Goal: Information Seeking & Learning: Learn about a topic

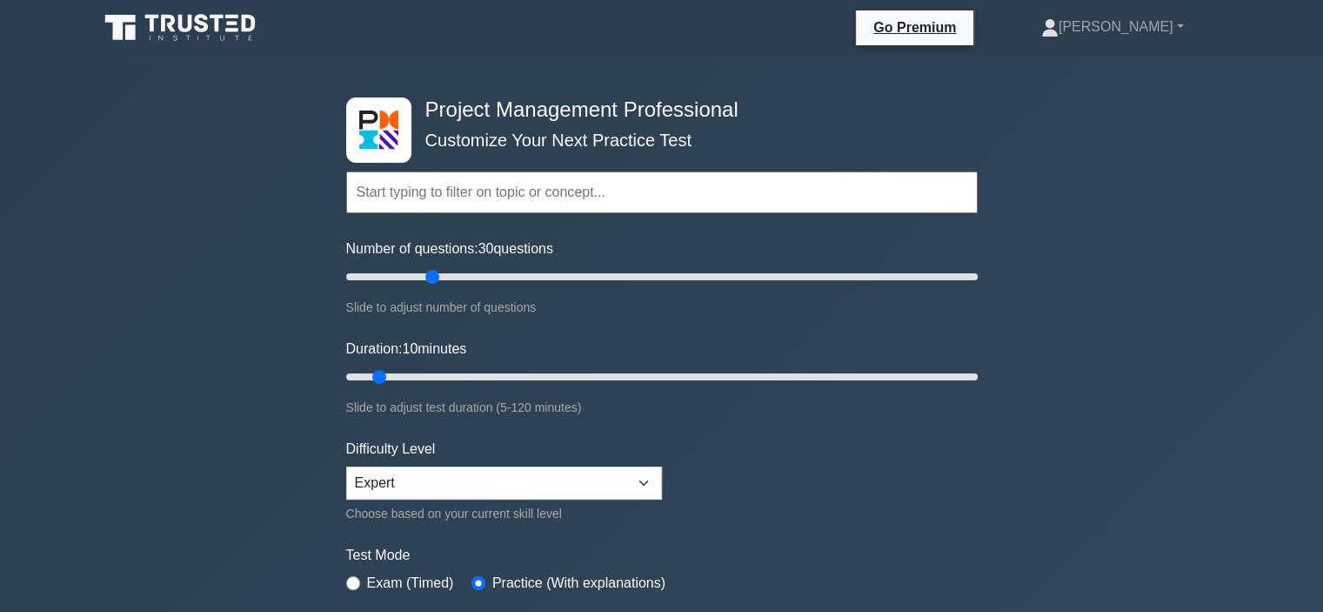
drag, startPoint x: 374, startPoint y: 278, endPoint x: 426, endPoint y: 278, distance: 52.2
type input "30"
click at [426, 278] on input "Number of questions: 30 questions" at bounding box center [662, 276] width 632 height 21
drag, startPoint x: 385, startPoint y: 372, endPoint x: 522, endPoint y: 375, distance: 136.6
click at [517, 376] on input "Duration: 30 minutes" at bounding box center [662, 376] width 632 height 21
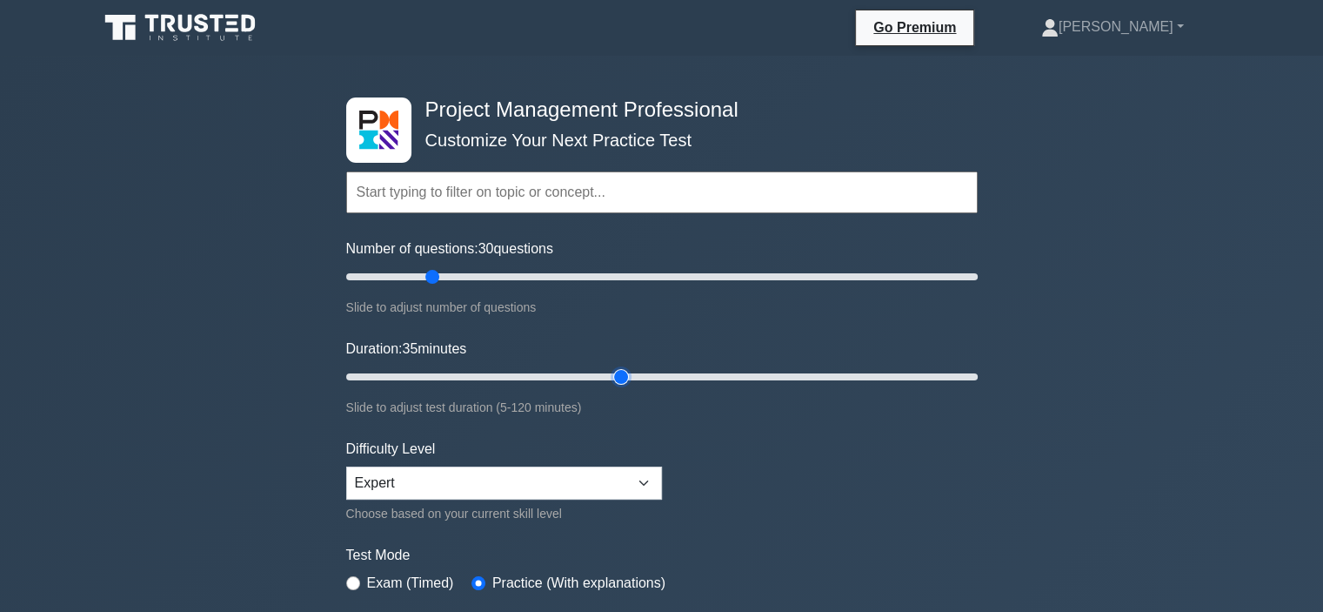
drag, startPoint x: 511, startPoint y: 371, endPoint x: 626, endPoint y: 375, distance: 114.9
click at [624, 375] on input "Duration: 35 minutes" at bounding box center [662, 376] width 632 height 21
drag, startPoint x: 619, startPoint y: 373, endPoint x: 667, endPoint y: 373, distance: 48.7
type input "65"
click at [665, 373] on input "Duration: 55 minutes" at bounding box center [662, 376] width 632 height 21
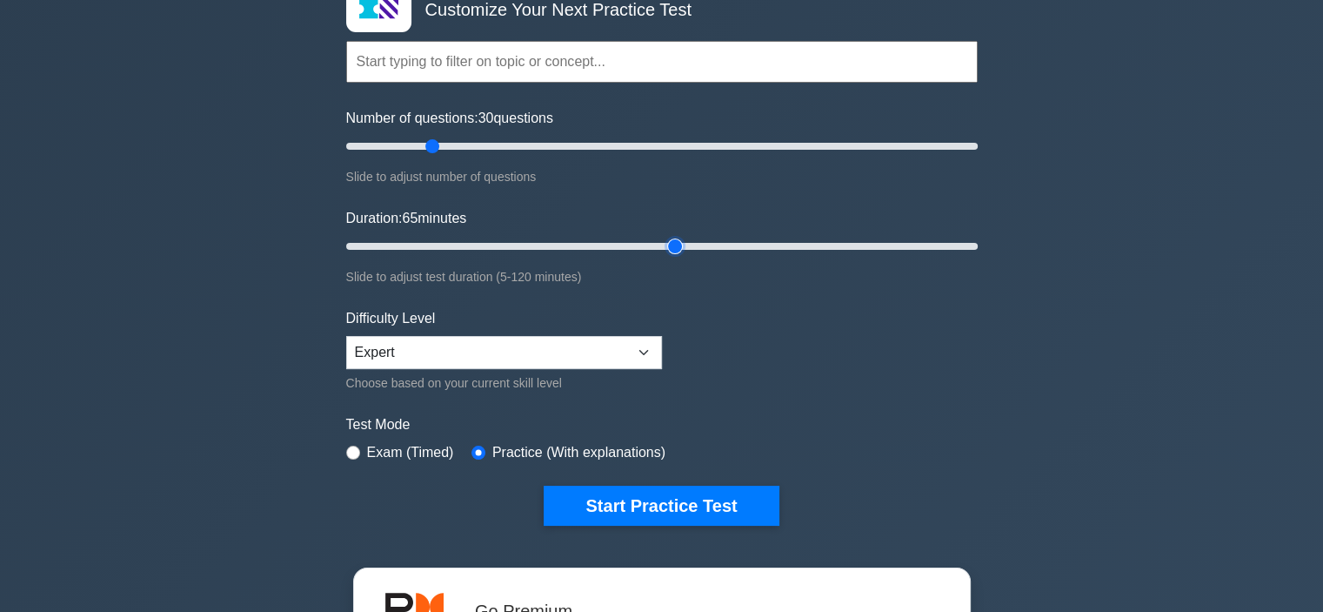
scroll to position [261, 0]
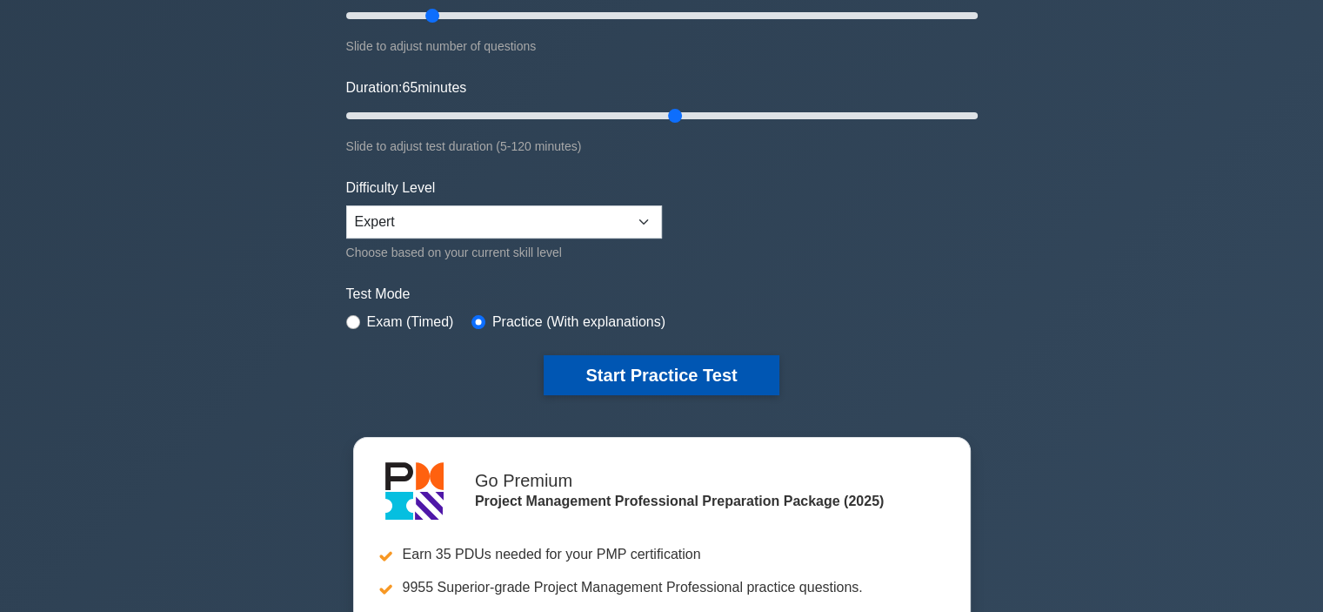
click at [698, 378] on button "Start Practice Test" at bounding box center [661, 375] width 235 height 40
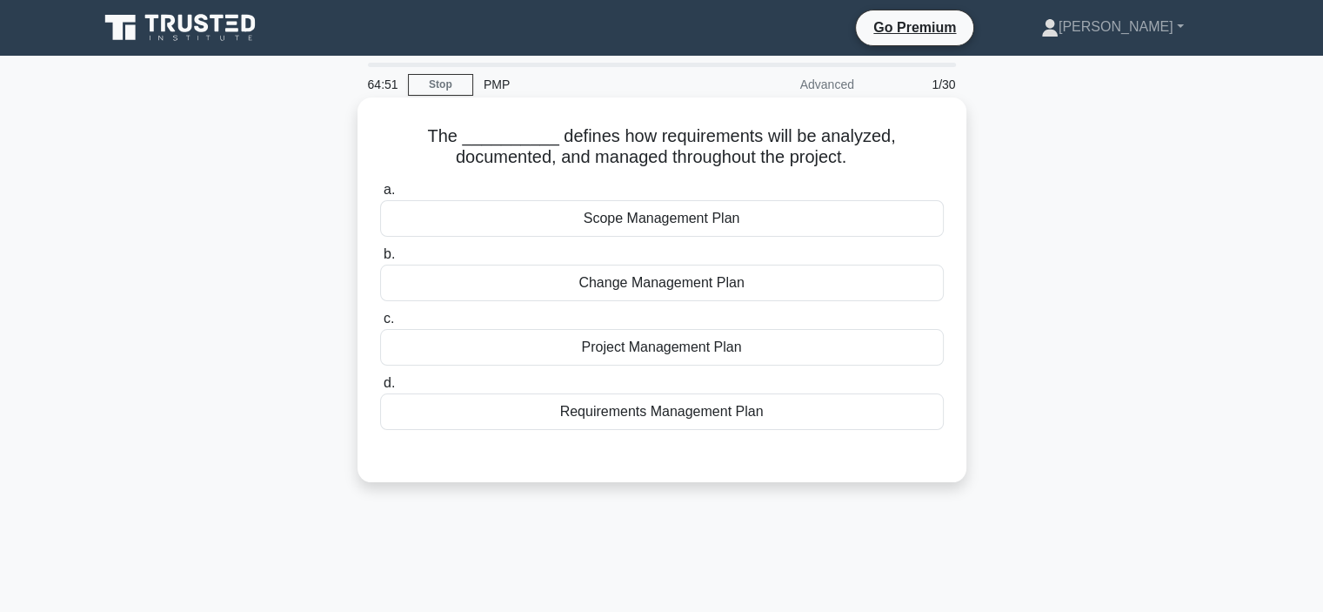
click at [666, 411] on div "Requirements Management Plan" at bounding box center [662, 411] width 564 height 37
click at [380, 389] on input "d. Requirements Management Plan" at bounding box center [380, 383] width 0 height 11
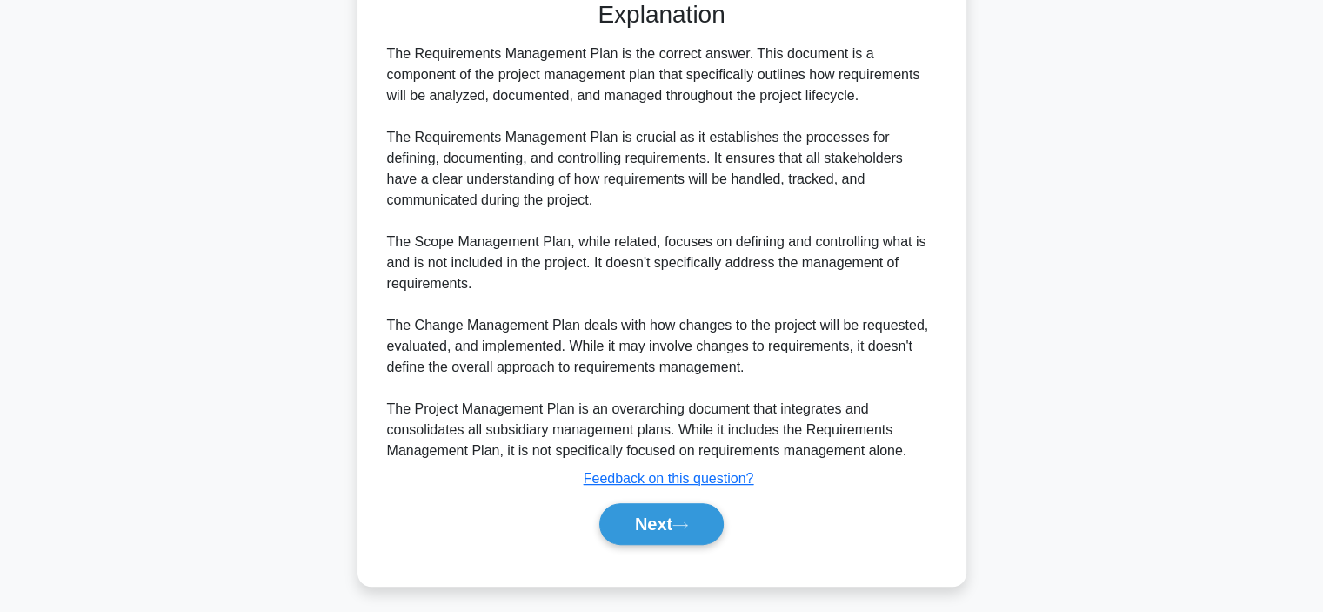
scroll to position [459, 0]
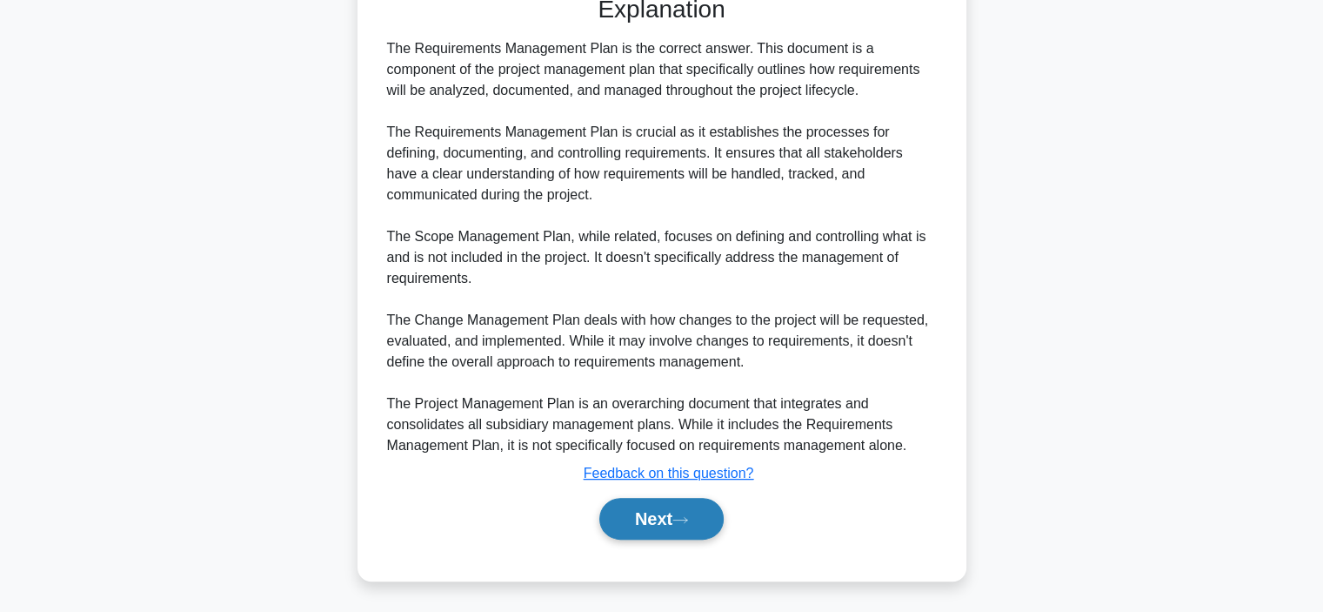
click at [638, 521] on button "Next" at bounding box center [661, 519] width 124 height 42
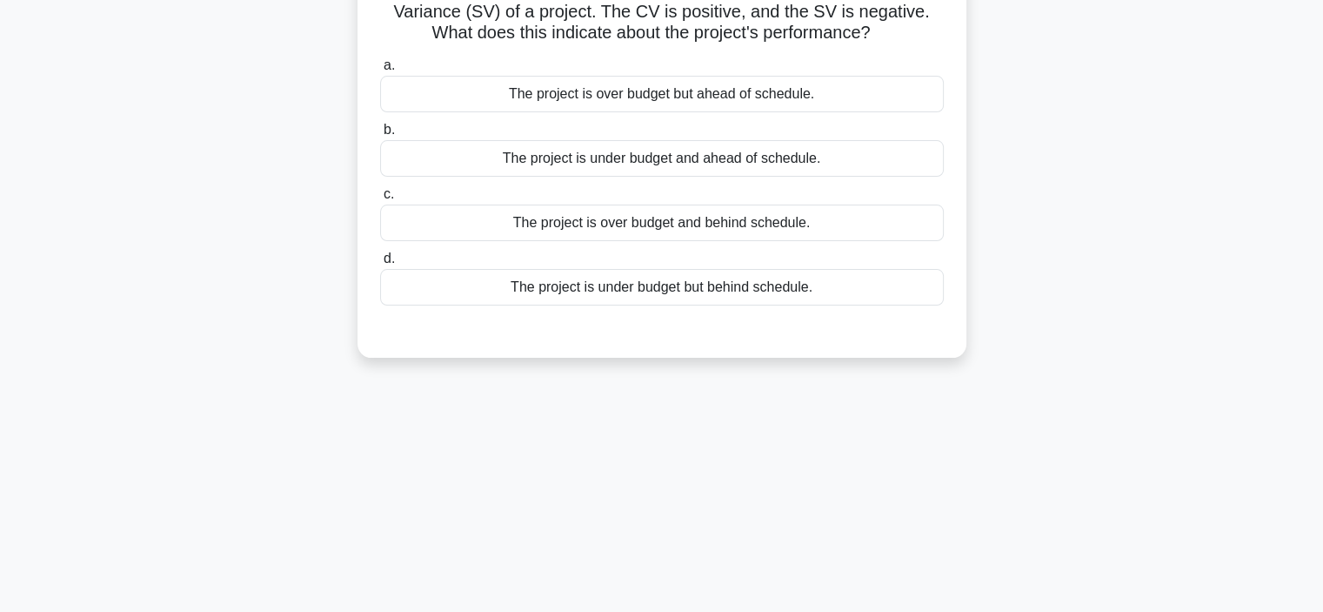
scroll to position [0, 0]
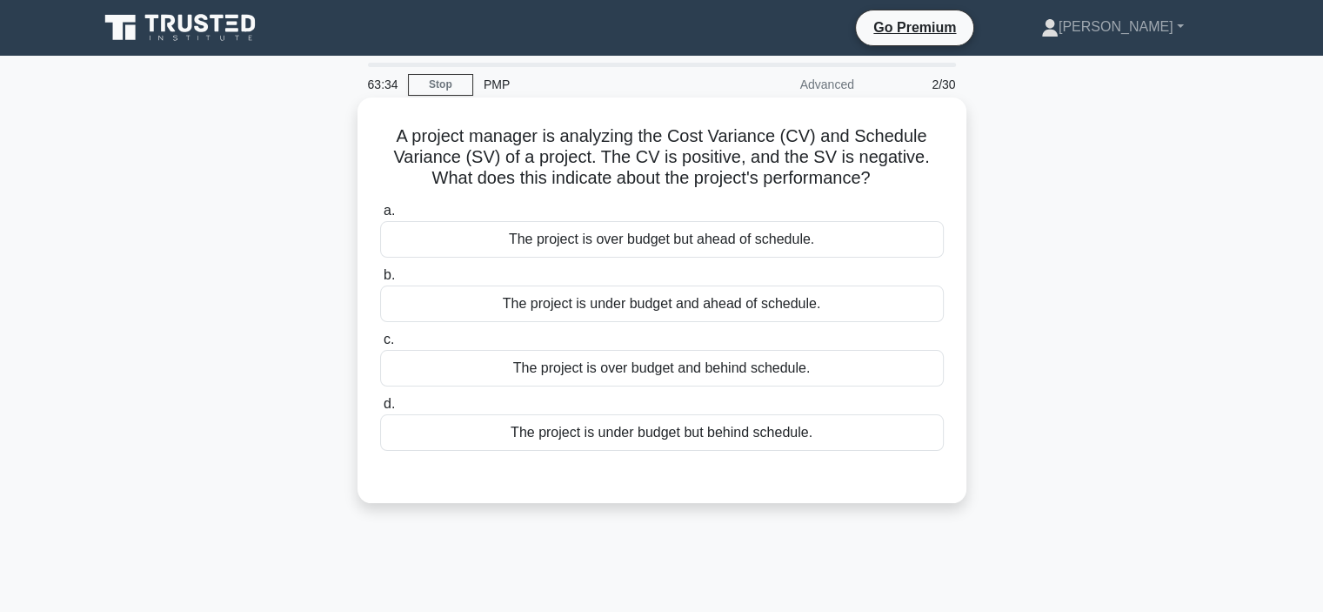
click at [638, 439] on div "The project is under budget but behind schedule." at bounding box center [662, 432] width 564 height 37
click at [380, 410] on input "d. The project is under budget but behind schedule." at bounding box center [380, 403] width 0 height 11
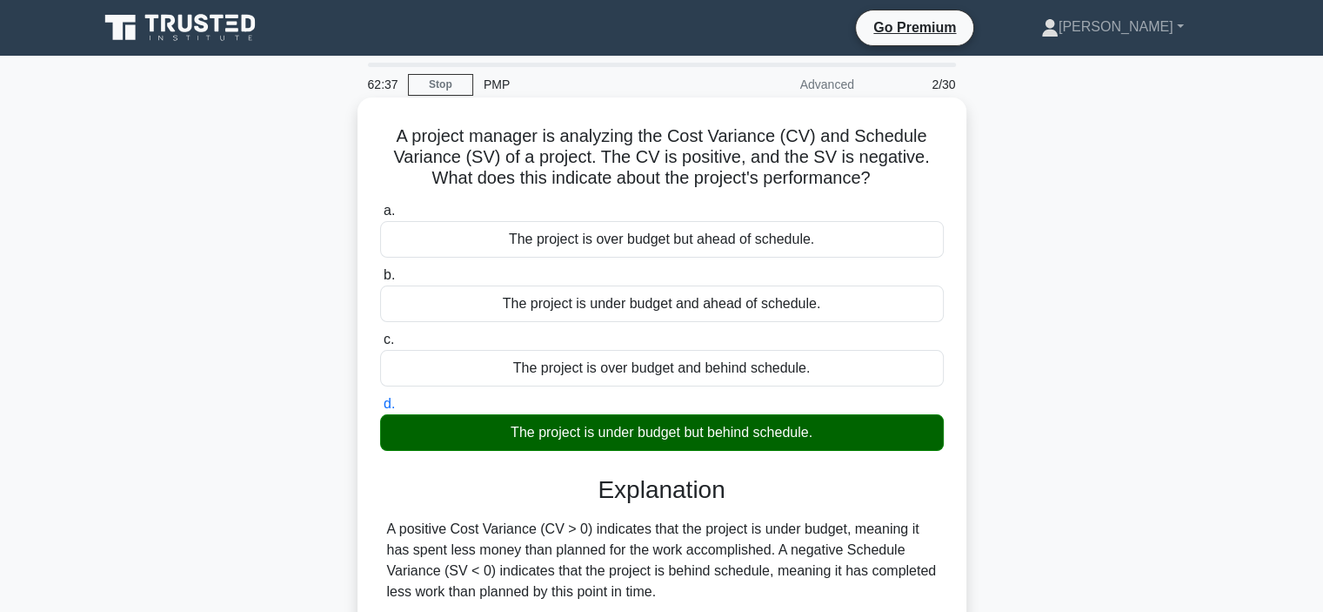
scroll to position [261, 0]
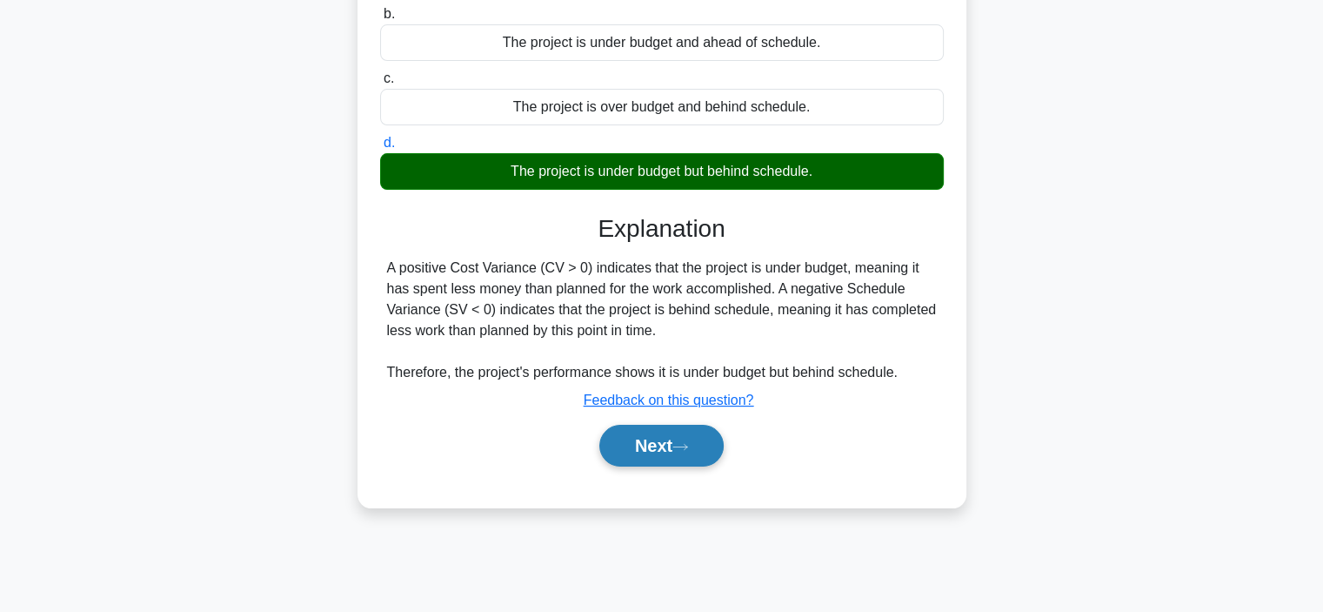
click at [688, 442] on icon at bounding box center [681, 447] width 16 height 10
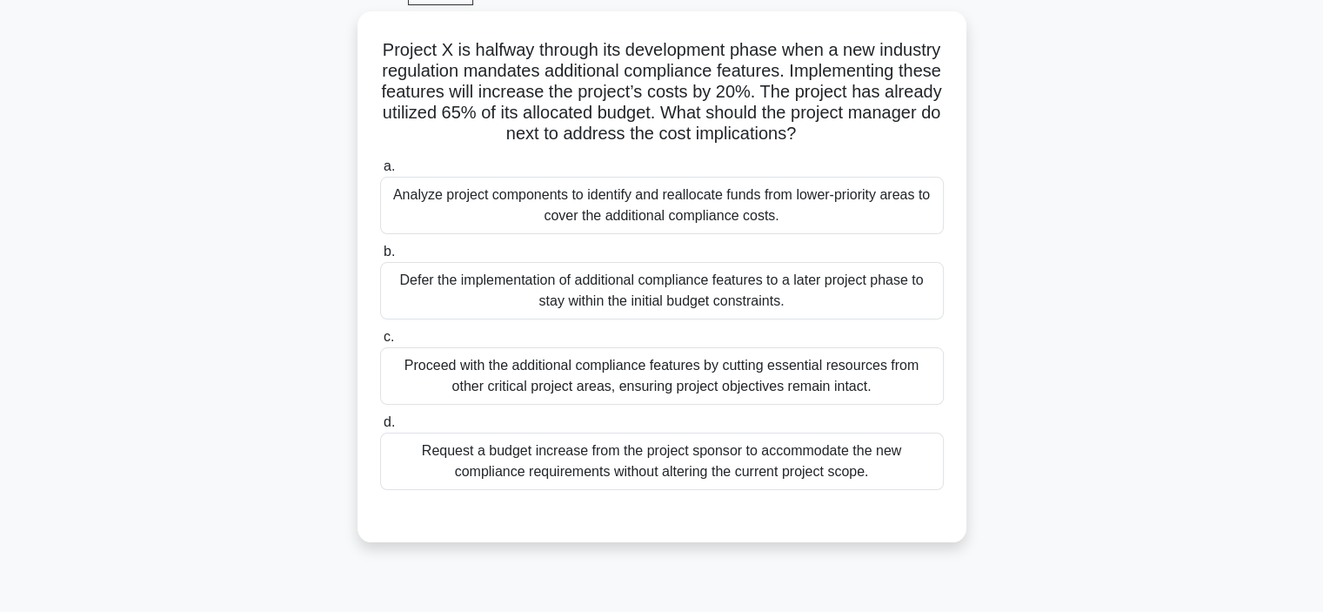
scroll to position [87, 0]
click at [787, 233] on div "Analyze project components to identify and reallocate funds from lower-priority…" at bounding box center [662, 204] width 564 height 57
click at [380, 171] on input "a. Analyze project components to identify and reallocate funds from lower-prior…" at bounding box center [380, 165] width 0 height 11
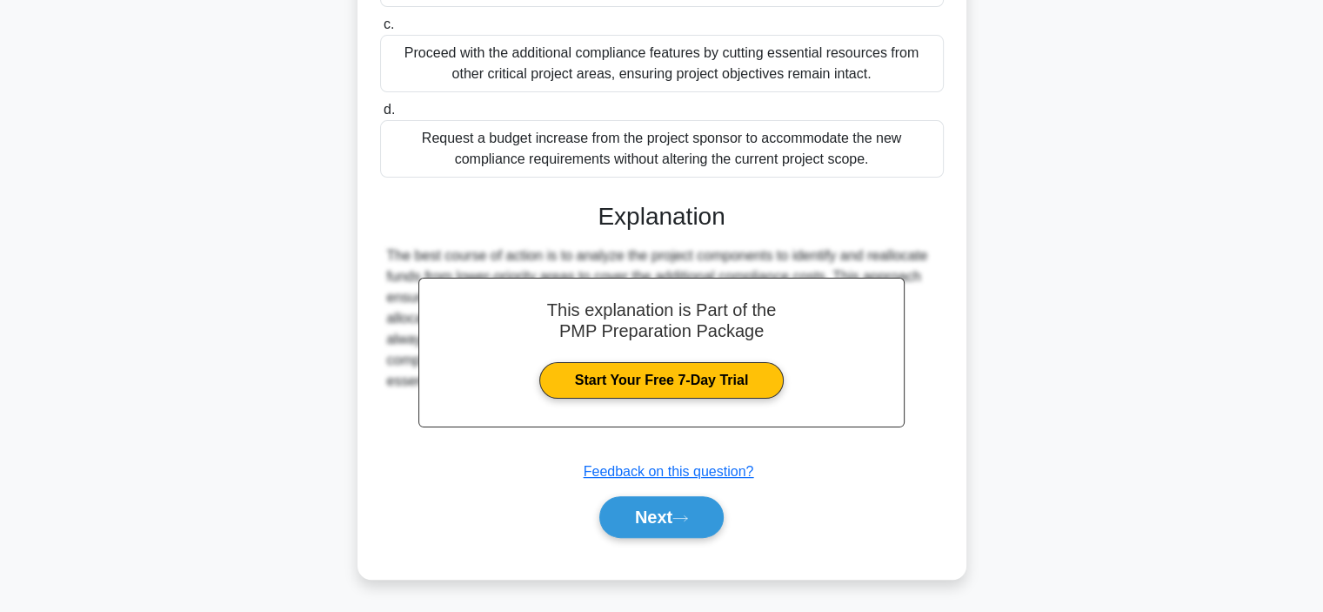
scroll to position [418, 0]
click at [626, 518] on button "Next" at bounding box center [661, 517] width 124 height 42
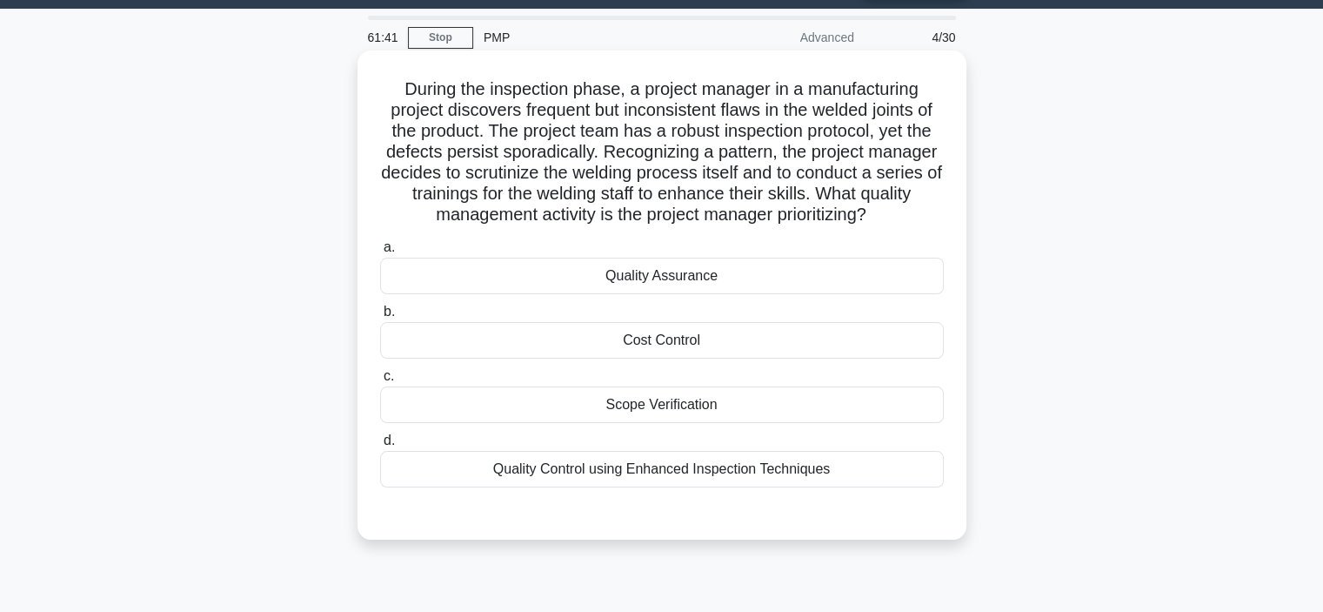
scroll to position [0, 0]
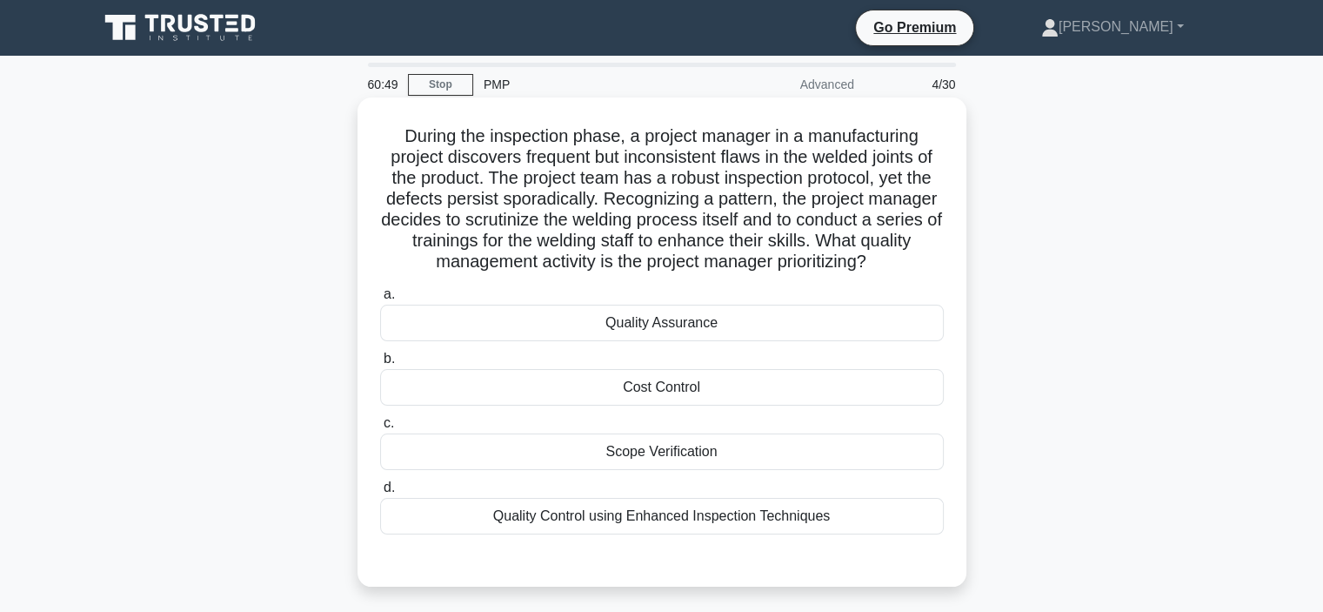
click at [822, 521] on div "Quality Control using Enhanced Inspection Techniques" at bounding box center [662, 516] width 564 height 37
click at [380, 493] on input "d. Quality Control using Enhanced Inspection Techniques" at bounding box center [380, 487] width 0 height 11
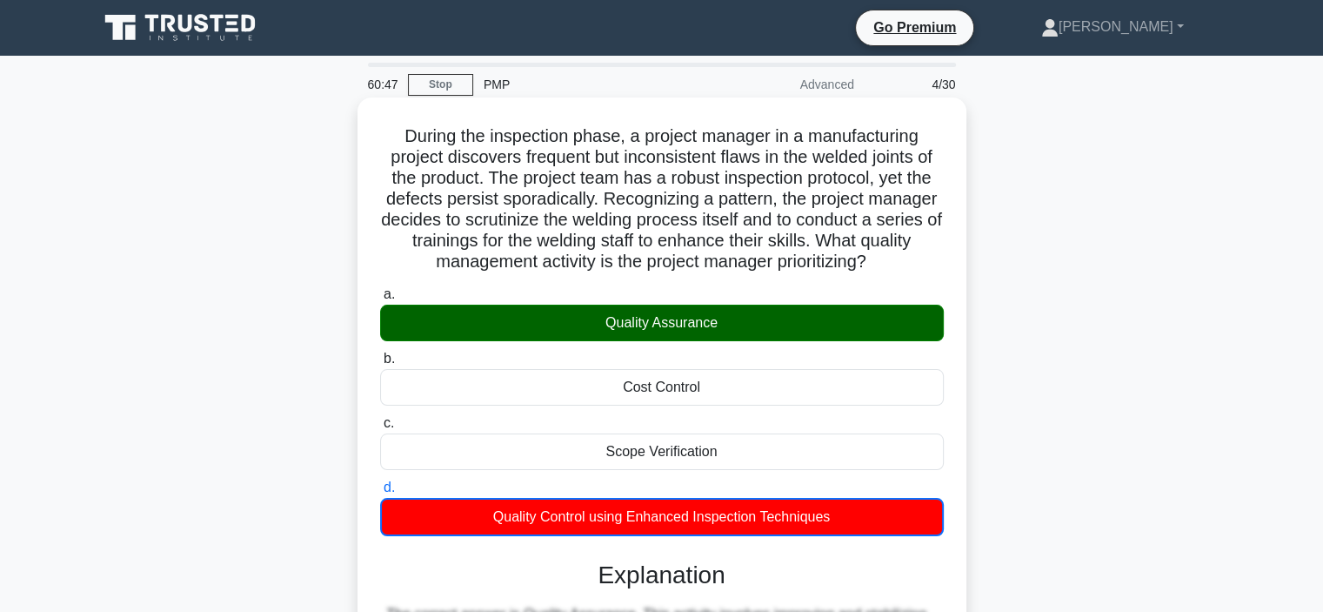
click at [648, 291] on label "a. Quality Assurance" at bounding box center [662, 312] width 564 height 57
click at [380, 291] on input "a. Quality Assurance" at bounding box center [380, 294] width 0 height 11
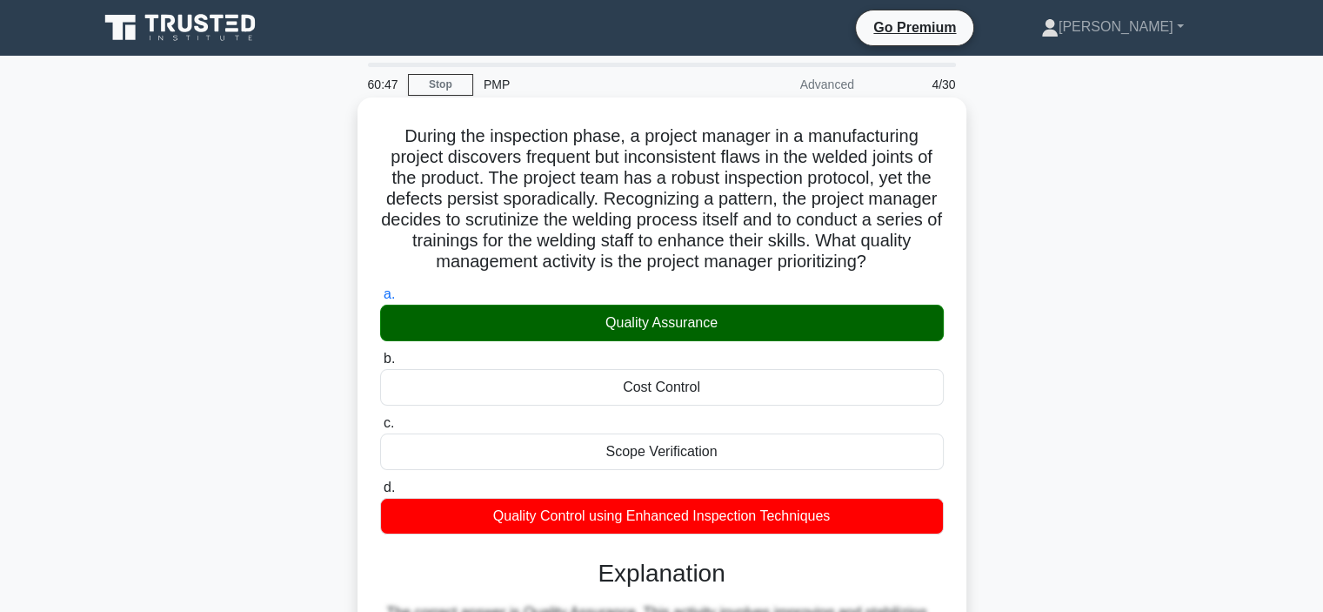
click at [643, 312] on div "Quality Assurance" at bounding box center [662, 323] width 564 height 37
click at [380, 300] on input "a. Quality Assurance" at bounding box center [380, 294] width 0 height 11
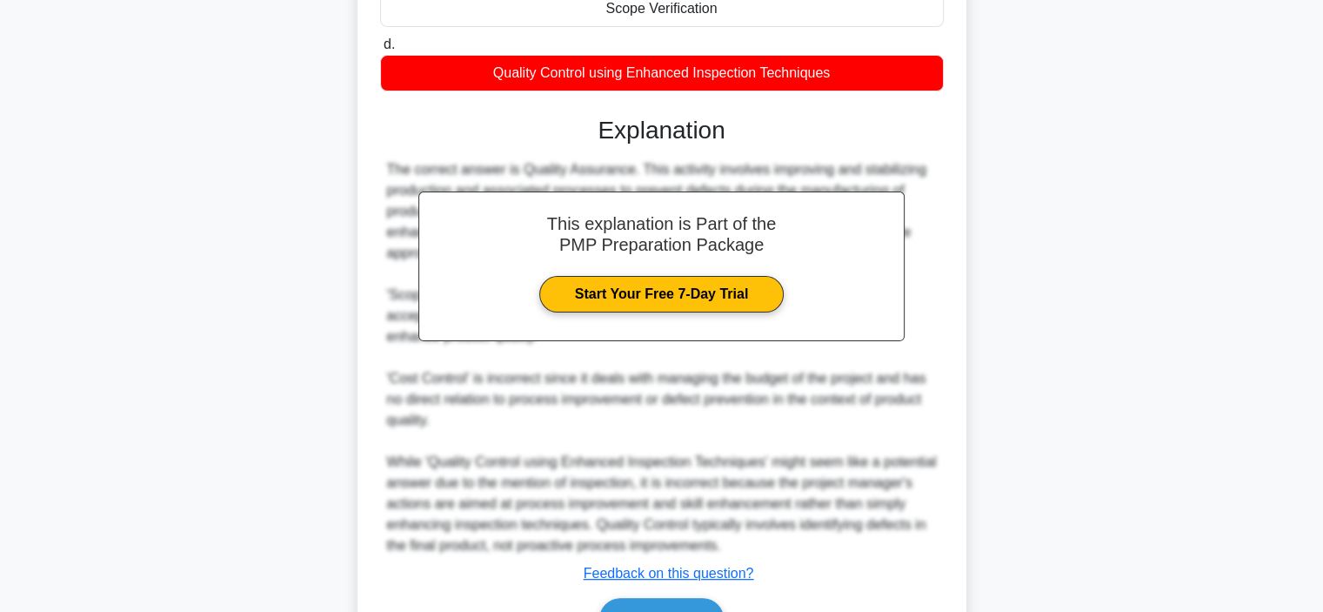
scroll to position [543, 0]
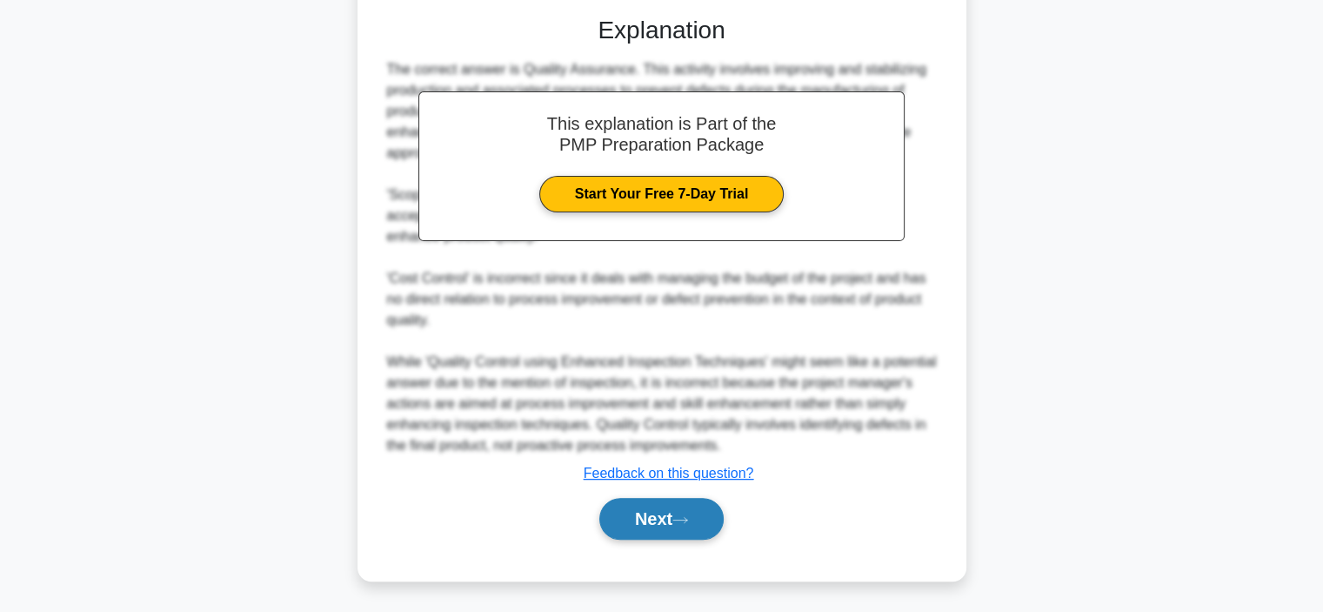
click at [644, 521] on button "Next" at bounding box center [661, 519] width 124 height 42
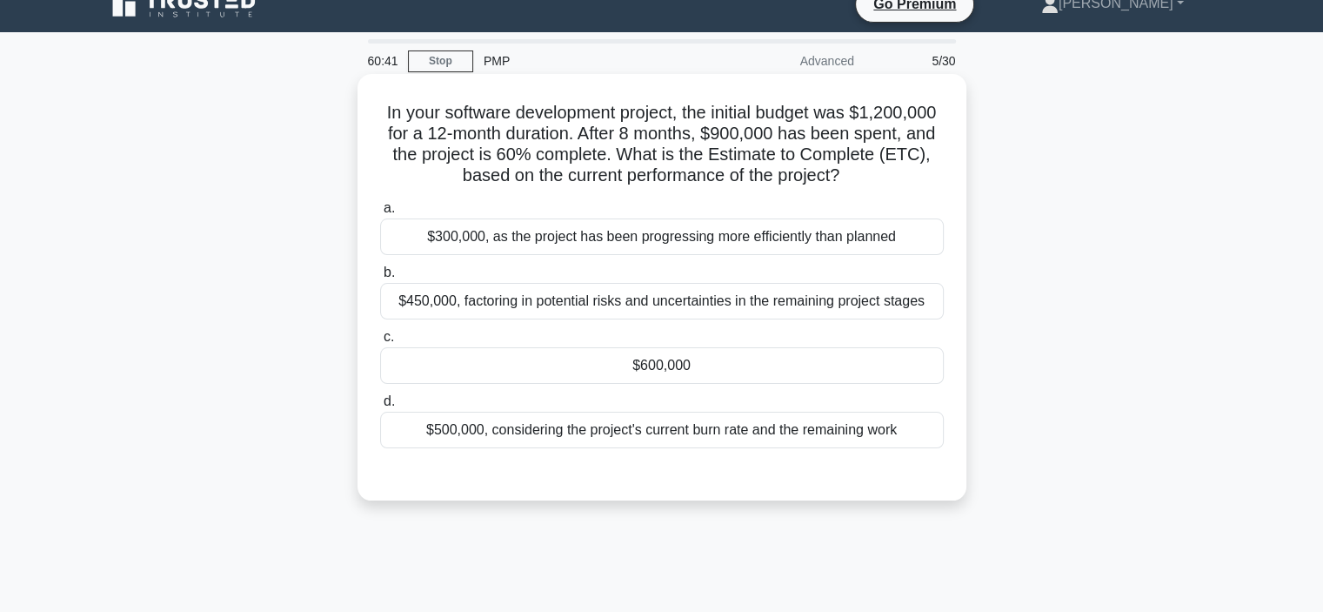
scroll to position [0, 0]
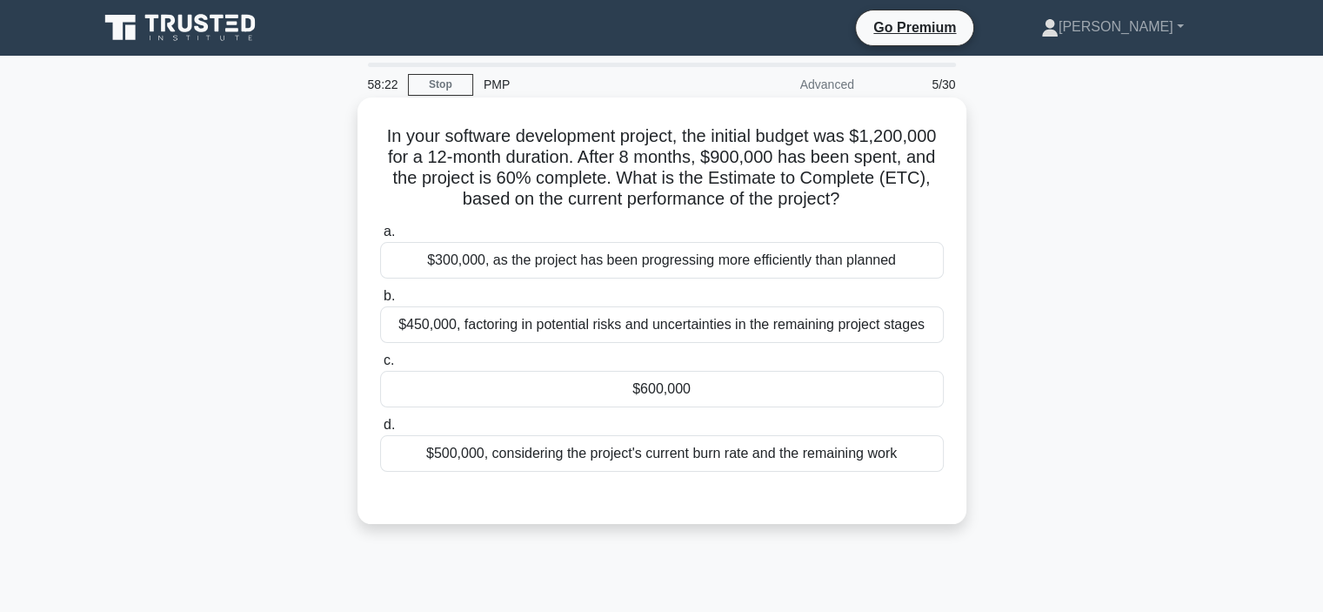
click at [558, 332] on div "$450,000, factoring in potential risks and uncertainties in the remaining proje…" at bounding box center [662, 324] width 564 height 37
click at [380, 302] on input "b. $450,000, factoring in potential risks and uncertainties in the remaining pr…" at bounding box center [380, 296] width 0 height 11
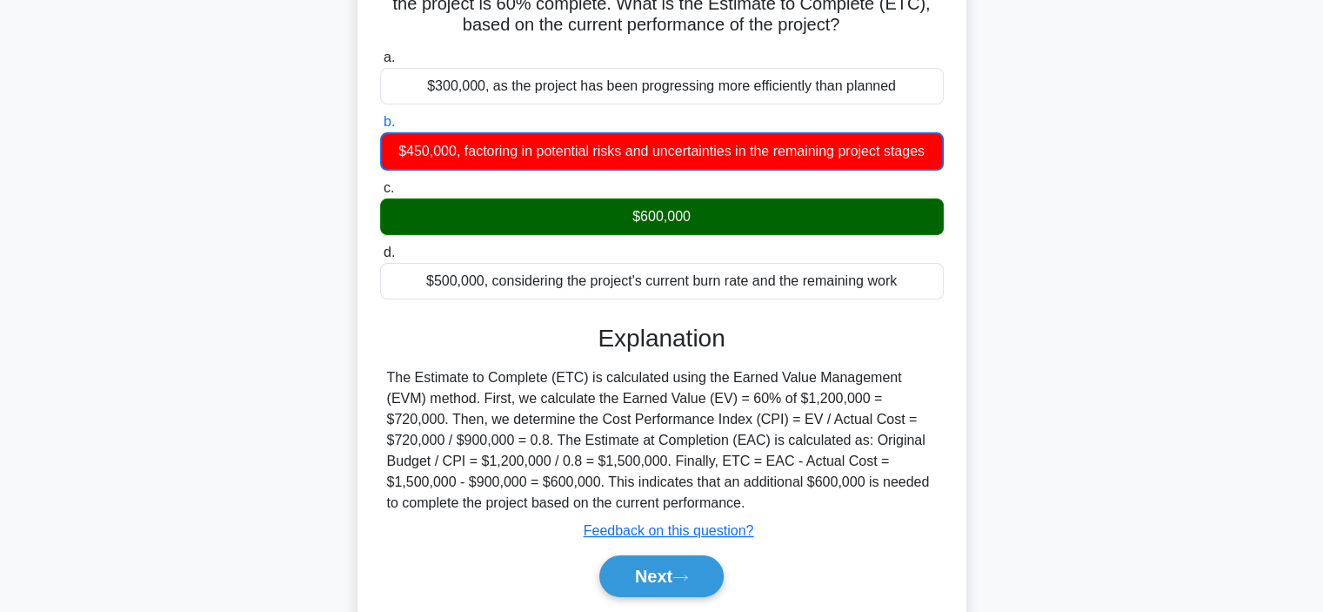
scroll to position [328, 0]
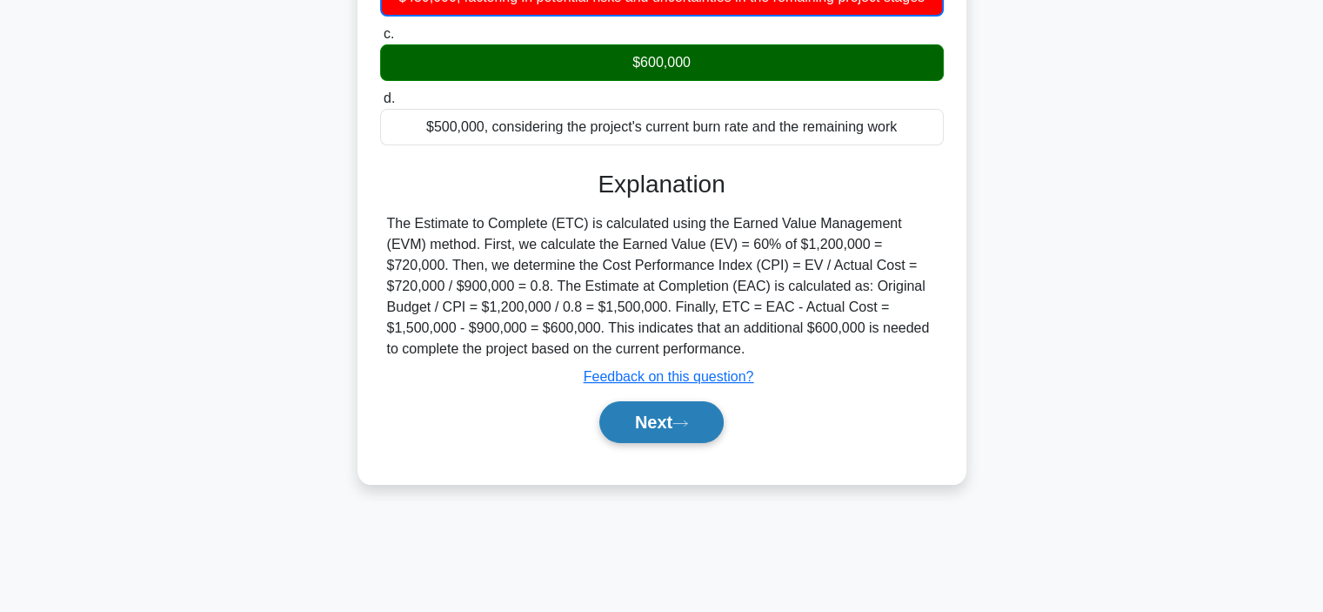
click at [619, 420] on button "Next" at bounding box center [661, 422] width 124 height 42
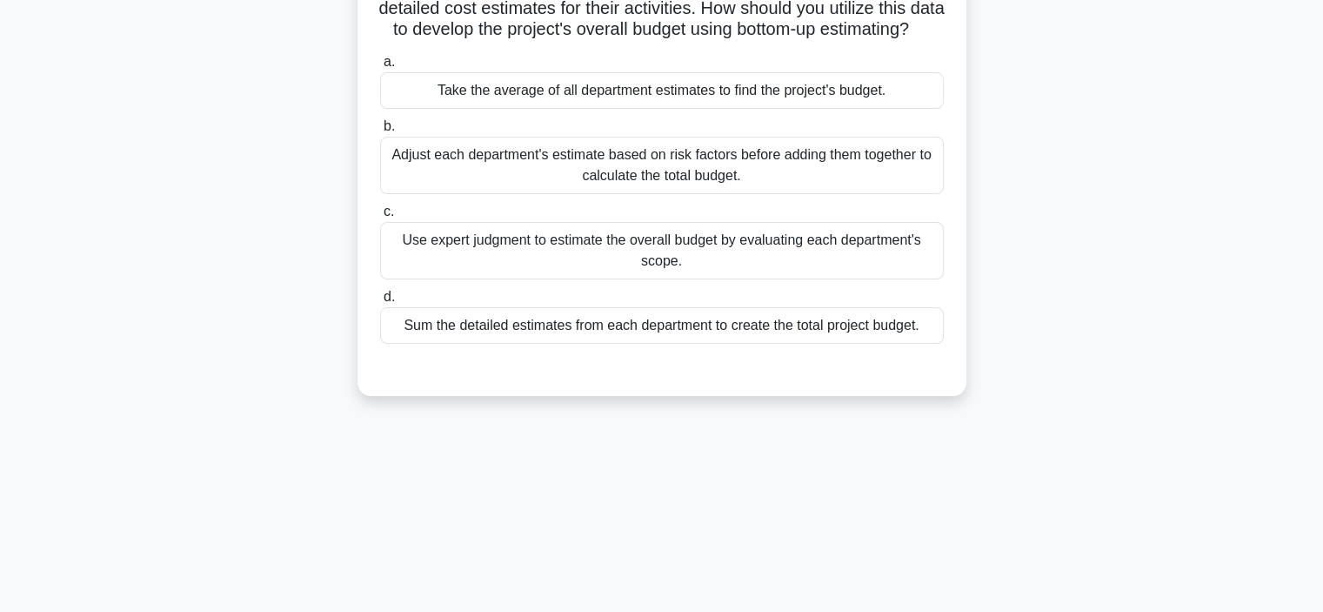
scroll to position [0, 0]
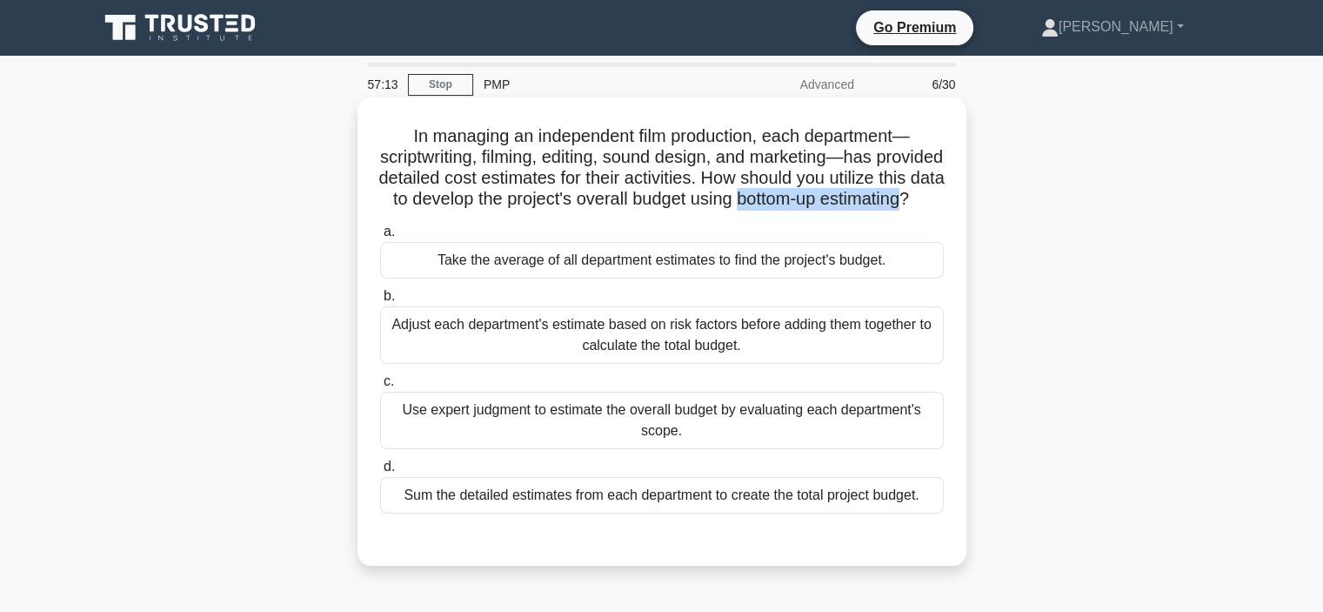
drag, startPoint x: 870, startPoint y: 197, endPoint x: 700, endPoint y: 216, distance: 171.6
click at [700, 211] on h5 "In managing an independent film production, each department—scriptwriting, film…" at bounding box center [661, 167] width 567 height 85
copy h5 "bottom-up estimating"
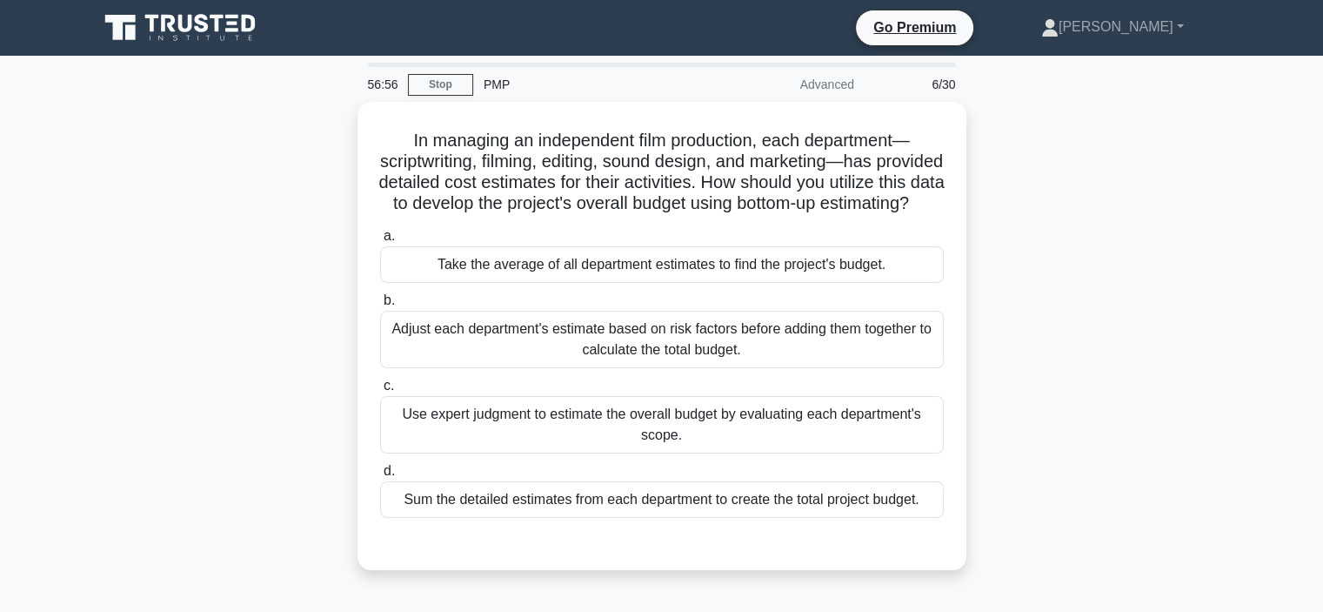
click at [210, 193] on div "In managing an independent film production, each department—scriptwriting, film…" at bounding box center [662, 346] width 1149 height 489
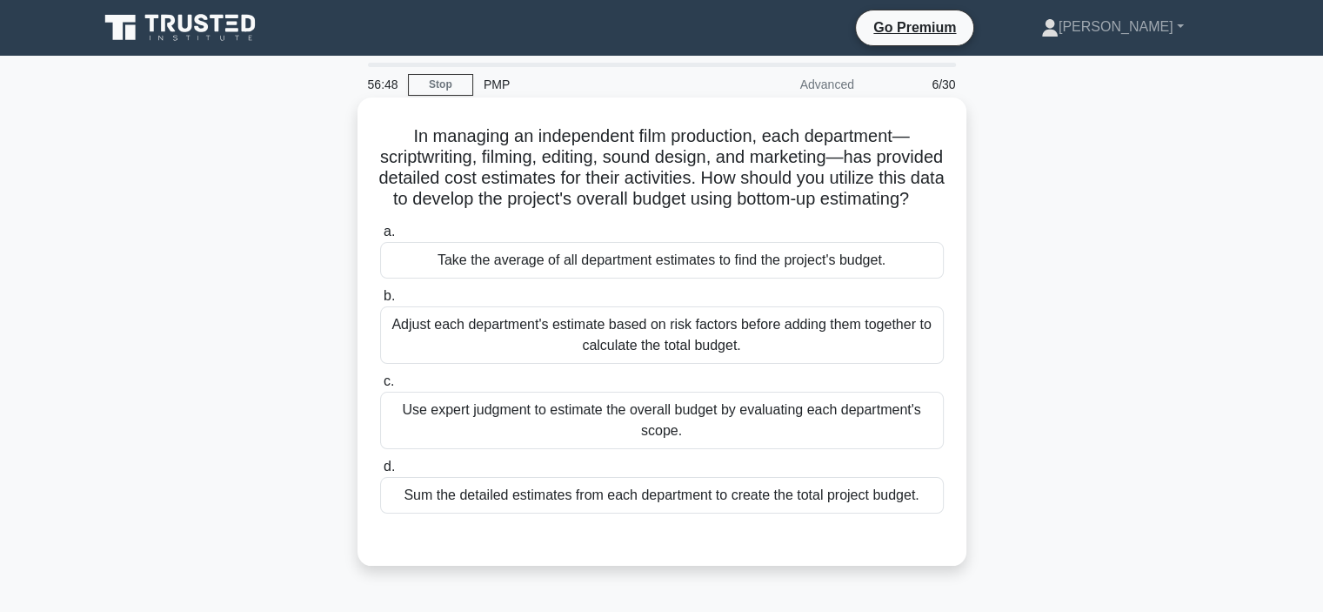
click at [467, 513] on div "Sum the detailed estimates from each department to create the total project bud…" at bounding box center [662, 495] width 564 height 37
click at [380, 472] on input "d. Sum the detailed estimates from each department to create the total project …" at bounding box center [380, 466] width 0 height 11
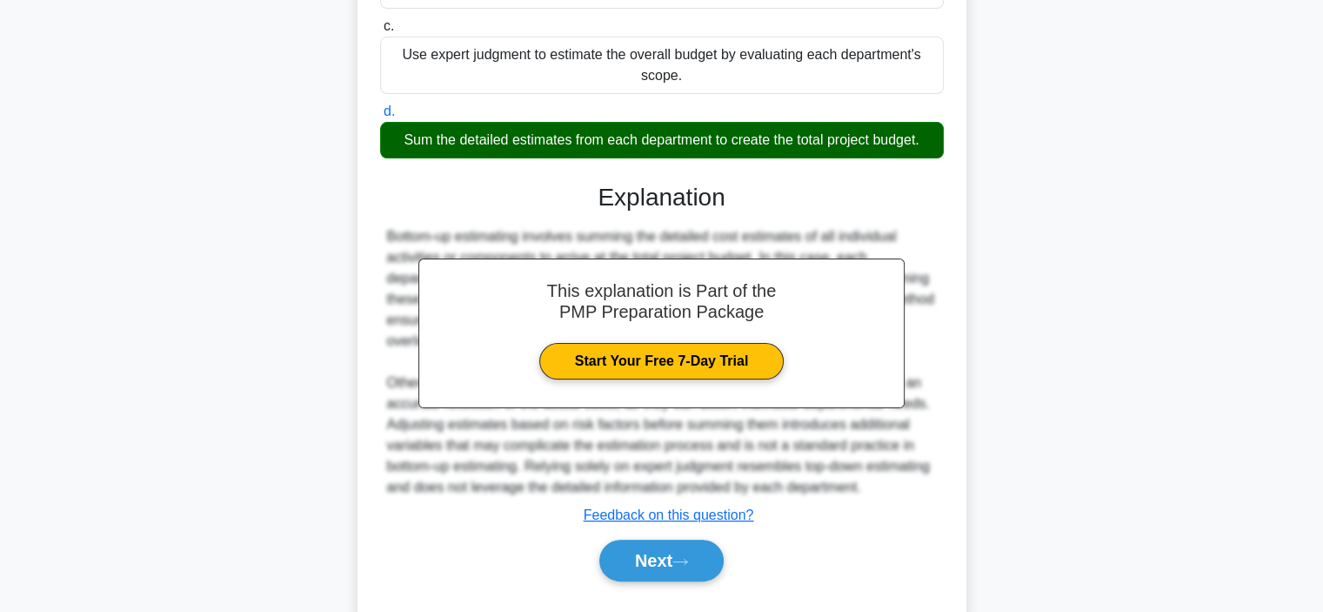
scroll to position [418, 0]
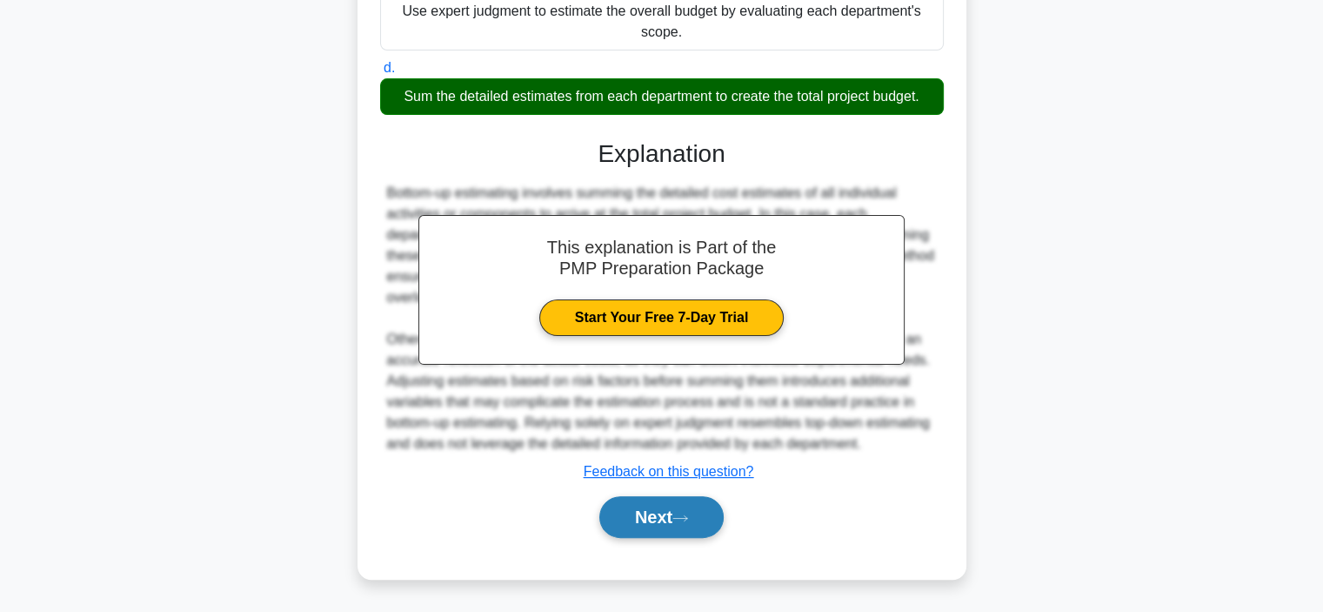
click at [652, 519] on button "Next" at bounding box center [661, 517] width 124 height 42
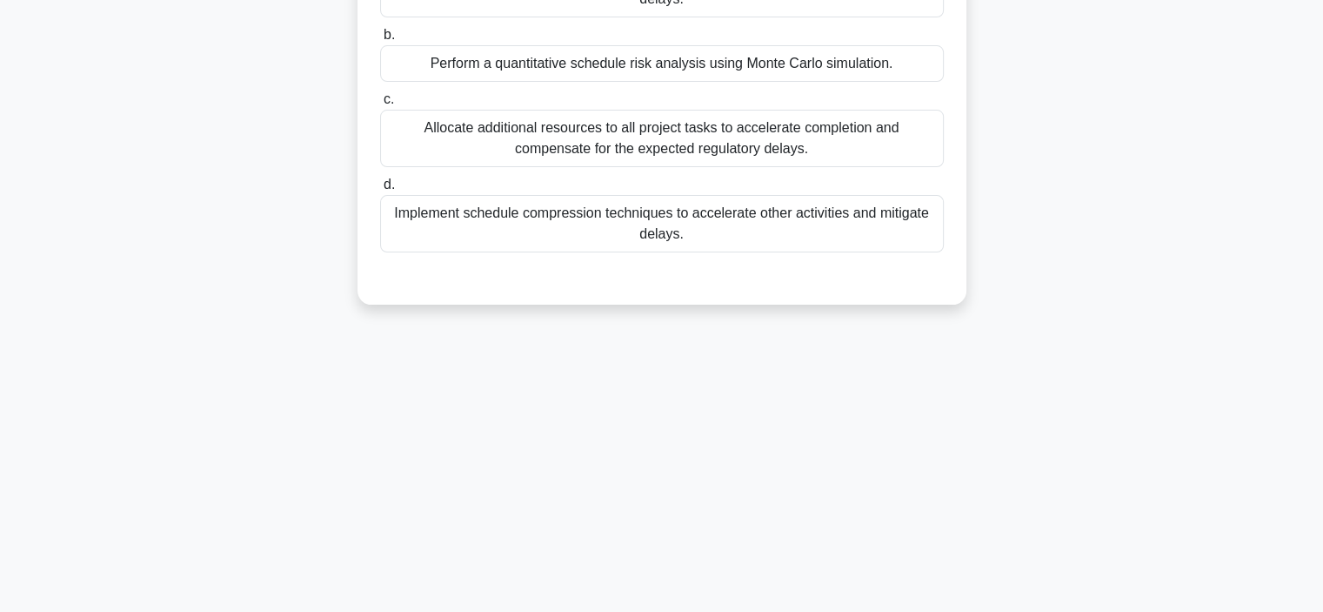
scroll to position [67, 0]
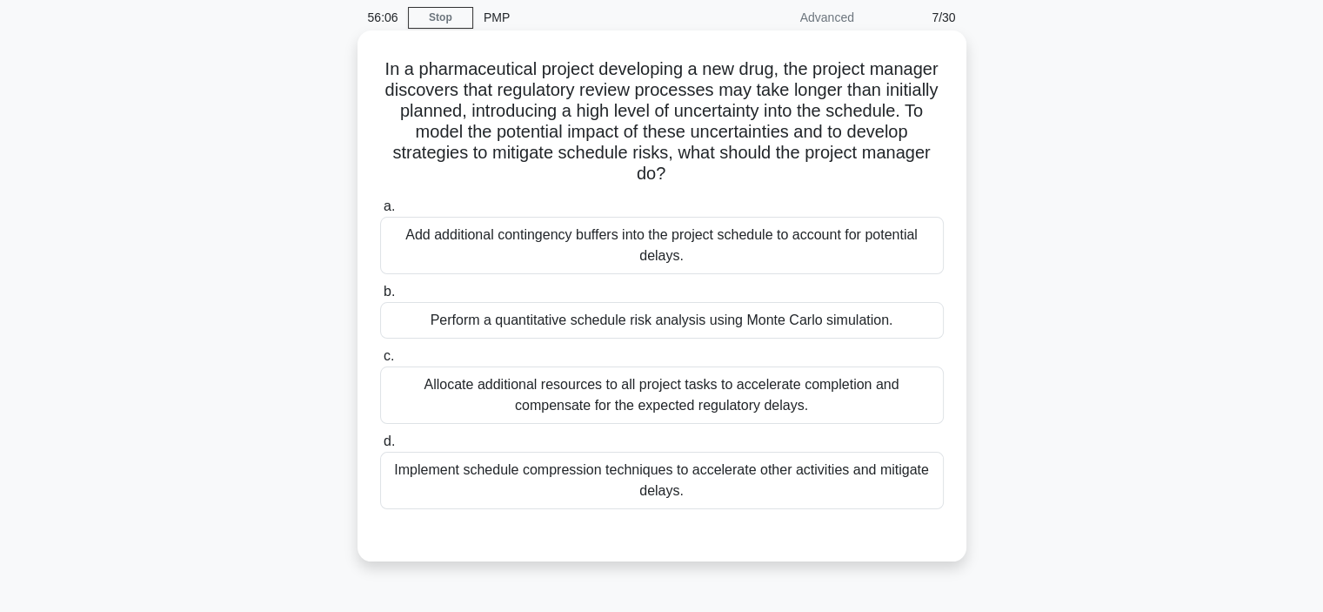
click at [445, 258] on div "Add additional contingency buffers into the project schedule to account for pot…" at bounding box center [662, 245] width 564 height 57
click at [380, 212] on input "a. Add additional contingency buffers into the project schedule to account for …" at bounding box center [380, 206] width 0 height 11
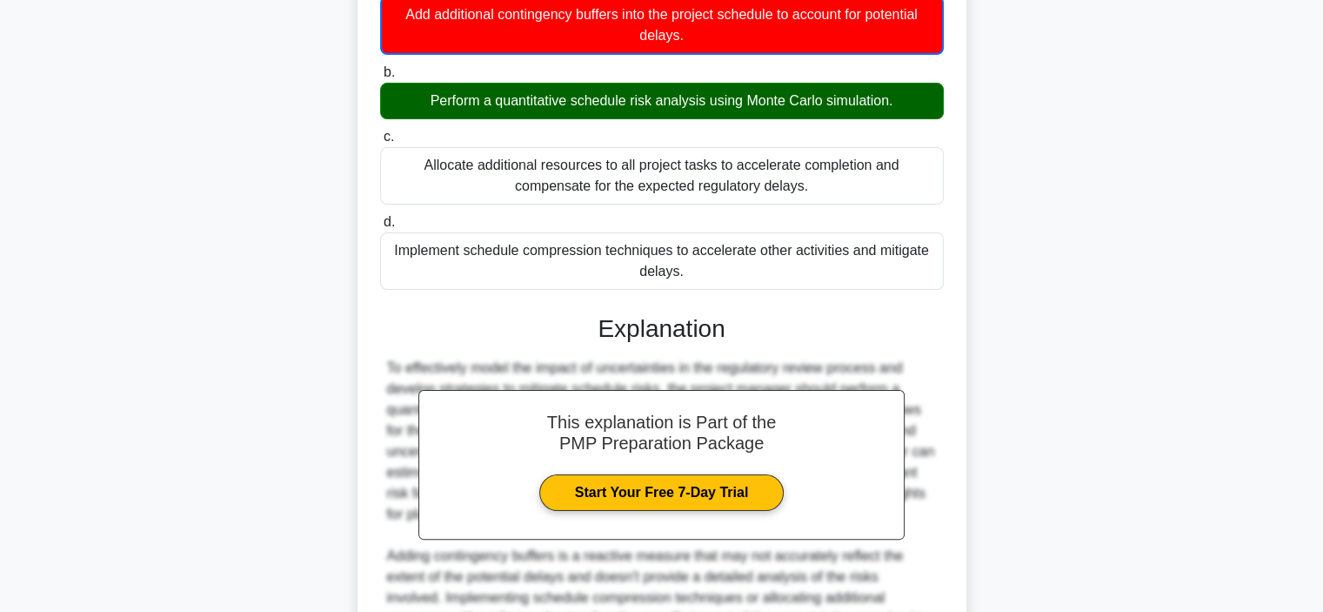
scroll to position [502, 0]
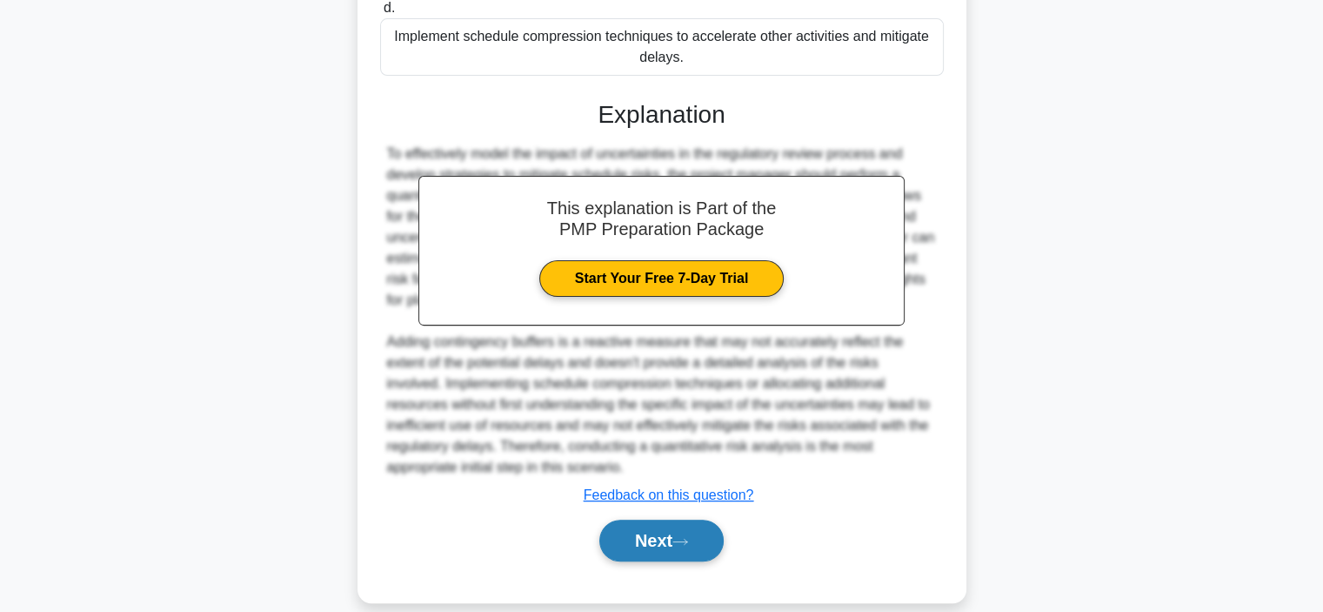
click at [646, 558] on button "Next" at bounding box center [661, 540] width 124 height 42
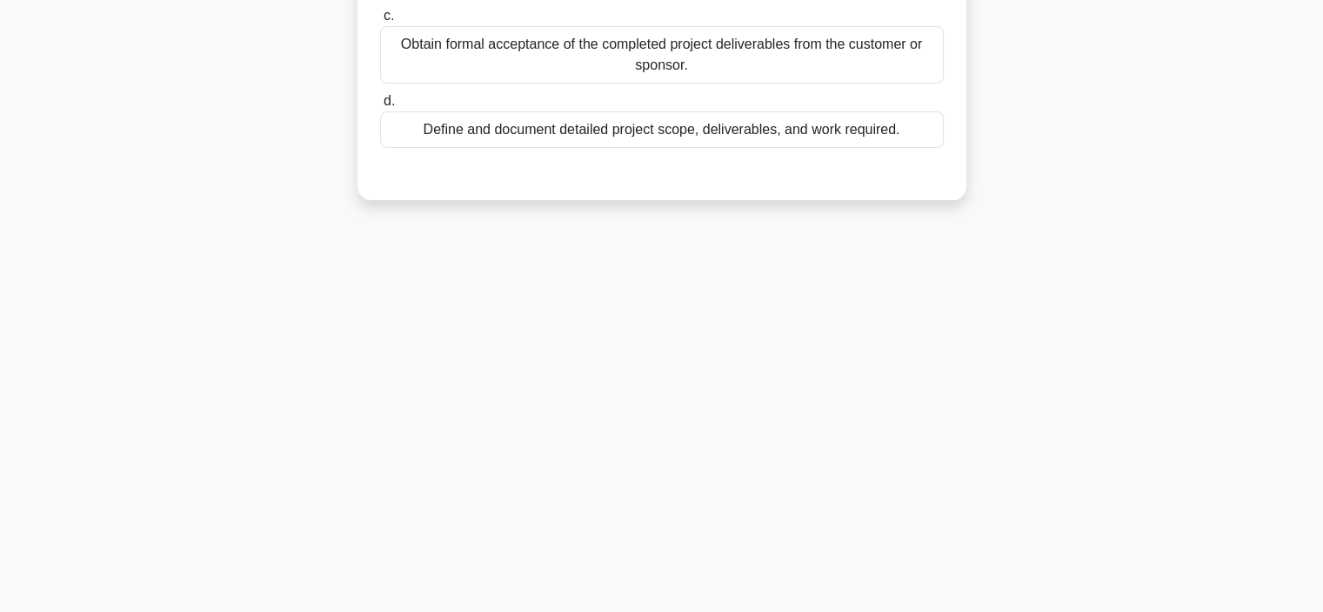
scroll to position [0, 0]
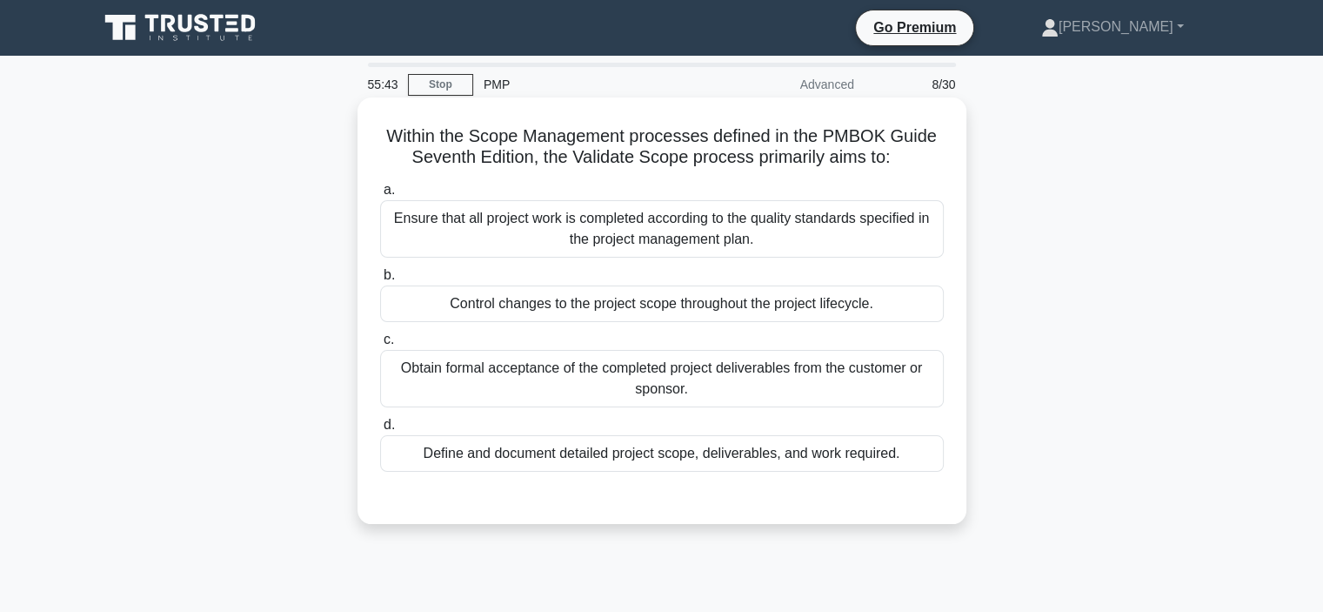
click at [504, 452] on div "Define and document detailed project scope, deliverables, and work required." at bounding box center [662, 453] width 564 height 37
click at [380, 431] on input "d. Define and document detailed project scope, deliverables, and work required." at bounding box center [380, 424] width 0 height 11
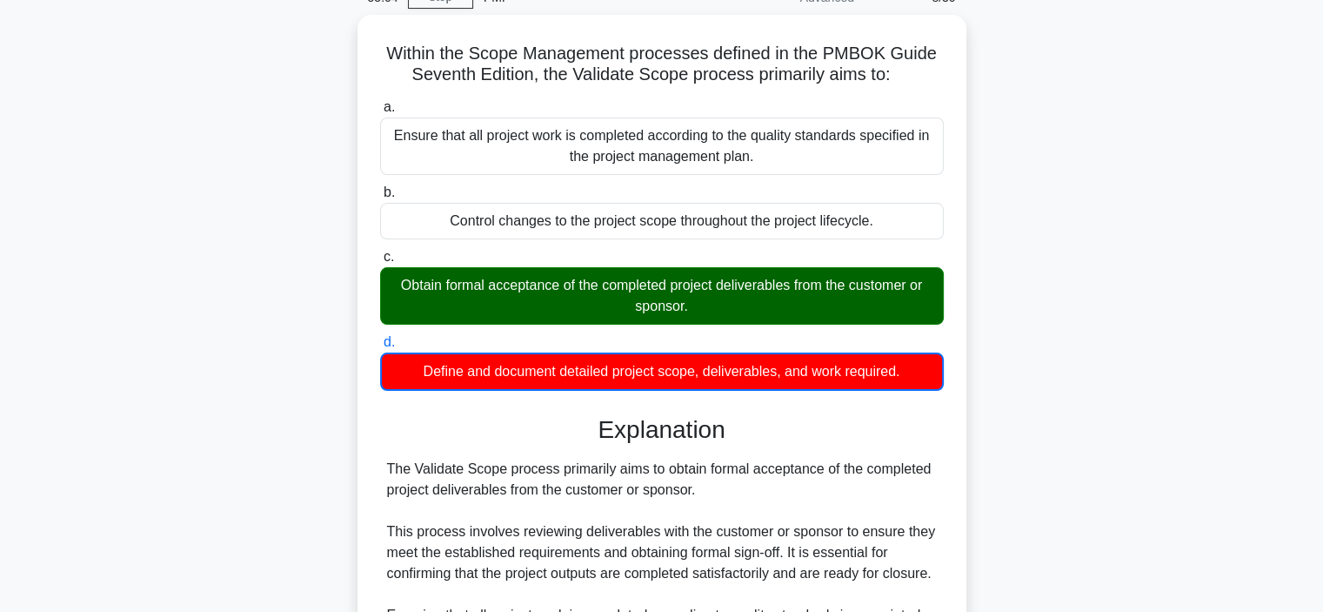
scroll to position [461, 0]
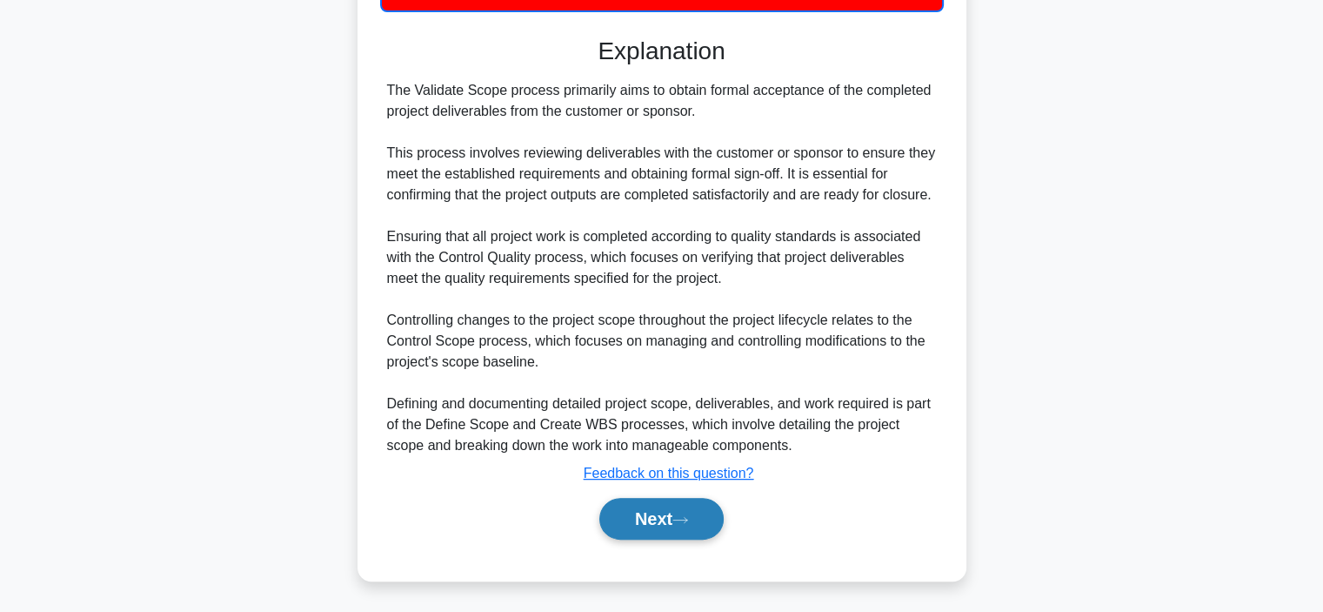
click at [642, 526] on button "Next" at bounding box center [661, 519] width 124 height 42
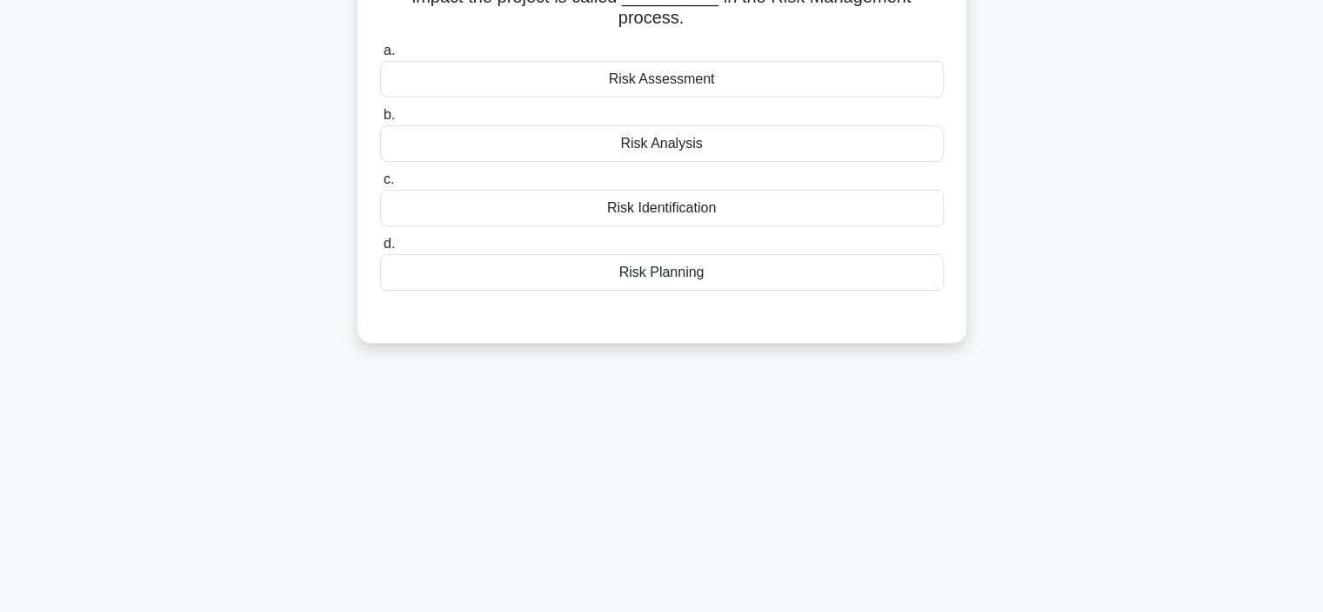
scroll to position [0, 0]
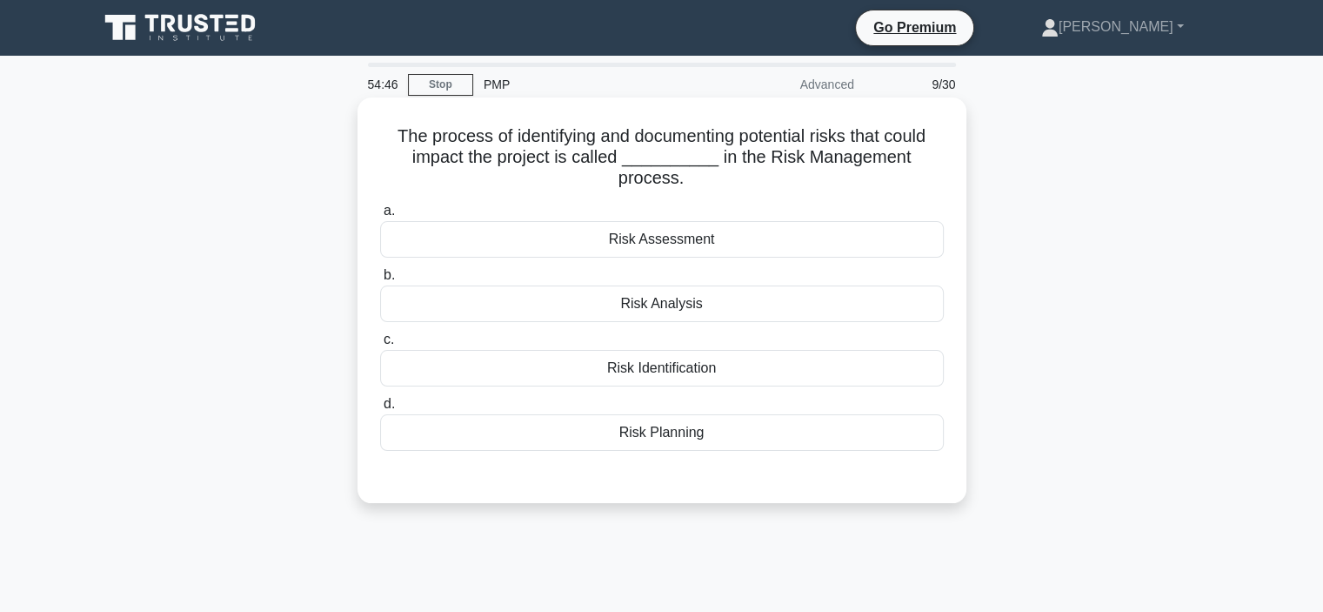
click at [451, 365] on div "Risk Identification" at bounding box center [662, 368] width 564 height 37
click at [380, 345] on input "c. Risk Identification" at bounding box center [380, 339] width 0 height 11
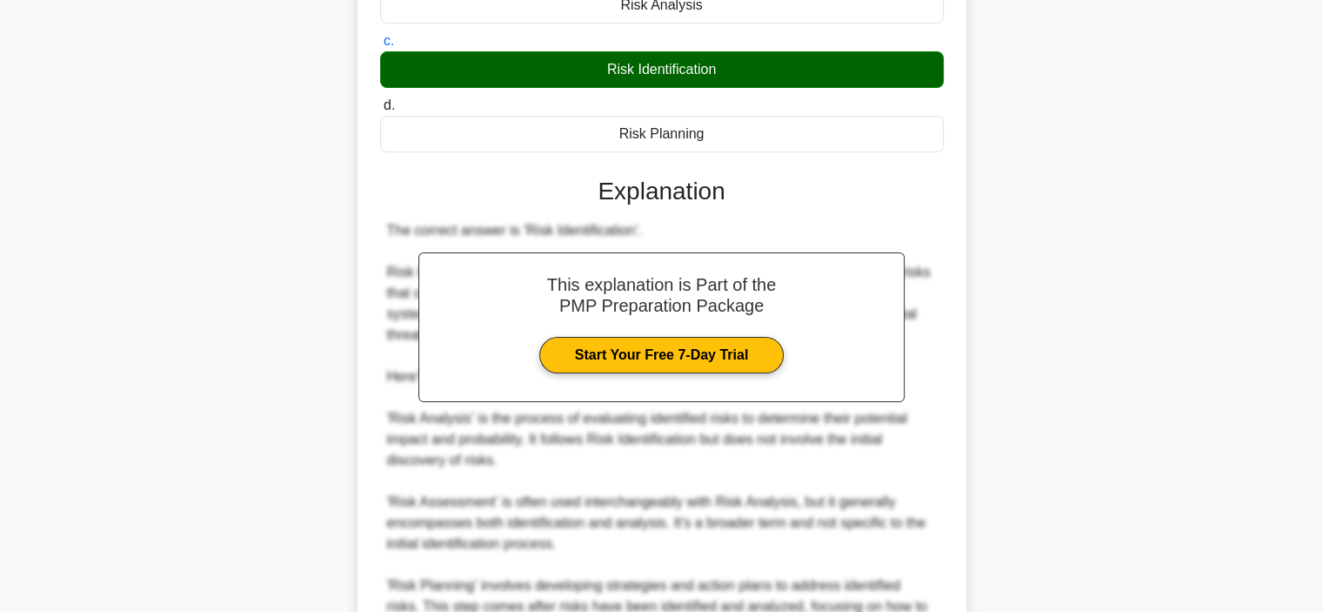
scroll to position [435, 0]
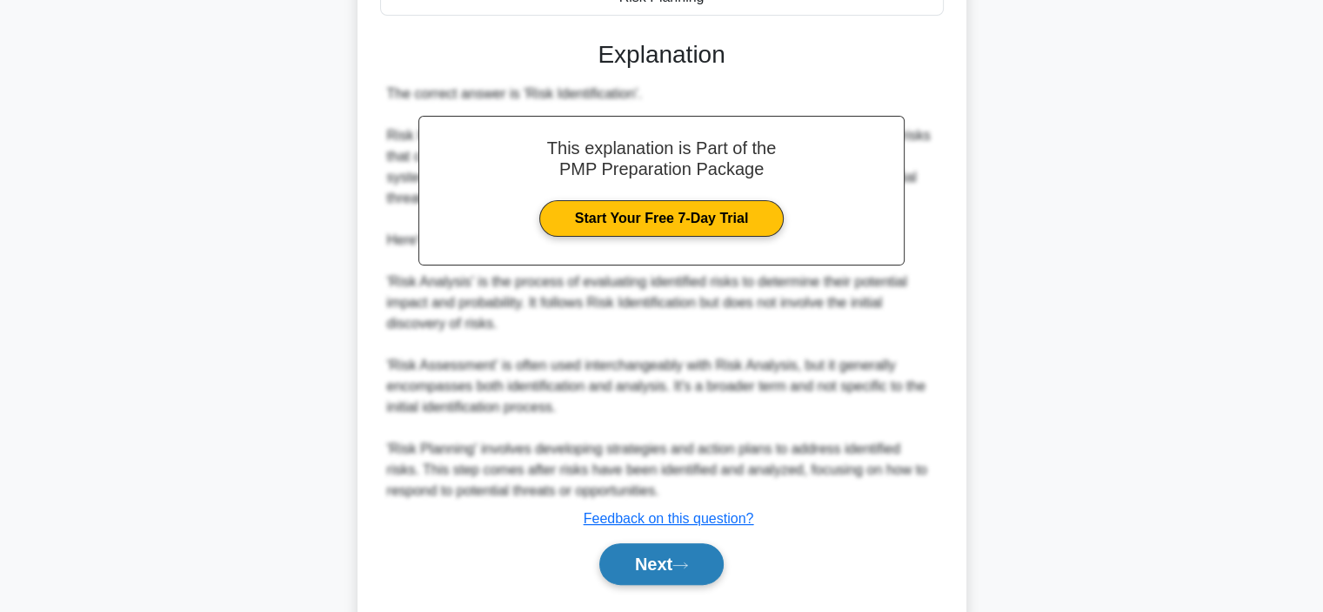
click at [645, 566] on button "Next" at bounding box center [661, 564] width 124 height 42
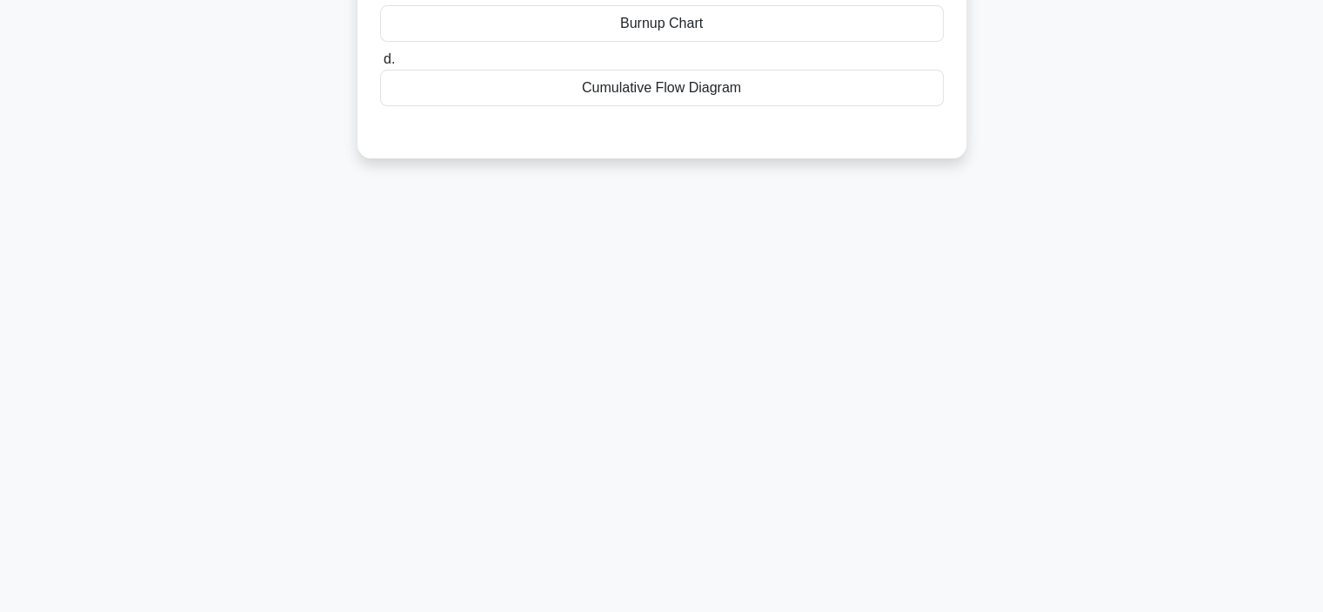
scroll to position [0, 0]
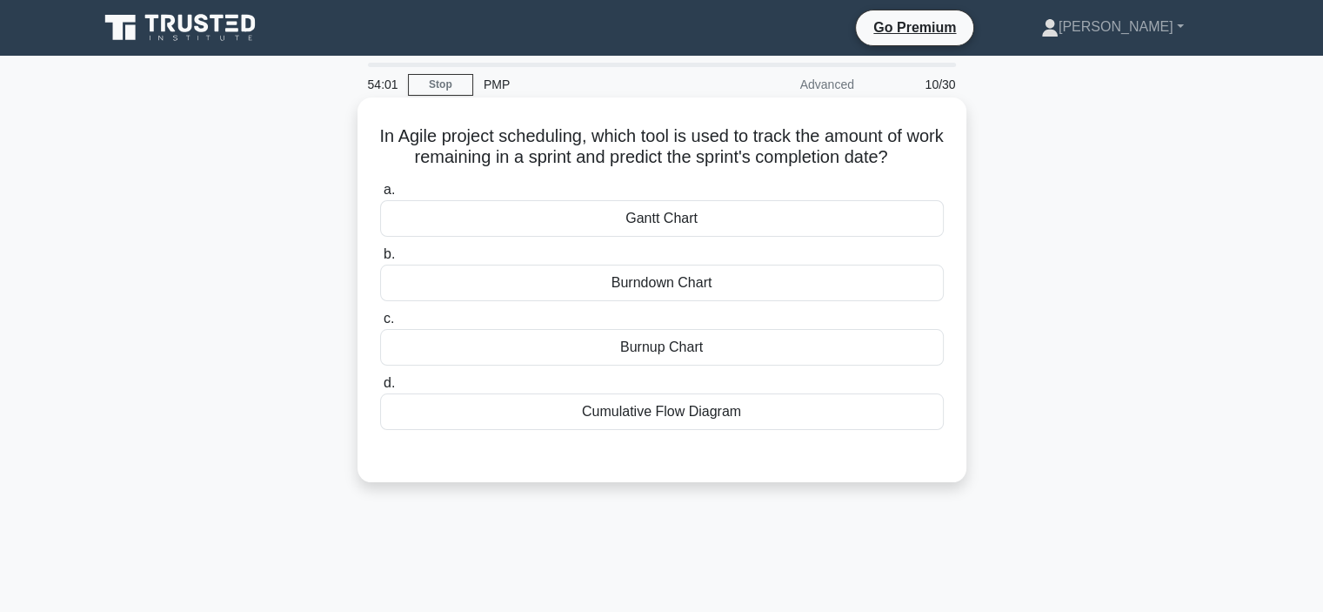
click at [556, 421] on div "Cumulative Flow Diagram" at bounding box center [662, 411] width 564 height 37
click at [380, 389] on input "d. Cumulative Flow Diagram" at bounding box center [380, 383] width 0 height 11
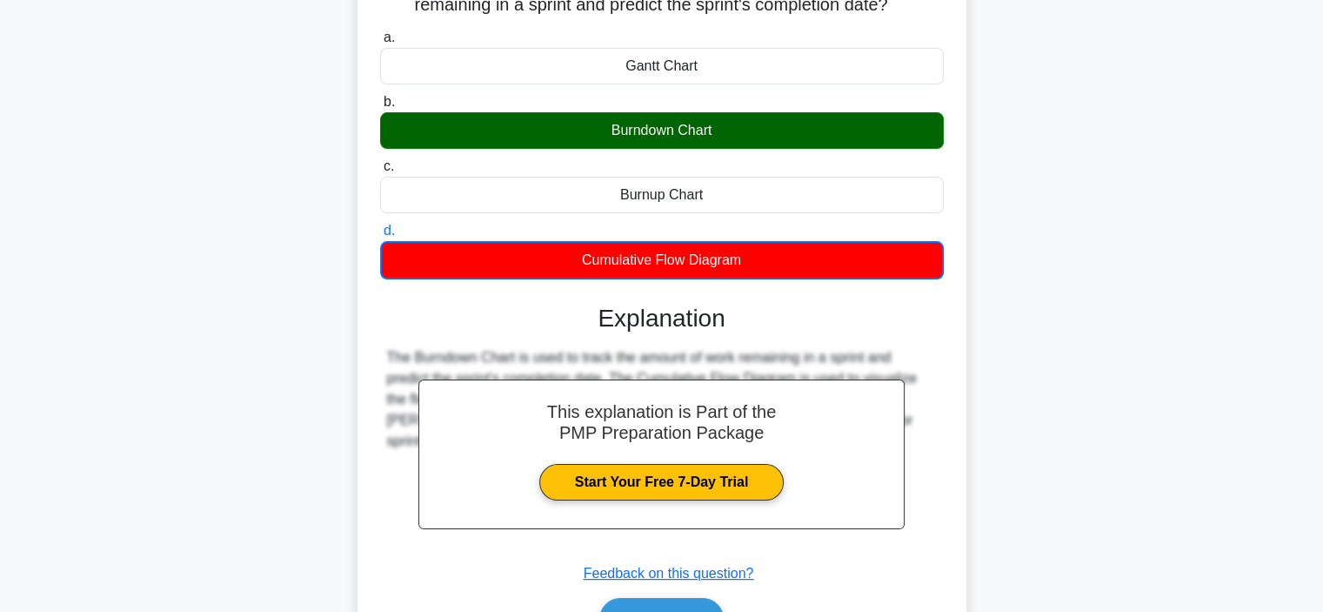
scroll to position [328, 0]
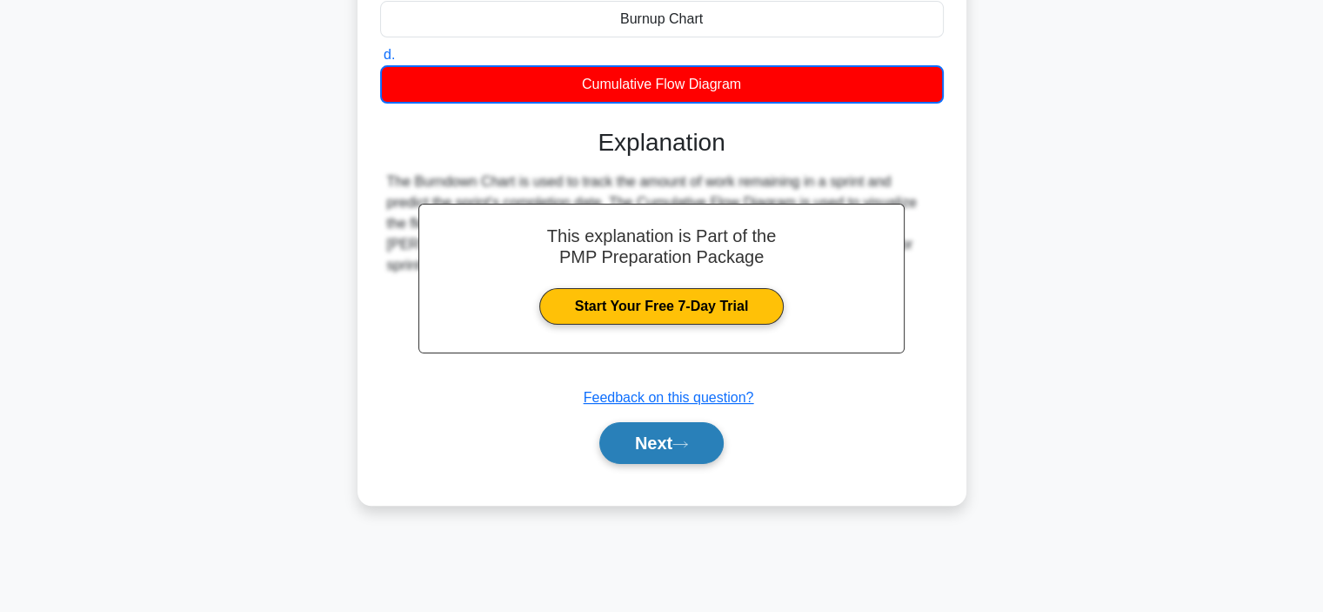
click at [630, 455] on button "Next" at bounding box center [661, 443] width 124 height 42
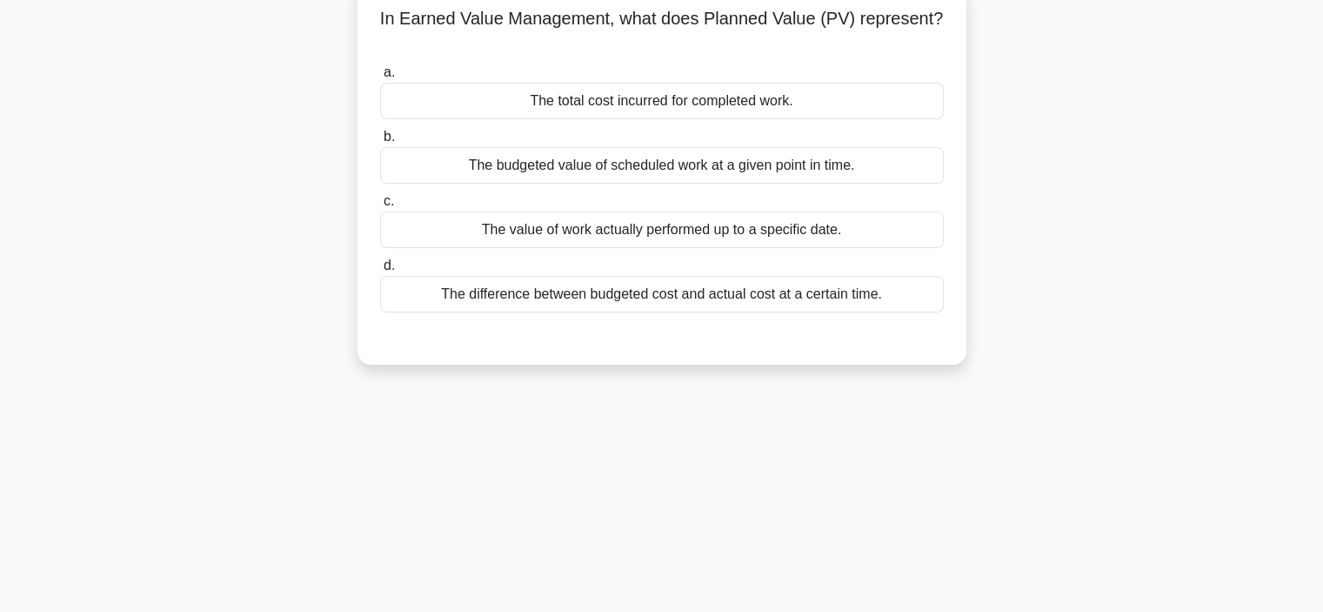
scroll to position [0, 0]
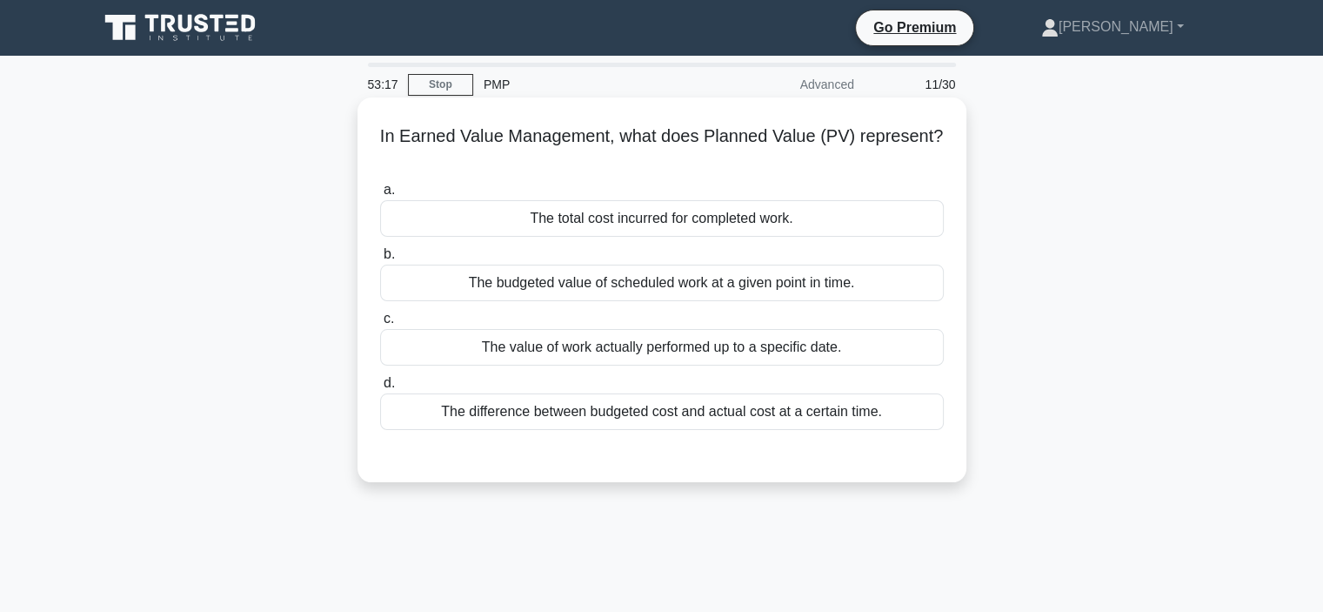
click at [560, 286] on div "The budgeted value of scheduled work at a given point in time." at bounding box center [662, 283] width 564 height 37
click at [380, 260] on input "b. The budgeted value of scheduled work at a given point in time." at bounding box center [380, 254] width 0 height 11
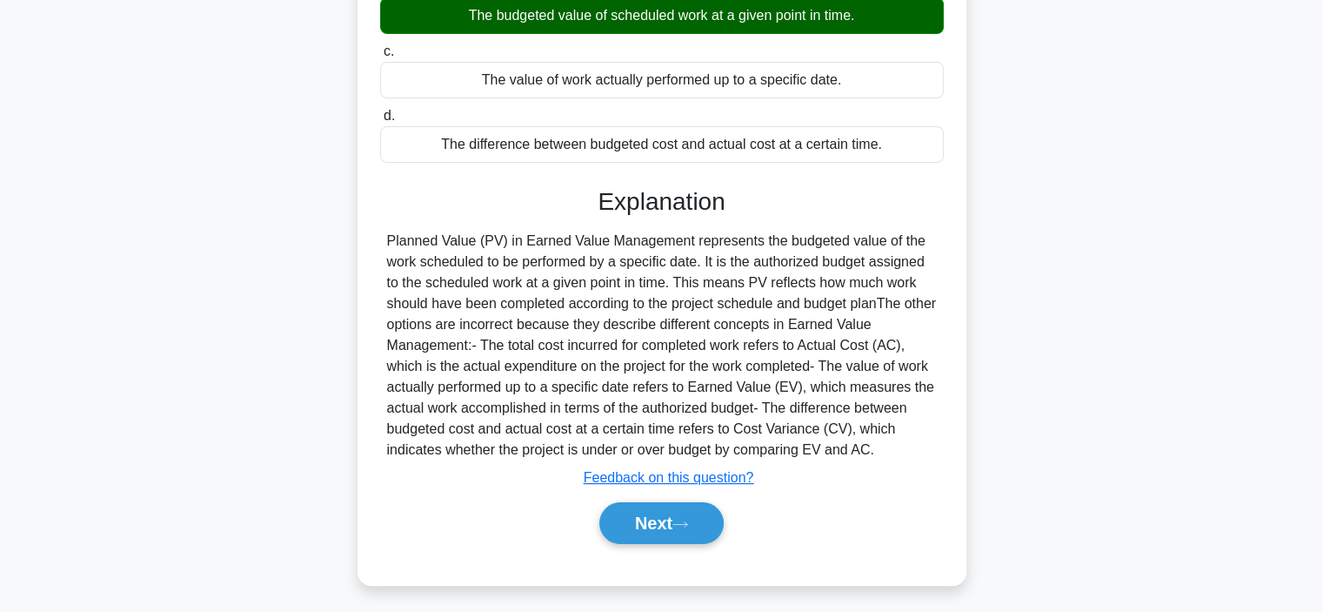
scroll to position [328, 0]
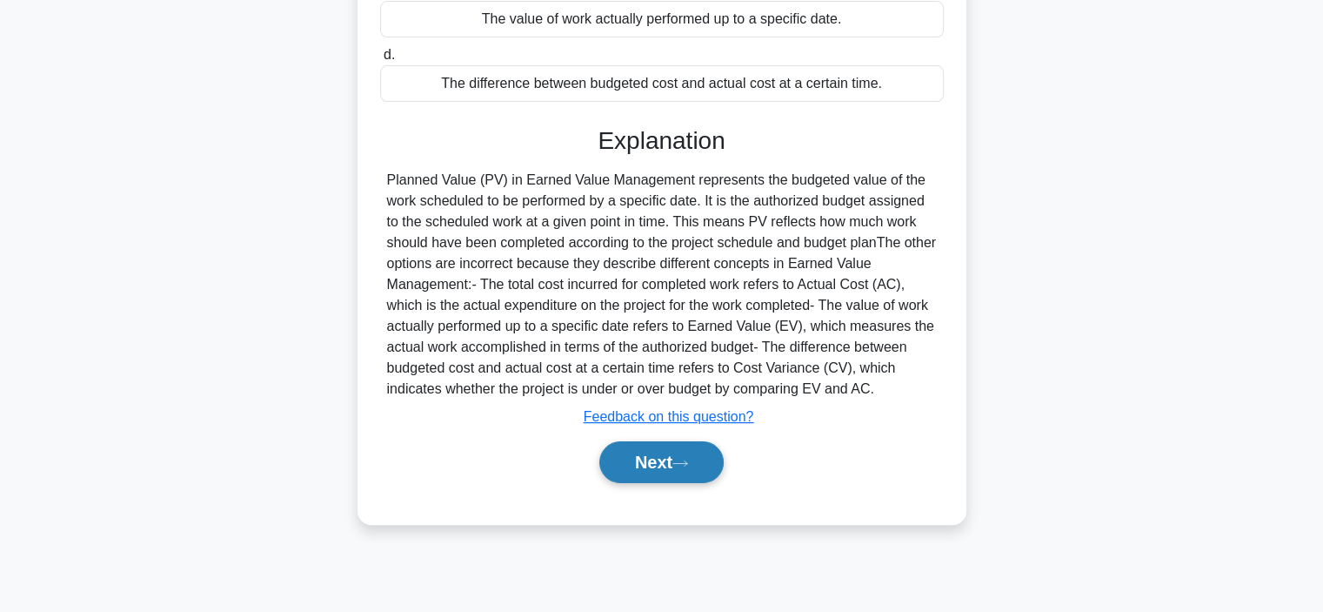
click at [640, 465] on button "Next" at bounding box center [661, 462] width 124 height 42
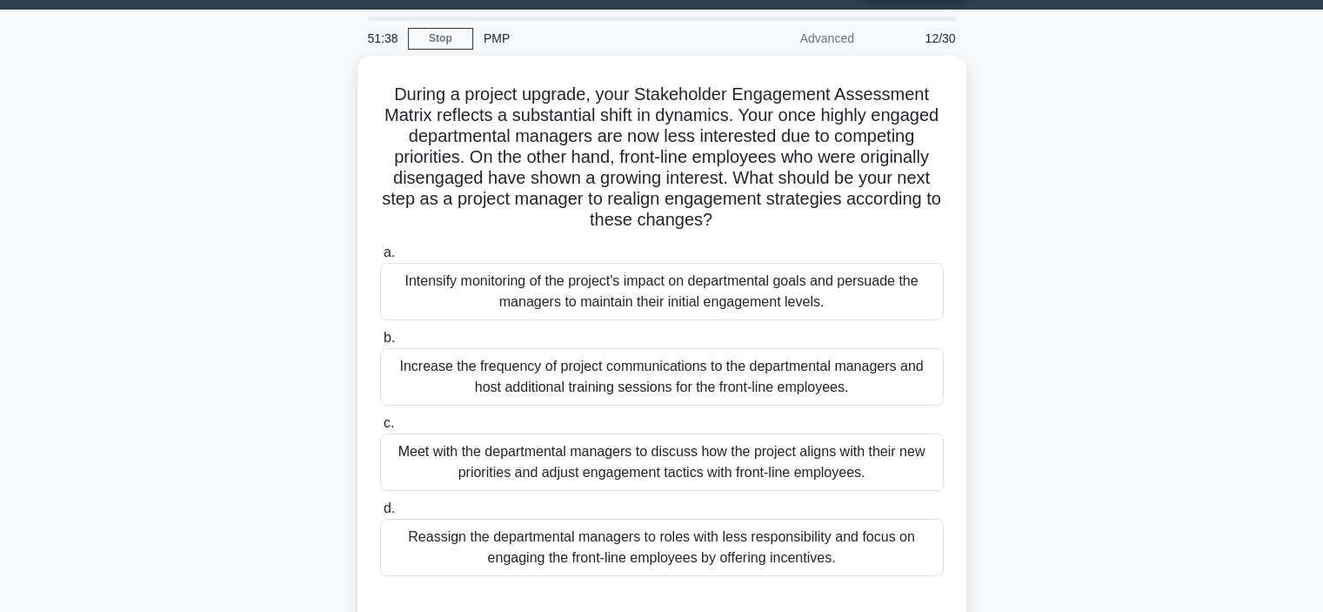
scroll to position [87, 0]
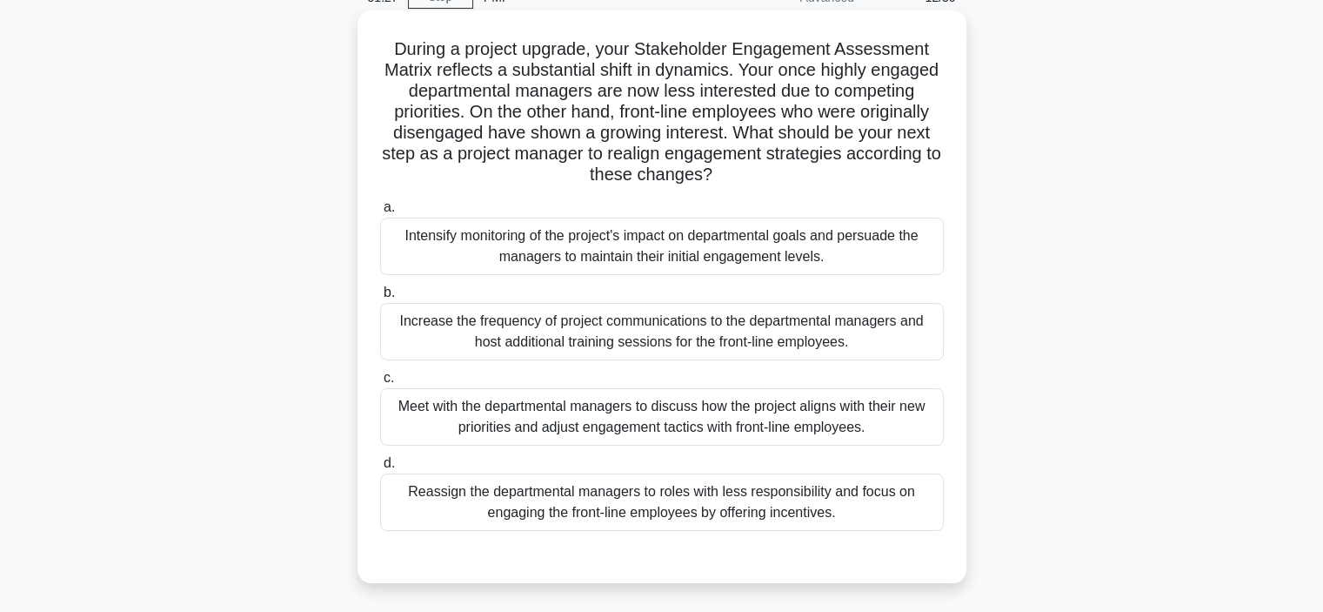
click at [509, 519] on div "Reassign the departmental managers to roles with less responsibility and focus …" at bounding box center [662, 501] width 564 height 57
click at [380, 469] on input "d. Reassign the departmental managers to roles with less responsibility and foc…" at bounding box center [380, 463] width 0 height 11
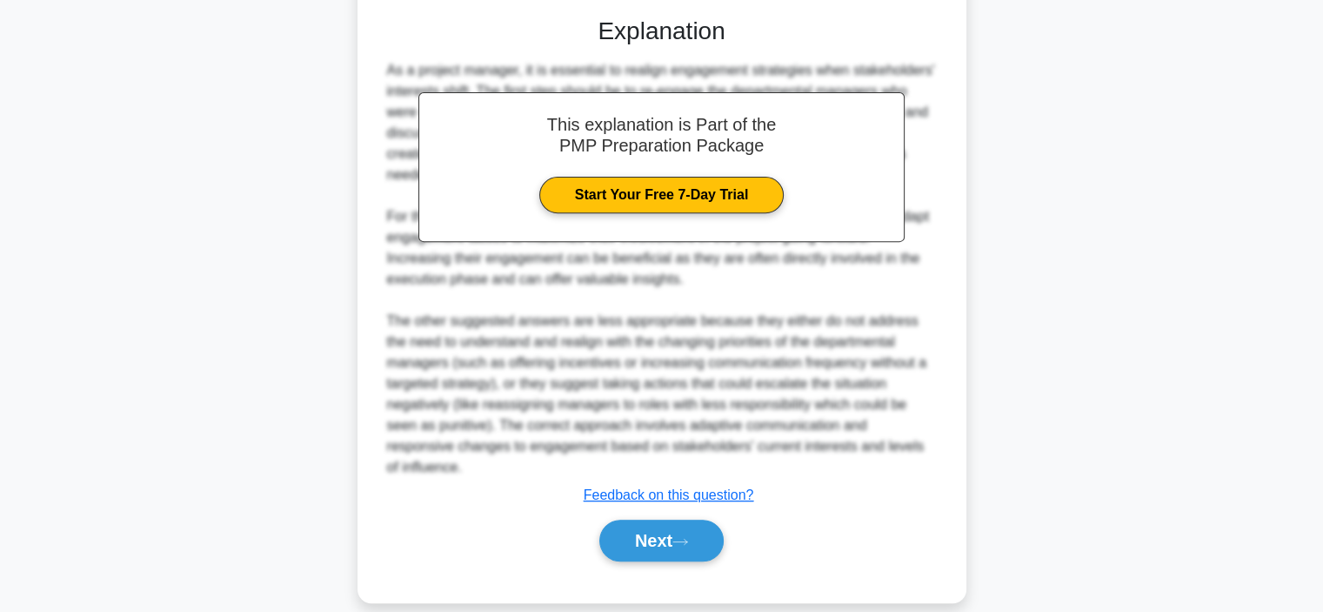
scroll to position [628, 0]
click at [745, 521] on div "Next" at bounding box center [662, 540] width 571 height 42
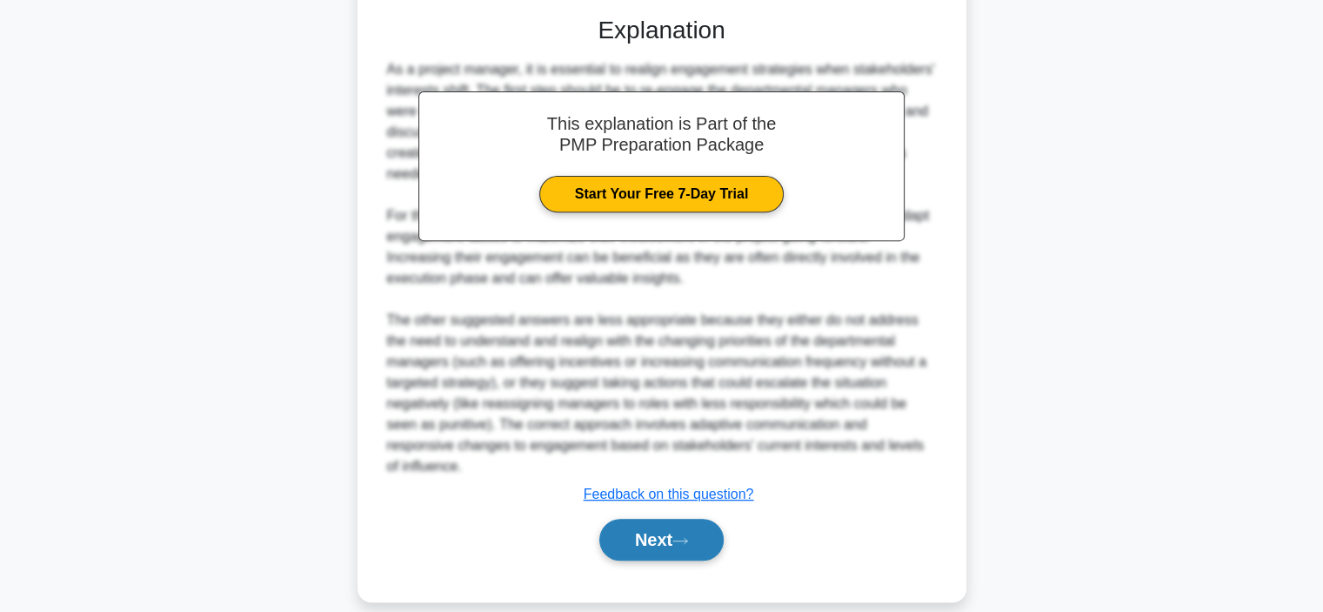
click at [688, 536] on icon at bounding box center [681, 541] width 16 height 10
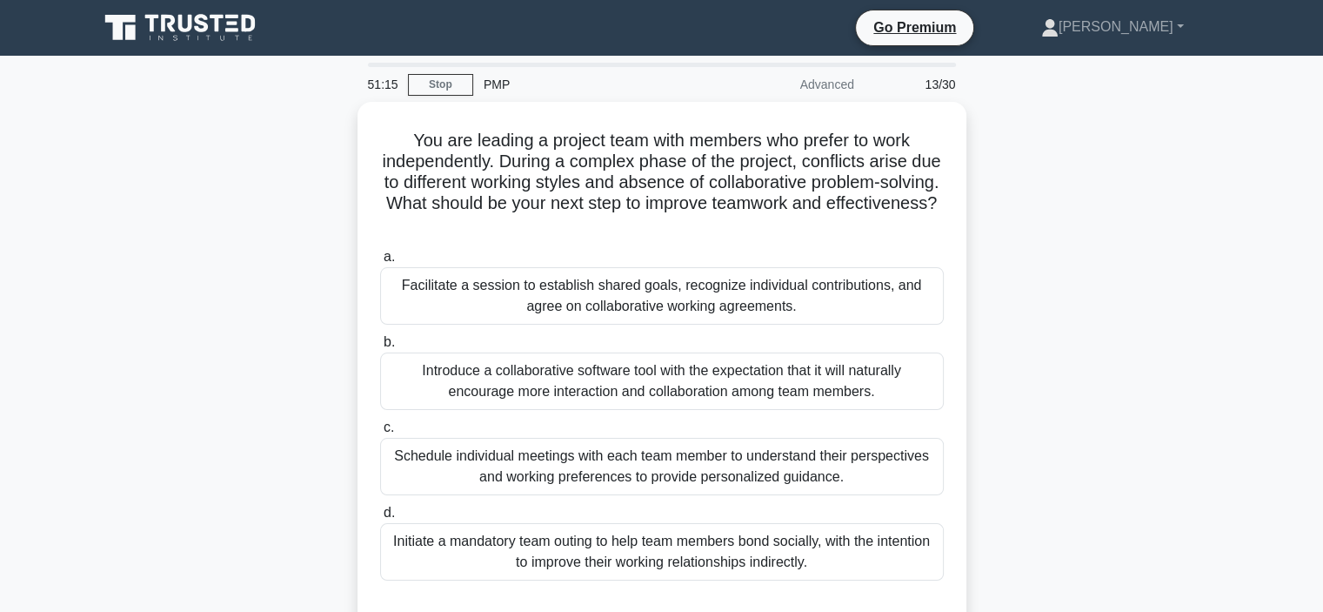
scroll to position [0, 0]
click at [449, 83] on link "Stop" at bounding box center [440, 85] width 65 height 22
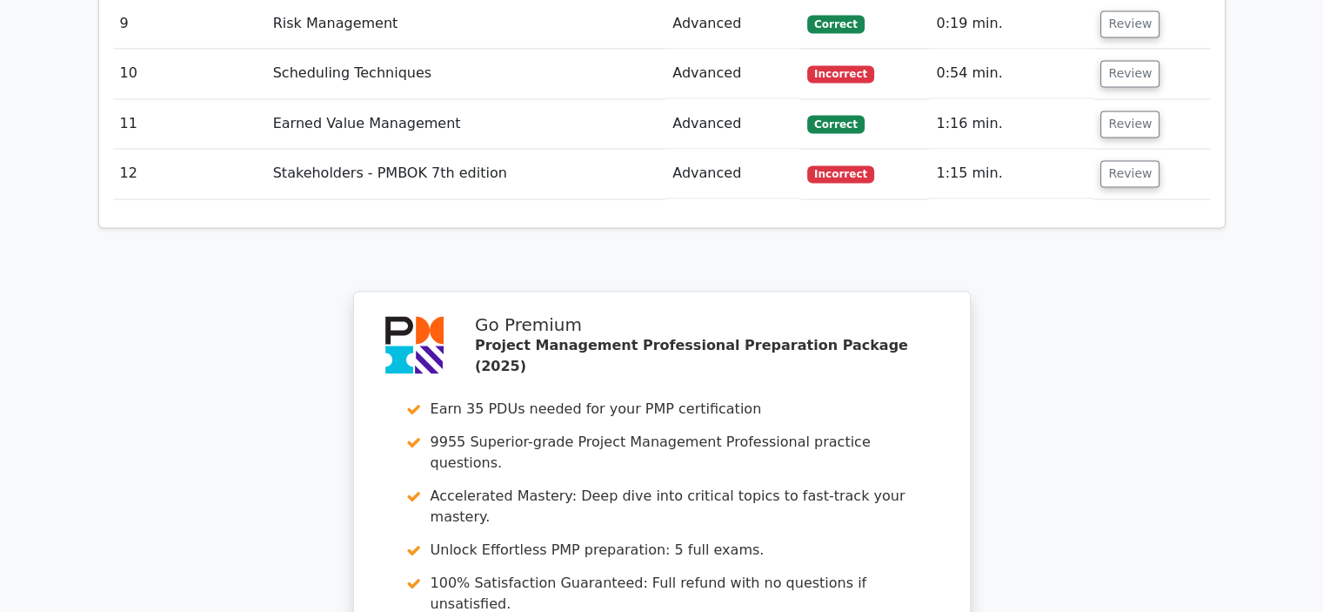
scroll to position [3362, 0]
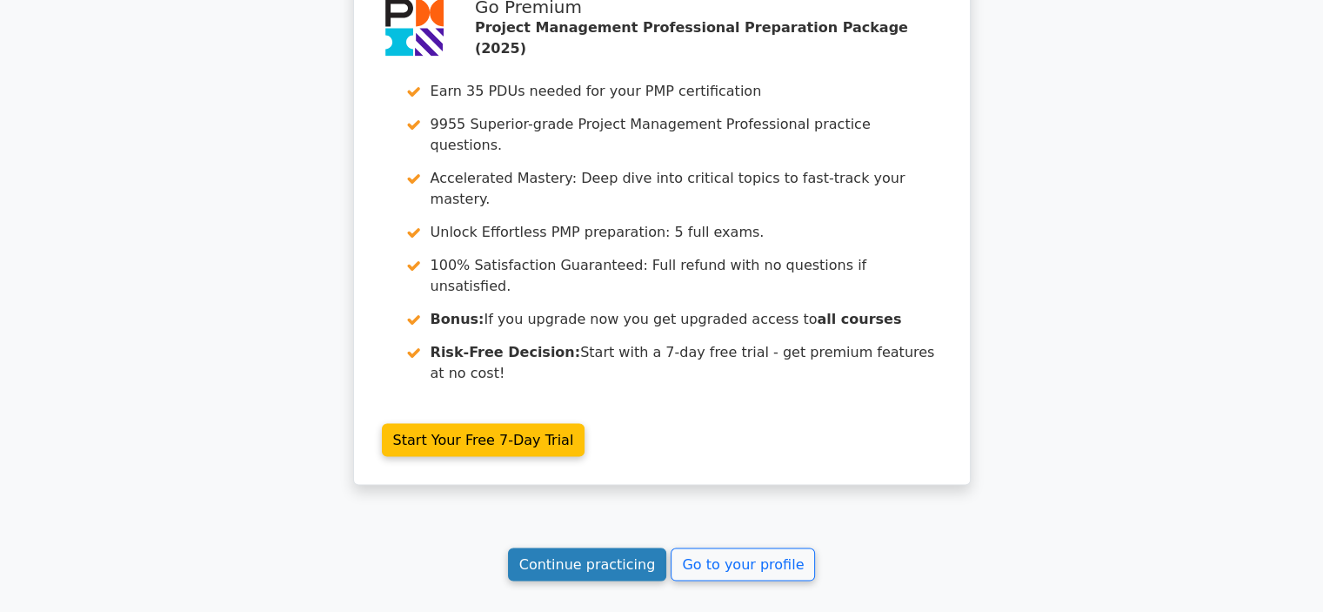
click at [585, 548] on link "Continue practicing" at bounding box center [587, 564] width 159 height 33
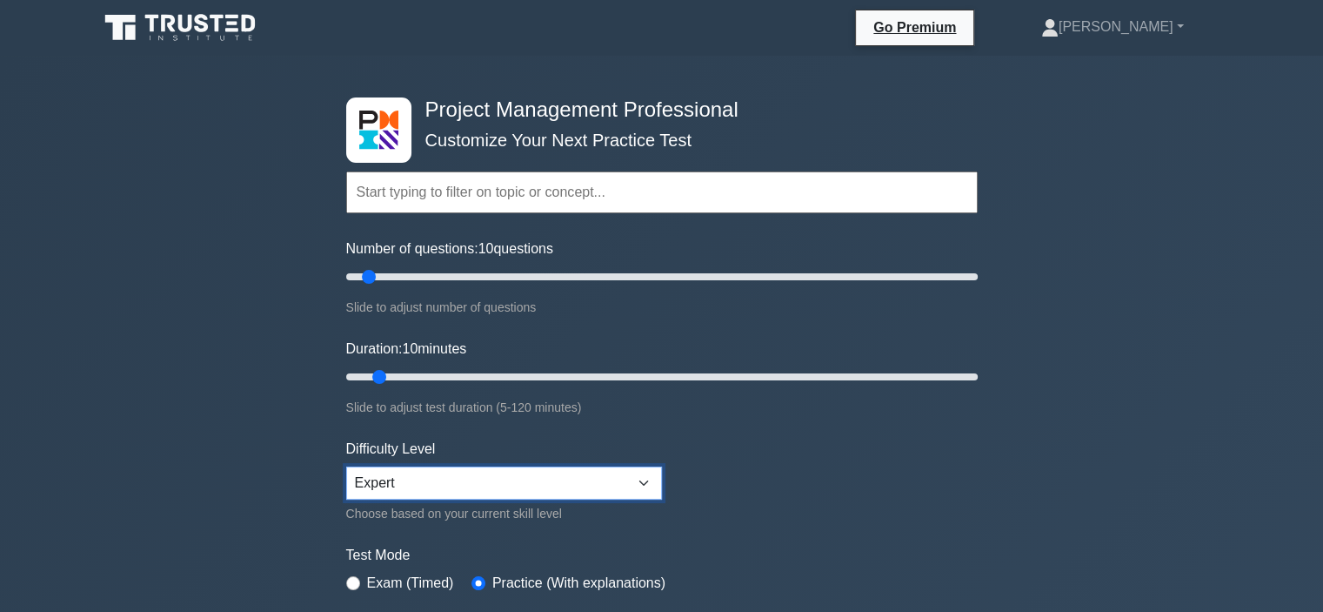
click at [435, 478] on select "Beginner Intermediate Expert" at bounding box center [504, 482] width 316 height 33
select select "intermediate"
click at [346, 466] on select "Beginner Intermediate Expert" at bounding box center [504, 482] width 316 height 33
click at [186, 420] on div "Project Management Professional Customize Your Next Practice Test Topics Scope …" at bounding box center [661, 603] width 1323 height 1095
drag, startPoint x: 393, startPoint y: 378, endPoint x: 470, endPoint y: 379, distance: 76.6
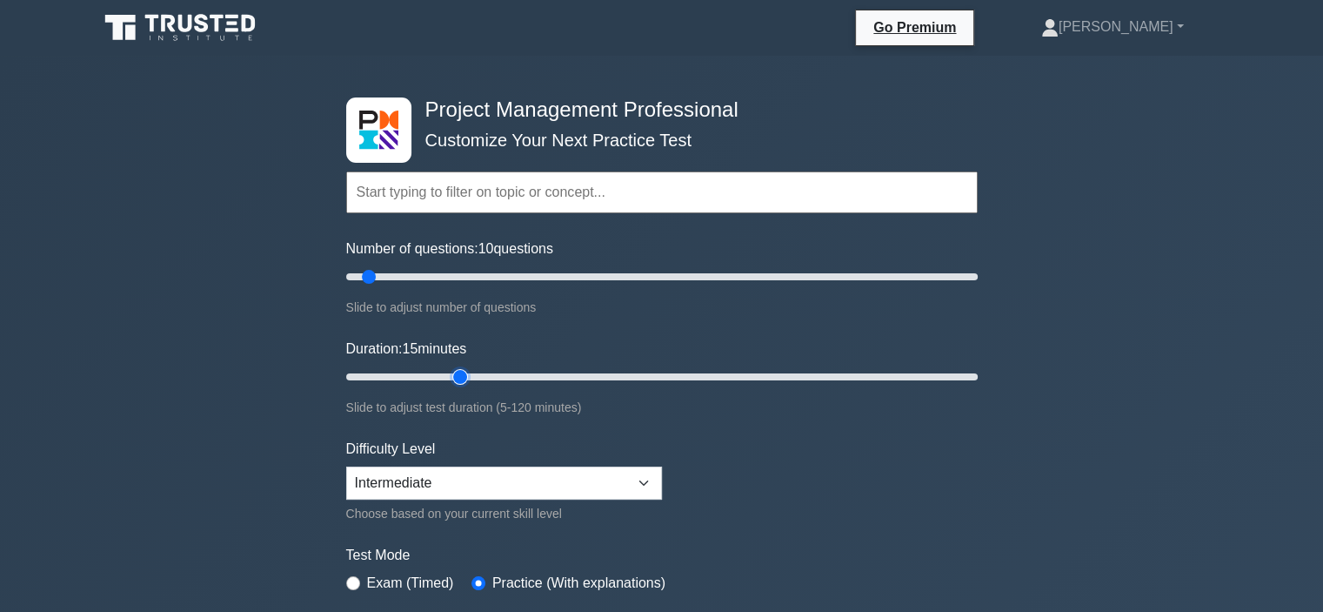
type input "25"
click at [470, 379] on input "Duration: 15 minutes" at bounding box center [662, 376] width 632 height 21
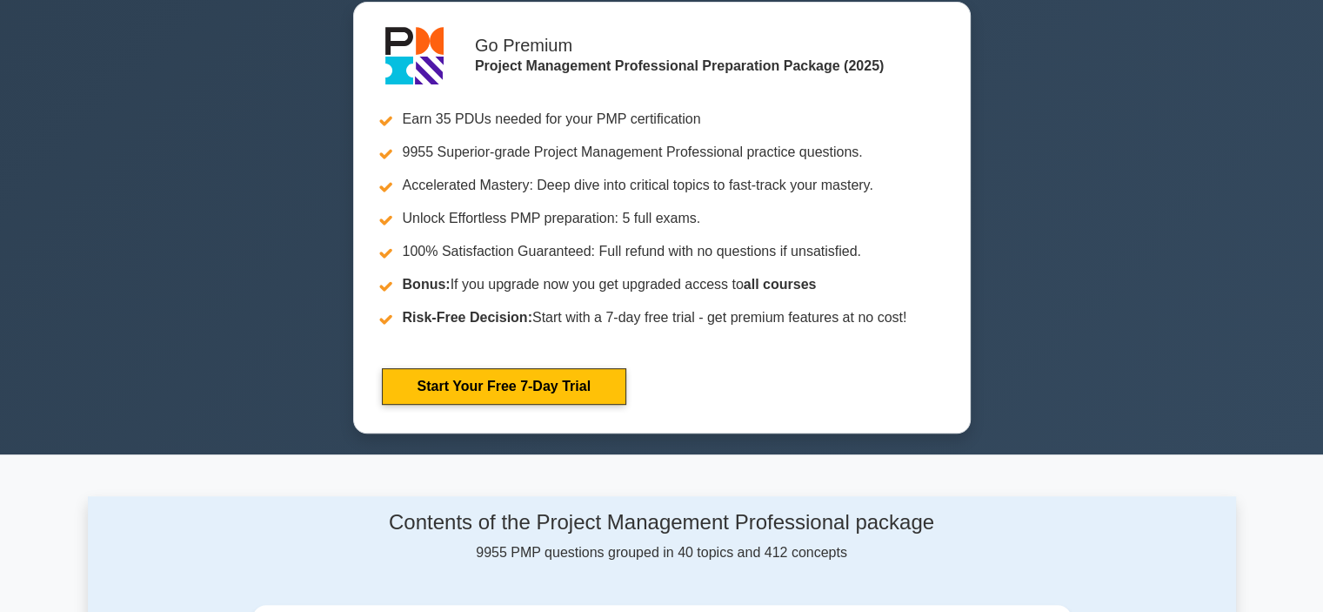
scroll to position [348, 0]
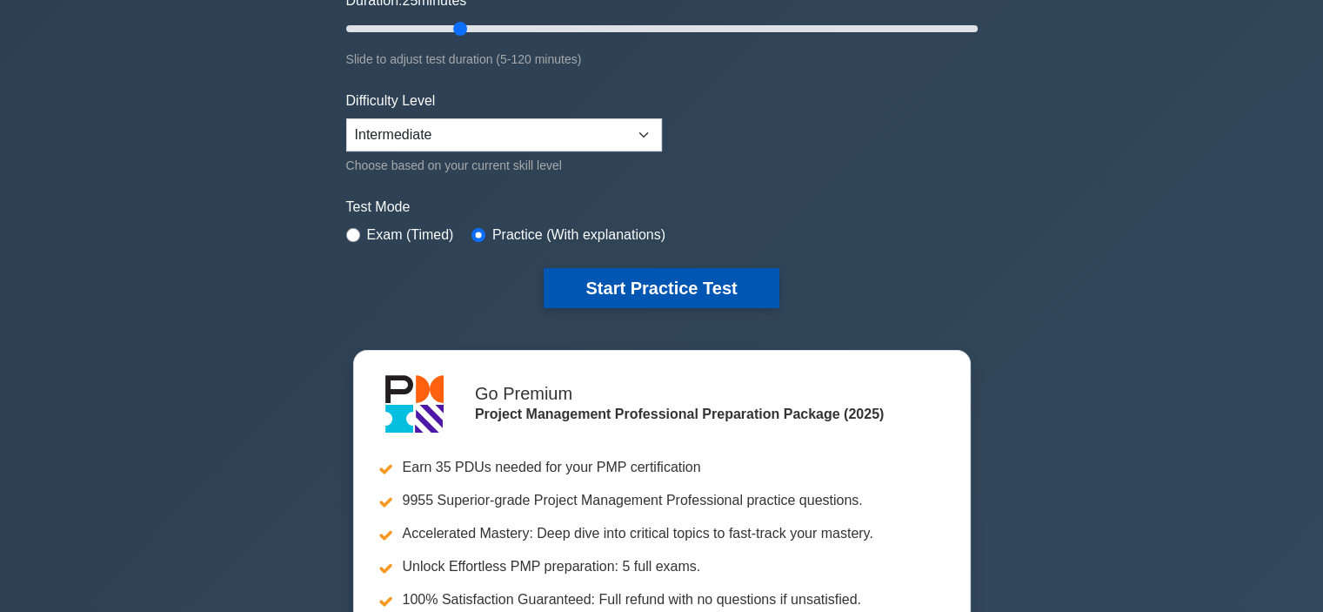
click at [645, 293] on button "Start Practice Test" at bounding box center [661, 288] width 235 height 40
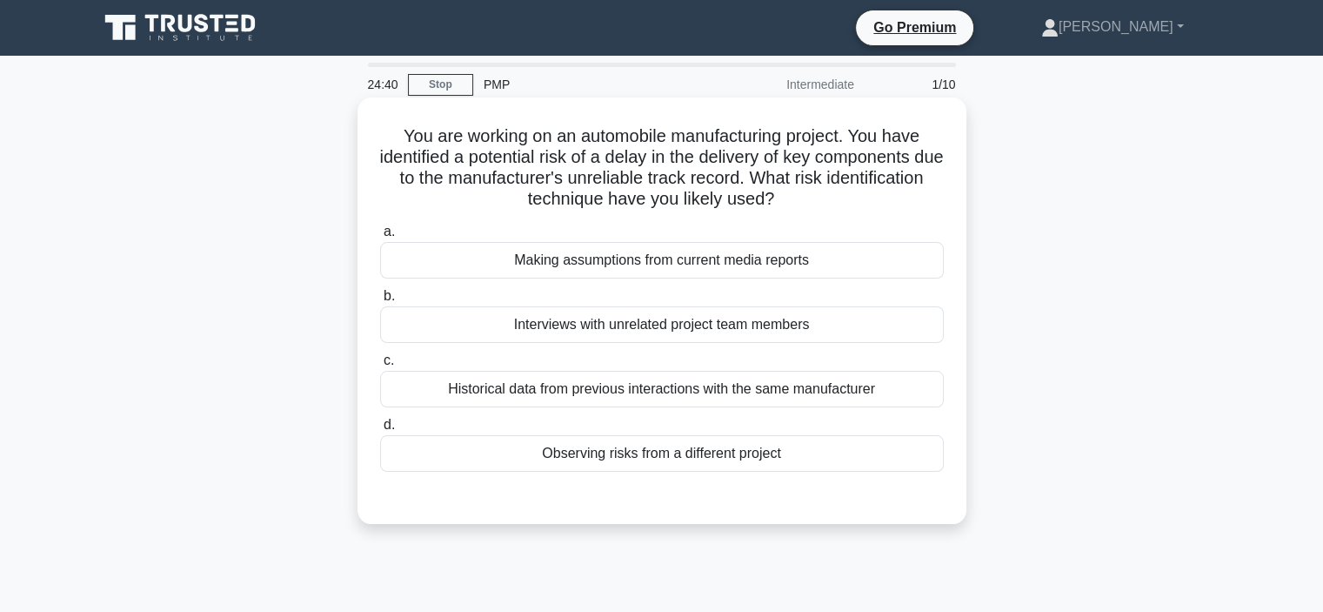
click at [651, 399] on div "Historical data from previous interactions with the same manufacturer" at bounding box center [662, 389] width 564 height 37
click at [380, 366] on input "c. Historical data from previous interactions with the same manufacturer" at bounding box center [380, 360] width 0 height 11
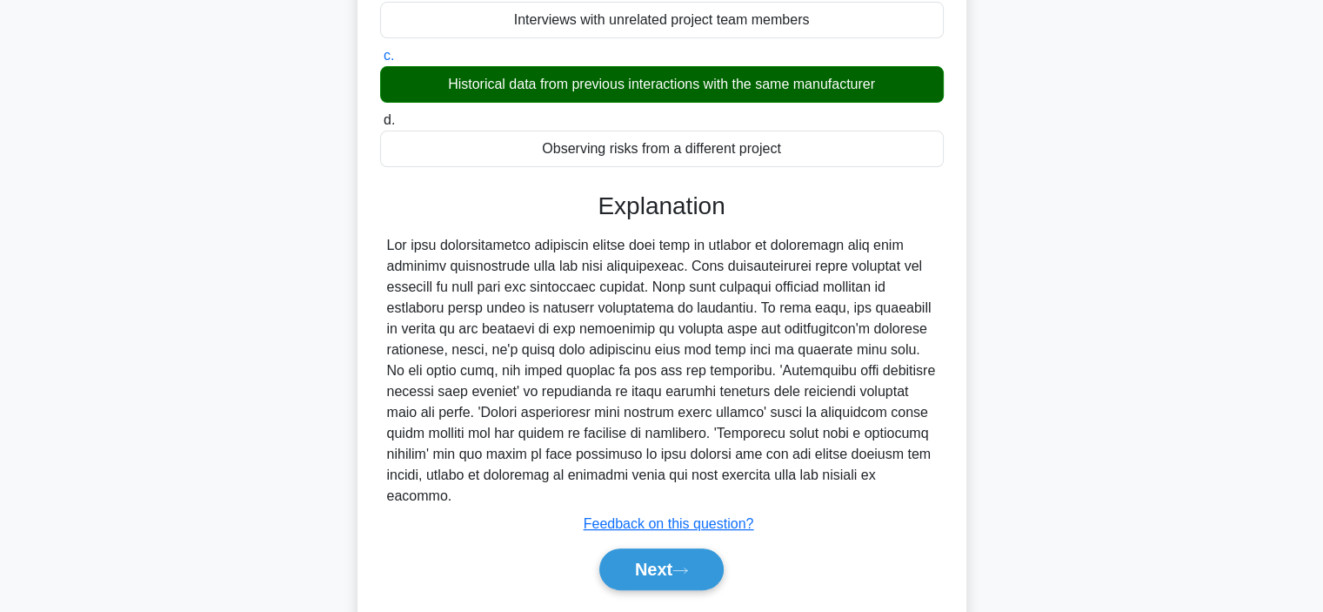
scroll to position [334, 0]
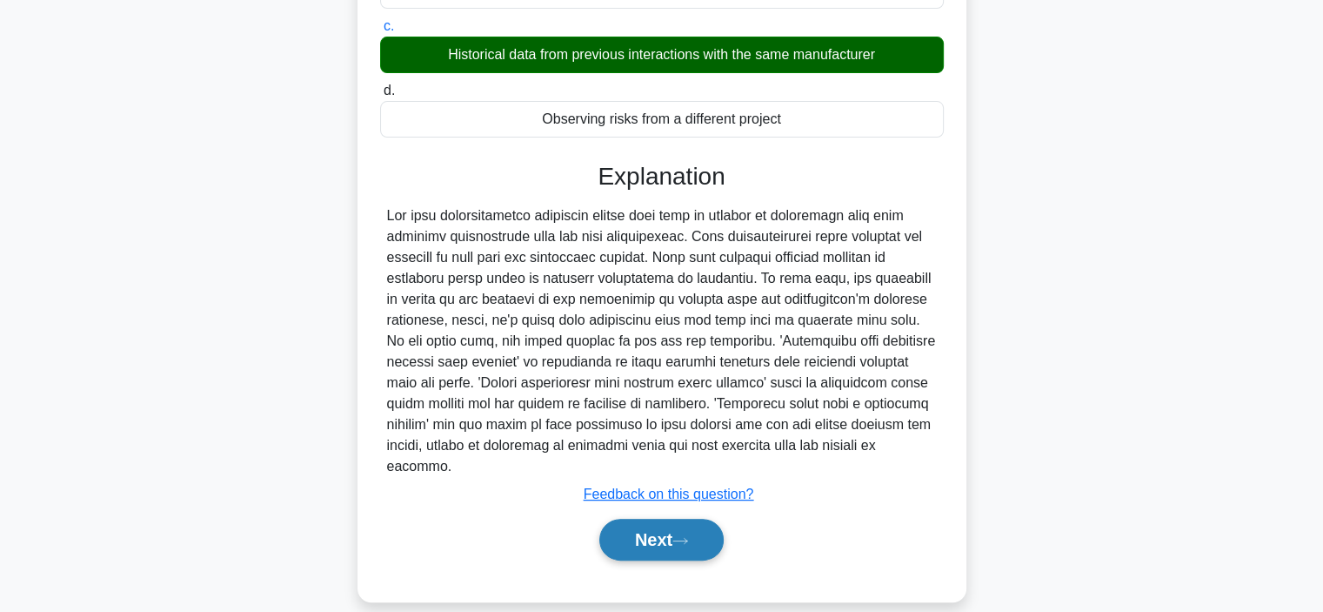
click at [660, 519] on button "Next" at bounding box center [661, 540] width 124 height 42
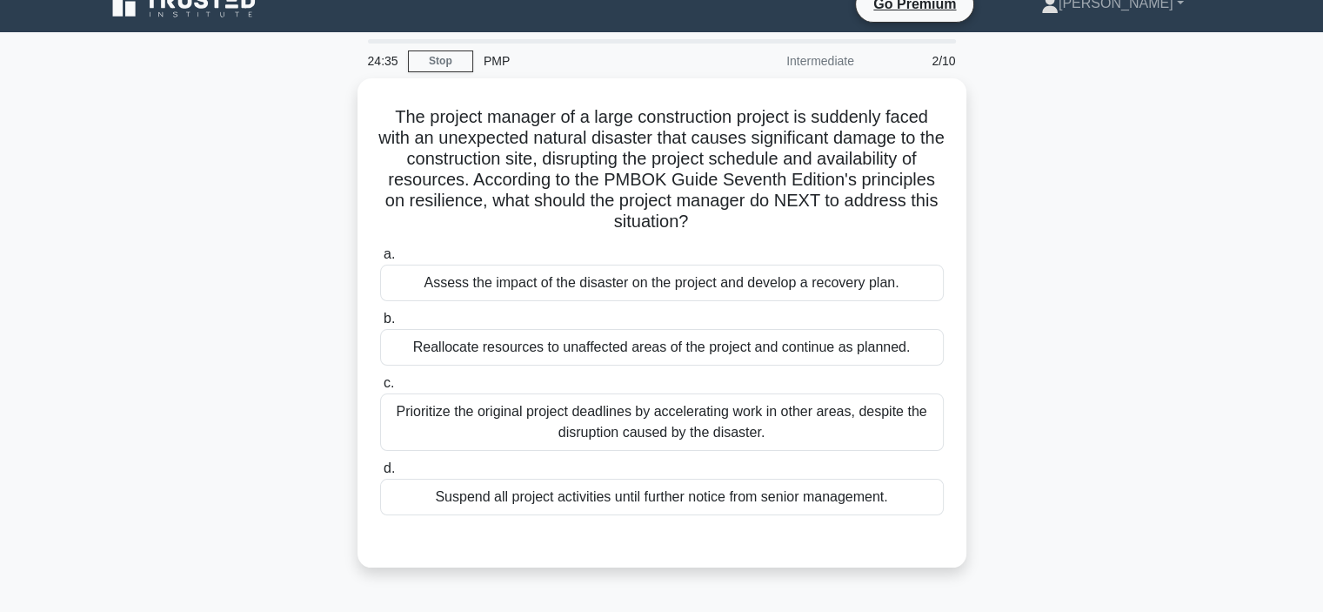
scroll to position [0, 0]
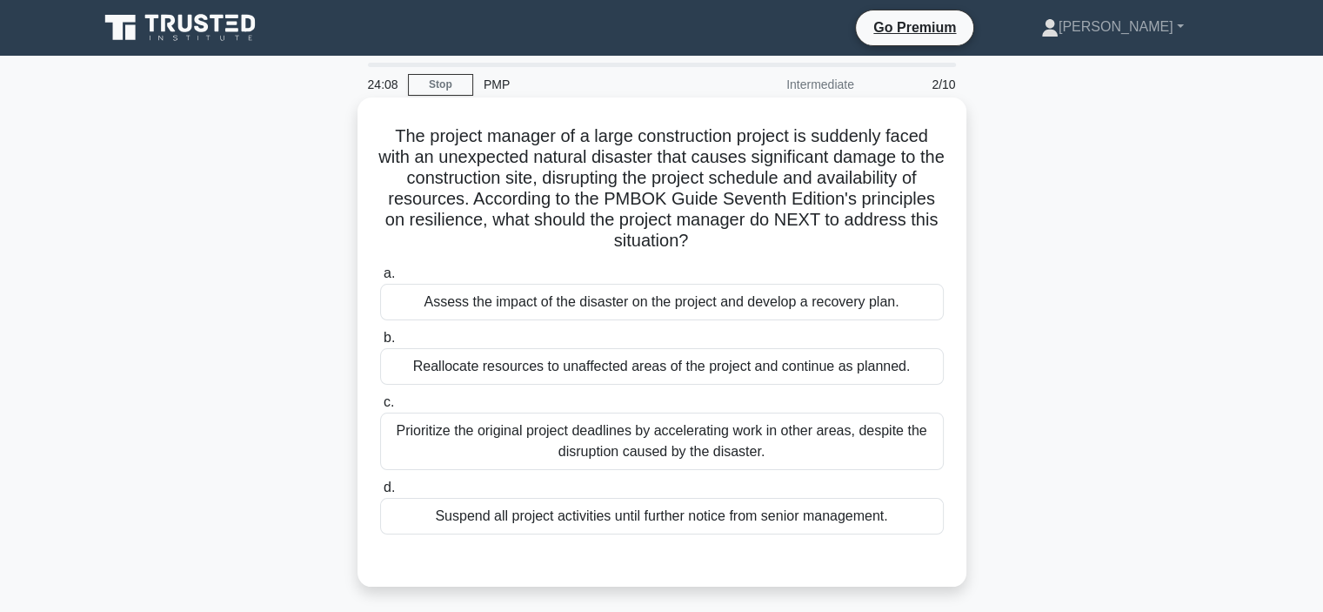
click at [465, 301] on div "Assess the impact of the disaster on the project and develop a recovery plan." at bounding box center [662, 302] width 564 height 37
click at [380, 279] on input "a. Assess the impact of the disaster on the project and develop a recovery plan." at bounding box center [380, 273] width 0 height 11
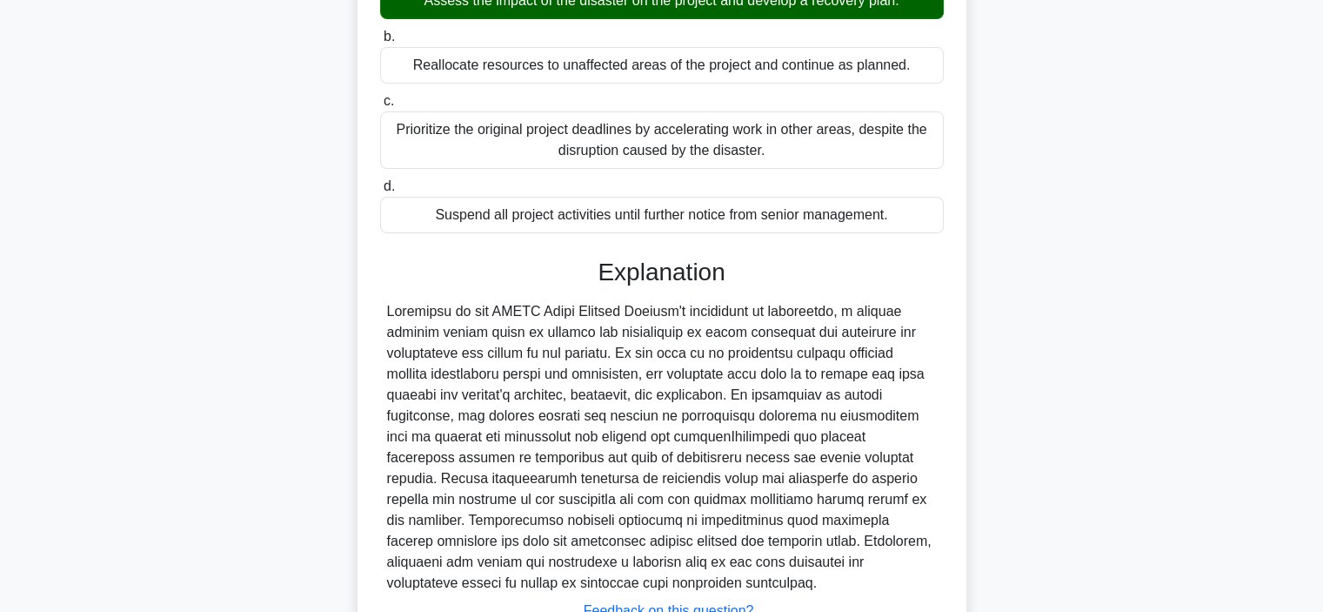
scroll to position [435, 0]
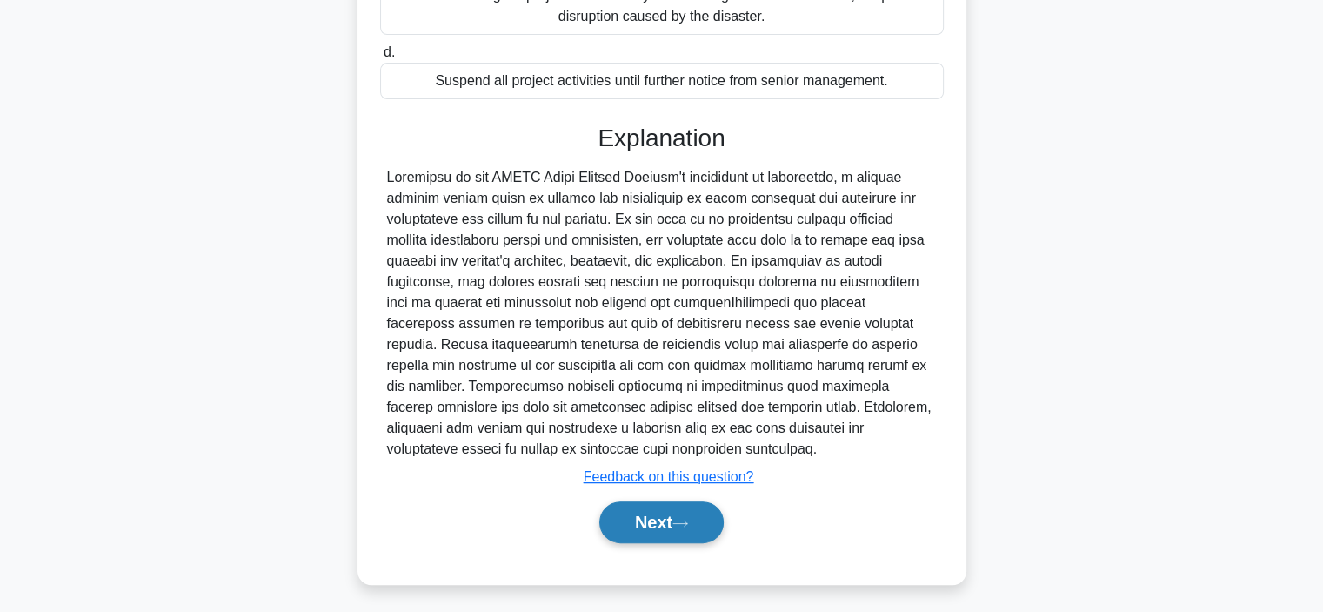
click at [668, 512] on button "Next" at bounding box center [661, 522] width 124 height 42
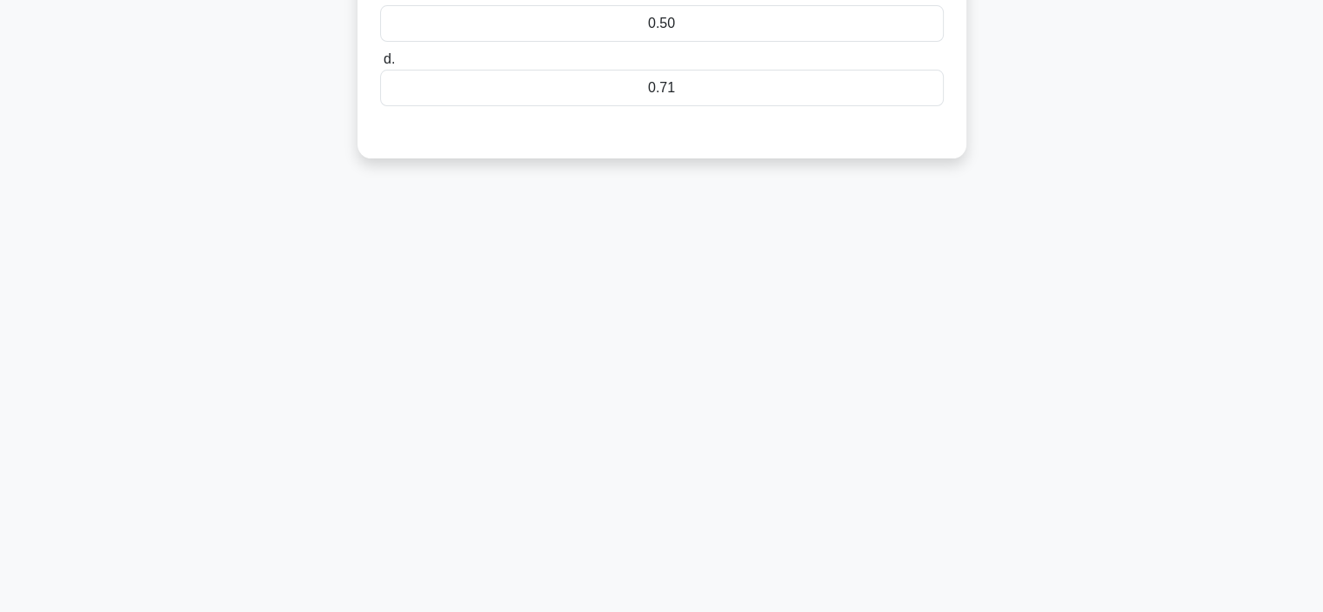
scroll to position [0, 0]
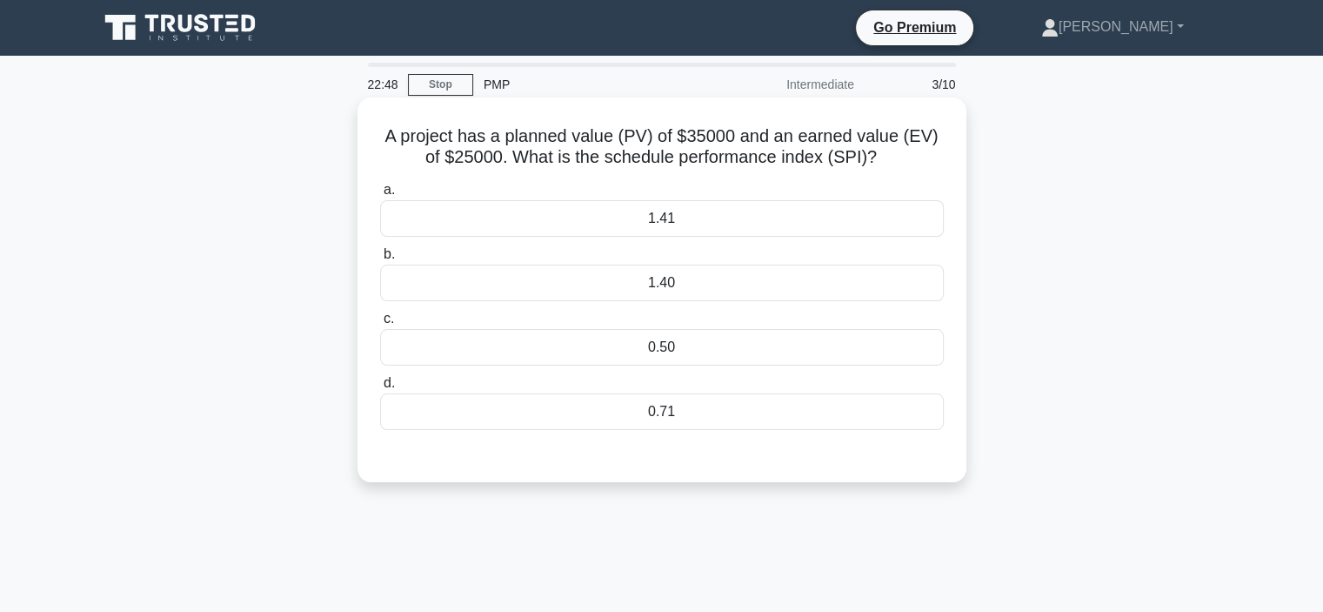
click at [636, 413] on div "0.71" at bounding box center [662, 411] width 564 height 37
click at [380, 389] on input "d. 0.71" at bounding box center [380, 383] width 0 height 11
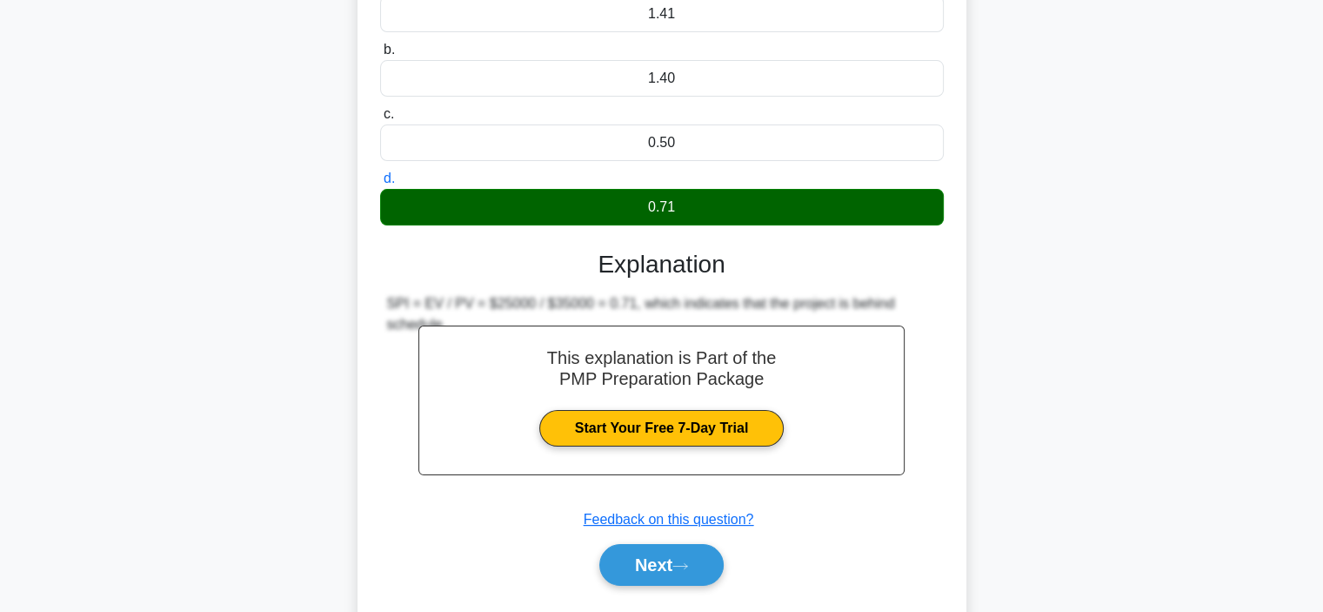
scroll to position [328, 0]
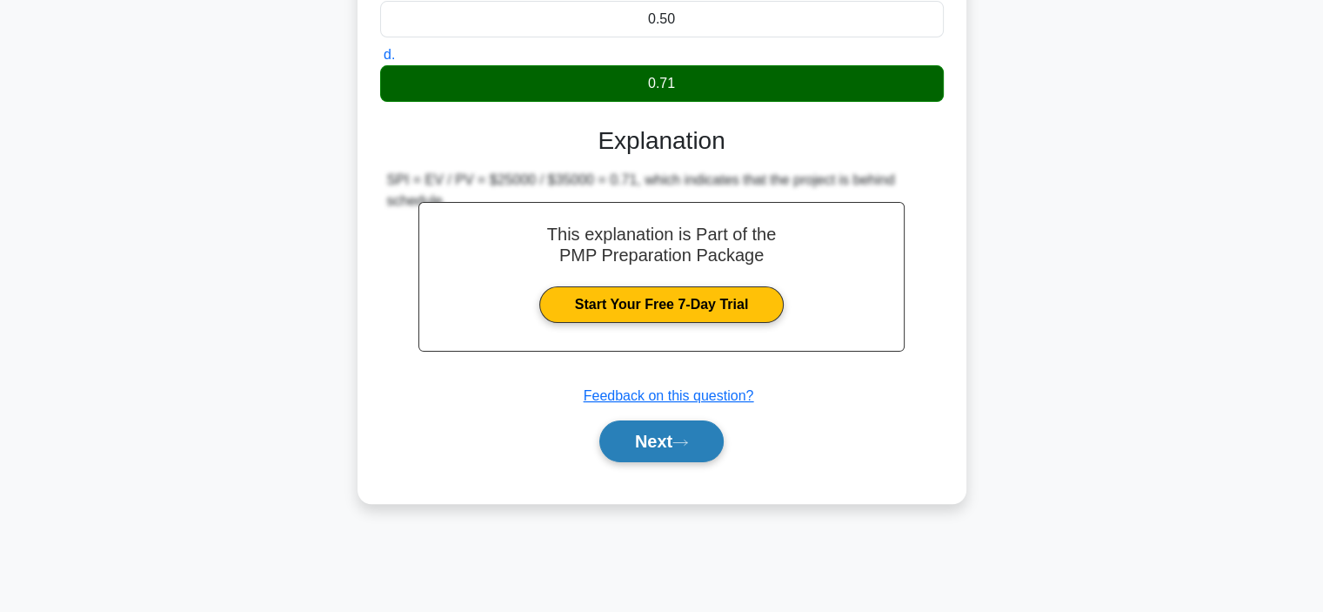
click at [637, 431] on button "Next" at bounding box center [661, 441] width 124 height 42
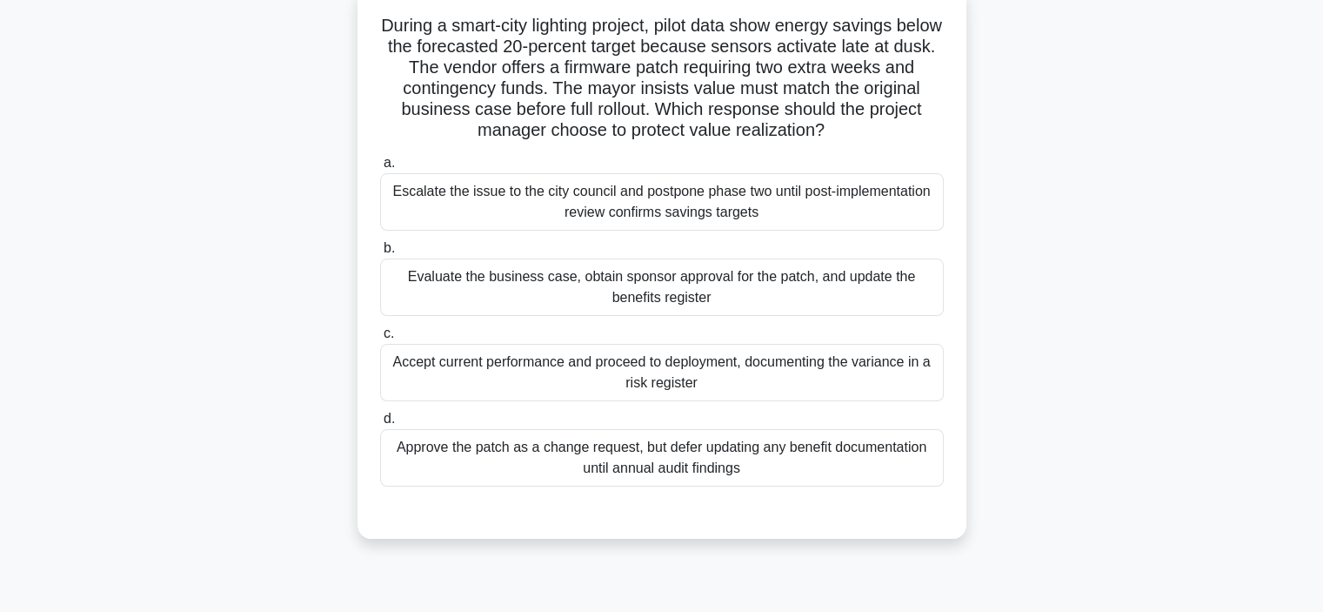
scroll to position [0, 0]
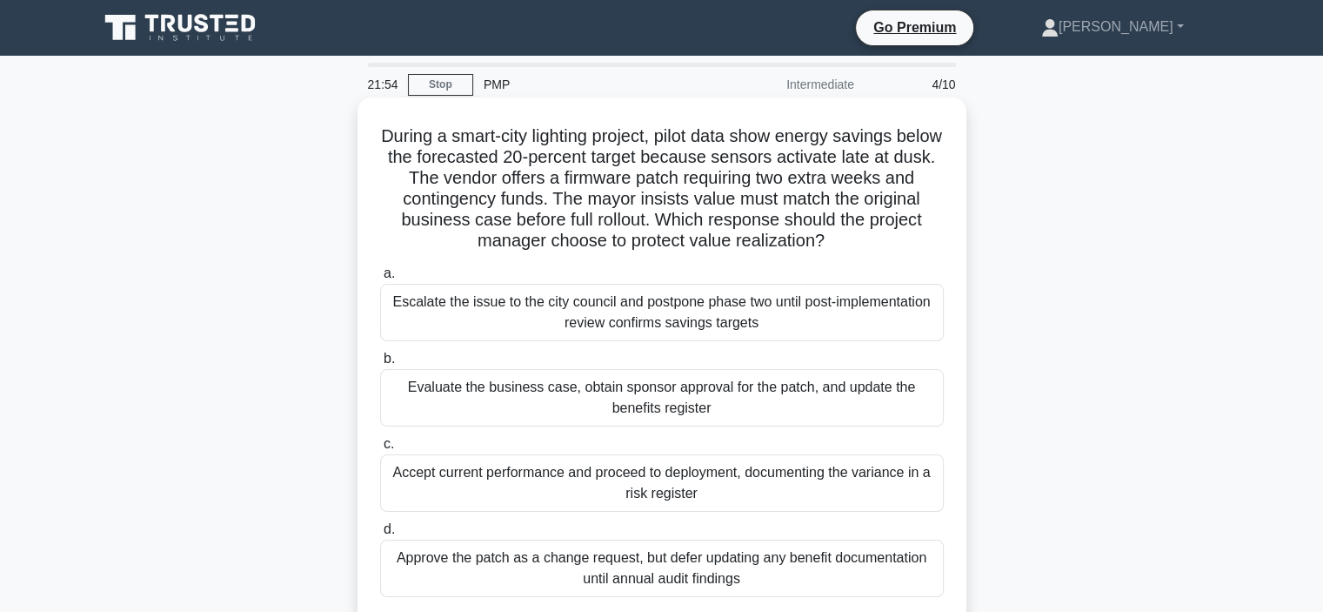
click at [580, 400] on div "Evaluate the business case, obtain sponsor approval for the patch, and update t…" at bounding box center [662, 397] width 564 height 57
click at [380, 365] on input "b. Evaluate the business case, obtain sponsor approval for the patch, and updat…" at bounding box center [380, 358] width 0 height 11
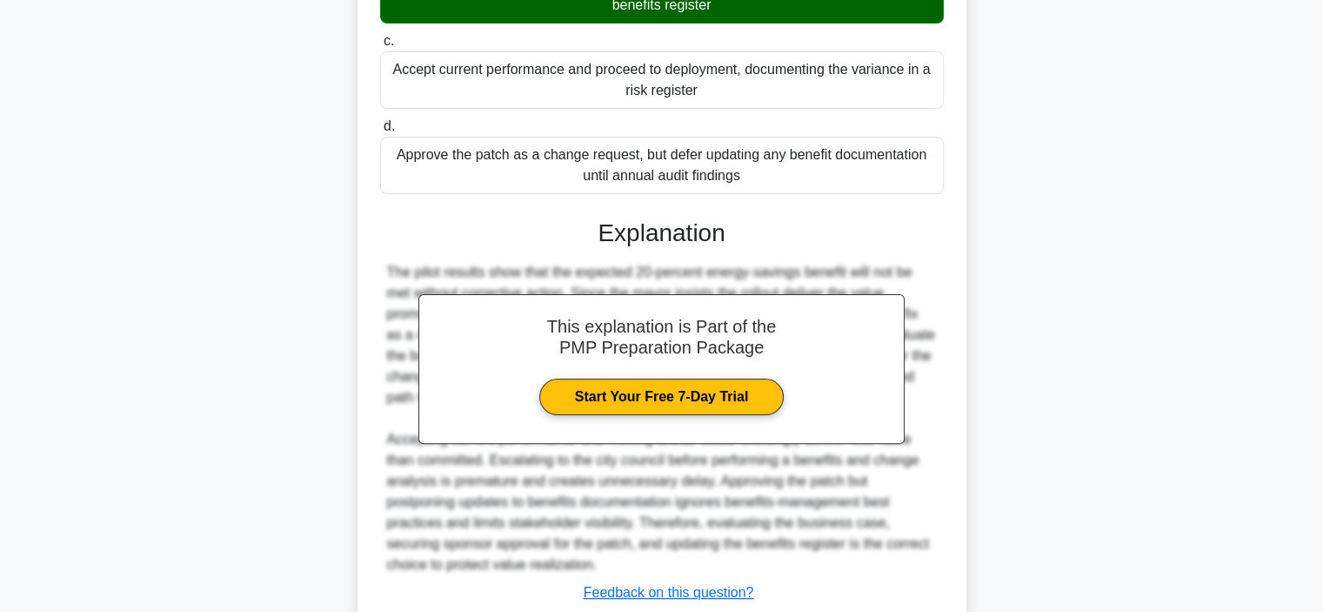
scroll to position [522, 0]
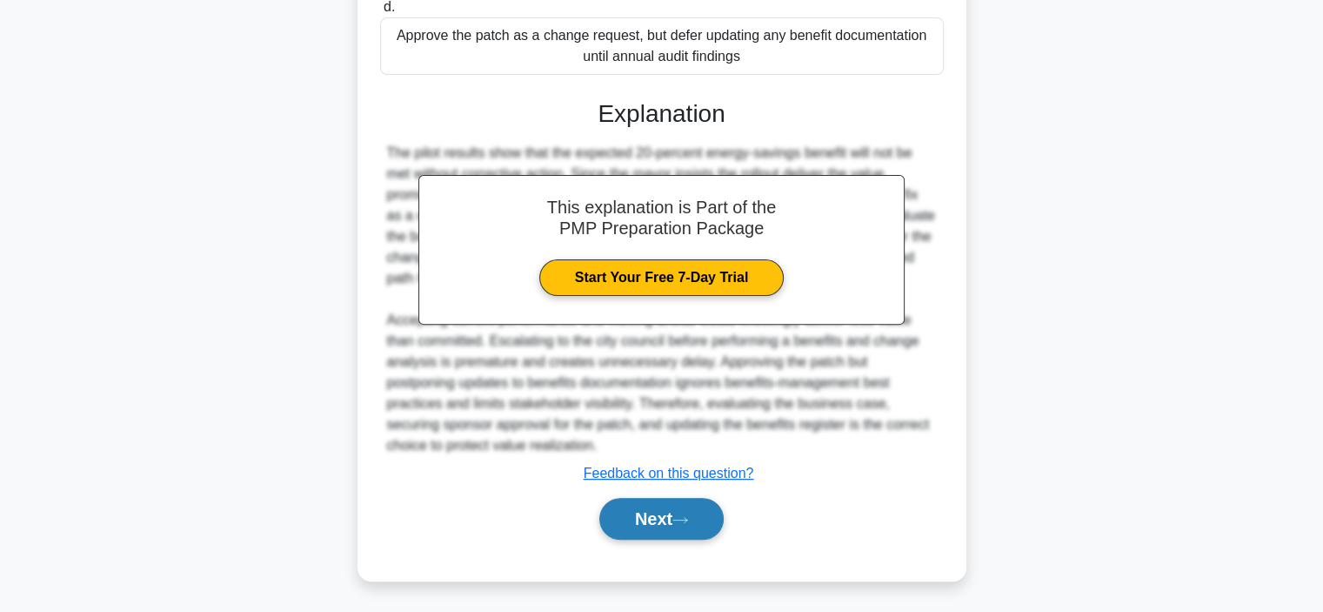
click at [649, 524] on button "Next" at bounding box center [661, 519] width 124 height 42
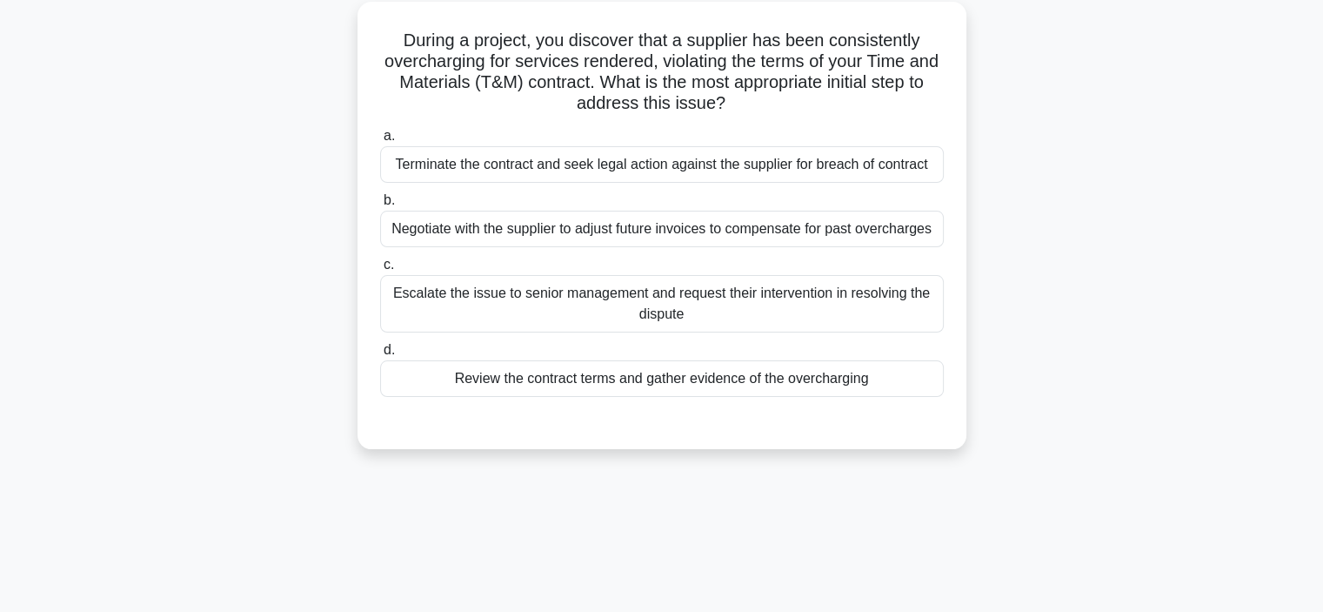
scroll to position [0, 0]
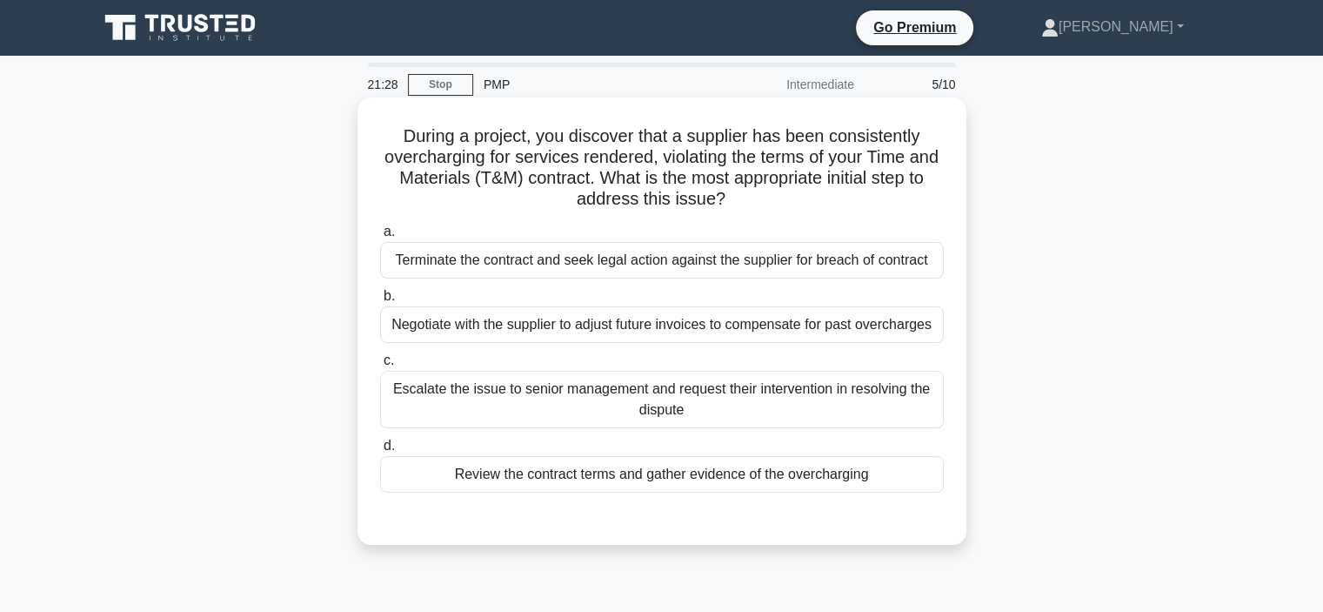
click at [666, 480] on div "Review the contract terms and gather evidence of the overcharging" at bounding box center [662, 474] width 564 height 37
click at [380, 452] on input "d. Review the contract terms and gather evidence of the overcharging" at bounding box center [380, 445] width 0 height 11
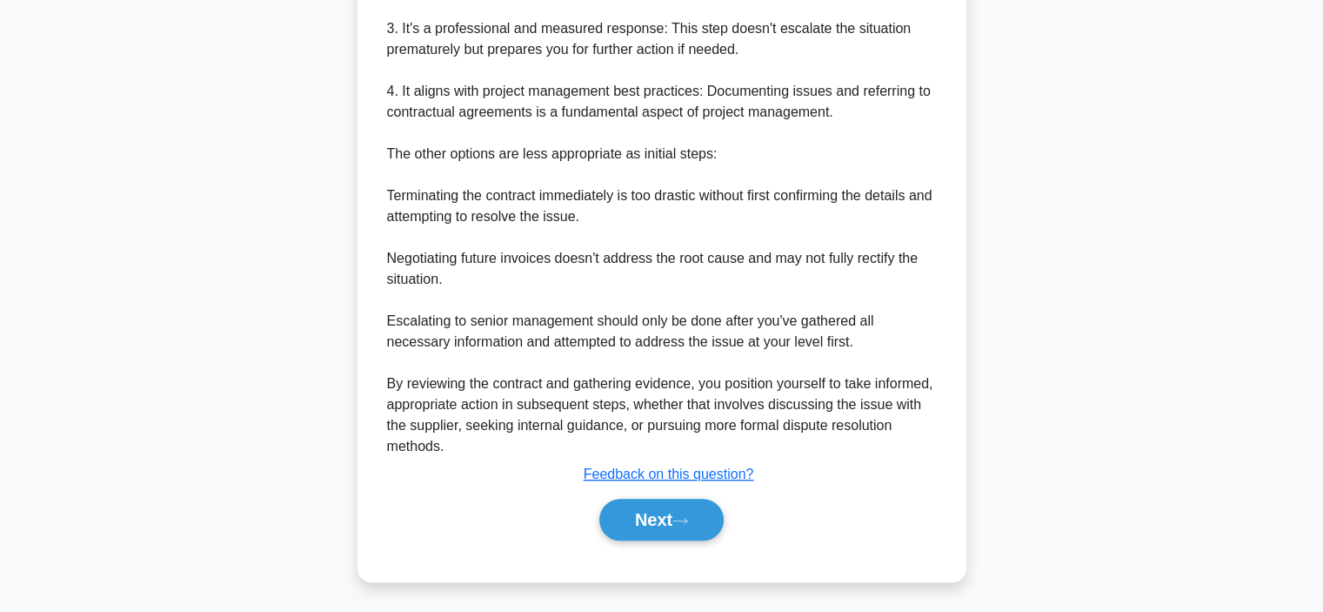
scroll to position [794, 0]
click at [699, 518] on button "Next" at bounding box center [661, 519] width 124 height 42
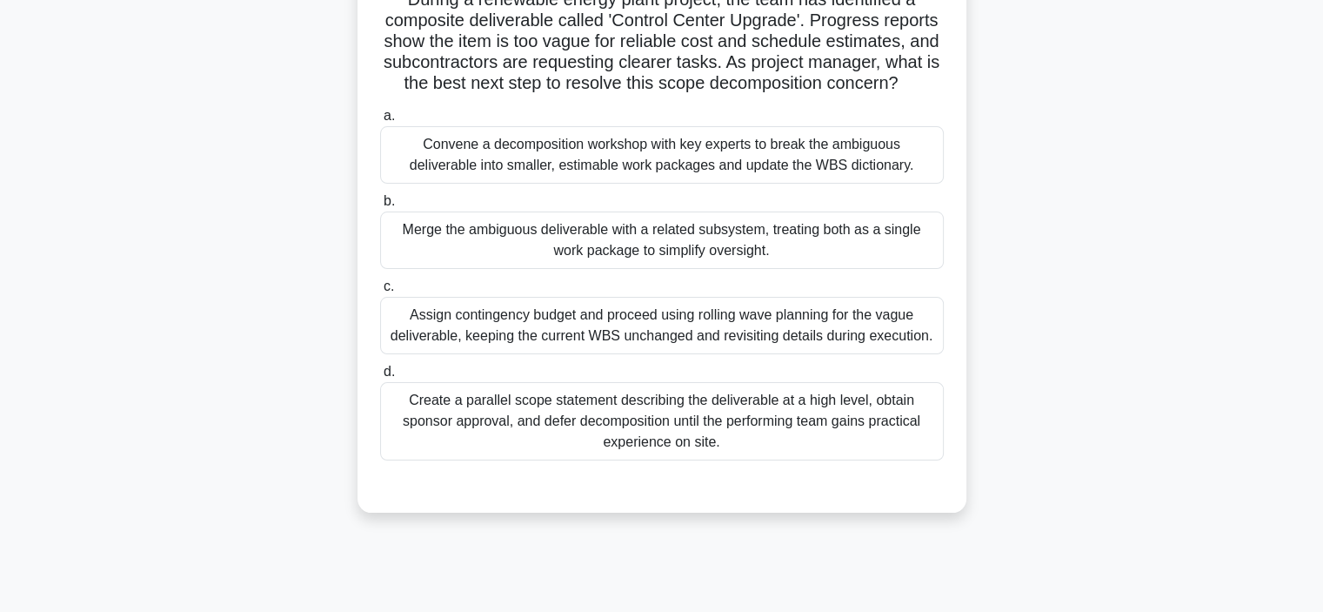
scroll to position [67, 0]
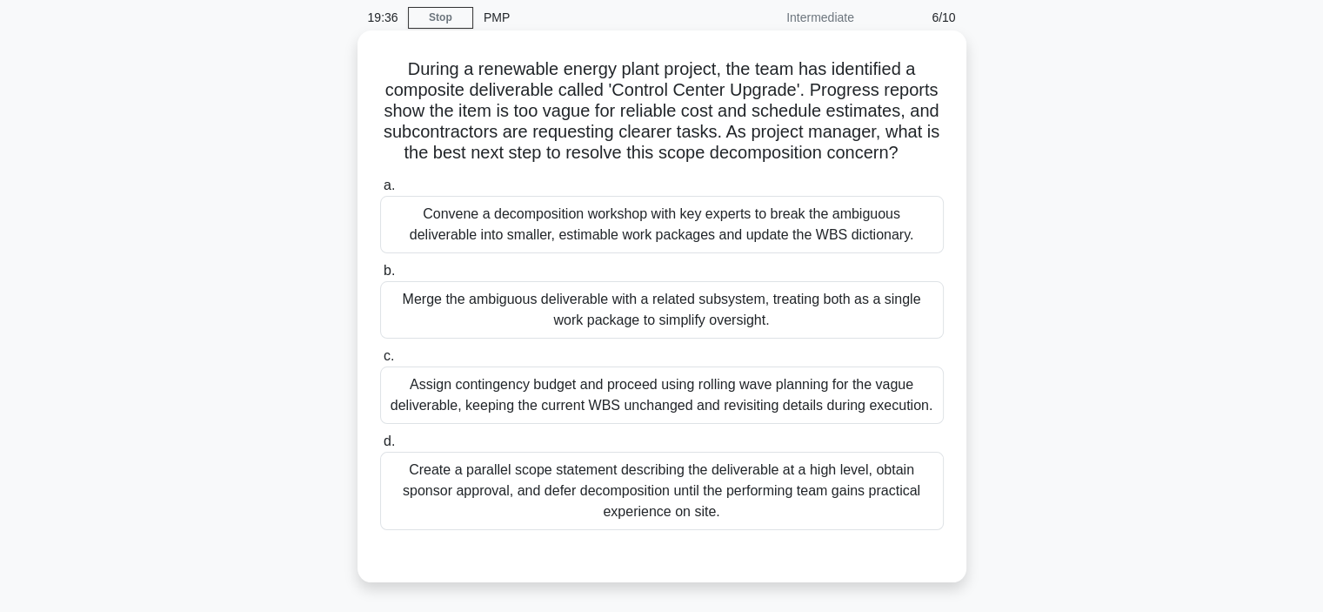
click at [416, 247] on div "Convene a decomposition workshop with key experts to break the ambiguous delive…" at bounding box center [662, 224] width 564 height 57
click at [380, 191] on input "a. Convene a decomposition workshop with key experts to break the ambiguous del…" at bounding box center [380, 185] width 0 height 11
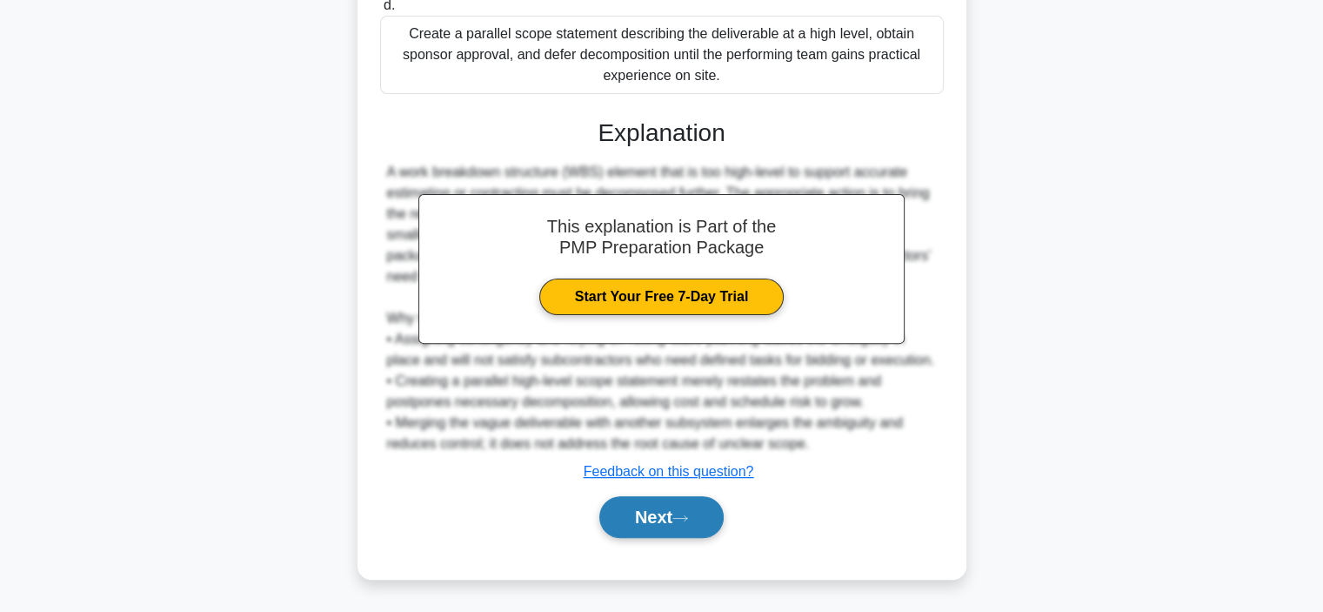
click at [683, 526] on button "Next" at bounding box center [661, 517] width 124 height 42
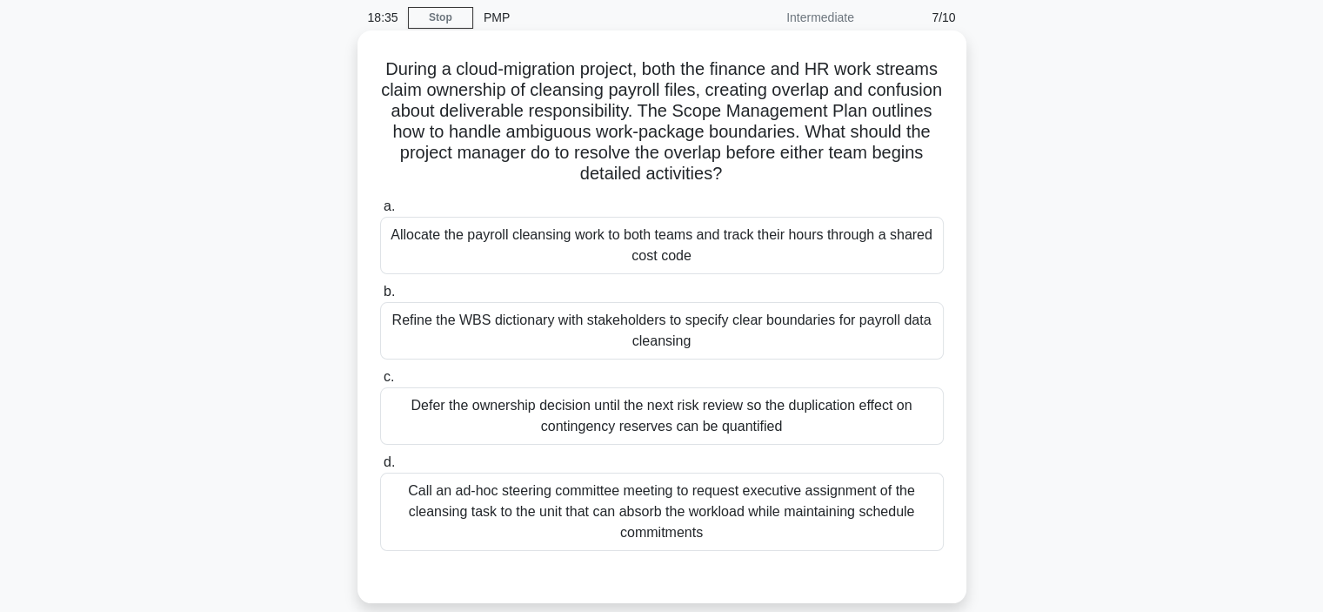
click at [426, 504] on div "Call an ad-hoc steering committee meeting to request executive assignment of th…" at bounding box center [662, 511] width 564 height 78
click at [380, 468] on input "d. Call an ad-hoc steering committee meeting to request executive assignment of…" at bounding box center [380, 462] width 0 height 11
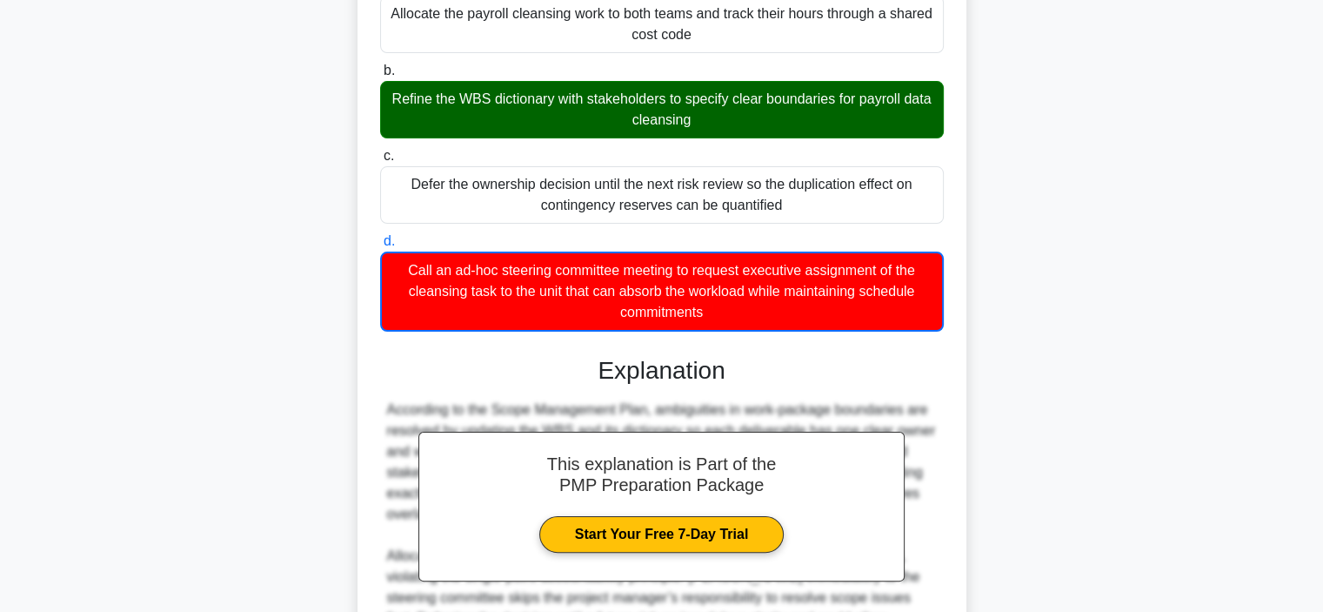
scroll to position [502, 0]
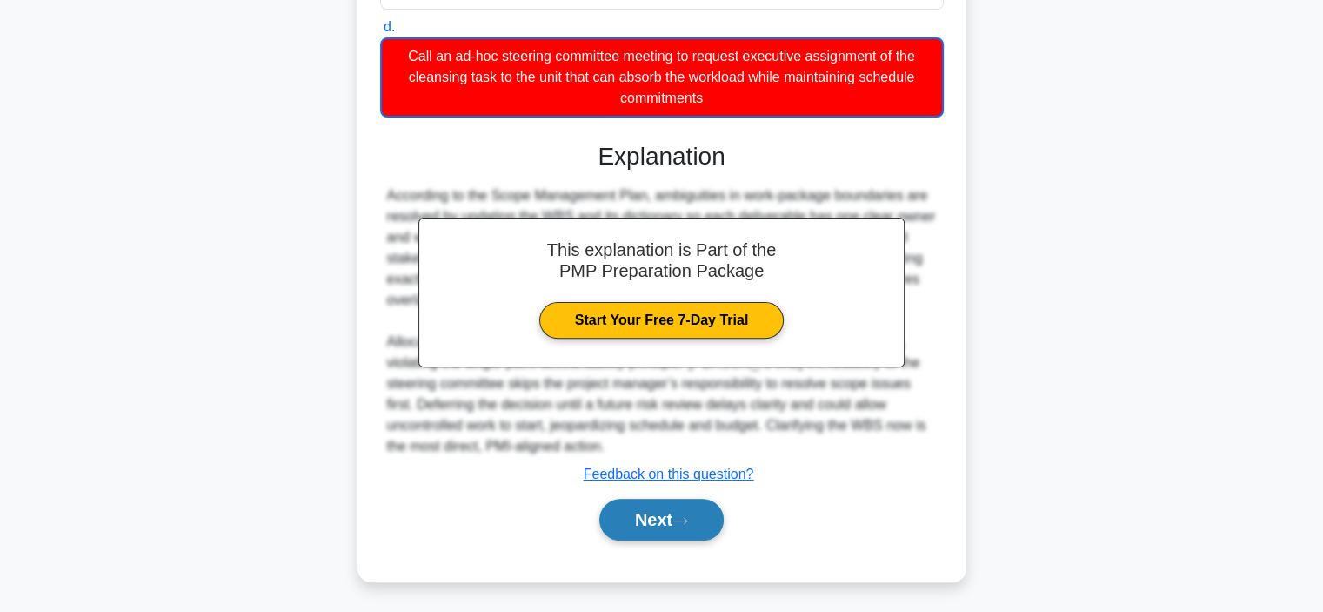
click at [666, 529] on button "Next" at bounding box center [661, 520] width 124 height 42
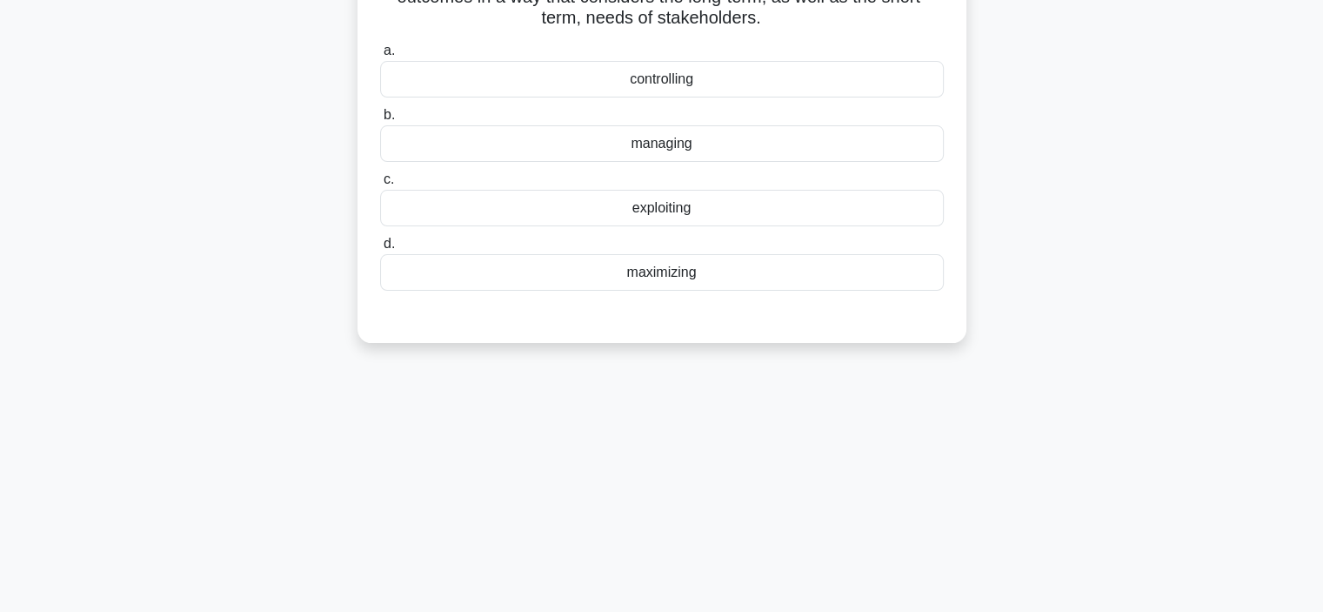
scroll to position [0, 0]
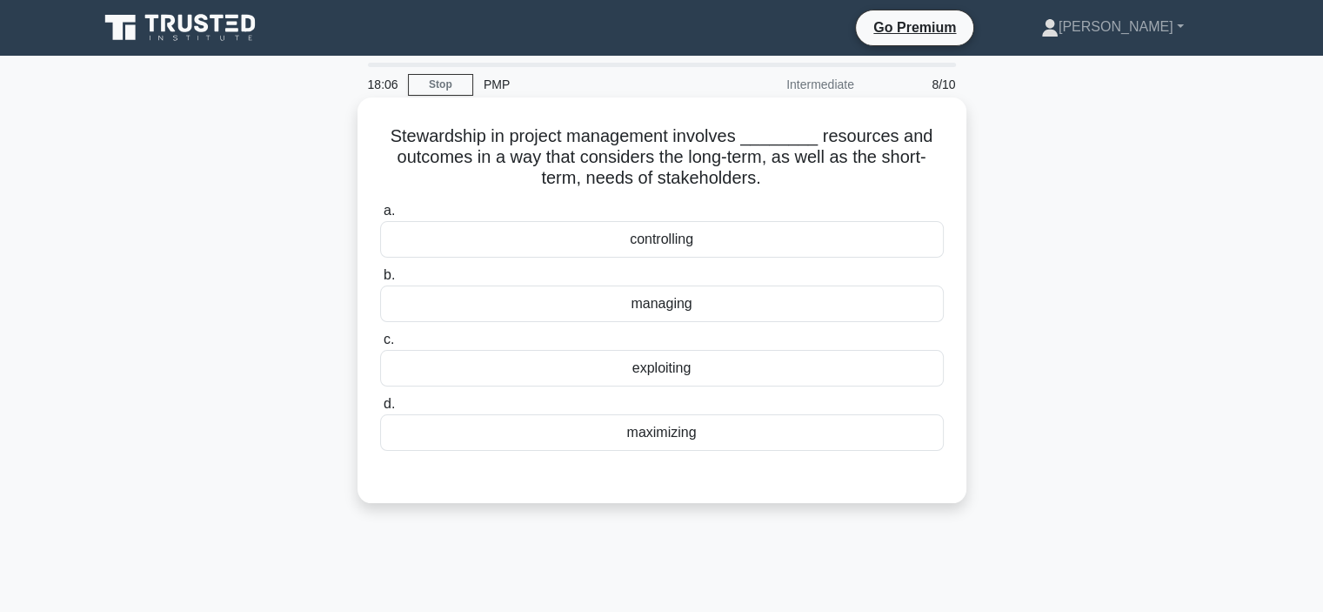
click at [587, 311] on div "managing" at bounding box center [662, 303] width 564 height 37
click at [380, 281] on input "b. managing" at bounding box center [380, 275] width 0 height 11
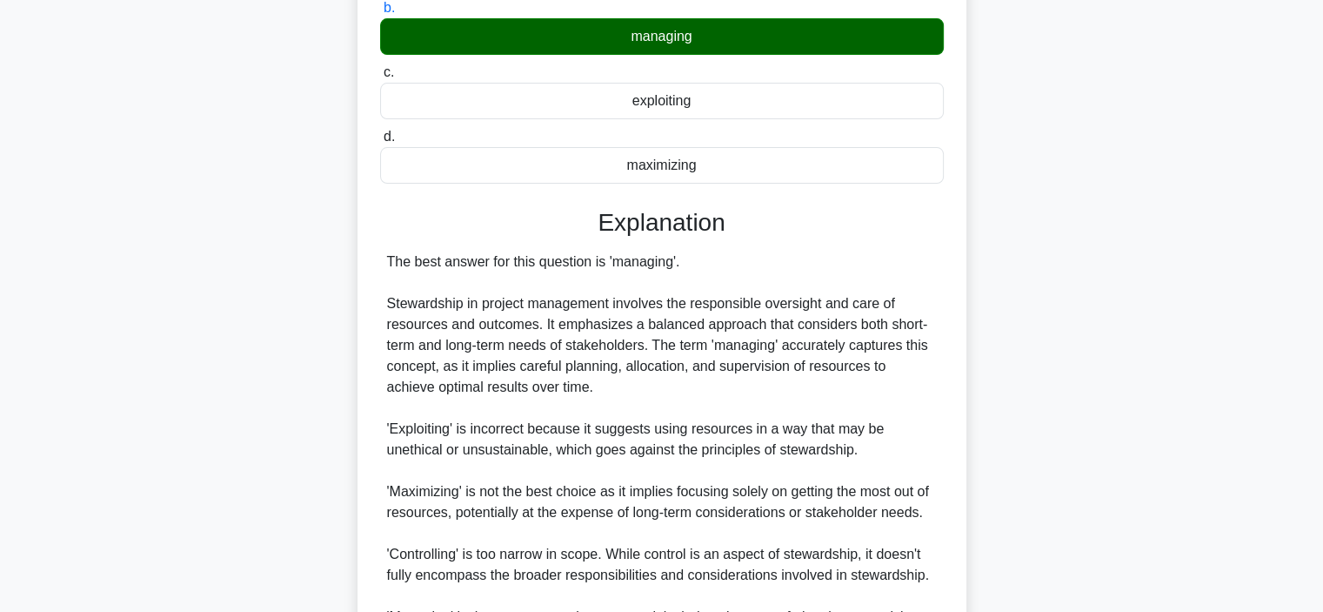
scroll to position [435, 0]
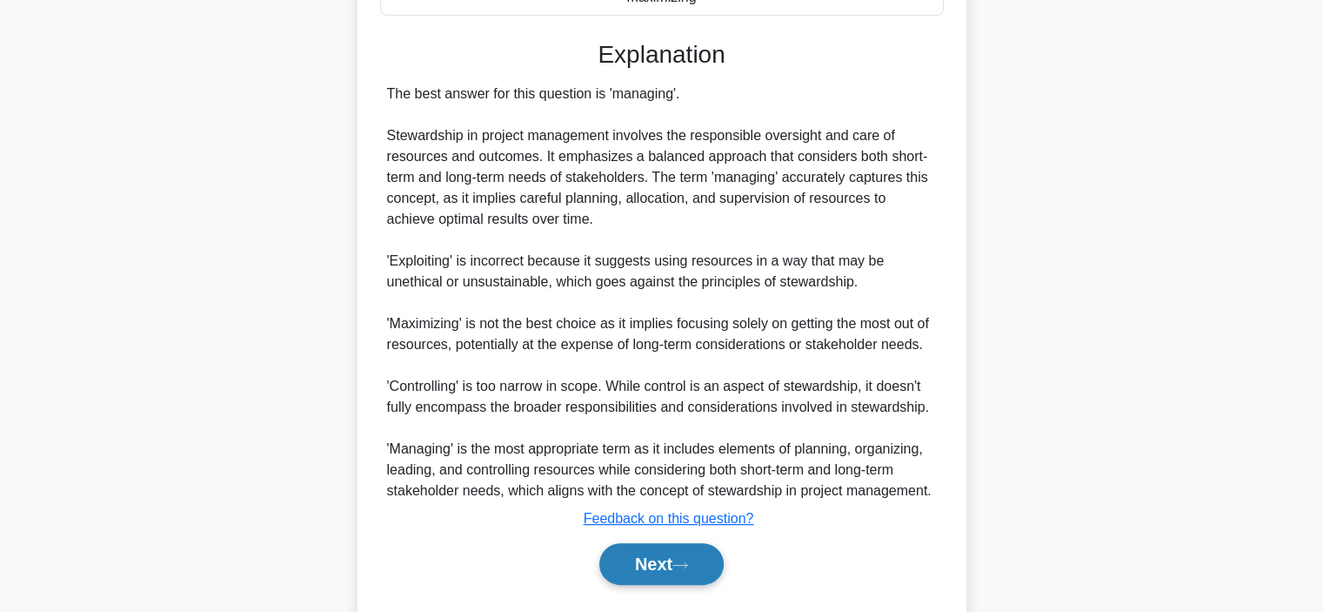
click at [640, 557] on button "Next" at bounding box center [661, 564] width 124 height 42
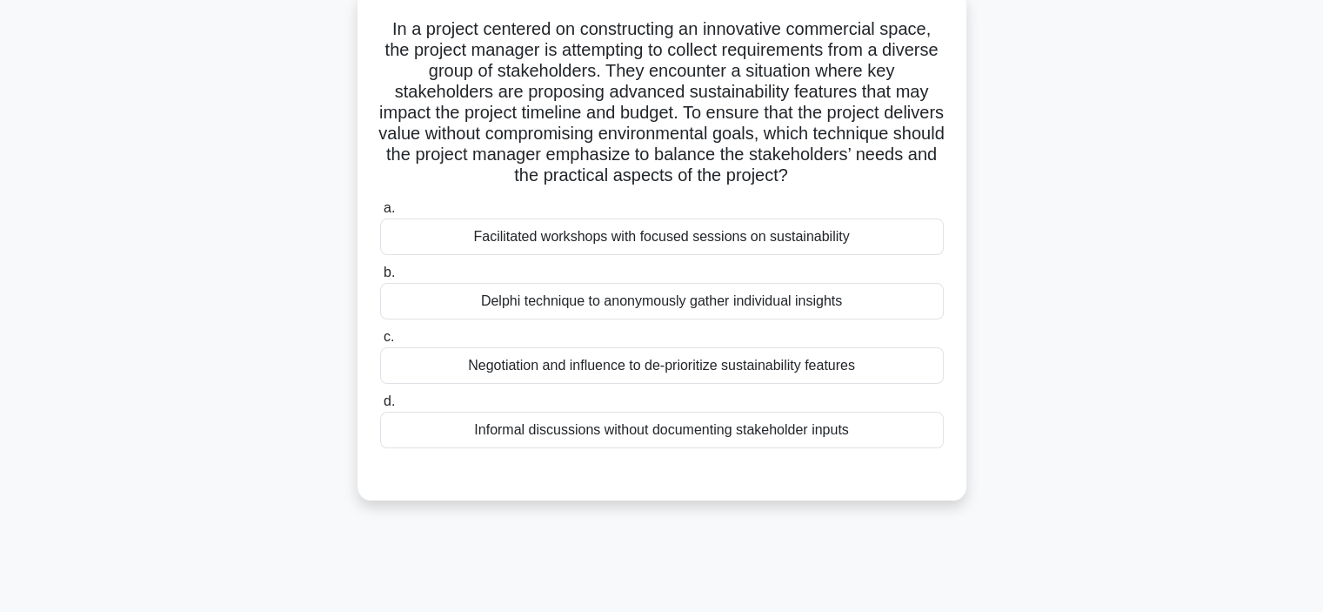
scroll to position [0, 0]
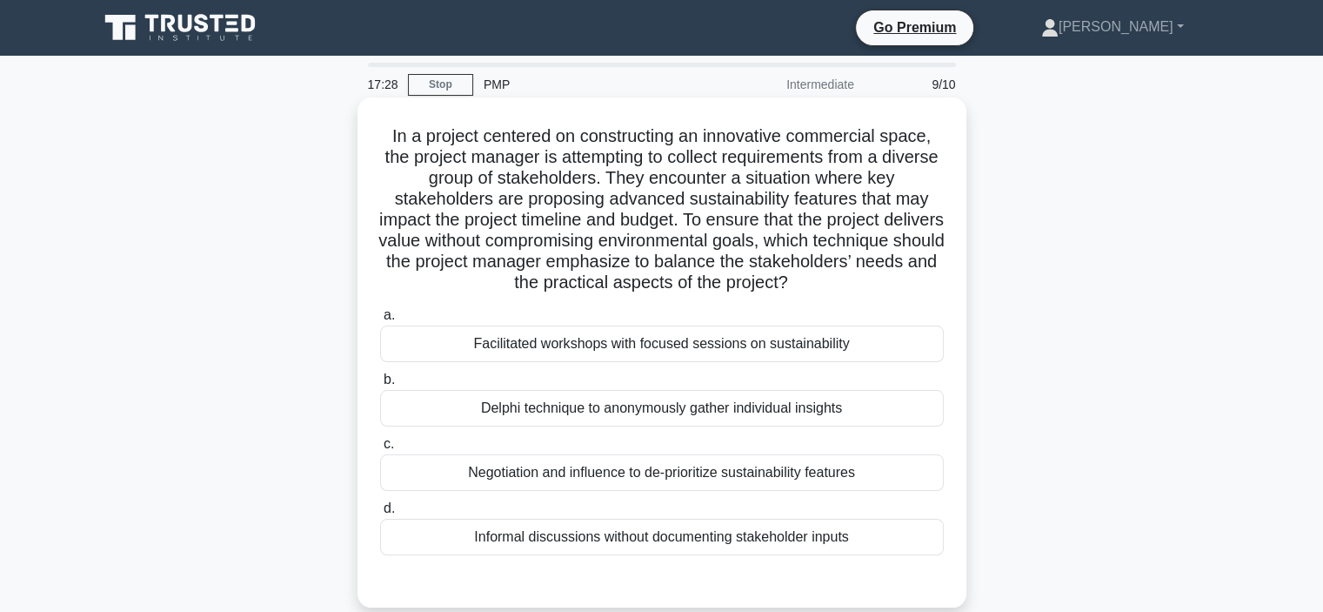
click at [560, 484] on div "Negotiation and influence to de-prioritize sustainability features" at bounding box center [662, 472] width 564 height 37
click at [380, 450] on input "c. Negotiation and influence to de-prioritize sustainability features" at bounding box center [380, 444] width 0 height 11
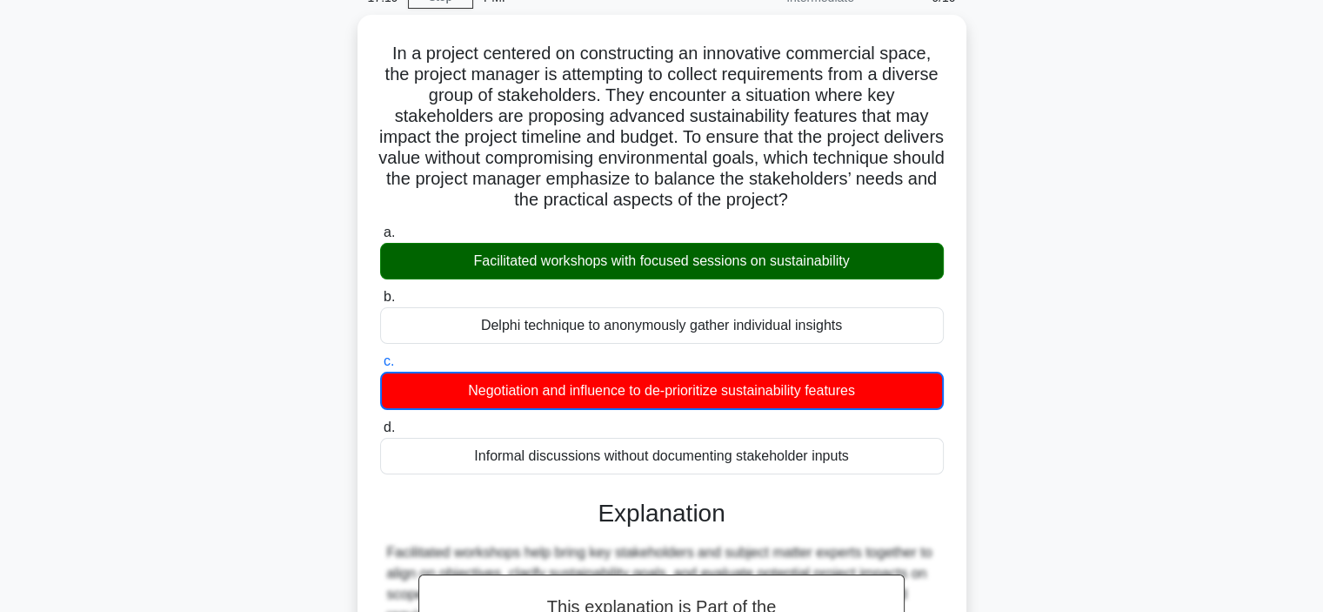
scroll to position [378, 0]
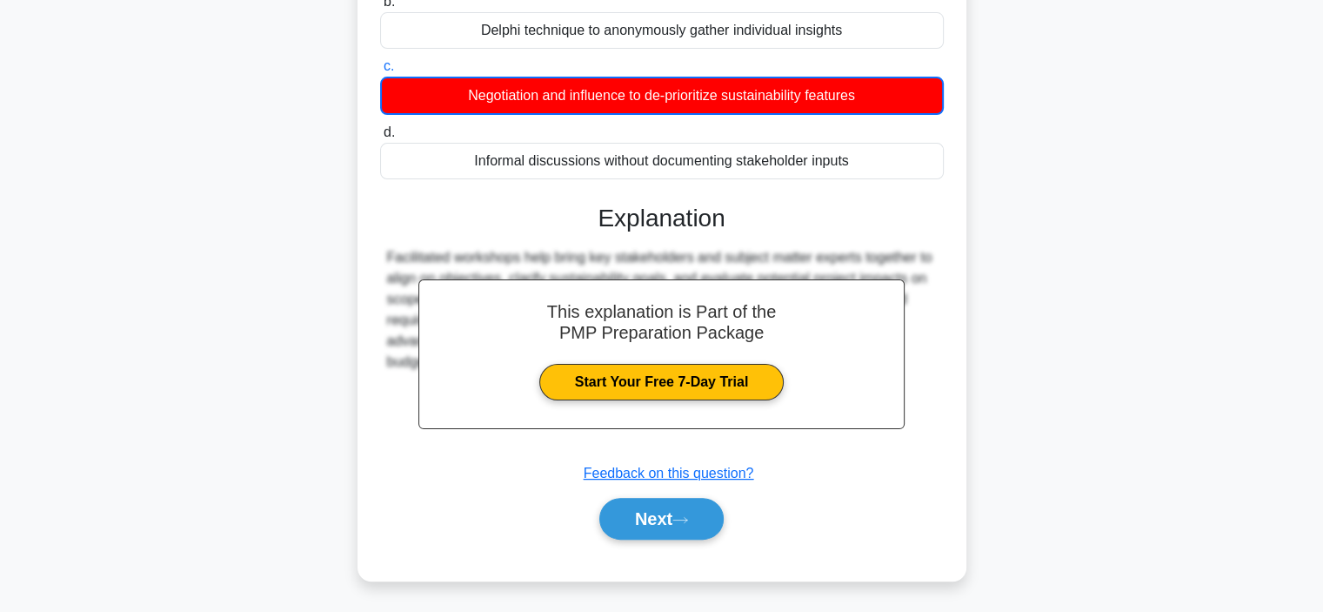
click at [645, 544] on div "Next" at bounding box center [662, 519] width 564 height 56
click at [650, 528] on button "Next" at bounding box center [661, 519] width 124 height 42
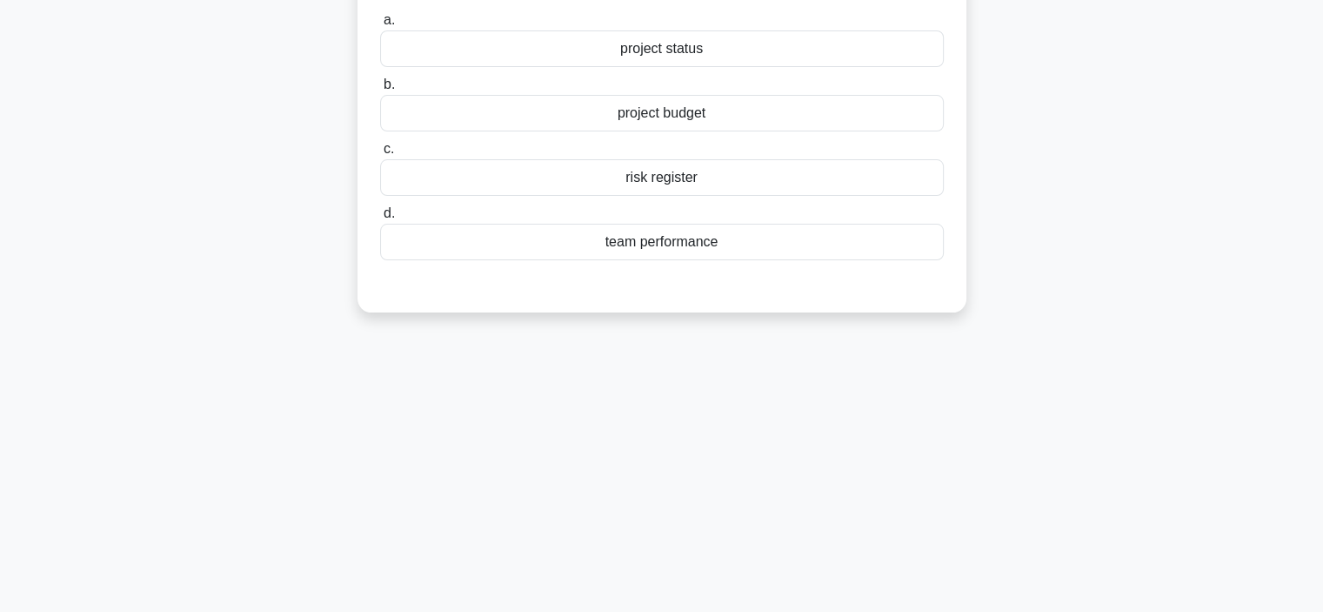
scroll to position [0, 0]
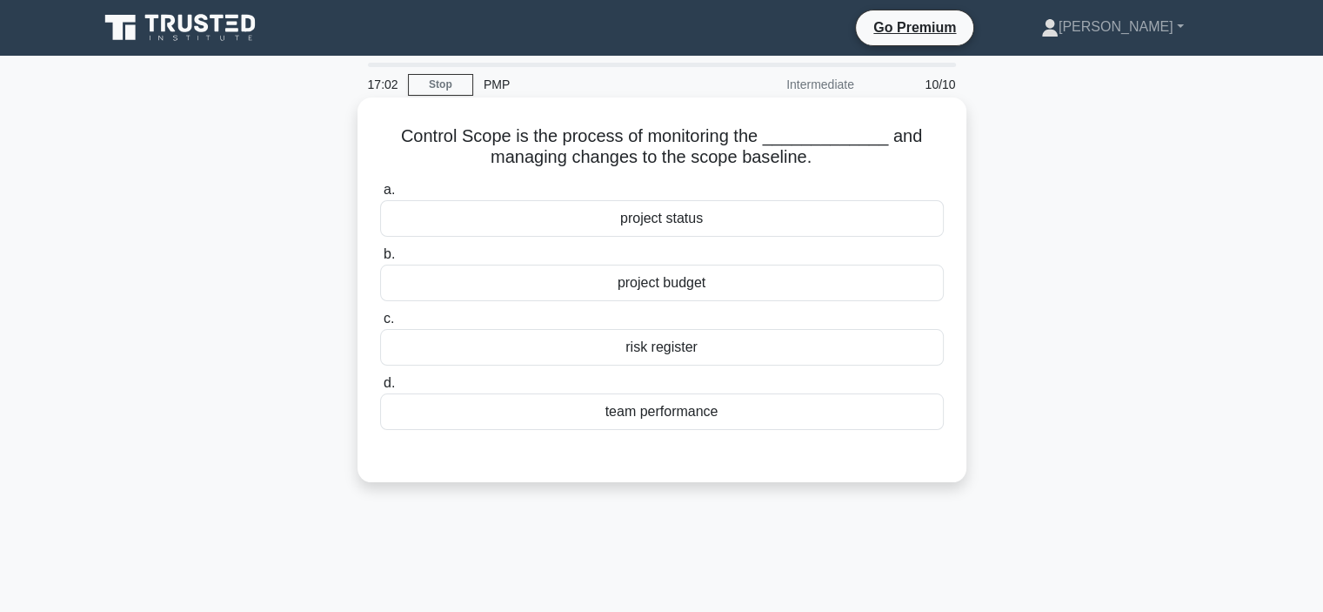
click at [517, 209] on div "project status" at bounding box center [662, 218] width 564 height 37
click at [380, 196] on input "a. project status" at bounding box center [380, 189] width 0 height 11
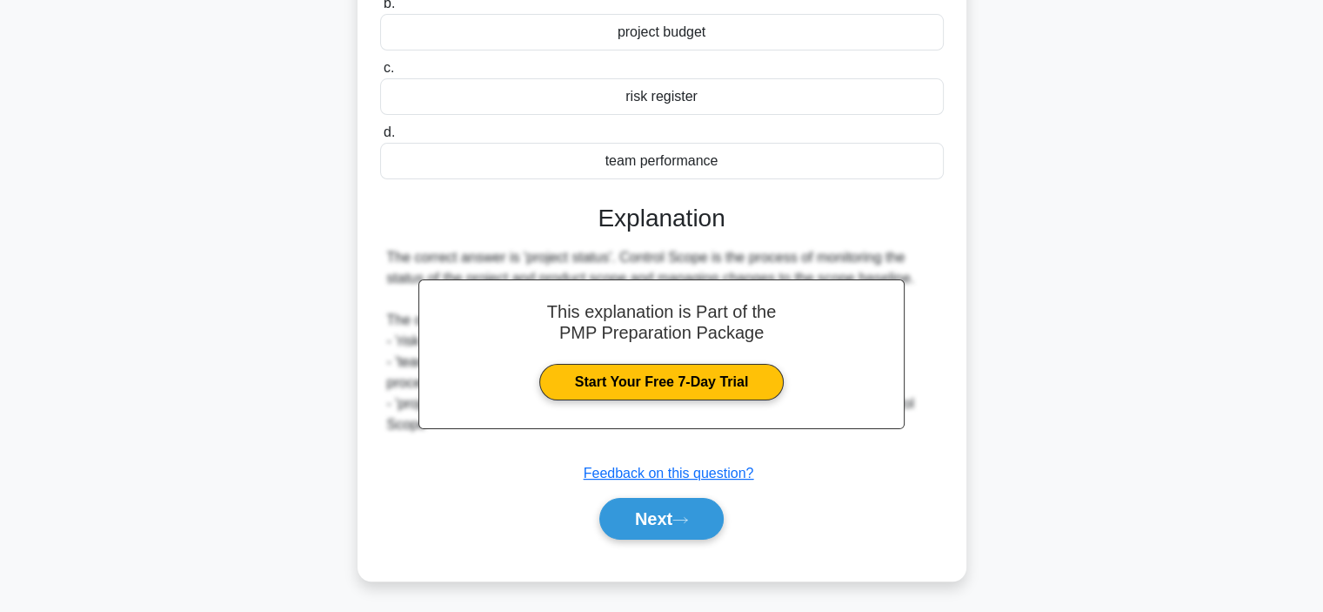
scroll to position [328, 0]
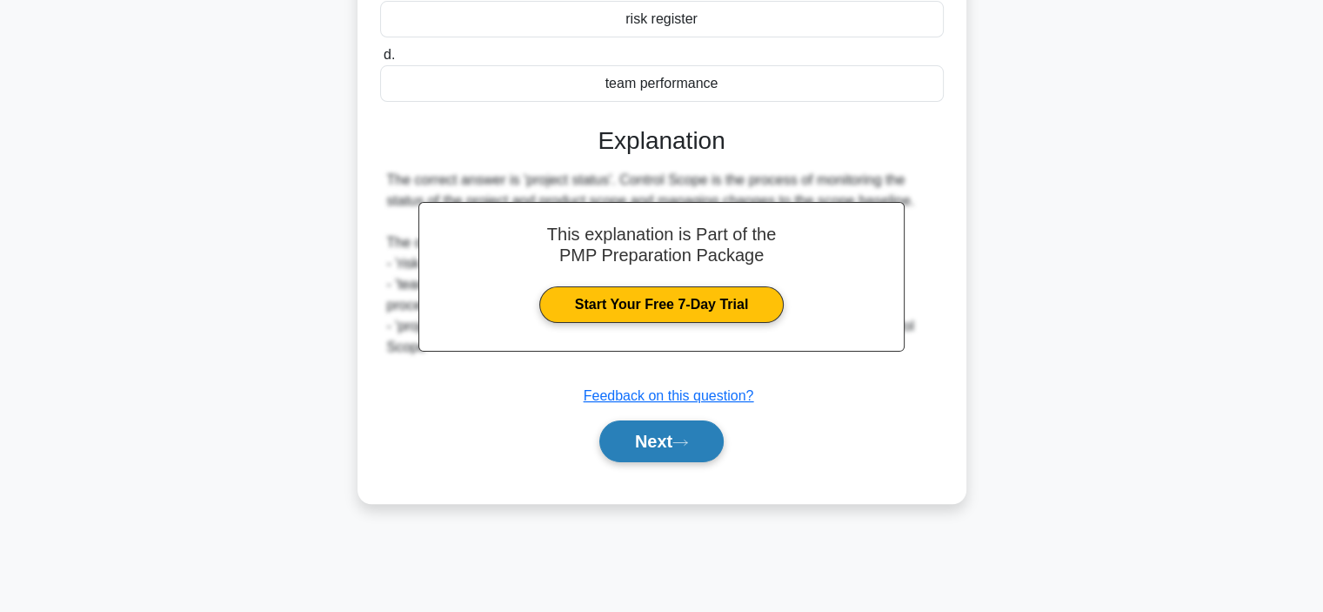
click at [653, 428] on button "Next" at bounding box center [661, 441] width 124 height 42
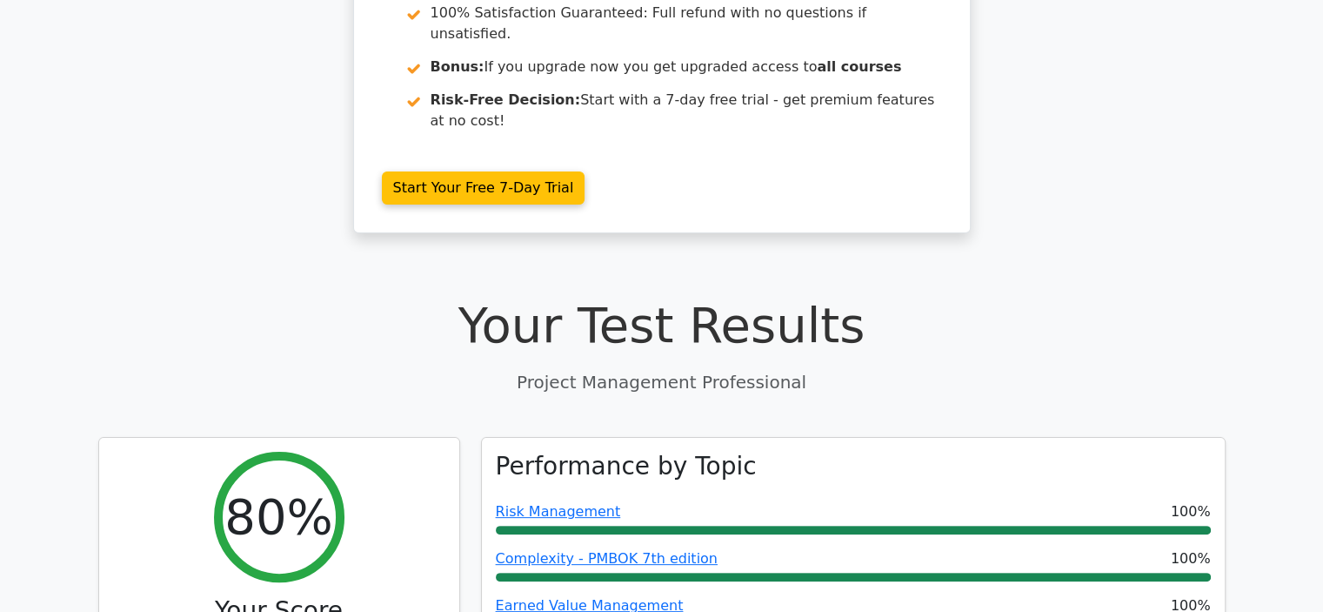
scroll to position [522, 0]
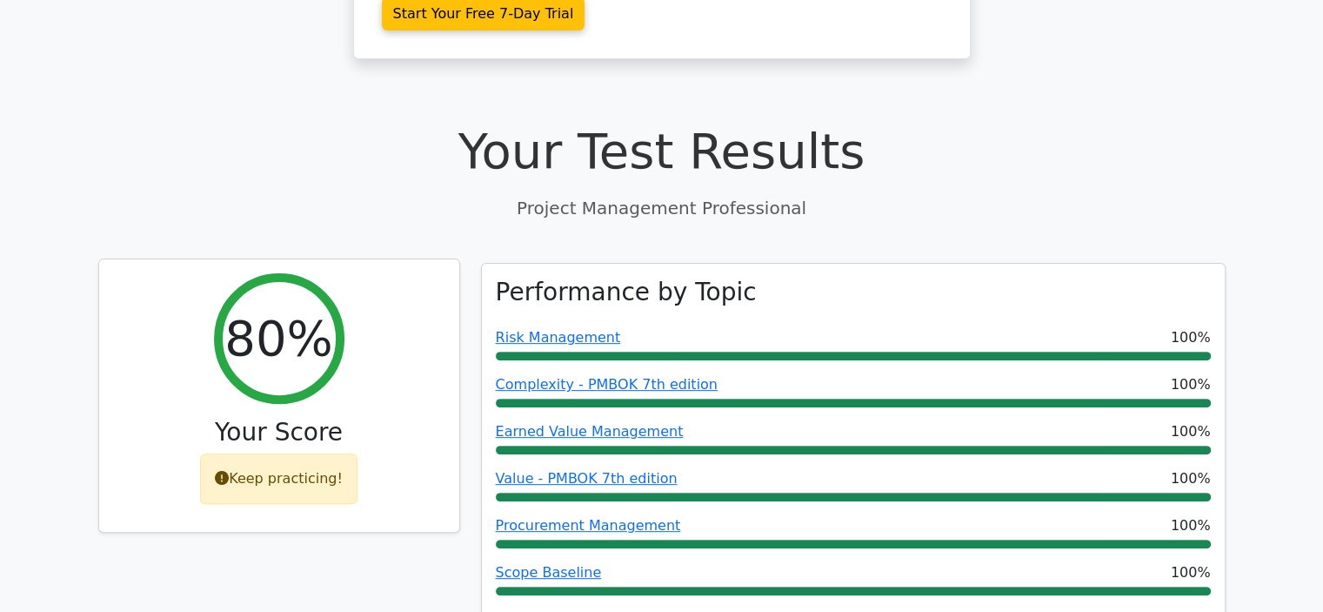
click at [226, 471] on icon at bounding box center [222, 478] width 14 height 14
click at [224, 471] on icon at bounding box center [222, 478] width 14 height 14
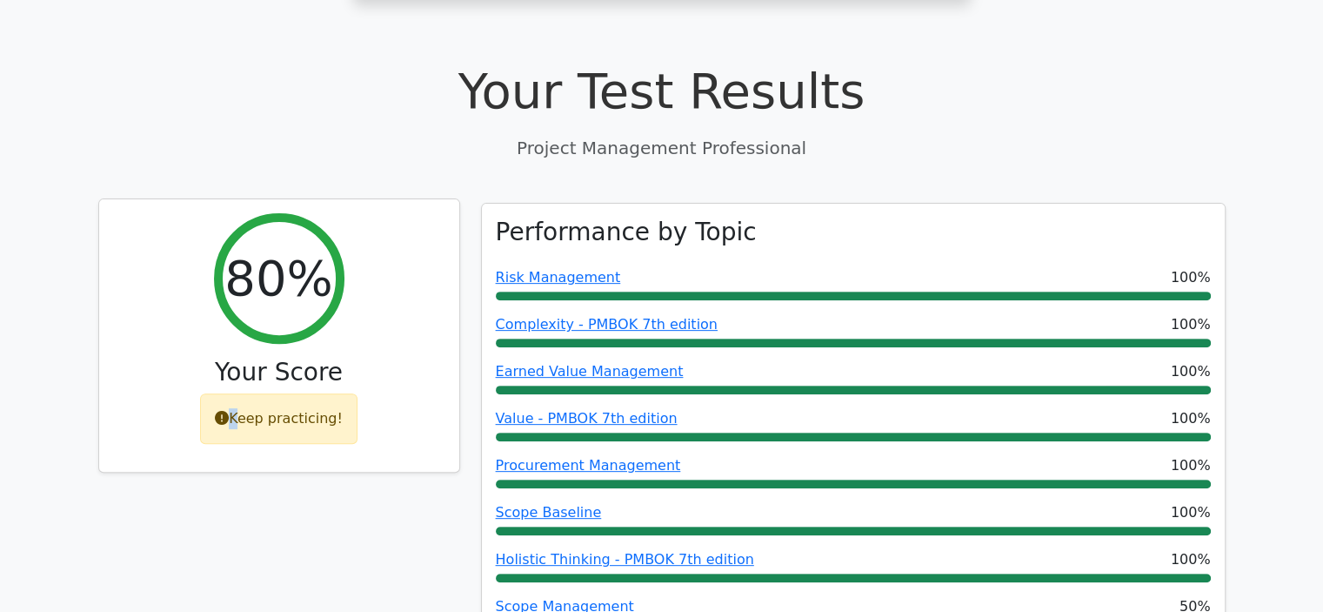
scroll to position [609, 0]
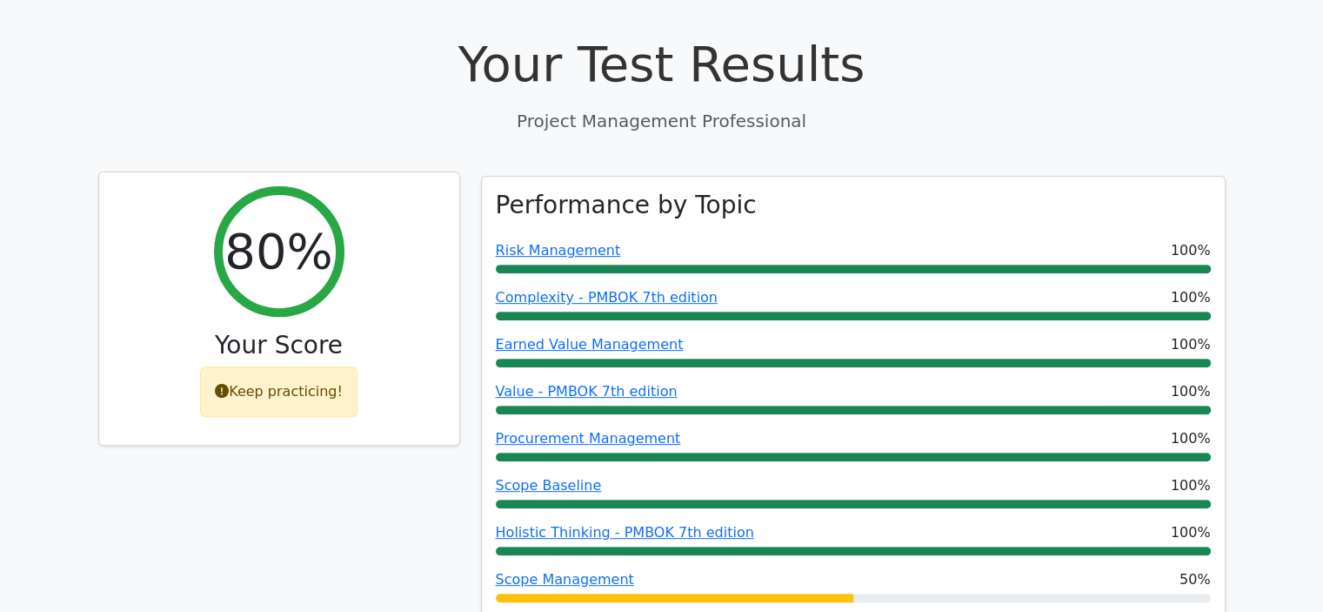
click at [233, 366] on div "Keep practicing!" at bounding box center [278, 391] width 157 height 50
click at [224, 384] on icon at bounding box center [222, 391] width 14 height 14
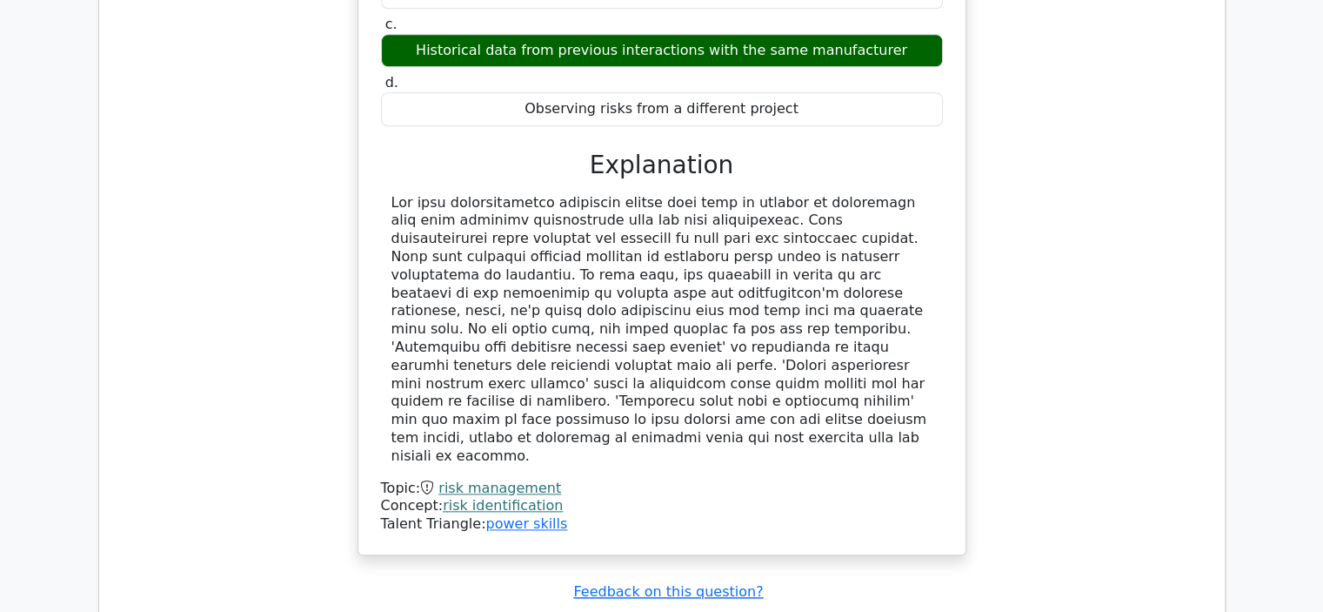
scroll to position [2262, 0]
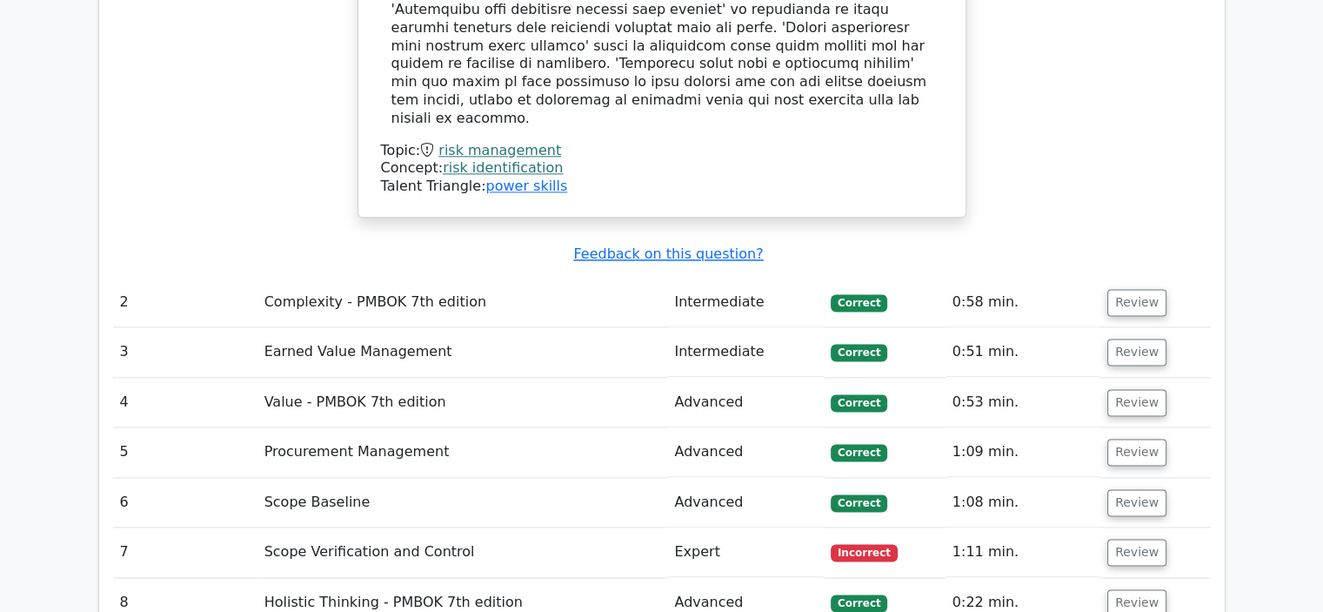
click at [533, 527] on td "Scope Verification and Control" at bounding box center [463, 552] width 411 height 50
click at [1124, 527] on td "Review" at bounding box center [1156, 552] width 111 height 50
click at [1124, 539] on button "Review" at bounding box center [1137, 552] width 59 height 27
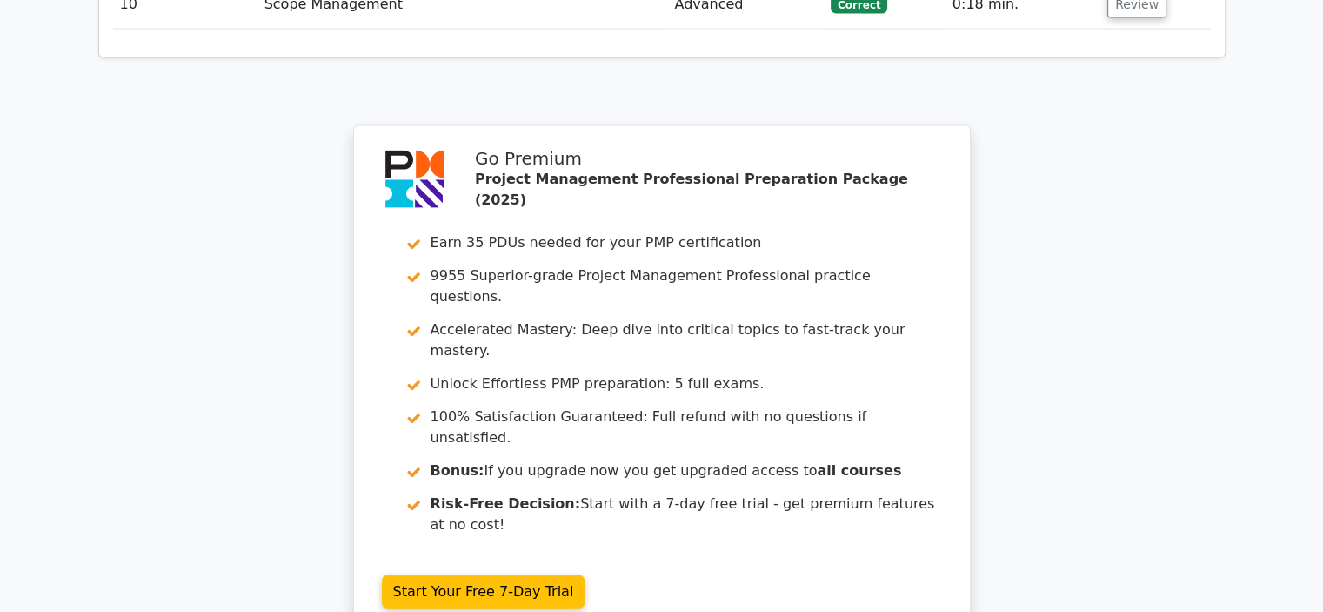
scroll to position [4065, 0]
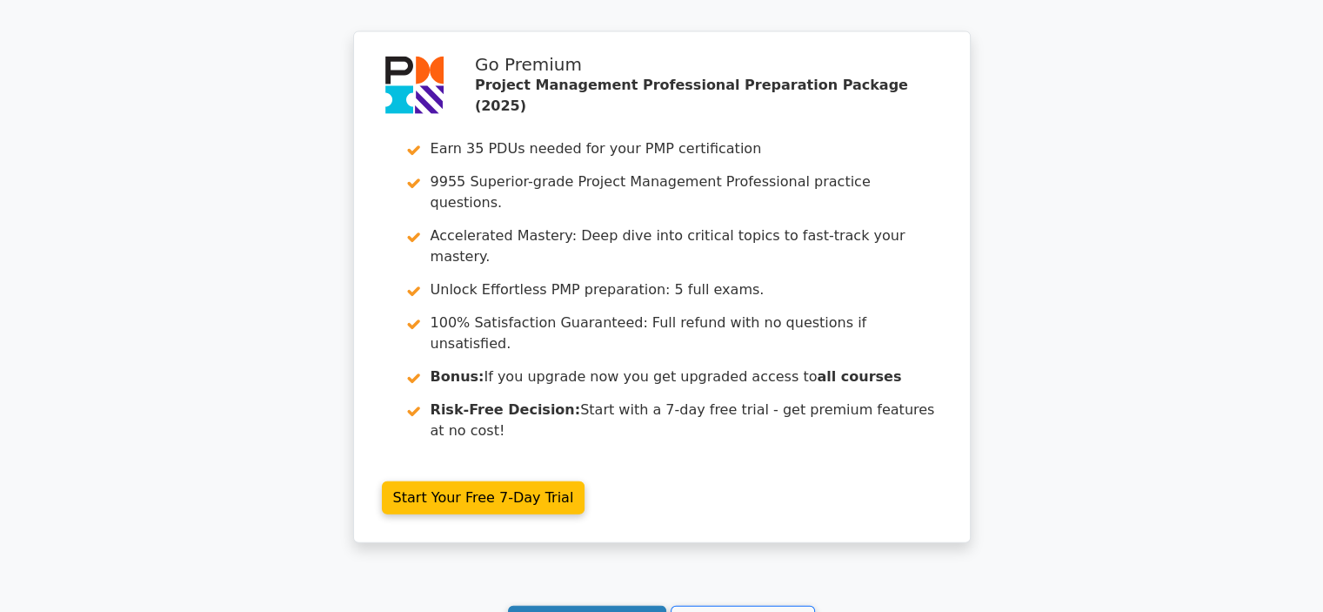
click at [598, 606] on link "Continue practicing" at bounding box center [587, 622] width 159 height 33
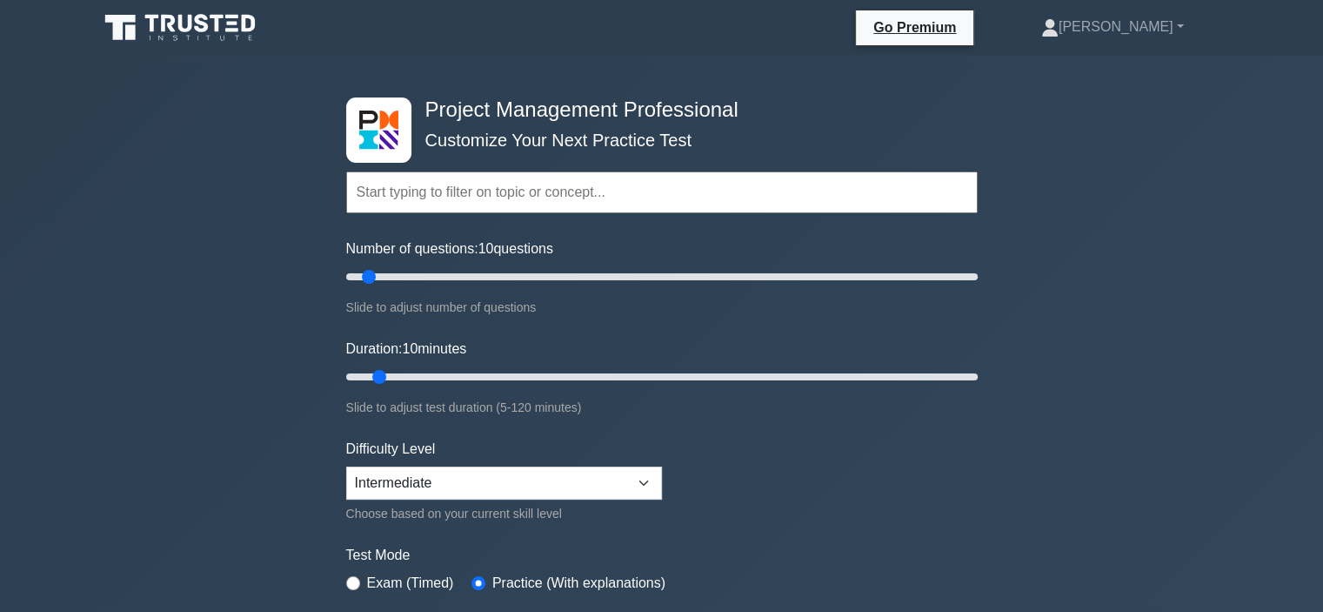
scroll to position [261, 0]
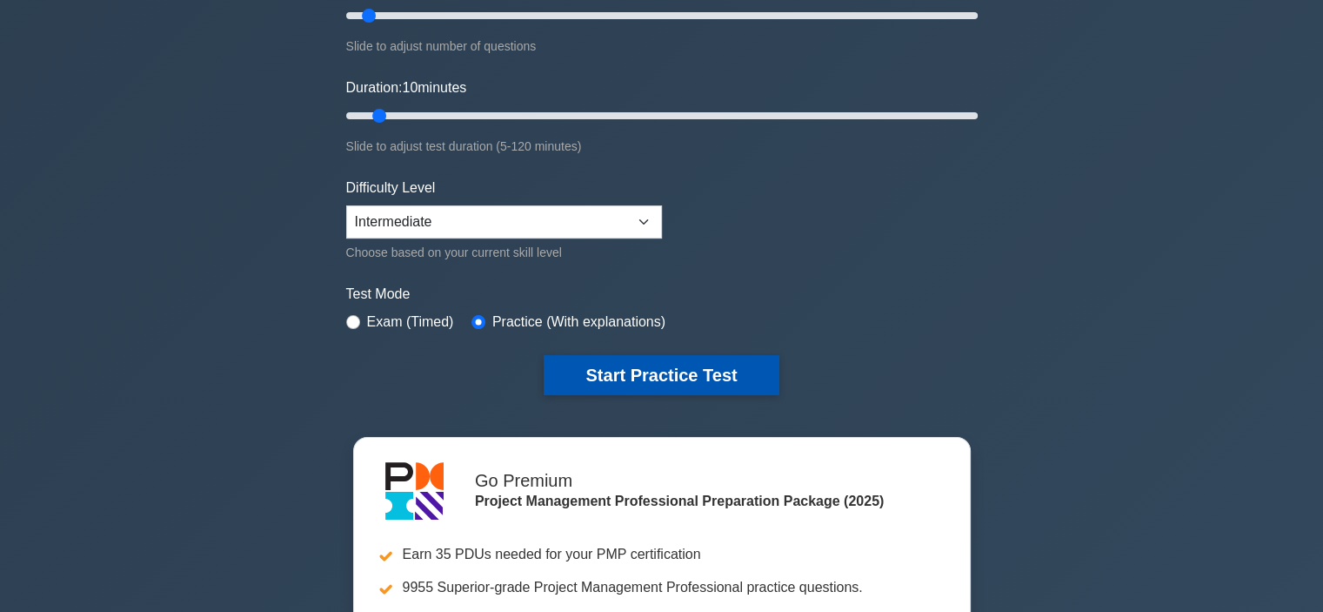
click at [643, 375] on button "Start Practice Test" at bounding box center [661, 375] width 235 height 40
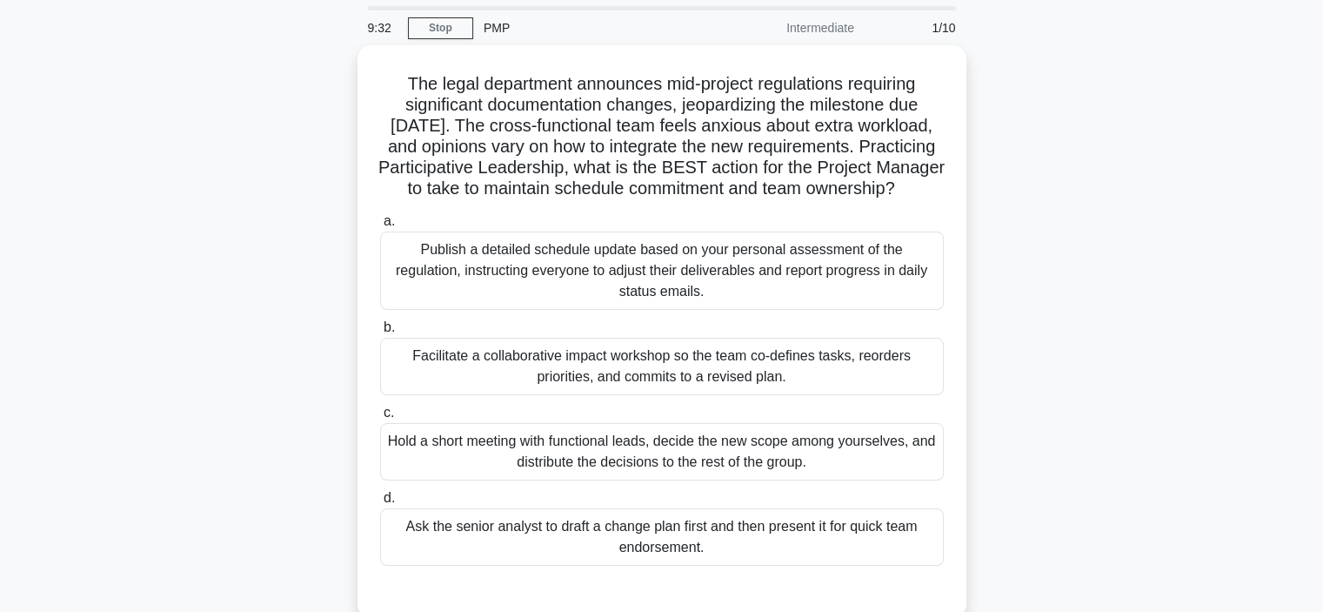
scroll to position [87, 0]
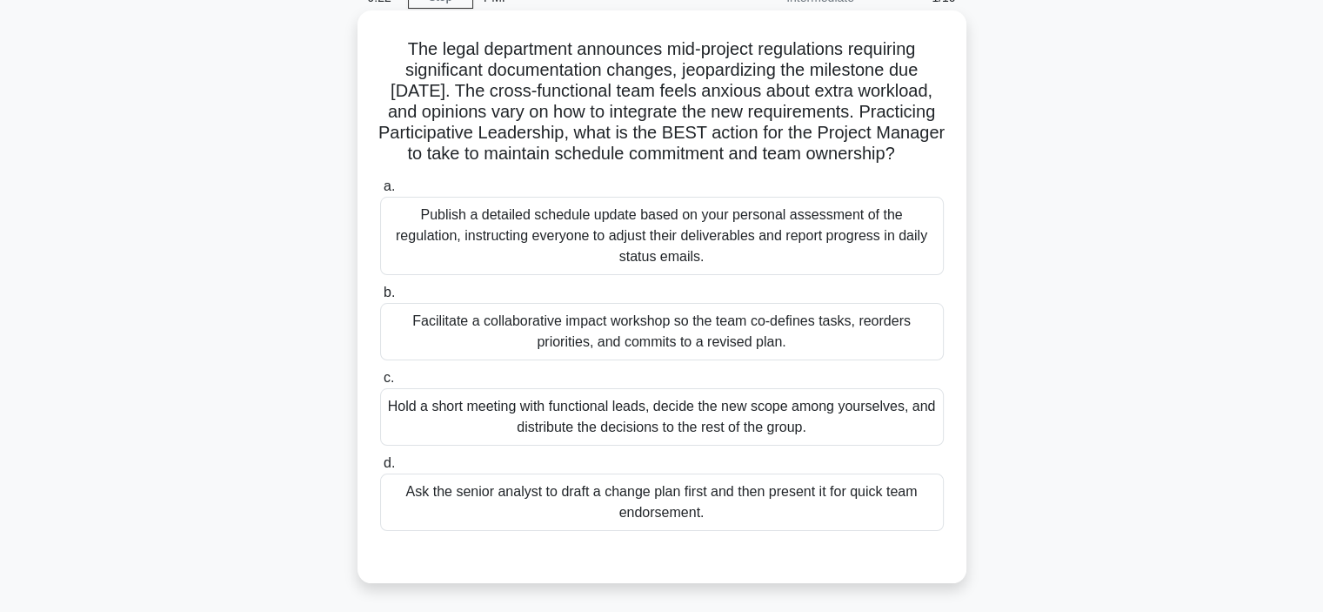
click at [523, 344] on div "Facilitate a collaborative impact workshop so the team co-defines tasks, reorde…" at bounding box center [662, 331] width 564 height 57
click at [380, 298] on input "b. Facilitate a collaborative impact workshop so the team co-defines tasks, reo…" at bounding box center [380, 292] width 0 height 11
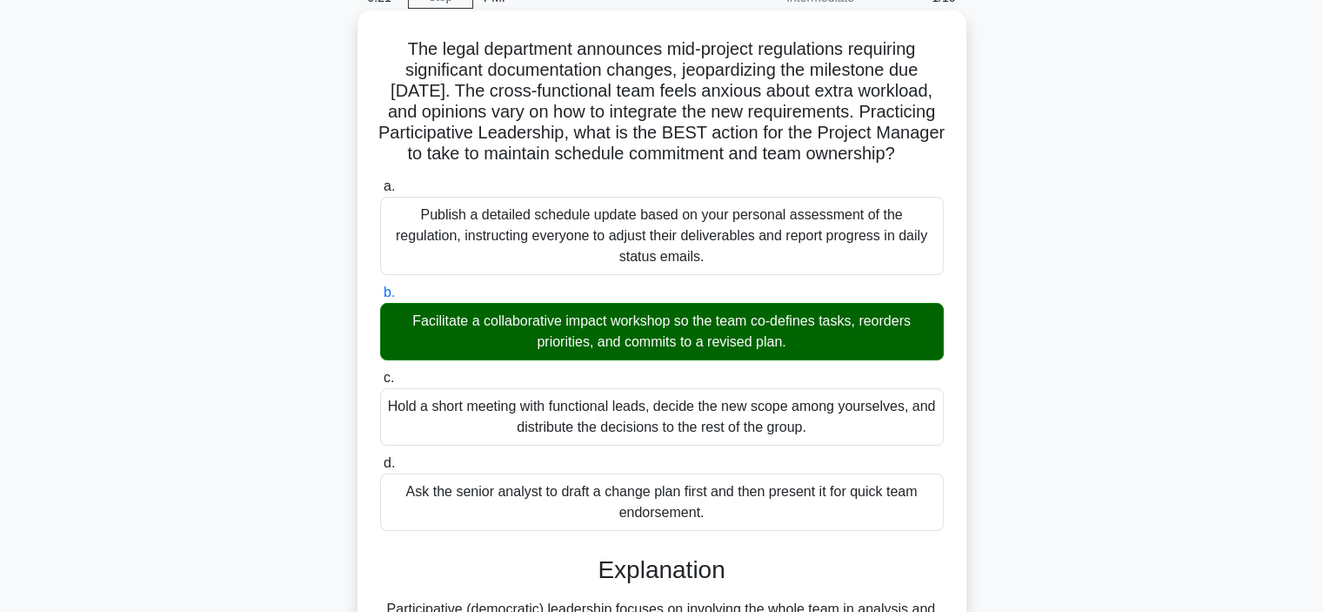
scroll to position [501, 0]
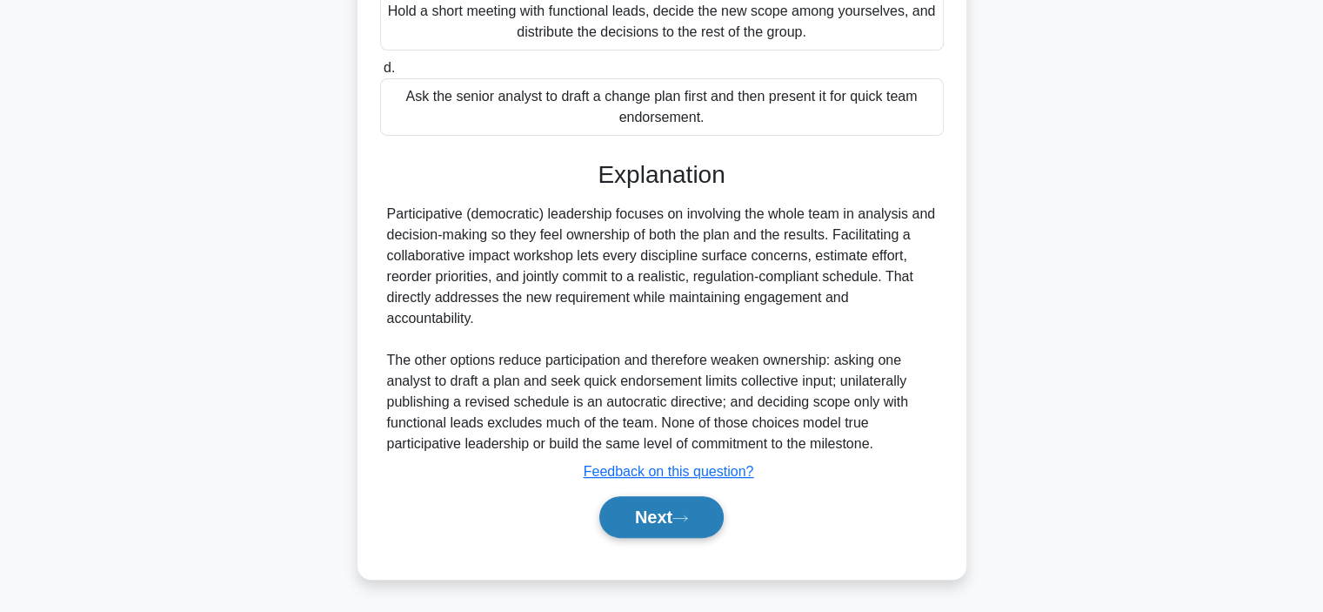
click at [666, 507] on button "Next" at bounding box center [661, 517] width 124 height 42
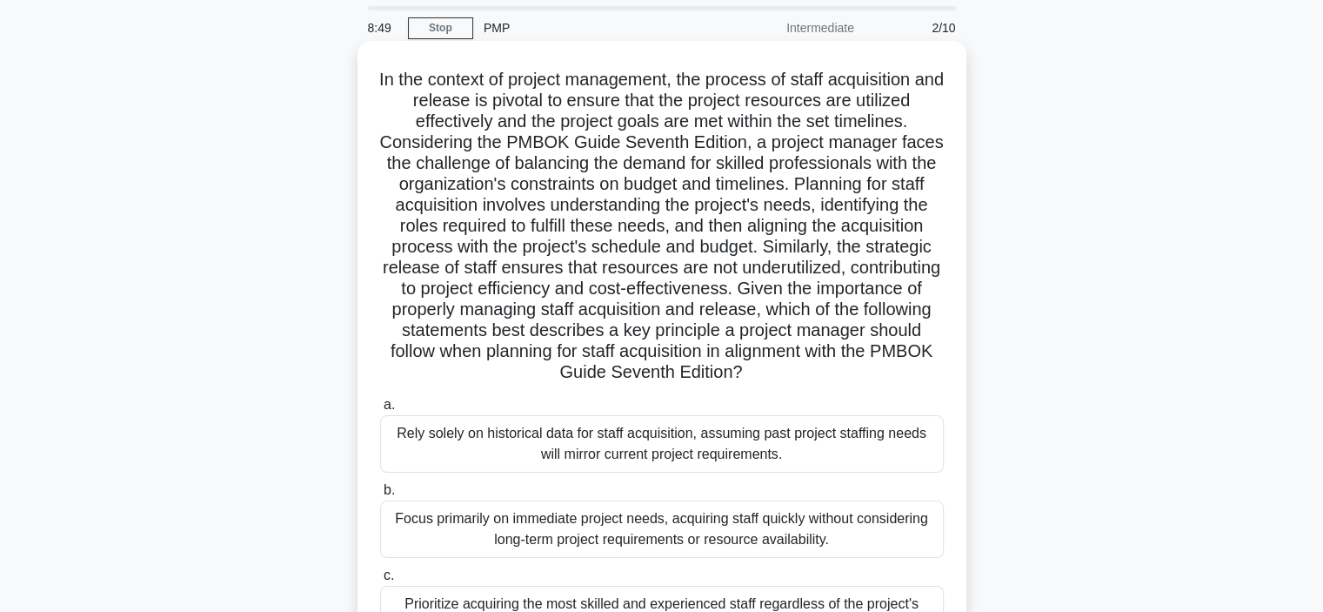
scroll to position [87, 0]
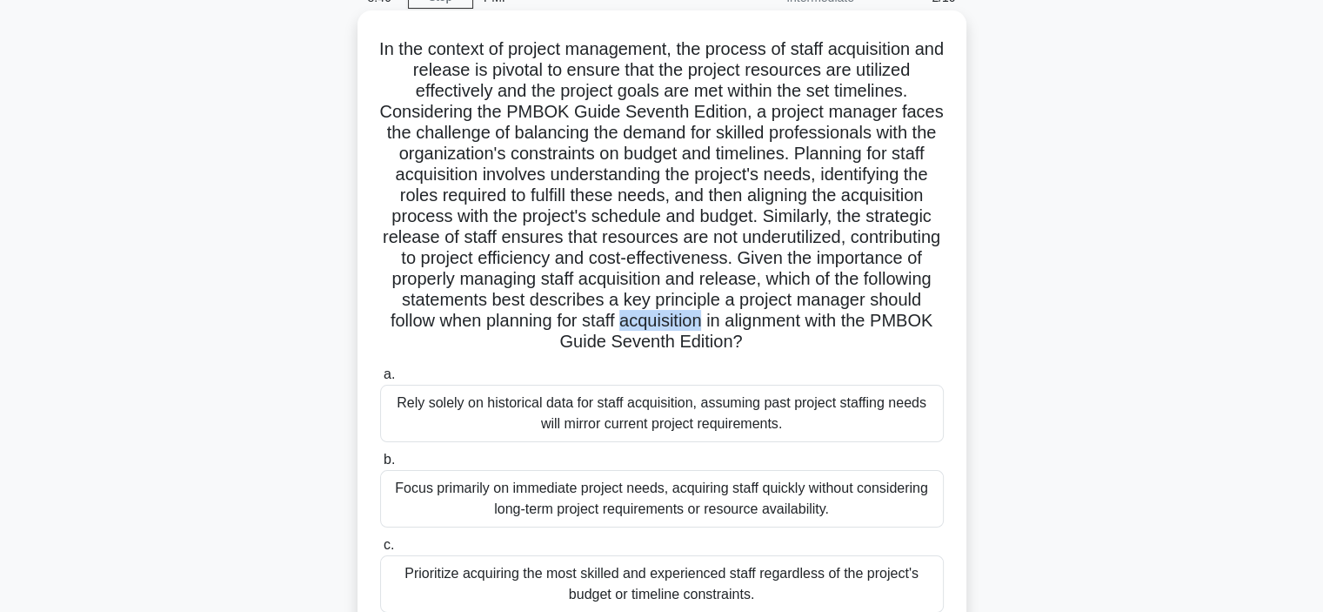
drag, startPoint x: 394, startPoint y: 346, endPoint x: 476, endPoint y: 347, distance: 81.8
click at [476, 347] on h5 ".spinner_0XTQ{transform-origin:center;animation:spinner_y6GP .75s linear infini…" at bounding box center [661, 195] width 567 height 315
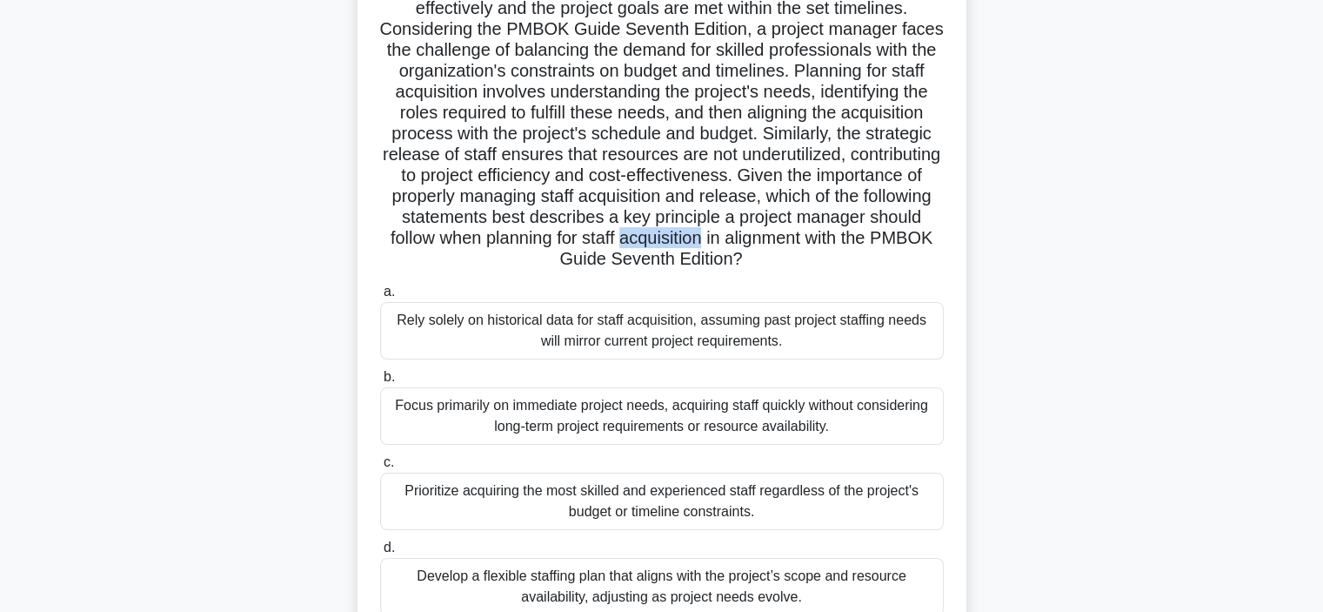
scroll to position [261, 0]
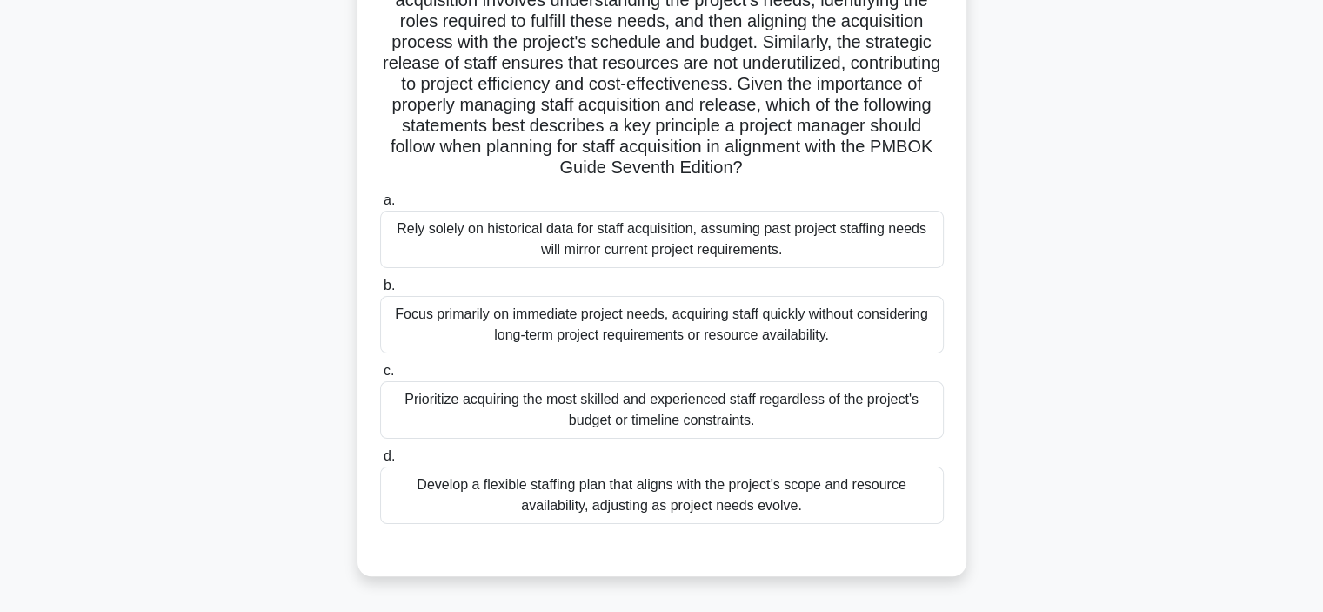
click at [720, 486] on div "Develop a flexible staffing plan that aligns with the project’s scope and resou…" at bounding box center [662, 494] width 564 height 57
click at [380, 462] on input "d. Develop a flexible staffing plan that aligns with the project’s scope and re…" at bounding box center [380, 456] width 0 height 11
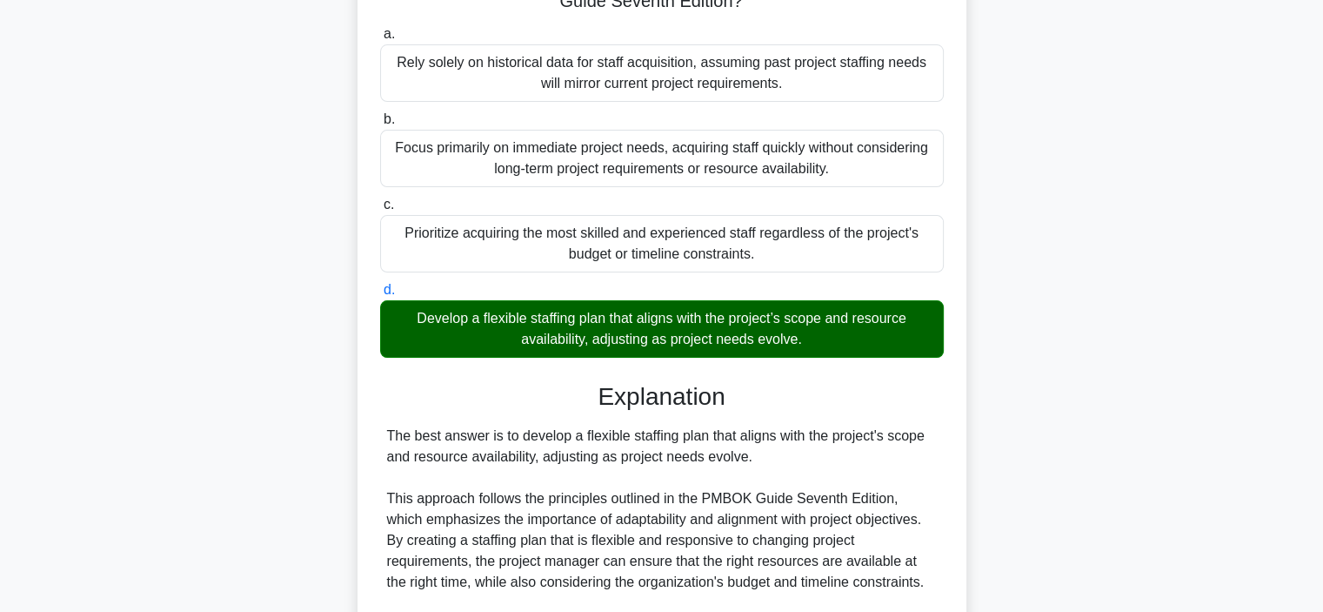
scroll to position [609, 0]
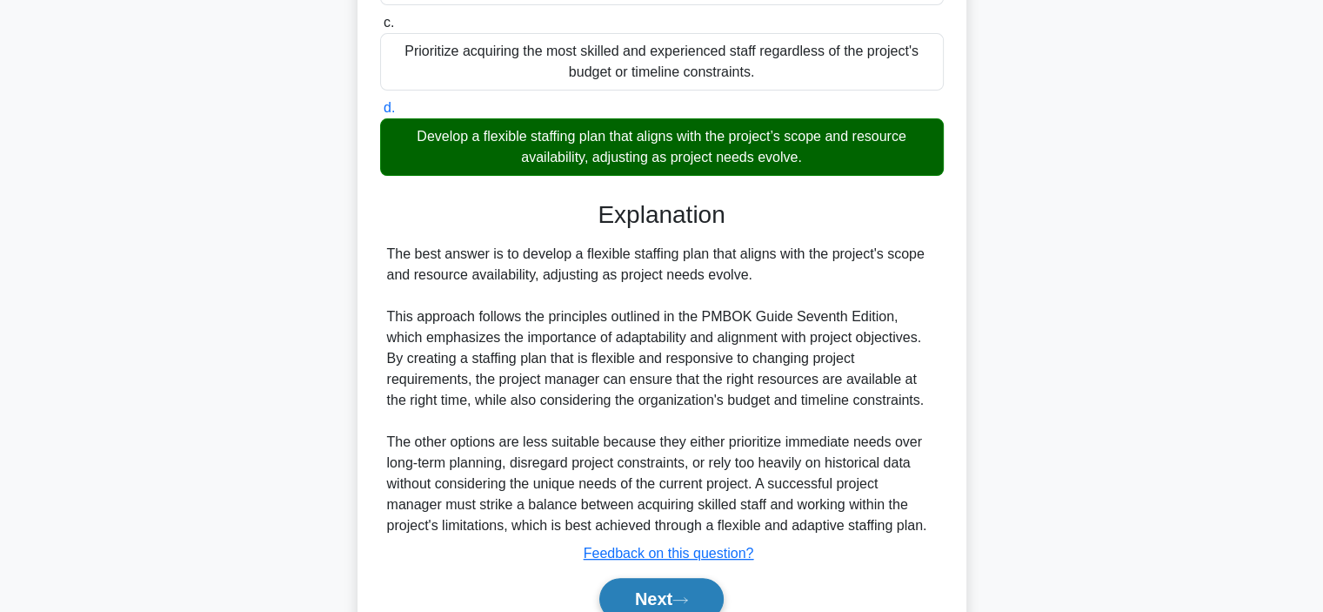
click at [674, 600] on button "Next" at bounding box center [661, 599] width 124 height 42
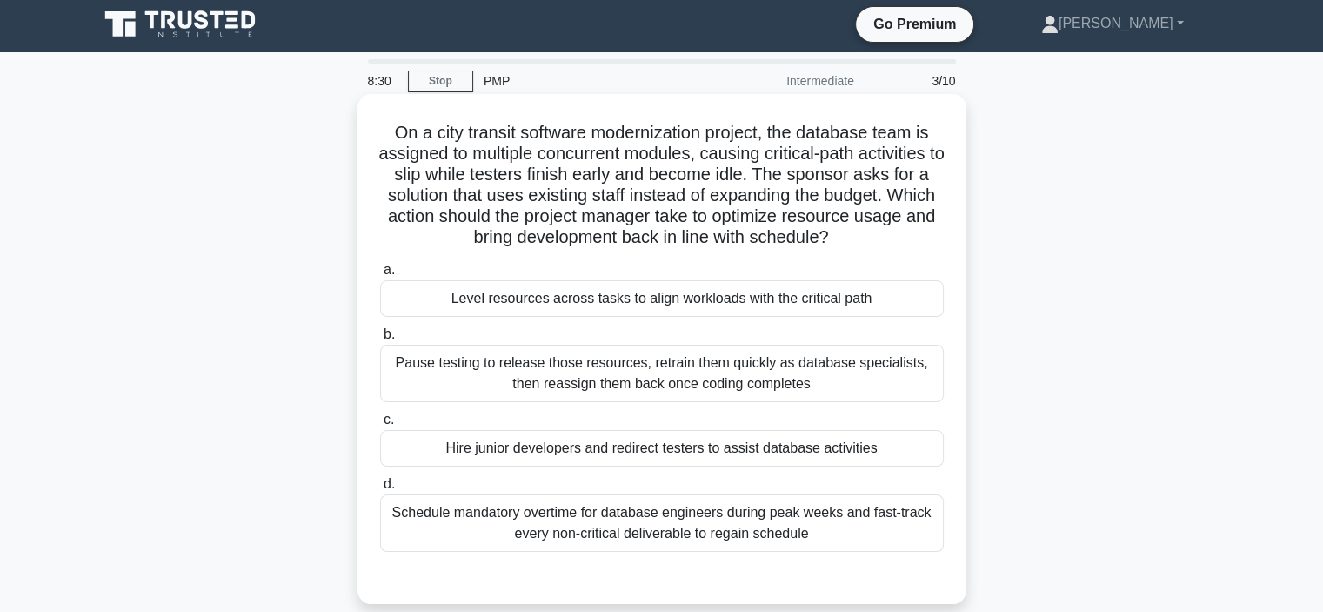
scroll to position [0, 0]
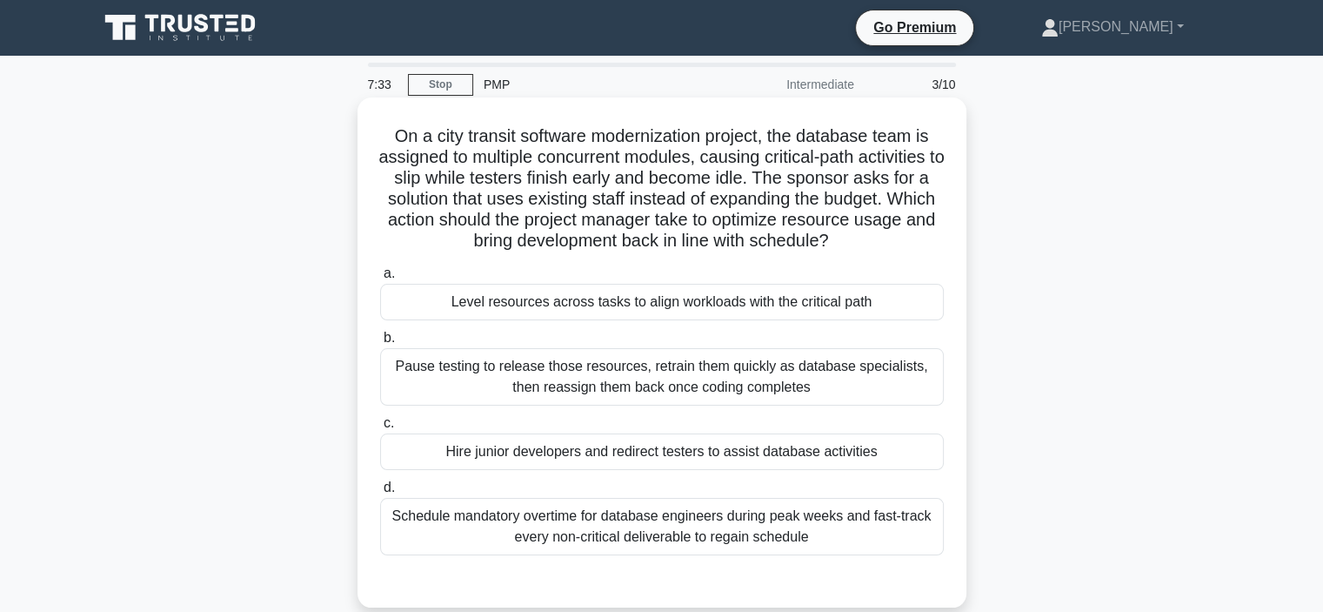
click at [494, 317] on div "Level resources across tasks to align workloads with the critical path" at bounding box center [662, 302] width 564 height 37
click at [380, 279] on input "a. Level resources across tasks to align workloads with the critical path" at bounding box center [380, 273] width 0 height 11
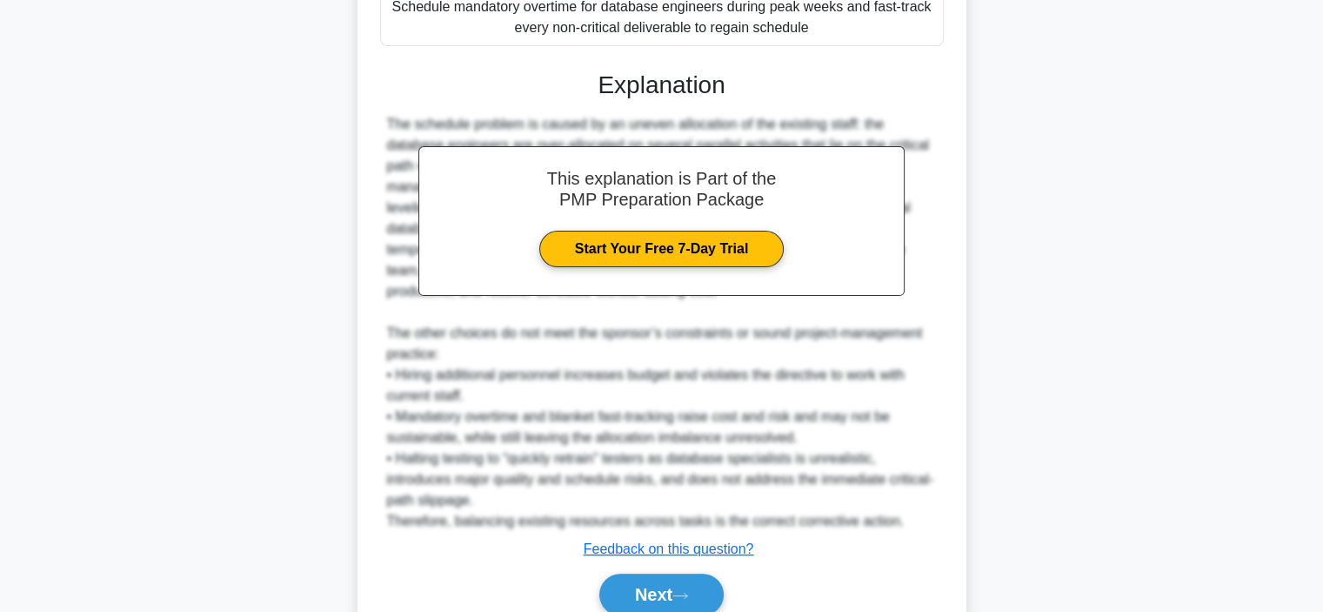
scroll to position [585, 0]
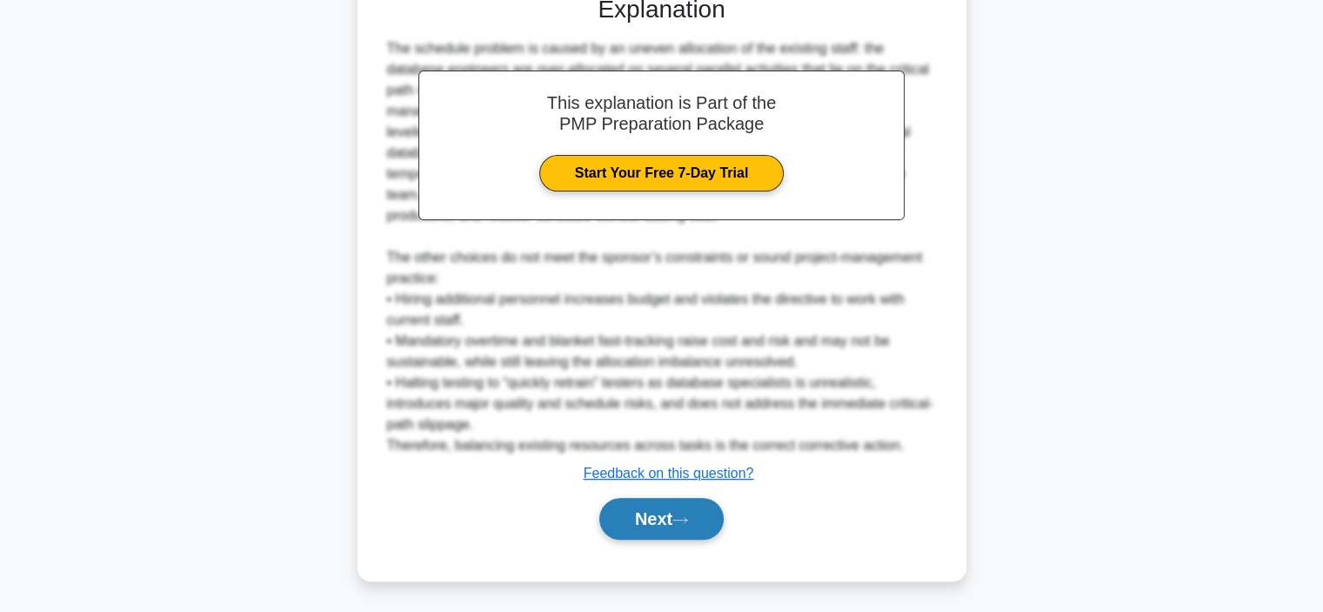
click at [623, 525] on button "Next" at bounding box center [661, 519] width 124 height 42
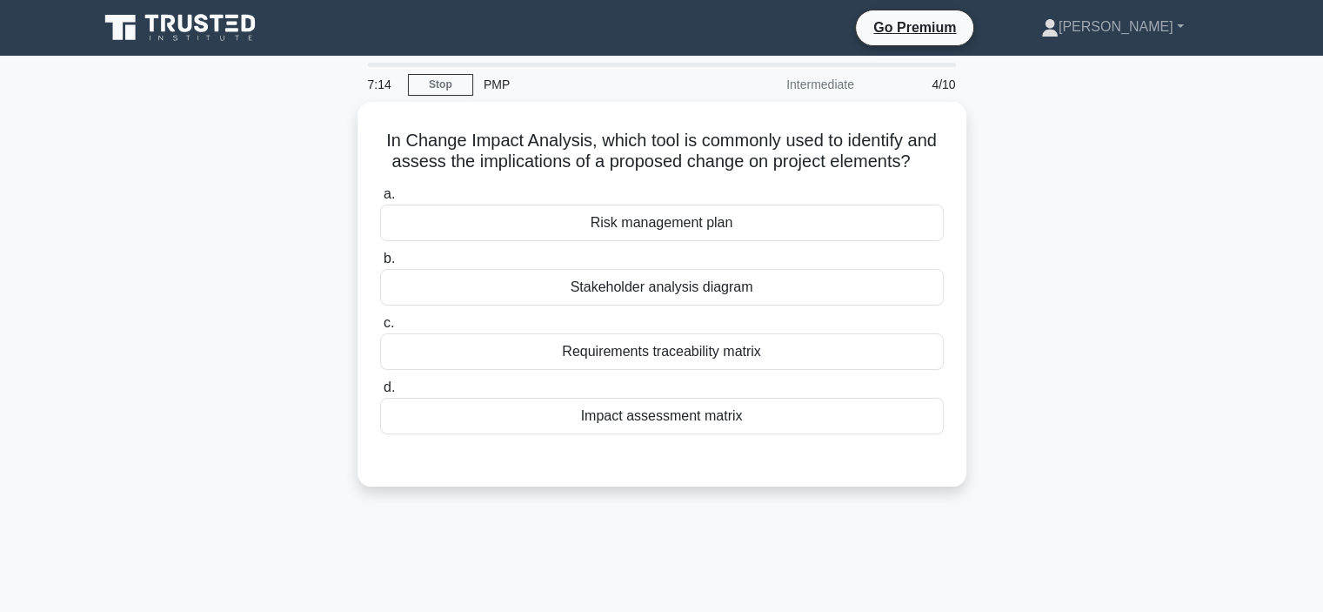
scroll to position [0, 0]
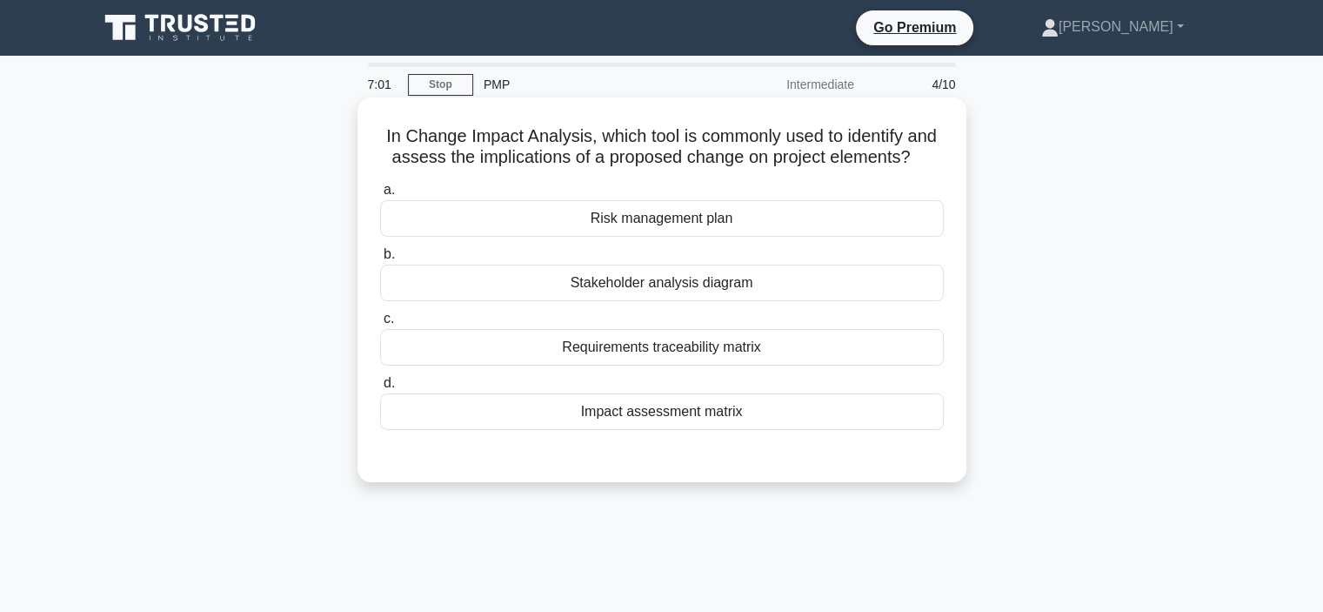
click at [726, 408] on div "Impact assessment matrix" at bounding box center [662, 411] width 564 height 37
click at [380, 389] on input "d. Impact assessment matrix" at bounding box center [380, 383] width 0 height 11
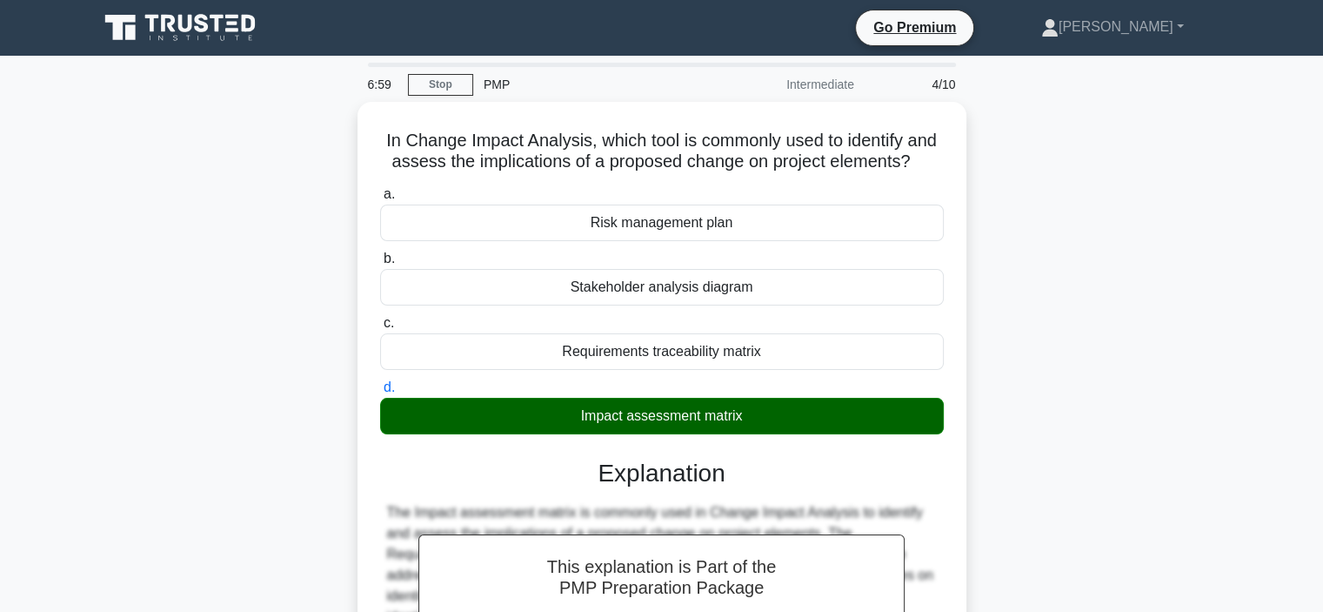
scroll to position [328, 0]
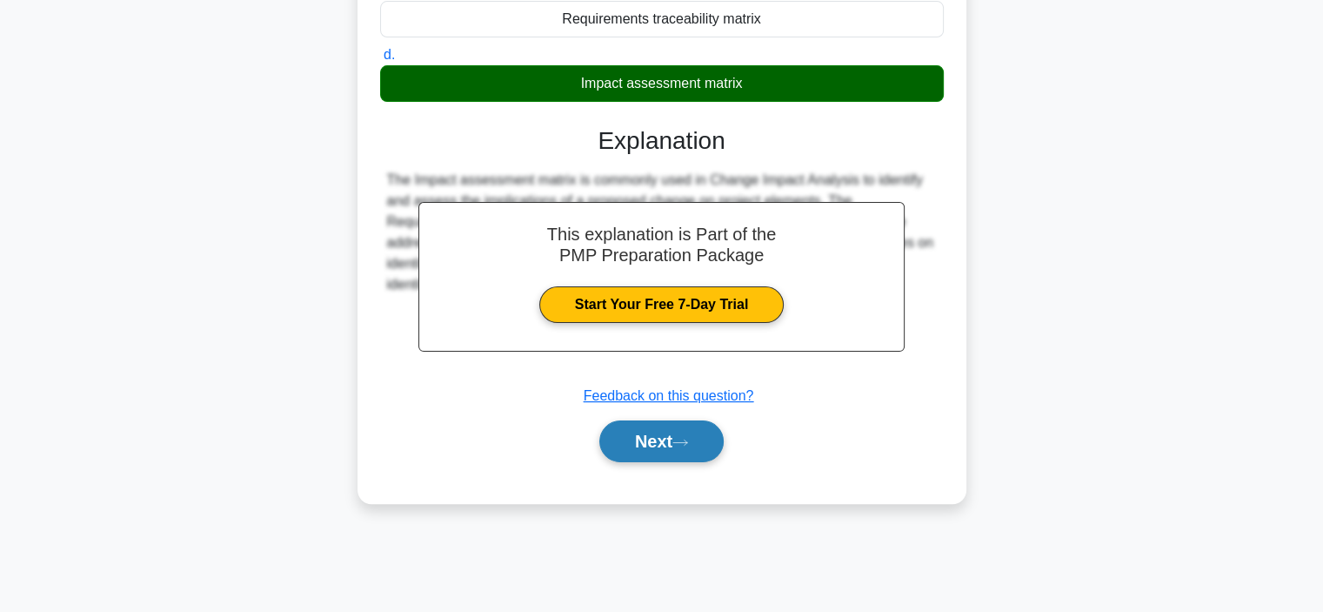
click at [658, 443] on button "Next" at bounding box center [661, 441] width 124 height 42
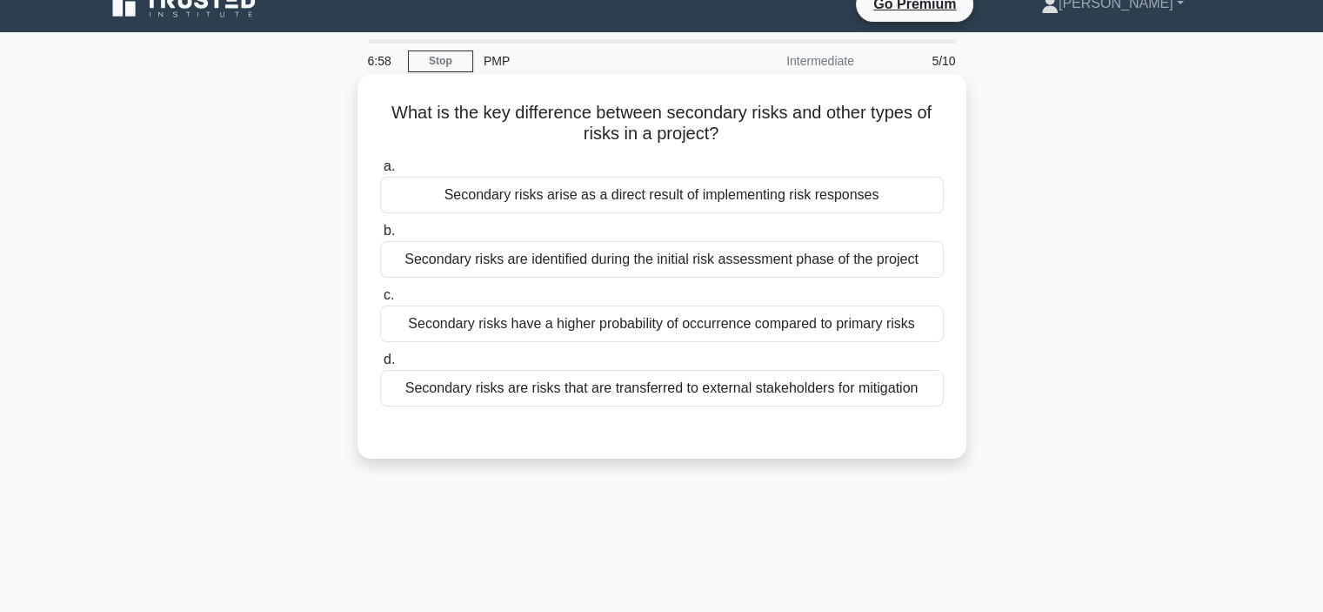
scroll to position [0, 0]
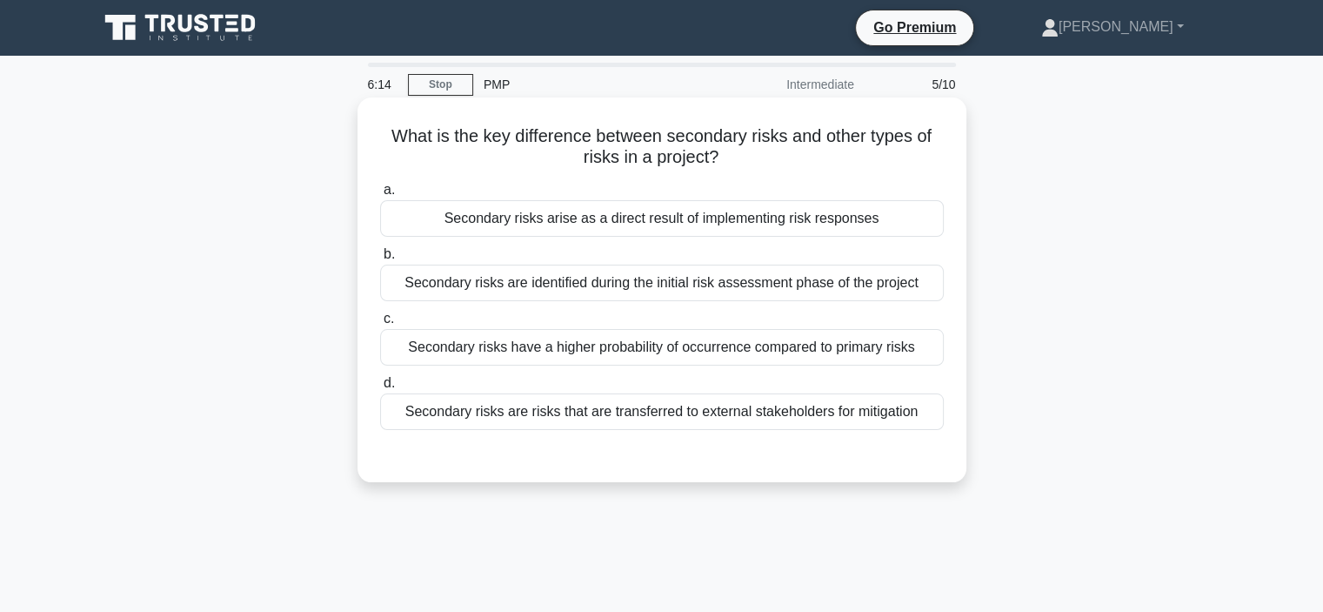
click at [567, 228] on div "Secondary risks arise as a direct result of implementing risk responses" at bounding box center [662, 218] width 564 height 37
click at [380, 196] on input "a. Secondary risks arise as a direct result of implementing risk responses" at bounding box center [380, 189] width 0 height 11
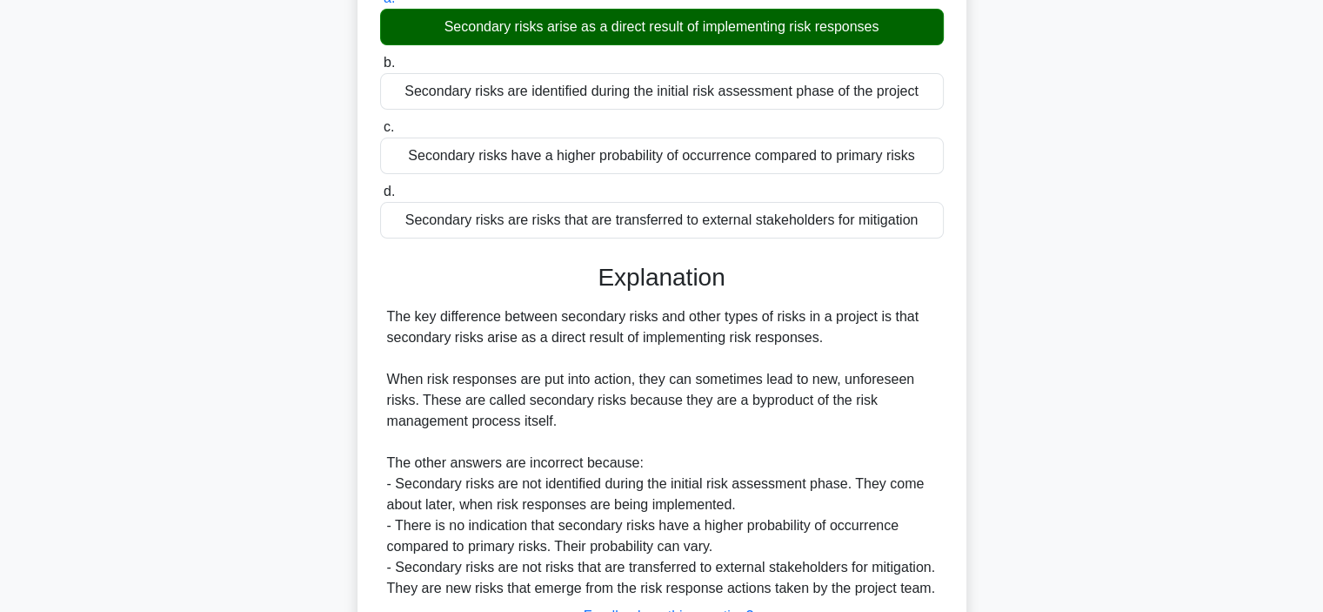
scroll to position [334, 0]
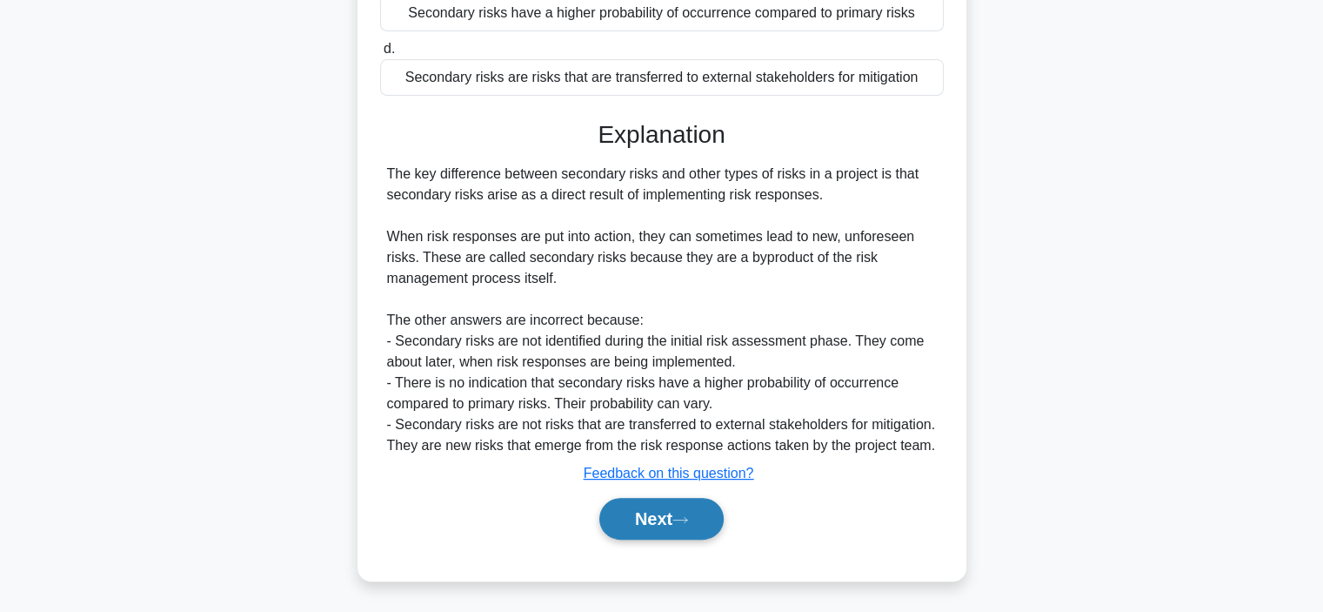
click at [640, 518] on button "Next" at bounding box center [661, 519] width 124 height 42
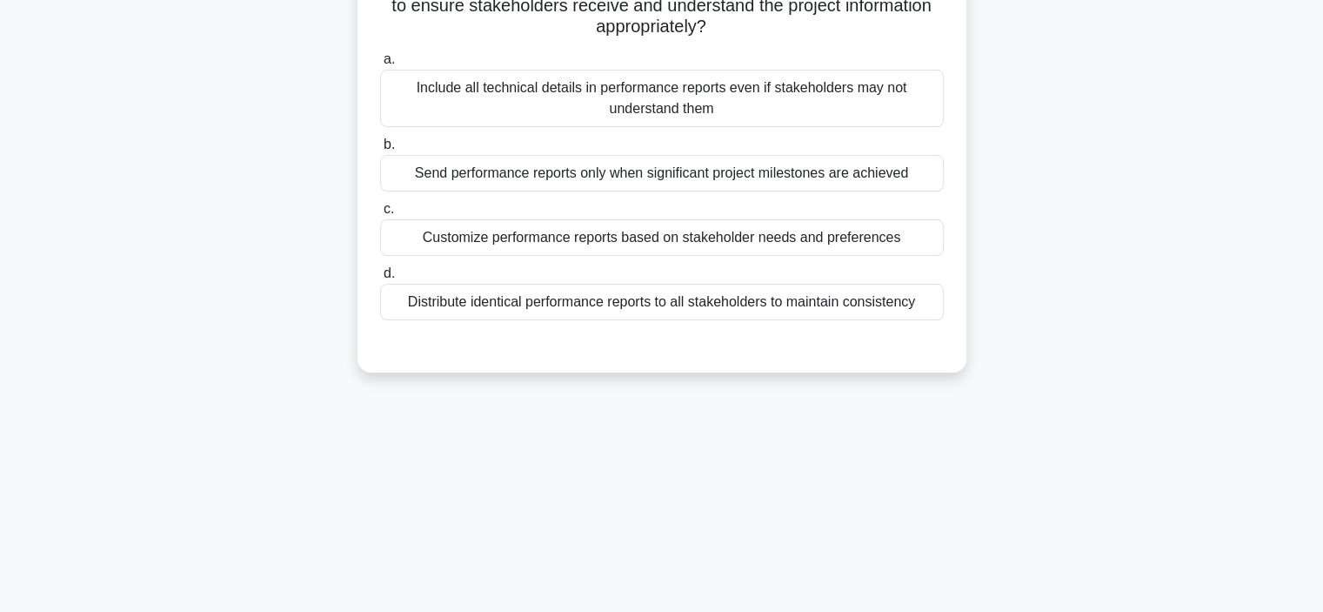
scroll to position [0, 0]
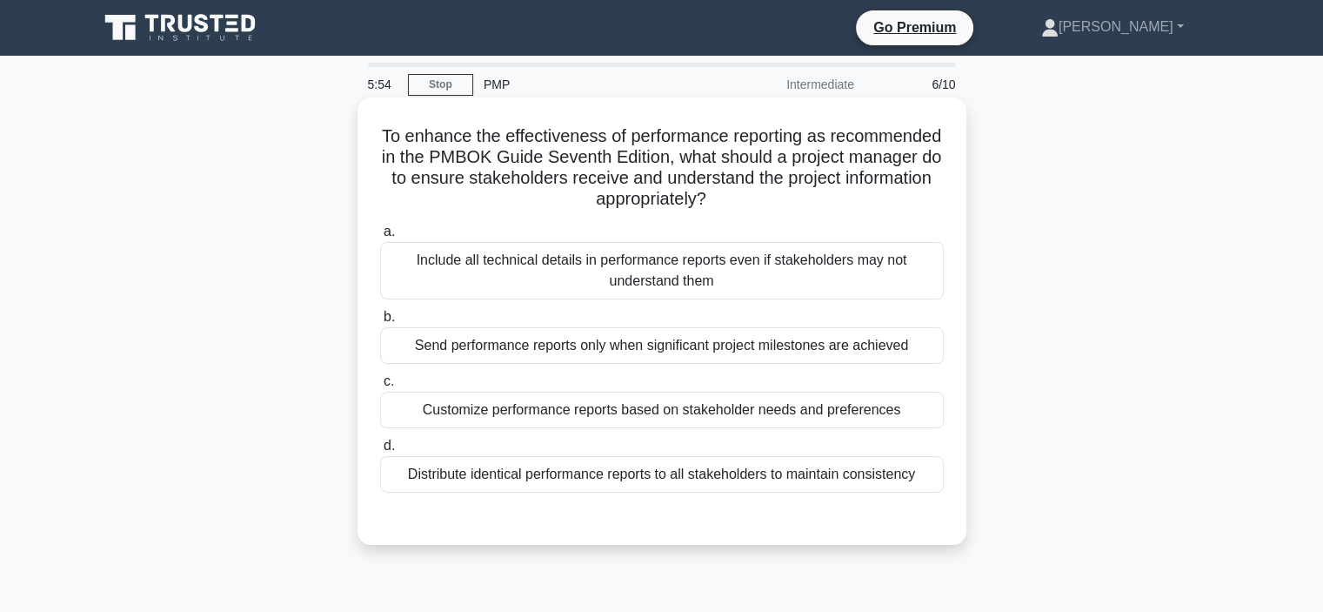
click at [534, 412] on div "Customize performance reports based on stakeholder needs and preferences" at bounding box center [662, 410] width 564 height 37
click at [380, 387] on input "c. Customize performance reports based on stakeholder needs and preferences" at bounding box center [380, 381] width 0 height 11
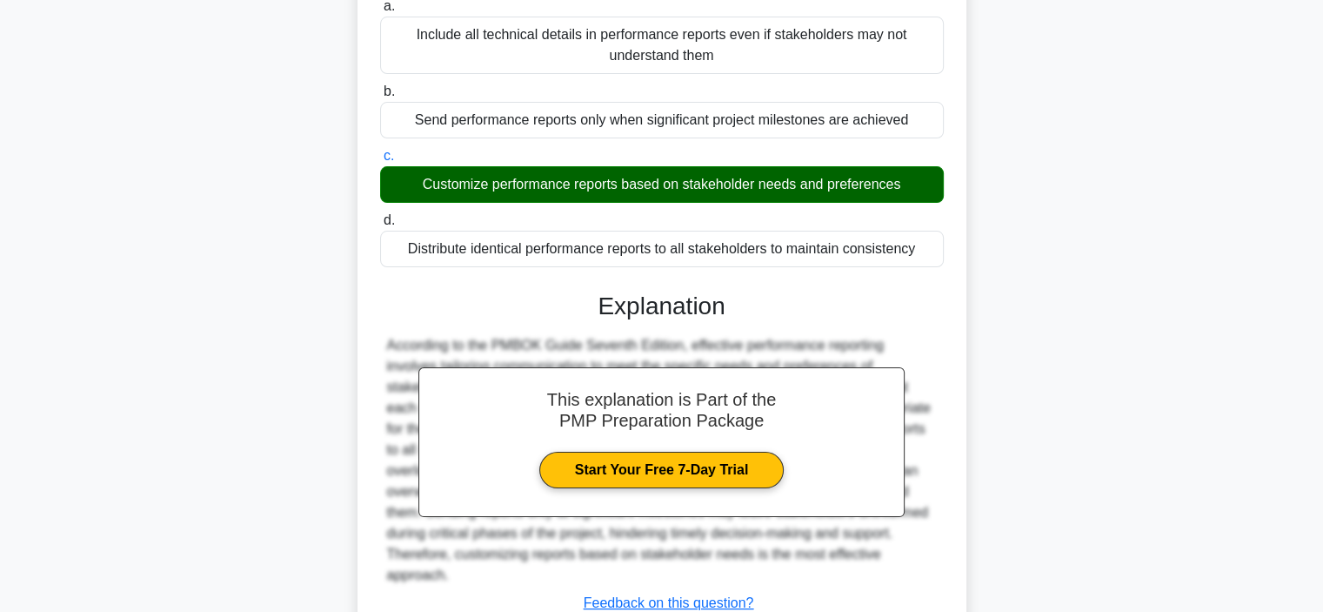
scroll to position [334, 0]
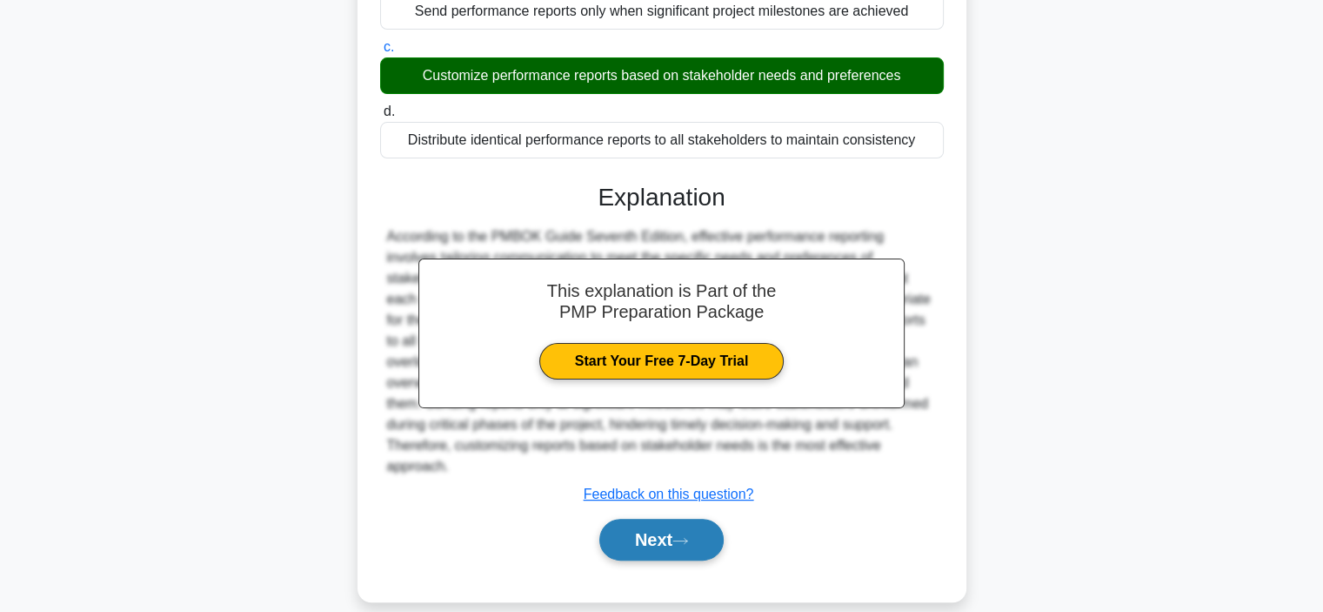
click at [670, 519] on button "Next" at bounding box center [661, 540] width 124 height 42
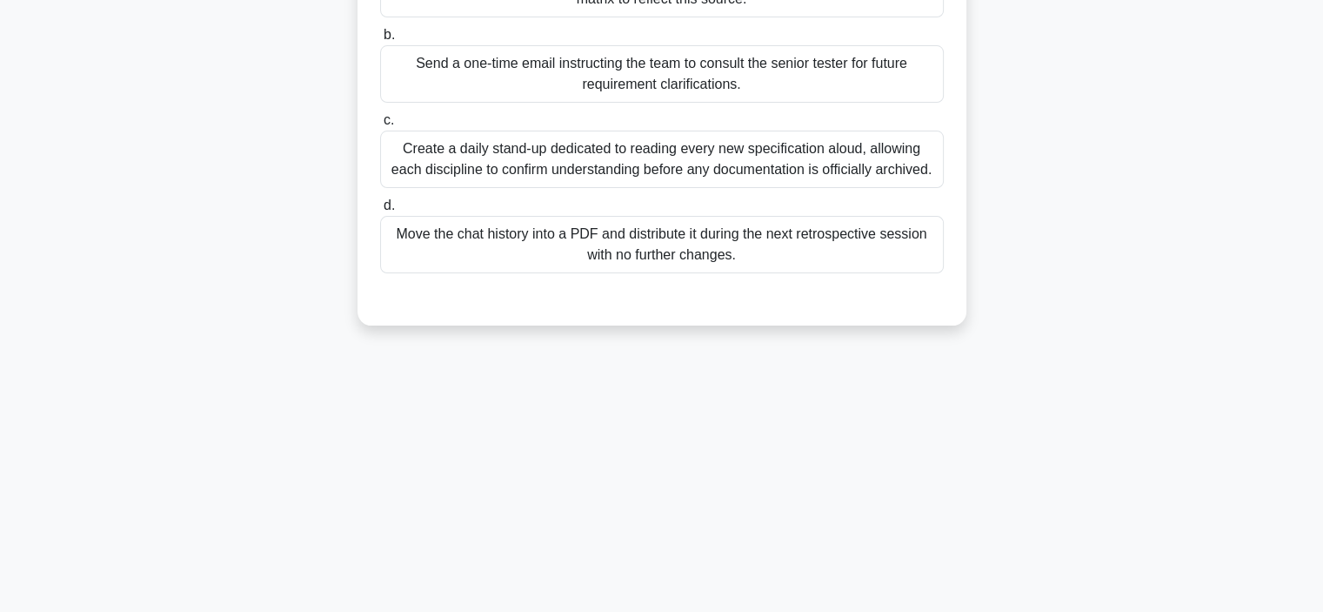
scroll to position [0, 0]
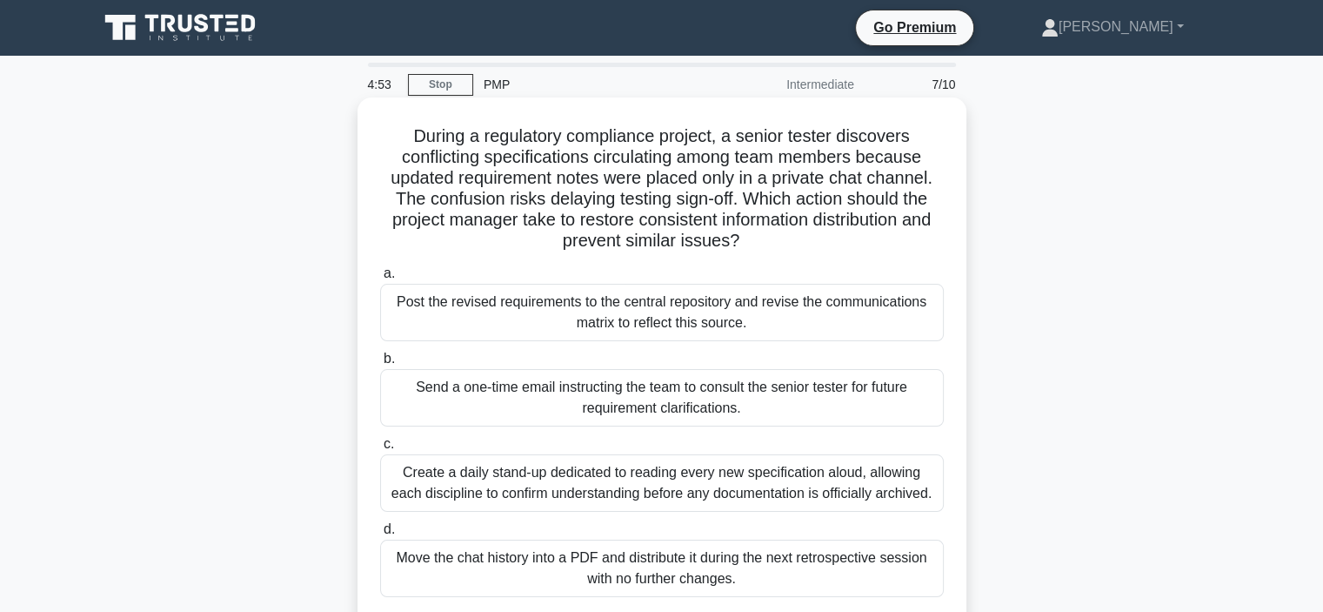
click at [483, 496] on div "Create a daily stand-up dedicated to reading every new specification aloud, all…" at bounding box center [662, 482] width 564 height 57
click at [380, 450] on input "c. Create a daily stand-up dedicated to reading every new specification aloud, …" at bounding box center [380, 444] width 0 height 11
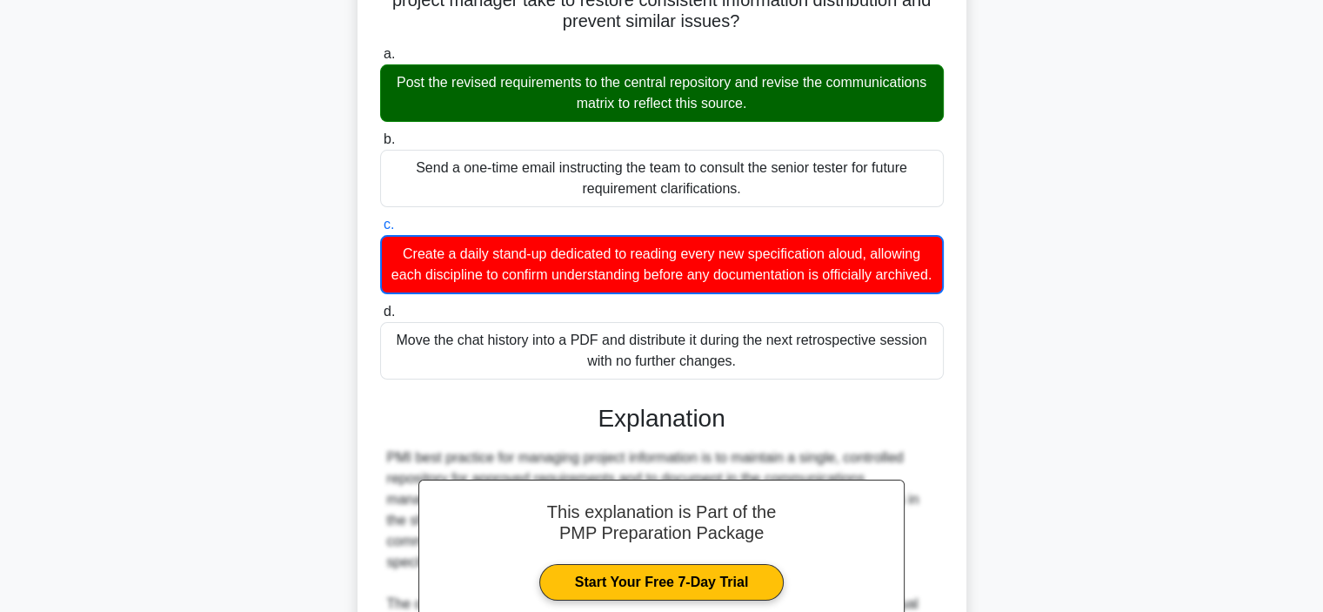
scroll to position [482, 0]
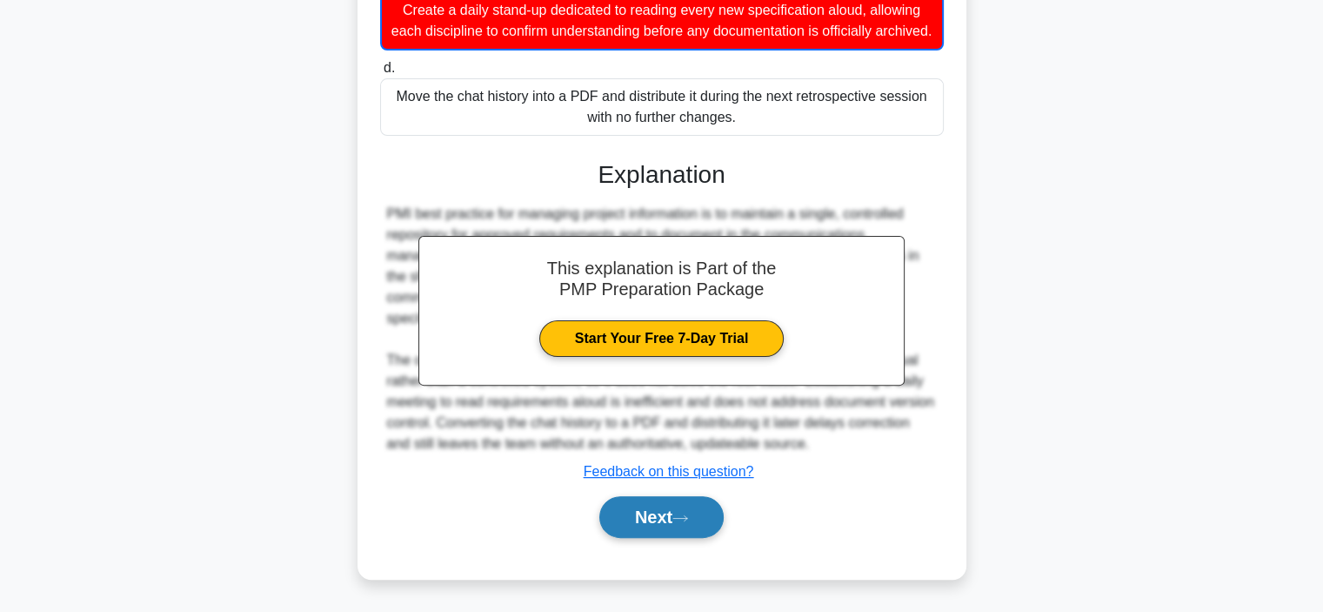
click at [647, 515] on button "Next" at bounding box center [661, 517] width 124 height 42
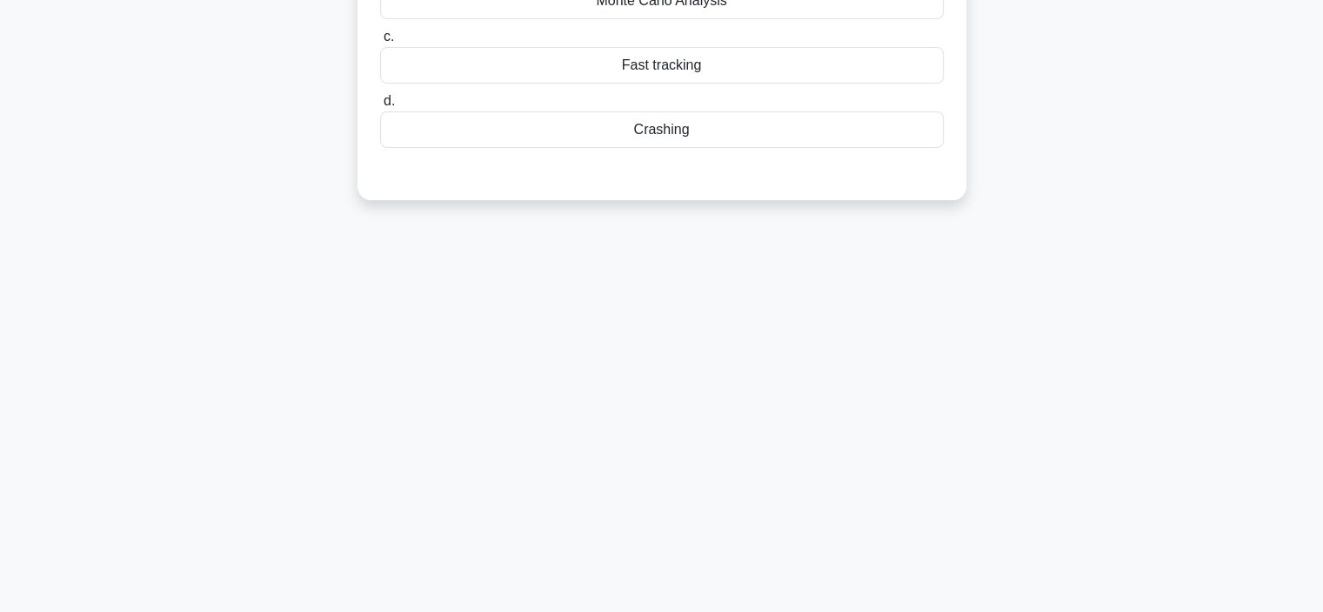
scroll to position [0, 0]
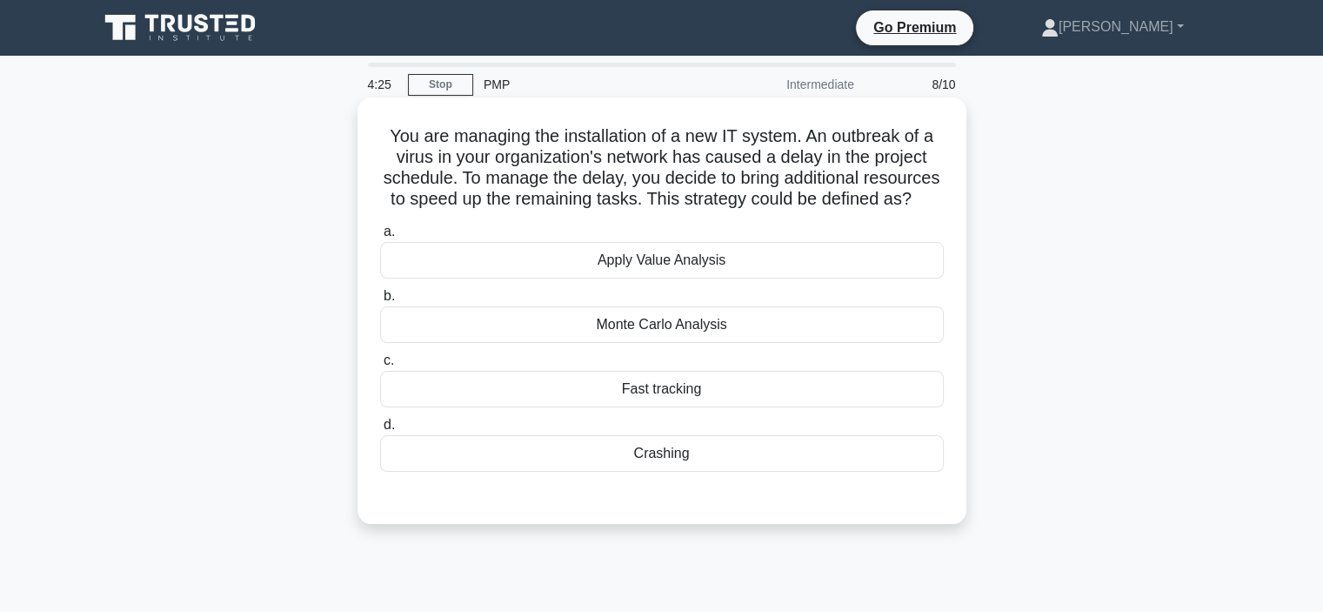
click at [571, 472] on div "Crashing" at bounding box center [662, 453] width 564 height 37
click at [380, 431] on input "d. Crashing" at bounding box center [380, 424] width 0 height 11
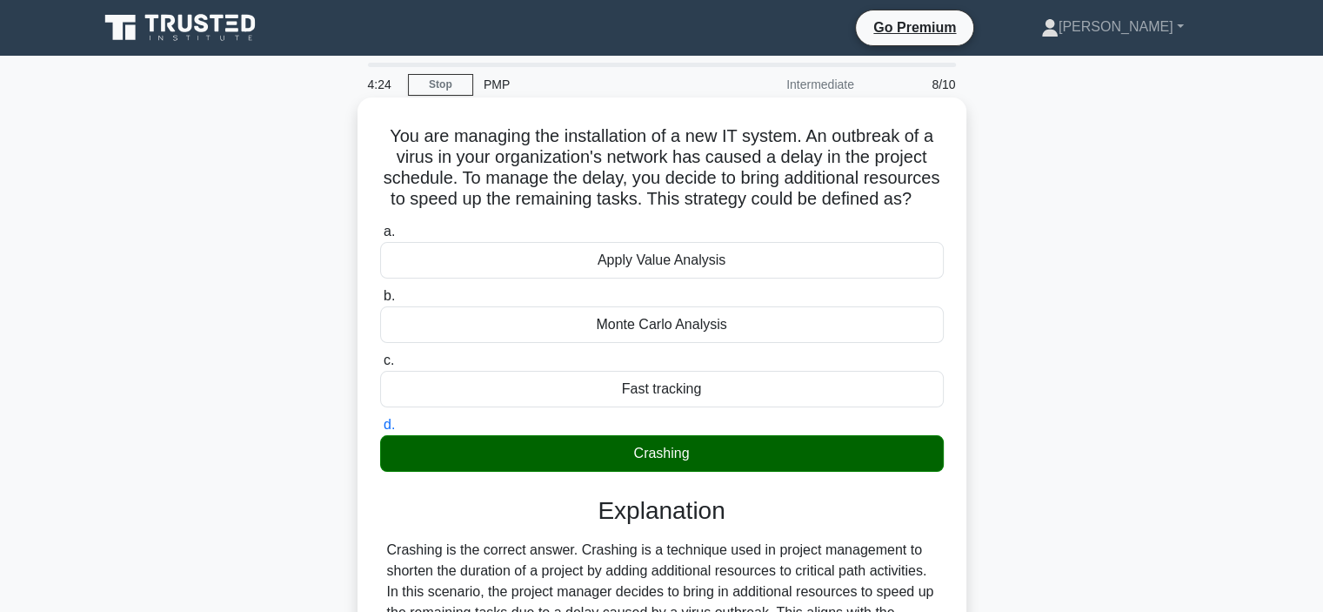
scroll to position [435, 0]
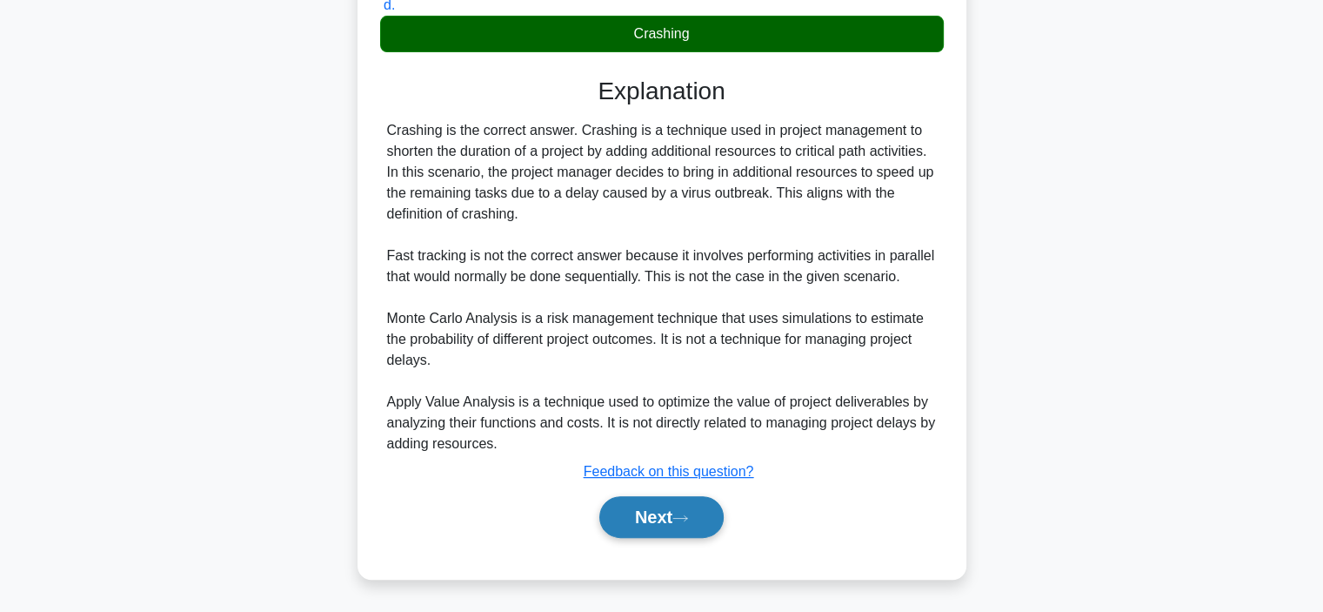
click at [650, 528] on button "Next" at bounding box center [661, 517] width 124 height 42
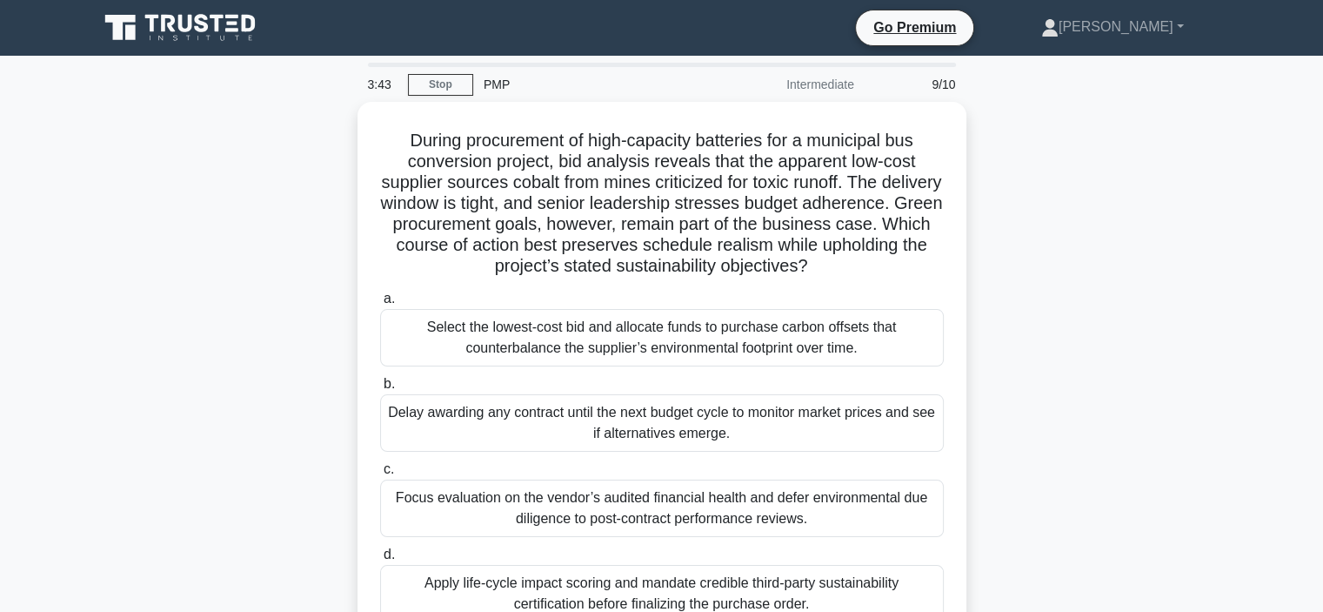
scroll to position [87, 0]
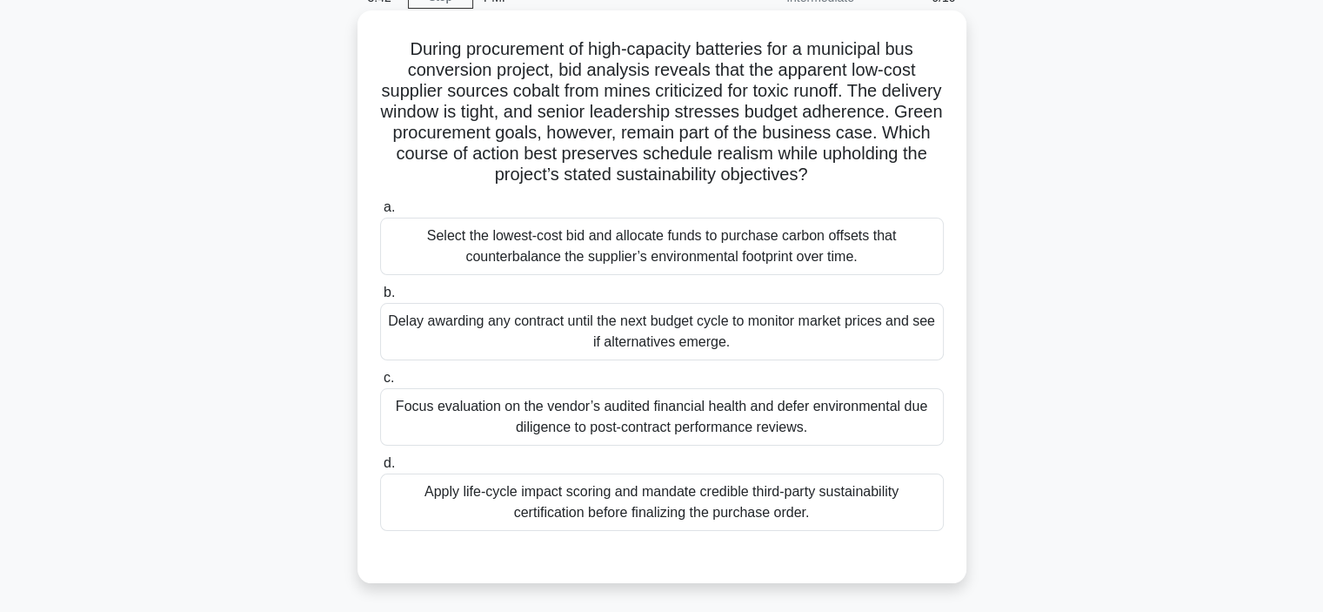
click at [639, 504] on div "Apply life-cycle impact scoring and mandate credible third-party sustainability…" at bounding box center [662, 501] width 564 height 57
click at [380, 469] on input "d. Apply life-cycle impact scoring and mandate credible third-party sustainabil…" at bounding box center [380, 463] width 0 height 11
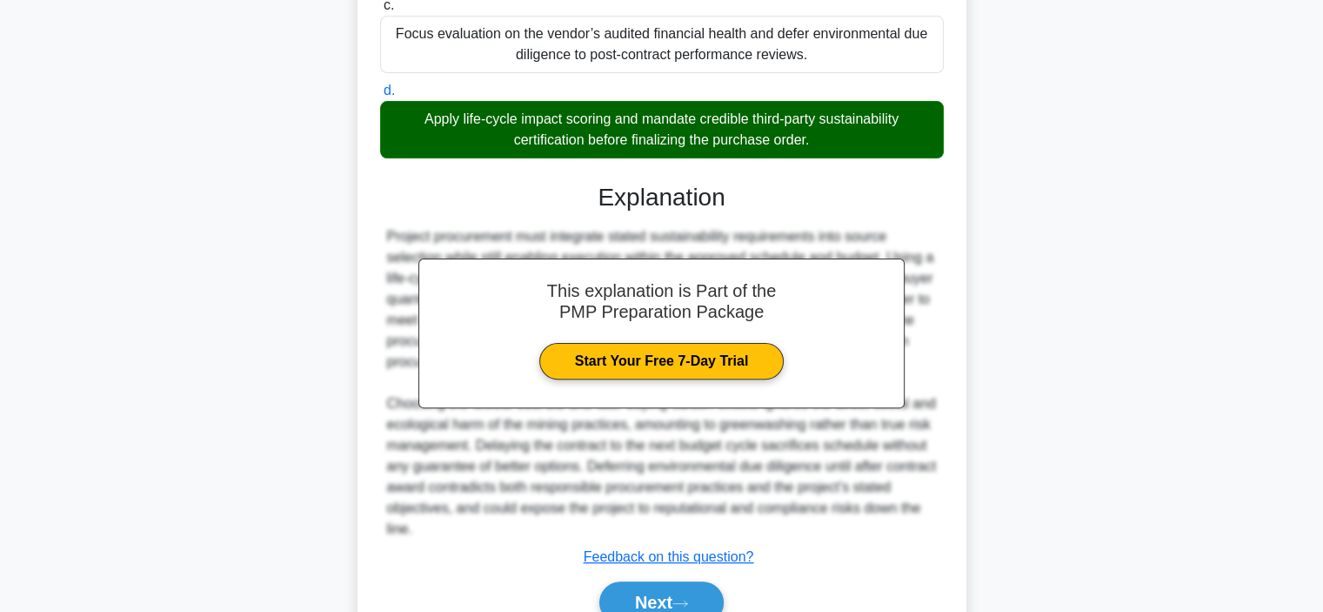
scroll to position [543, 0]
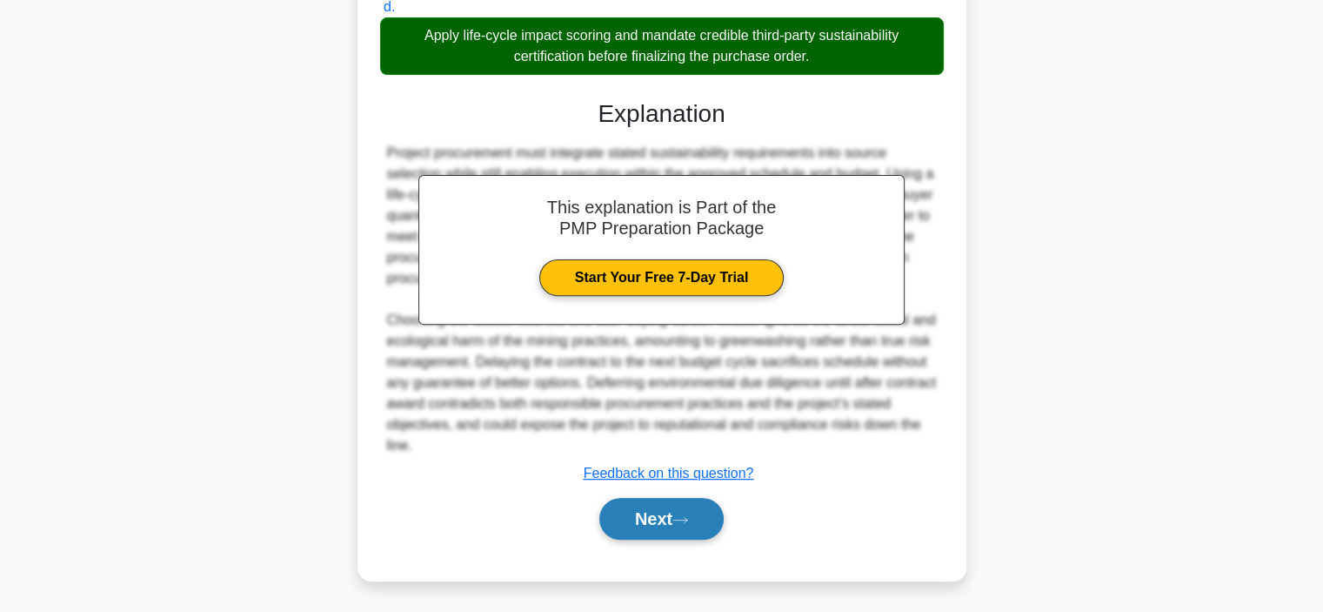
click at [642, 537] on button "Next" at bounding box center [661, 519] width 124 height 42
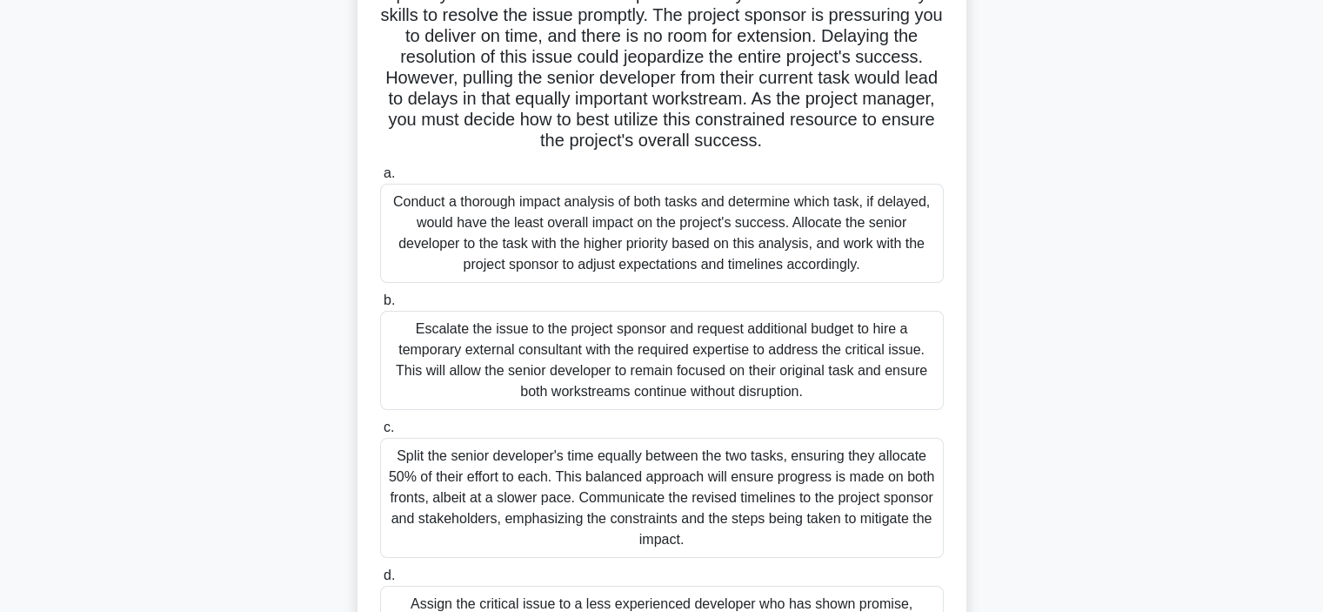
scroll to position [296, 0]
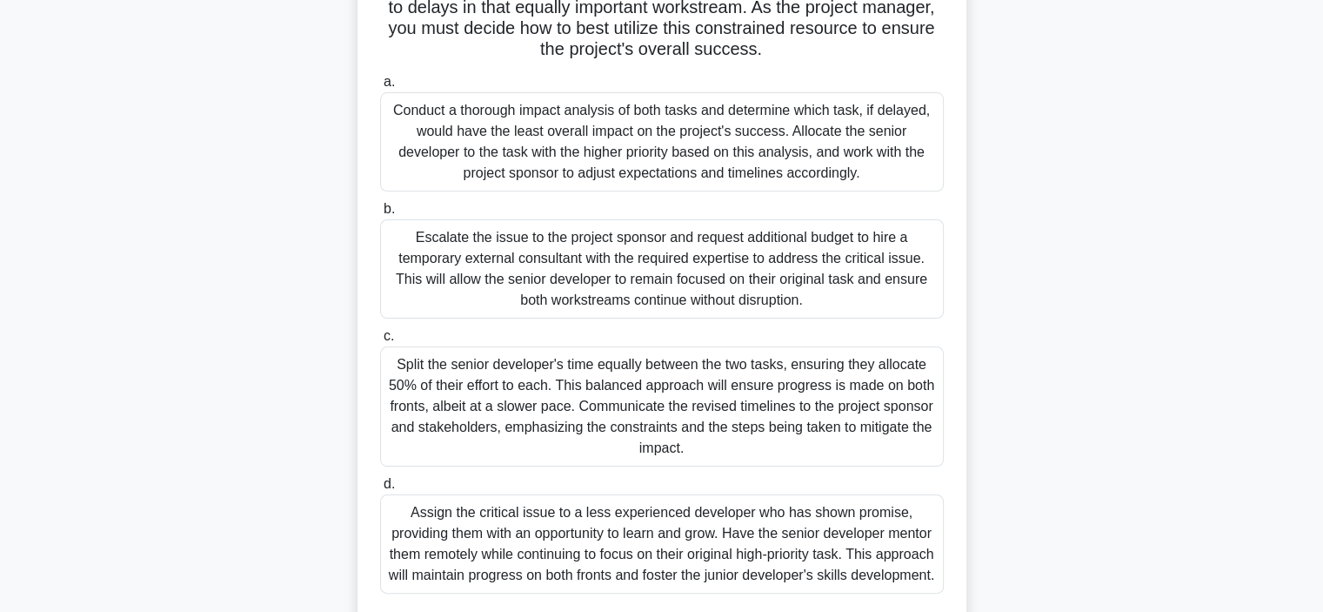
click at [455, 127] on div "Conduct a thorough impact analysis of both tasks and determine which task, if d…" at bounding box center [662, 141] width 564 height 99
click at [380, 88] on input "a. Conduct a thorough impact analysis of both tasks and determine which task, i…" at bounding box center [380, 82] width 0 height 11
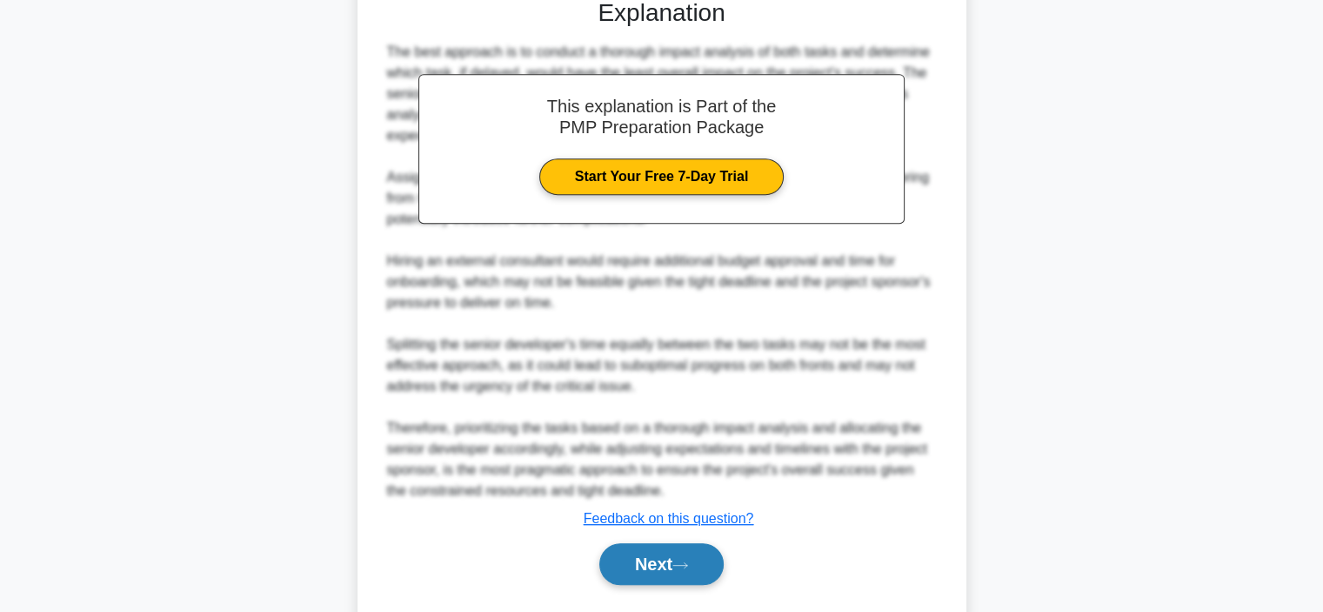
scroll to position [981, 0]
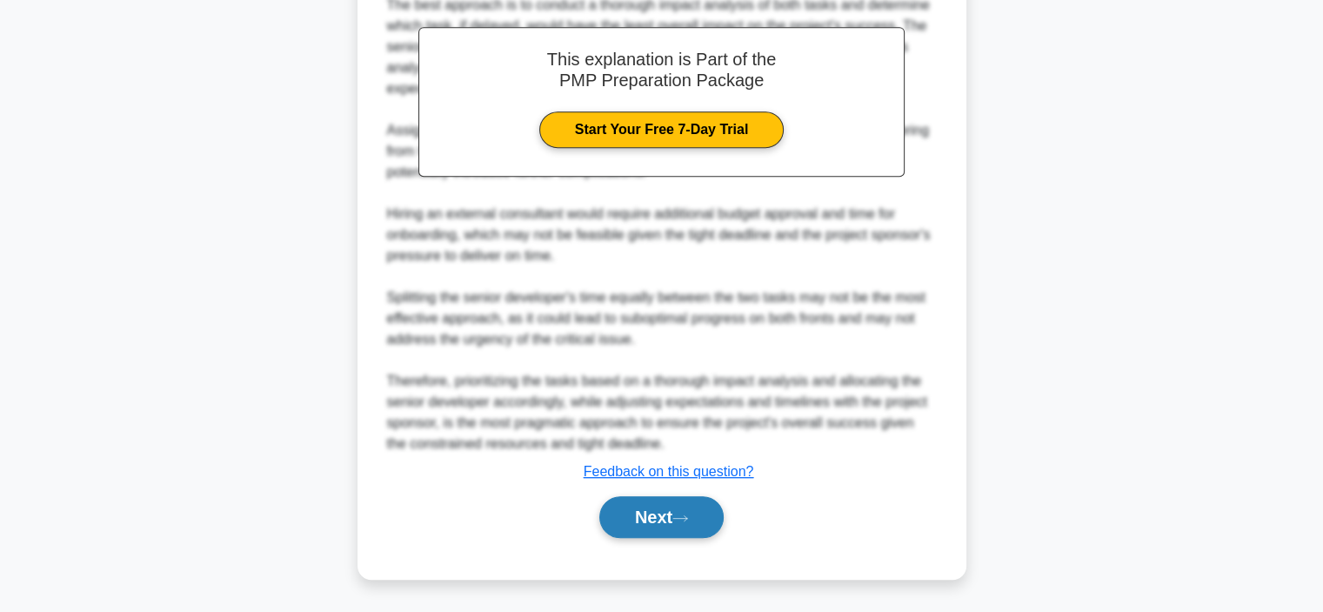
click at [684, 526] on button "Next" at bounding box center [661, 517] width 124 height 42
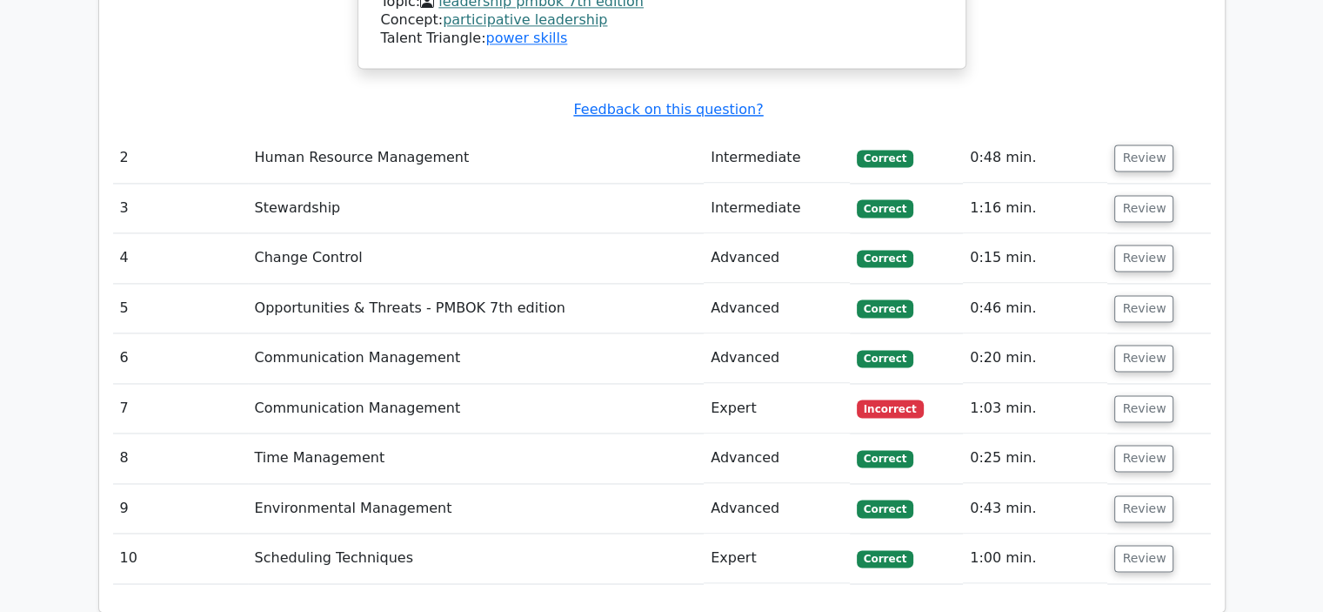
scroll to position [3045, 0]
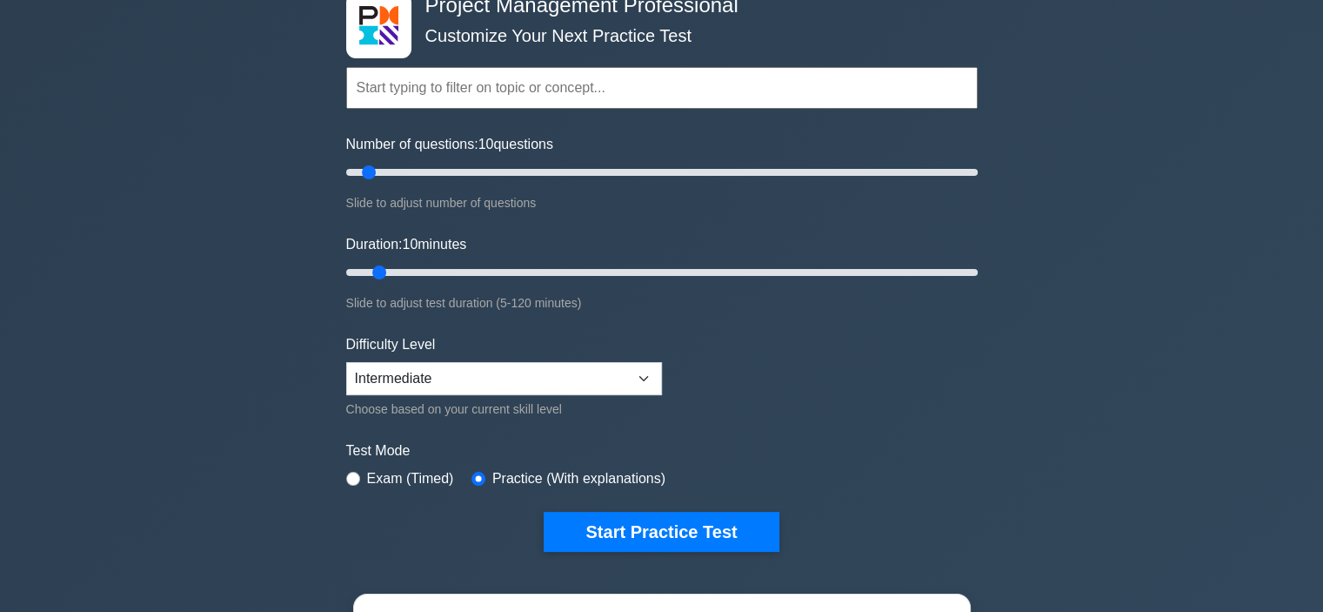
scroll to position [348, 0]
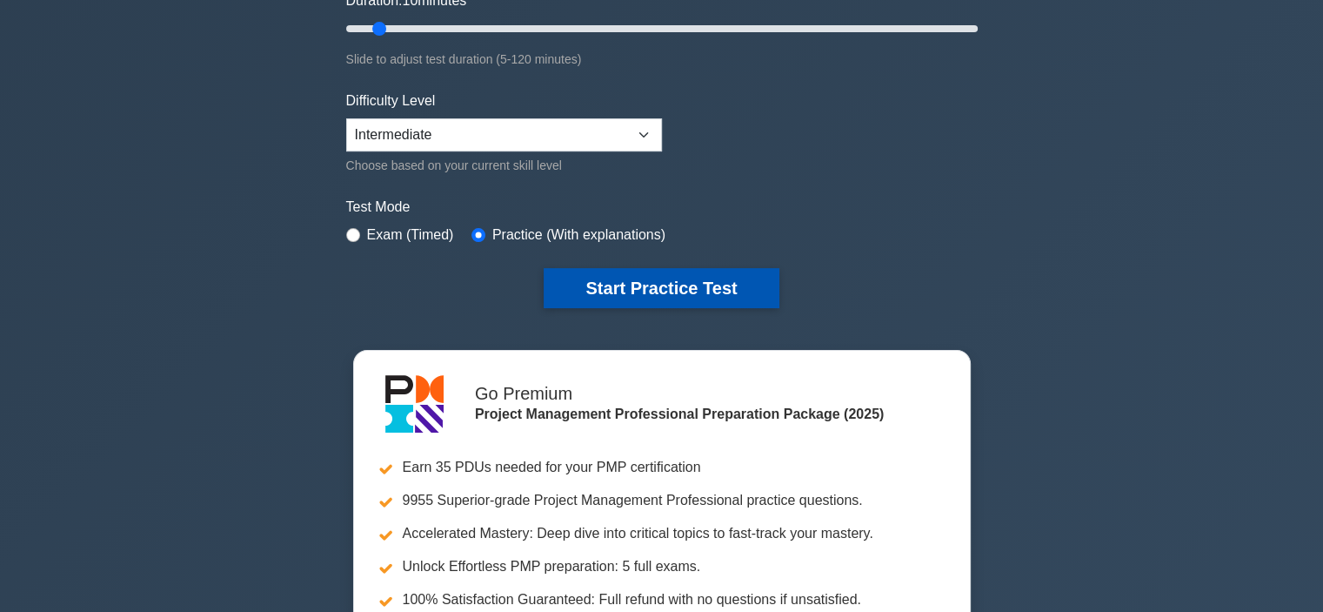
click at [586, 296] on button "Start Practice Test" at bounding box center [661, 288] width 235 height 40
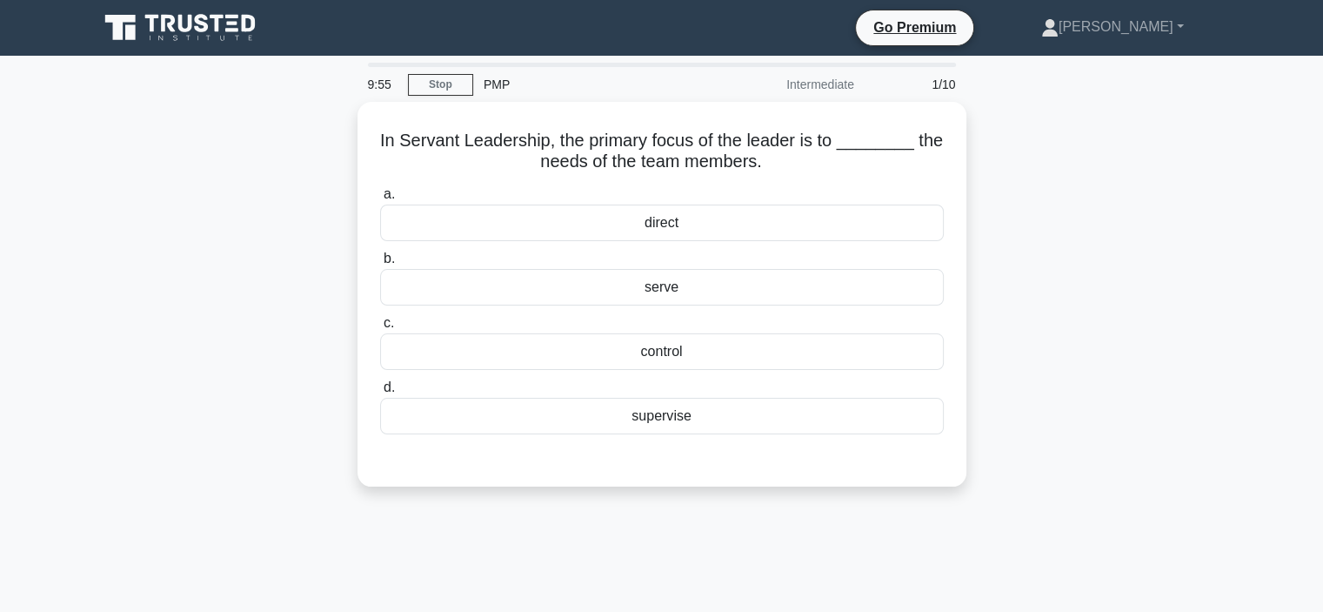
click at [586, 296] on div "serve" at bounding box center [662, 287] width 564 height 37
click at [380, 265] on input "b. serve" at bounding box center [380, 258] width 0 height 11
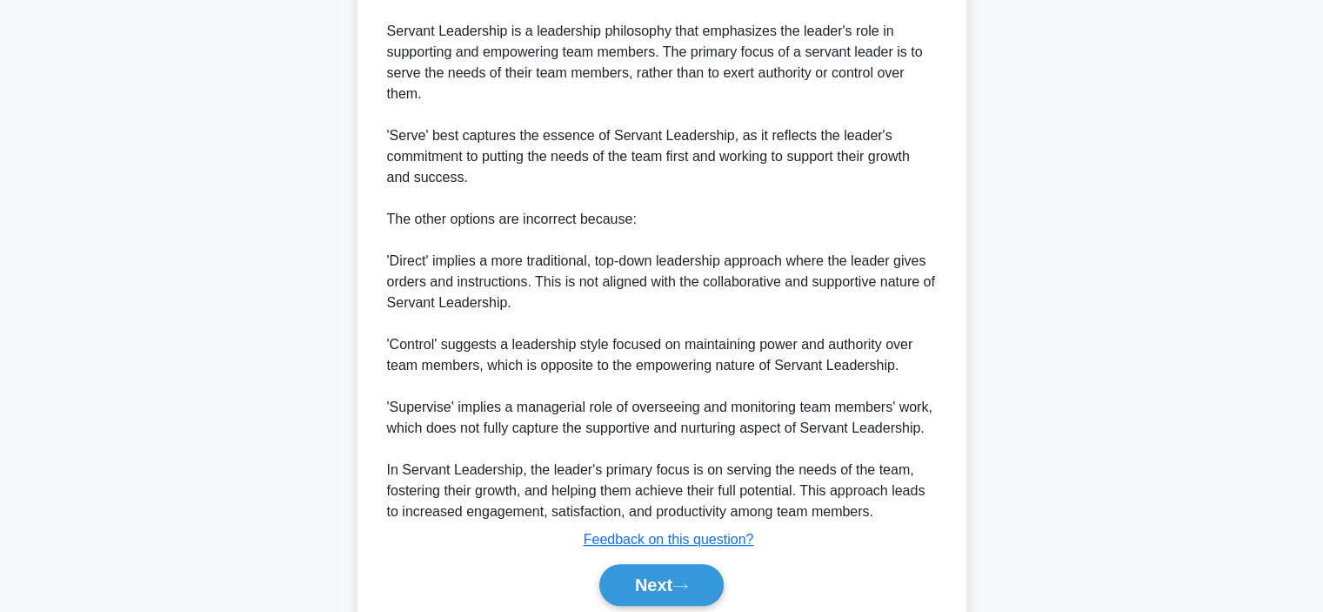
scroll to position [585, 0]
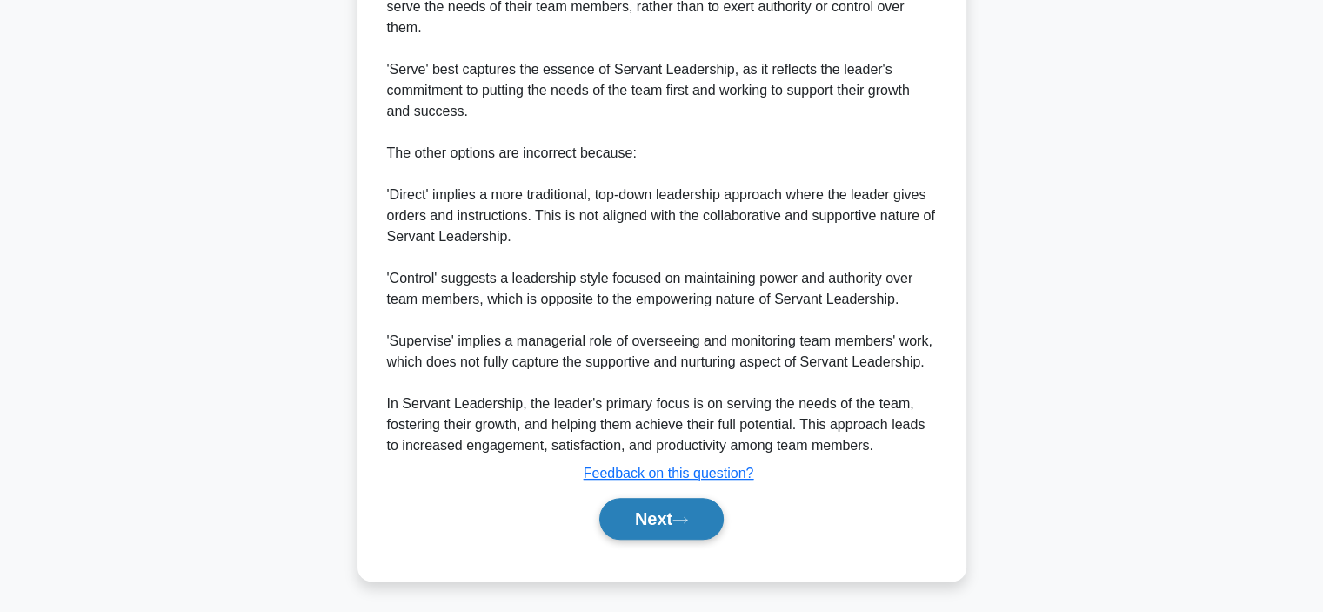
click at [651, 532] on button "Next" at bounding box center [661, 519] width 124 height 42
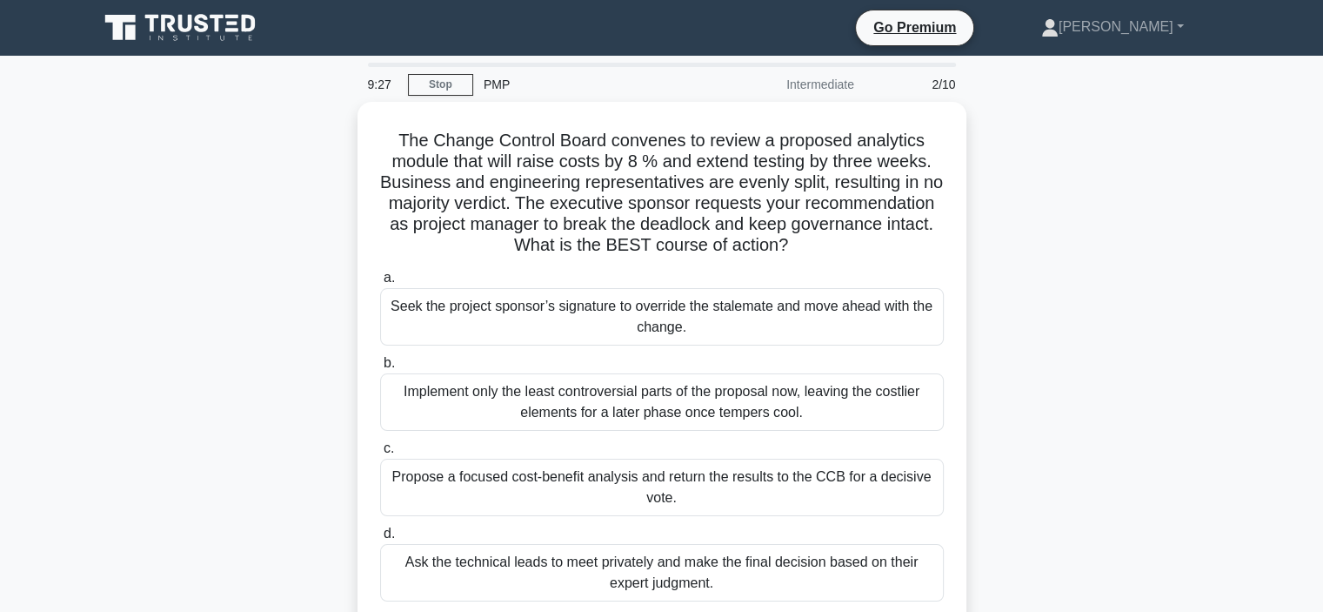
scroll to position [87, 0]
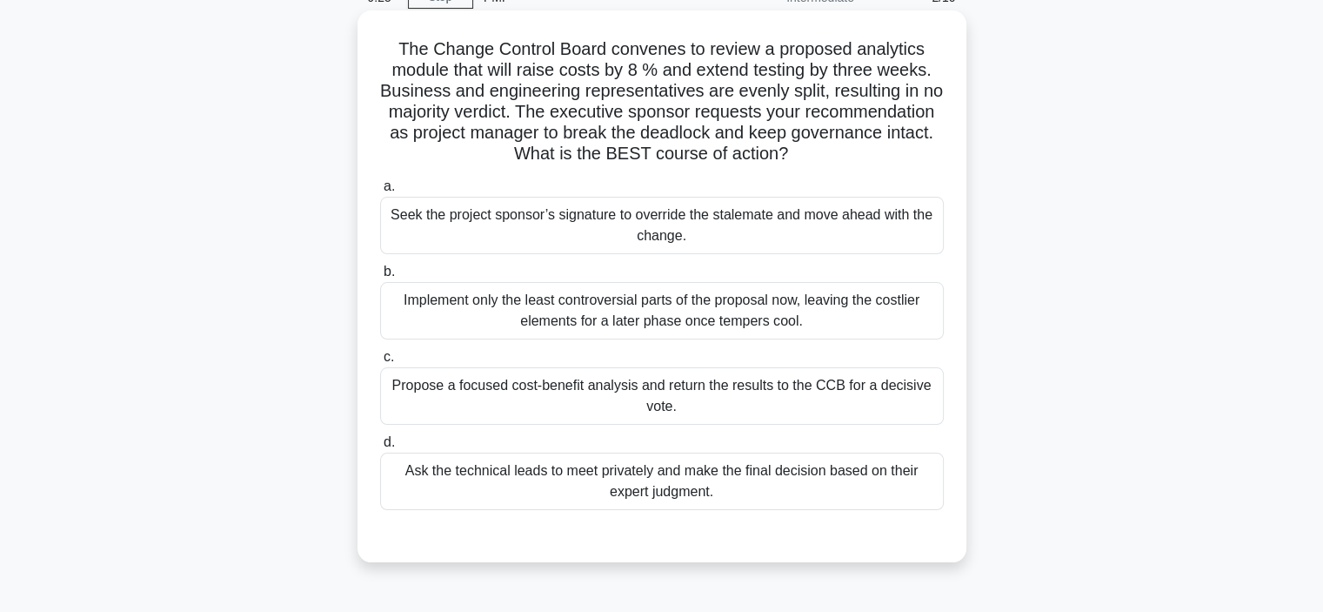
click at [601, 398] on div "Propose a focused cost-benefit analysis and return the results to the CCB for a…" at bounding box center [662, 395] width 564 height 57
click at [380, 363] on input "c. Propose a focused cost-benefit analysis and return the results to the CCB fo…" at bounding box center [380, 357] width 0 height 11
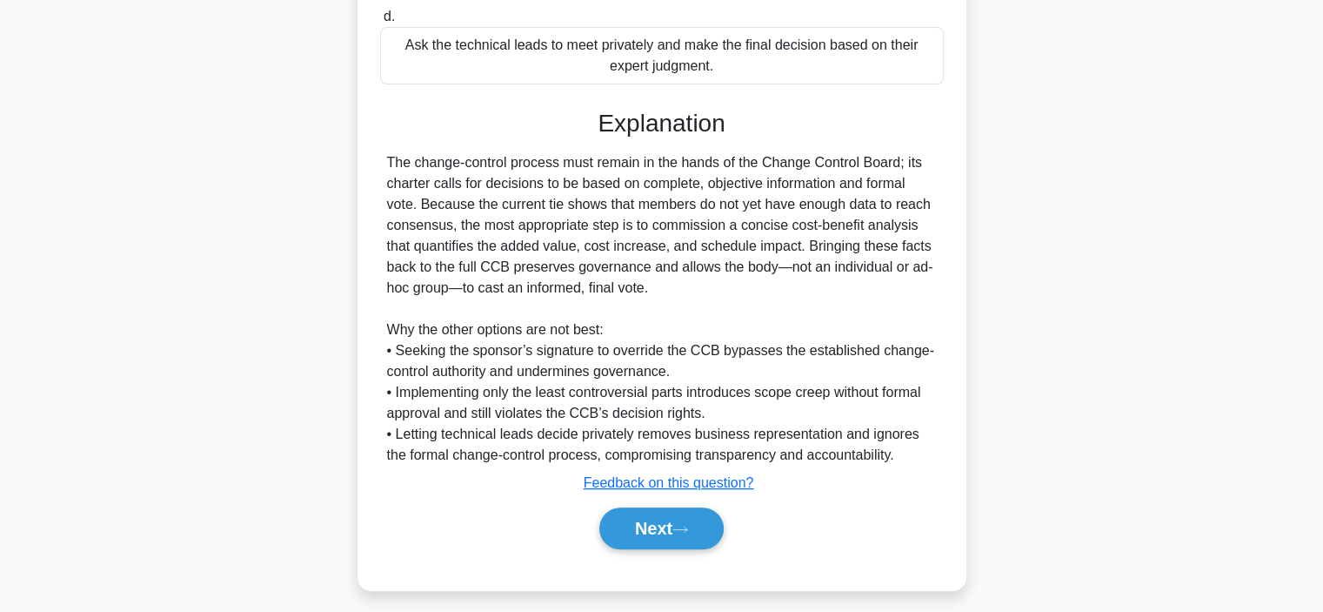
scroll to position [522, 0]
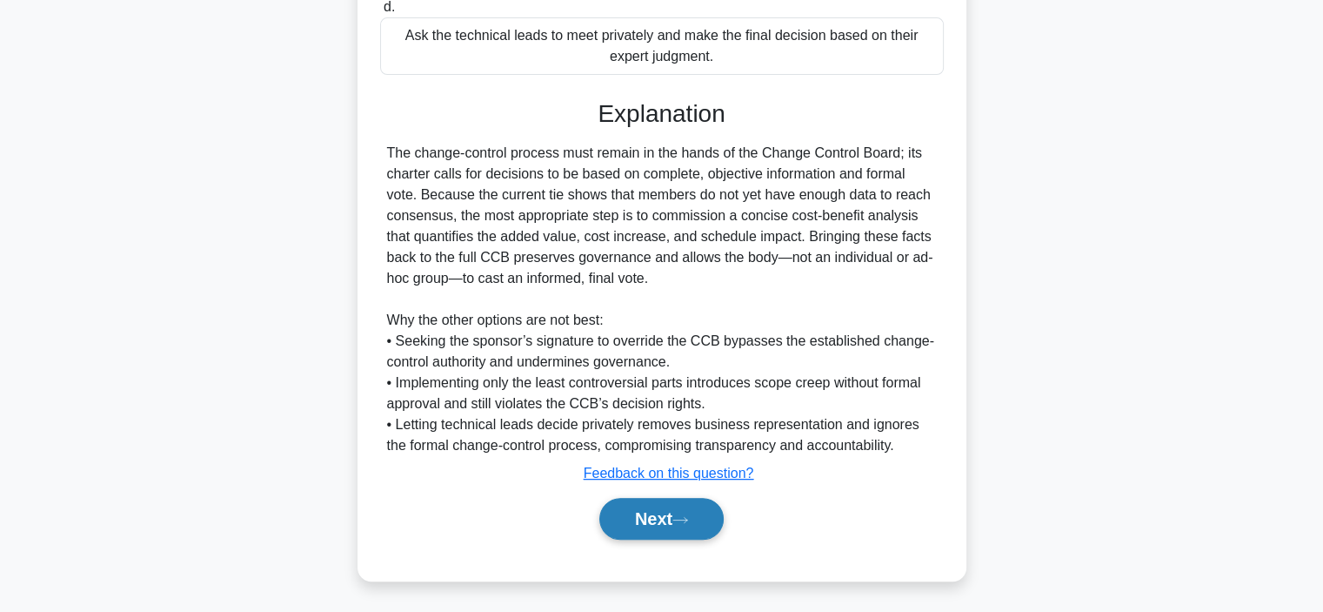
click at [686, 520] on icon at bounding box center [681, 520] width 16 height 10
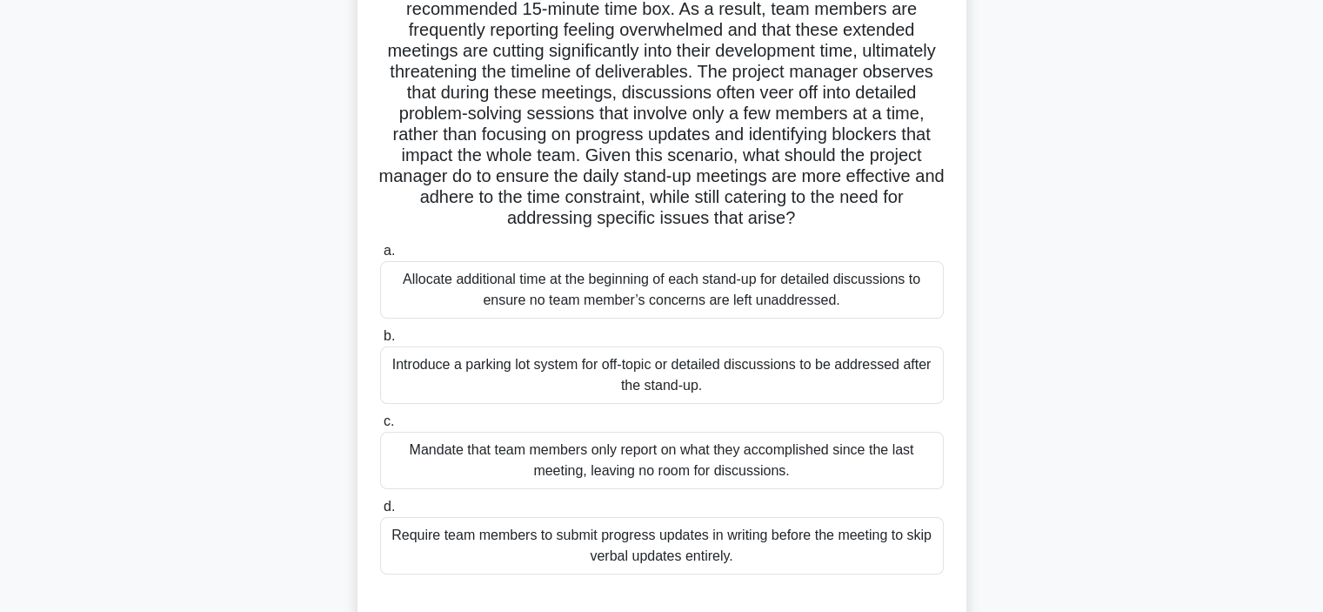
scroll to position [174, 0]
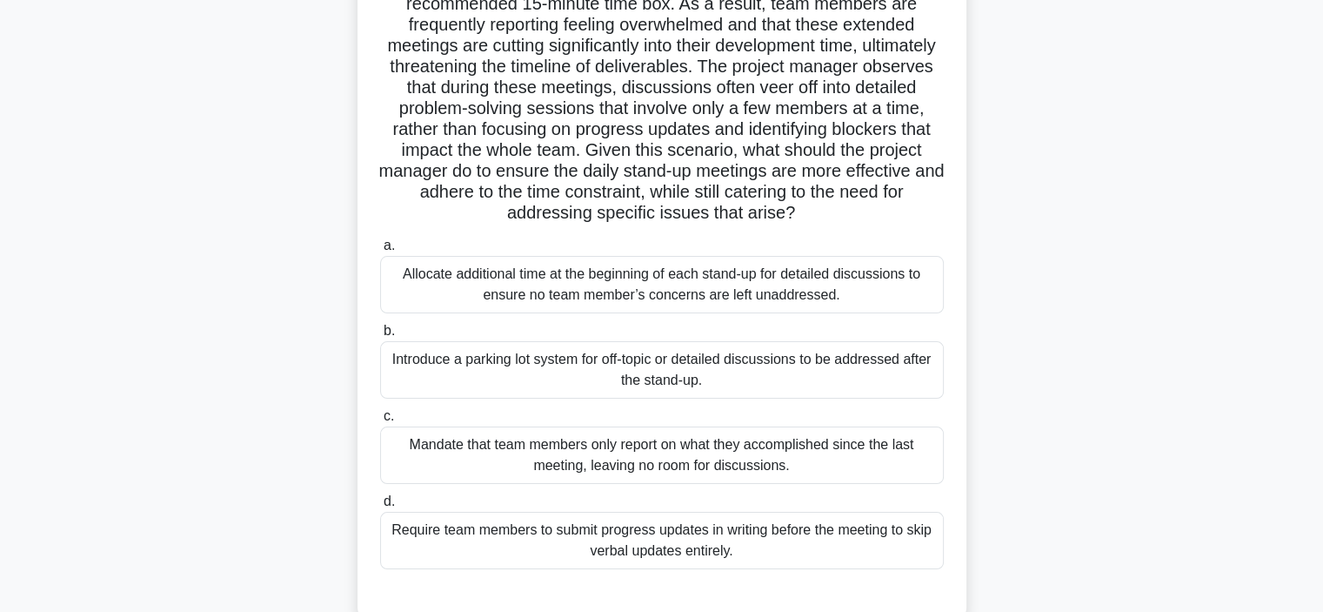
click at [465, 384] on div "Introduce a parking lot system for off-topic or detailed discussions to be addr…" at bounding box center [662, 369] width 564 height 57
click at [380, 337] on input "b. Introduce a parking lot system for off-topic or detailed discussions to be a…" at bounding box center [380, 330] width 0 height 11
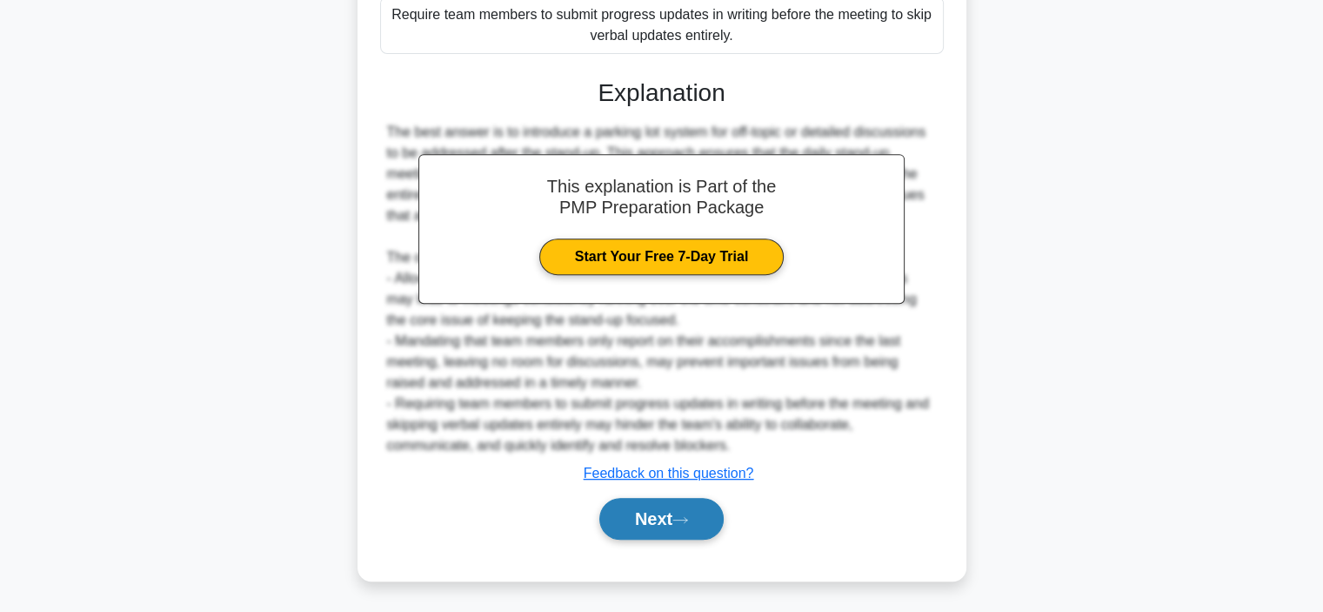
click at [621, 519] on button "Next" at bounding box center [661, 519] width 124 height 42
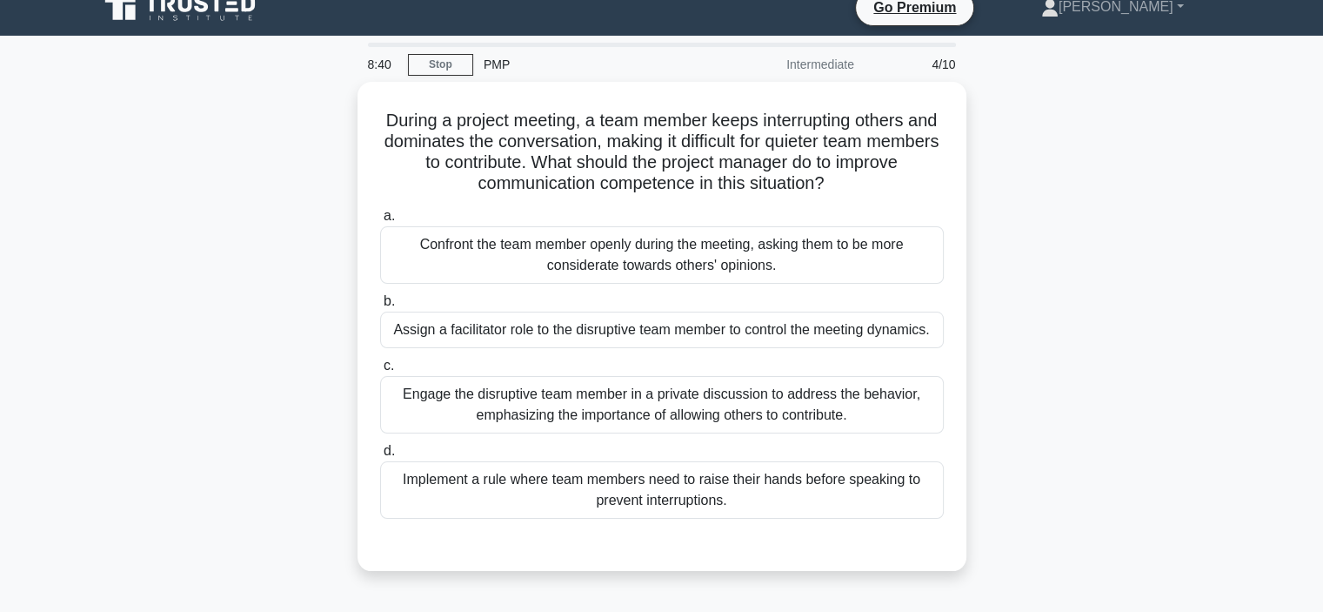
scroll to position [0, 0]
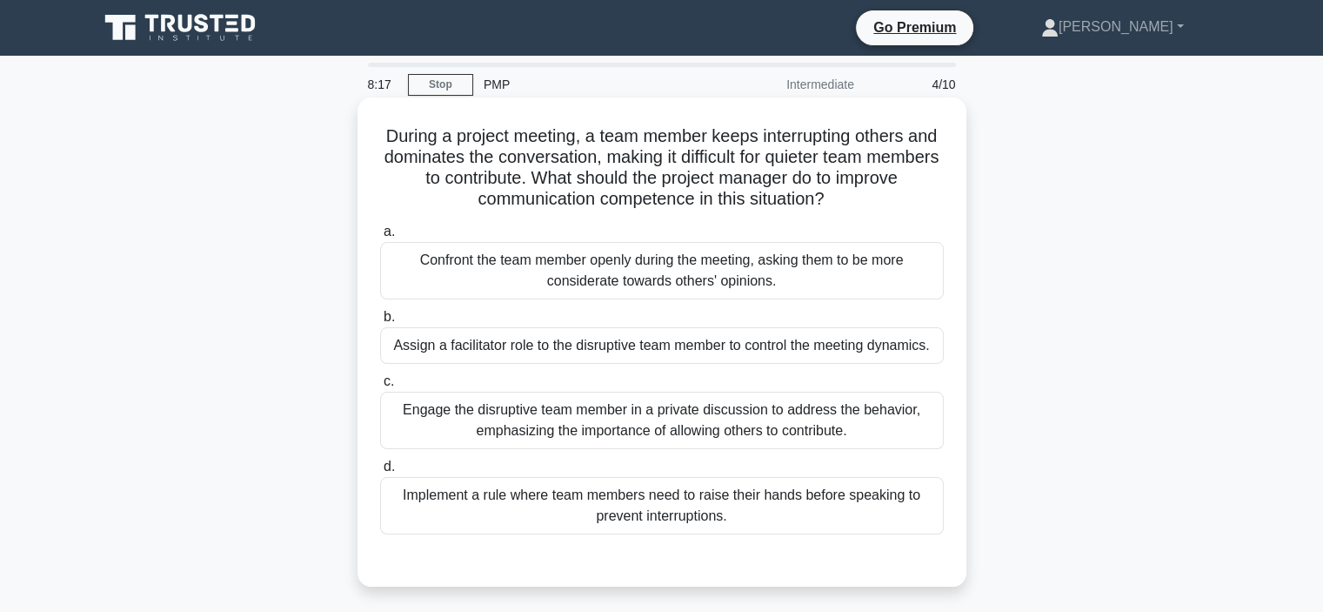
click at [515, 419] on div "Engage the disruptive team member in a private discussion to address the behavi…" at bounding box center [662, 420] width 564 height 57
click at [380, 387] on input "c. Engage the disruptive team member in a private discussion to address the beh…" at bounding box center [380, 381] width 0 height 11
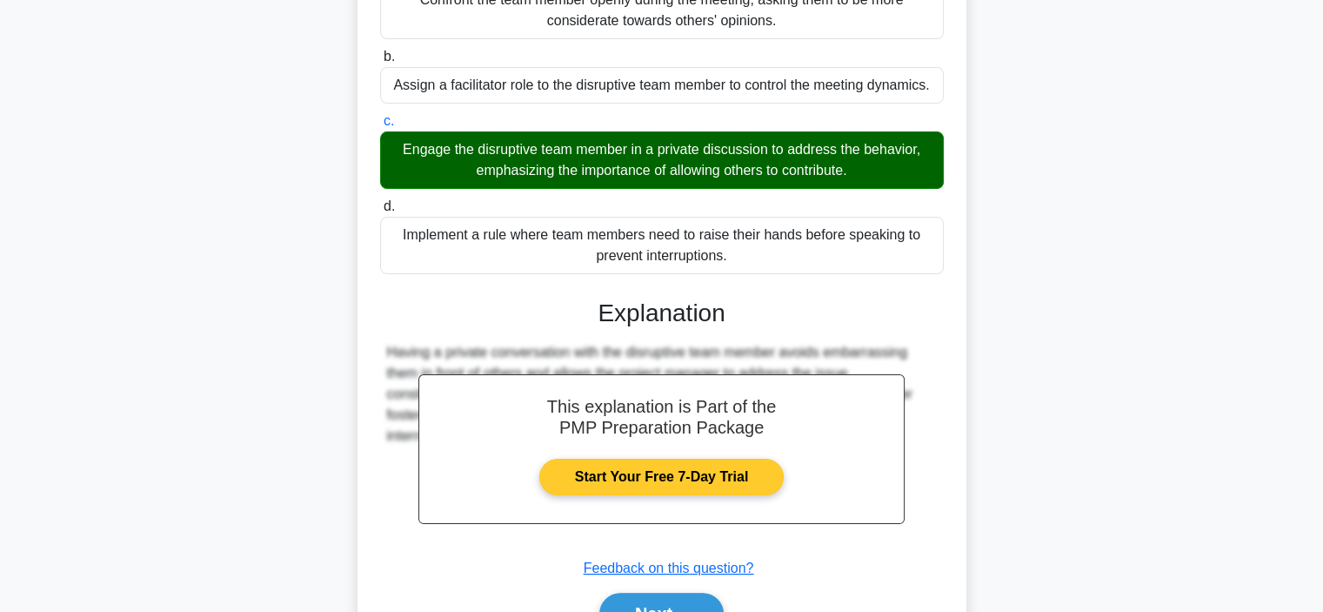
scroll to position [355, 0]
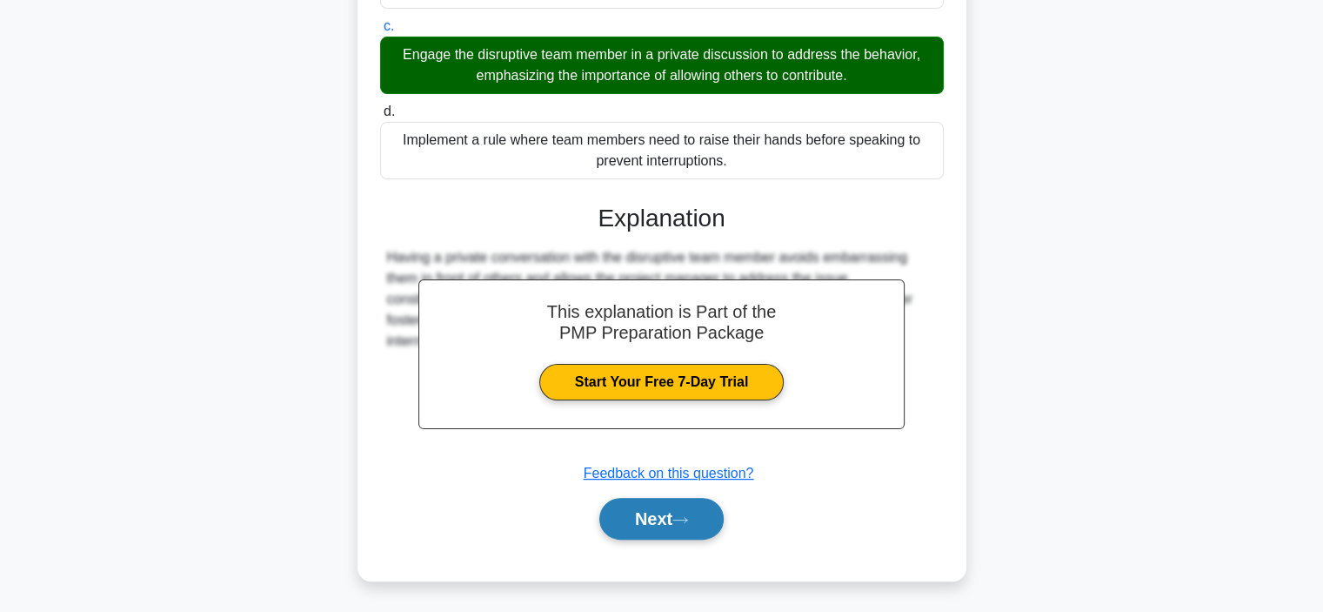
click at [626, 509] on button "Next" at bounding box center [661, 519] width 124 height 42
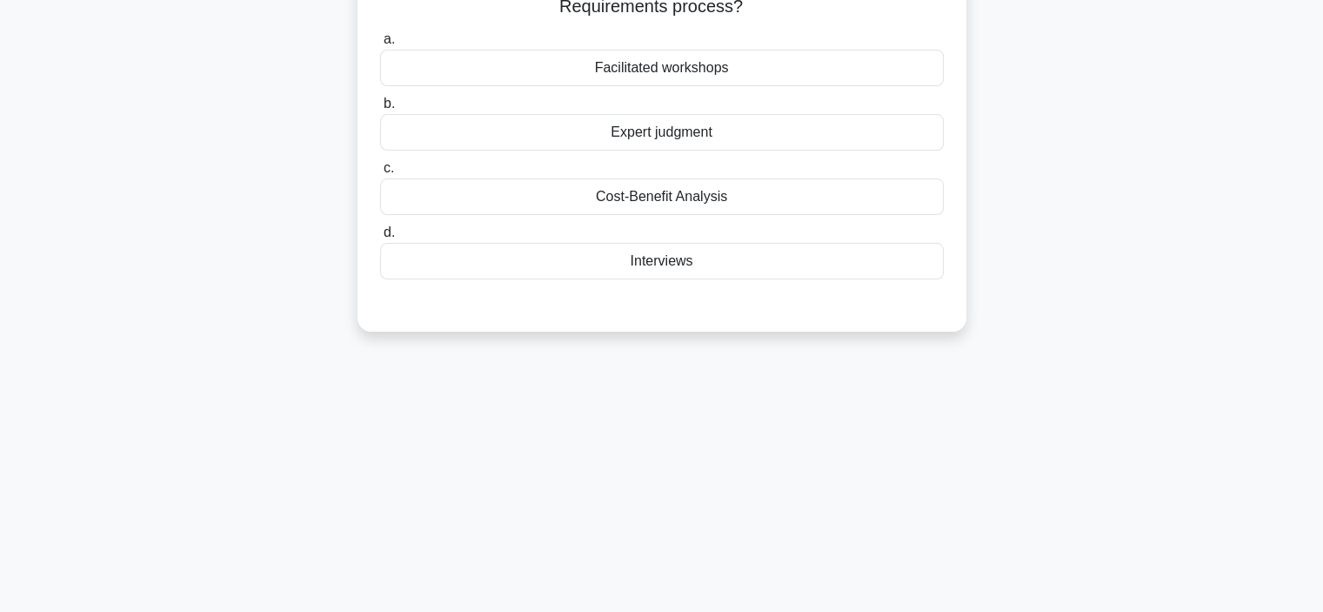
scroll to position [0, 0]
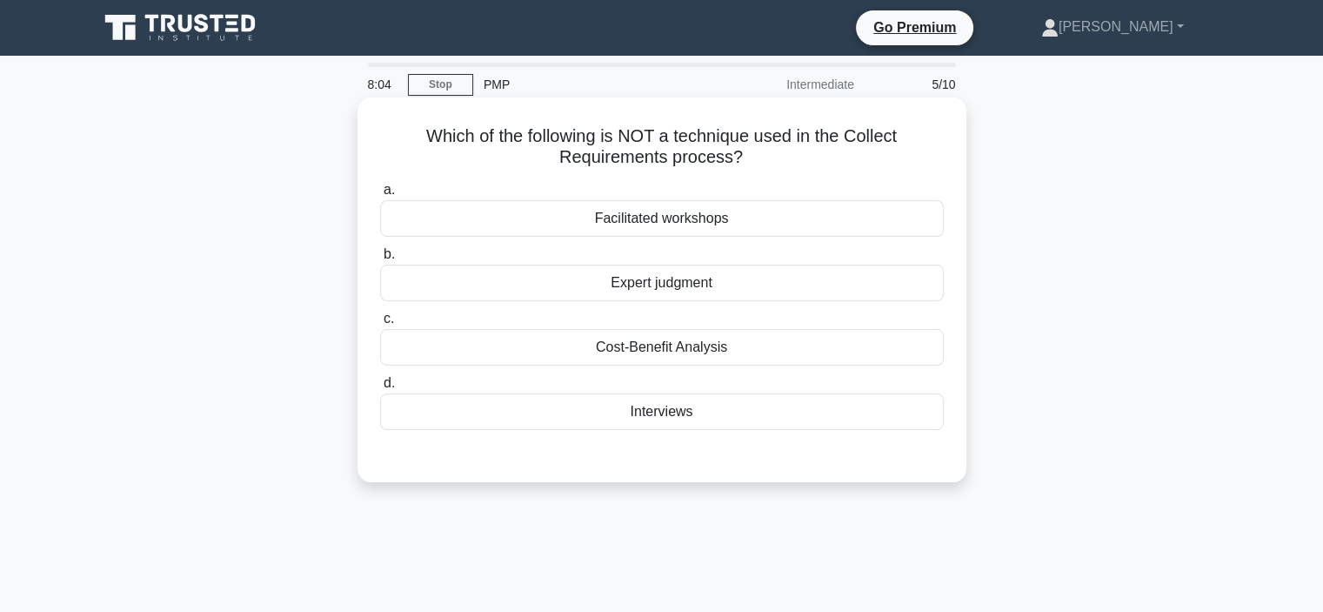
click at [479, 229] on div "Facilitated workshops" at bounding box center [662, 218] width 564 height 37
click at [380, 196] on input "a. Facilitated workshops" at bounding box center [380, 189] width 0 height 11
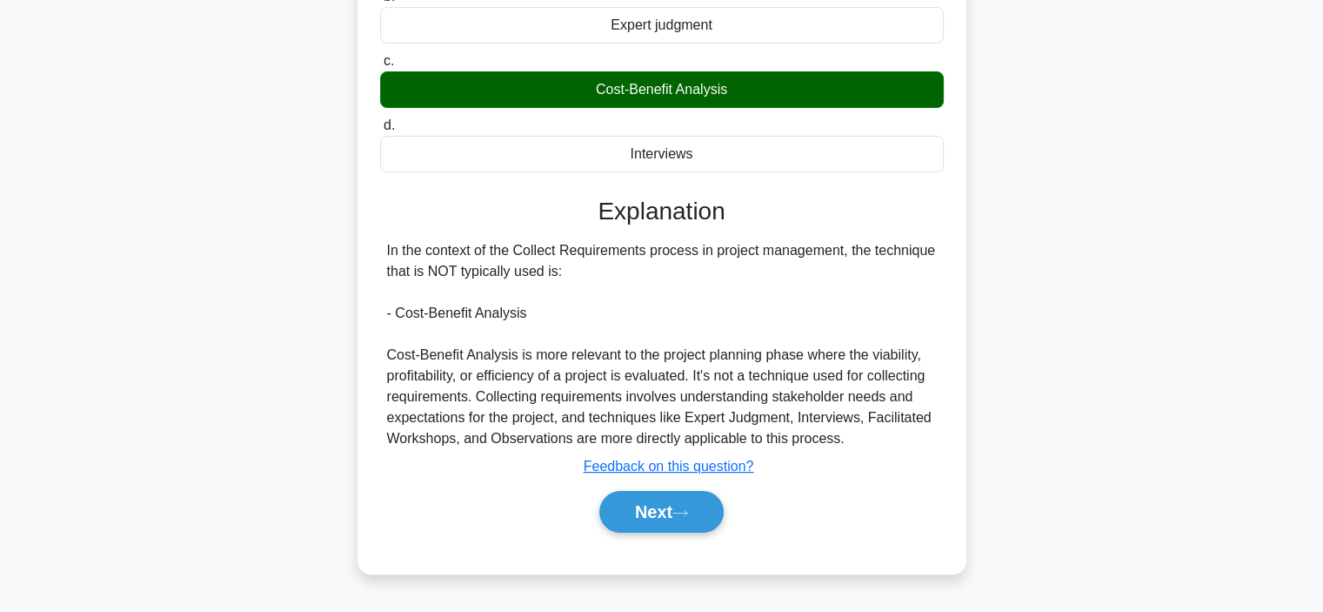
scroll to position [261, 0]
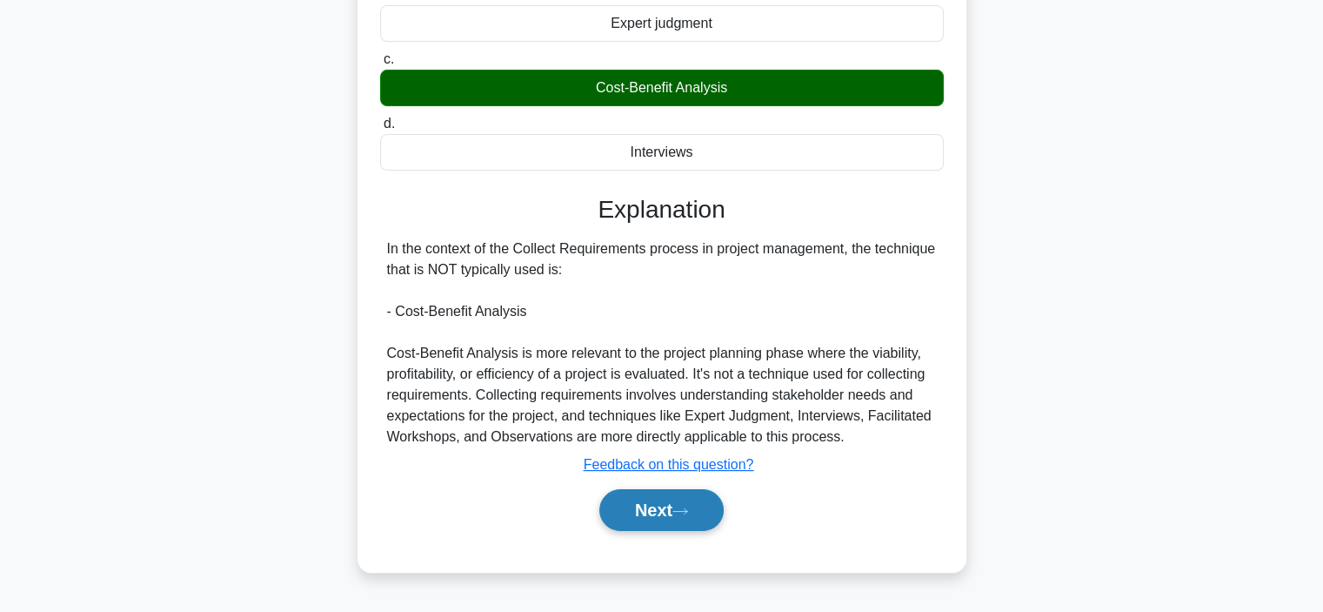
click at [650, 507] on button "Next" at bounding box center [661, 510] width 124 height 42
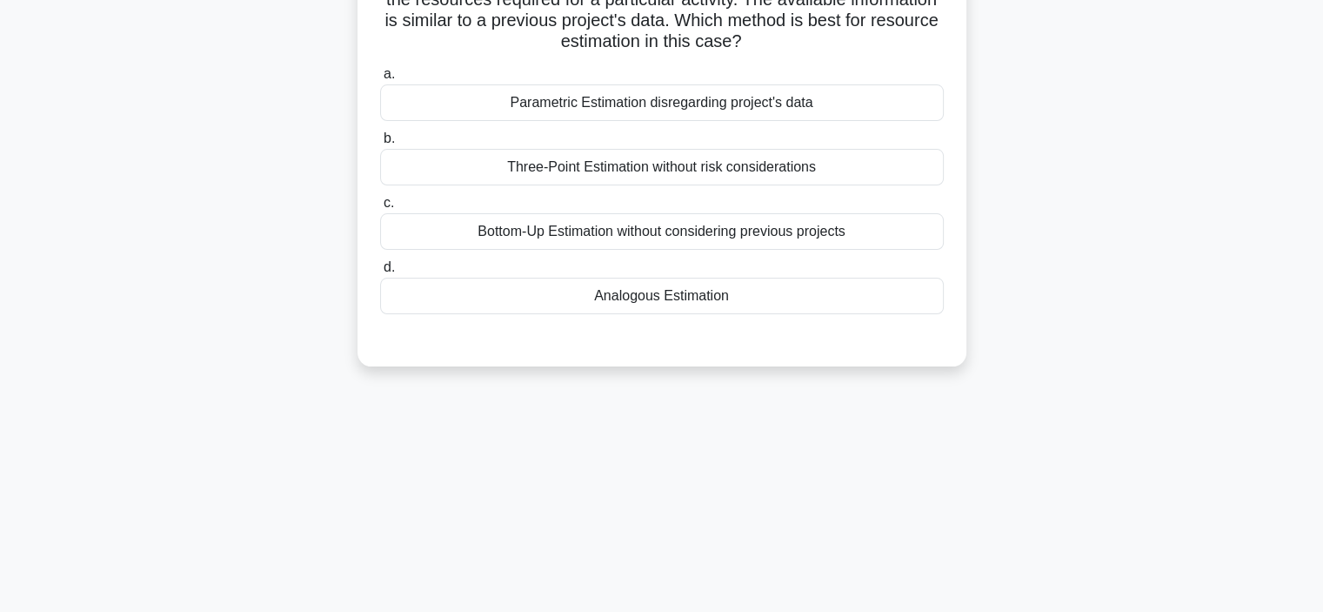
scroll to position [0, 0]
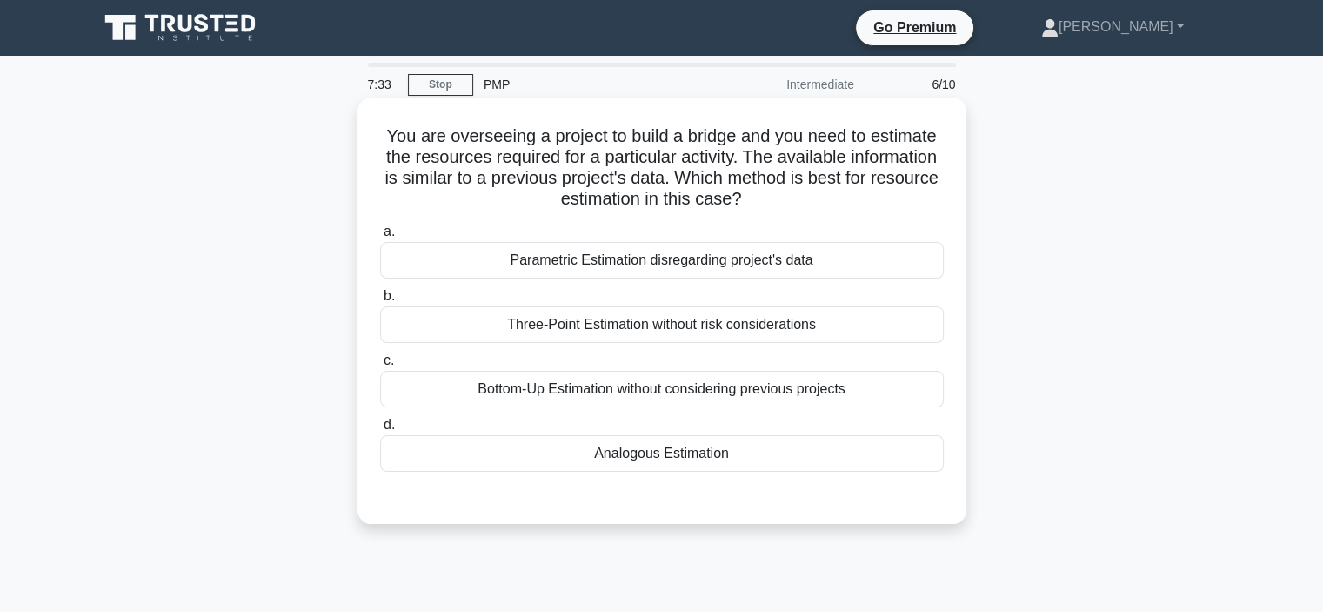
click at [642, 449] on div "Analogous Estimation" at bounding box center [662, 453] width 564 height 37
click at [380, 431] on input "d. Analogous Estimation" at bounding box center [380, 424] width 0 height 11
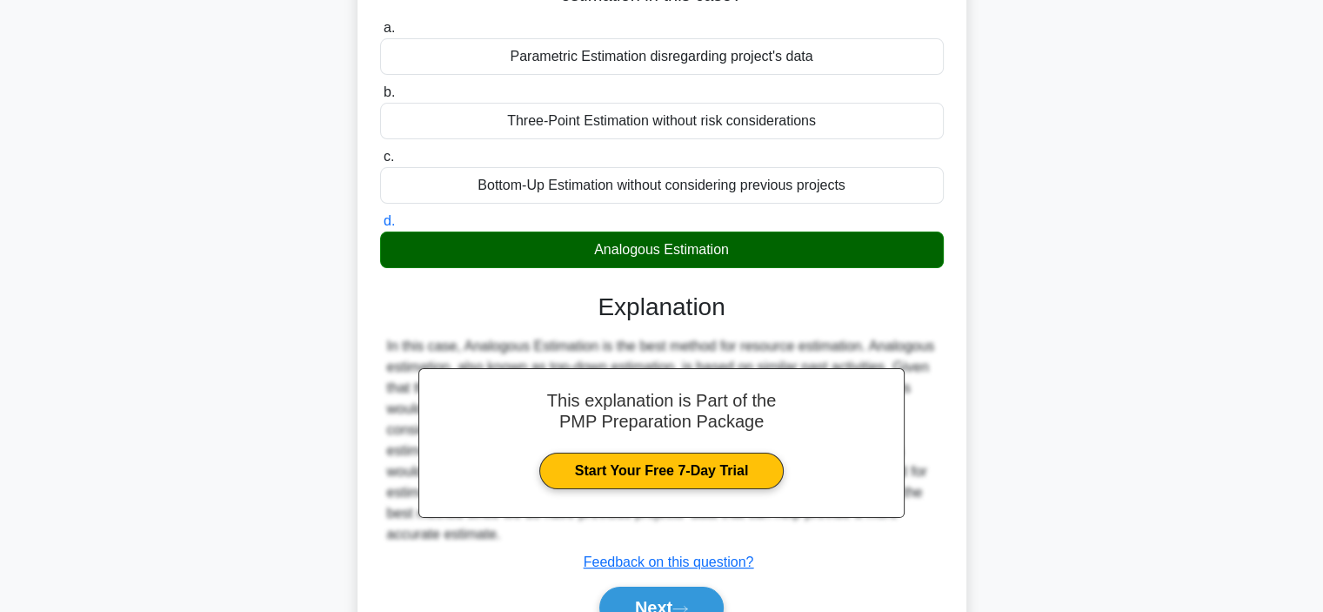
scroll to position [328, 0]
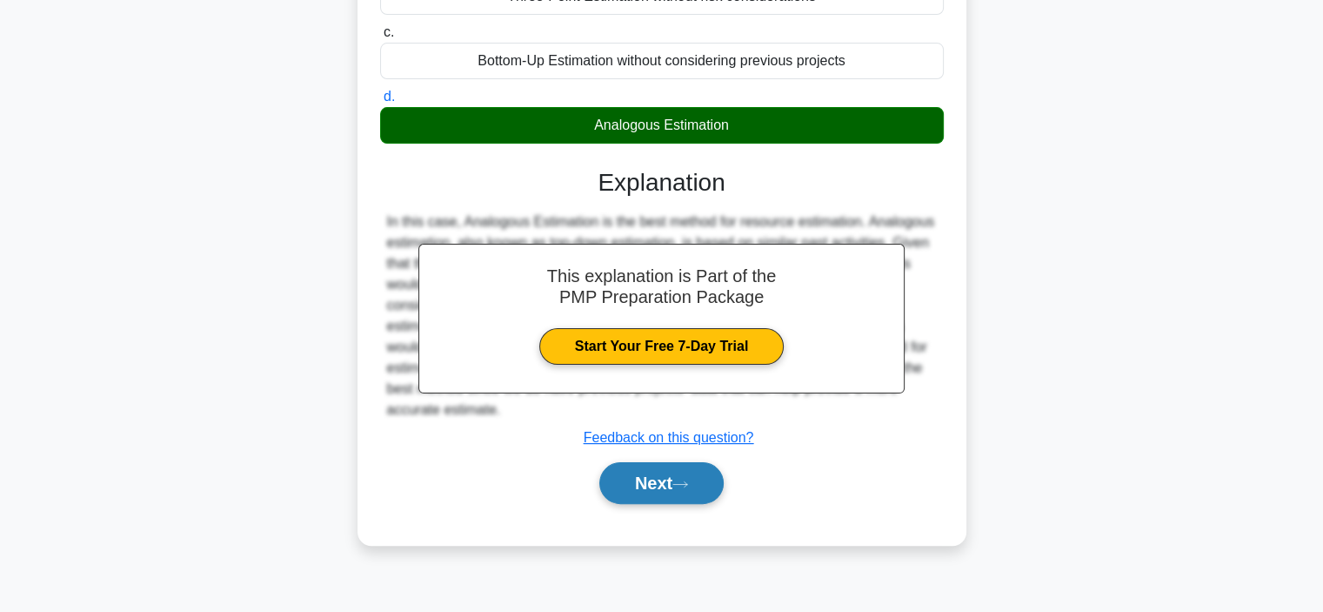
click at [666, 497] on button "Next" at bounding box center [661, 483] width 124 height 42
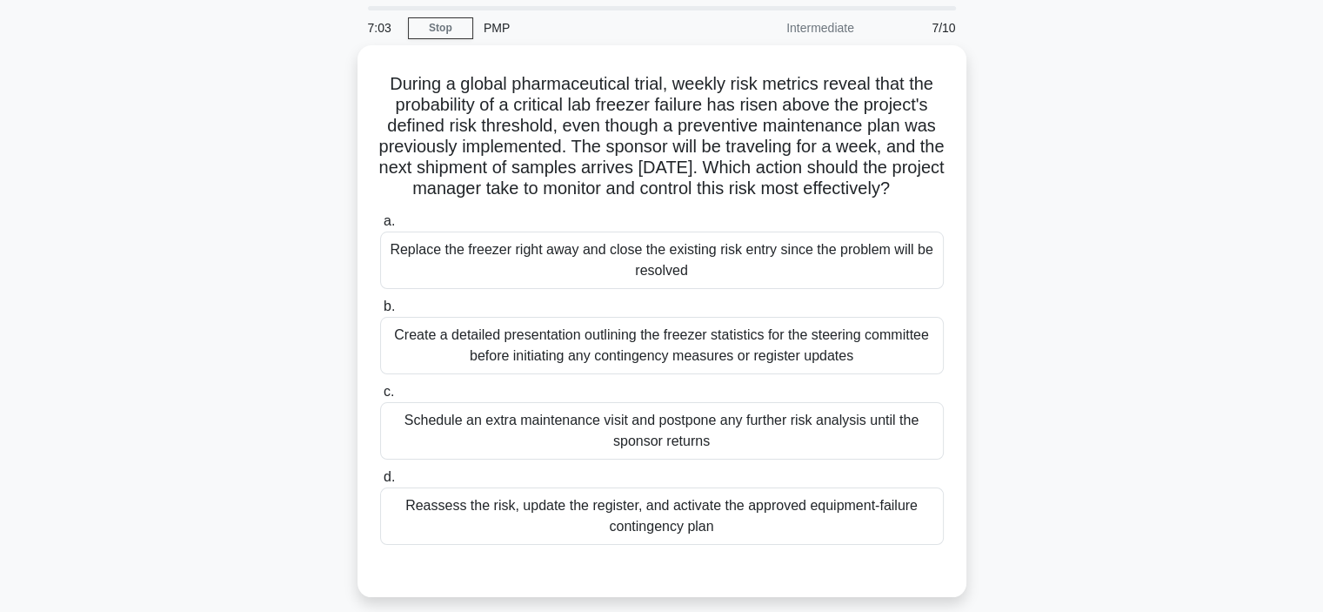
scroll to position [87, 0]
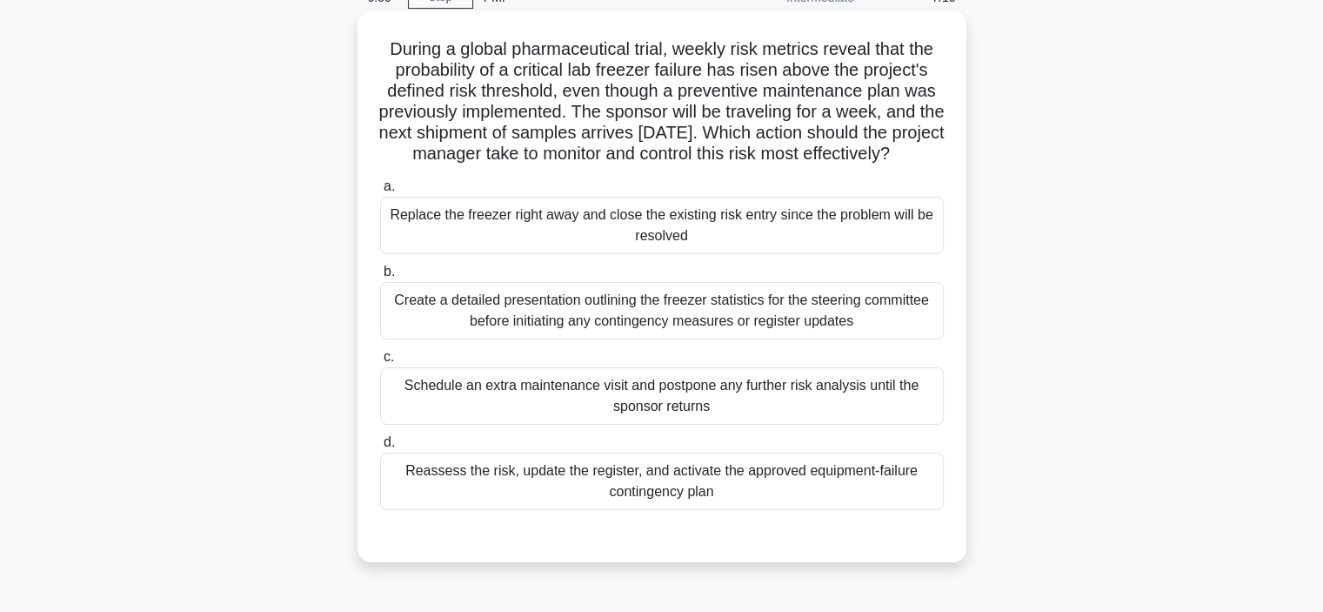
click at [505, 492] on div "Reassess the risk, update the register, and activate the approved equipment-fai…" at bounding box center [662, 480] width 564 height 57
click at [380, 448] on input "d. Reassess the risk, update the register, and activate the approved equipment-…" at bounding box center [380, 442] width 0 height 11
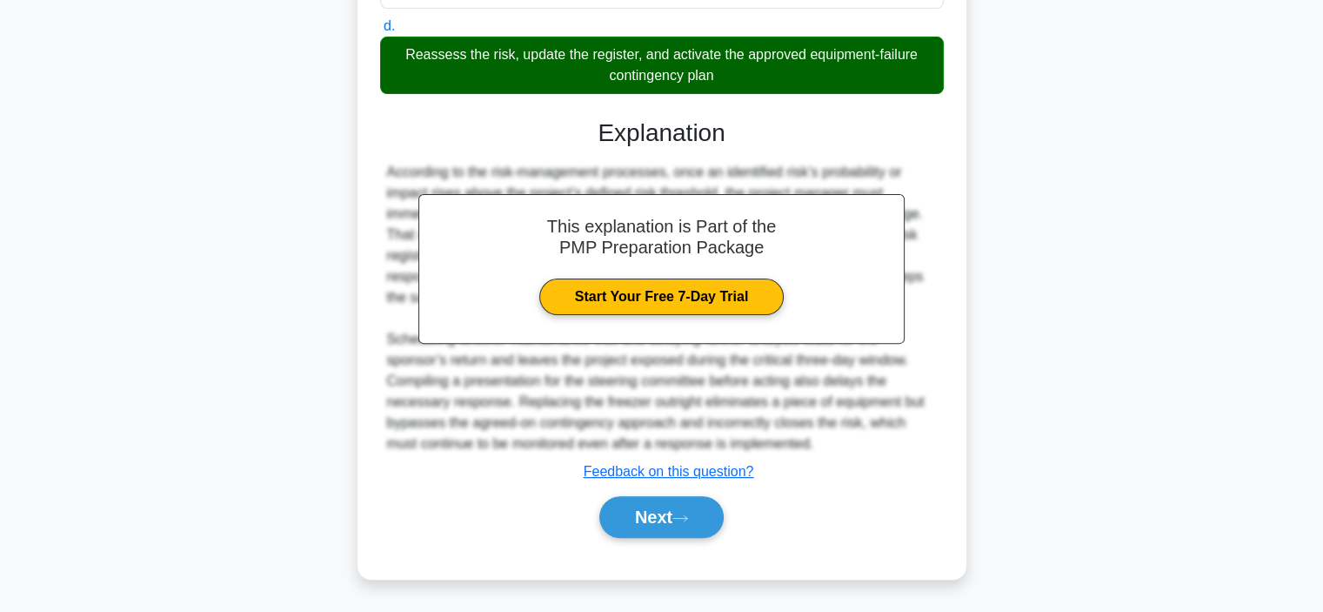
scroll to position [522, 0]
click at [672, 505] on button "Next" at bounding box center [661, 517] width 124 height 42
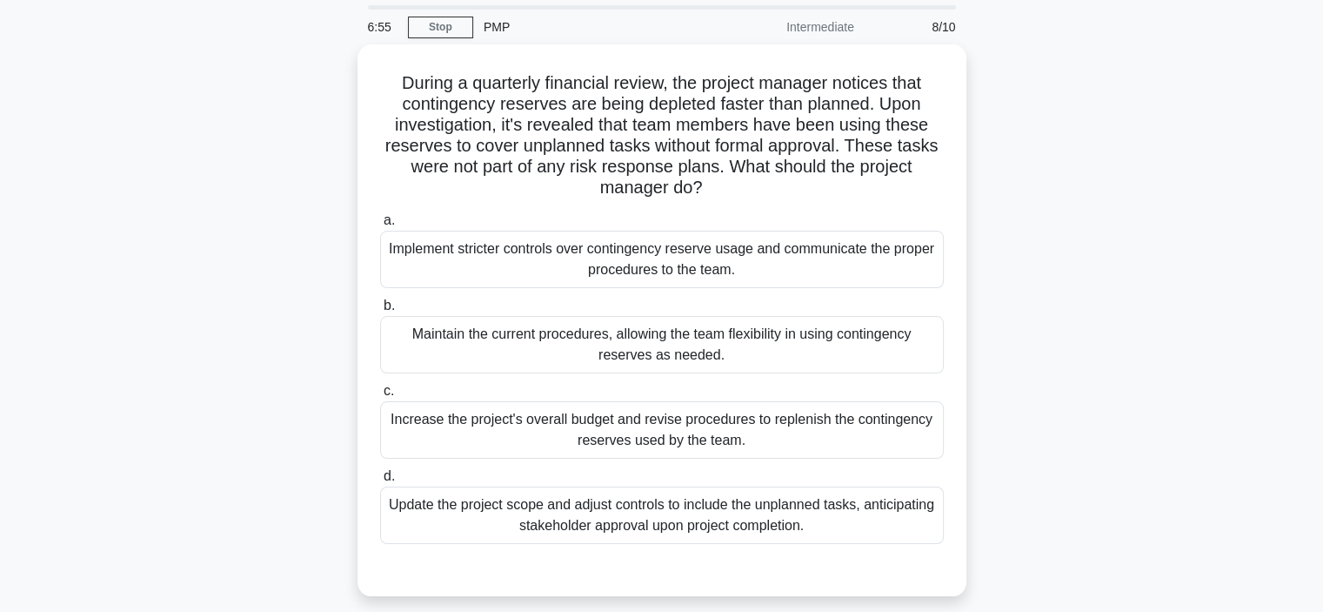
scroll to position [87, 0]
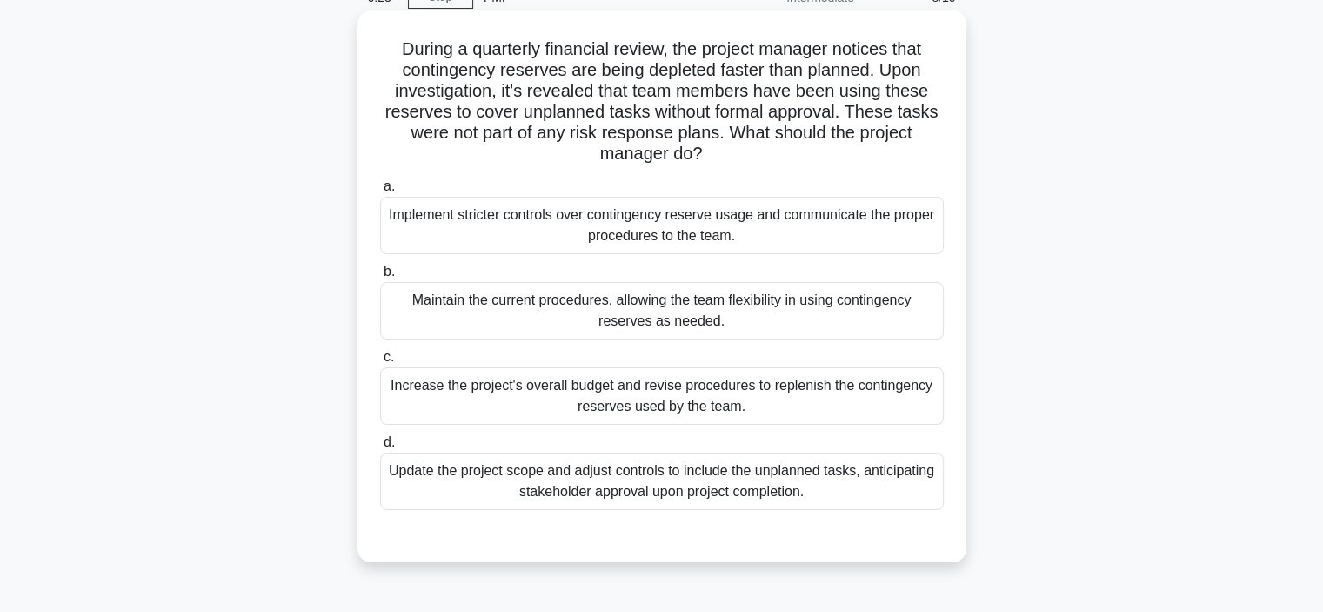
click at [436, 234] on div "Implement stricter controls over contingency reserve usage and communicate the …" at bounding box center [662, 225] width 564 height 57
click at [380, 192] on input "a. Implement stricter controls over contingency reserve usage and communicate t…" at bounding box center [380, 186] width 0 height 11
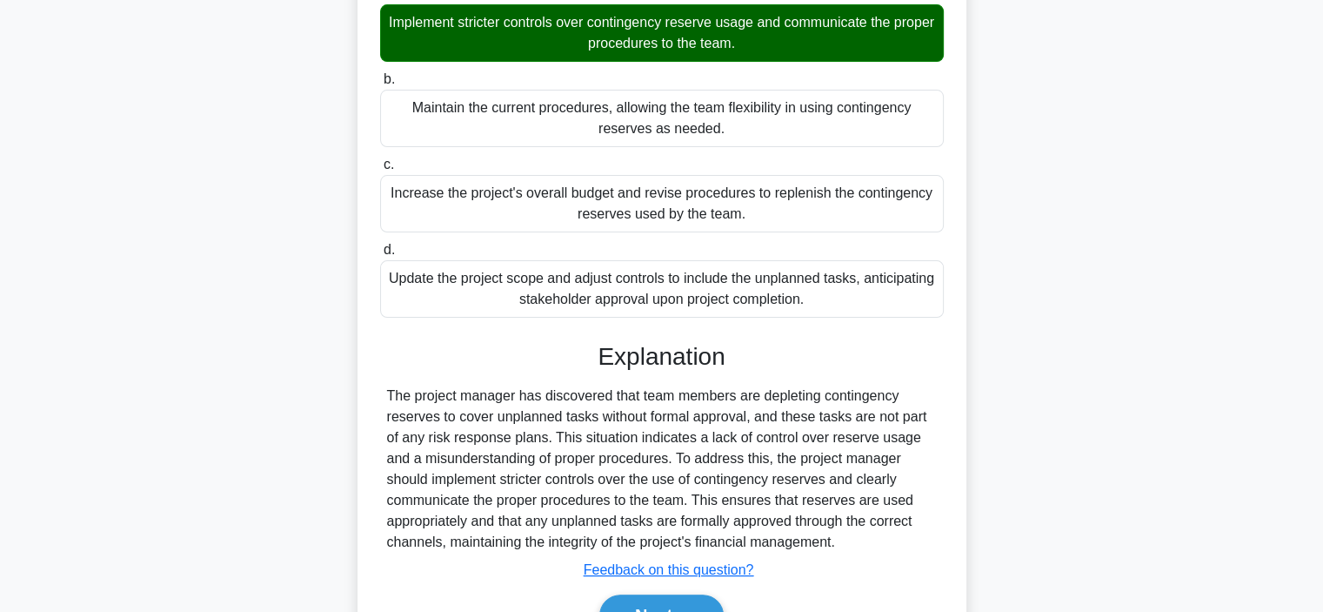
scroll to position [376, 0]
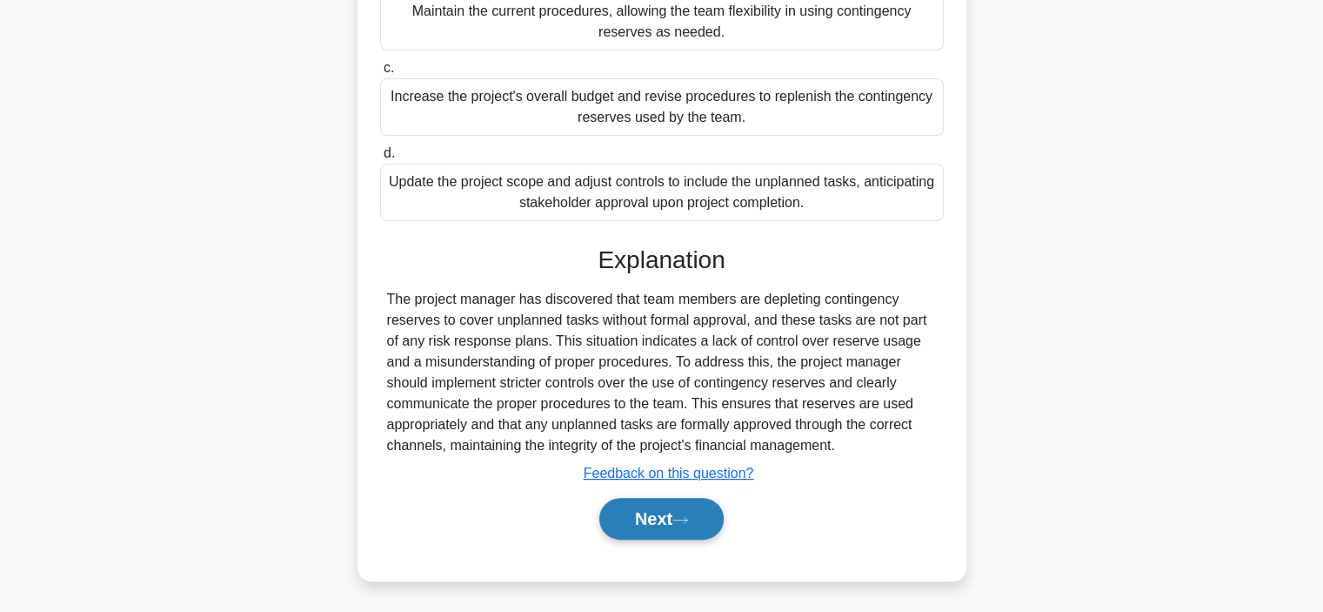
click at [643, 514] on button "Next" at bounding box center [661, 519] width 124 height 42
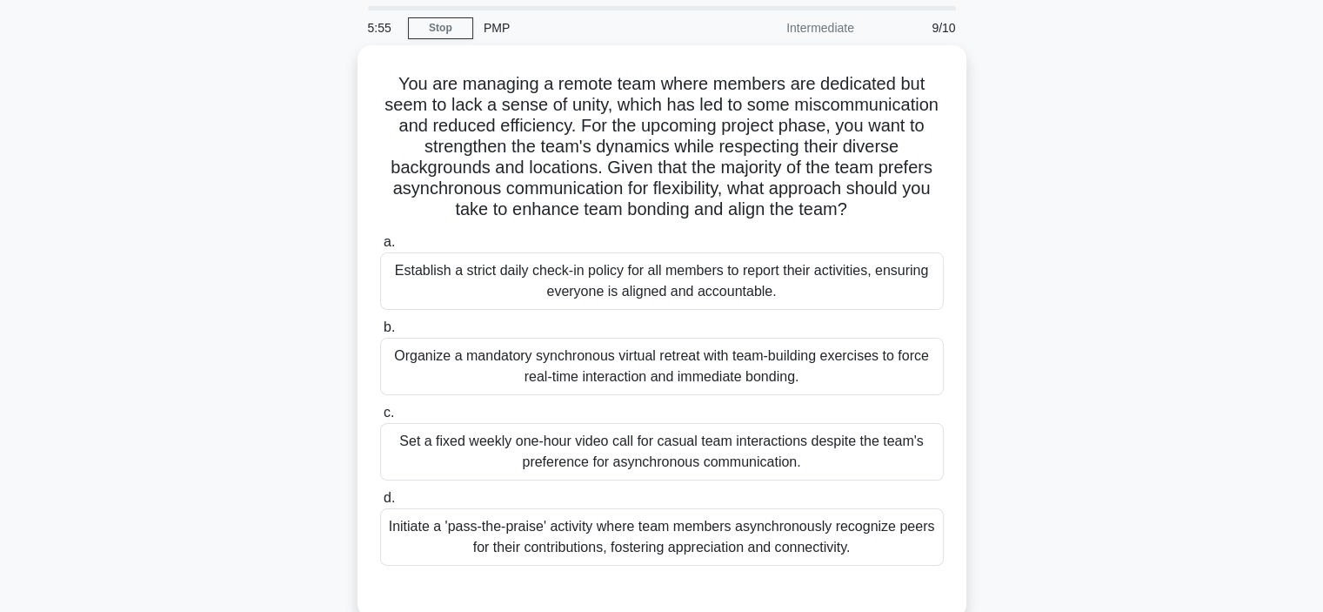
scroll to position [87, 0]
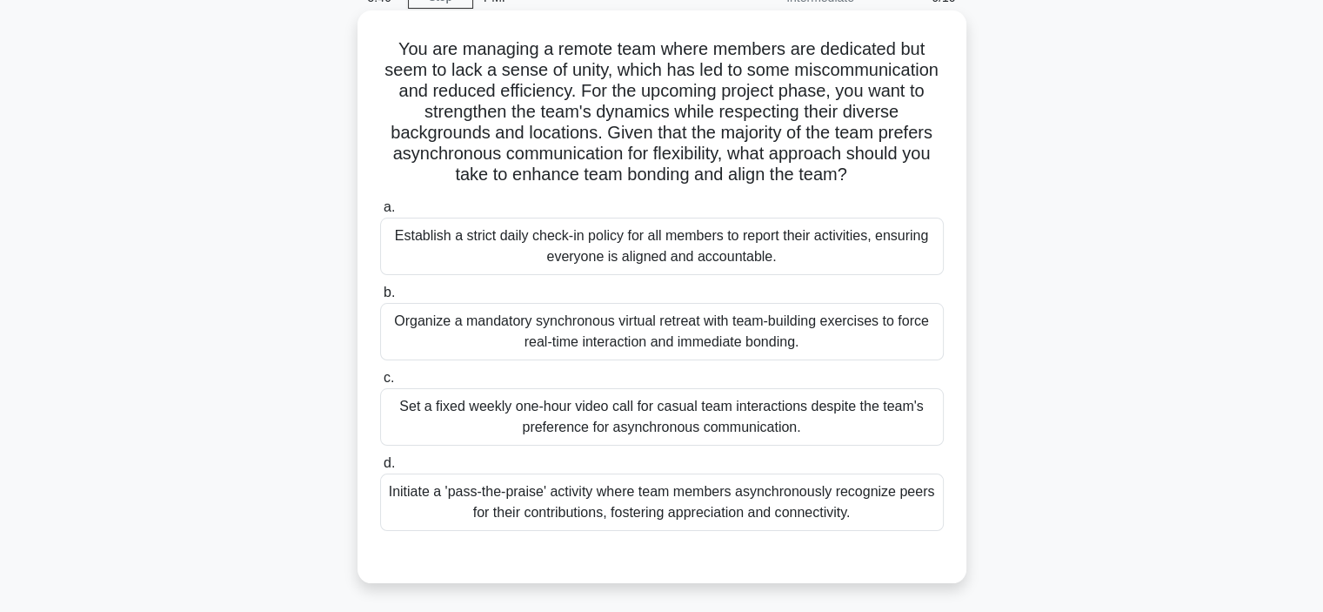
click at [615, 503] on div "Initiate a 'pass-the-praise' activity where team members asynchronously recogni…" at bounding box center [662, 501] width 564 height 57
click at [380, 469] on input "d. Initiate a 'pass-the-praise' activity where team members asynchronously reco…" at bounding box center [380, 463] width 0 height 11
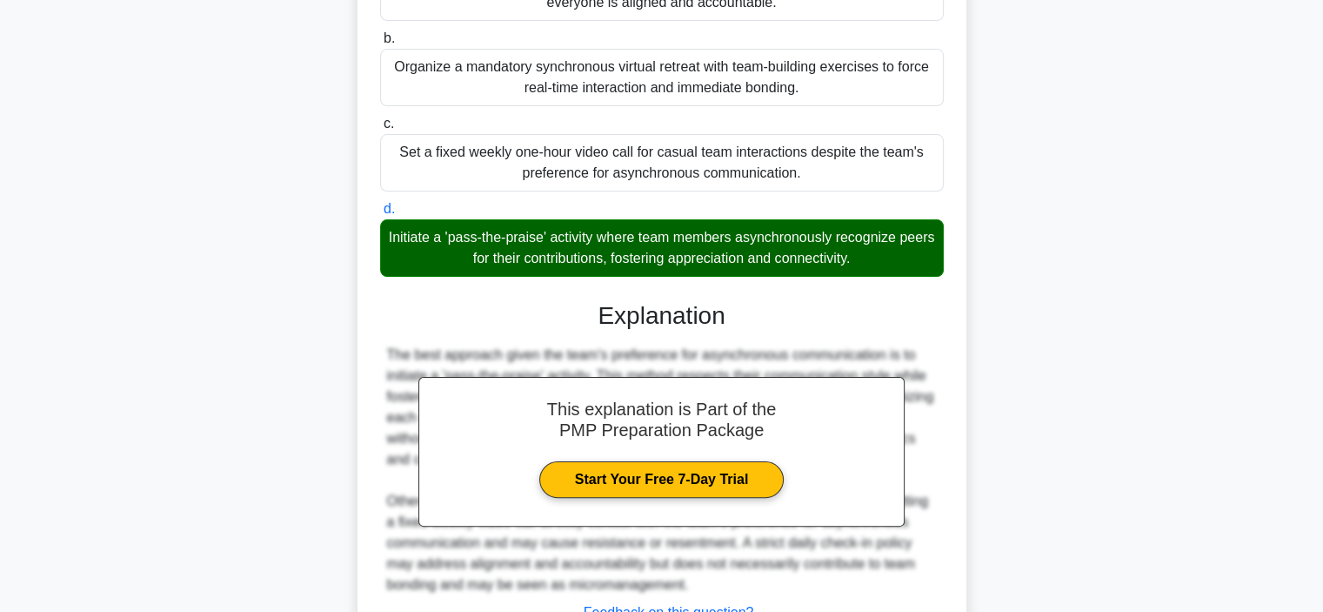
scroll to position [480, 0]
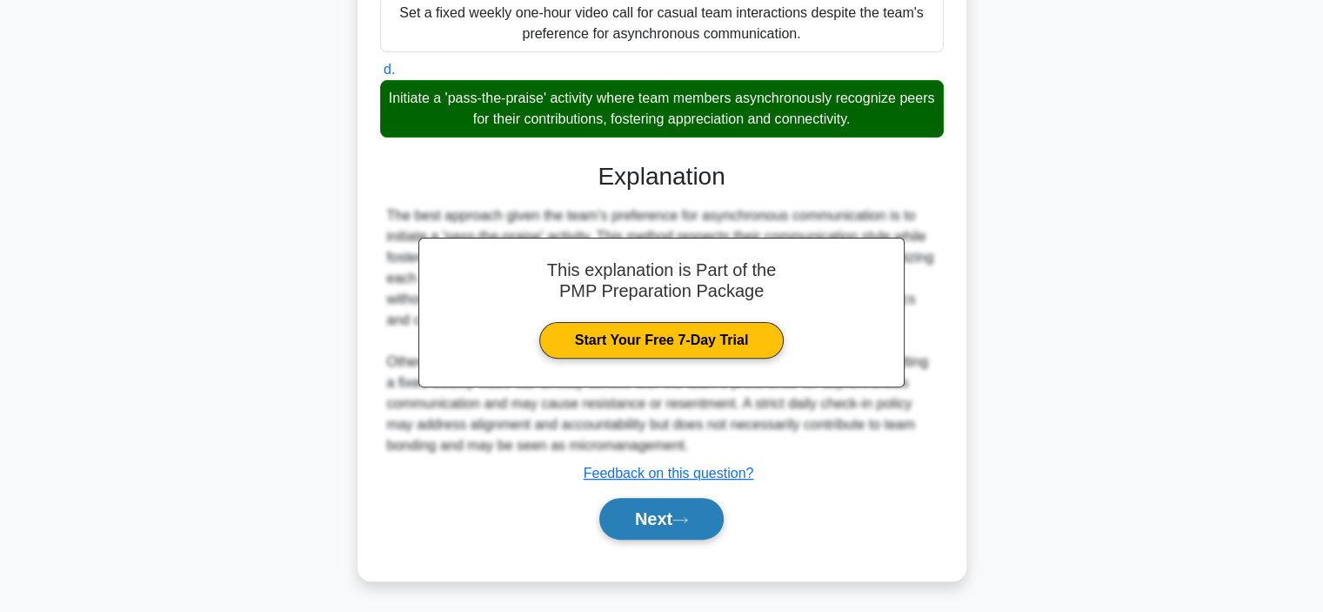
click at [633, 512] on button "Next" at bounding box center [661, 519] width 124 height 42
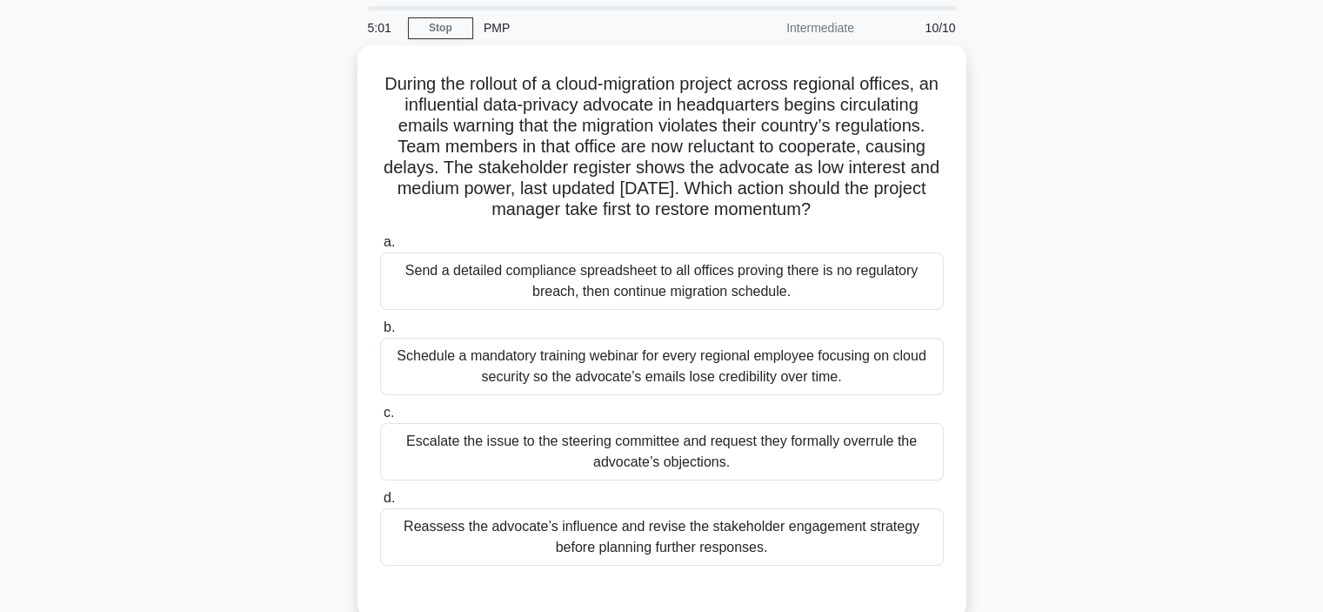
scroll to position [87, 0]
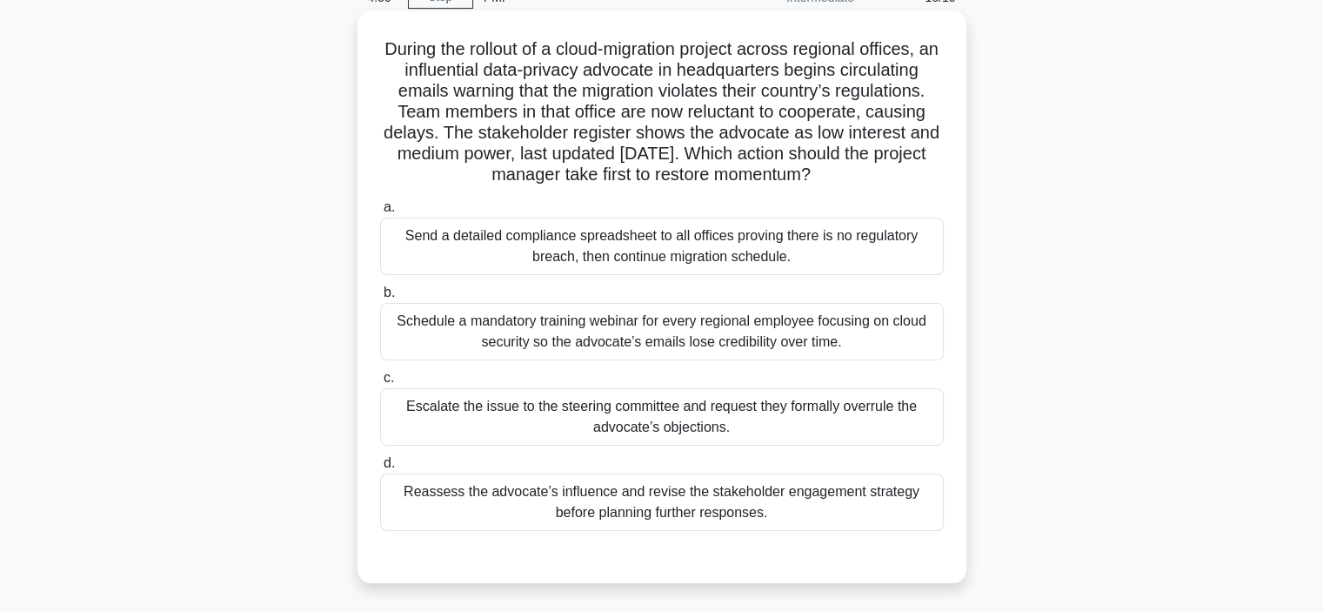
click at [550, 519] on div "Reassess the advocate’s influence and revise the stakeholder engagement strateg…" at bounding box center [662, 501] width 564 height 57
click at [380, 469] on input "d. Reassess the advocate’s influence and revise the stakeholder engagement stra…" at bounding box center [380, 463] width 0 height 11
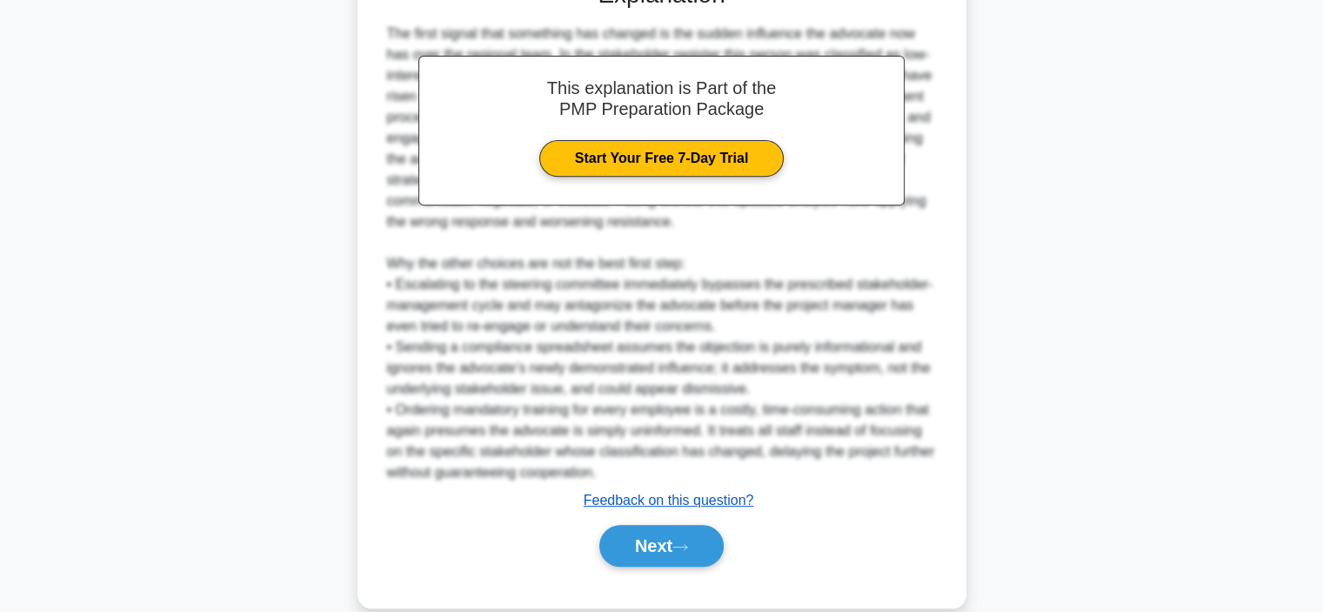
scroll to position [689, 0]
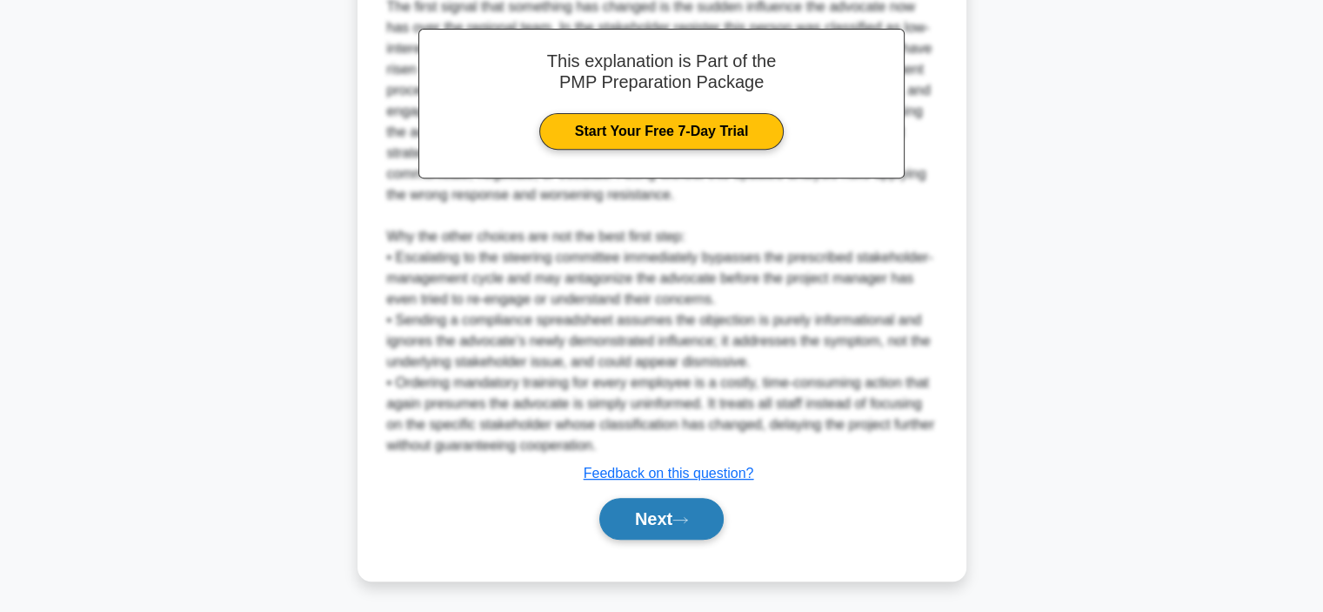
click at [681, 523] on button "Next" at bounding box center [661, 519] width 124 height 42
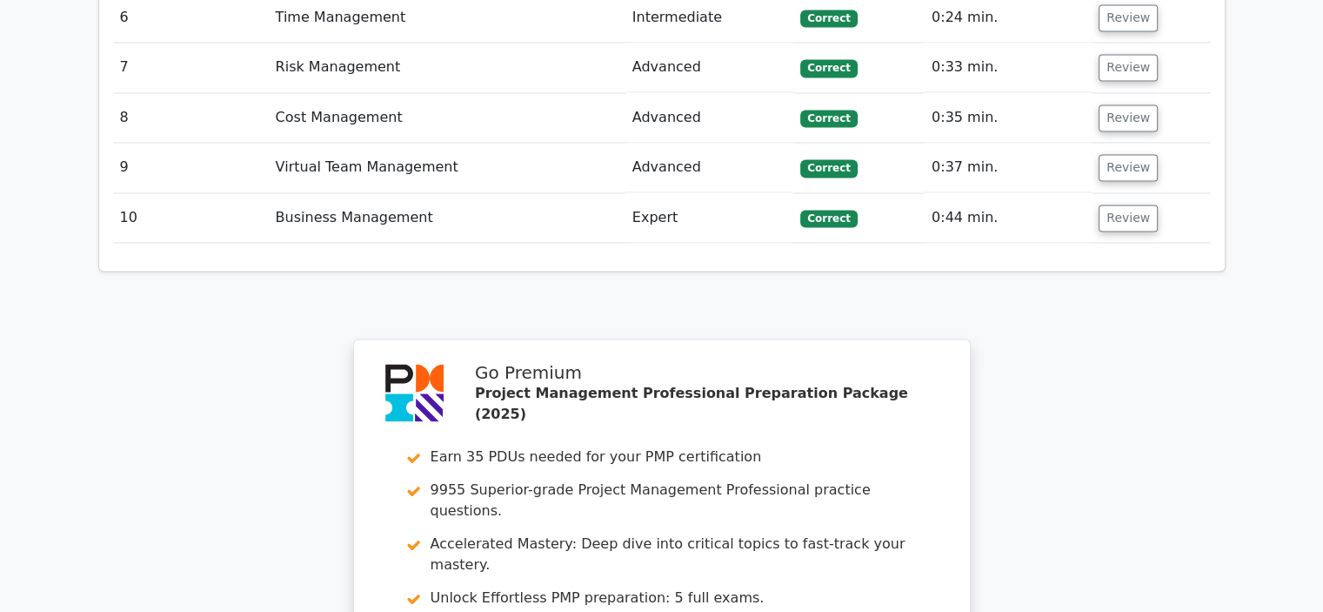
scroll to position [3342, 0]
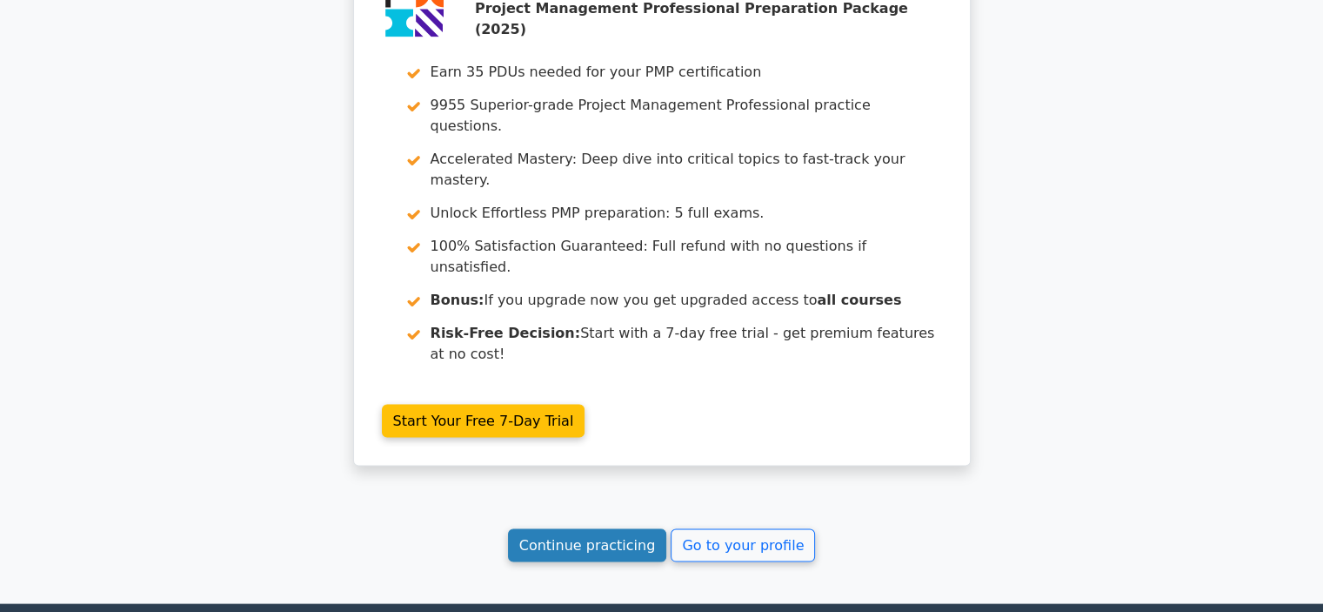
click at [583, 529] on link "Continue practicing" at bounding box center [587, 545] width 159 height 33
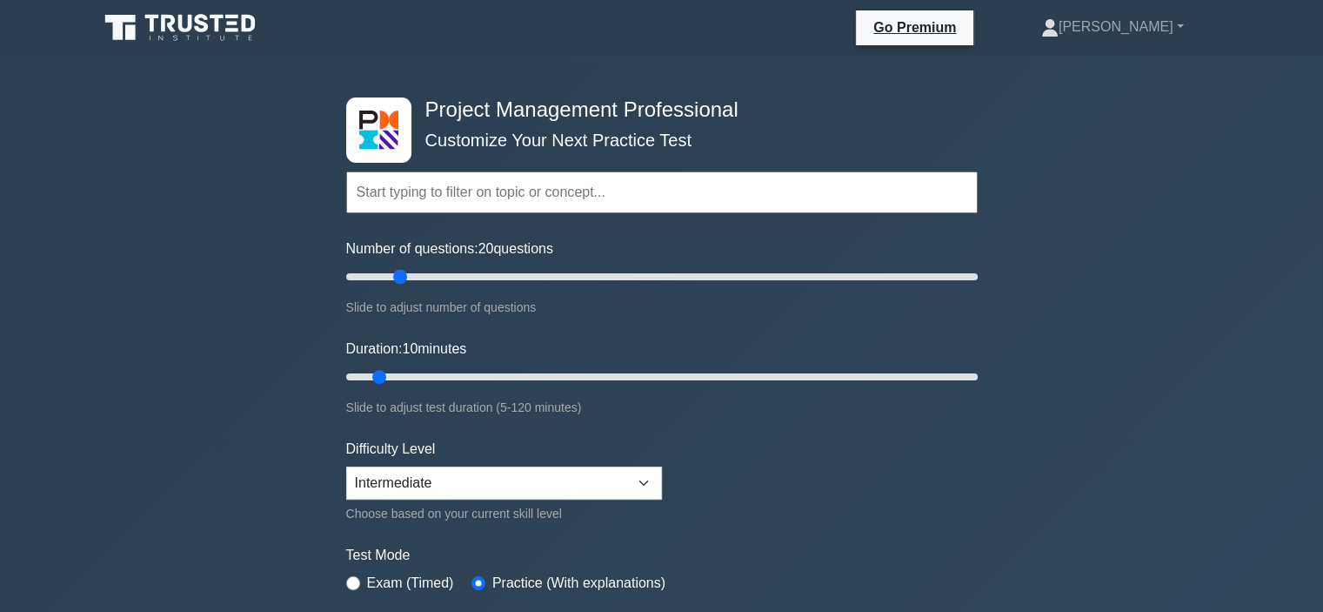
drag, startPoint x: 365, startPoint y: 281, endPoint x: 394, endPoint y: 281, distance: 28.7
type input "20"
click at [394, 281] on input "Number of questions: 20 questions" at bounding box center [662, 276] width 632 height 21
drag, startPoint x: 381, startPoint y: 372, endPoint x: 439, endPoint y: 377, distance: 57.7
type input "20"
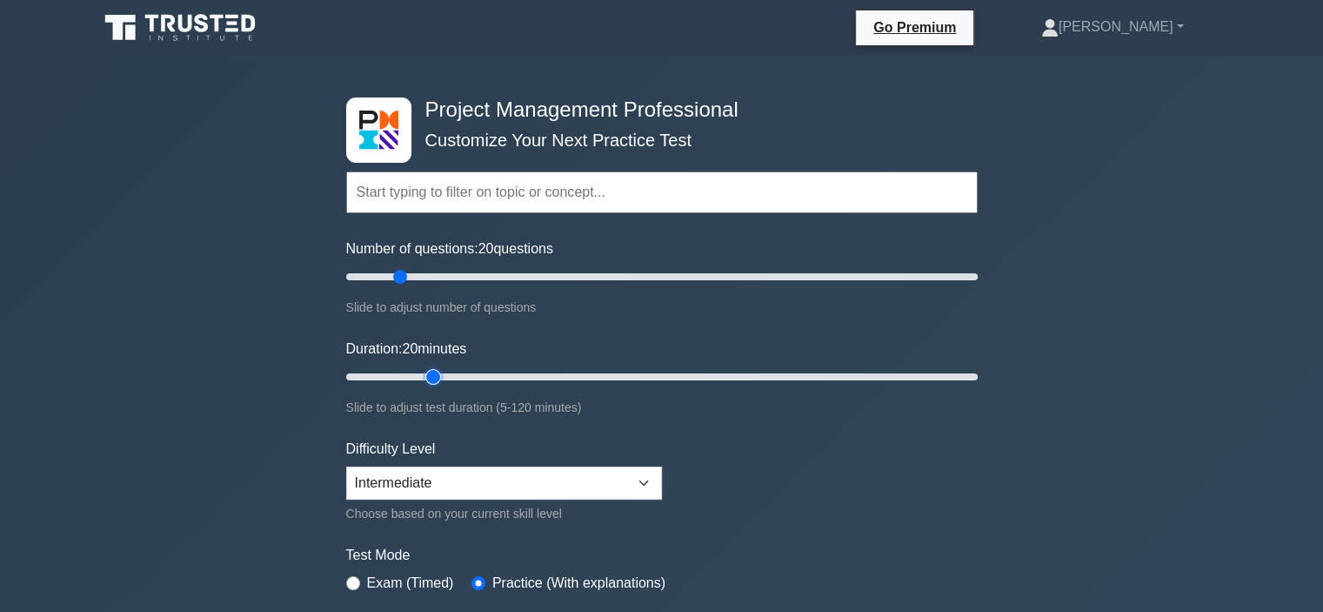
click at [439, 377] on input "Duration: 20 minutes" at bounding box center [662, 376] width 632 height 21
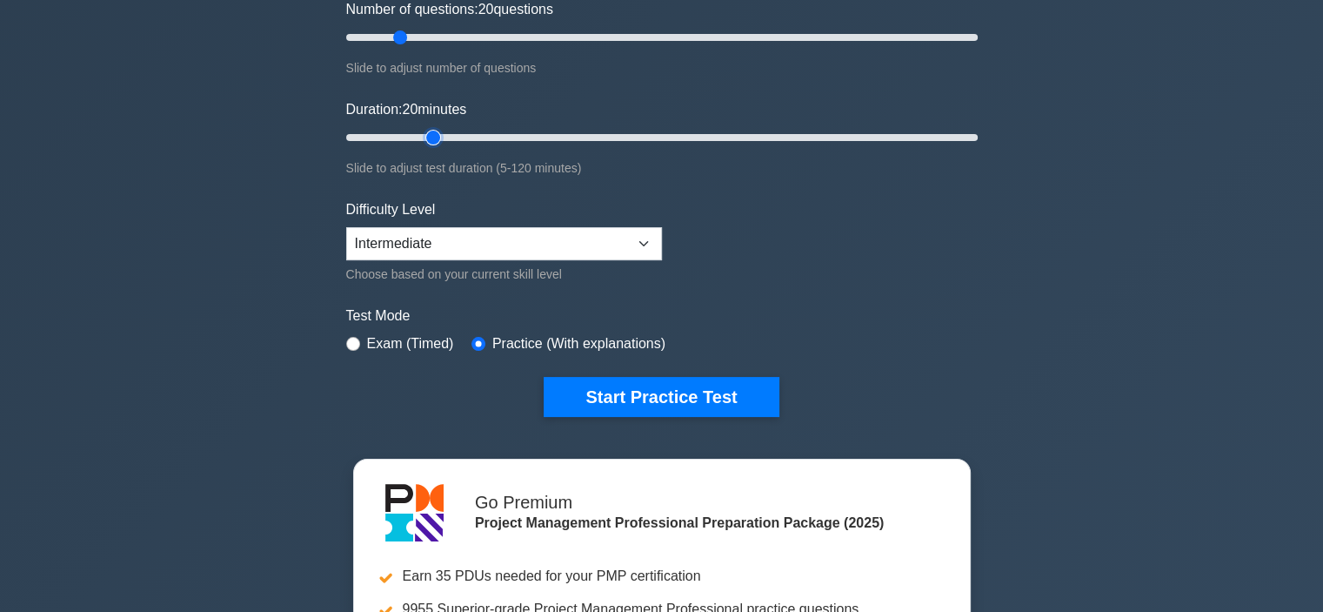
scroll to position [348, 0]
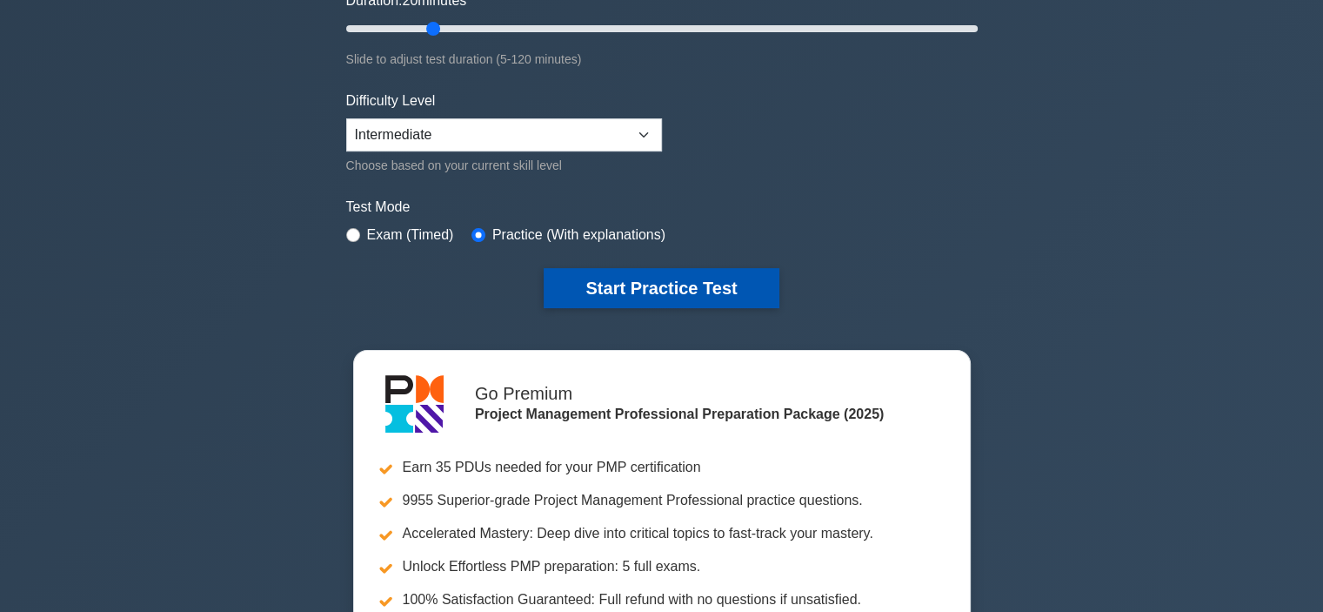
click at [631, 285] on button "Start Practice Test" at bounding box center [661, 288] width 235 height 40
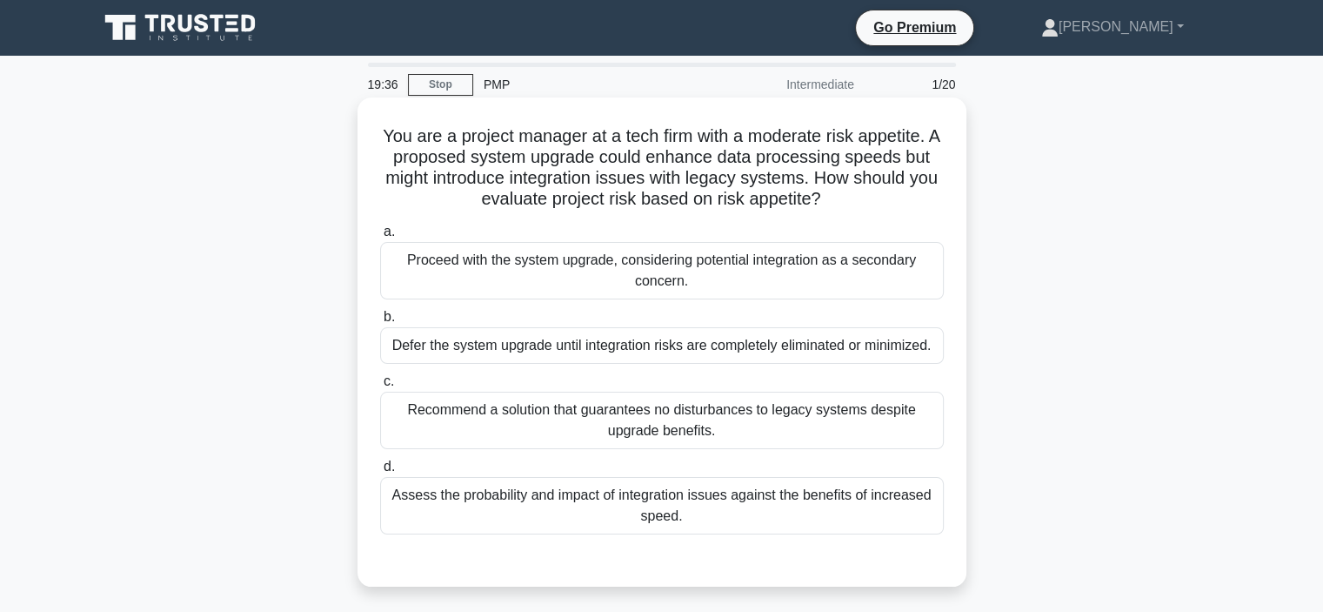
click at [626, 532] on div "Assess the probability and impact of integration issues against the benefits of…" at bounding box center [662, 505] width 564 height 57
click at [380, 472] on input "d. Assess the probability and impact of integration issues against the benefits…" at bounding box center [380, 466] width 0 height 11
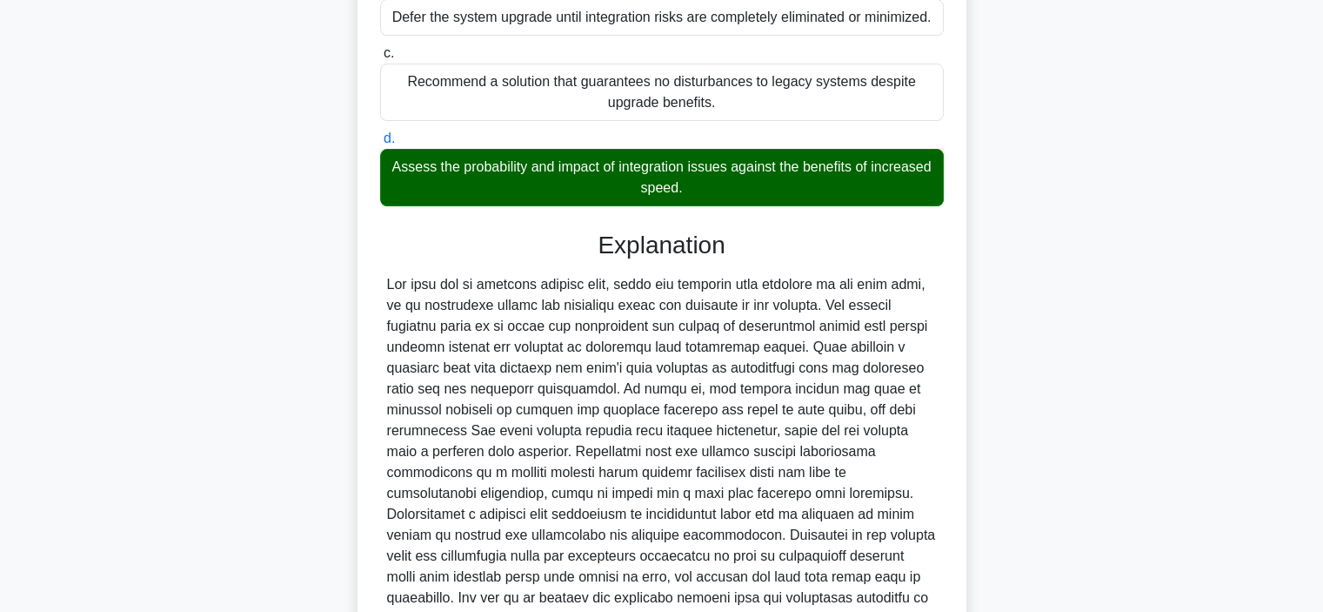
scroll to position [435, 0]
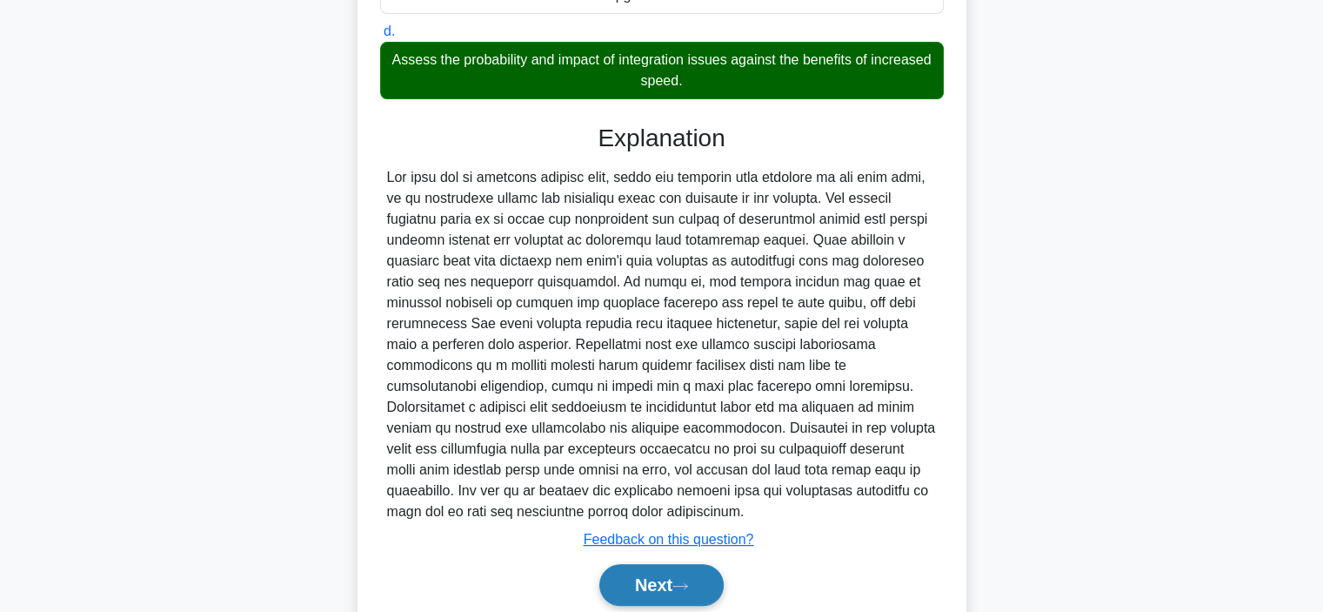
click at [646, 589] on button "Next" at bounding box center [661, 585] width 124 height 42
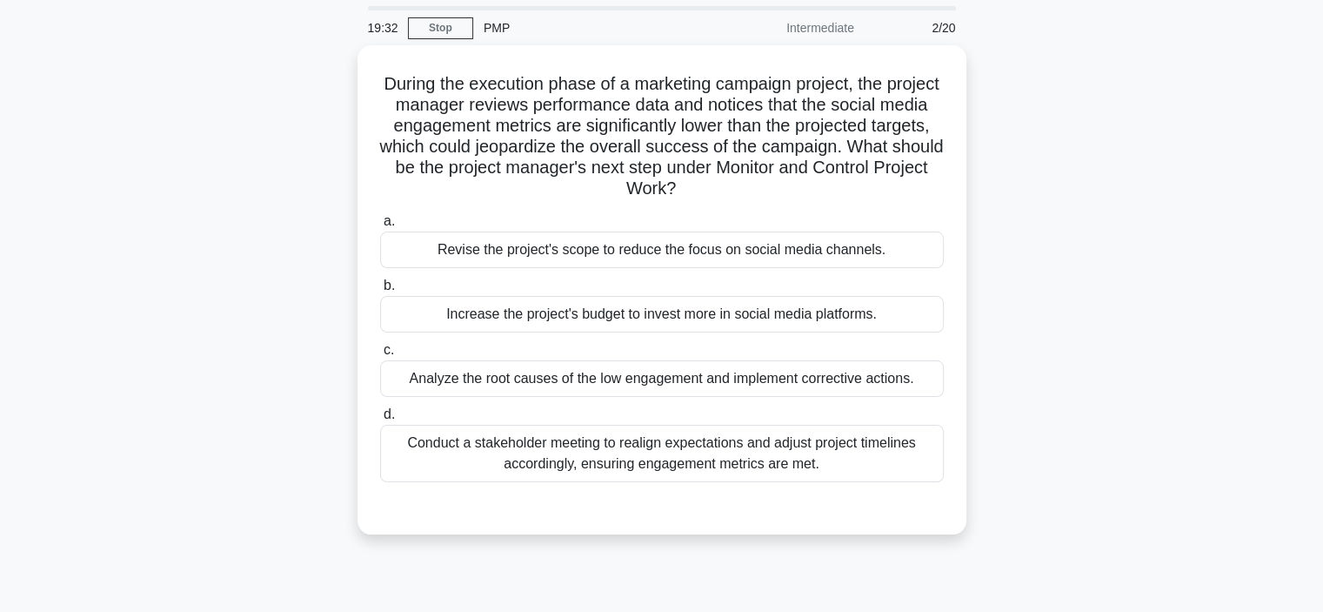
scroll to position [87, 0]
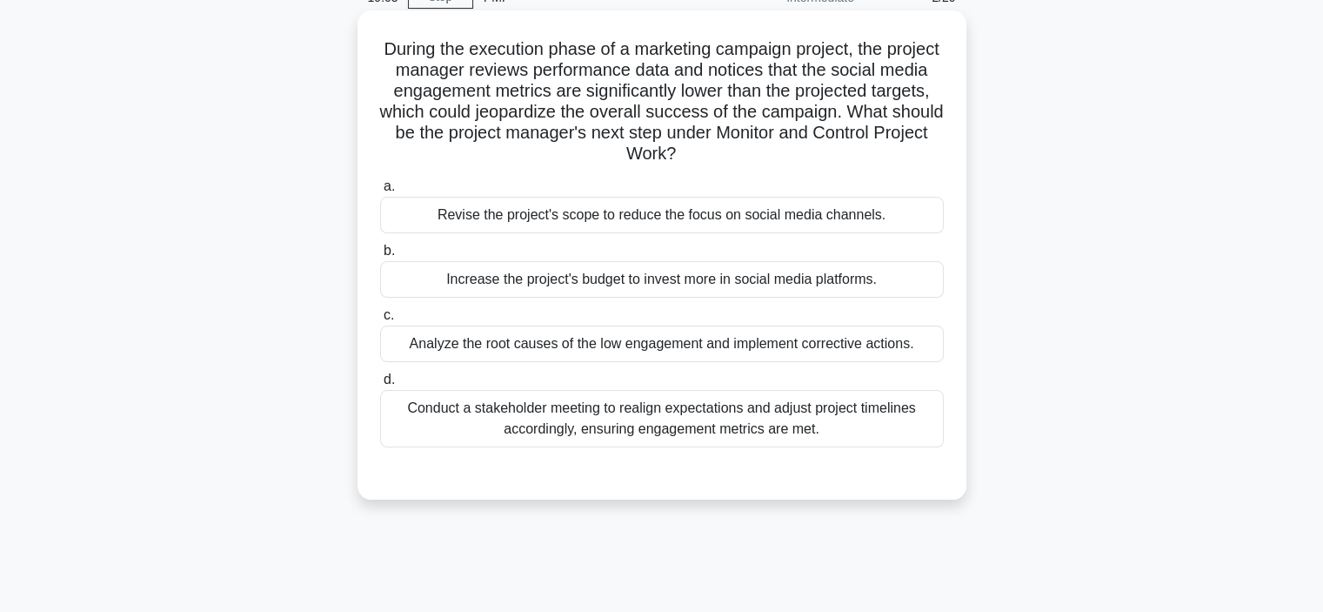
click at [411, 339] on div "Analyze the root causes of the low engagement and implement corrective actions." at bounding box center [662, 343] width 564 height 37
click at [380, 321] on input "c. Analyze the root causes of the low engagement and implement corrective actio…" at bounding box center [380, 315] width 0 height 11
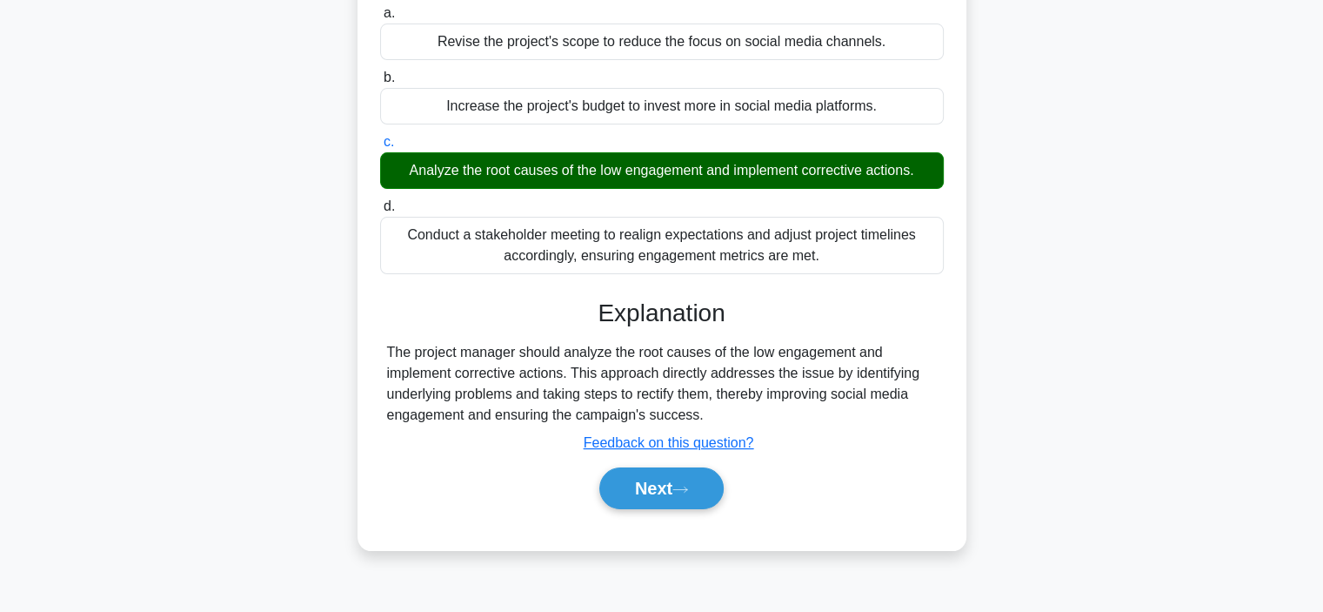
scroll to position [328, 0]
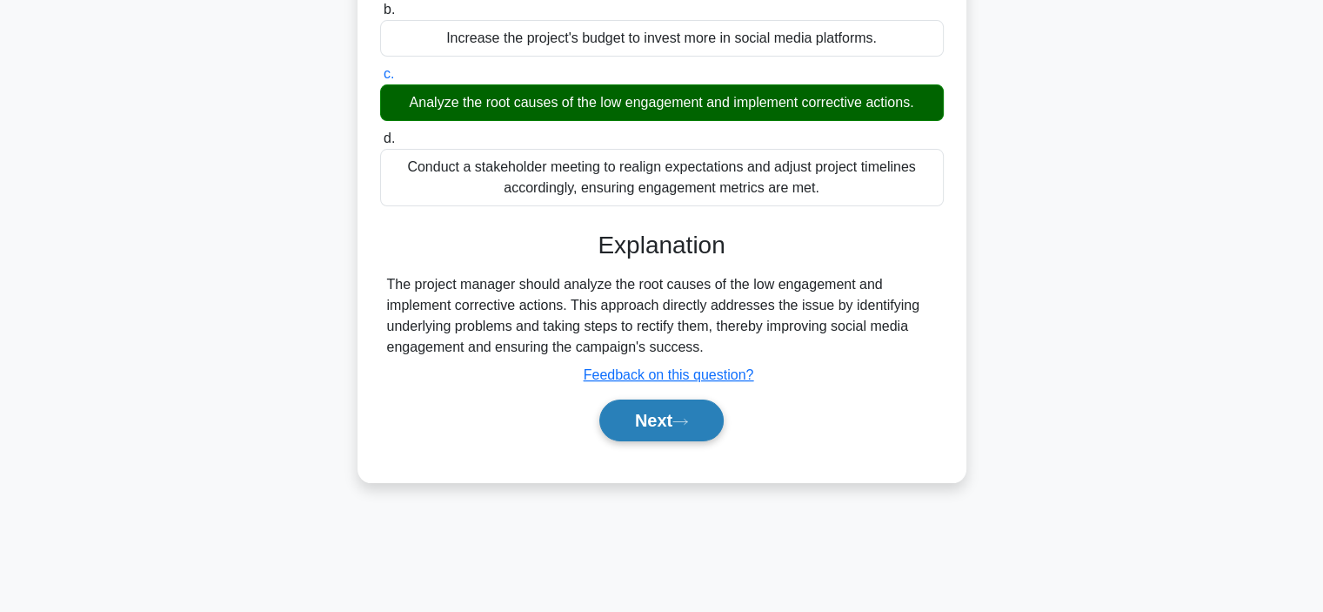
click at [703, 434] on button "Next" at bounding box center [661, 420] width 124 height 42
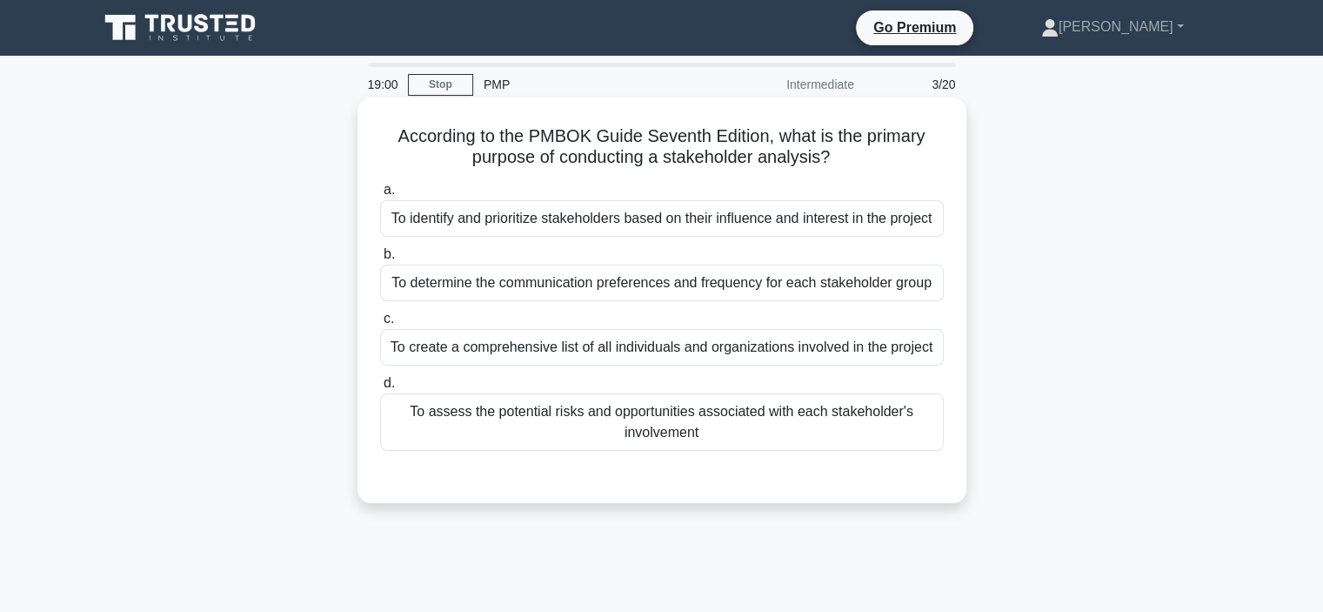
scroll to position [0, 0]
click at [554, 215] on div "To identify and prioritize stakeholders based on their influence and interest i…" at bounding box center [662, 218] width 564 height 37
click at [380, 196] on input "a. To identify and prioritize stakeholders based on their influence and interes…" at bounding box center [380, 189] width 0 height 11
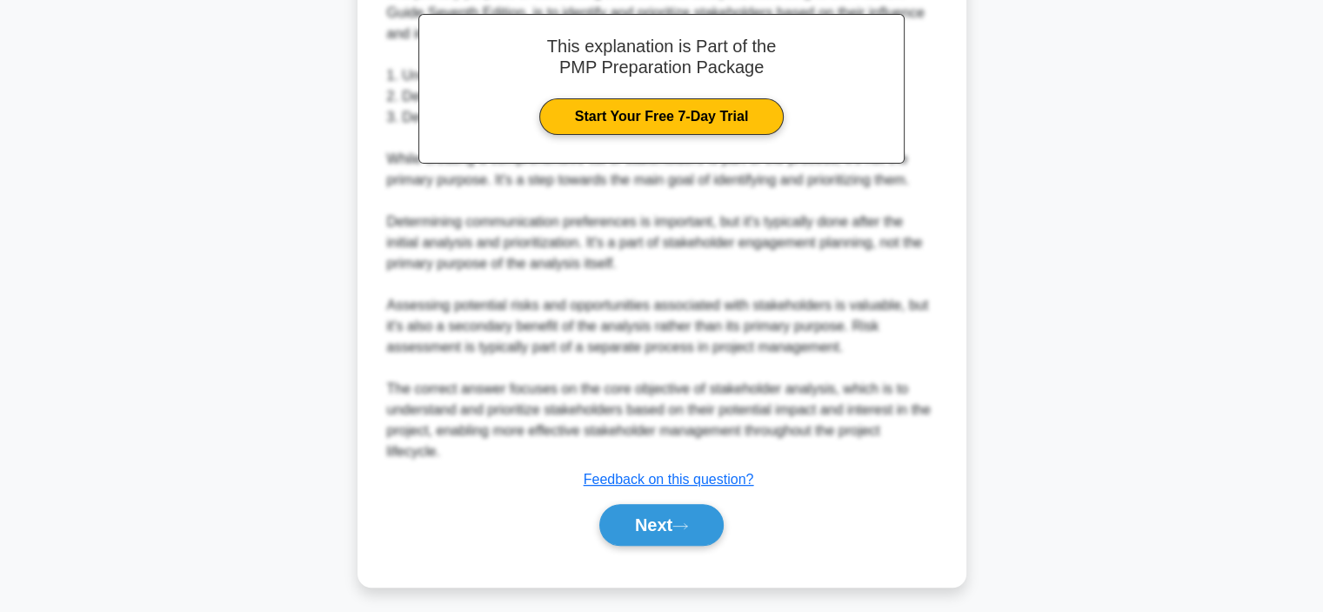
scroll to position [564, 0]
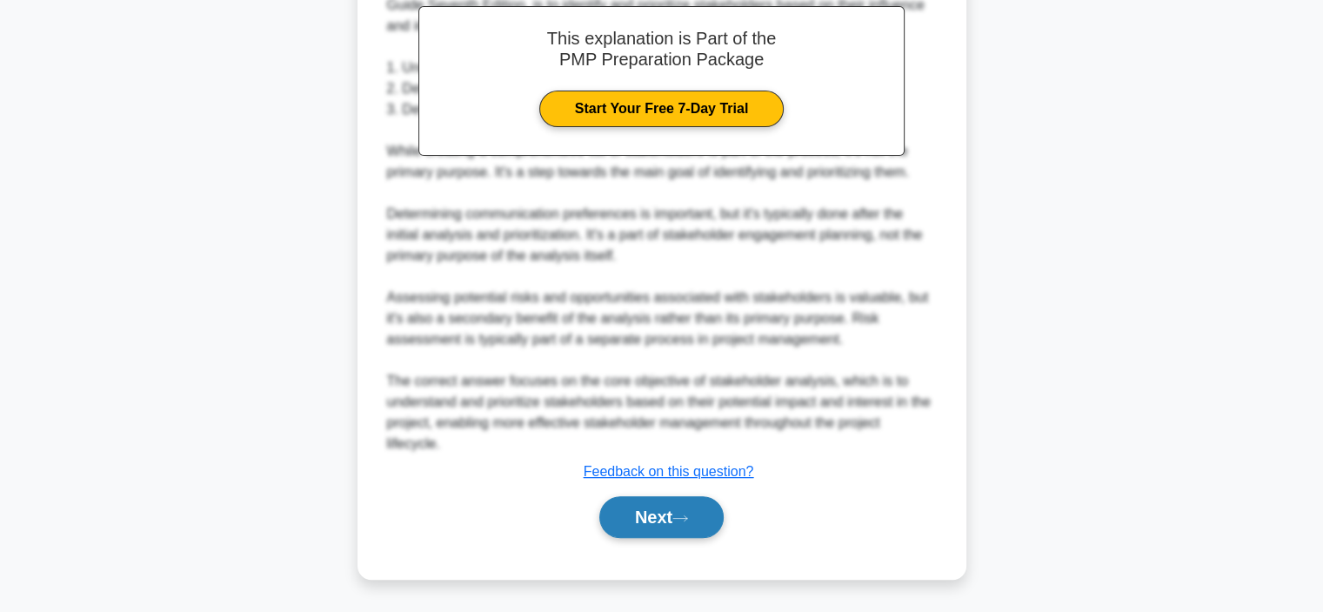
click at [636, 517] on button "Next" at bounding box center [661, 517] width 124 height 42
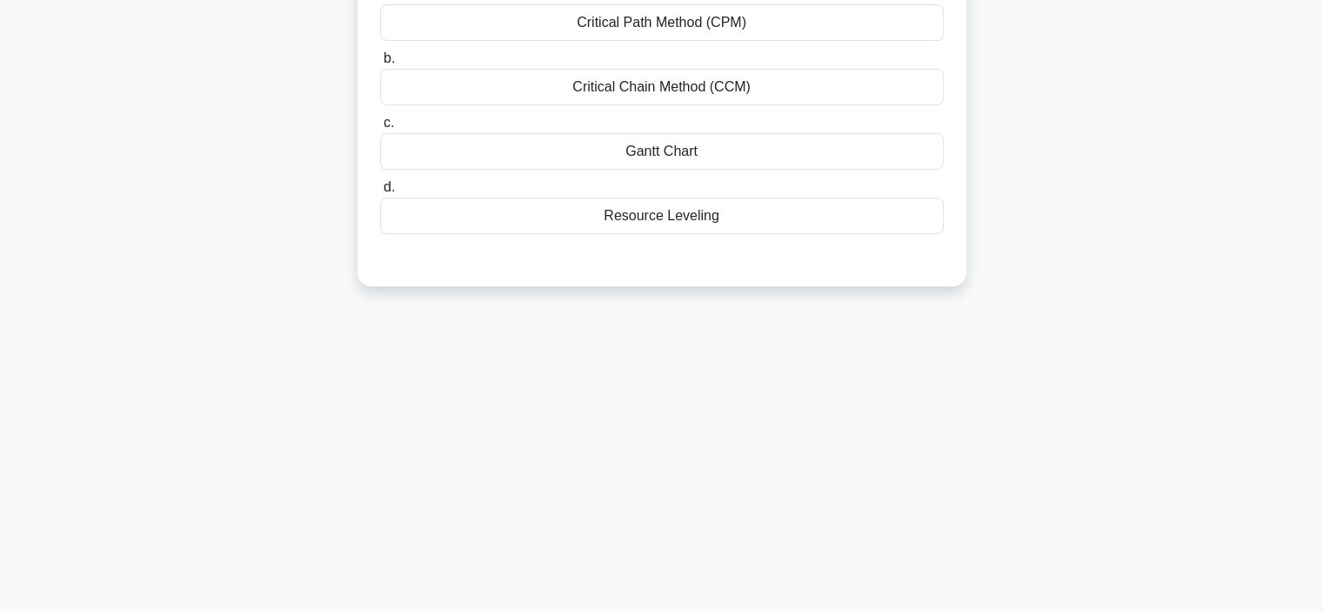
scroll to position [67, 0]
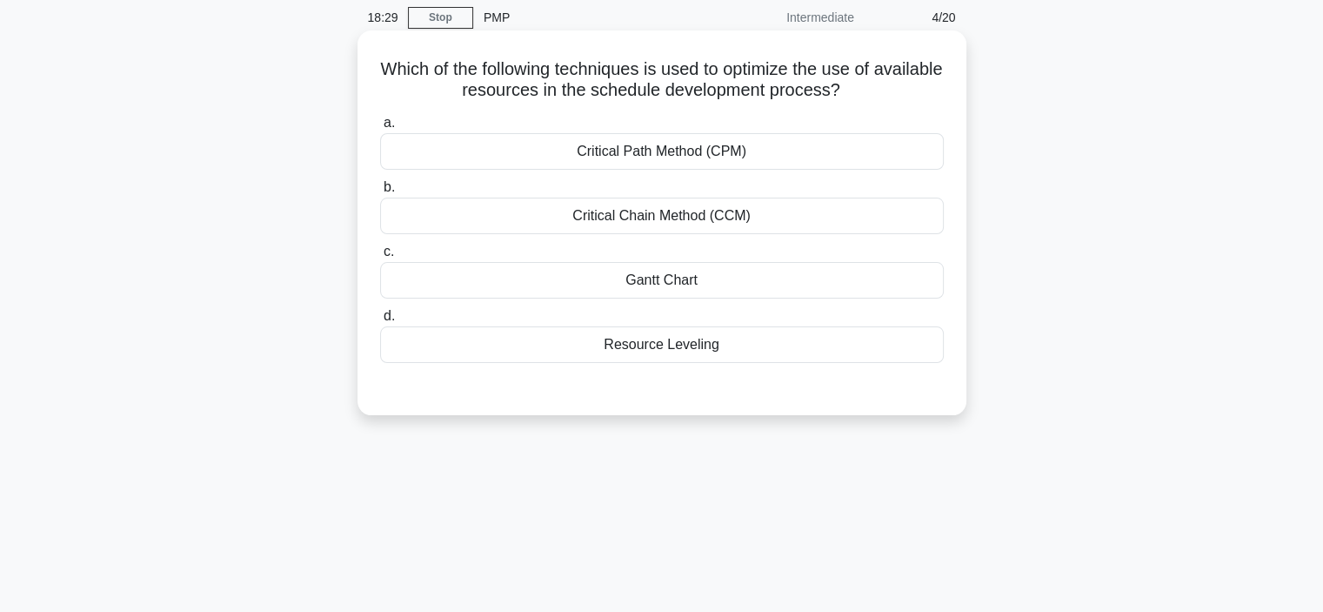
click at [579, 341] on div "Resource Leveling" at bounding box center [662, 344] width 564 height 37
click at [380, 322] on input "d. Resource Leveling" at bounding box center [380, 316] width 0 height 11
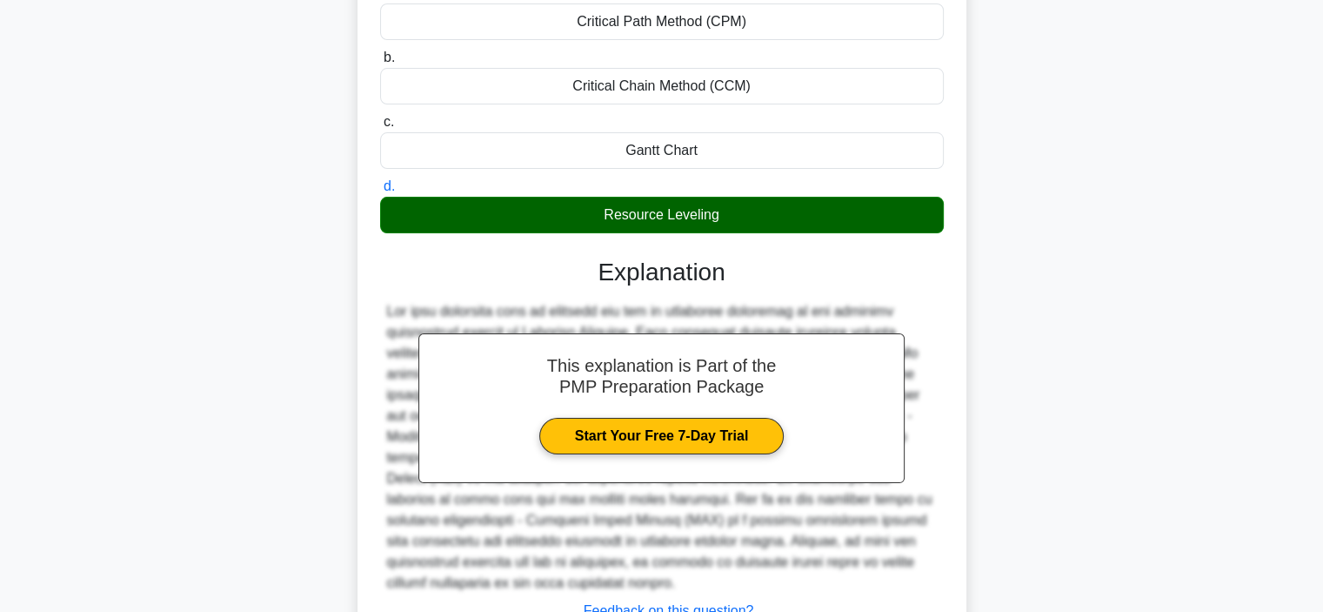
scroll to position [334, 0]
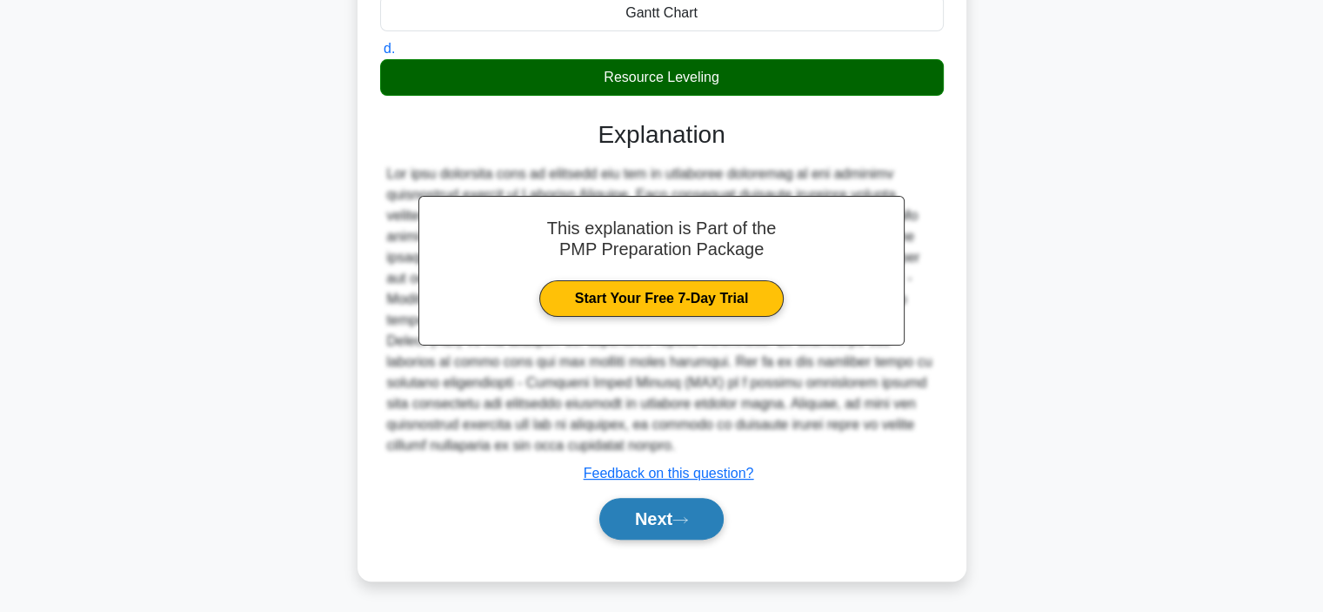
click at [679, 524] on button "Next" at bounding box center [661, 519] width 124 height 42
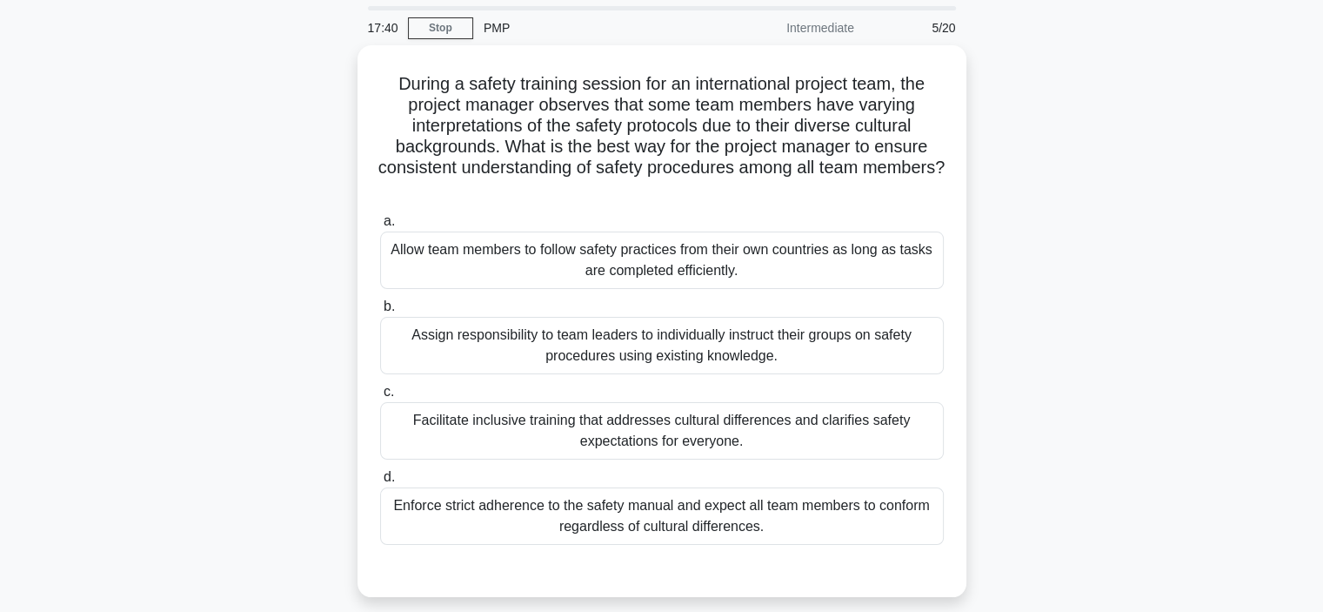
scroll to position [87, 0]
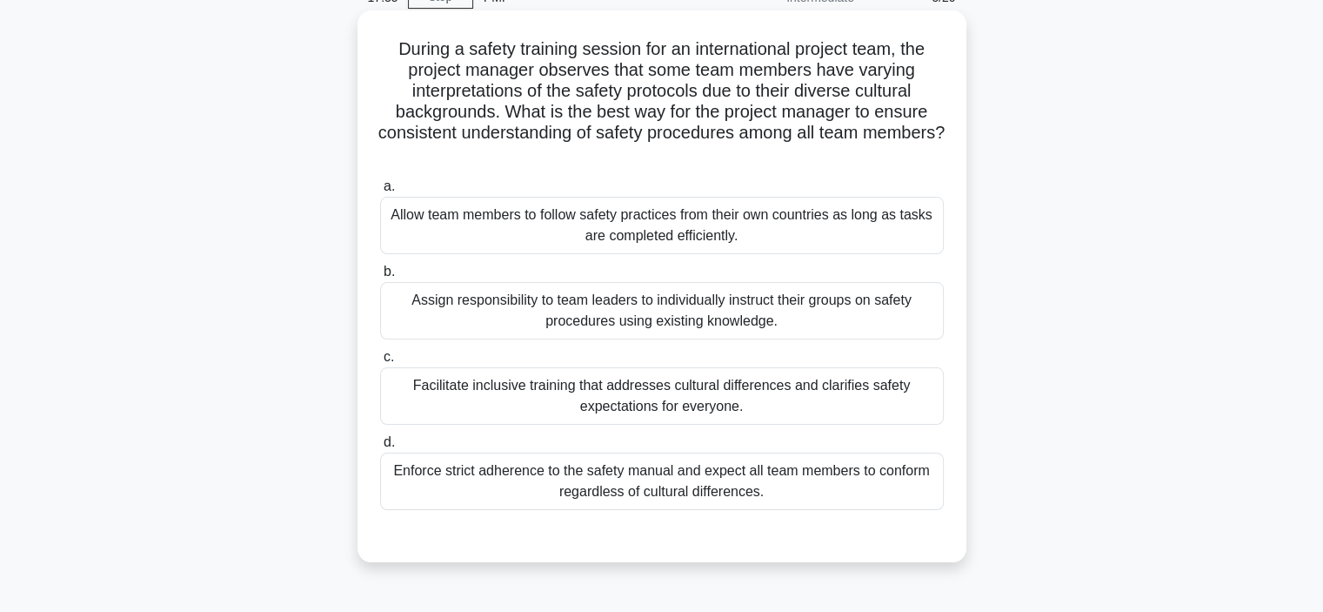
click at [544, 393] on div "Facilitate inclusive training that addresses cultural differences and clarifies…" at bounding box center [662, 395] width 564 height 57
click at [380, 363] on input "c. Facilitate inclusive training that addresses cultural differences and clarif…" at bounding box center [380, 357] width 0 height 11
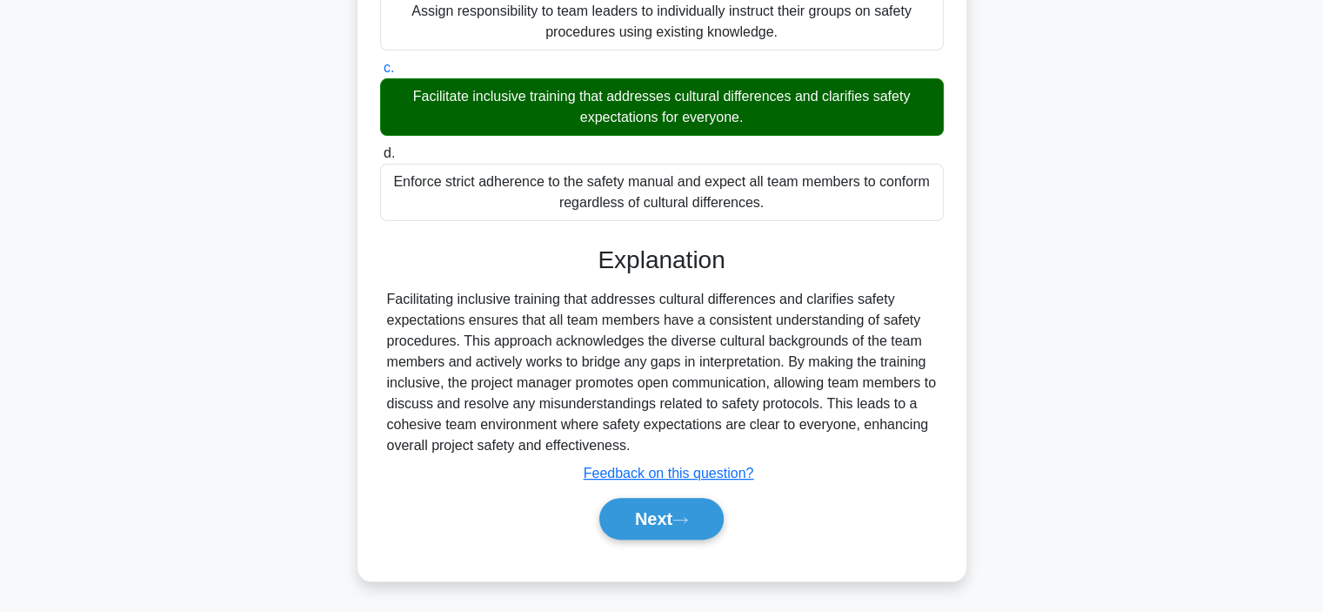
scroll to position [376, 0]
click at [631, 518] on button "Next" at bounding box center [661, 519] width 124 height 42
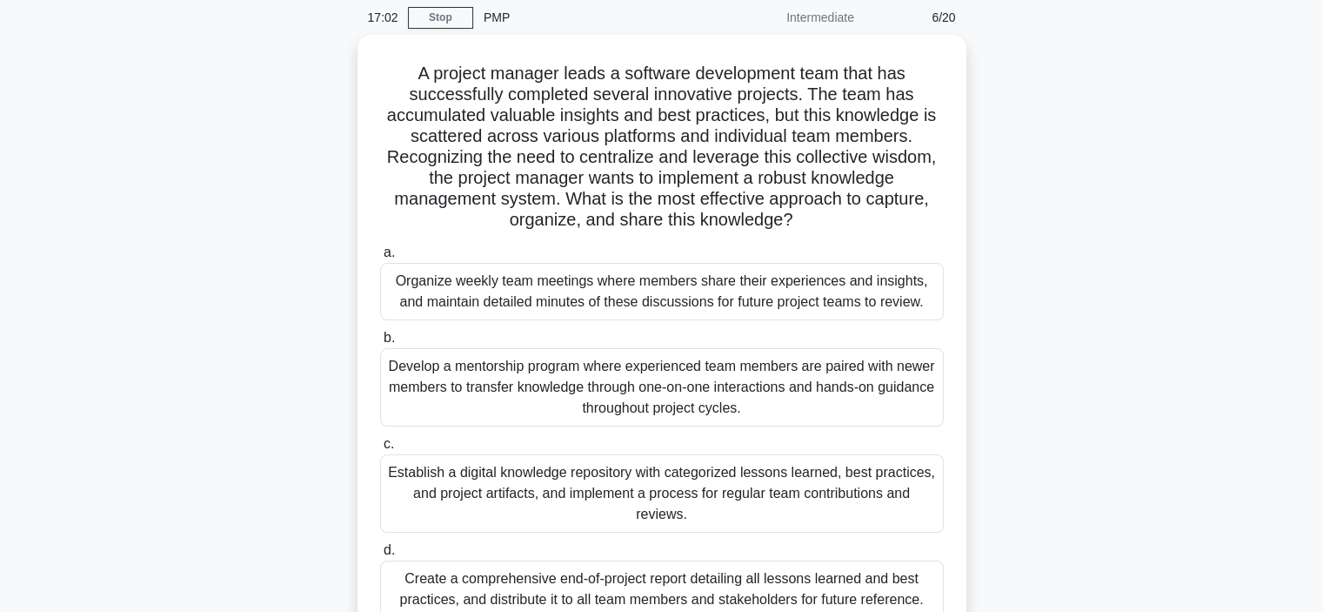
scroll to position [154, 0]
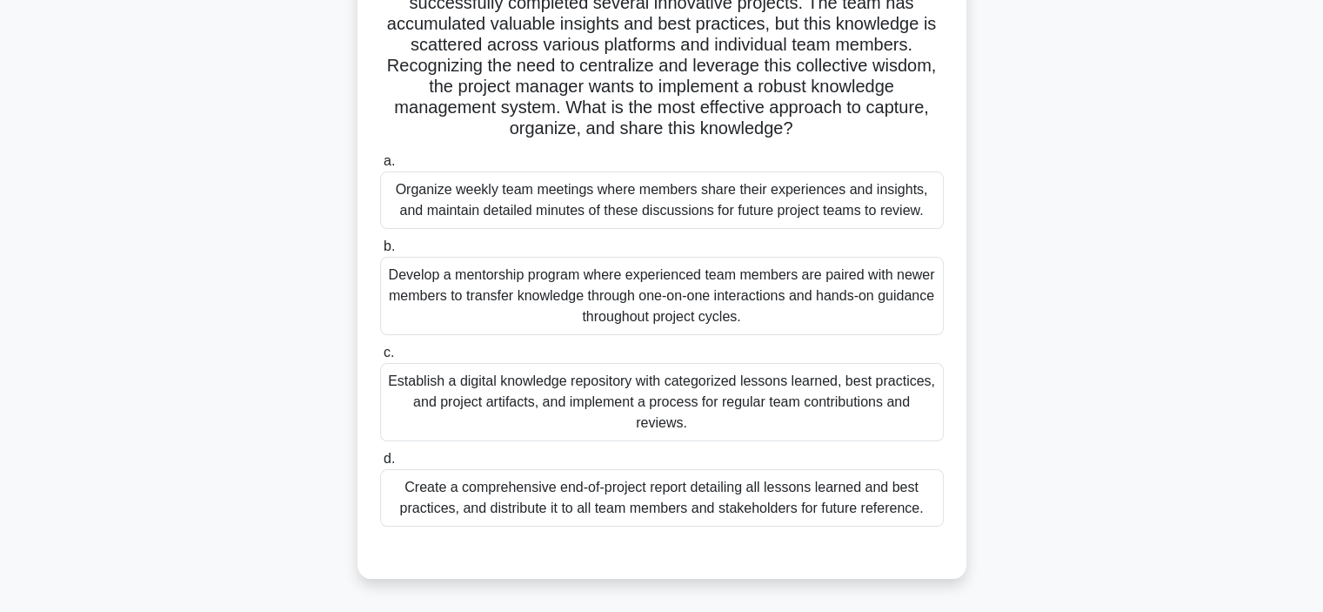
click at [506, 379] on div "Establish a digital knowledge repository with categorized lessons learned, best…" at bounding box center [662, 402] width 564 height 78
click at [380, 358] on input "c. Establish a digital knowledge repository with categorized lessons learned, b…" at bounding box center [380, 352] width 0 height 11
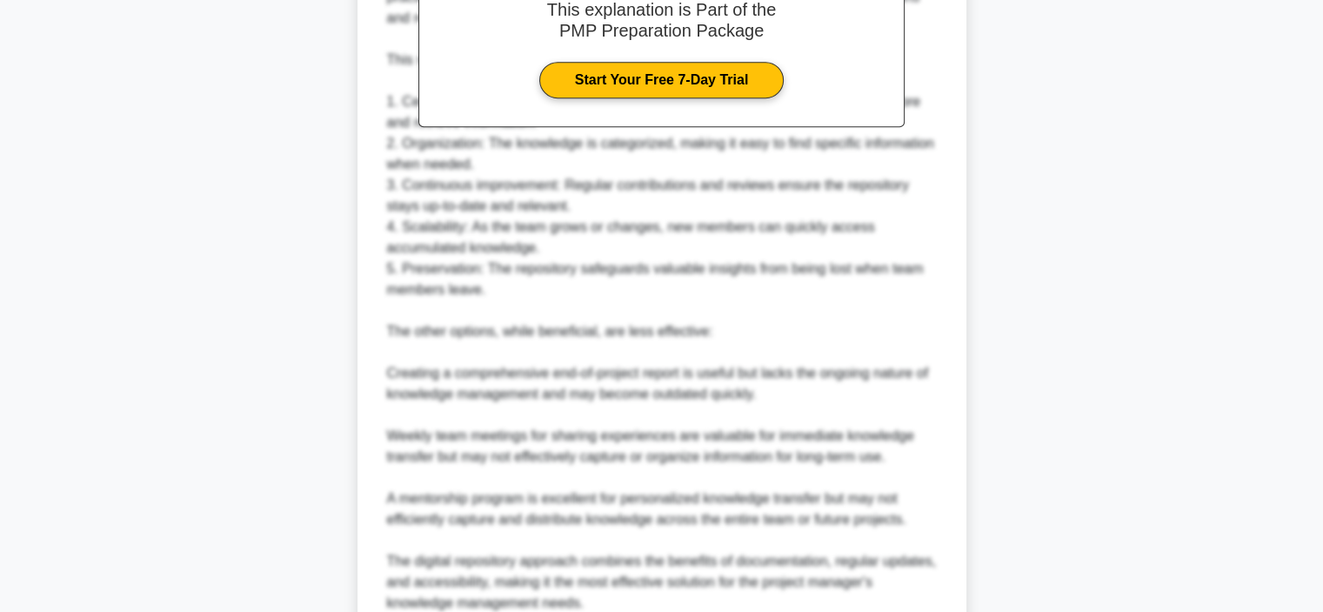
scroll to position [937, 0]
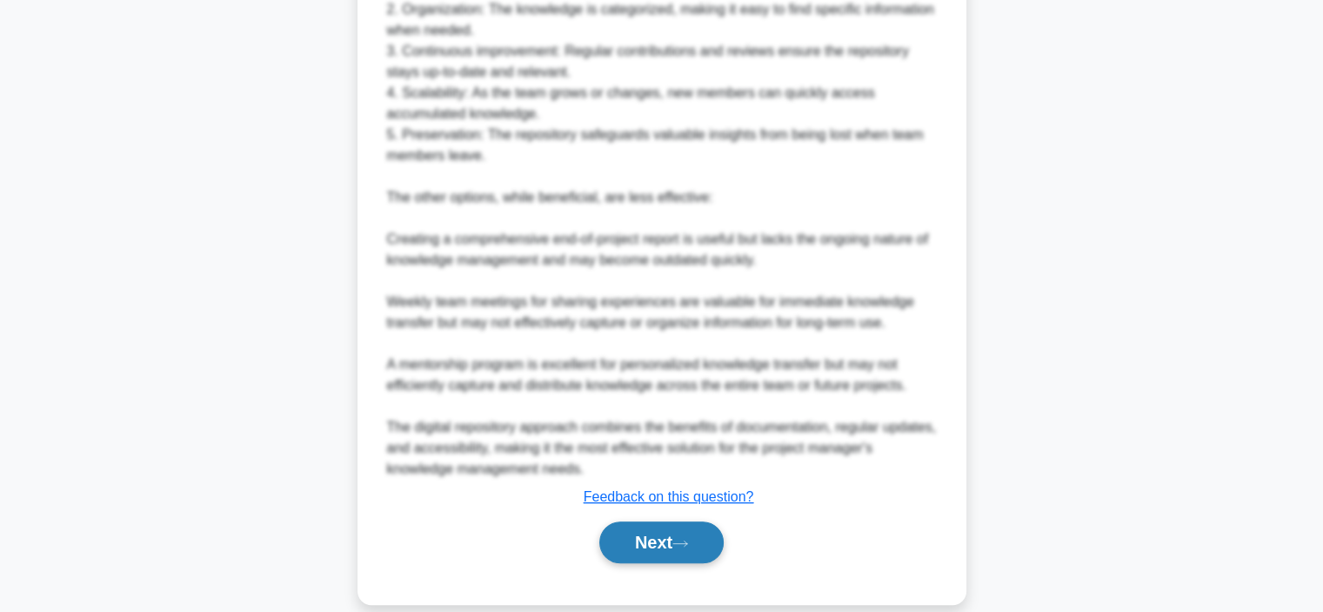
click at [655, 543] on button "Next" at bounding box center [661, 542] width 124 height 42
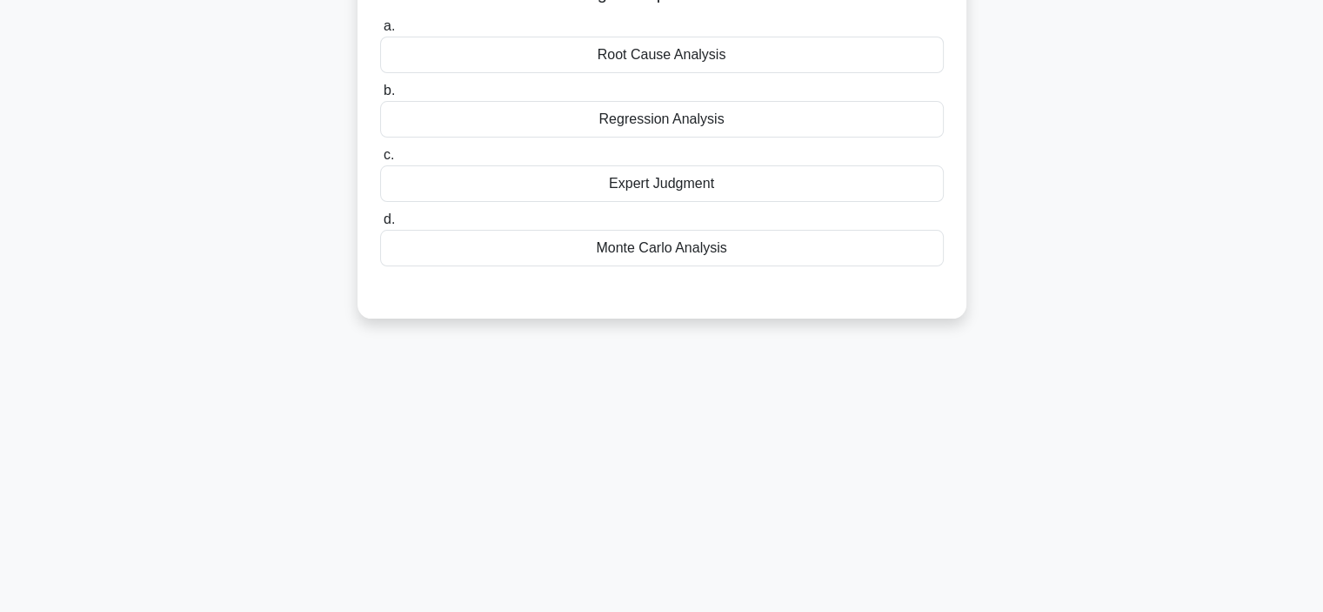
scroll to position [67, 0]
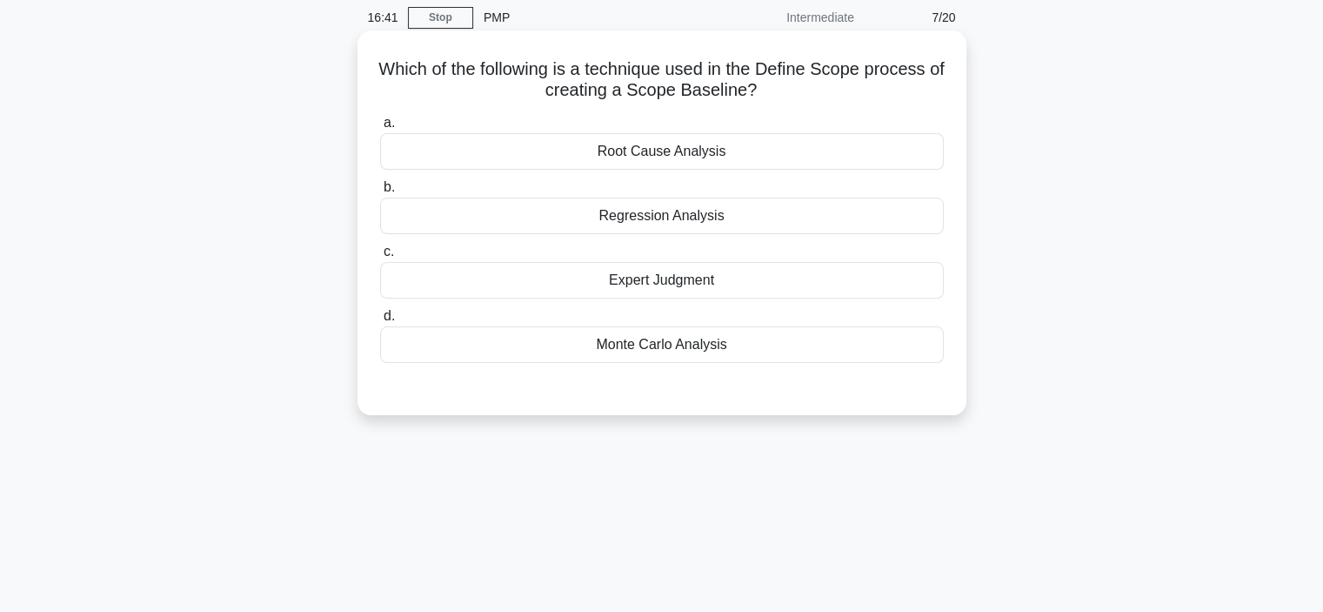
click at [505, 278] on div "Expert Judgment" at bounding box center [662, 280] width 564 height 37
click at [380, 258] on input "c. Expert Judgment" at bounding box center [380, 251] width 0 height 11
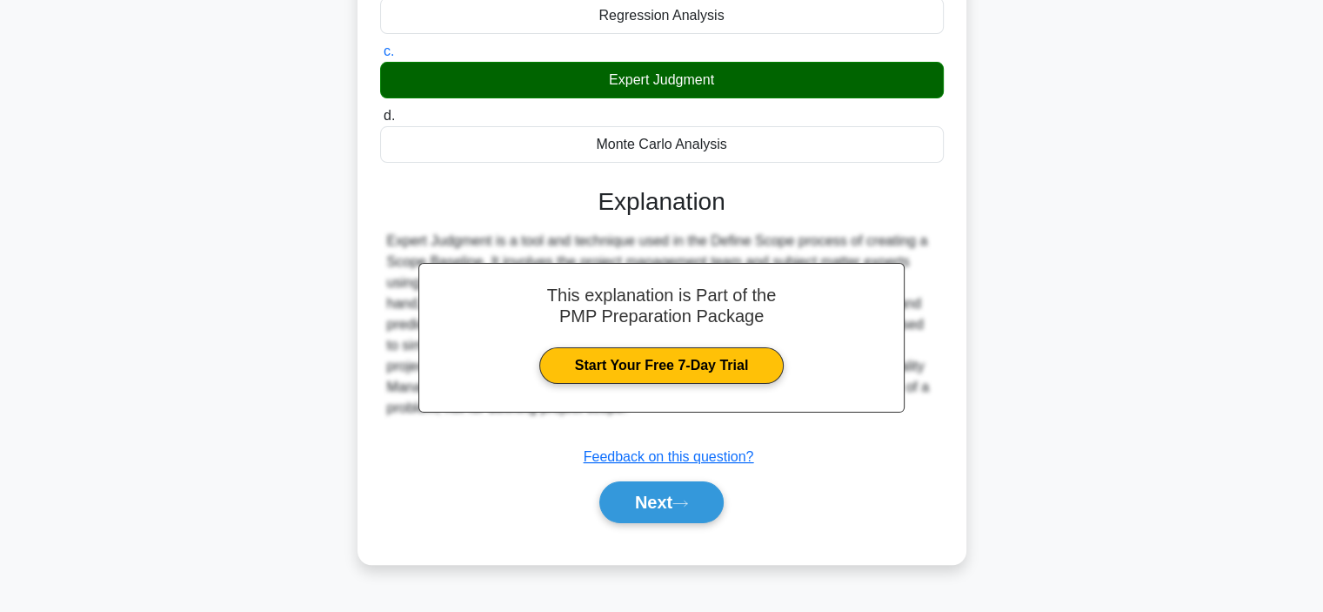
scroll to position [328, 0]
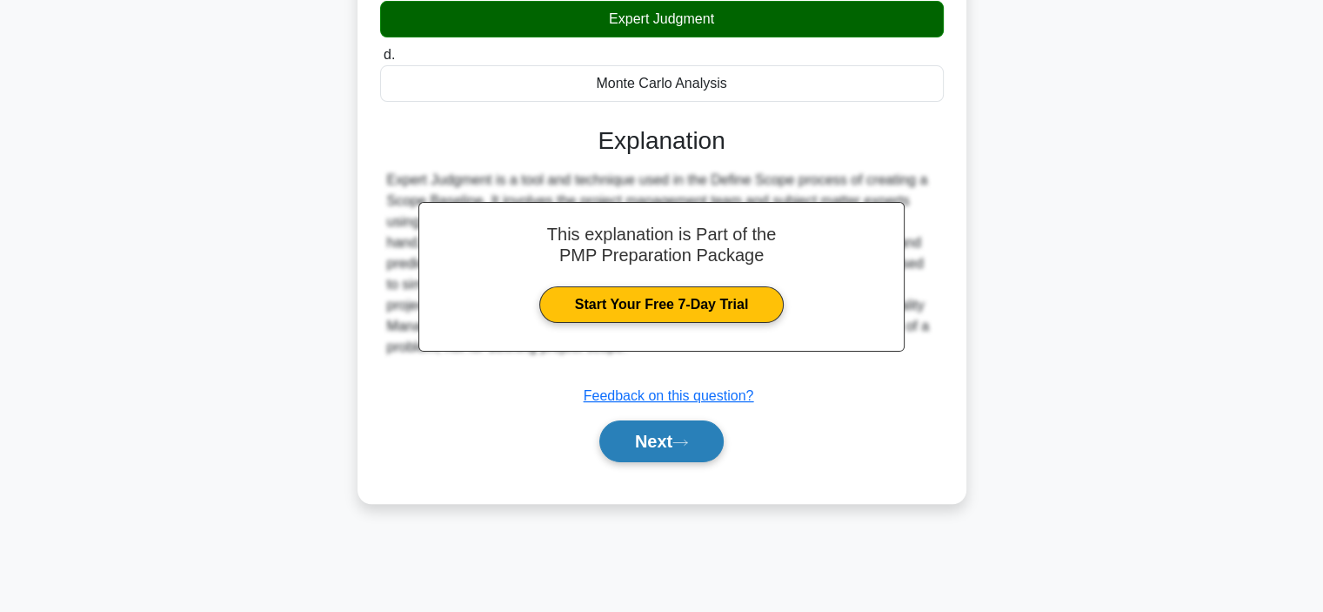
click at [651, 436] on button "Next" at bounding box center [661, 441] width 124 height 42
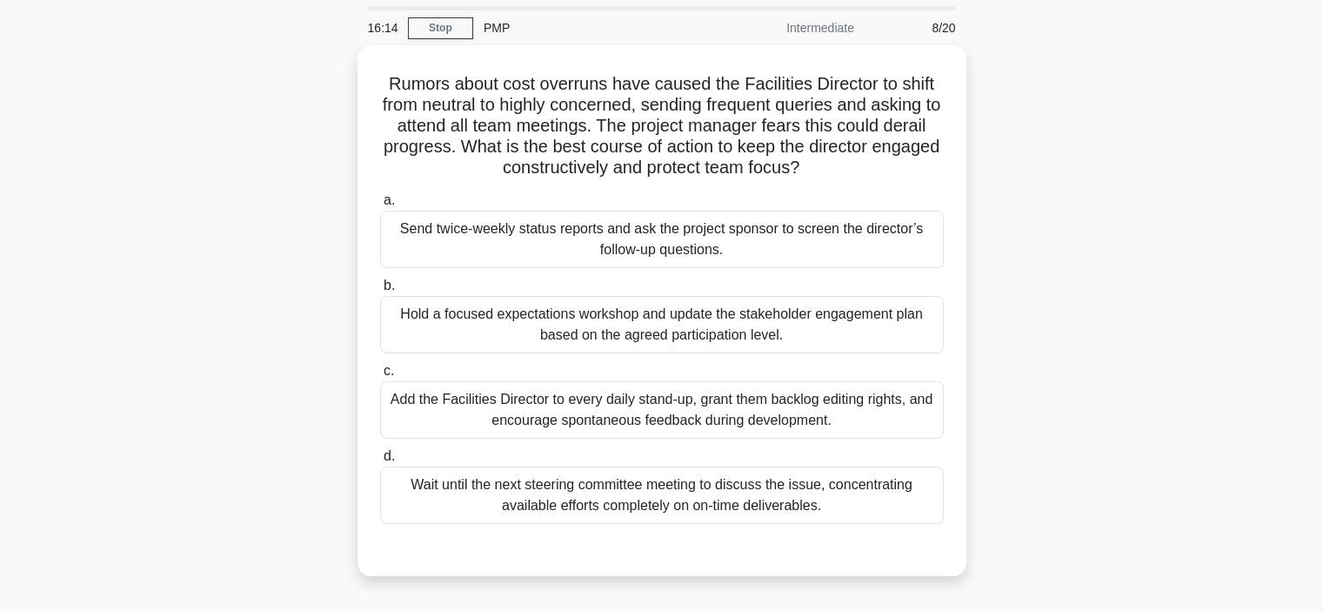
scroll to position [87, 0]
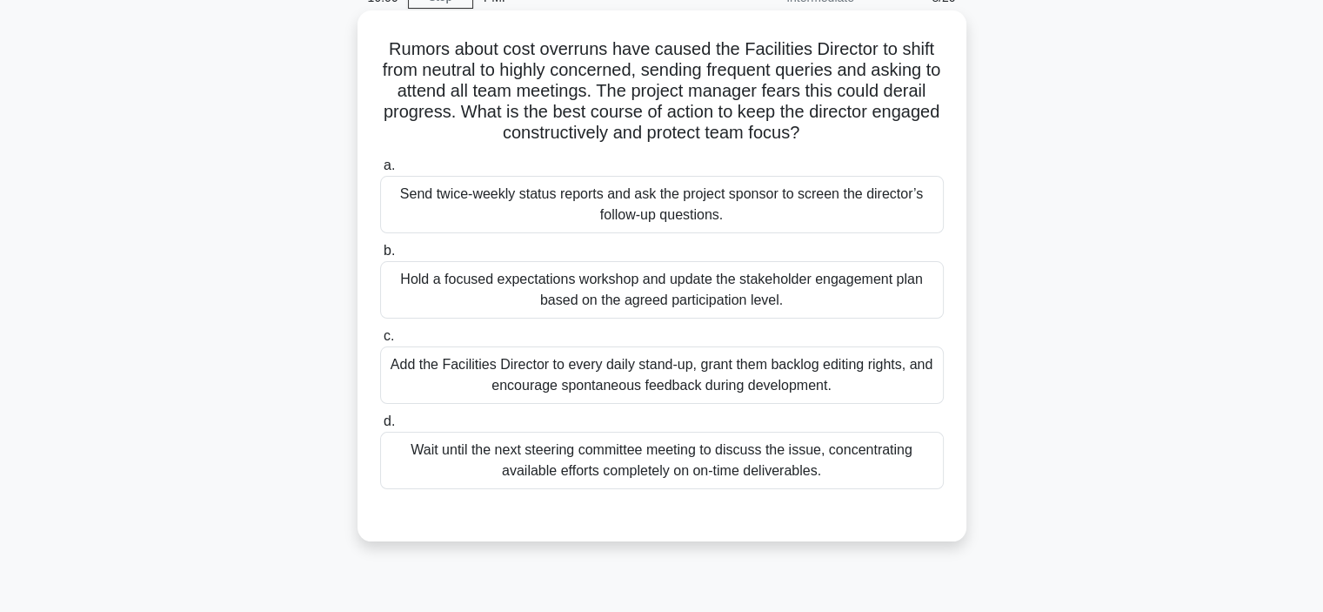
click at [506, 281] on div "Hold a focused expectations workshop and update the stakeholder engagement plan…" at bounding box center [662, 289] width 564 height 57
click at [380, 257] on input "b. Hold a focused expectations workshop and update the stakeholder engagement p…" at bounding box center [380, 250] width 0 height 11
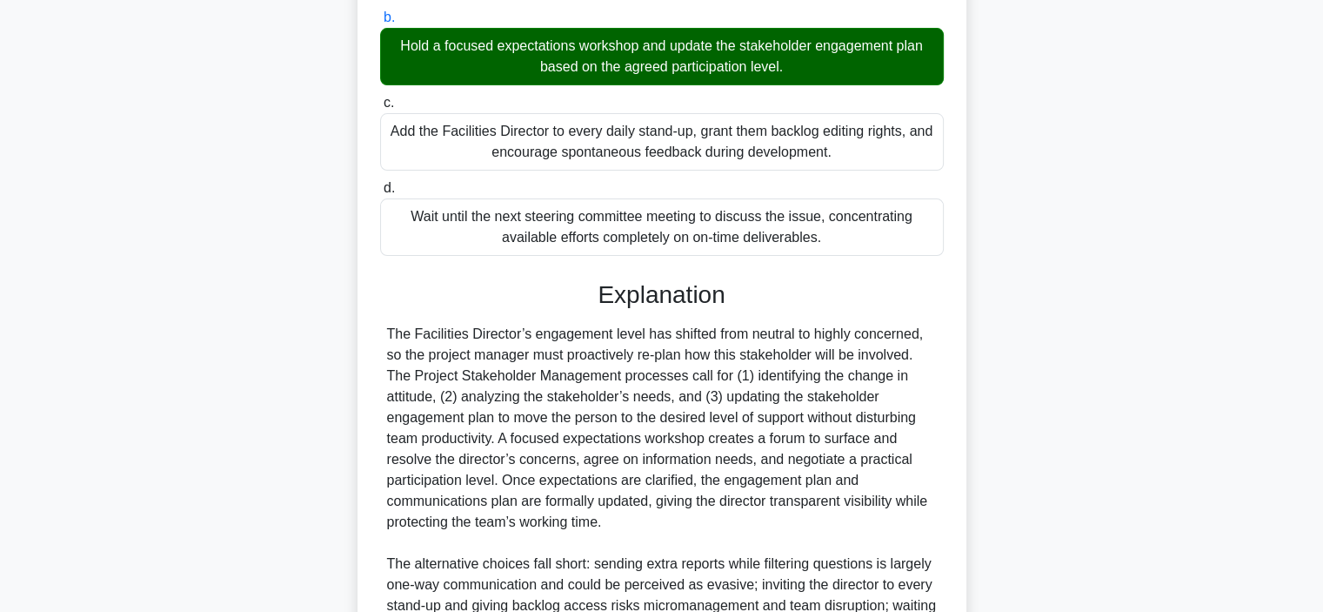
scroll to position [522, 0]
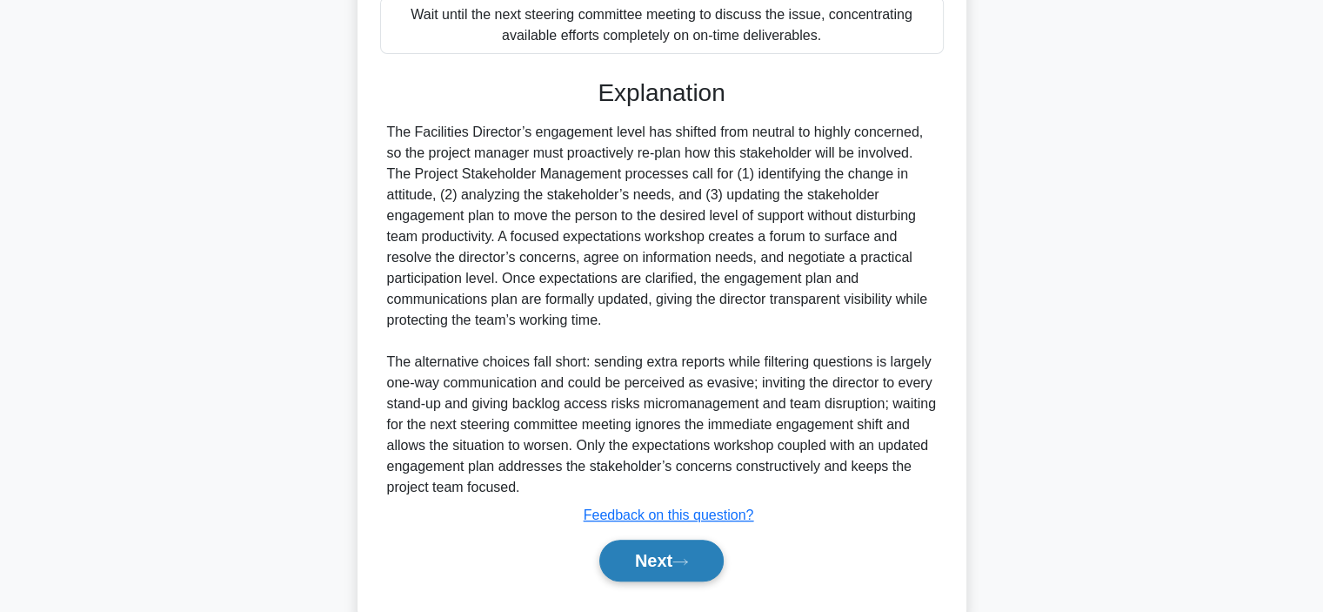
click at [640, 555] on button "Next" at bounding box center [661, 560] width 124 height 42
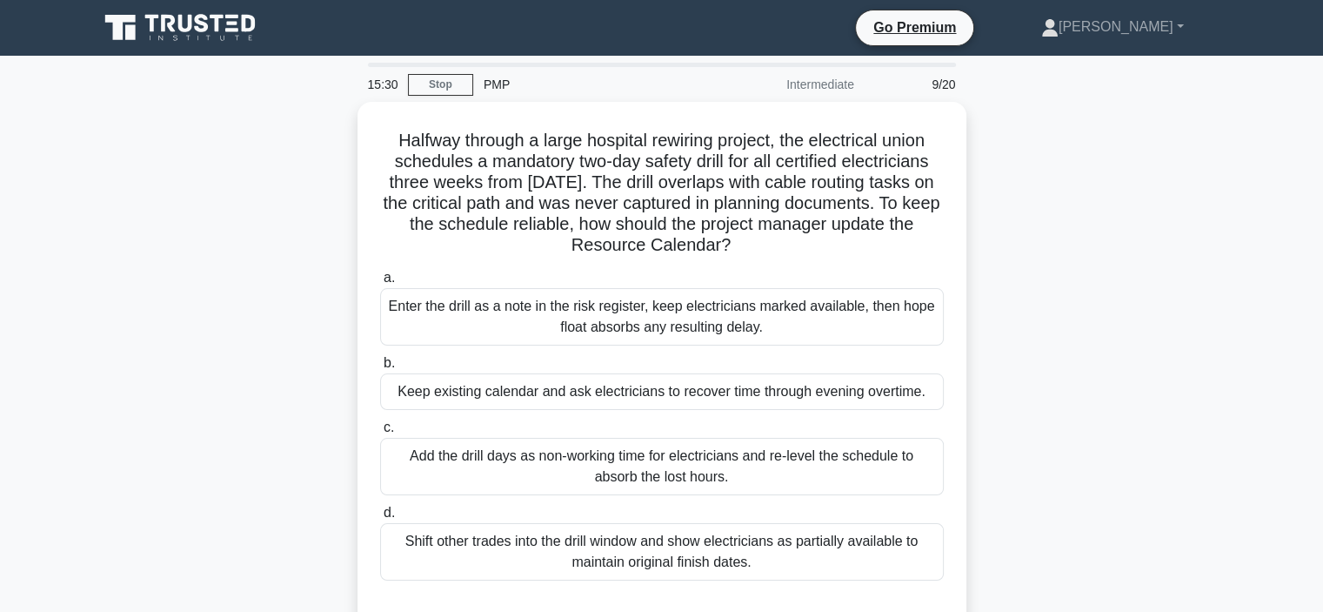
scroll to position [87, 0]
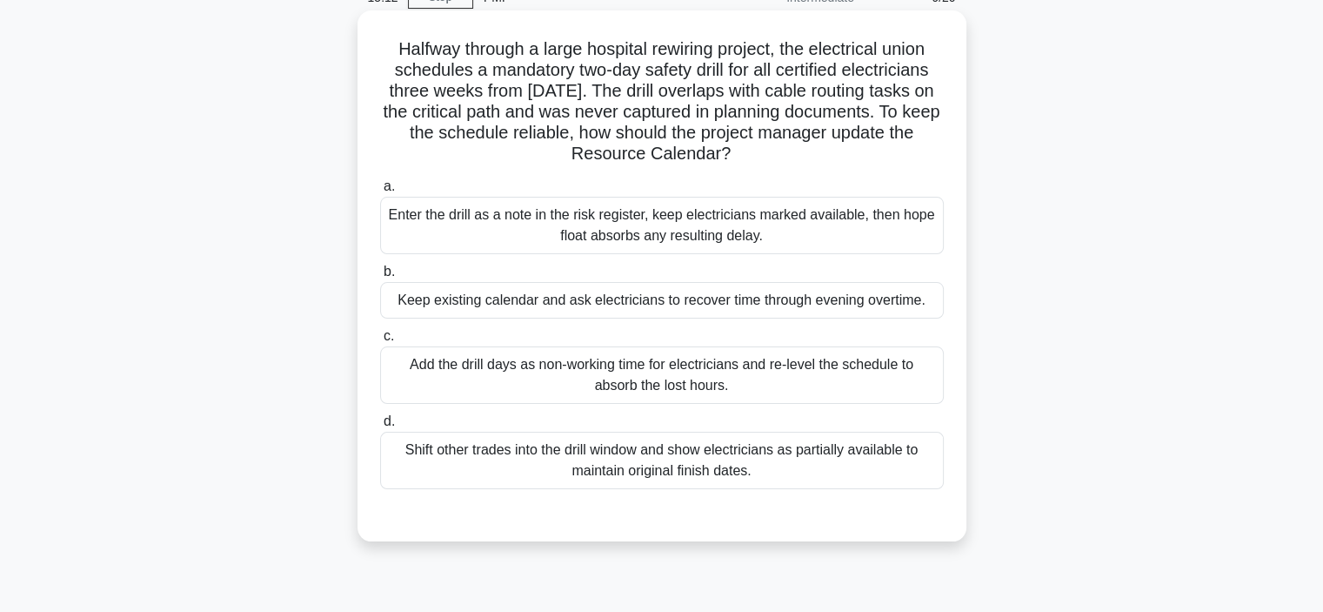
click at [588, 459] on div "Shift other trades into the drill window and show electricians as partially ava…" at bounding box center [662, 460] width 564 height 57
click at [380, 427] on input "d. Shift other trades into the drill window and show electricians as partially …" at bounding box center [380, 421] width 0 height 11
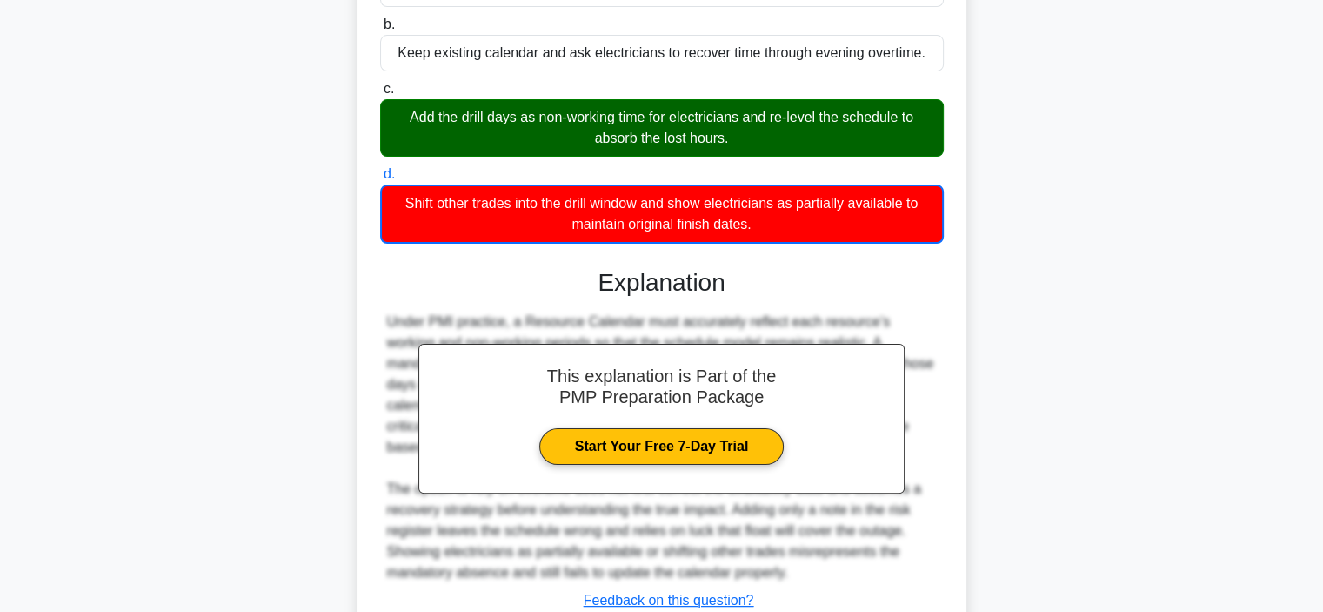
scroll to position [461, 0]
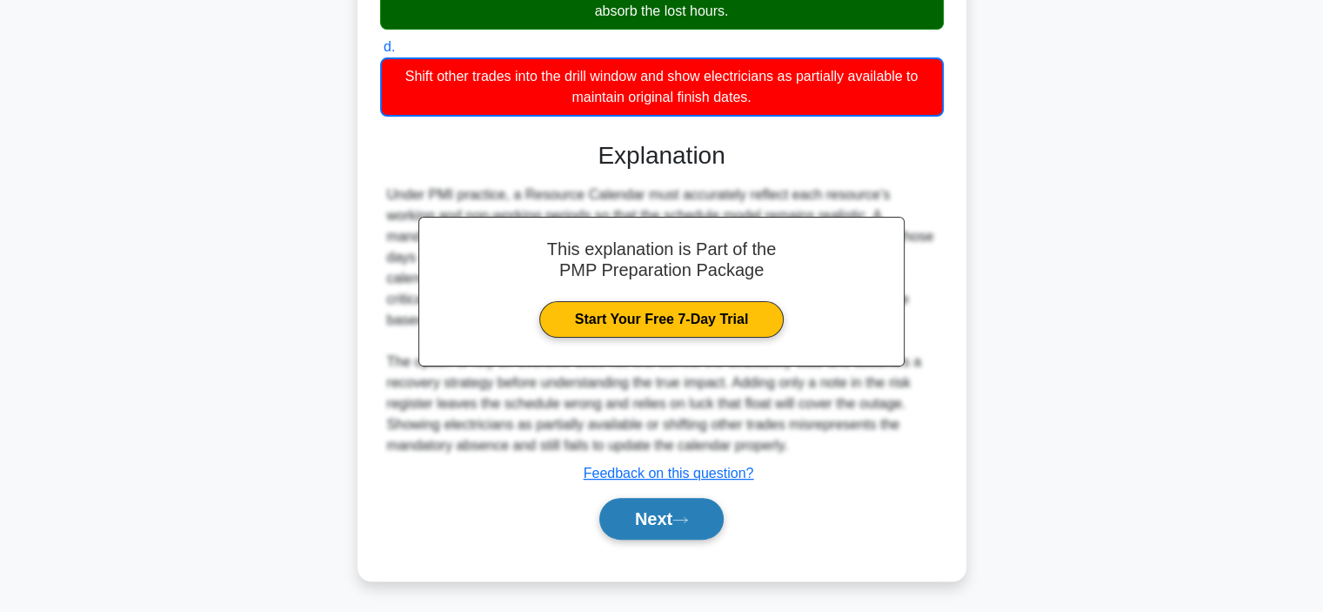
click at [630, 512] on button "Next" at bounding box center [661, 519] width 124 height 42
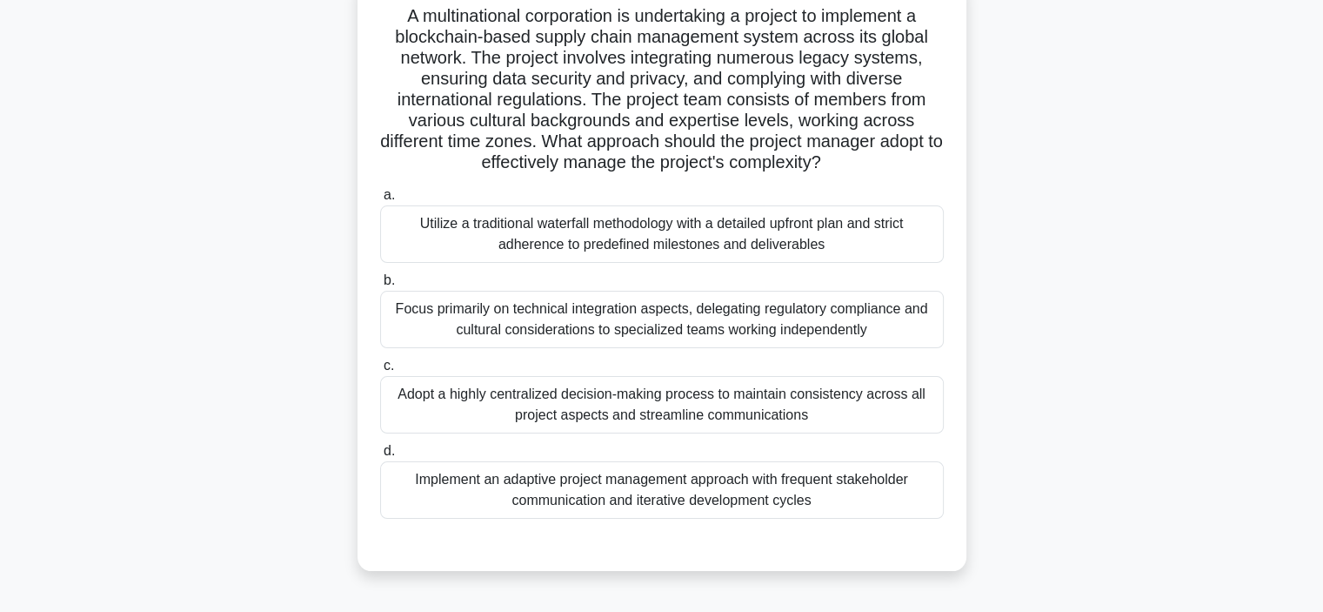
scroll to position [154, 0]
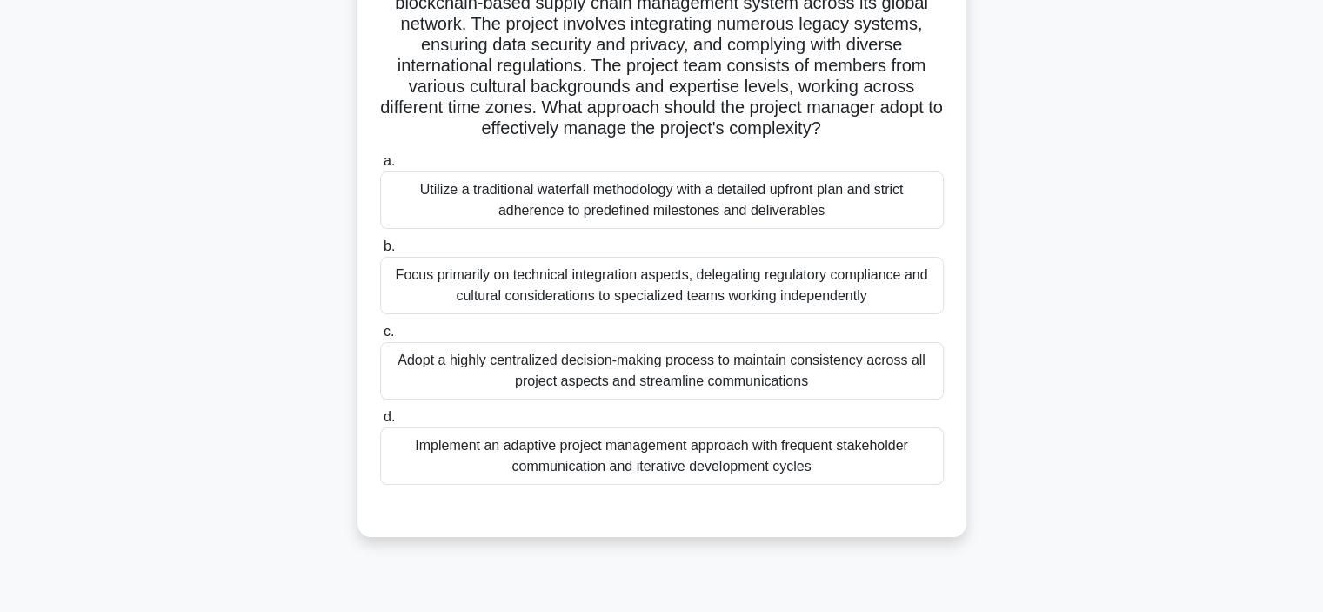
click at [572, 469] on div "Implement an adaptive project management approach with frequent stakeholder com…" at bounding box center [662, 455] width 564 height 57
click at [380, 423] on input "d. Implement an adaptive project management approach with frequent stakeholder …" at bounding box center [380, 417] width 0 height 11
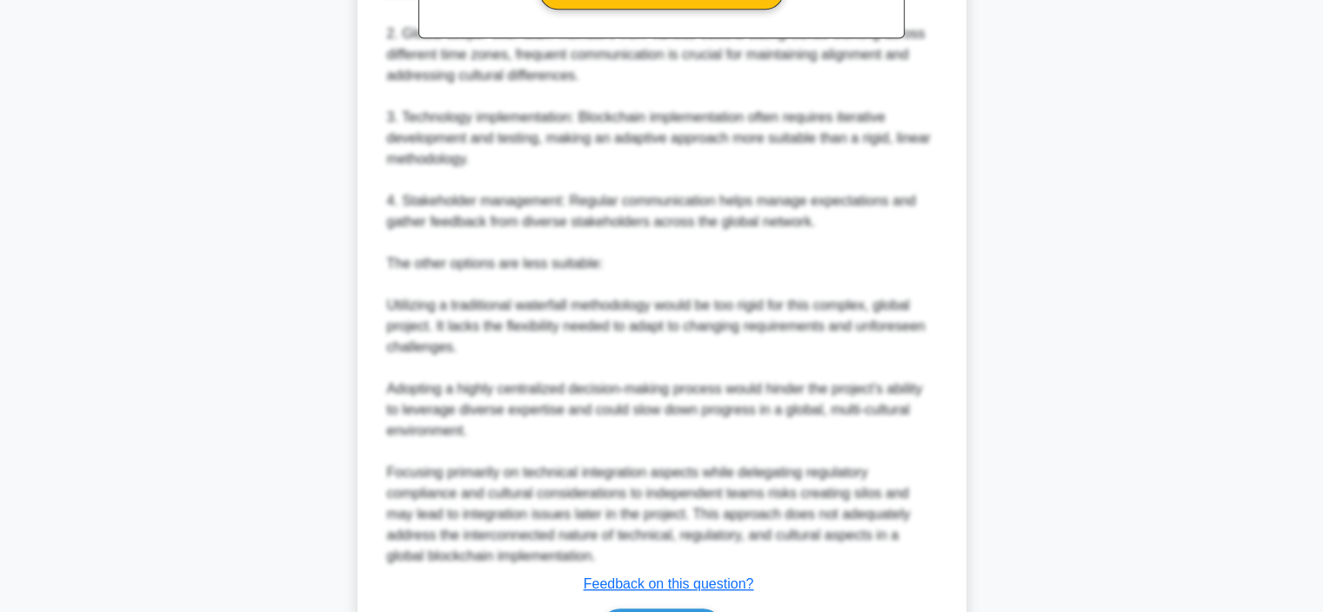
scroll to position [937, 0]
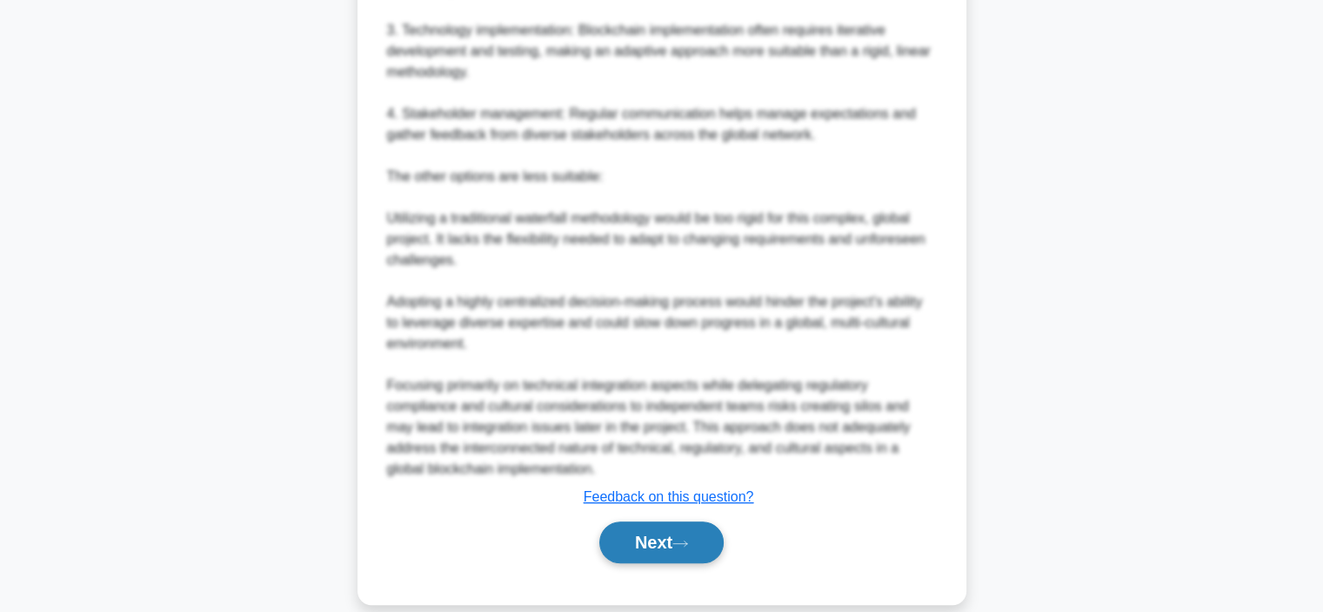
click at [652, 537] on button "Next" at bounding box center [661, 542] width 124 height 42
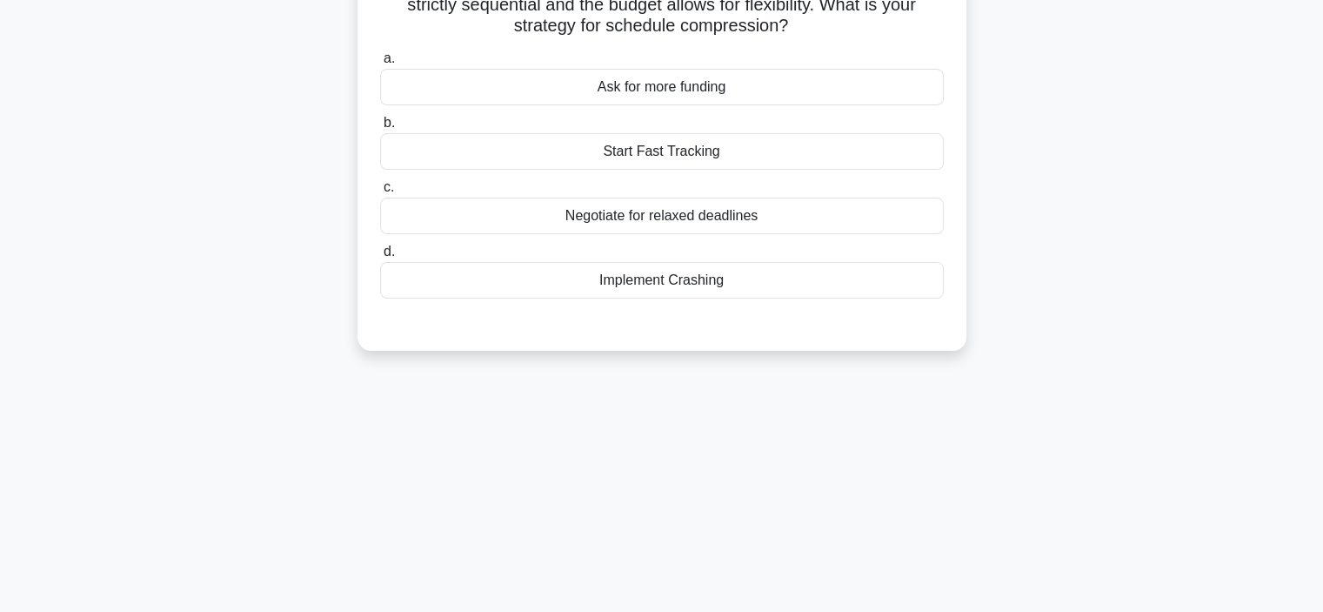
scroll to position [67, 0]
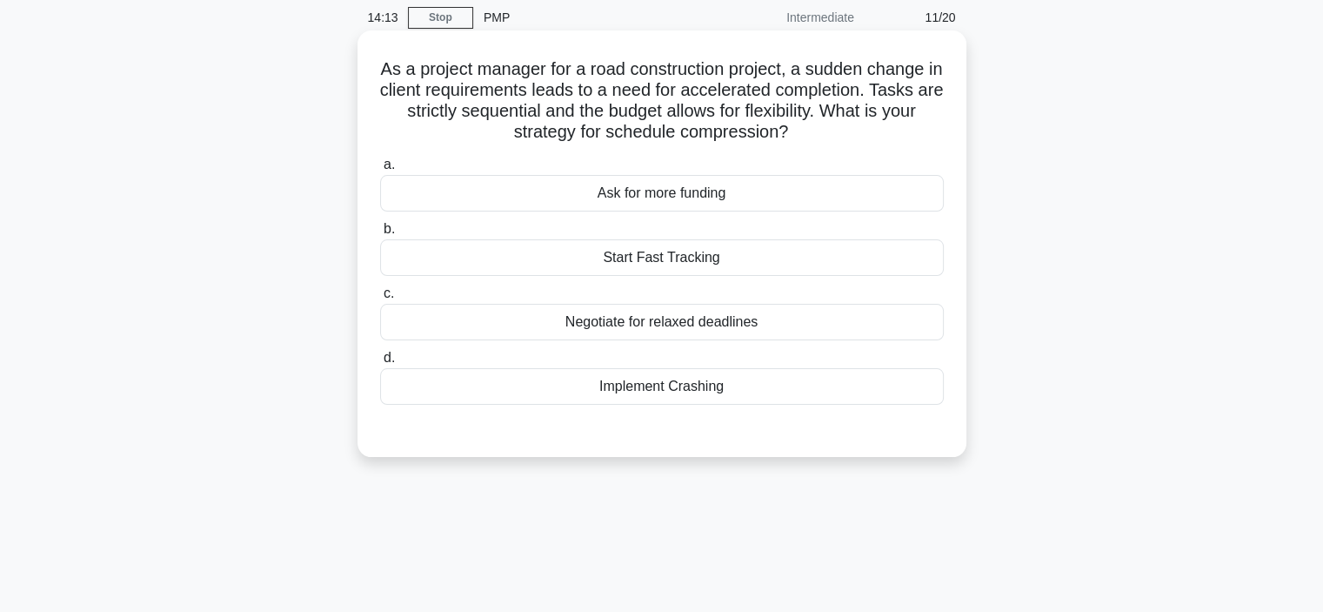
click at [626, 381] on div "Implement Crashing" at bounding box center [662, 386] width 564 height 37
click at [380, 364] on input "d. Implement Crashing" at bounding box center [380, 357] width 0 height 11
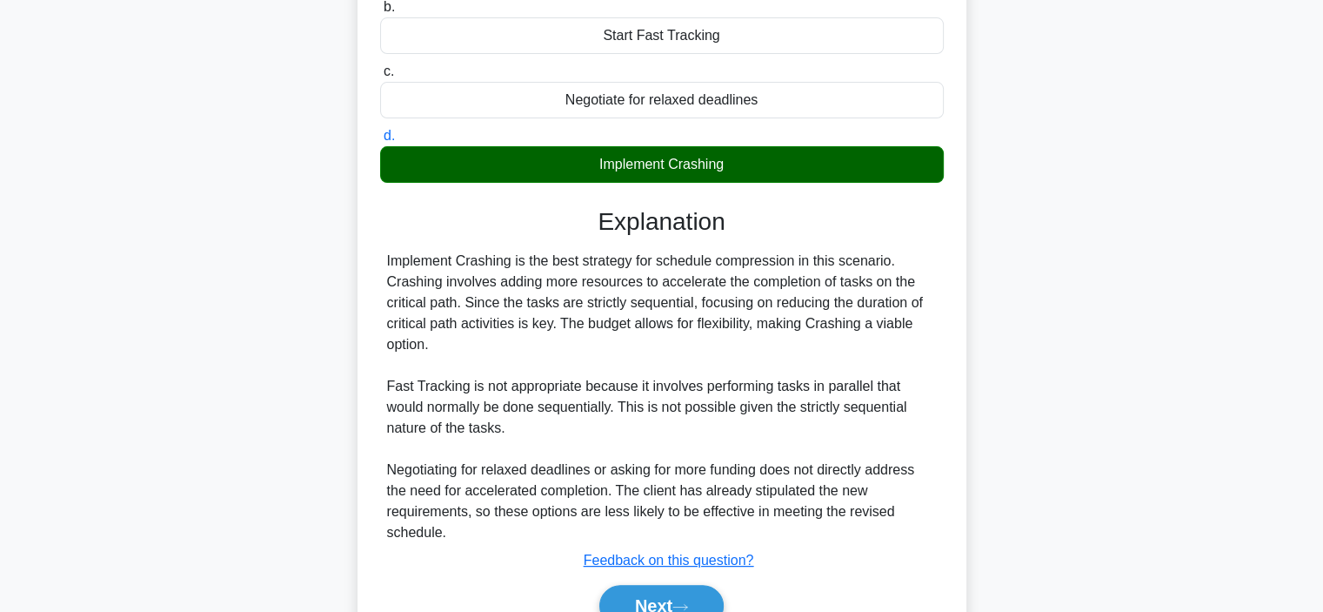
scroll to position [376, 0]
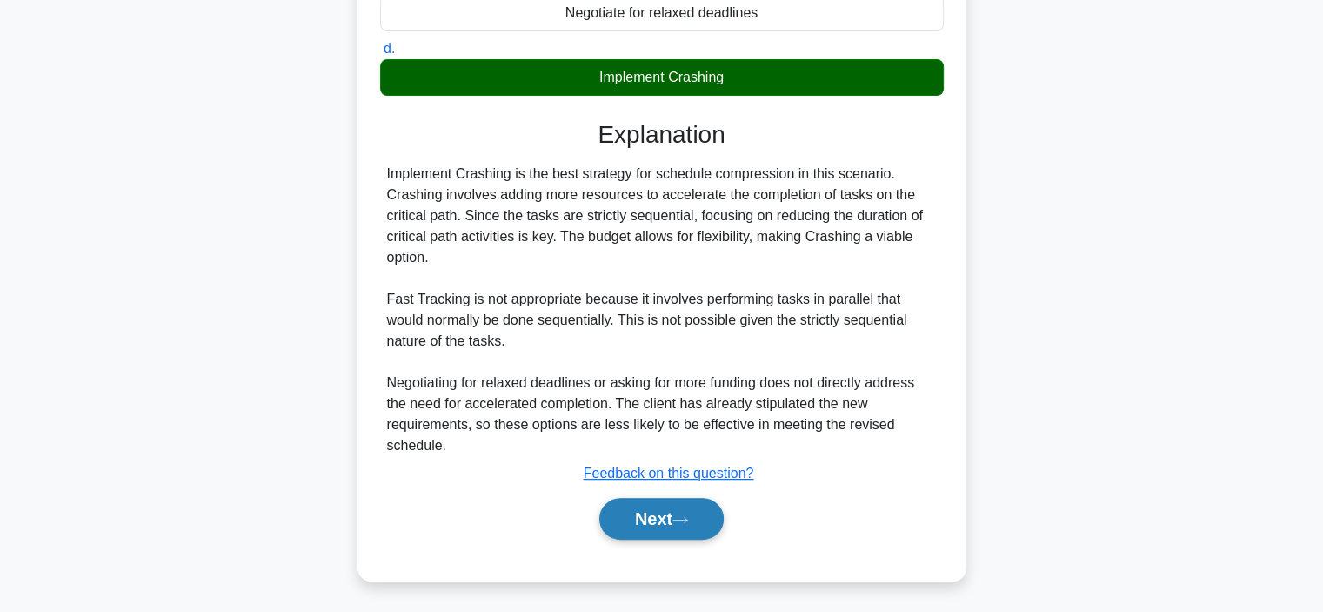
click at [616, 525] on button "Next" at bounding box center [661, 519] width 124 height 42
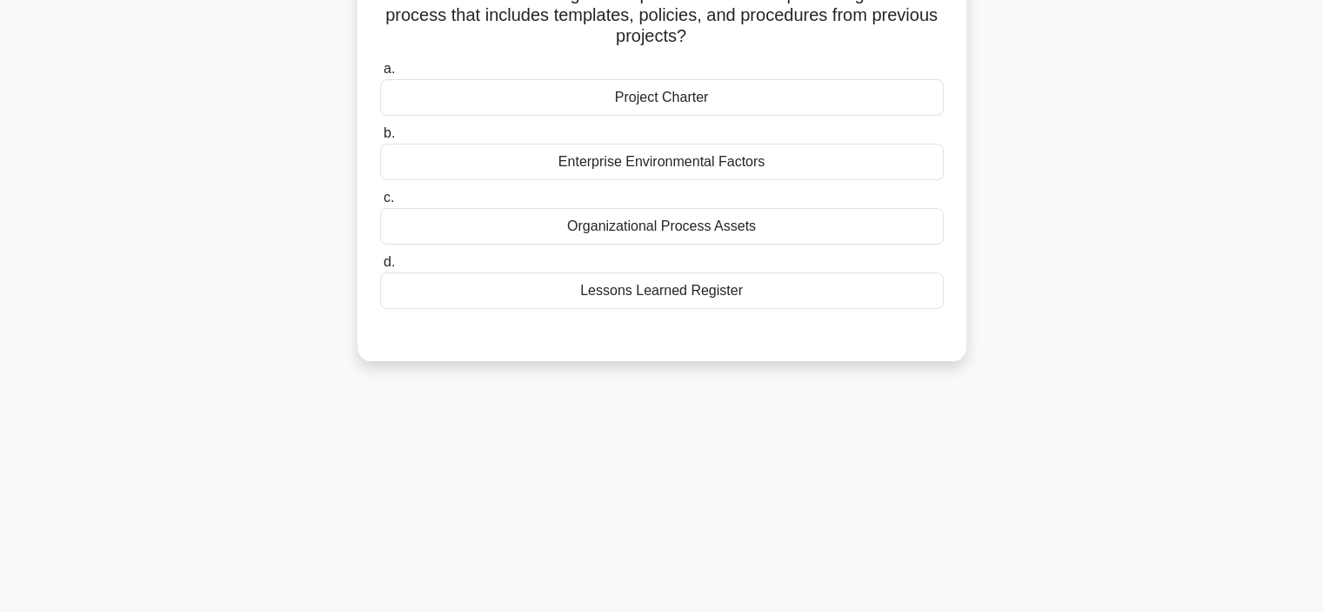
scroll to position [67, 0]
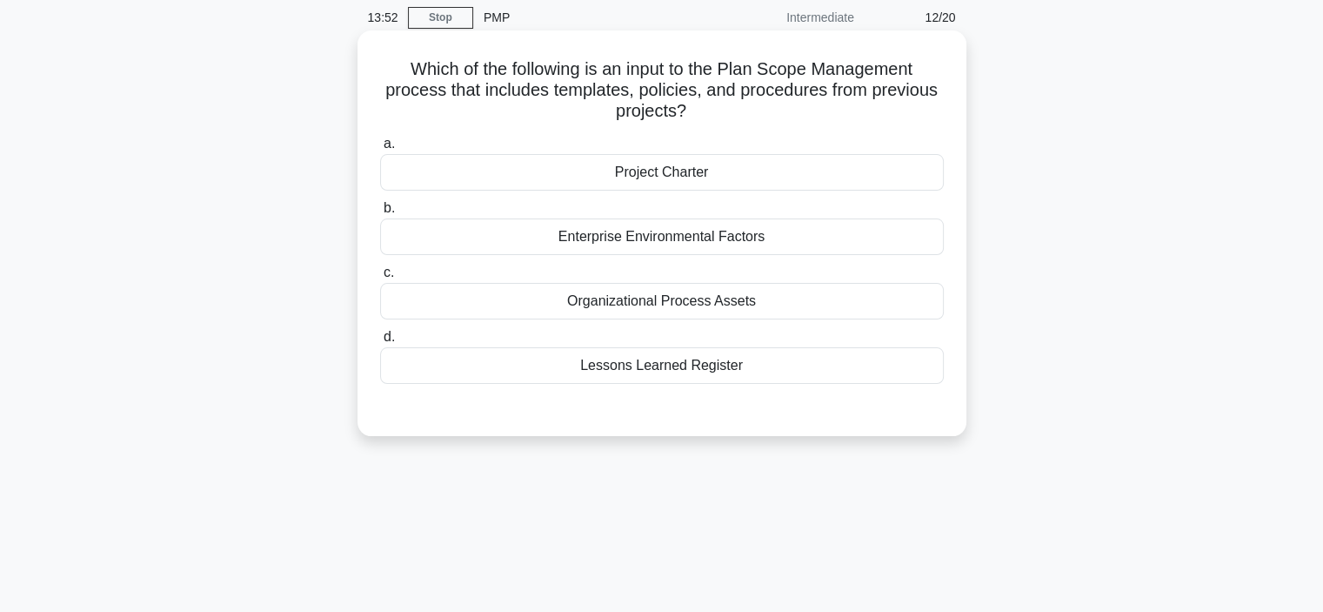
click at [436, 351] on div "Lessons Learned Register" at bounding box center [662, 365] width 564 height 37
click at [380, 343] on input "d. Lessons Learned Register" at bounding box center [380, 337] width 0 height 11
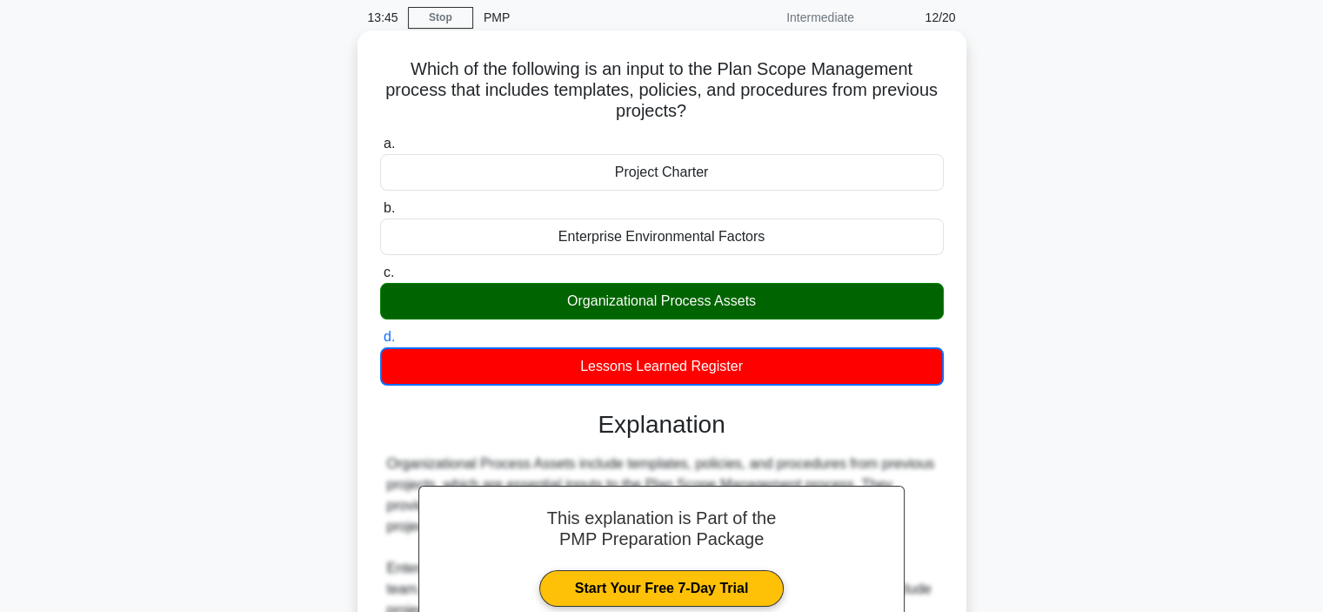
scroll to position [357, 0]
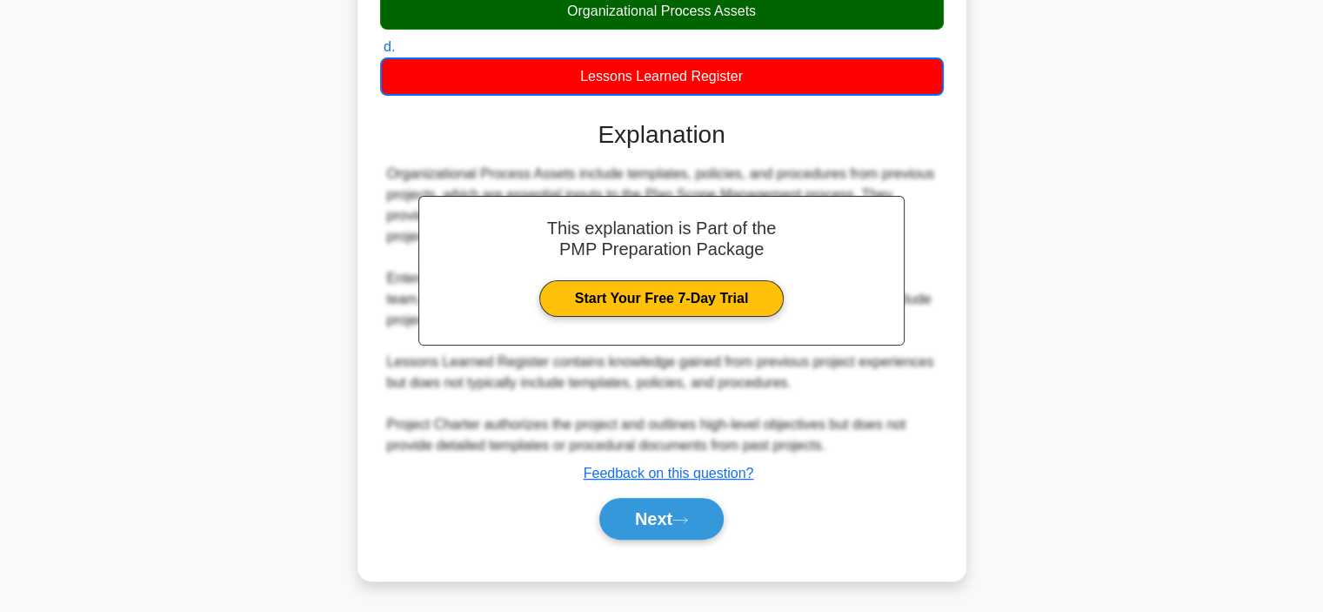
click at [637, 539] on div "Next" at bounding box center [662, 519] width 564 height 56
click at [643, 528] on button "Next" at bounding box center [661, 519] width 124 height 42
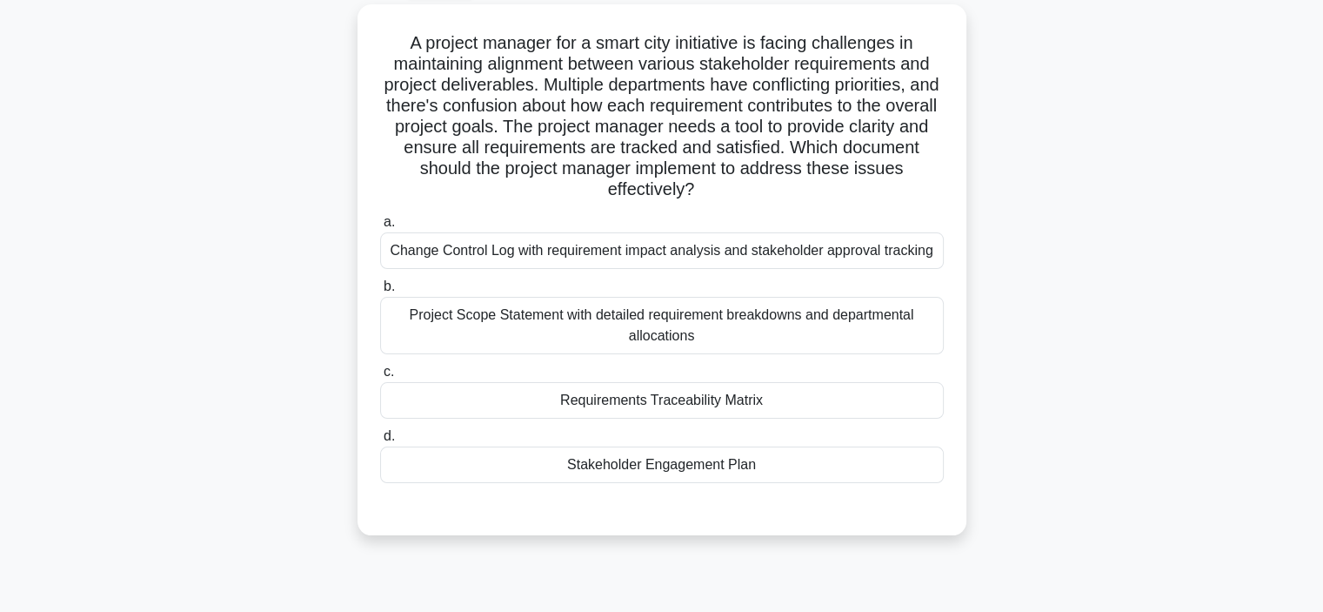
scroll to position [67, 0]
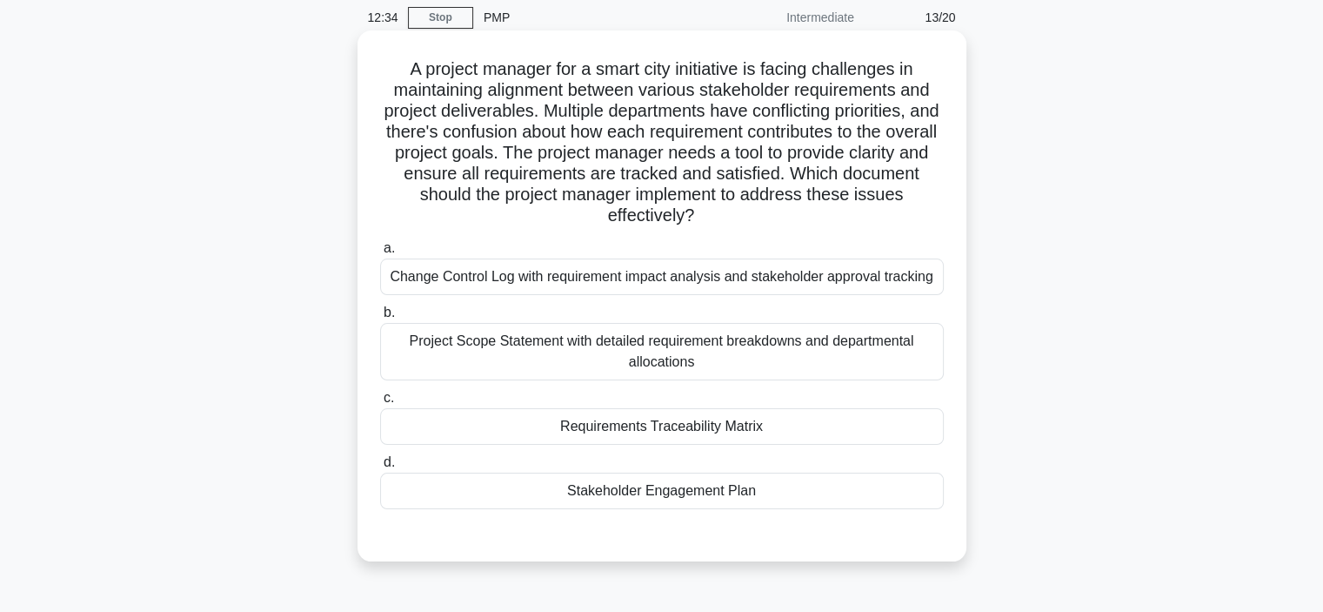
click at [614, 433] on div "Requirements Traceability Matrix" at bounding box center [662, 426] width 564 height 37
click at [380, 404] on input "c. Requirements Traceability Matrix" at bounding box center [380, 397] width 0 height 11
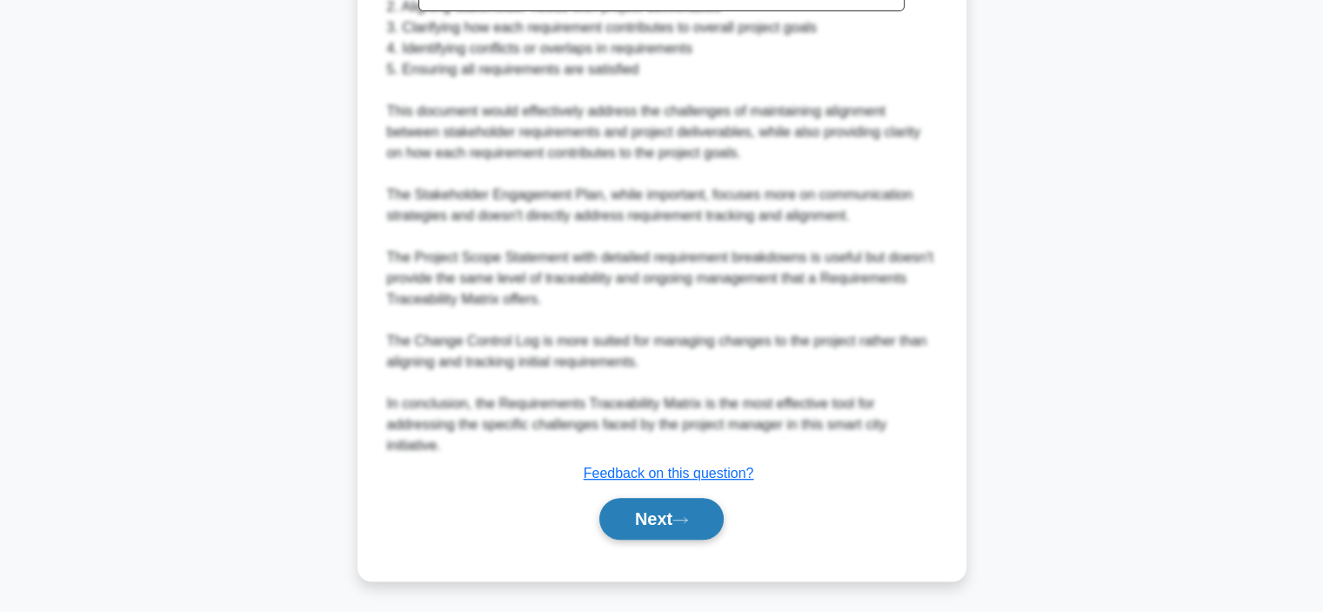
click at [628, 522] on button "Next" at bounding box center [661, 519] width 124 height 42
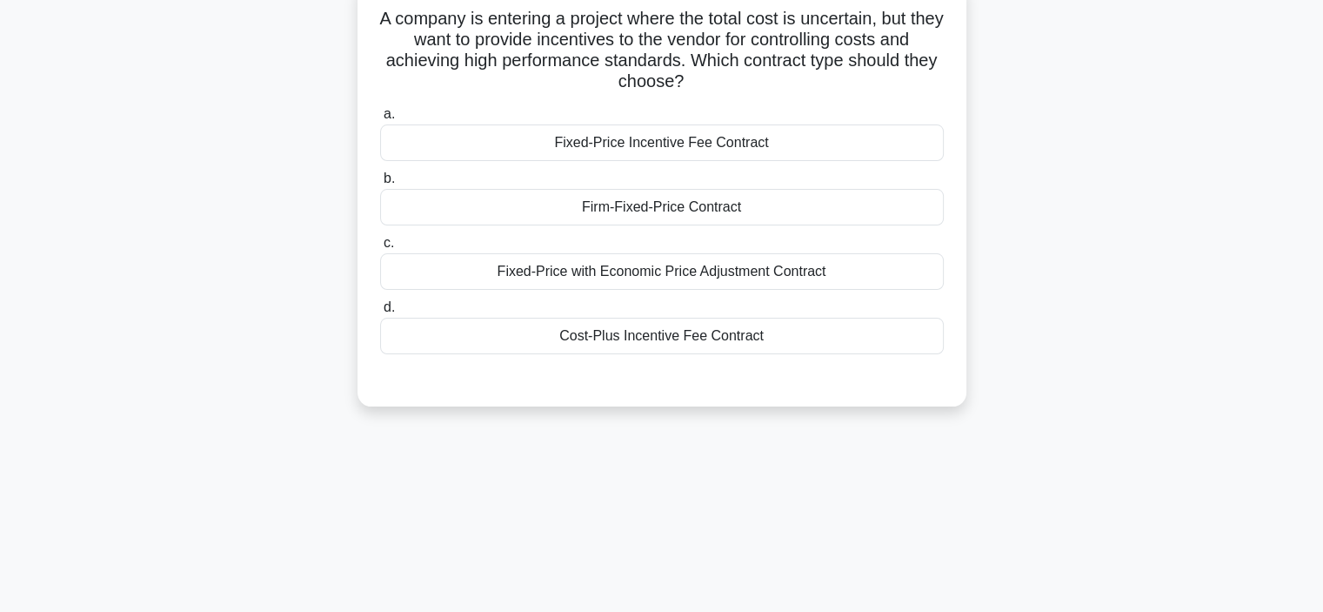
scroll to position [0, 0]
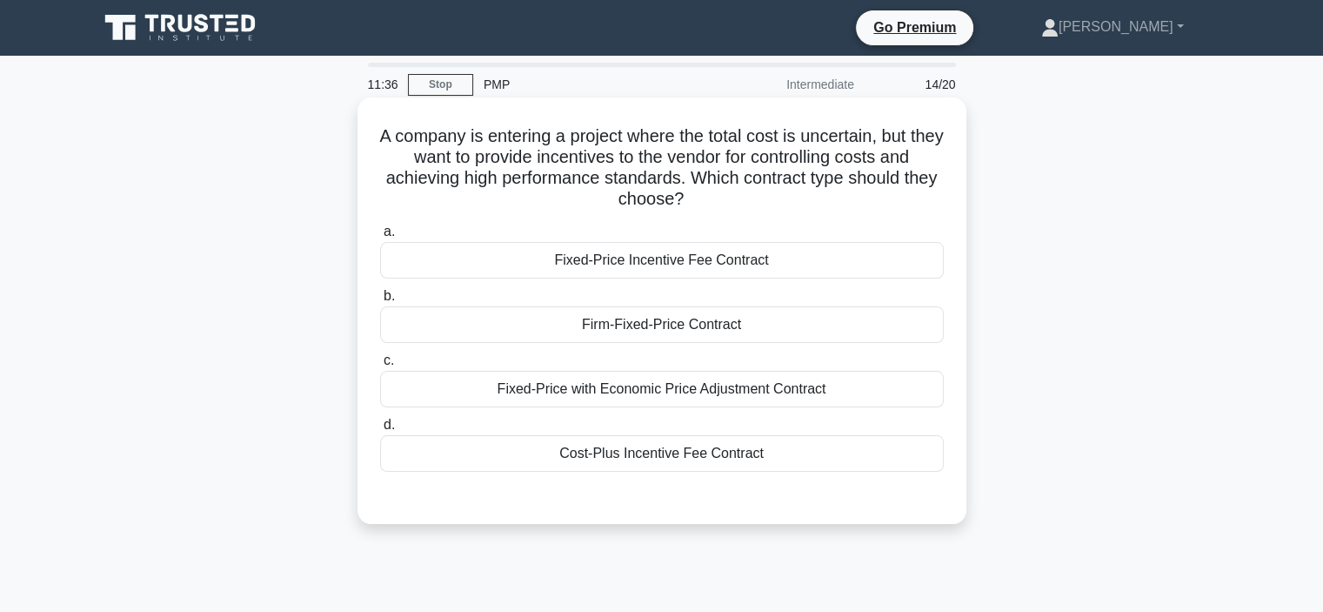
click at [616, 469] on div "Cost-Plus Incentive Fee Contract" at bounding box center [662, 453] width 564 height 37
click at [380, 431] on input "d. Cost-Plus Incentive Fee Contract" at bounding box center [380, 424] width 0 height 11
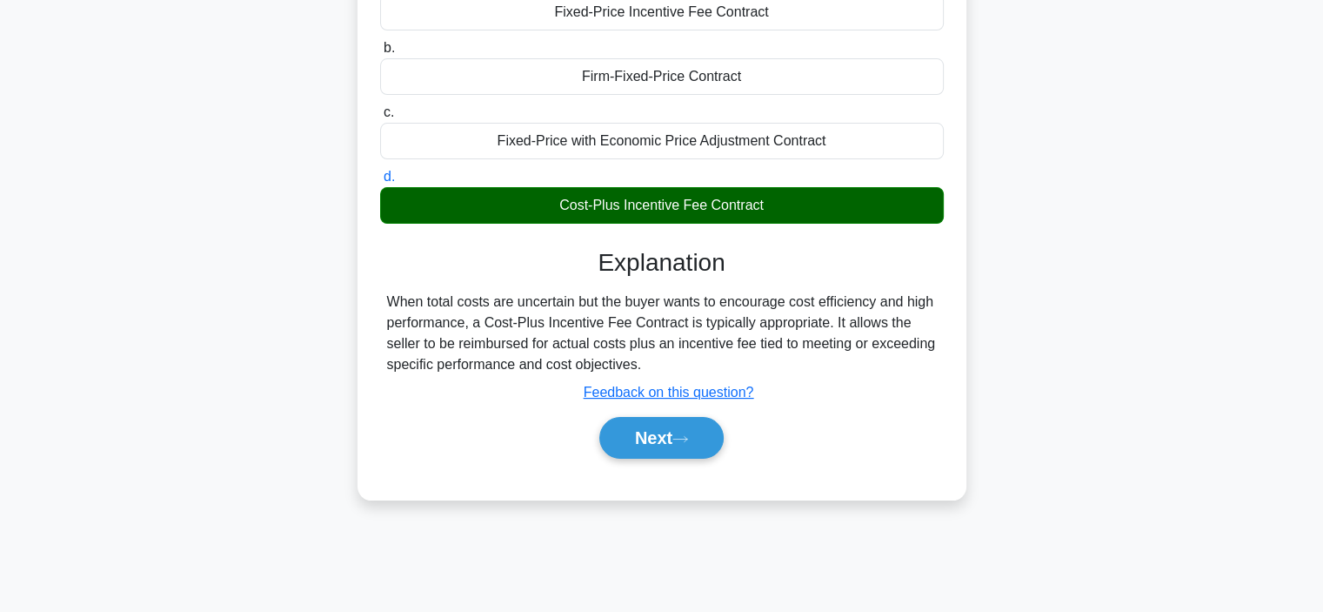
scroll to position [328, 0]
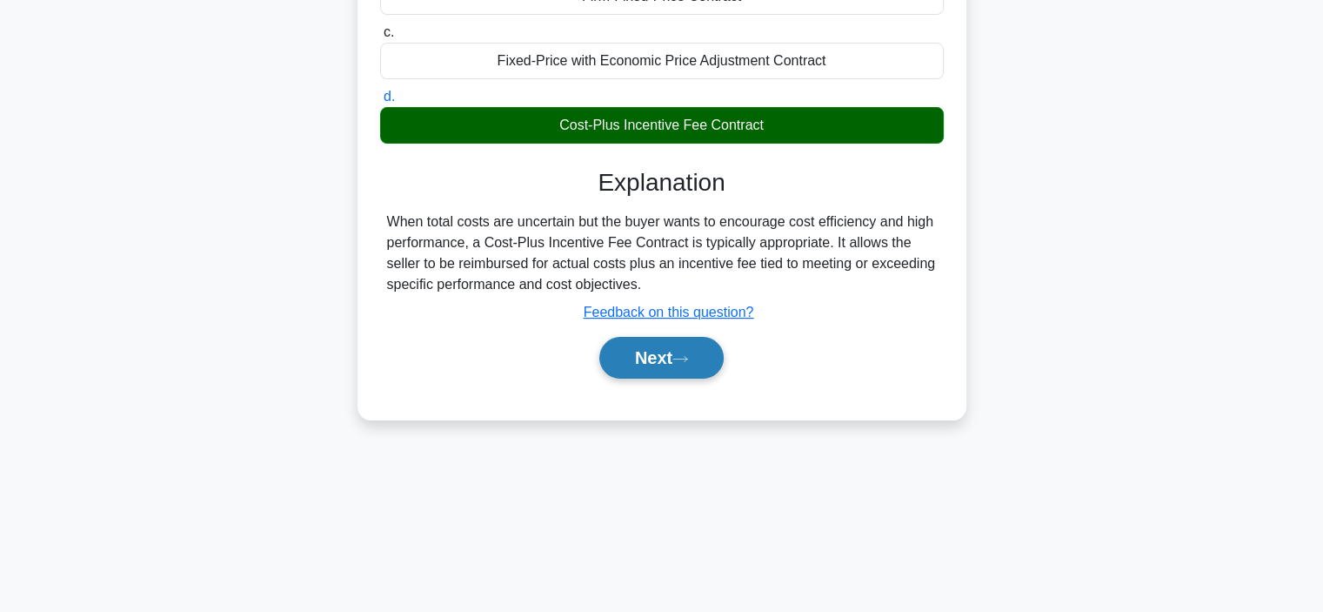
click at [635, 361] on button "Next" at bounding box center [661, 358] width 124 height 42
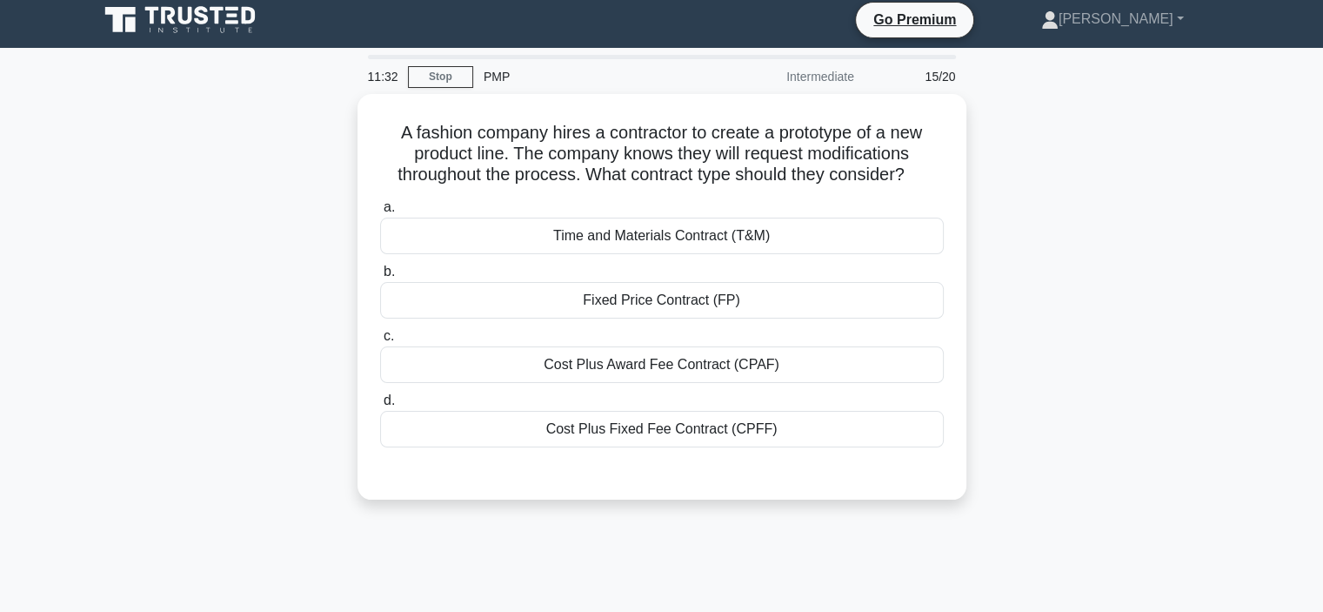
scroll to position [0, 0]
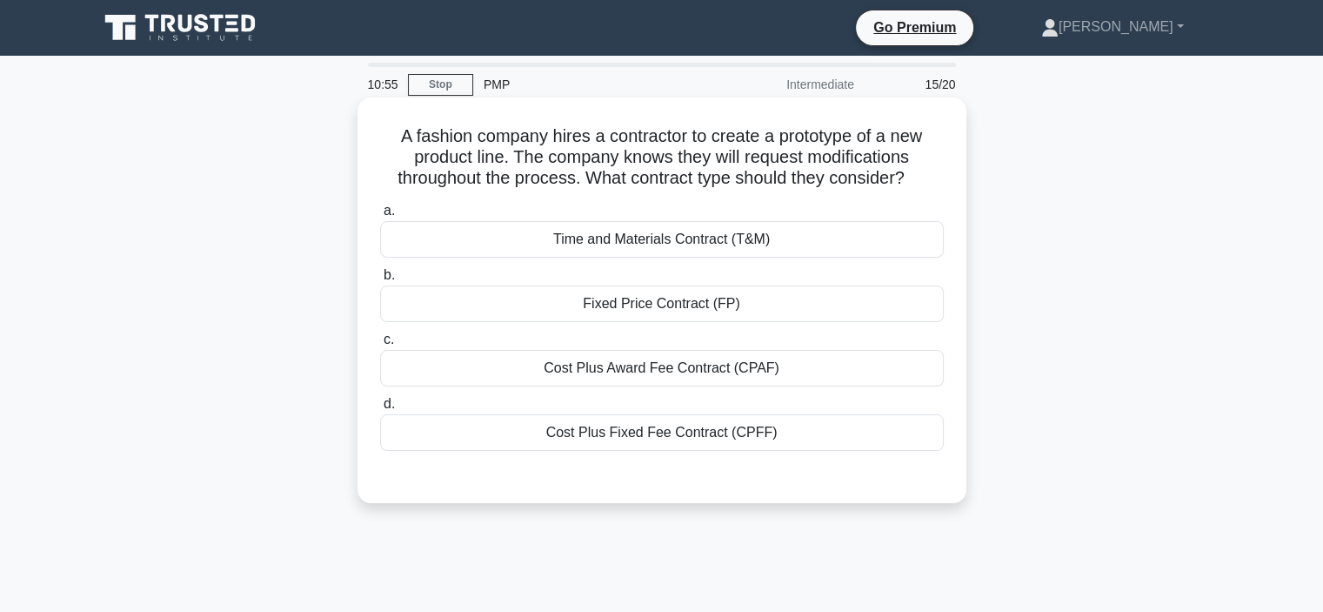
click at [663, 378] on div "Cost Plus Award Fee Contract (CPAF)" at bounding box center [662, 368] width 564 height 37
click at [380, 345] on input "c. Cost Plus Award Fee Contract (CPAF)" at bounding box center [380, 339] width 0 height 11
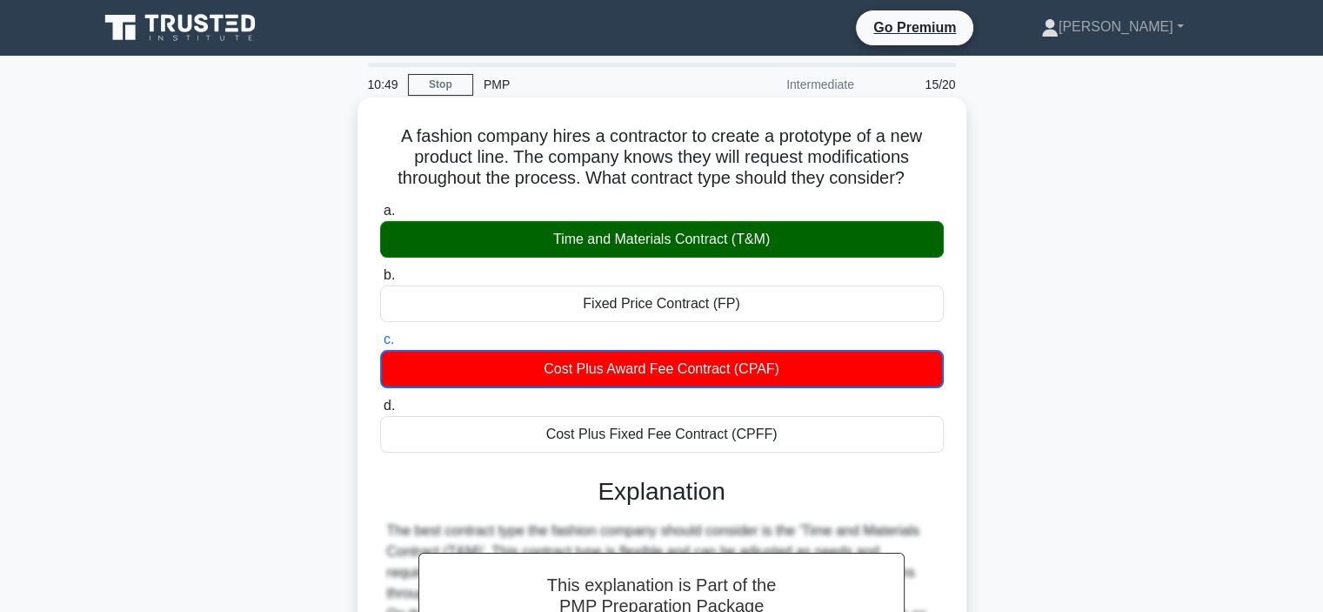
scroll to position [328, 0]
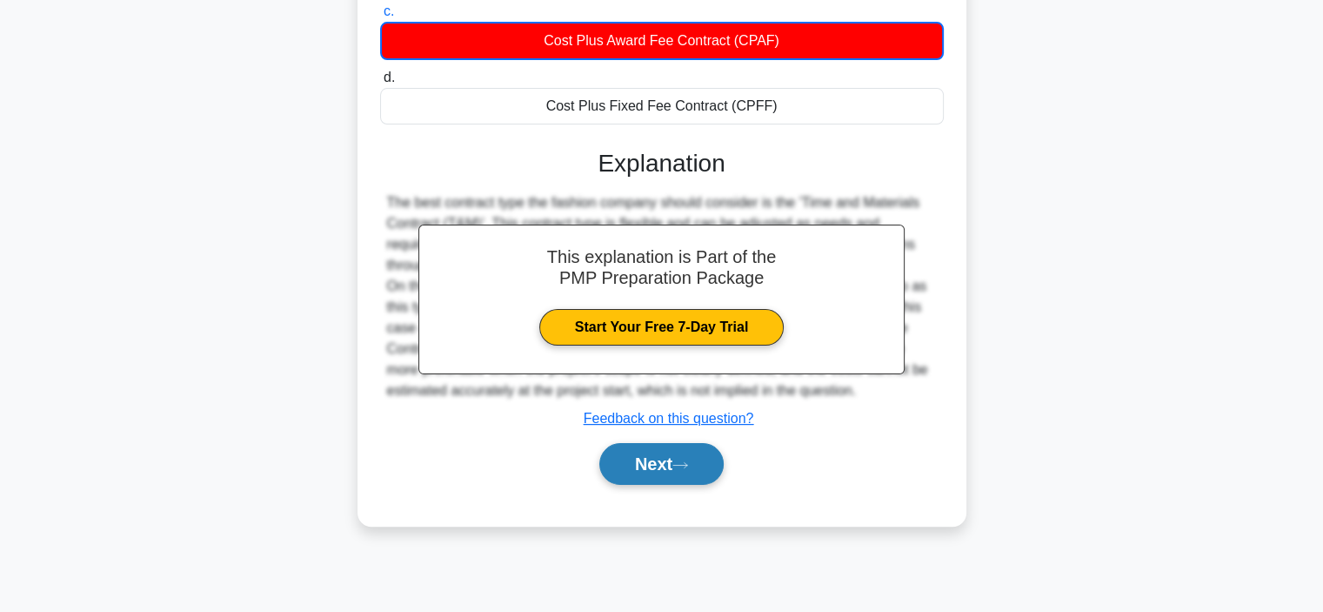
click at [646, 463] on button "Next" at bounding box center [661, 464] width 124 height 42
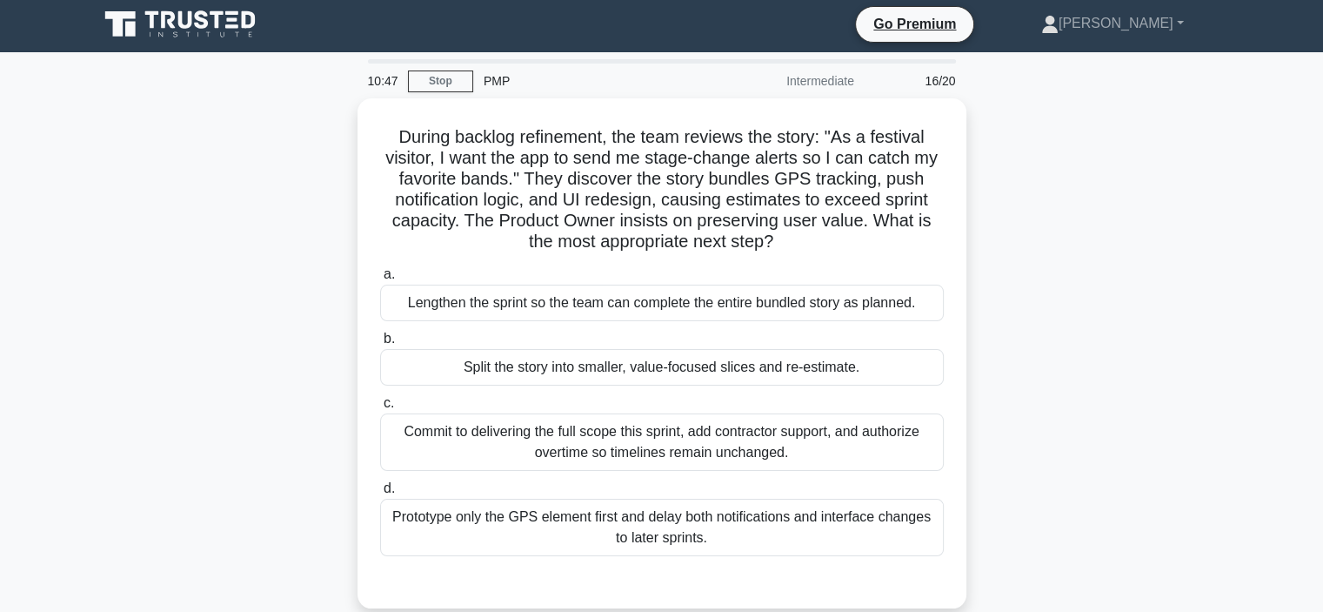
scroll to position [0, 0]
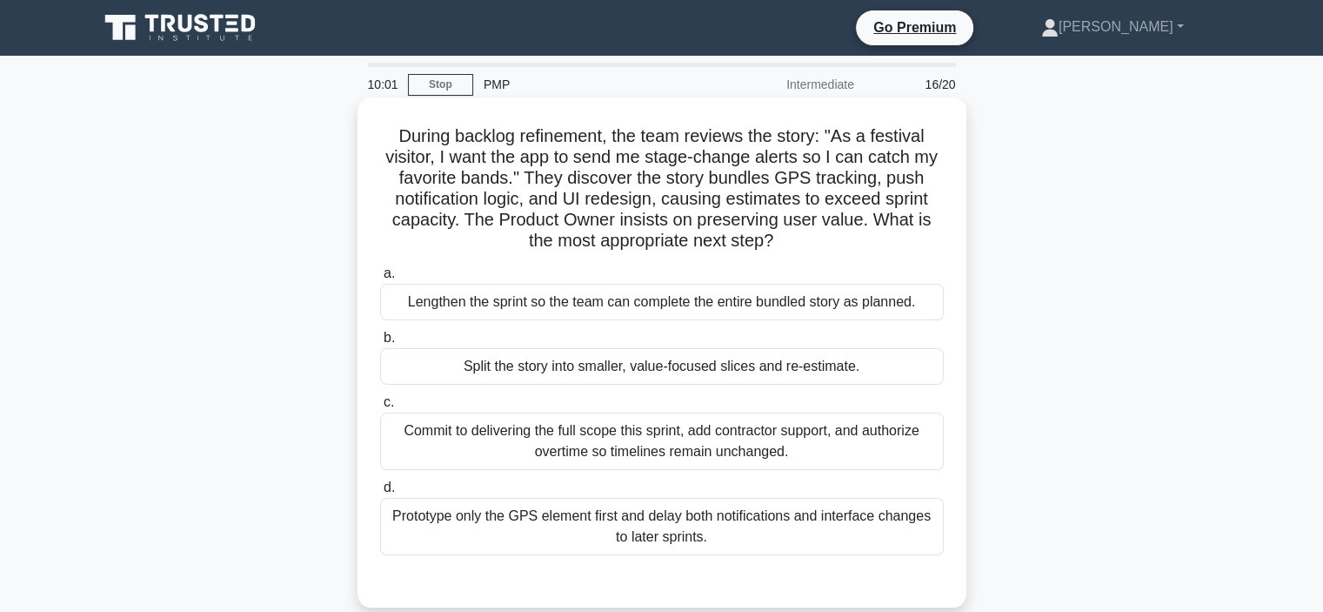
click at [459, 352] on div "Split the story into smaller, value-focused slices and re-estimate." at bounding box center [662, 366] width 564 height 37
click at [380, 344] on input "b. Split the story into smaller, value-focused slices and re-estimate." at bounding box center [380, 337] width 0 height 11
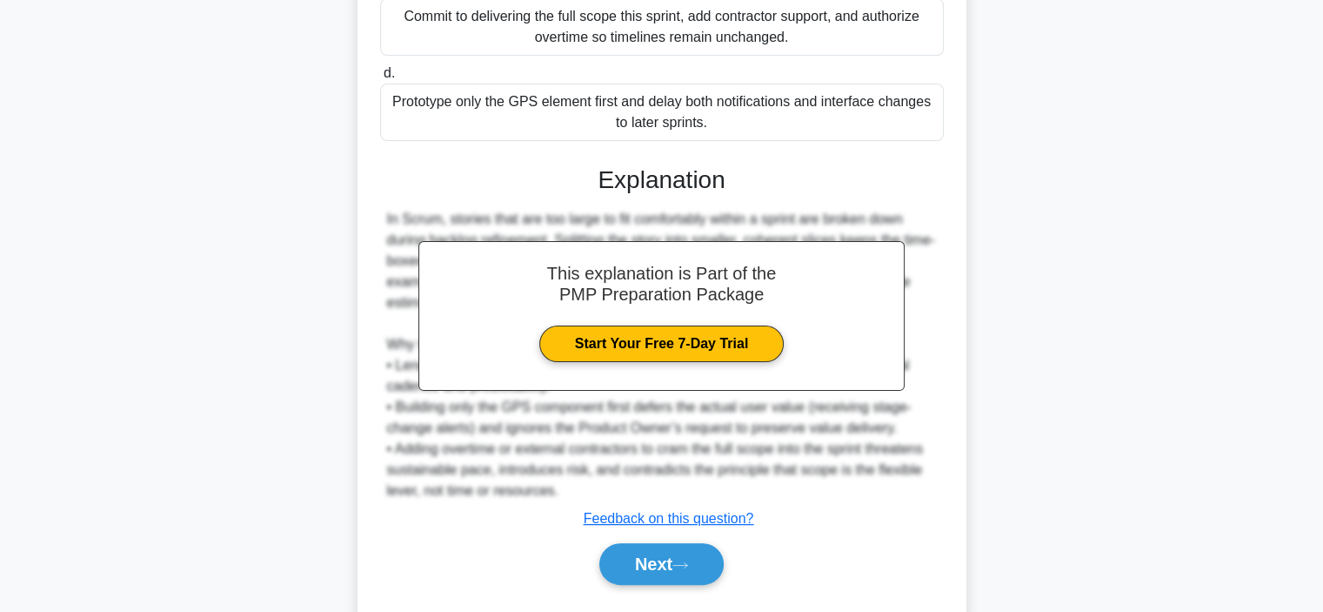
scroll to position [459, 0]
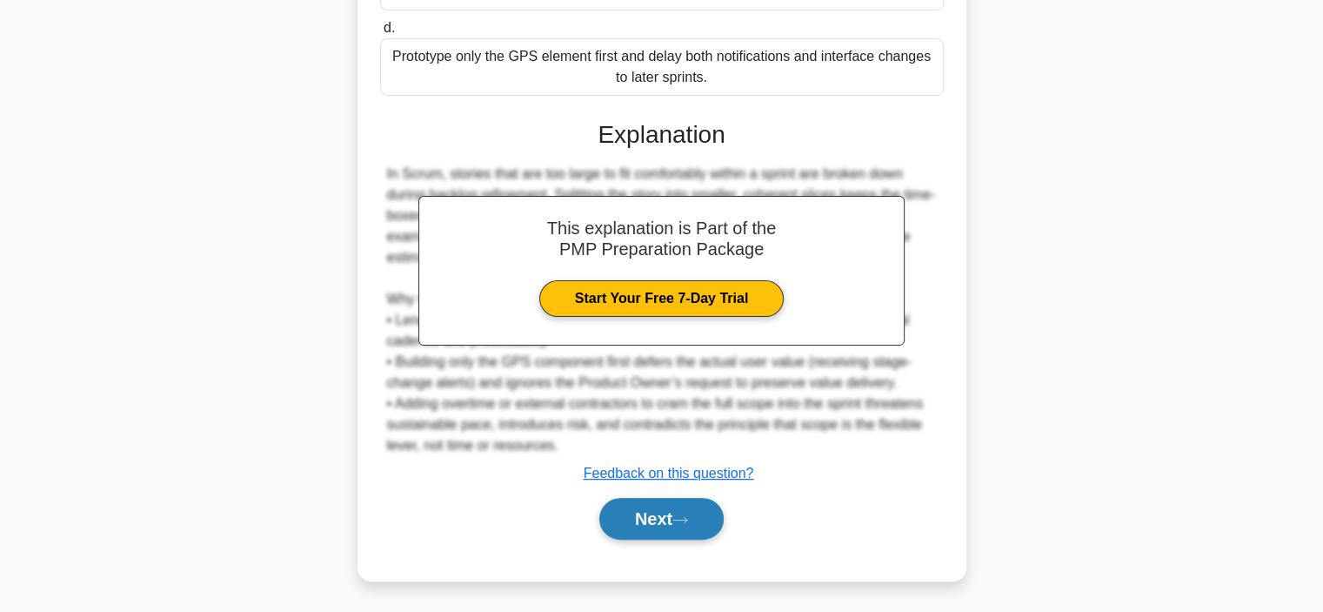
click at [638, 504] on button "Next" at bounding box center [661, 519] width 124 height 42
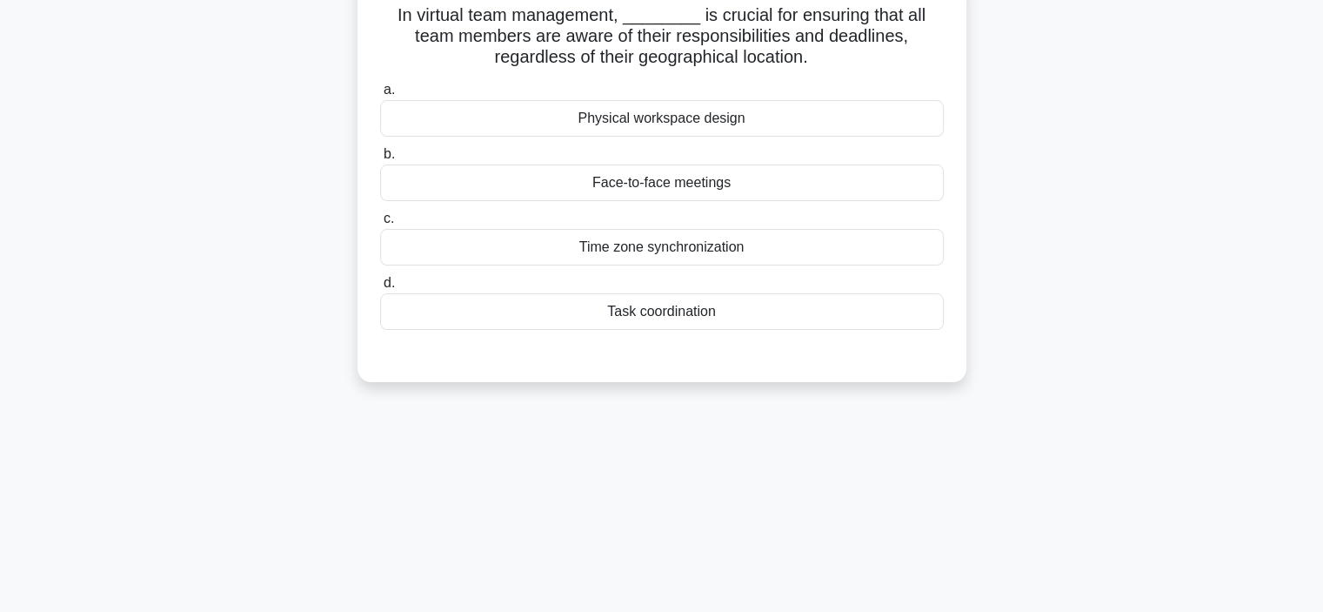
scroll to position [0, 0]
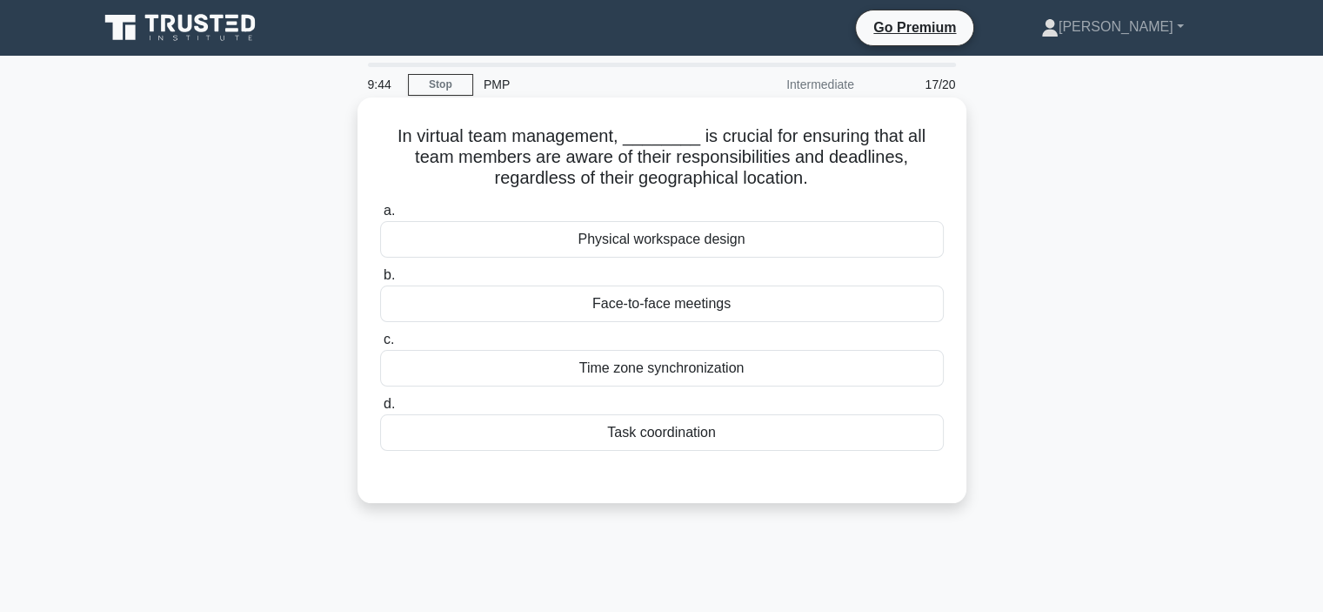
click at [467, 364] on div "Time zone synchronization" at bounding box center [662, 368] width 564 height 37
click at [380, 345] on input "c. Time zone synchronization" at bounding box center [380, 339] width 0 height 11
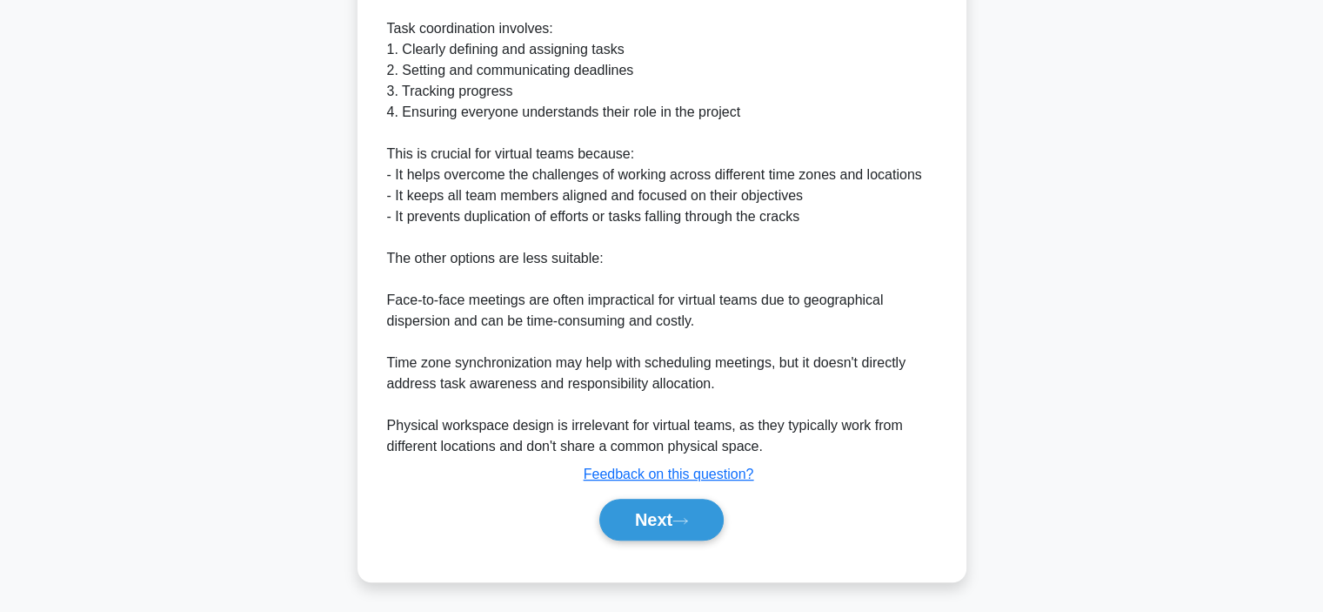
scroll to position [566, 0]
click at [619, 510] on button "Next" at bounding box center [661, 519] width 124 height 42
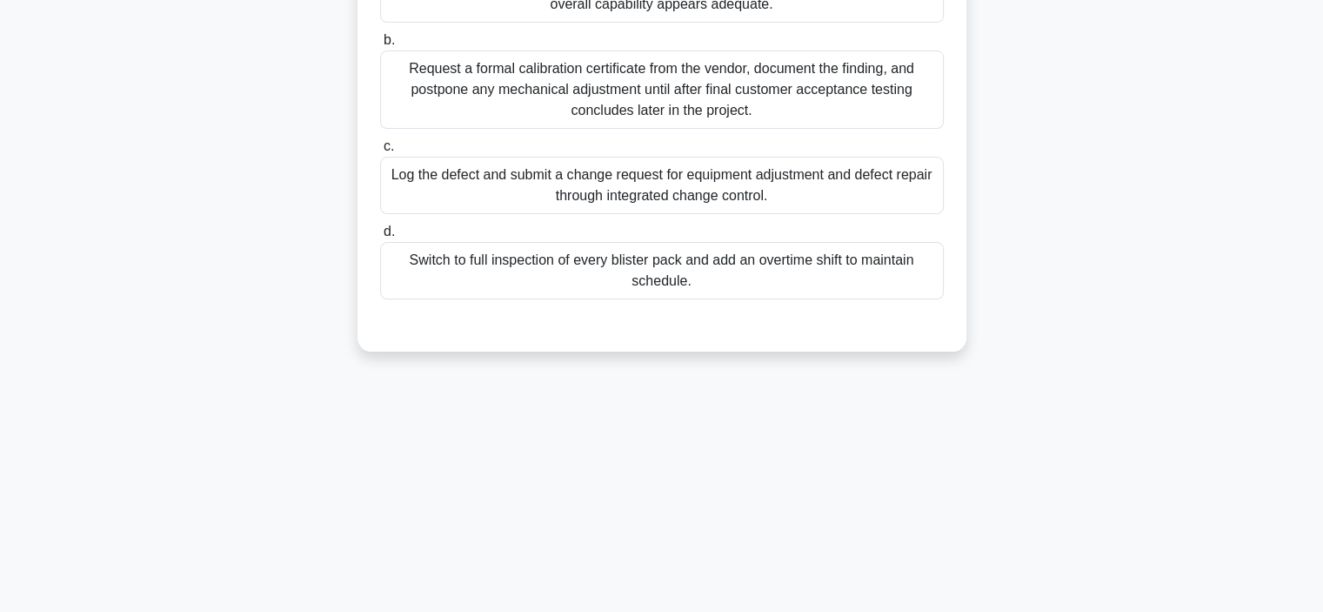
scroll to position [67, 0]
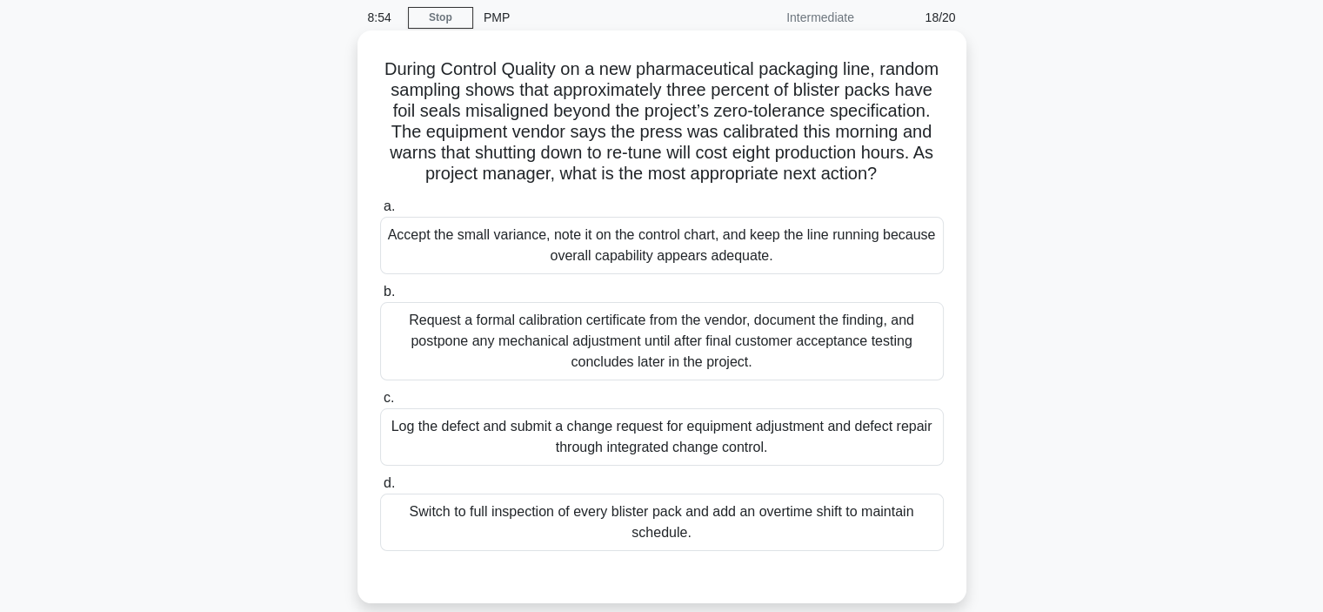
click at [563, 457] on div "Log the defect and submit a change request for equipment adjustment and defect …" at bounding box center [662, 436] width 564 height 57
click at [380, 404] on input "c. Log the defect and submit a change request for equipment adjustment and defe…" at bounding box center [380, 397] width 0 height 11
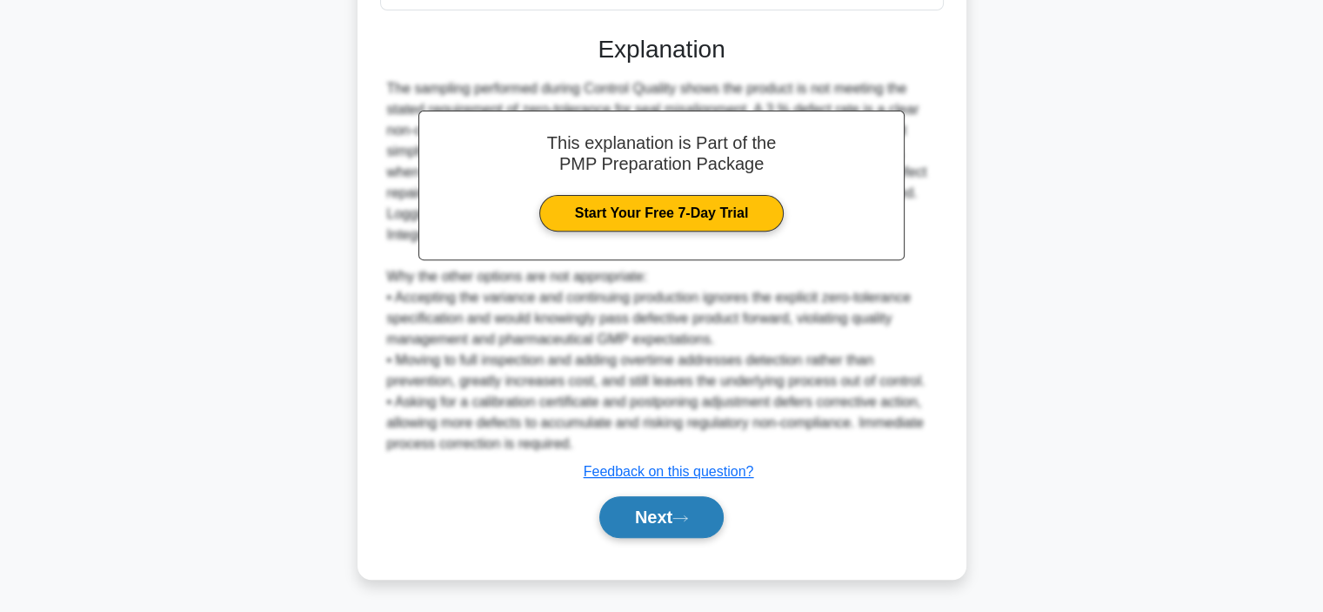
click at [615, 507] on button "Next" at bounding box center [661, 517] width 124 height 42
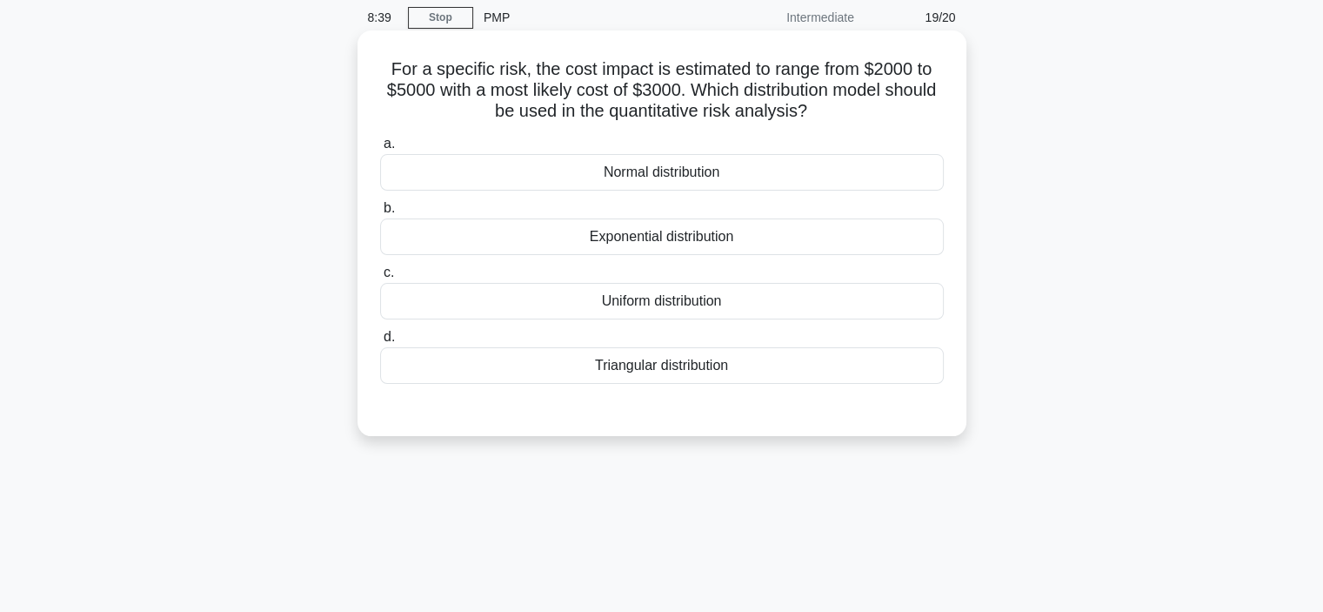
click at [509, 368] on div "Triangular distribution" at bounding box center [662, 365] width 564 height 37
click at [380, 343] on input "d. Triangular distribution" at bounding box center [380, 337] width 0 height 11
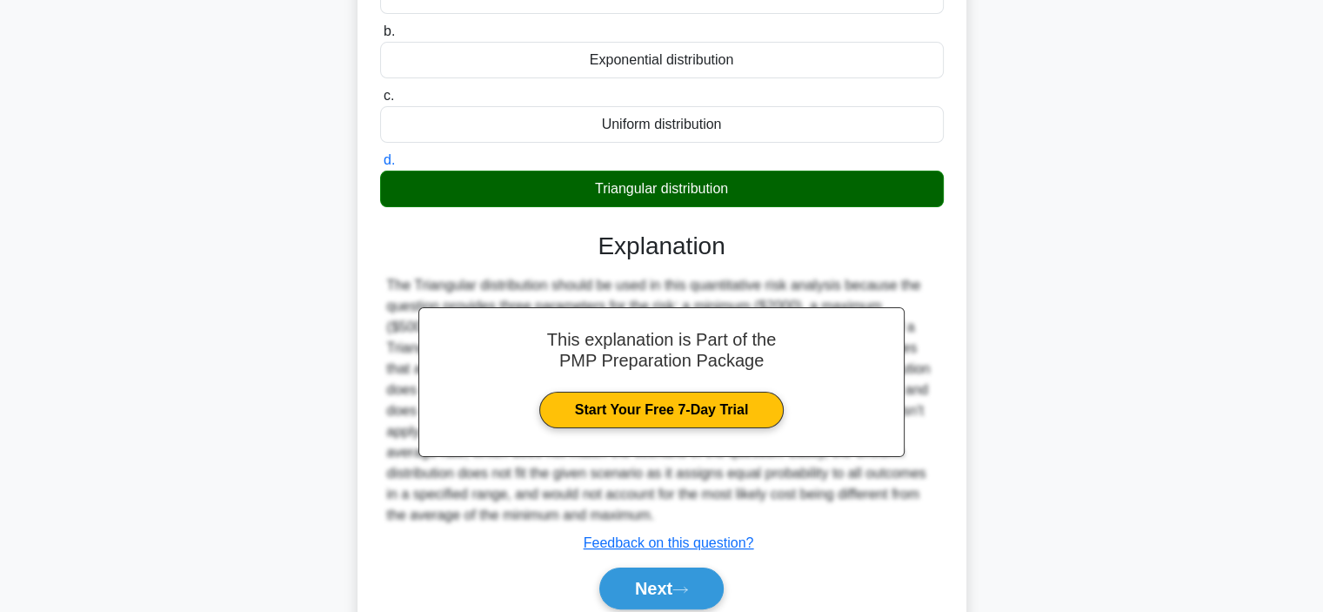
scroll to position [328, 0]
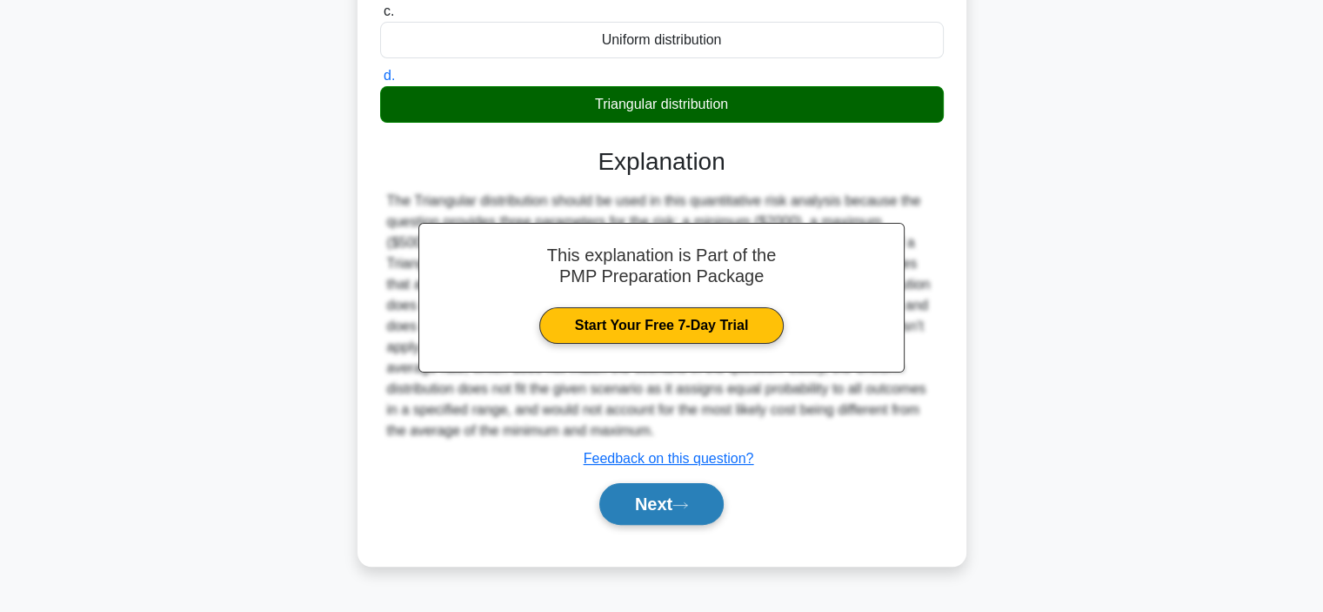
click at [679, 502] on icon at bounding box center [681, 505] width 16 height 10
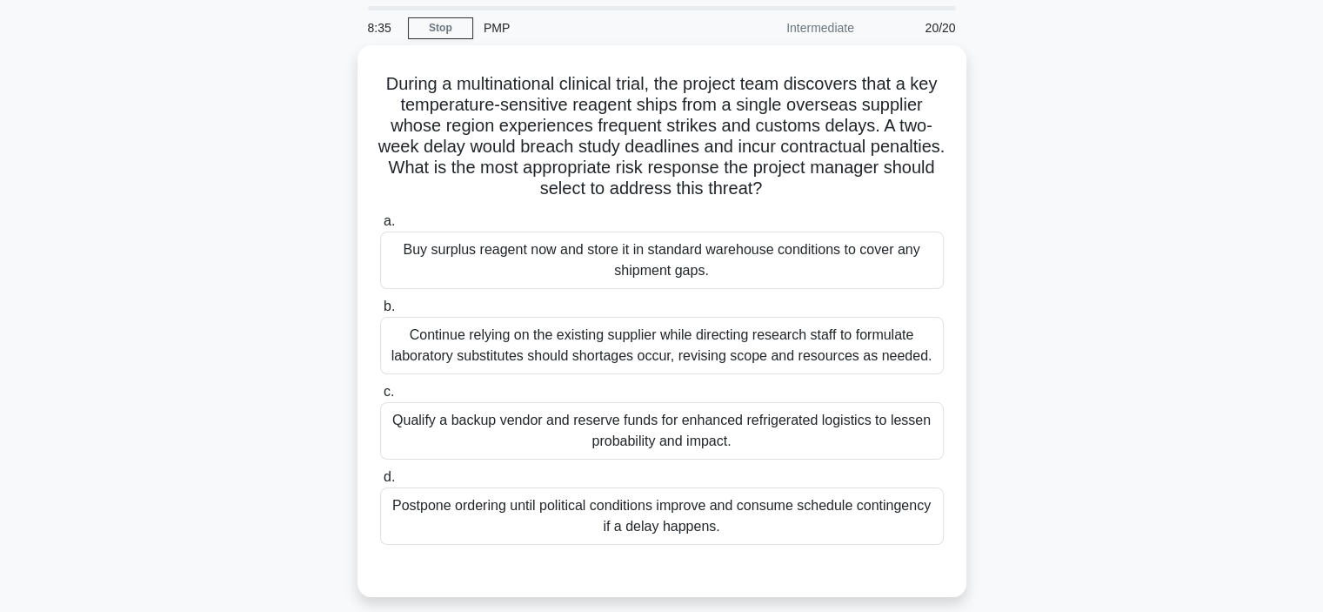
scroll to position [87, 0]
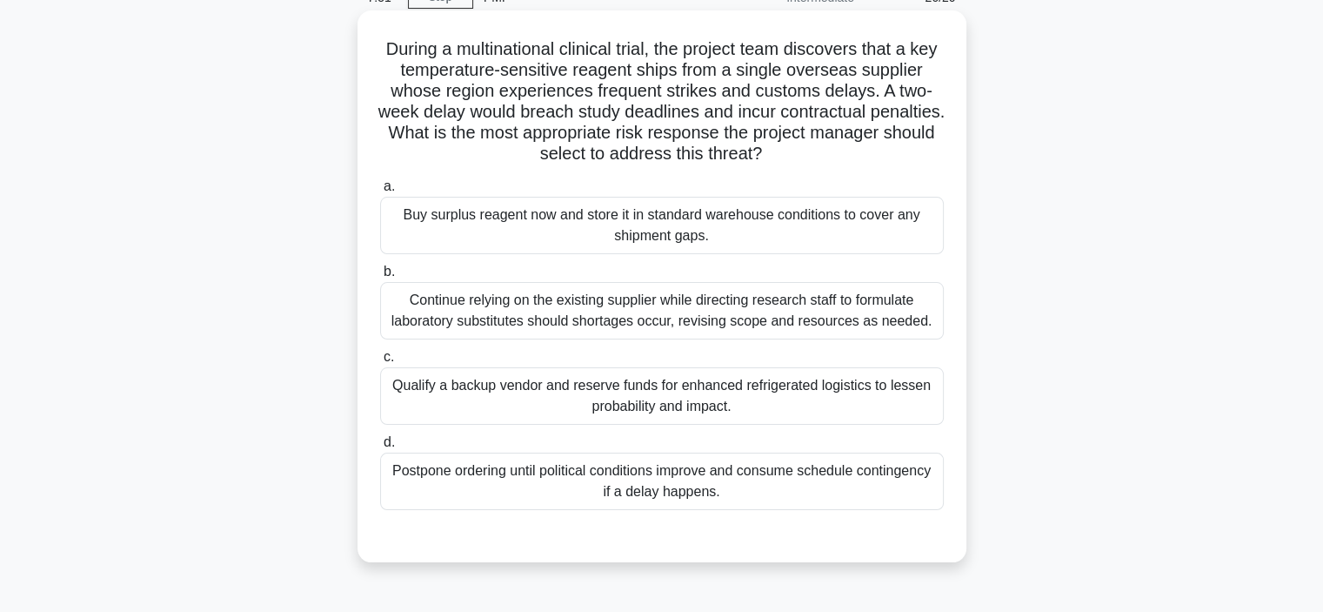
click at [430, 323] on div "Continue relying on the existing supplier while directing research staff to for…" at bounding box center [662, 310] width 564 height 57
click at [380, 278] on input "b. Continue relying on the existing supplier while directing research staff to …" at bounding box center [380, 271] width 0 height 11
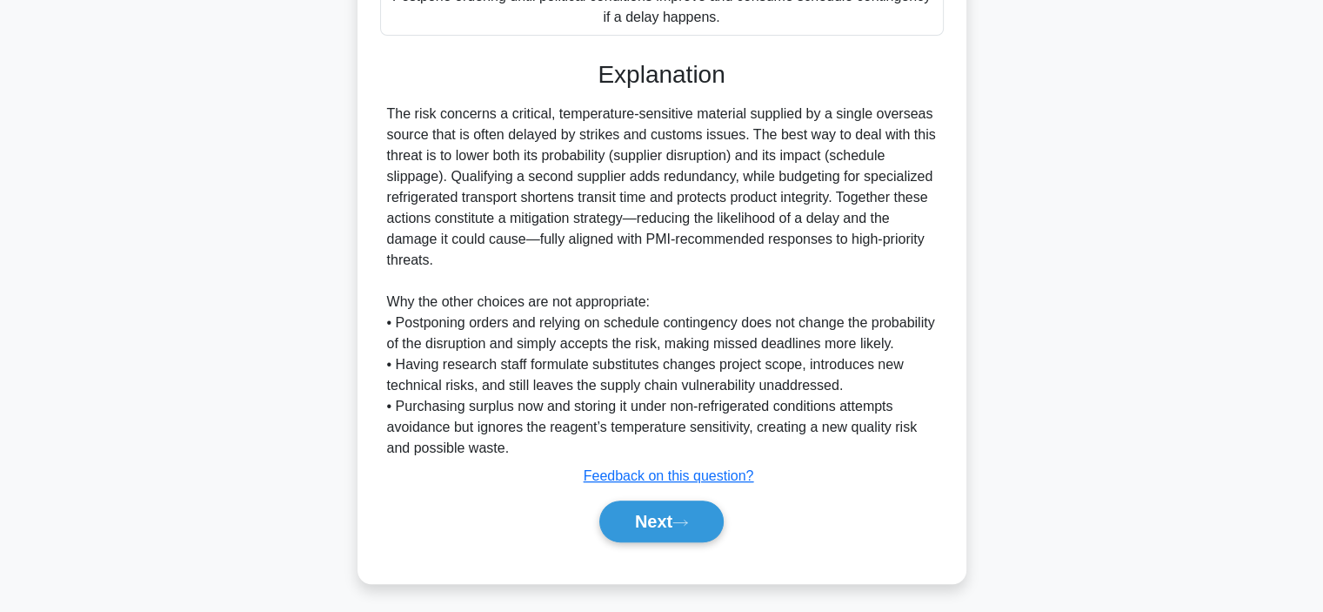
scroll to position [607, 0]
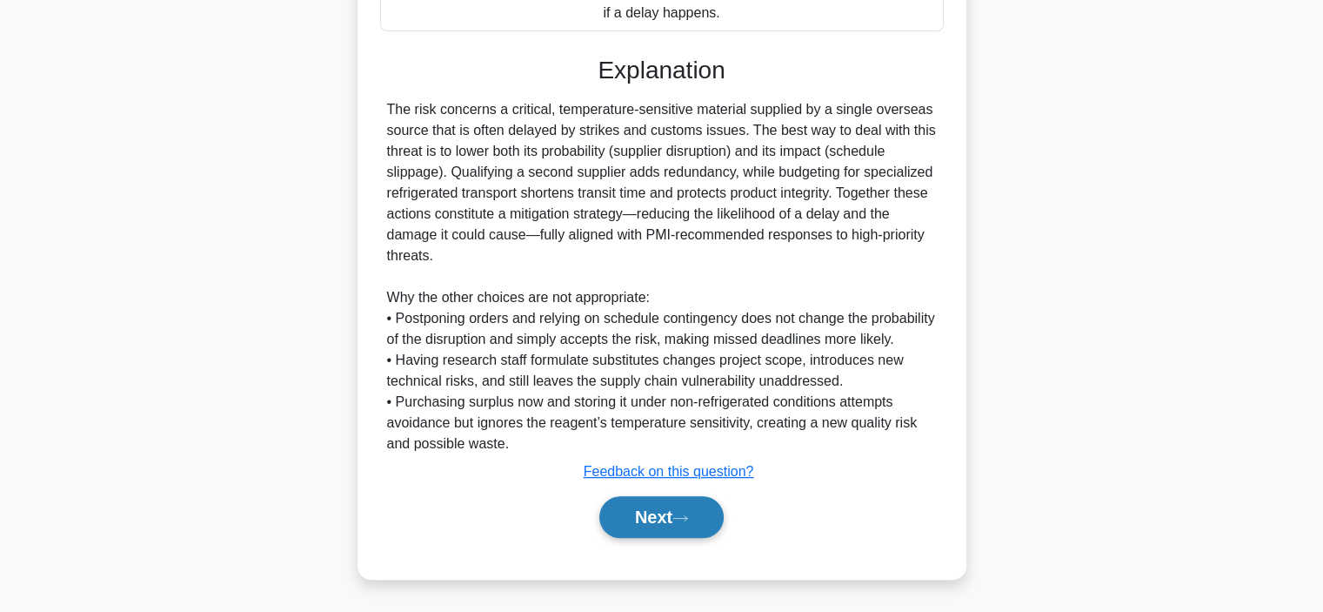
click at [641, 518] on button "Next" at bounding box center [661, 517] width 124 height 42
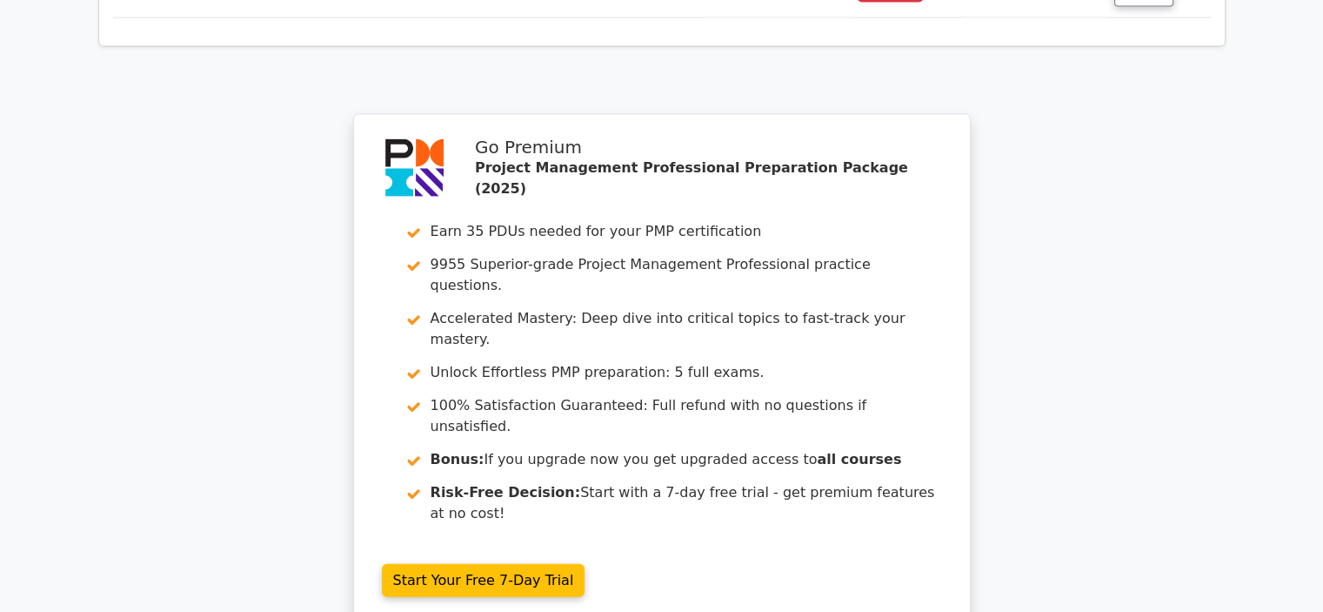
scroll to position [4084, 0]
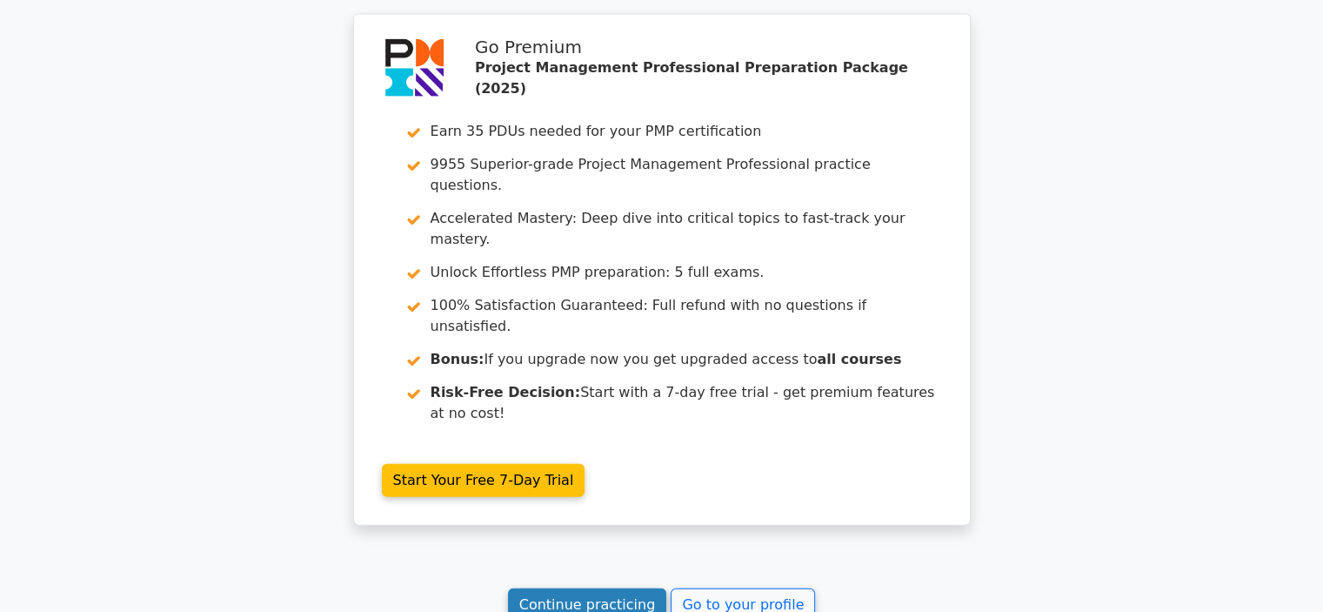
click at [545, 588] on link "Continue practicing" at bounding box center [587, 604] width 159 height 33
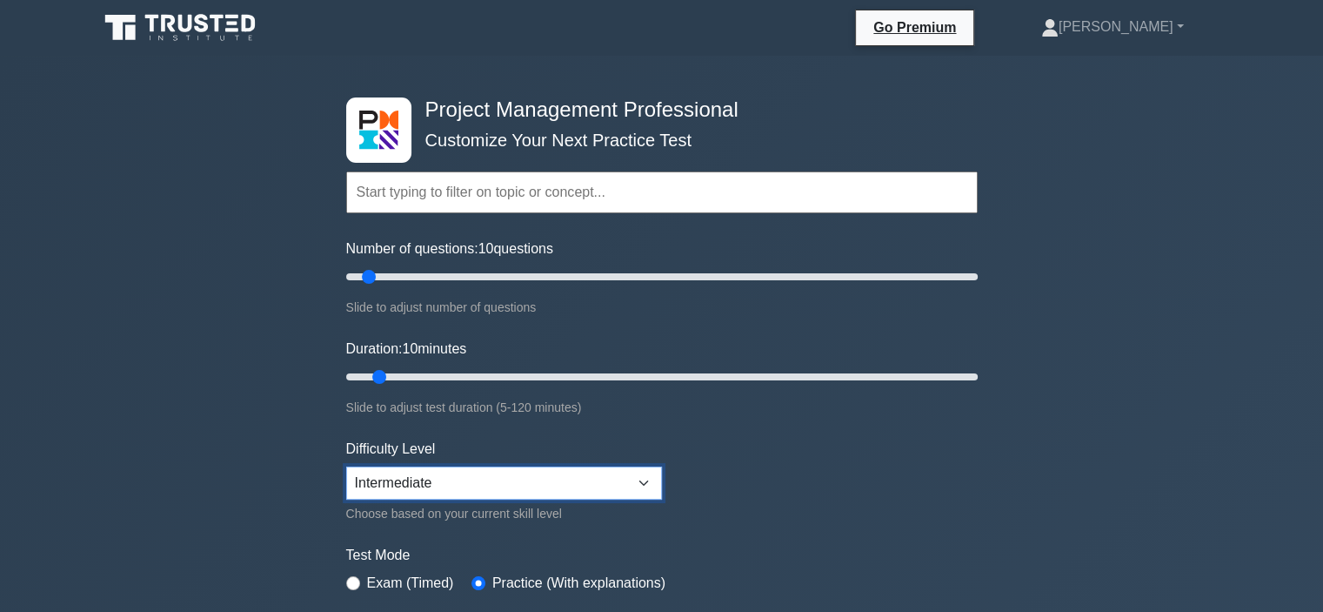
click at [474, 475] on select "Beginner Intermediate Expert" at bounding box center [504, 482] width 316 height 33
select select "expert"
click at [346, 466] on select "Beginner Intermediate Expert" at bounding box center [504, 482] width 316 height 33
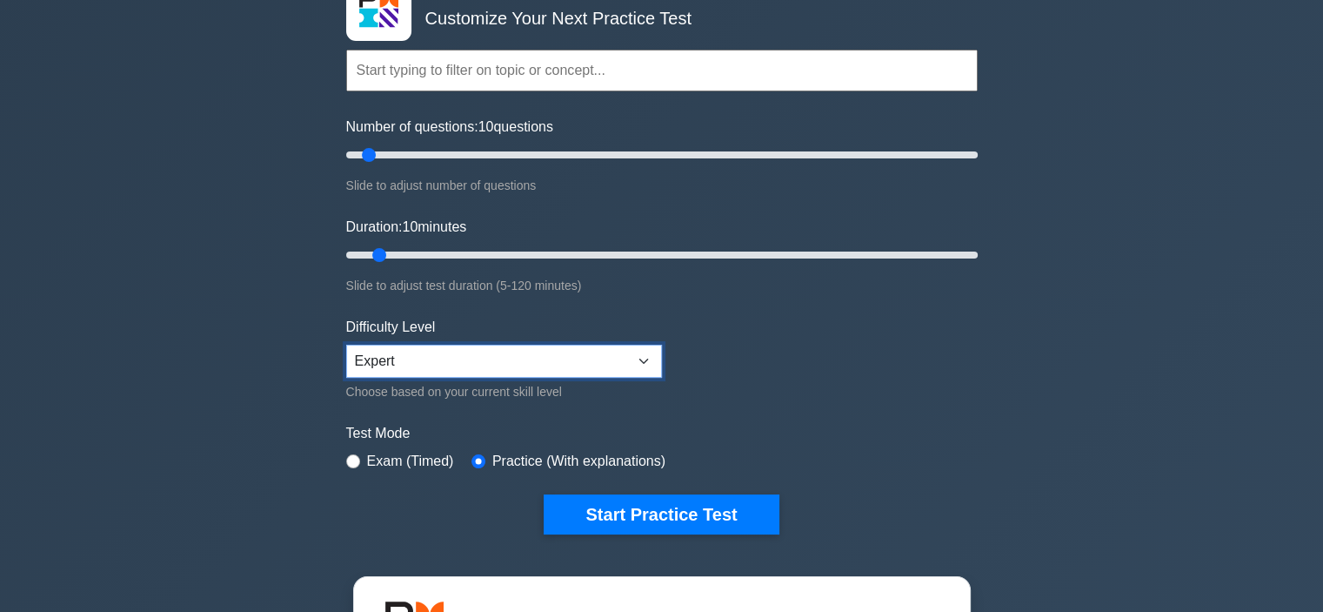
scroll to position [261, 0]
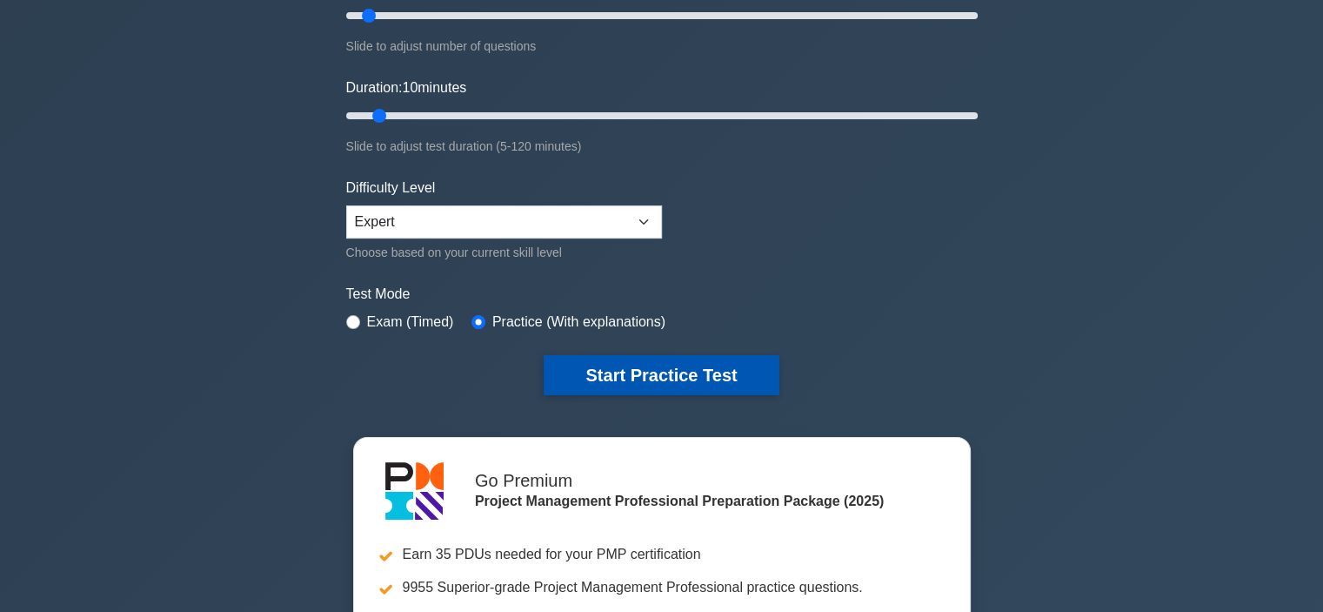
click at [638, 375] on button "Start Practice Test" at bounding box center [661, 375] width 235 height 40
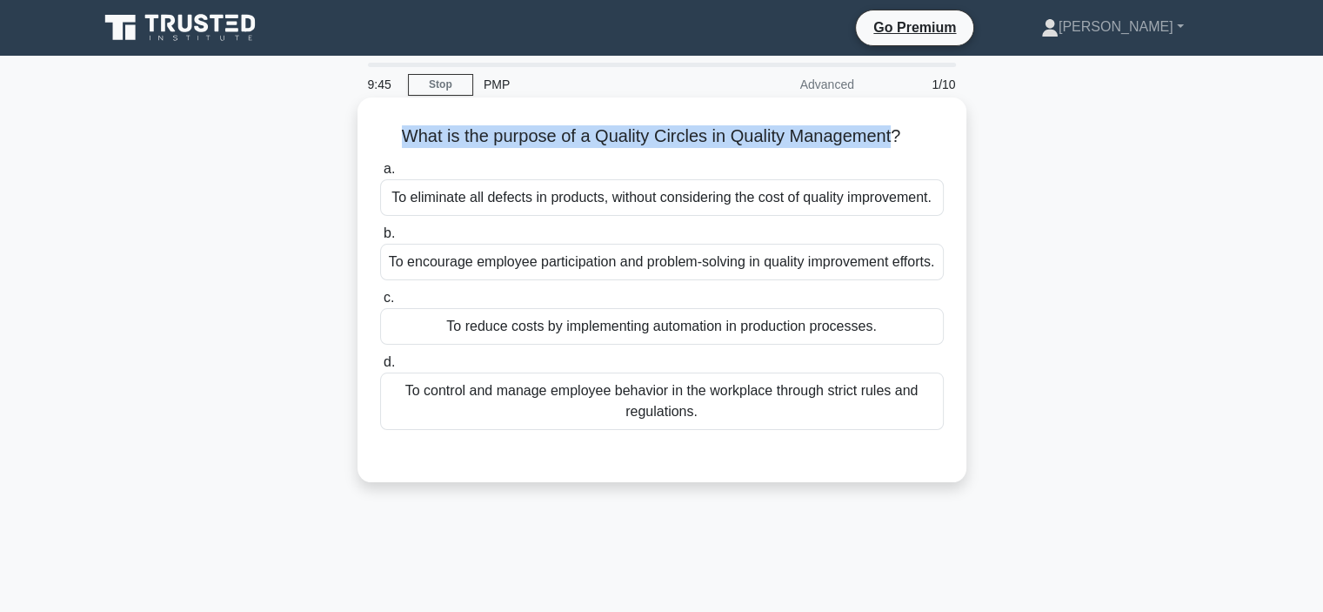
drag, startPoint x: 434, startPoint y: 139, endPoint x: 896, endPoint y: 142, distance: 462.0
click at [896, 142] on h5 "What is the purpose of a Quality Circles in Quality Management? .spinner_0XTQ{t…" at bounding box center [661, 136] width 567 height 23
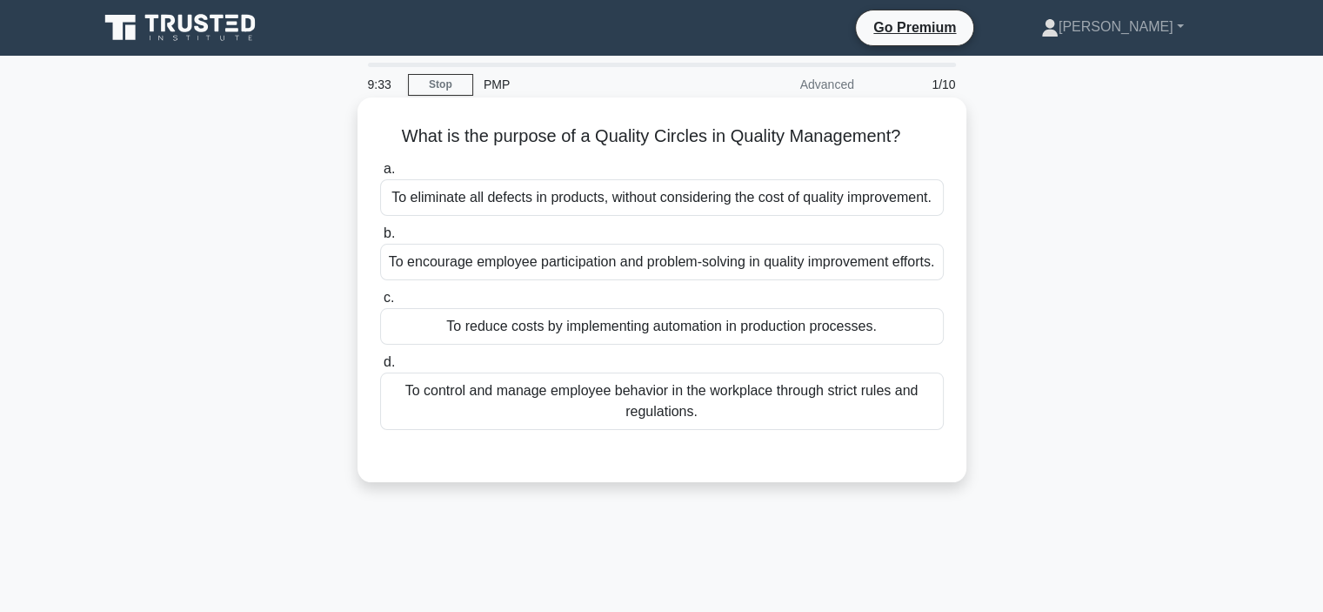
click at [463, 257] on div "To encourage employee participation and problem-solving in quality improvement …" at bounding box center [662, 262] width 564 height 37
click at [380, 239] on input "b. To encourage employee participation and problem-solving in quality improveme…" at bounding box center [380, 233] width 0 height 11
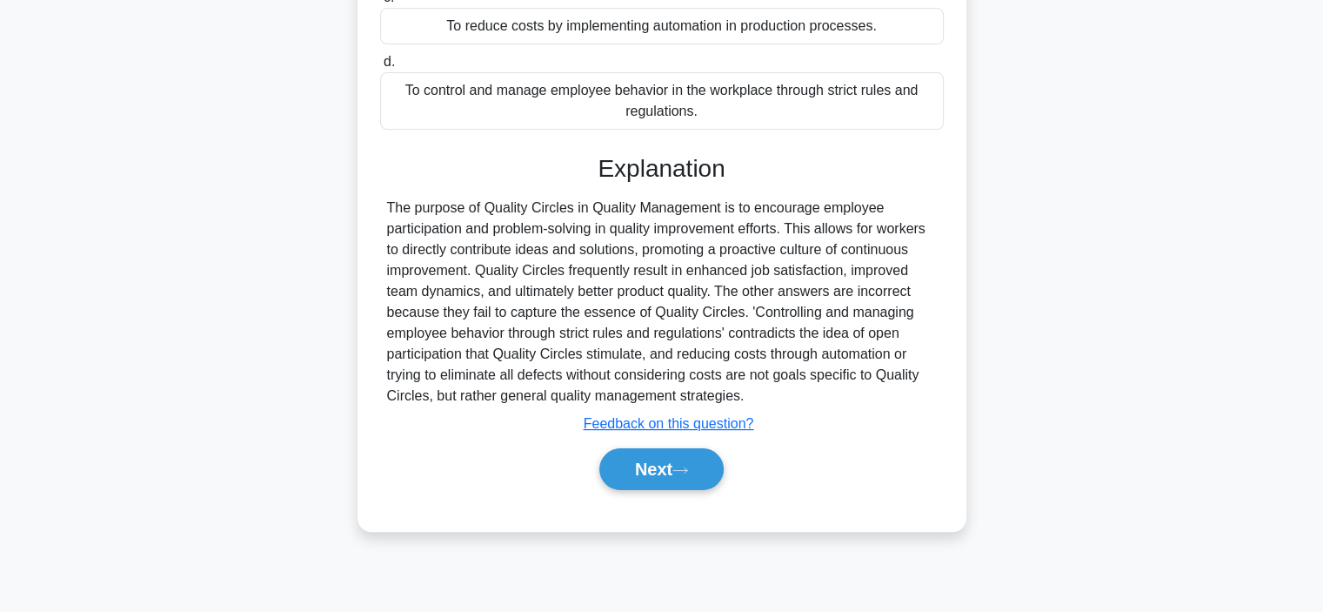
scroll to position [328, 0]
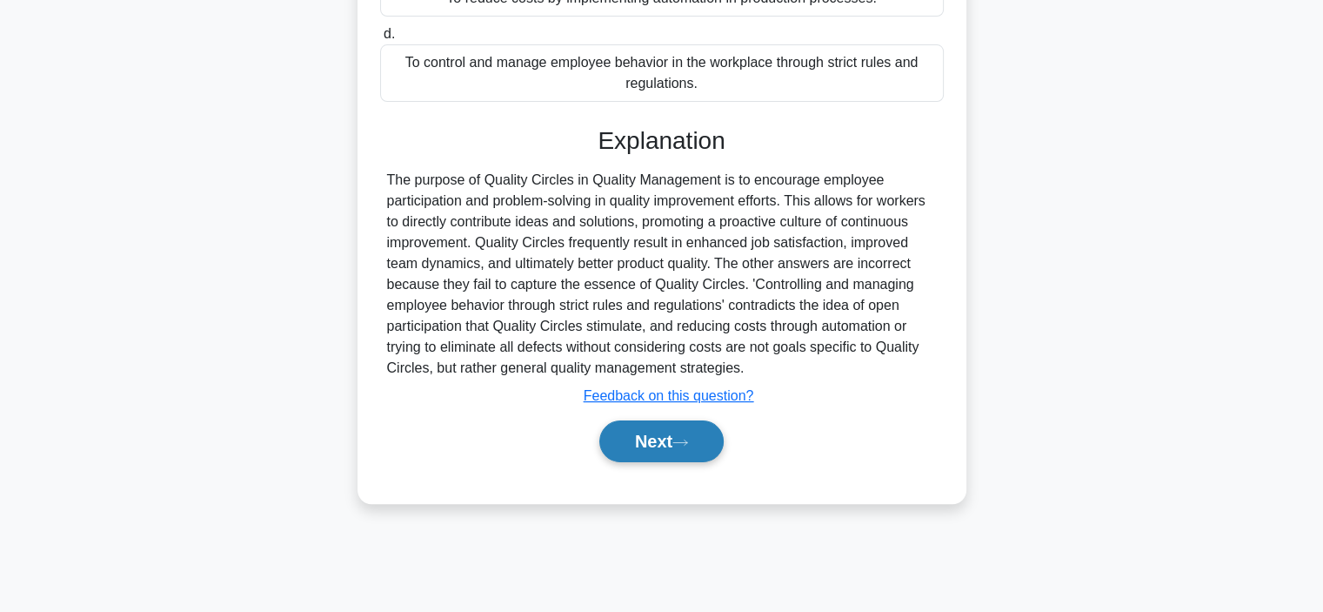
click at [671, 462] on button "Next" at bounding box center [661, 441] width 124 height 42
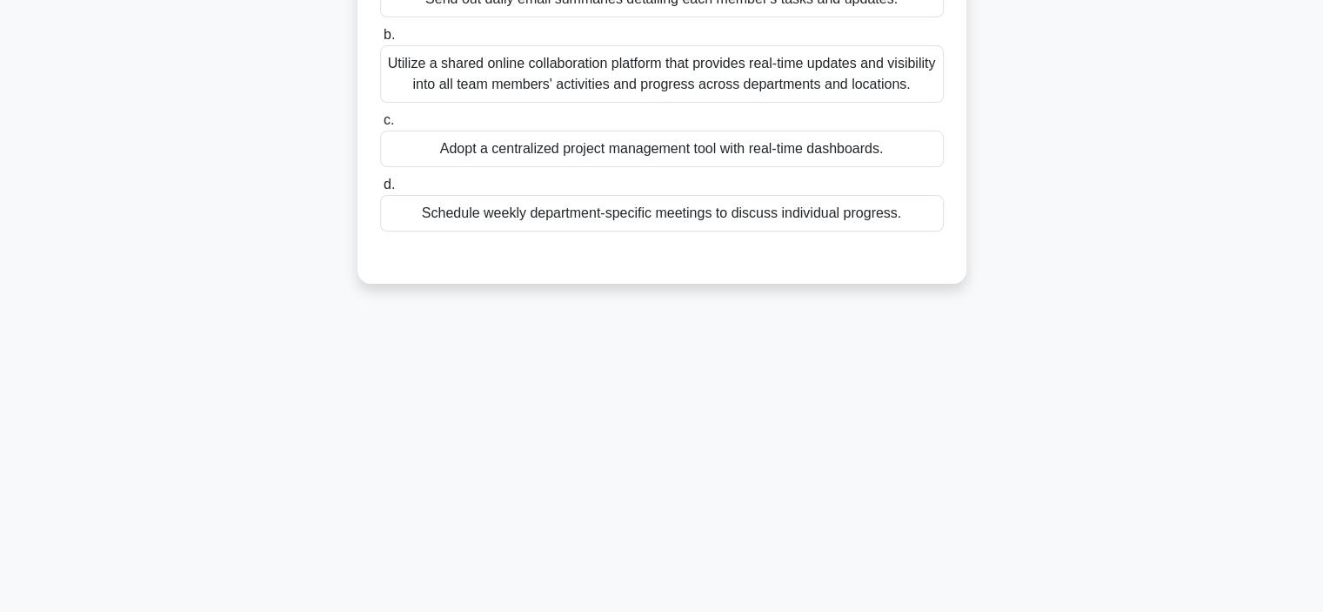
scroll to position [67, 0]
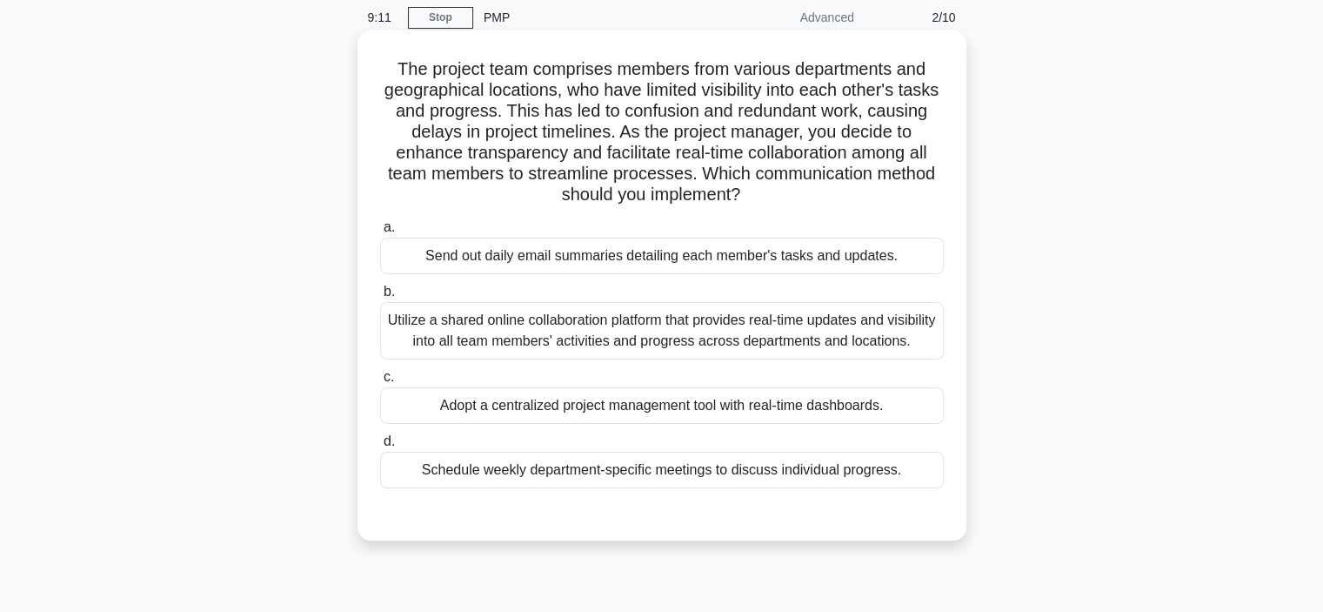
click at [432, 329] on div "Utilize a shared online collaboration platform that provides real-time updates …" at bounding box center [662, 330] width 564 height 57
click at [380, 298] on input "b. Utilize a shared online collaboration platform that provides real-time updat…" at bounding box center [380, 291] width 0 height 11
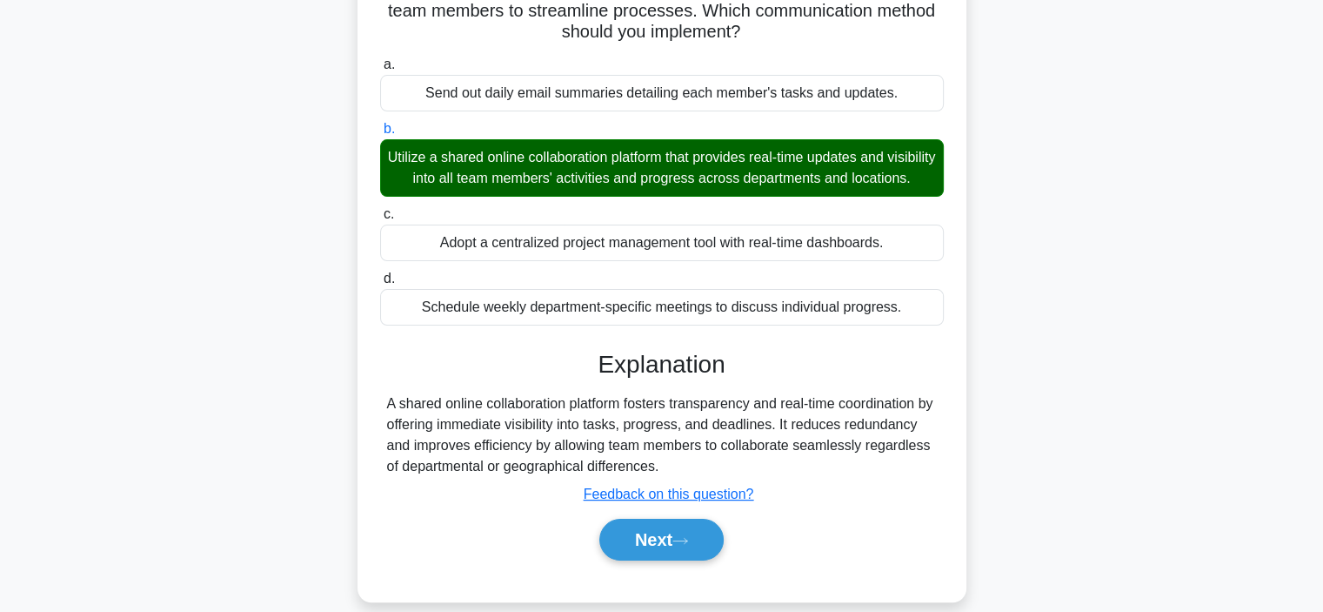
scroll to position [328, 0]
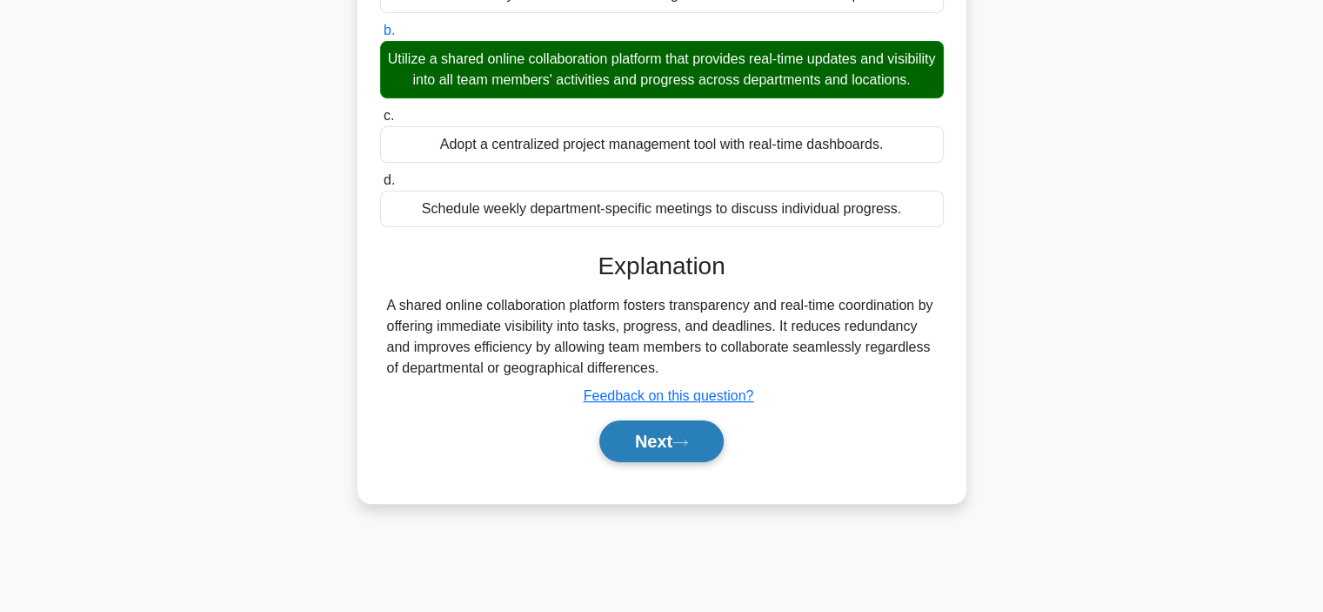
click at [633, 462] on button "Next" at bounding box center [661, 441] width 124 height 42
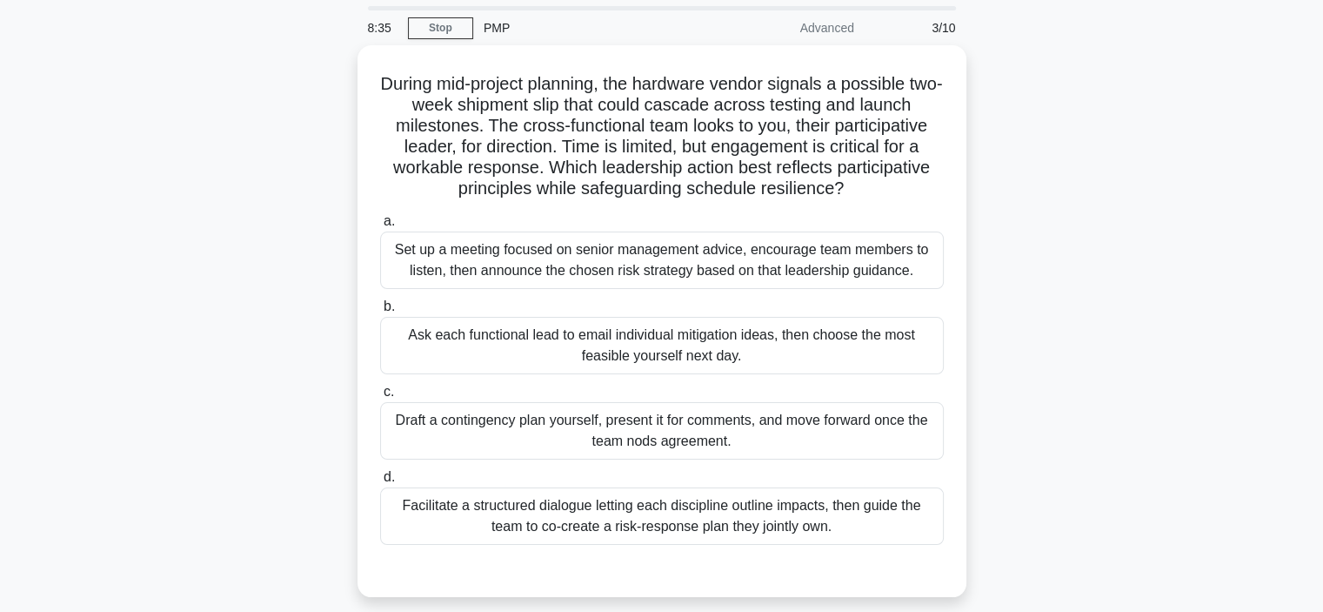
scroll to position [87, 0]
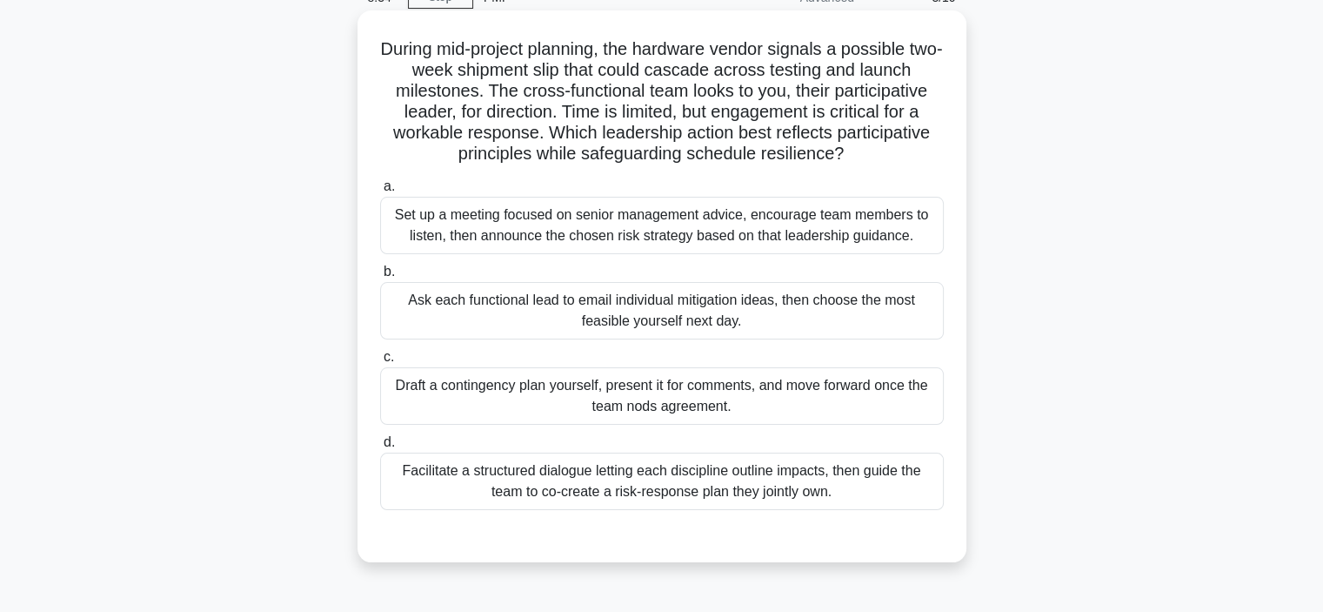
click at [722, 492] on div "Facilitate a structured dialogue letting each discipline outline impacts, then …" at bounding box center [662, 480] width 564 height 57
click at [380, 448] on input "d. Facilitate a structured dialogue letting each discipline outline impacts, th…" at bounding box center [380, 442] width 0 height 11
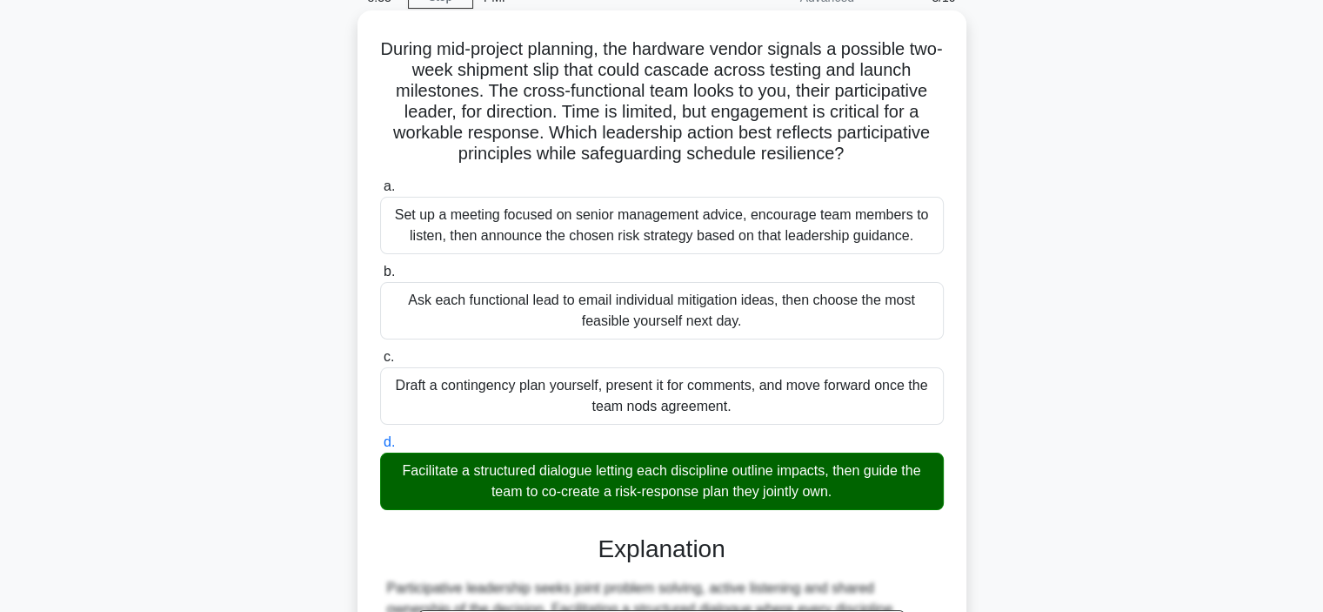
scroll to position [459, 0]
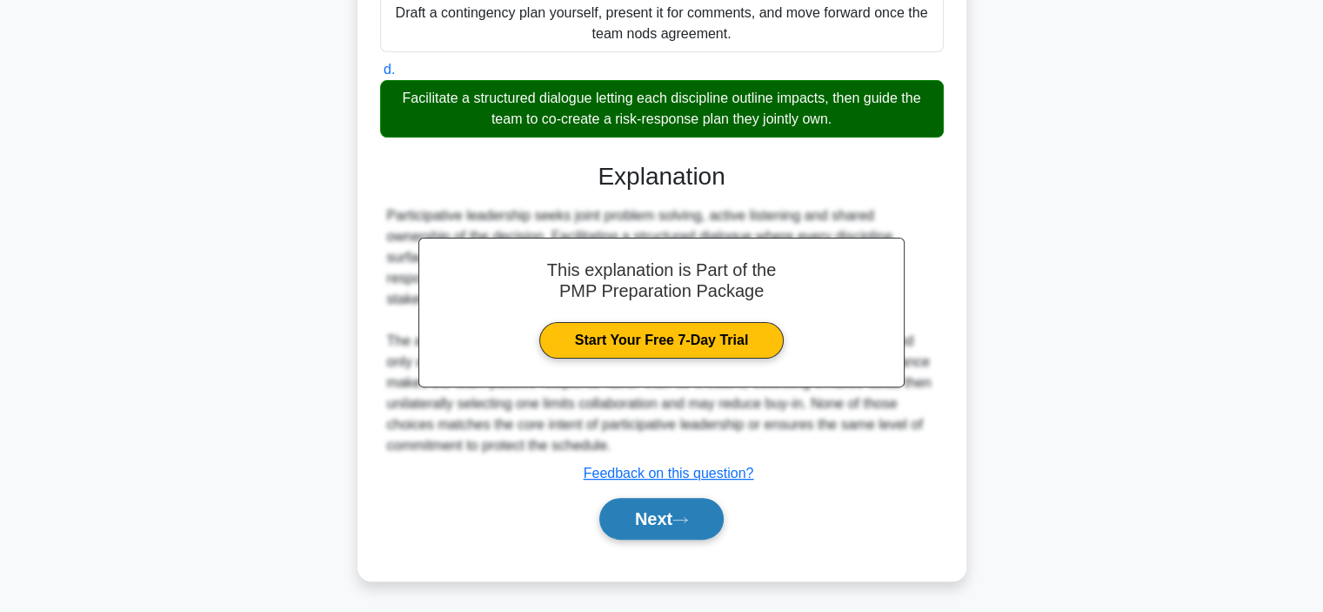
click at [661, 513] on button "Next" at bounding box center [661, 519] width 124 height 42
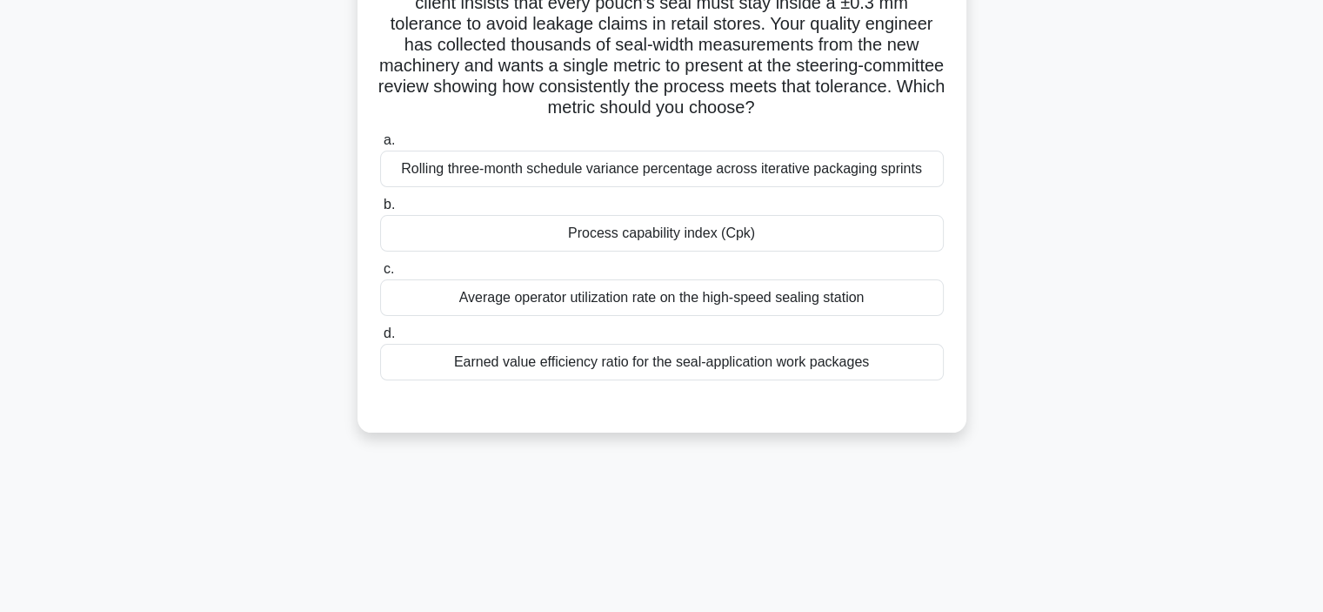
scroll to position [67, 0]
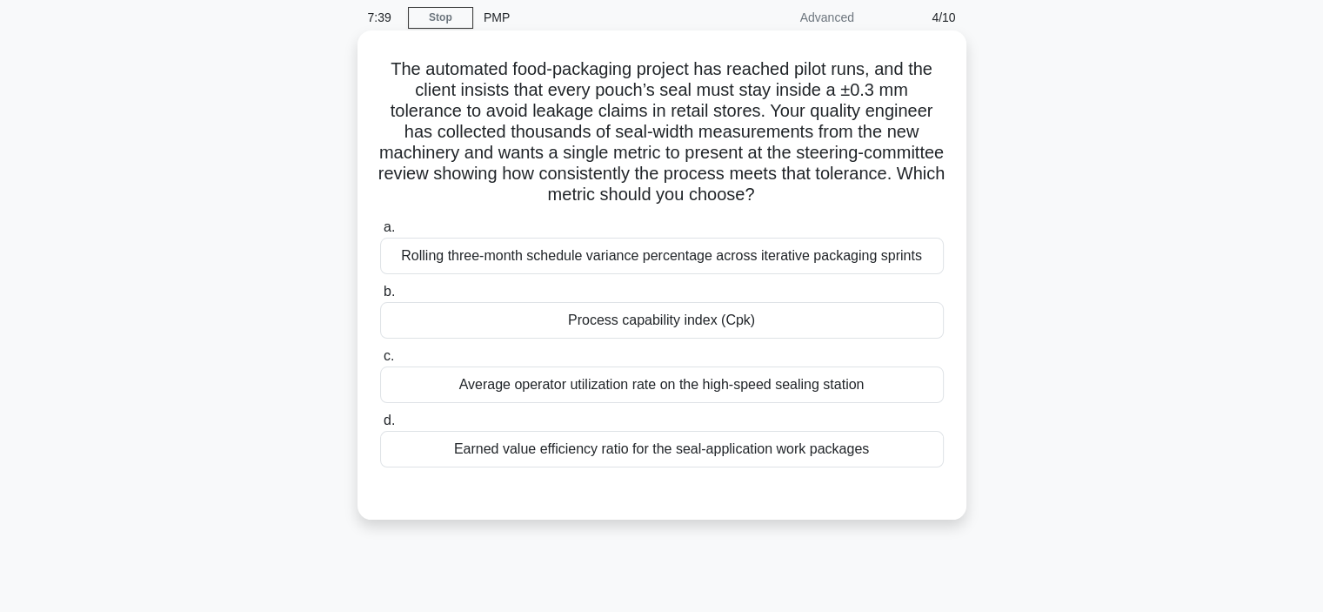
click at [684, 325] on div "Process capability index (Cpk)" at bounding box center [662, 320] width 564 height 37
click at [380, 298] on input "b. Process capability index (Cpk)" at bounding box center [380, 291] width 0 height 11
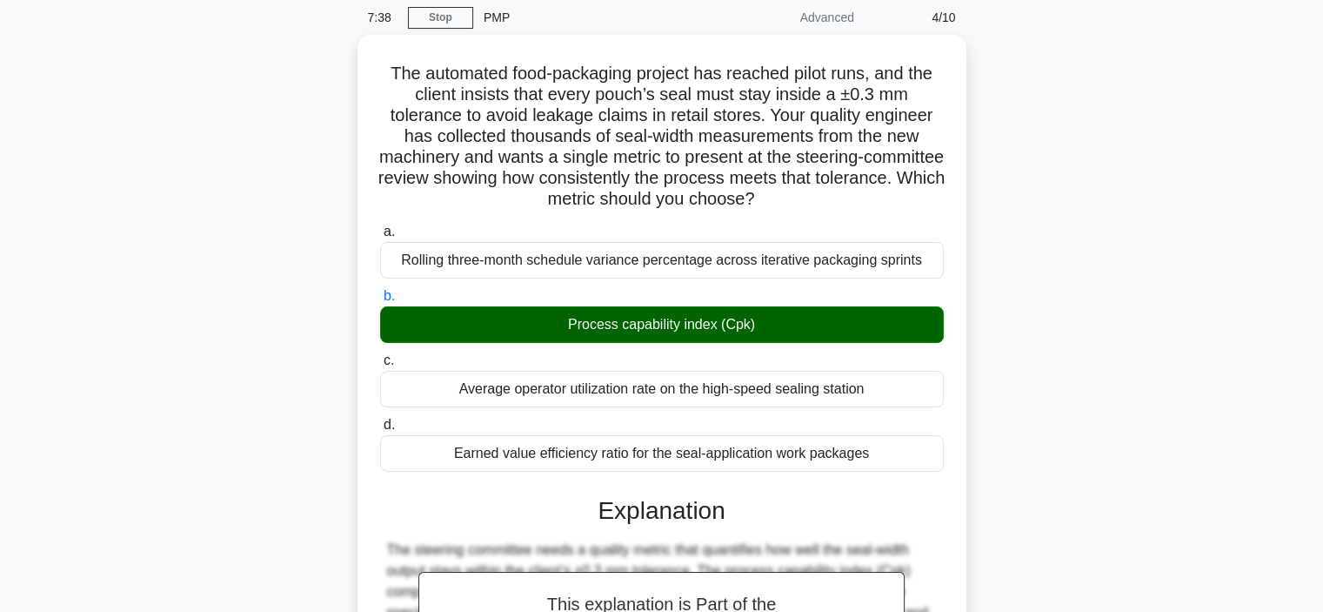
scroll to position [355, 0]
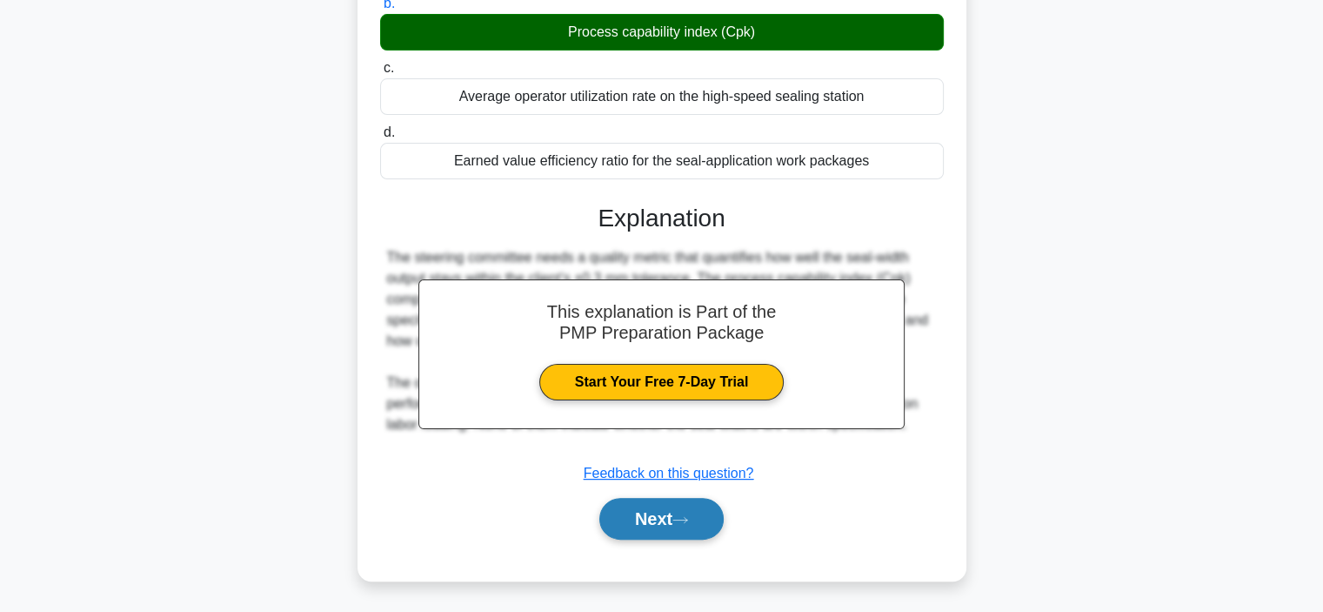
click at [672, 514] on button "Next" at bounding box center [661, 519] width 124 height 42
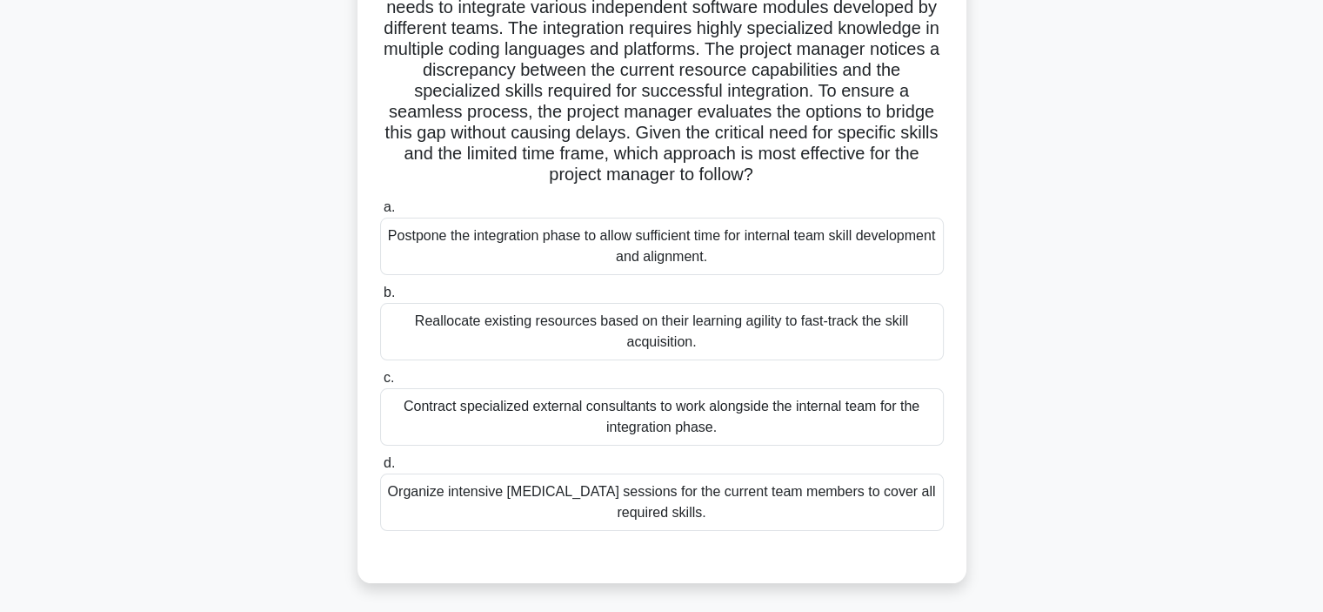
scroll to position [67, 0]
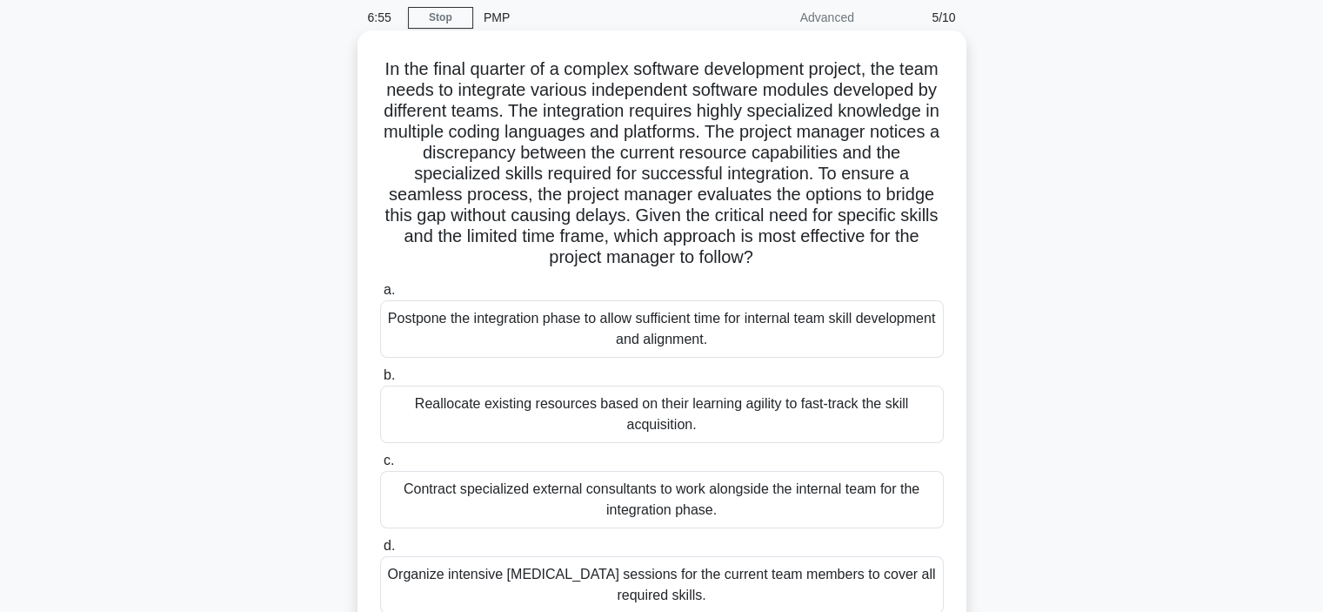
click at [452, 489] on div "Contract specialized external consultants to work alongside the internal team f…" at bounding box center [662, 499] width 564 height 57
click at [380, 466] on input "c. Contract specialized external consultants to work alongside the internal tea…" at bounding box center [380, 460] width 0 height 11
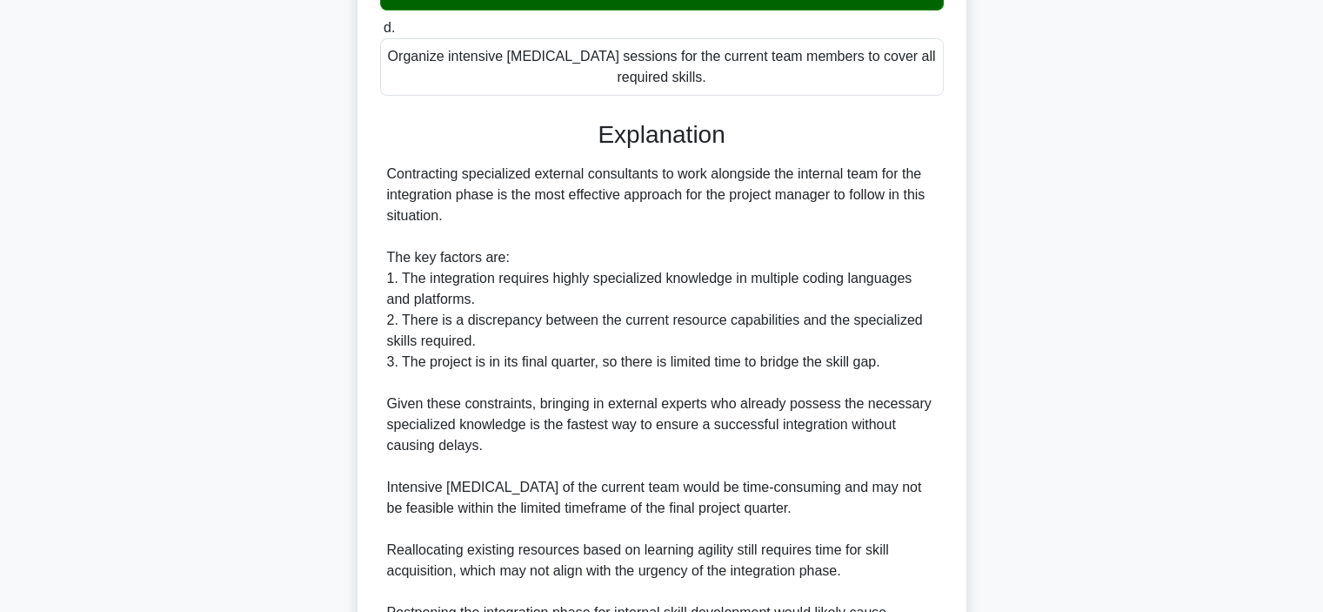
scroll to position [773, 0]
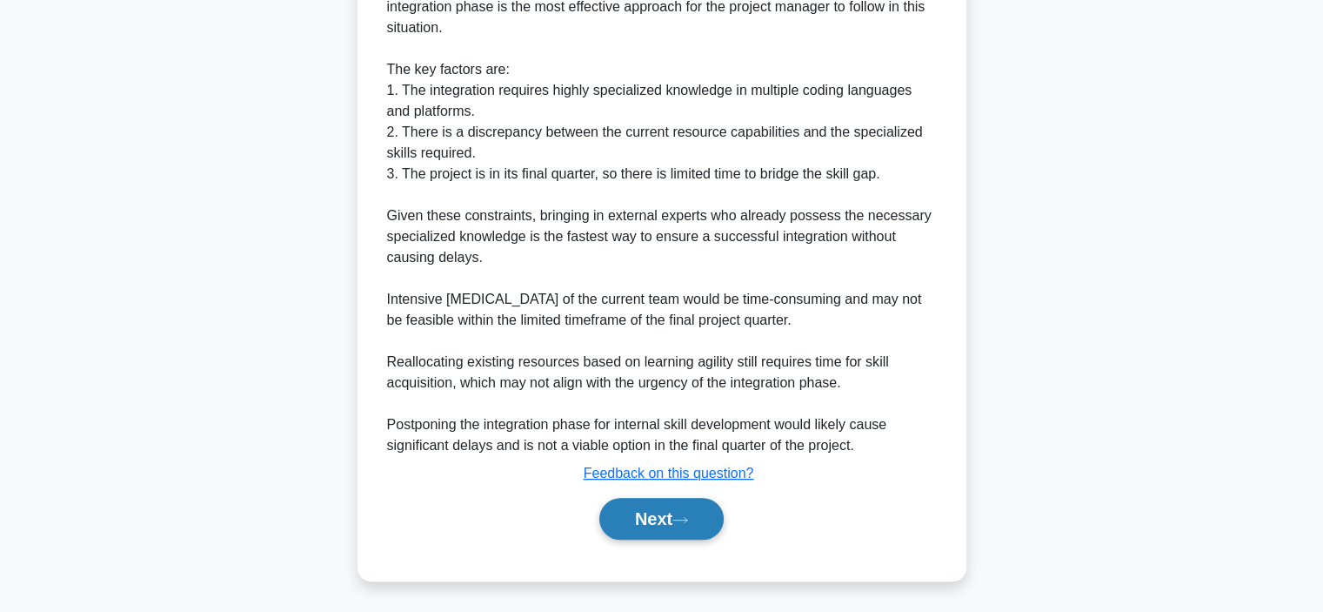
click at [640, 532] on button "Next" at bounding box center [661, 519] width 124 height 42
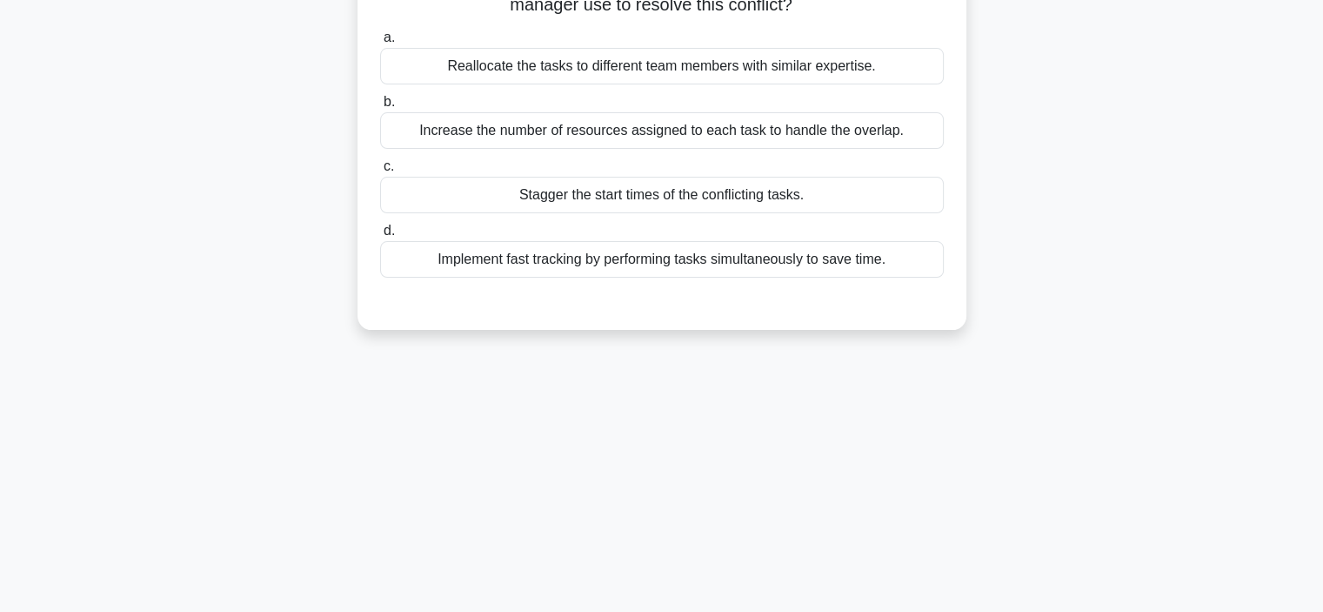
scroll to position [0, 0]
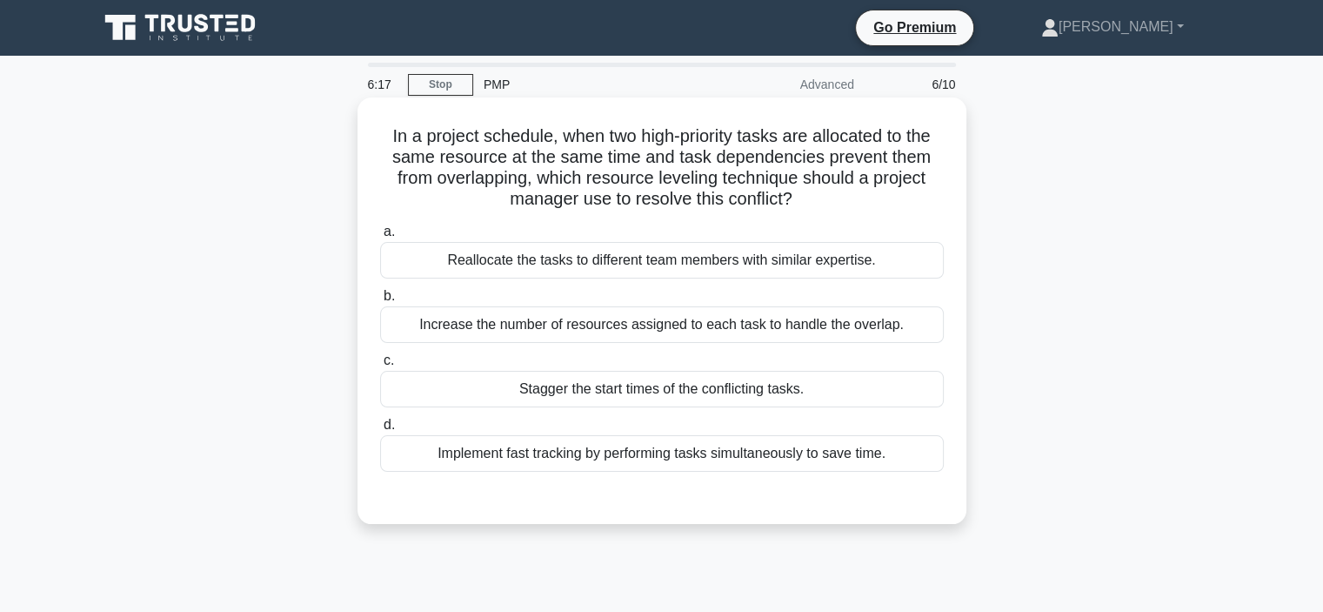
click at [607, 395] on div "Stagger the start times of the conflicting tasks." at bounding box center [662, 389] width 564 height 37
click at [380, 366] on input "c. Stagger the start times of the conflicting tasks." at bounding box center [380, 360] width 0 height 11
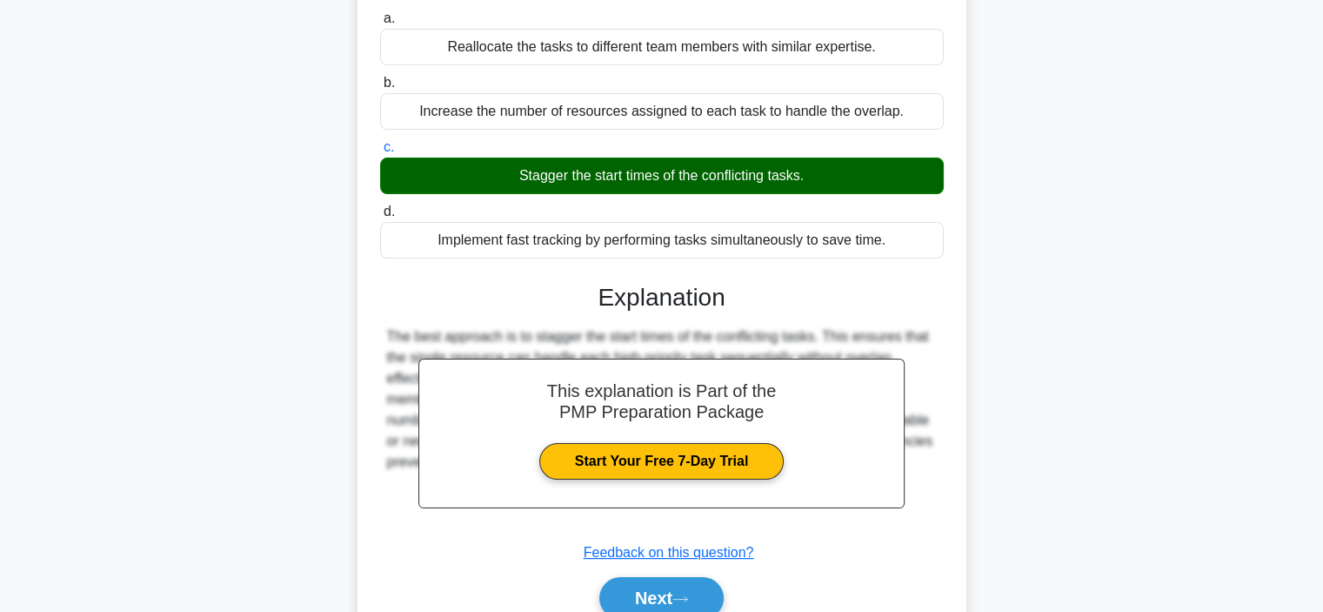
scroll to position [328, 0]
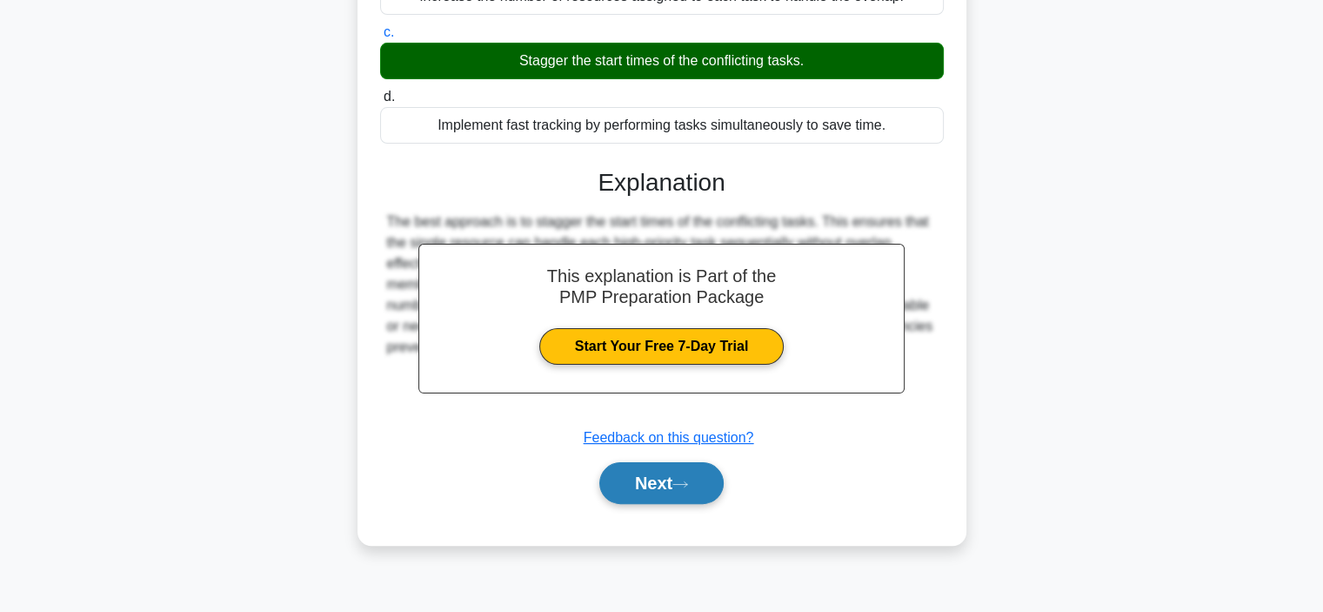
click at [647, 491] on button "Next" at bounding box center [661, 483] width 124 height 42
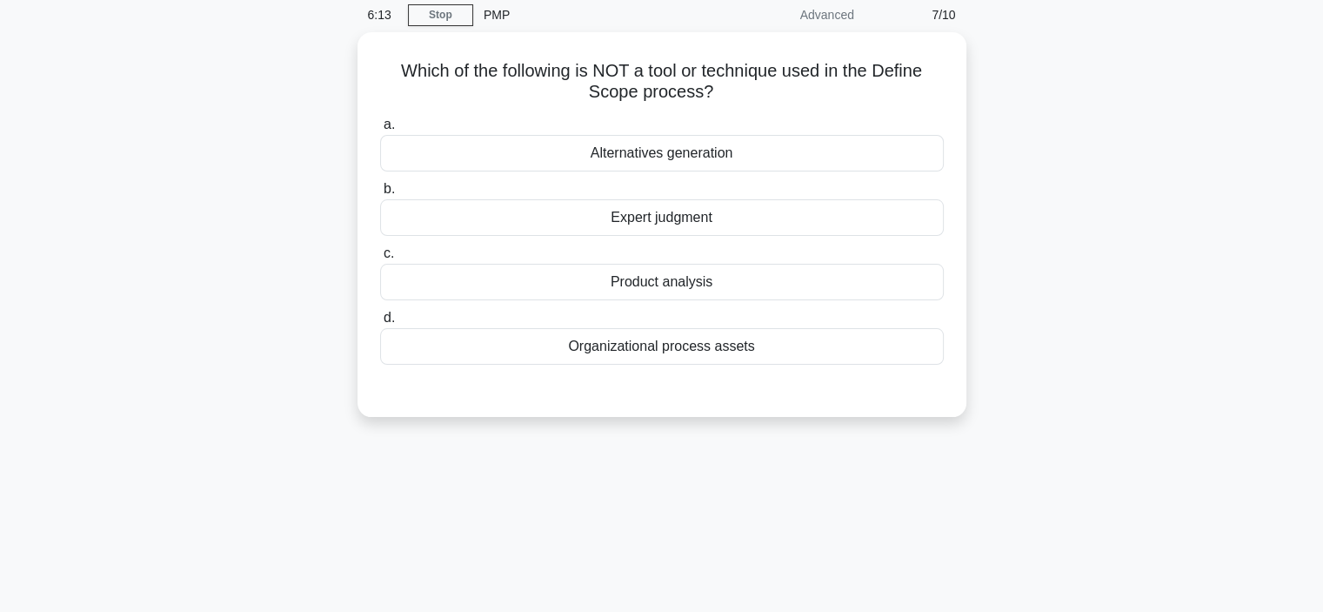
scroll to position [0, 0]
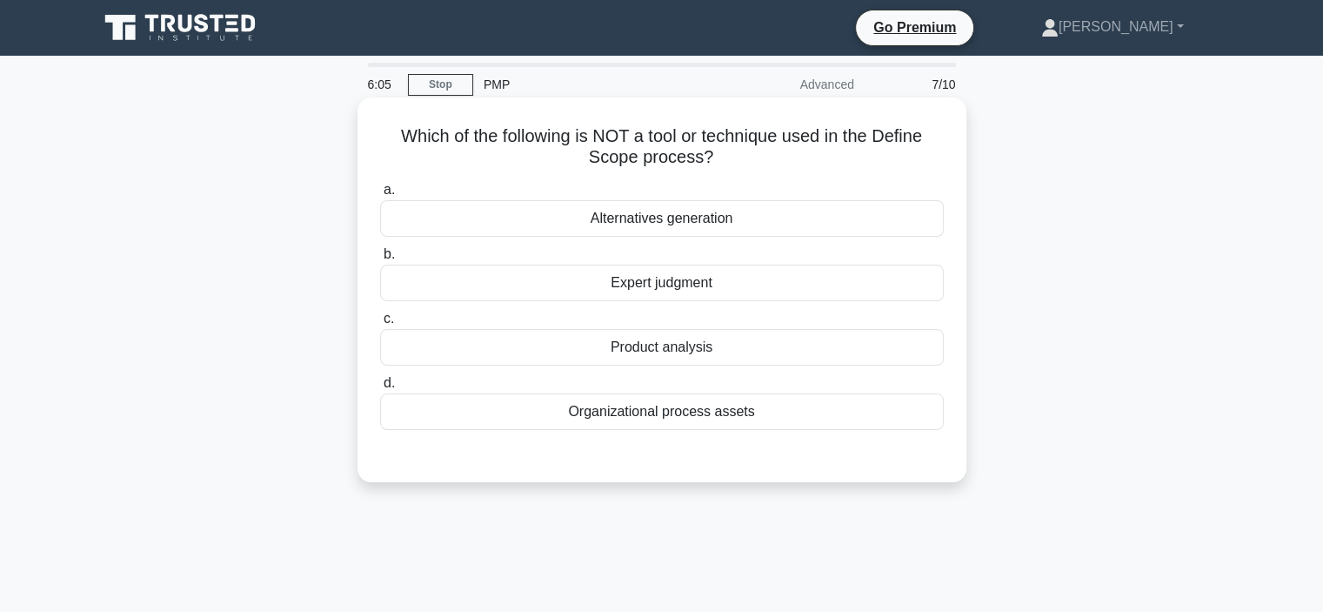
click at [480, 225] on div "Alternatives generation" at bounding box center [662, 218] width 564 height 37
click at [380, 196] on input "a. Alternatives generation" at bounding box center [380, 189] width 0 height 11
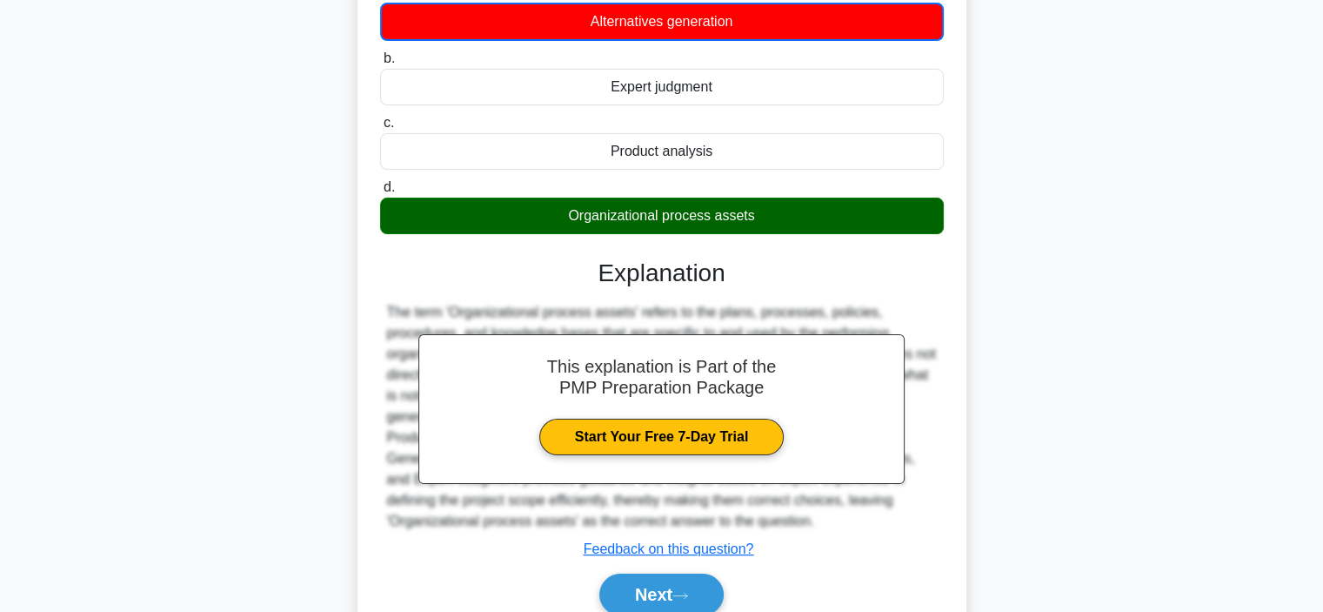
scroll to position [328, 0]
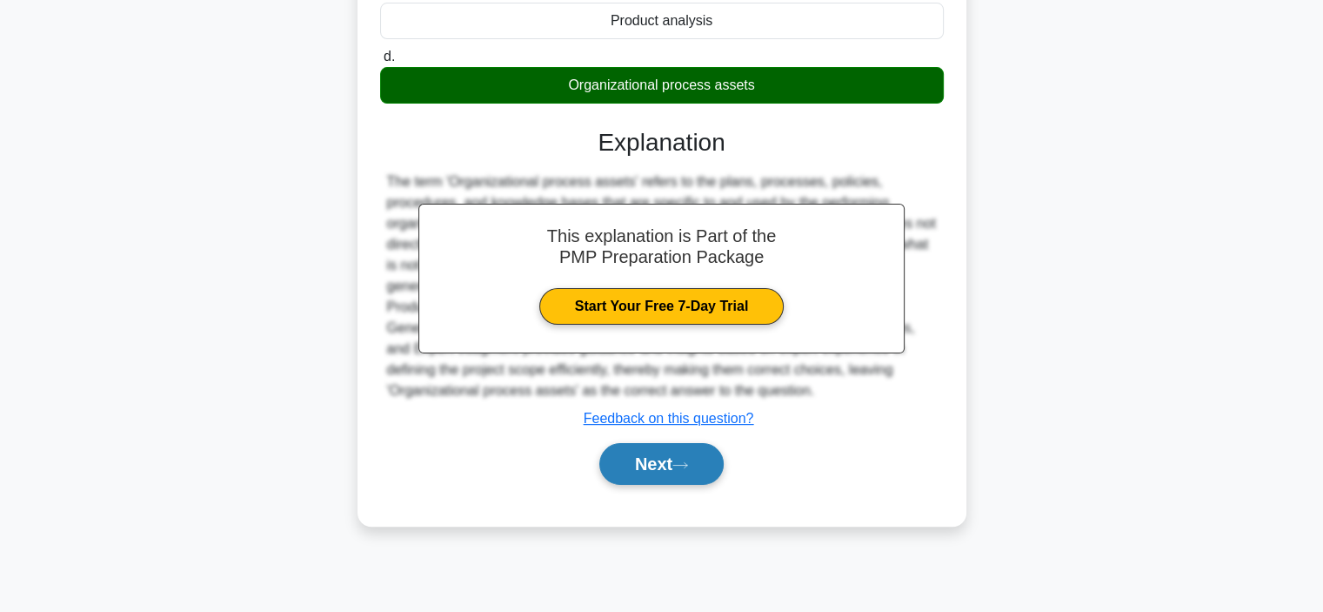
click at [641, 462] on button "Next" at bounding box center [661, 464] width 124 height 42
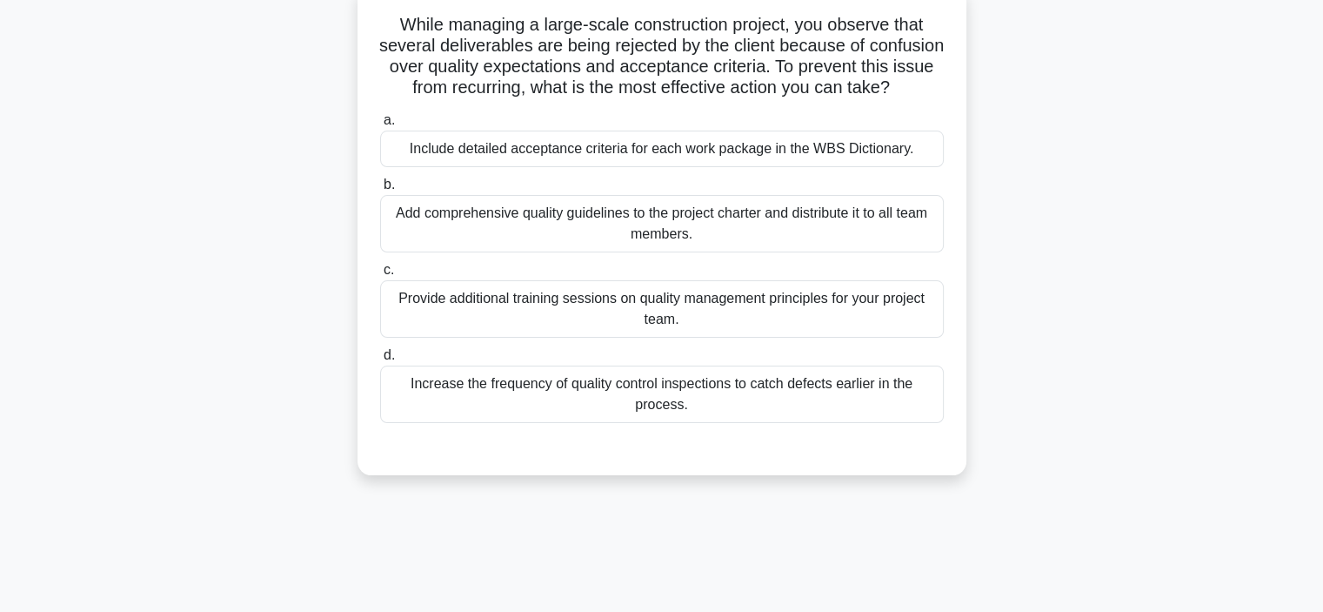
scroll to position [0, 0]
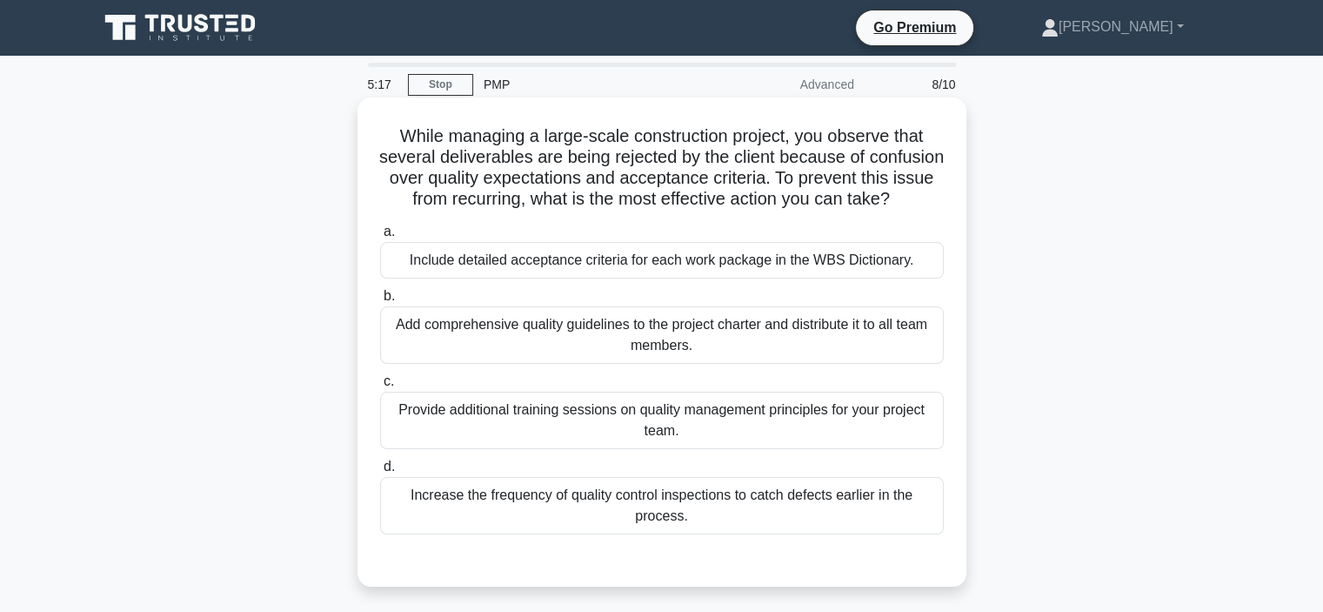
click at [653, 278] on div "Include detailed acceptance criteria for each work package in the WBS Dictionar…" at bounding box center [662, 260] width 564 height 37
click at [380, 238] on input "a. Include detailed acceptance criteria for each work package in the WBS Dictio…" at bounding box center [380, 231] width 0 height 11
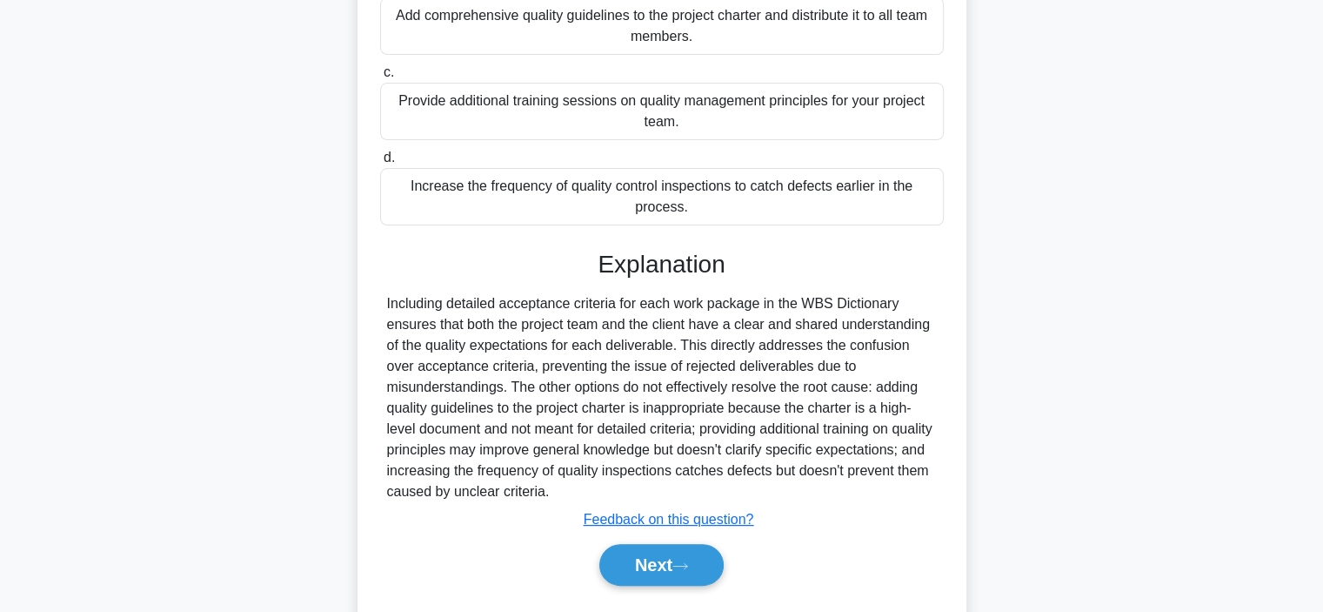
scroll to position [376, 0]
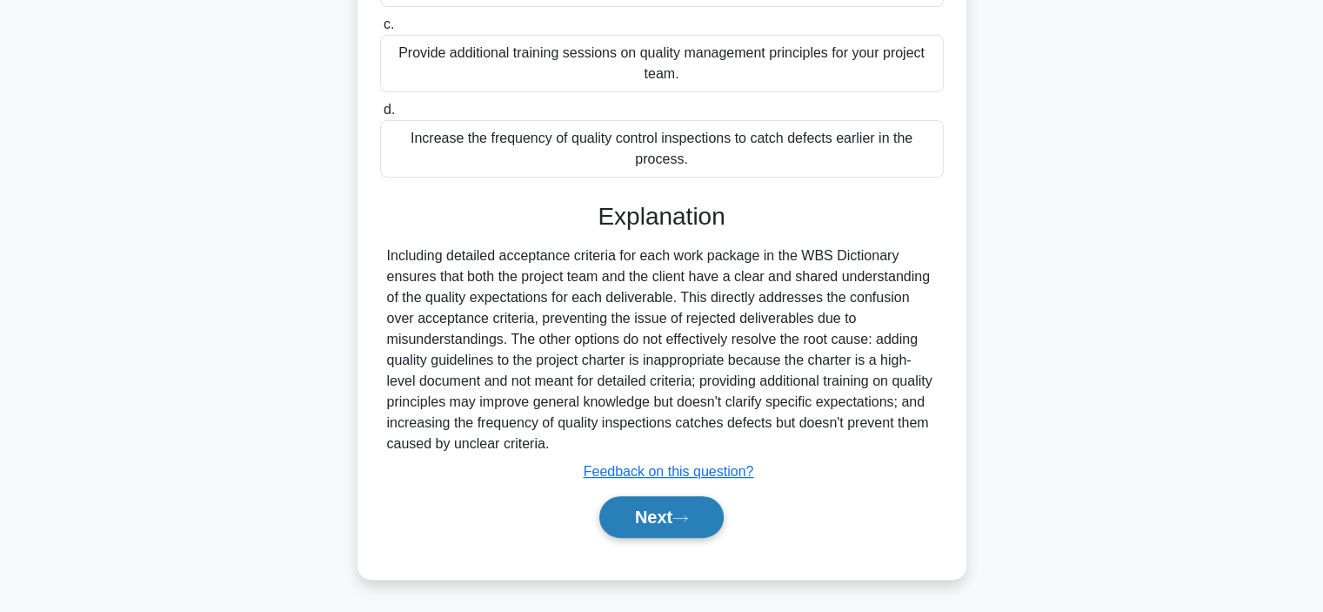
click at [665, 528] on button "Next" at bounding box center [661, 517] width 124 height 42
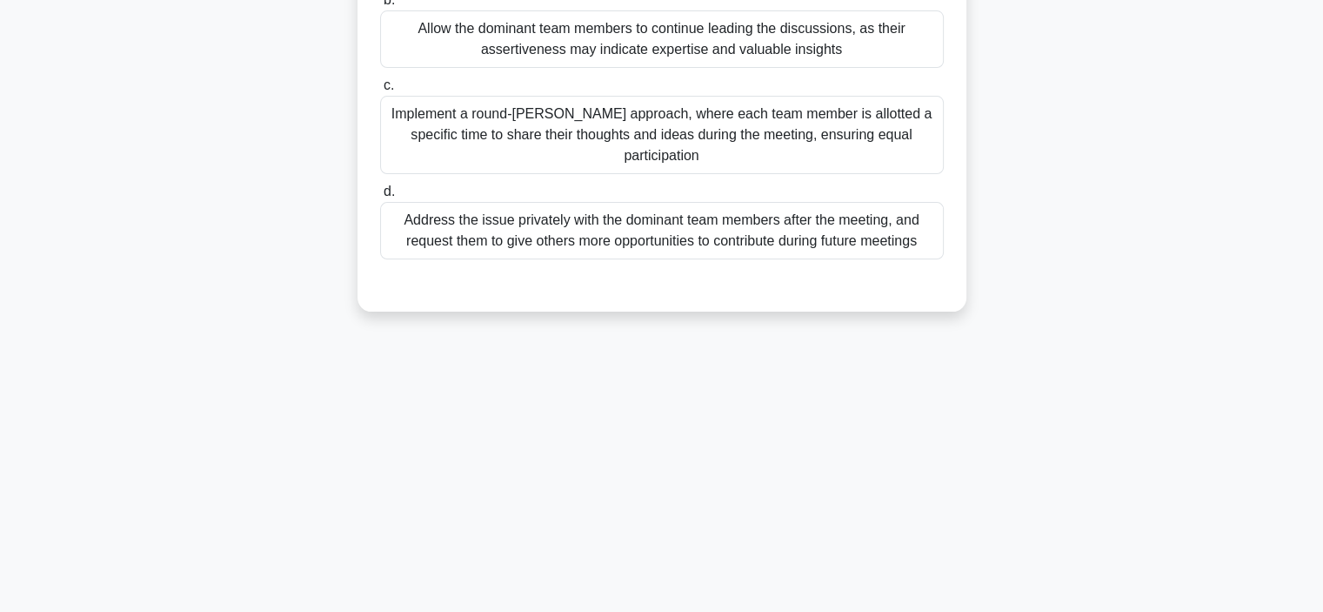
scroll to position [67, 0]
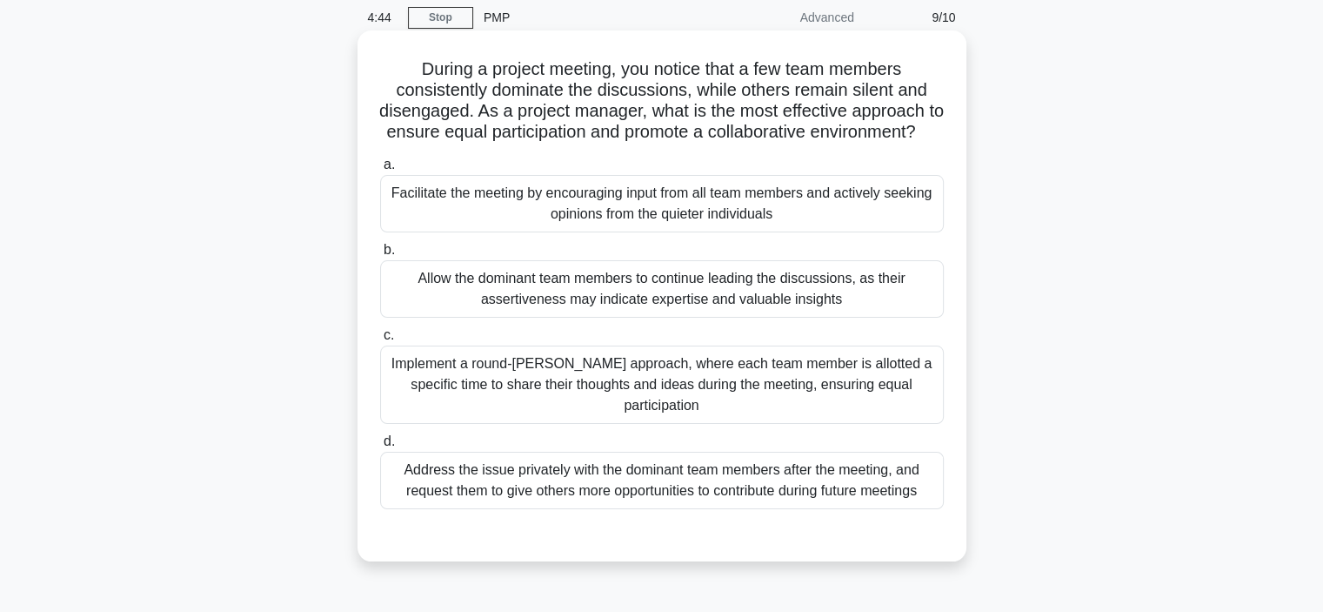
click at [498, 472] on div "Address the issue privately with the dominant team members after the meeting, a…" at bounding box center [662, 480] width 564 height 57
click at [380, 447] on input "d. Address the issue privately with the dominant team members after the meeting…" at bounding box center [380, 441] width 0 height 11
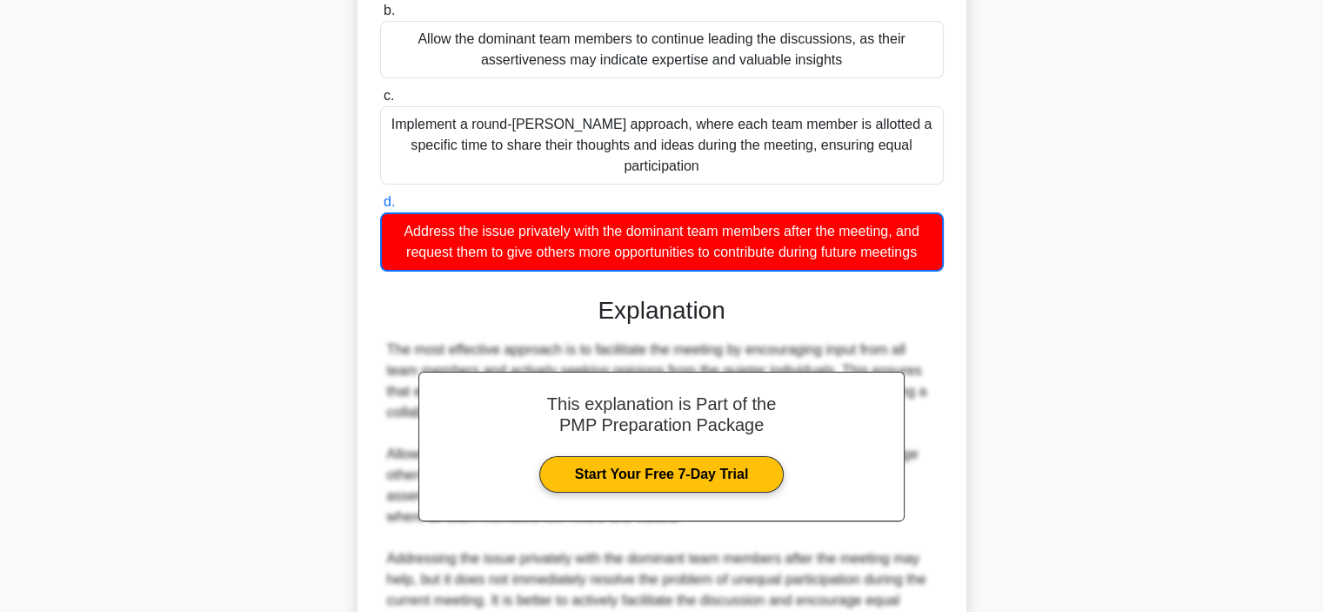
scroll to position [586, 0]
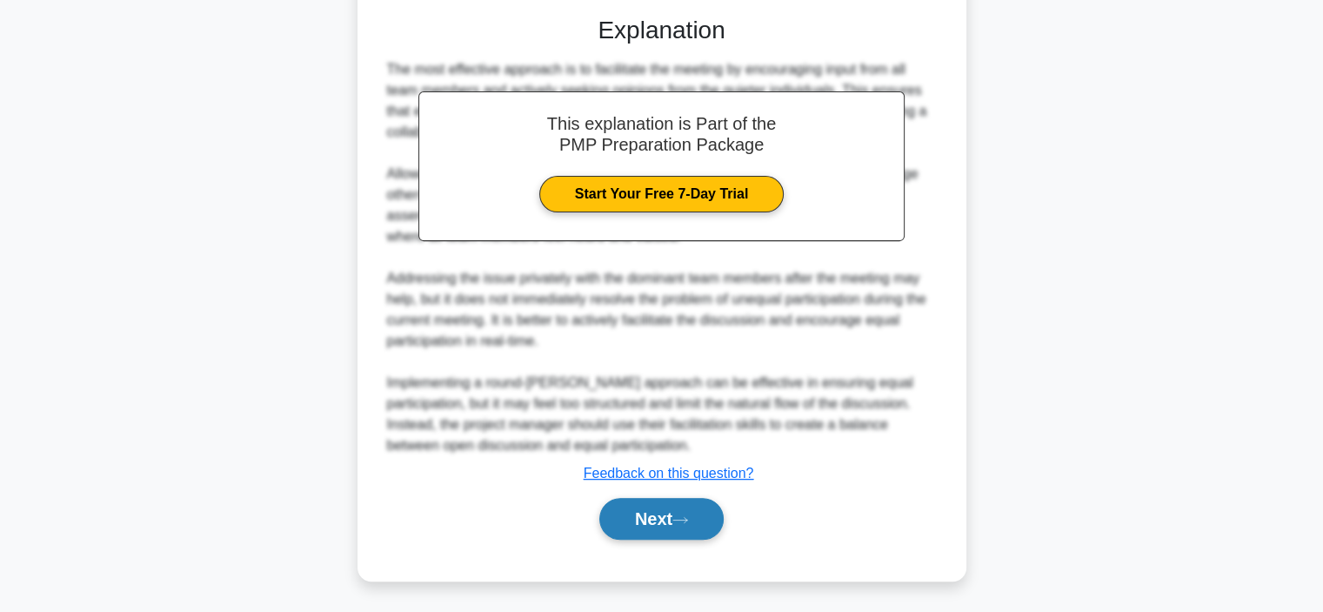
click at [668, 520] on button "Next" at bounding box center [661, 519] width 124 height 42
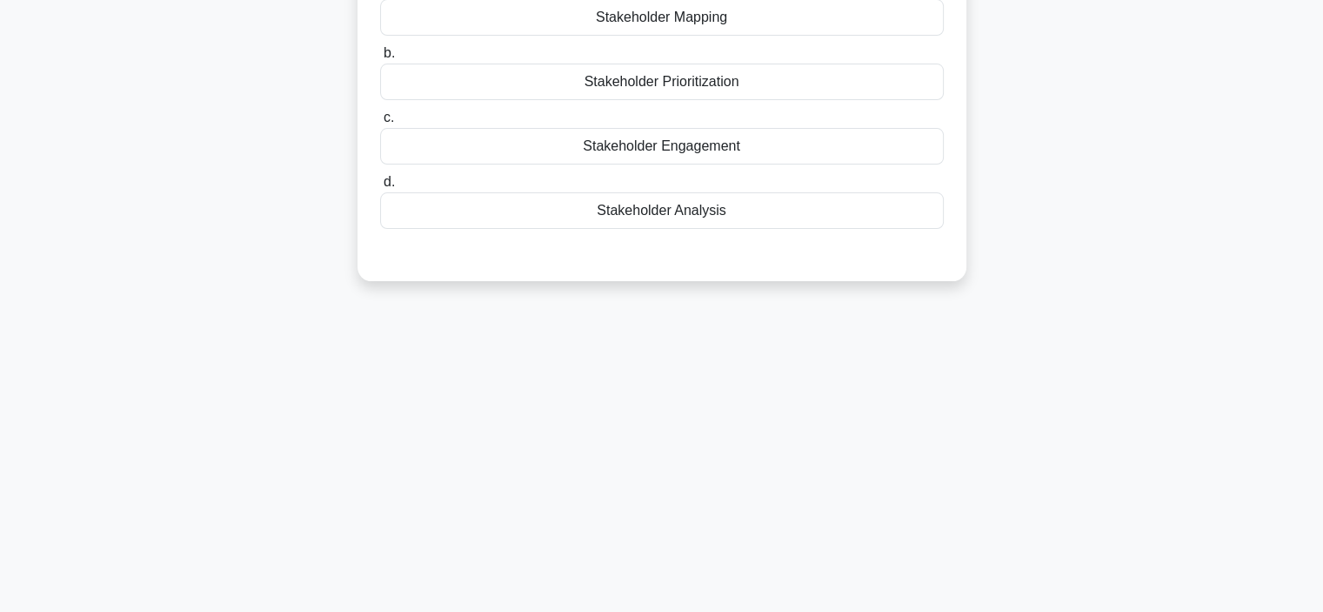
scroll to position [67, 0]
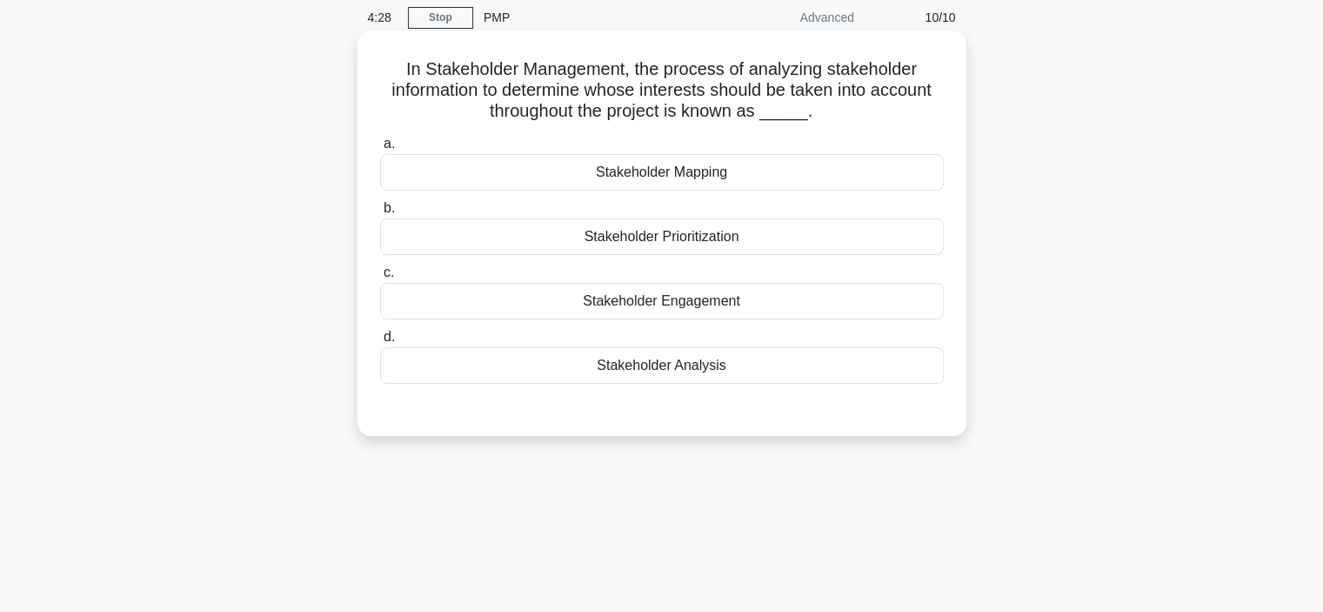
click at [470, 378] on div "Stakeholder Analysis" at bounding box center [662, 365] width 564 height 37
click at [380, 343] on input "d. Stakeholder Analysis" at bounding box center [380, 337] width 0 height 11
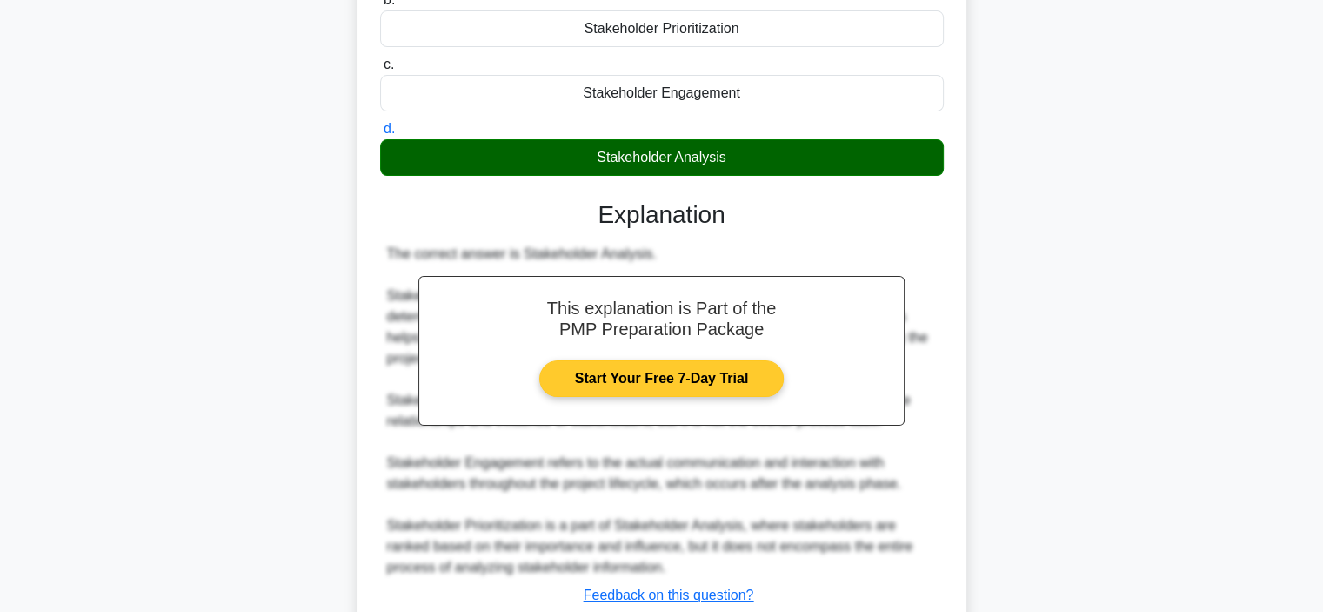
scroll to position [397, 0]
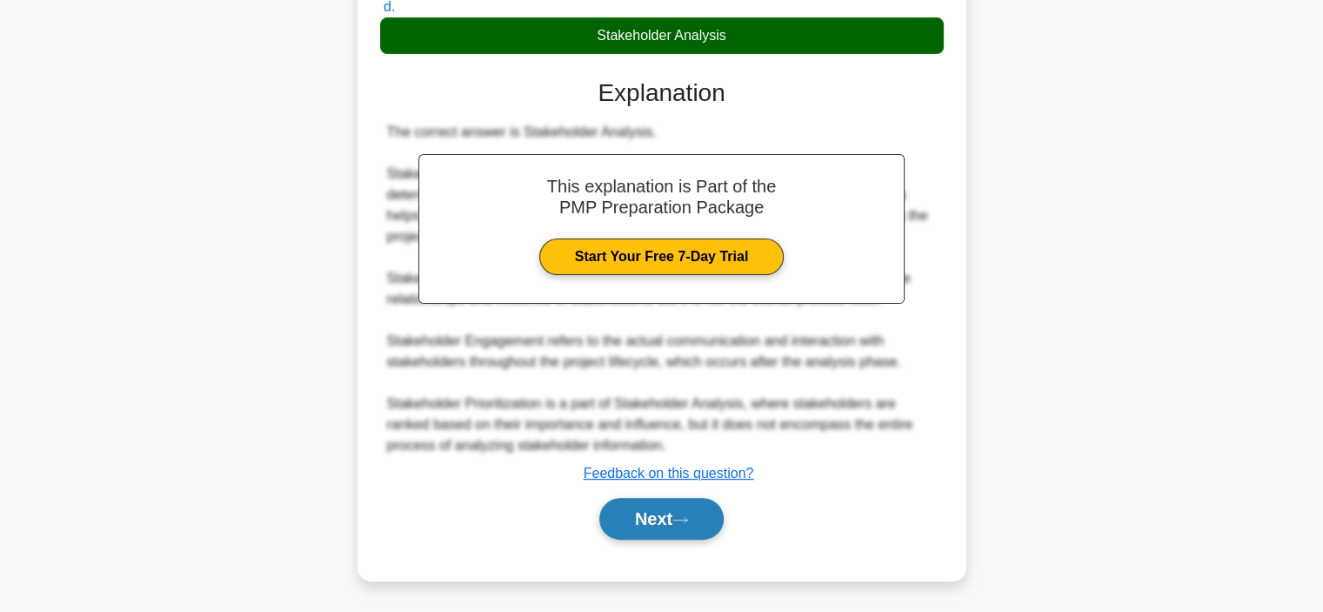
click at [646, 520] on button "Next" at bounding box center [661, 519] width 124 height 42
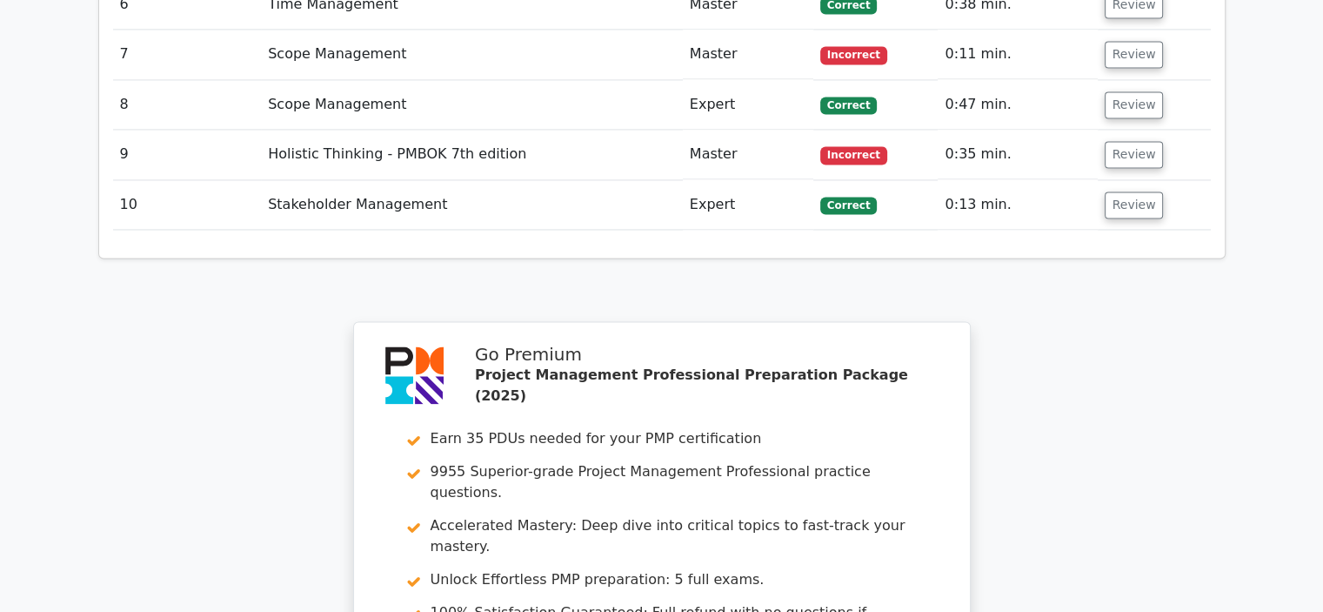
scroll to position [3031, 0]
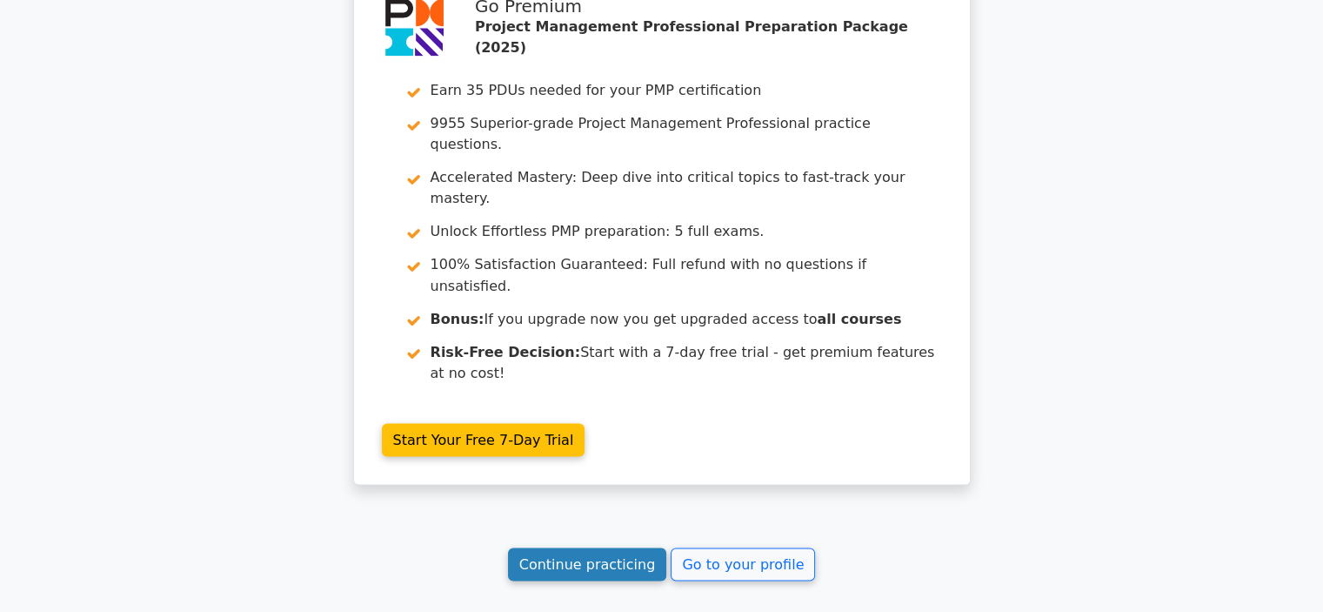
click at [640, 547] on link "Continue practicing" at bounding box center [587, 563] width 159 height 33
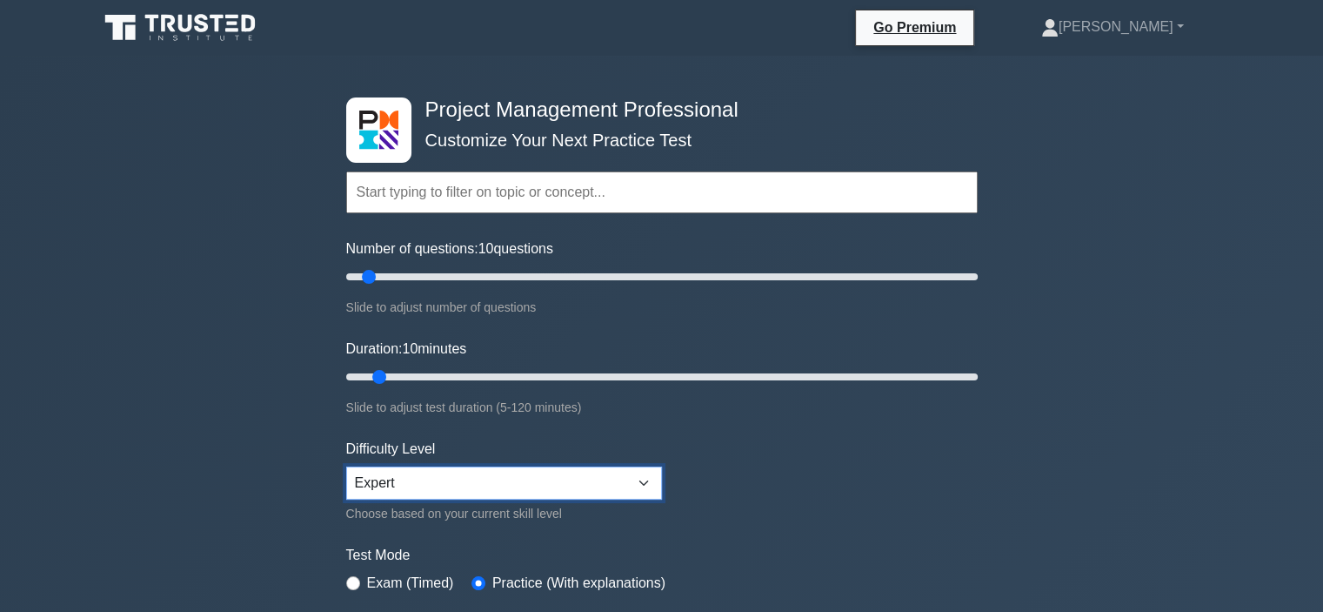
click at [555, 472] on select "Beginner Intermediate Expert" at bounding box center [504, 482] width 316 height 33
select select "intermediate"
click at [346, 466] on select "Beginner Intermediate Expert" at bounding box center [504, 482] width 316 height 33
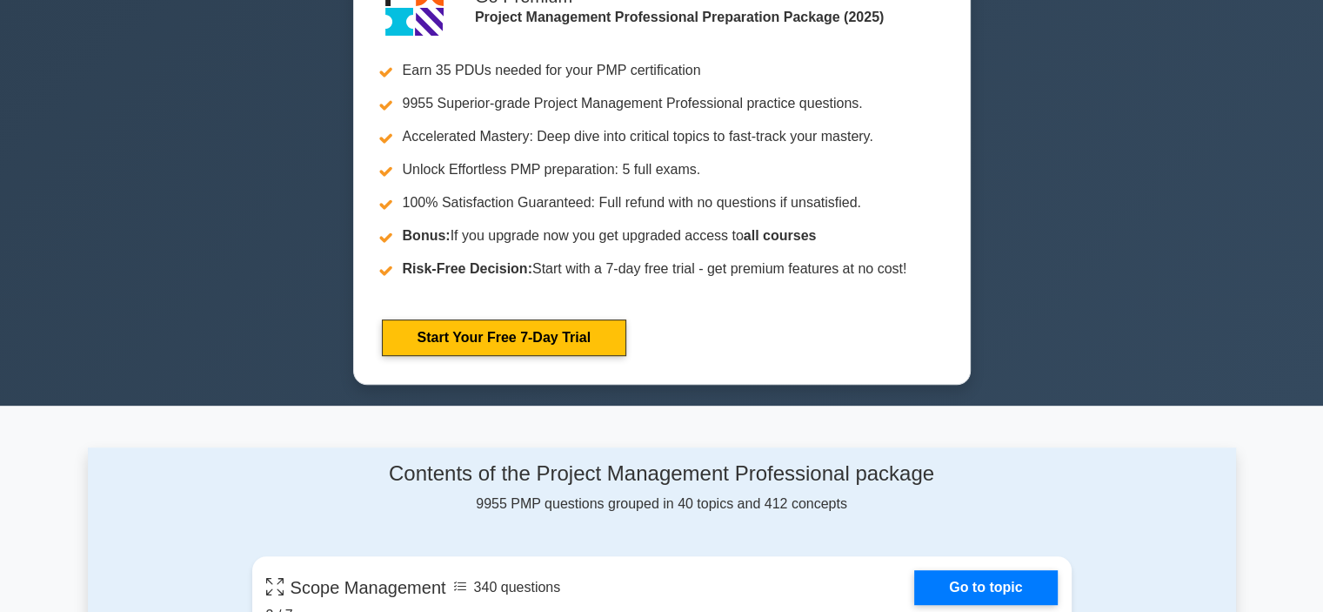
scroll to position [522, 0]
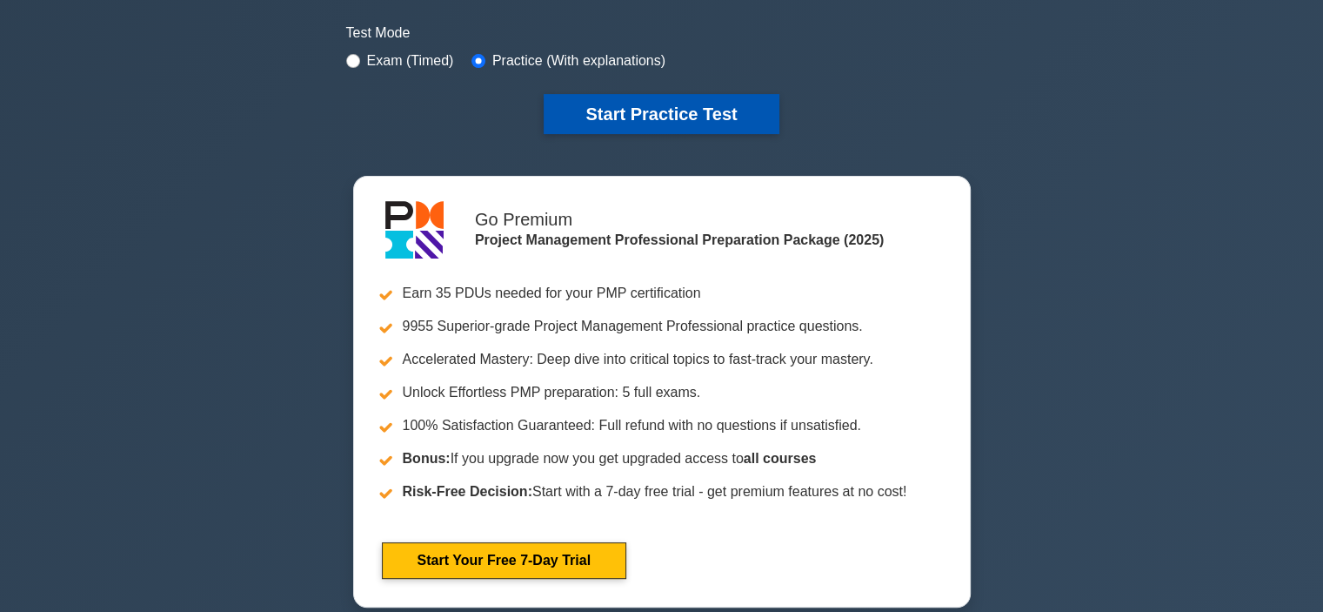
click at [659, 118] on button "Start Practice Test" at bounding box center [661, 114] width 235 height 40
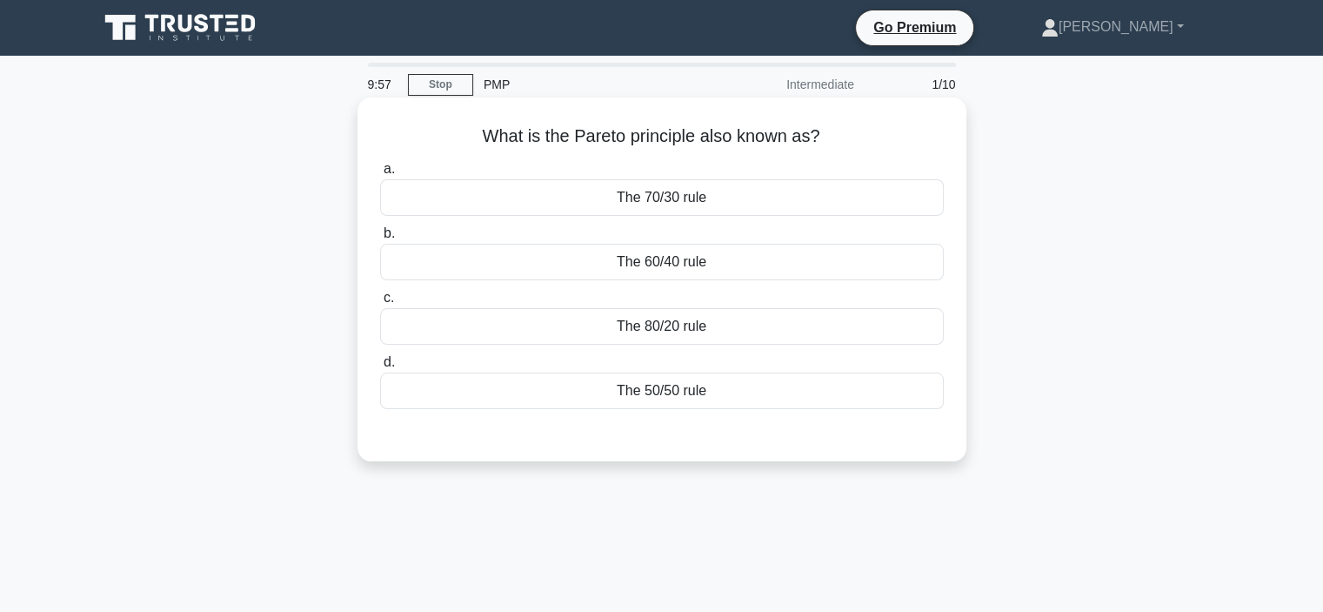
click at [524, 320] on div "The 80/20 rule" at bounding box center [662, 326] width 564 height 37
click at [380, 304] on input "c. The 80/20 rule" at bounding box center [380, 297] width 0 height 11
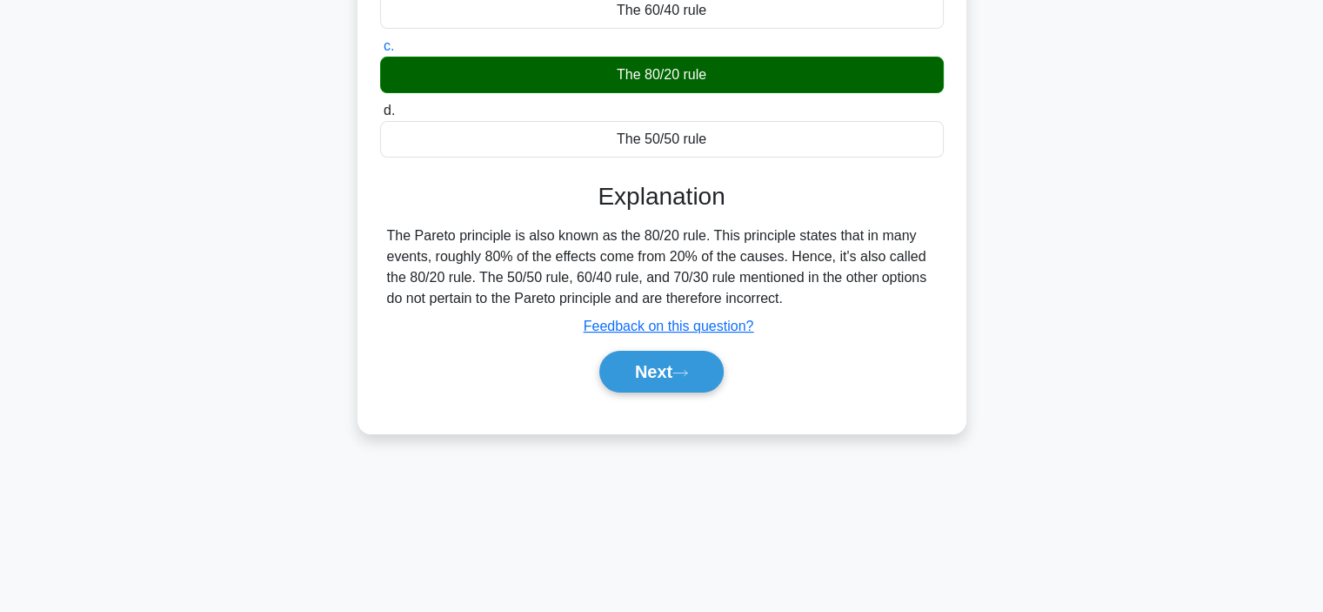
scroll to position [261, 0]
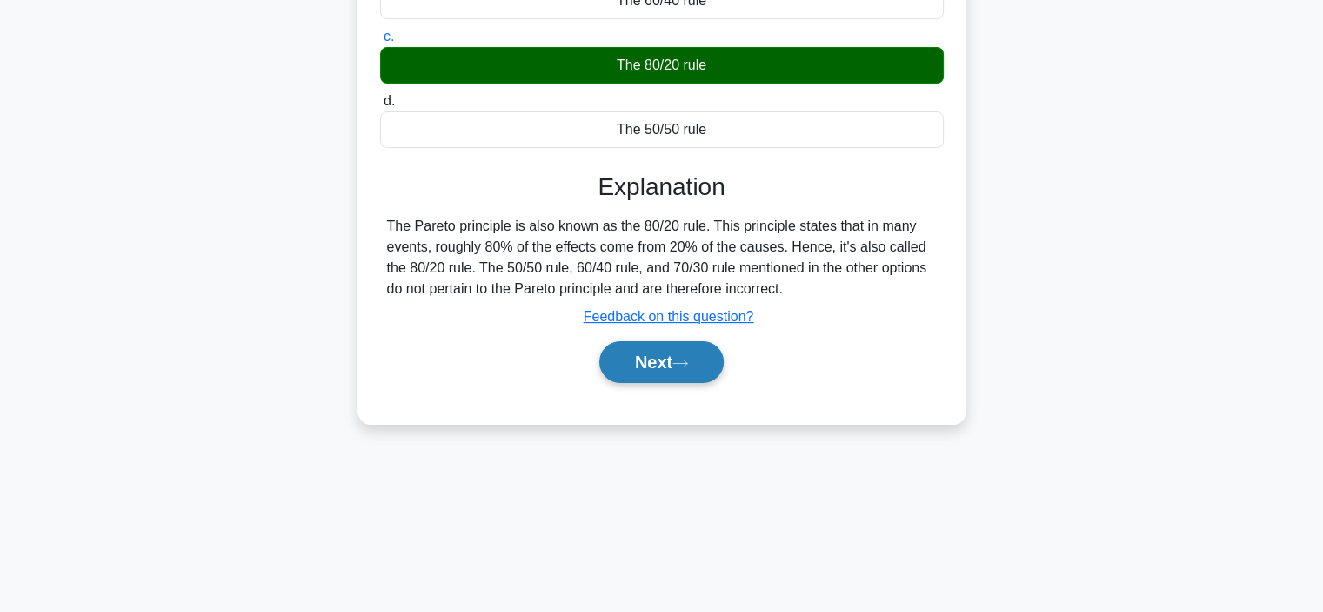
click at [660, 368] on button "Next" at bounding box center [661, 362] width 124 height 42
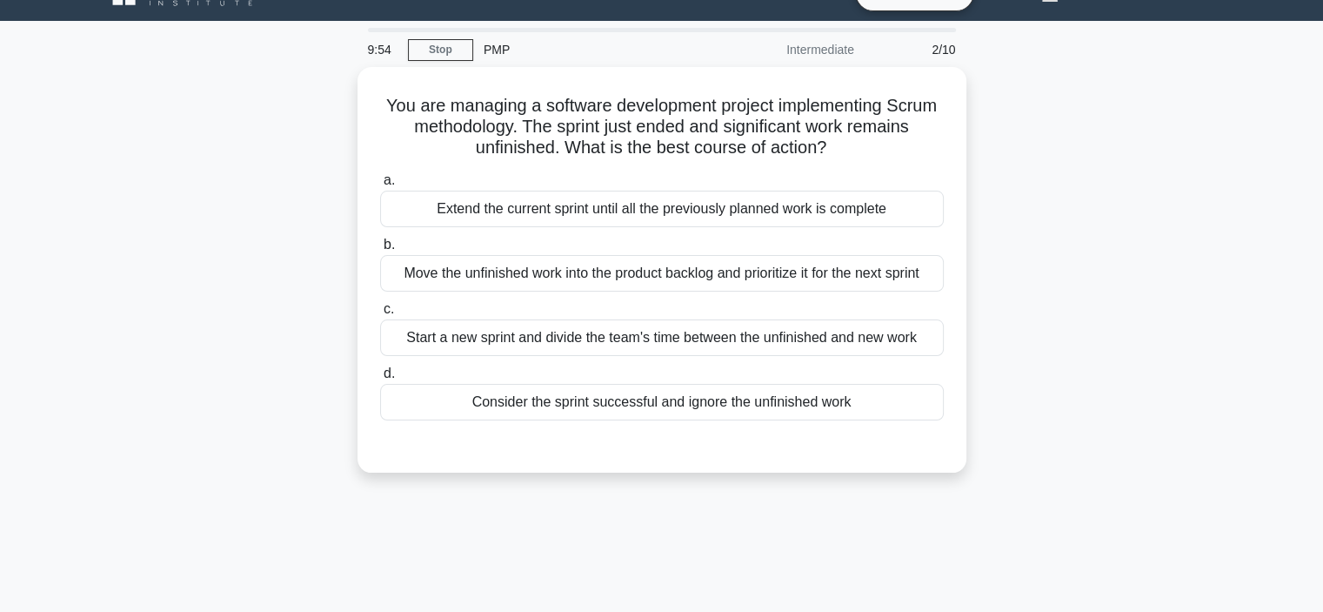
scroll to position [0, 0]
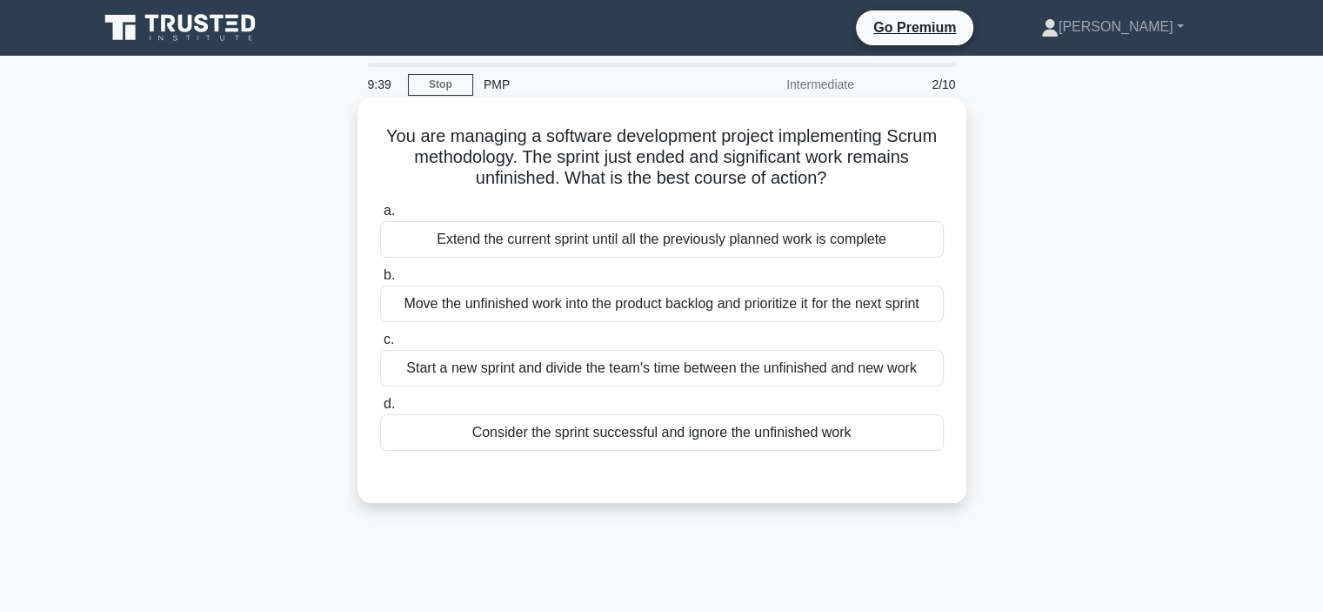
click at [536, 316] on div "Move the unfinished work into the product backlog and prioritize it for the nex…" at bounding box center [662, 303] width 564 height 37
click at [380, 281] on input "b. Move the unfinished work into the product backlog and prioritize it for the …" at bounding box center [380, 275] width 0 height 11
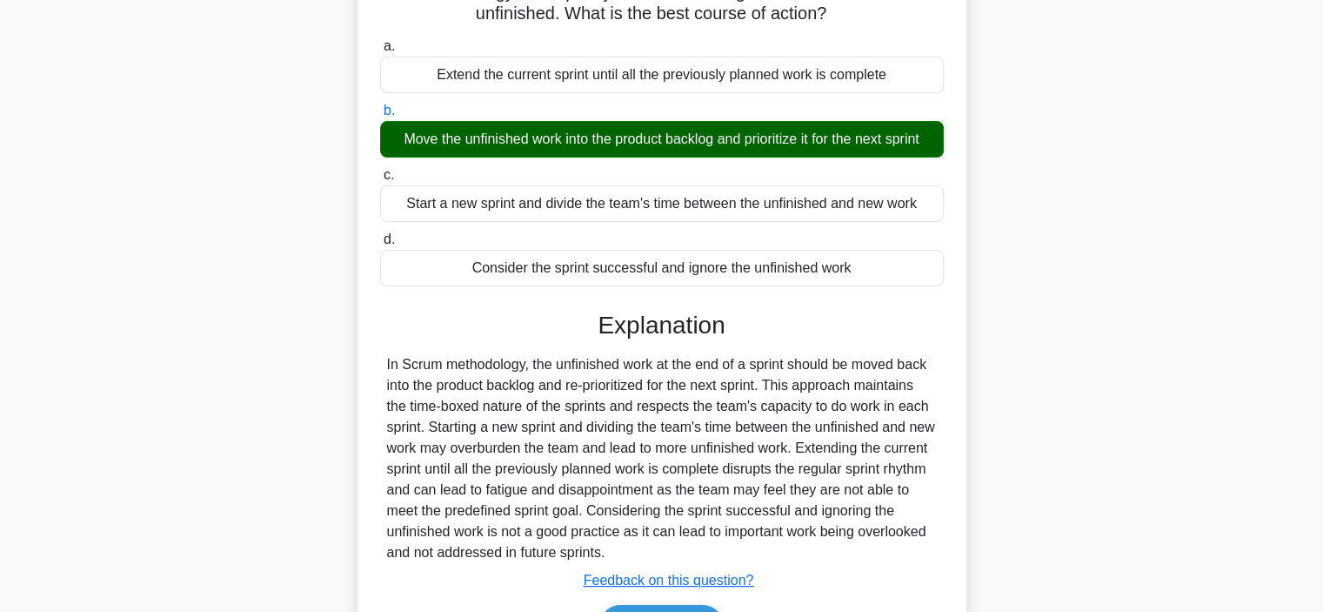
scroll to position [328, 0]
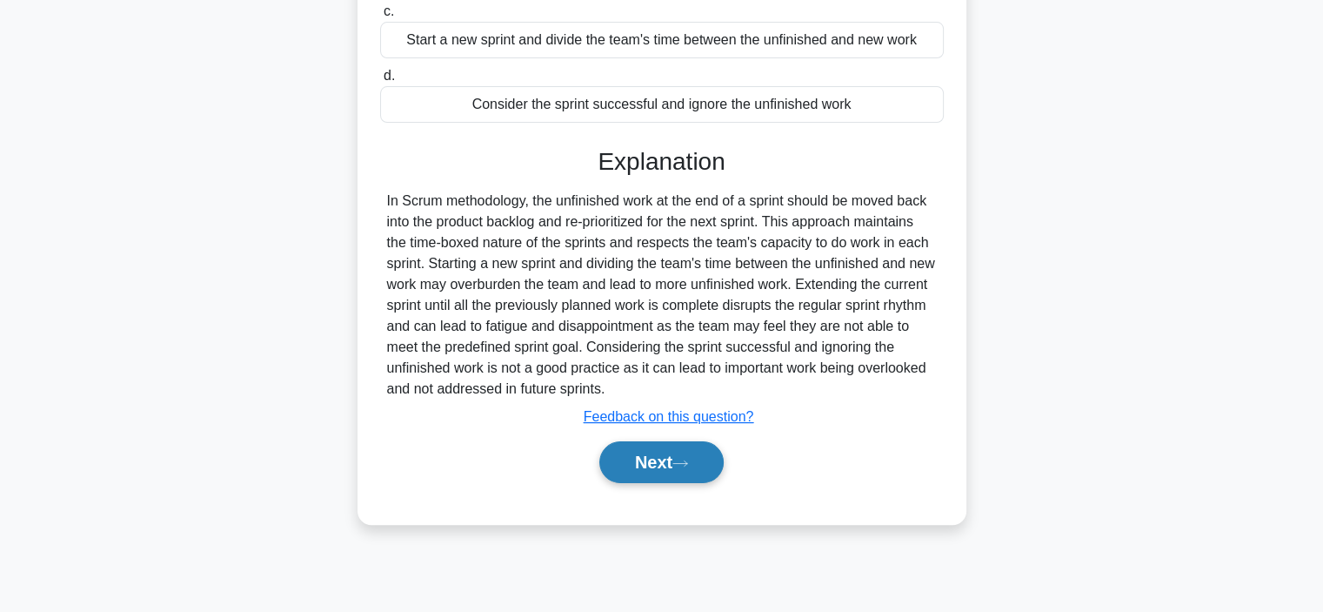
click at [643, 464] on button "Next" at bounding box center [661, 462] width 124 height 42
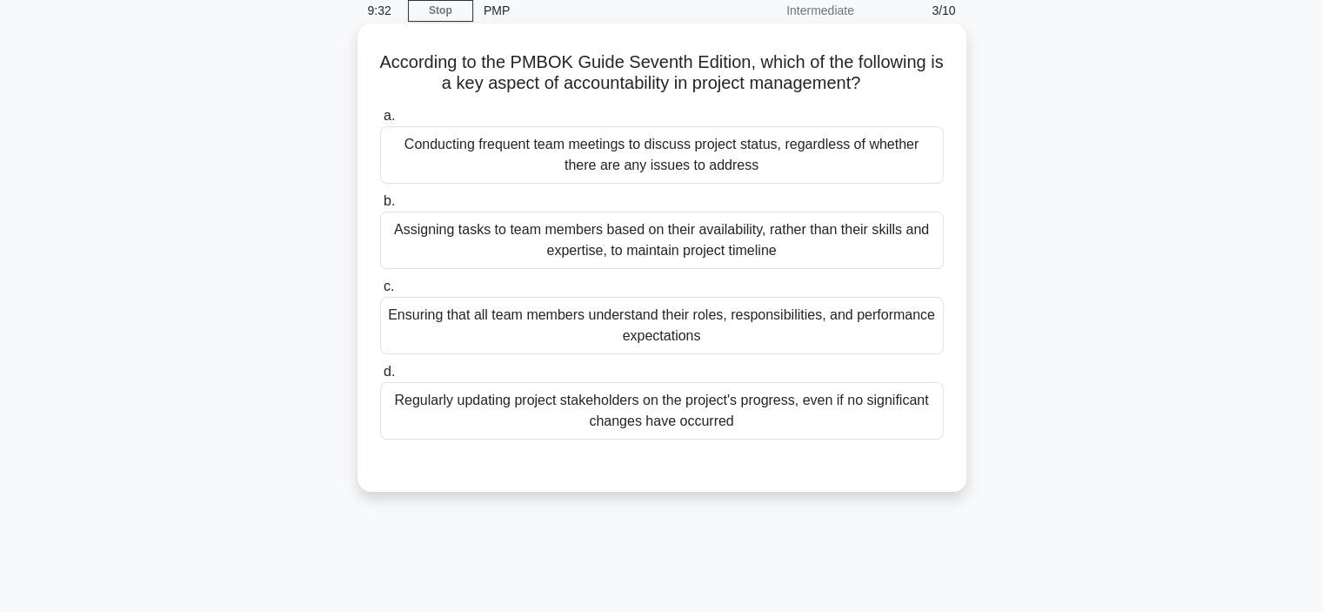
scroll to position [0, 0]
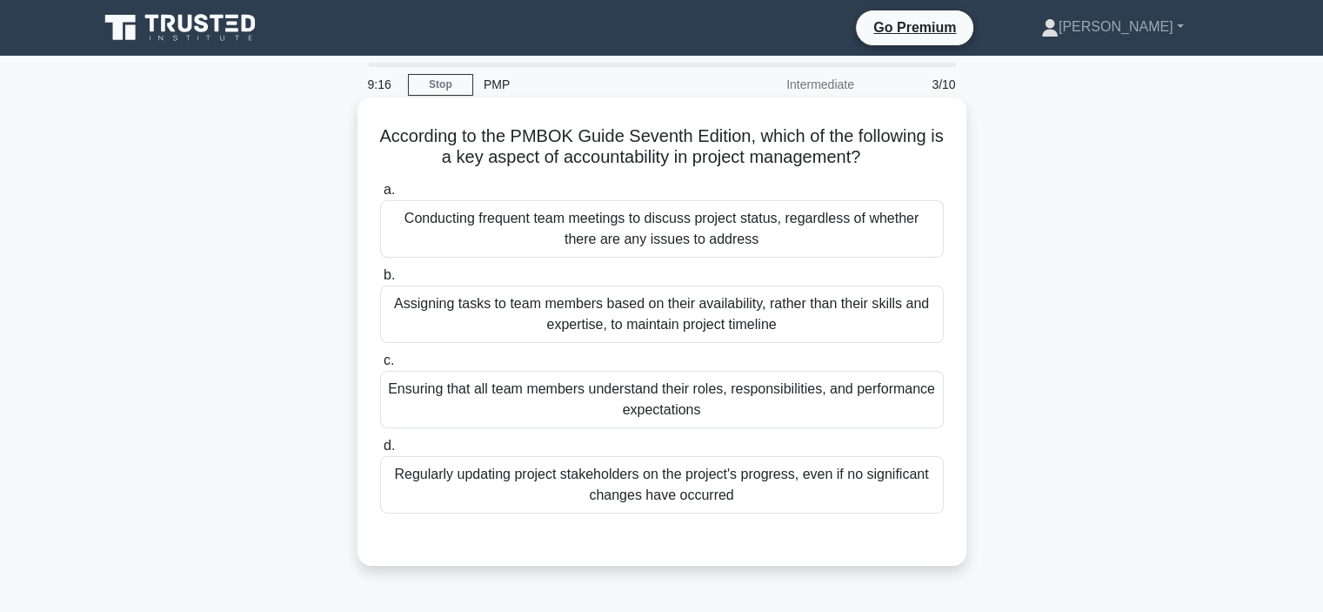
click at [456, 403] on div "Ensuring that all team members understand their roles, responsibilities, and pe…" at bounding box center [662, 399] width 564 height 57
click at [380, 366] on input "c. Ensuring that all team members understand their roles, responsibilities, and…" at bounding box center [380, 360] width 0 height 11
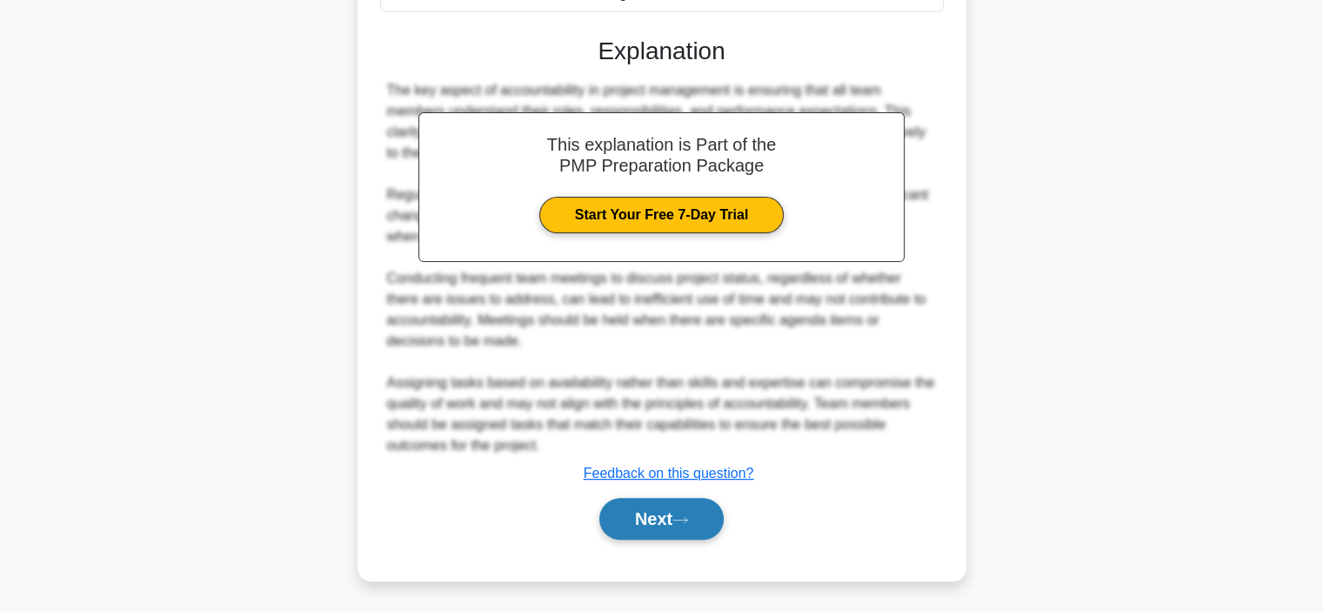
click at [646, 518] on button "Next" at bounding box center [661, 519] width 124 height 42
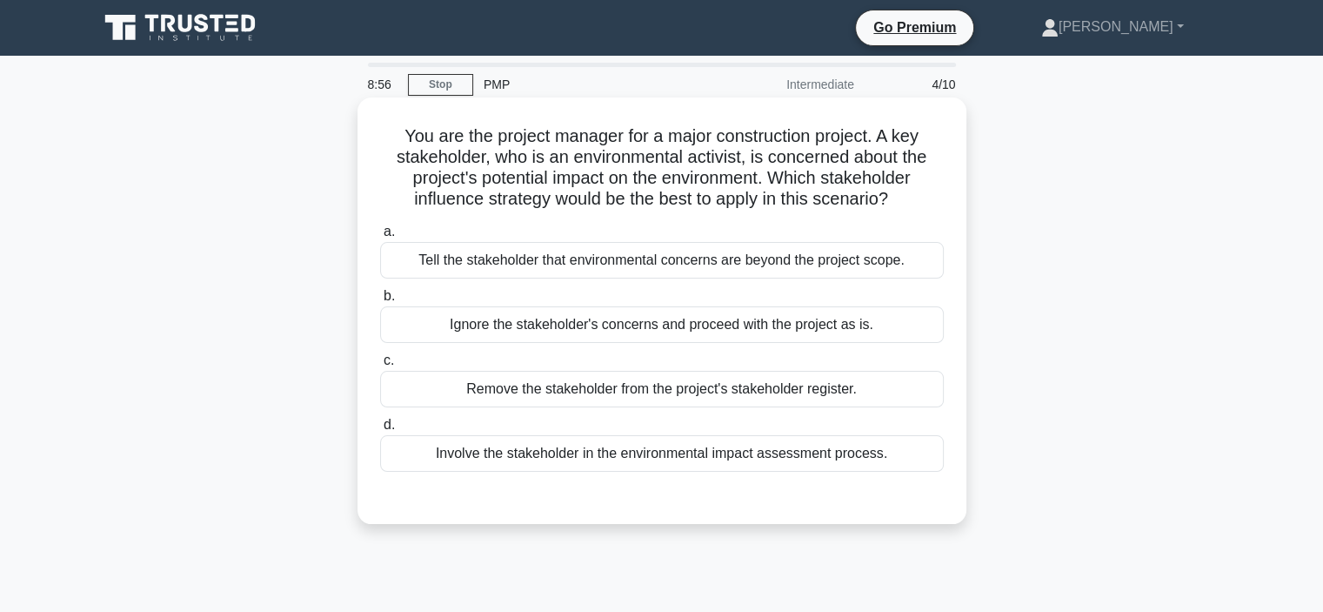
click at [550, 465] on div "Involve the stakeholder in the environmental impact assessment process." at bounding box center [662, 453] width 564 height 37
click at [380, 431] on input "d. Involve the stakeholder in the environmental impact assessment process." at bounding box center [380, 424] width 0 height 11
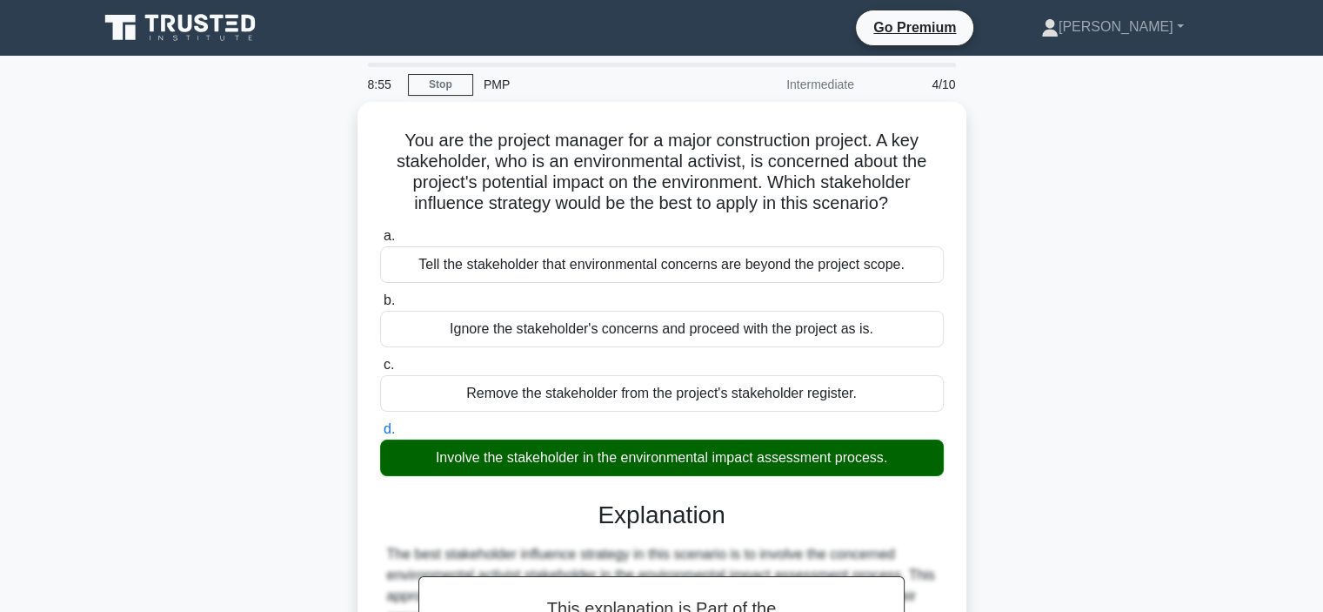
scroll to position [397, 0]
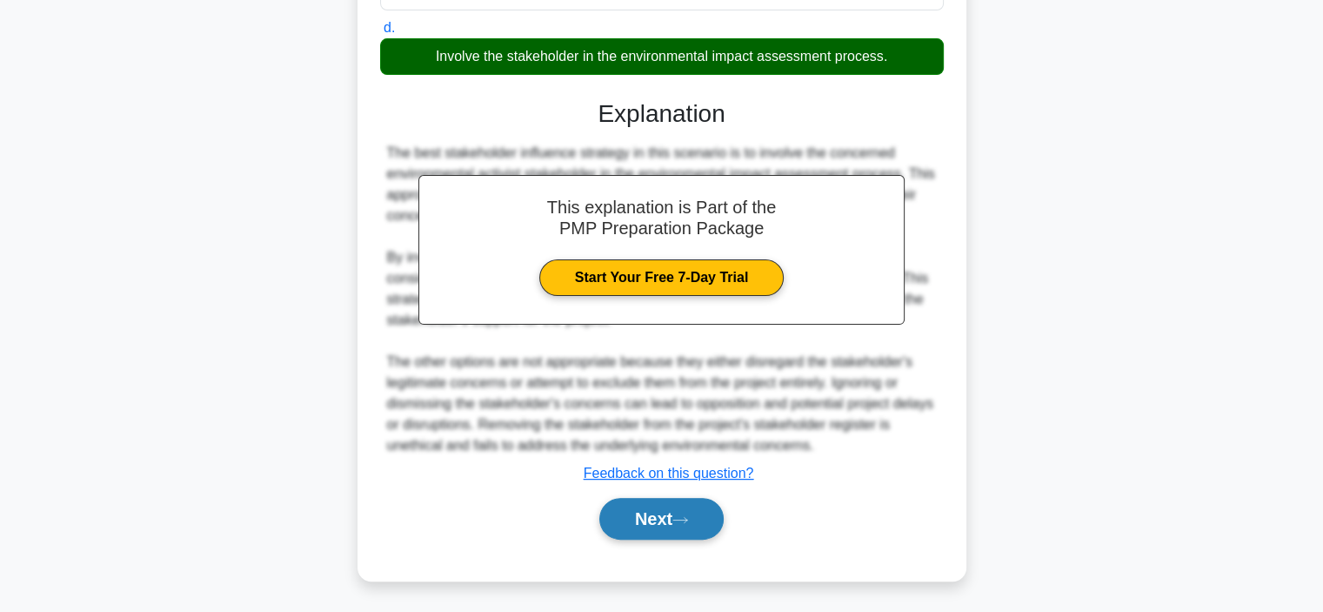
click at [651, 507] on button "Next" at bounding box center [661, 519] width 124 height 42
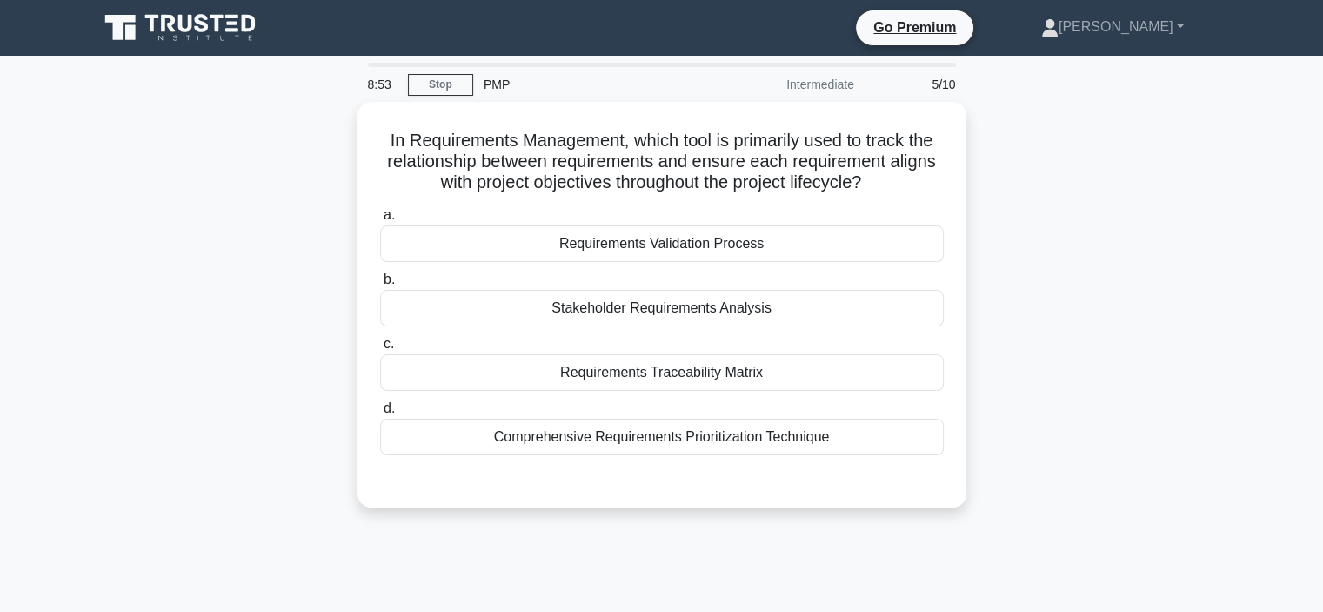
scroll to position [0, 0]
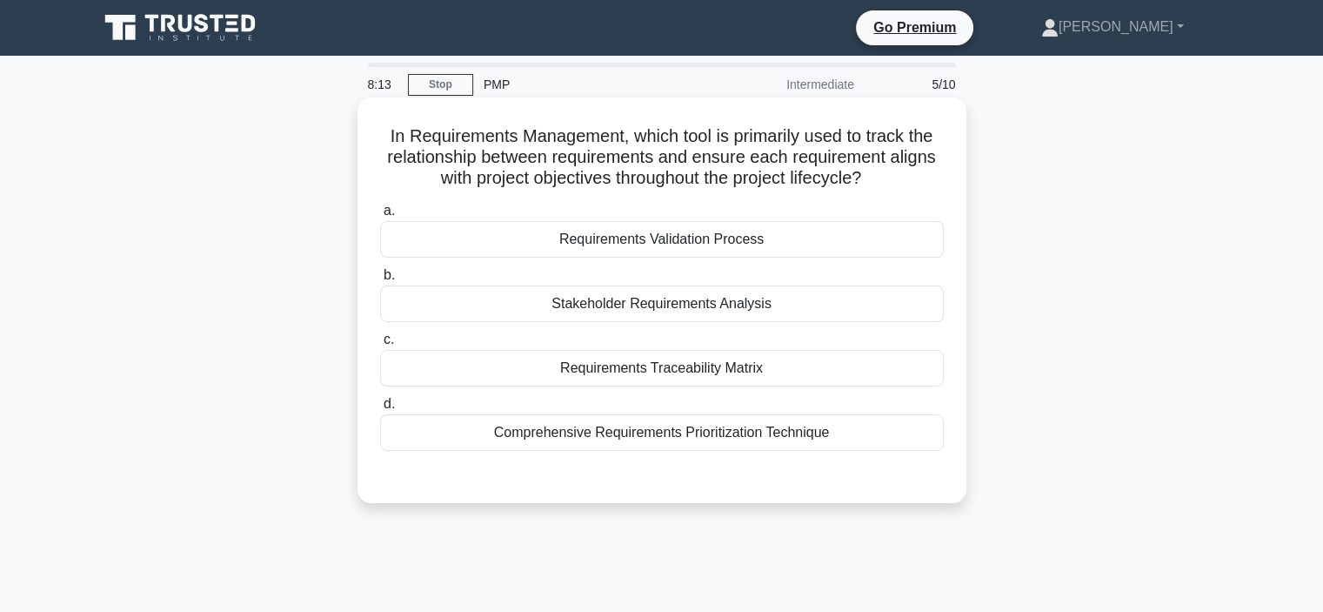
click at [476, 247] on div "Requirements Validation Process" at bounding box center [662, 239] width 564 height 37
click at [380, 217] on input "a. Requirements Validation Process" at bounding box center [380, 210] width 0 height 11
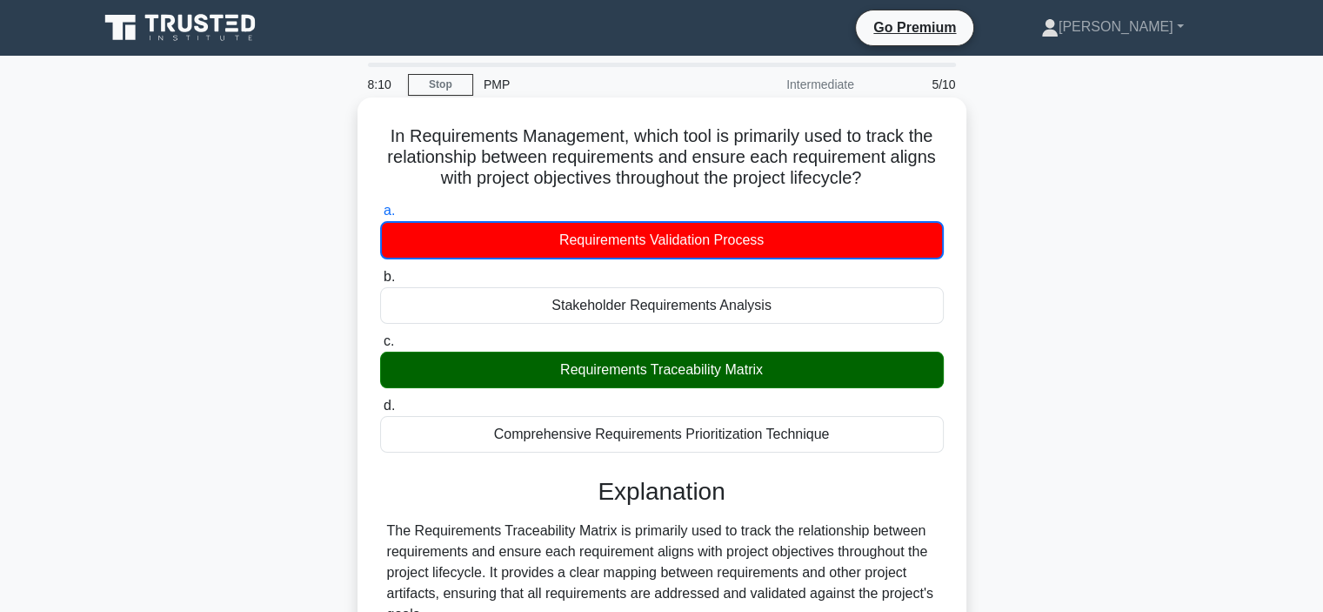
scroll to position [328, 0]
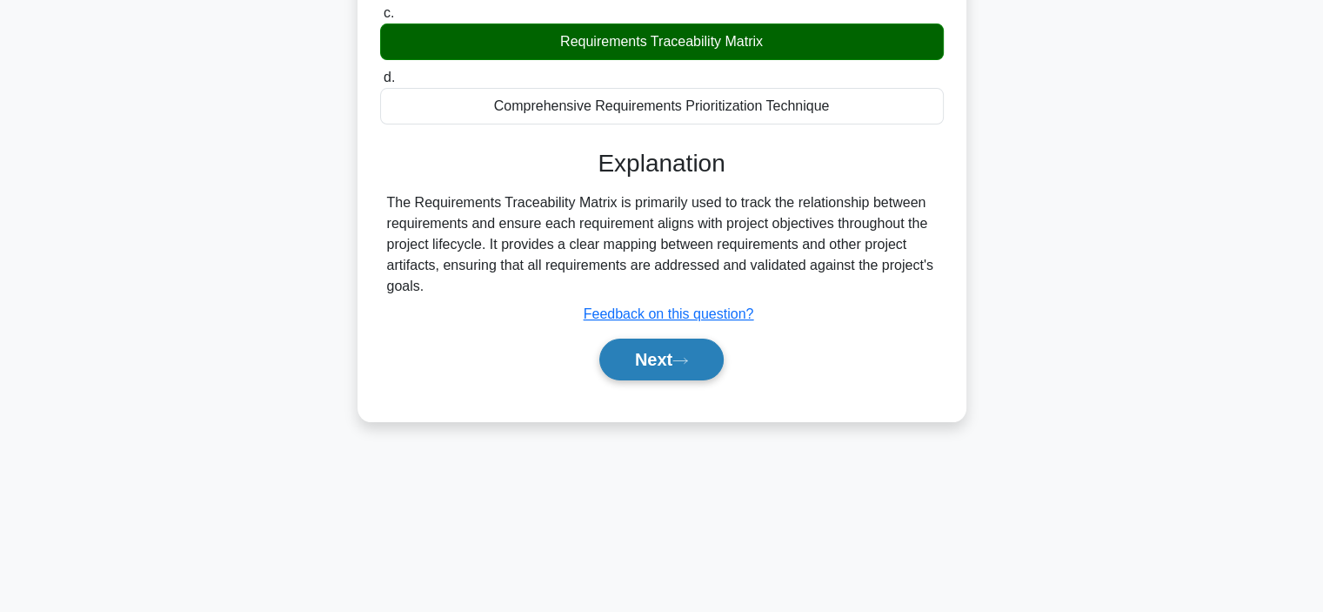
click at [635, 361] on button "Next" at bounding box center [661, 359] width 124 height 42
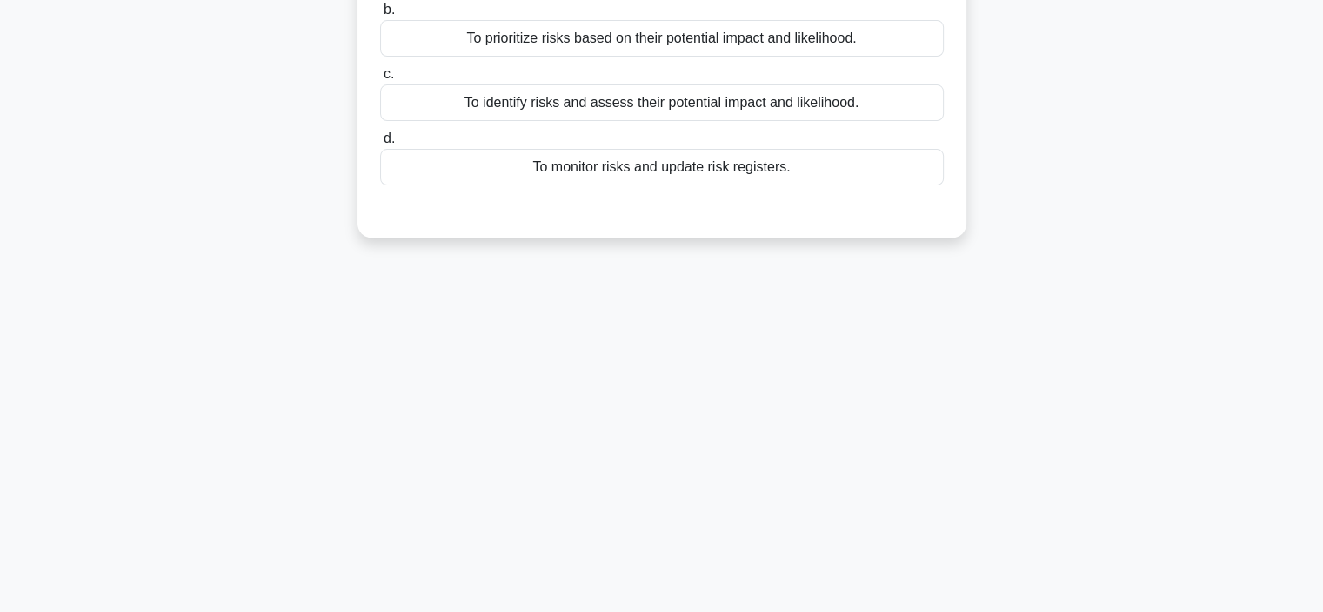
scroll to position [0, 0]
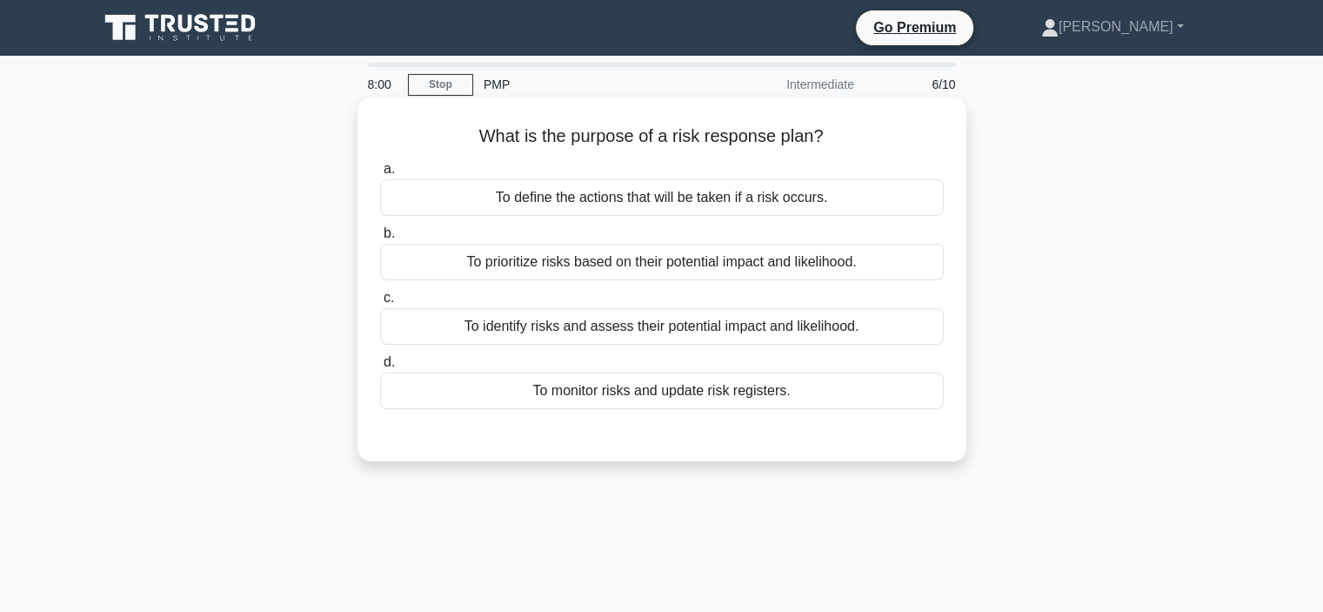
click at [480, 209] on div "To define the actions that will be taken if a risk occurs." at bounding box center [662, 197] width 564 height 37
click at [380, 175] on input "a. To define the actions that will be taken if a risk occurs." at bounding box center [380, 169] width 0 height 11
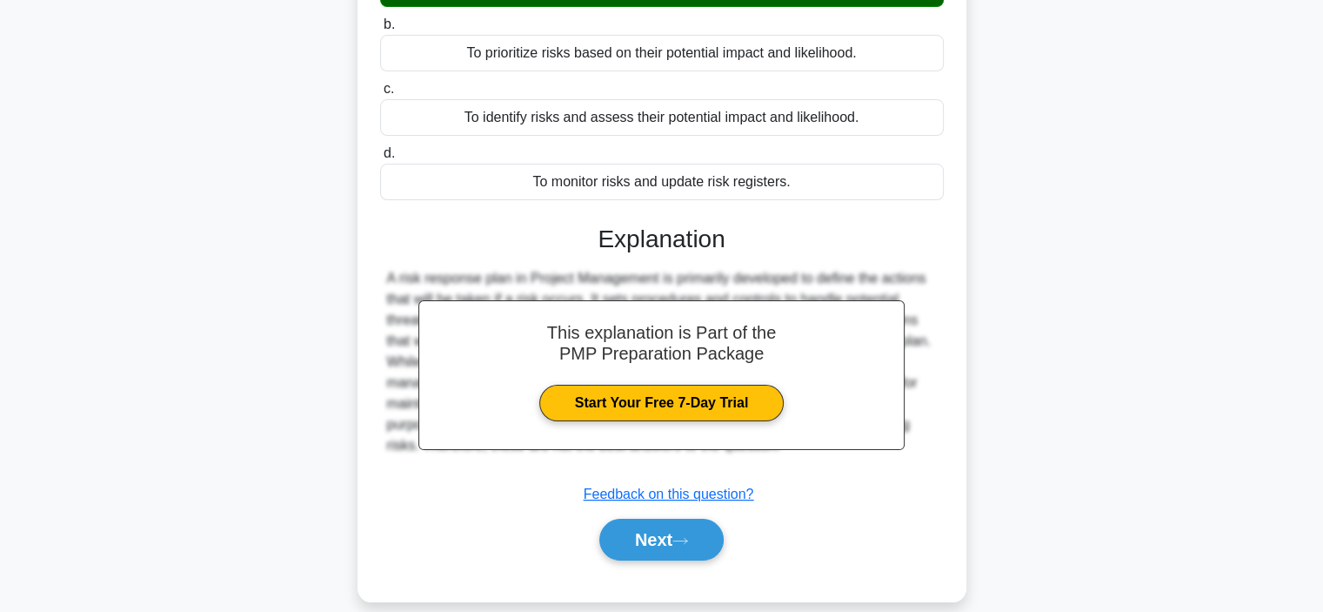
scroll to position [328, 0]
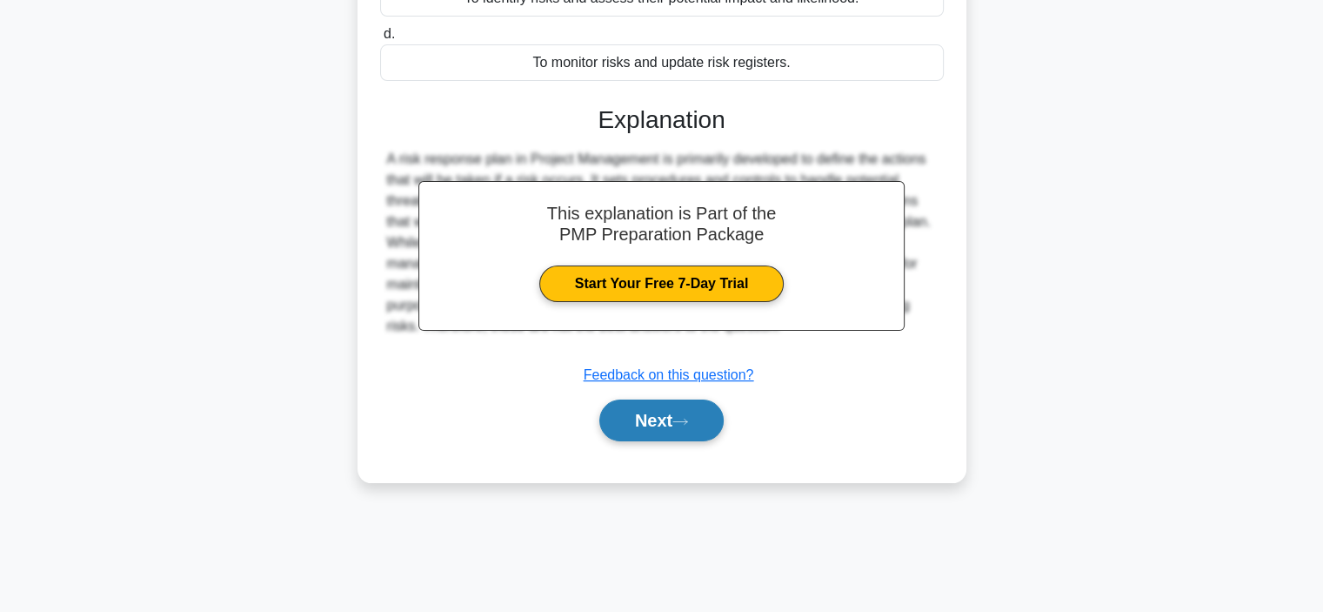
click at [654, 428] on button "Next" at bounding box center [661, 420] width 124 height 42
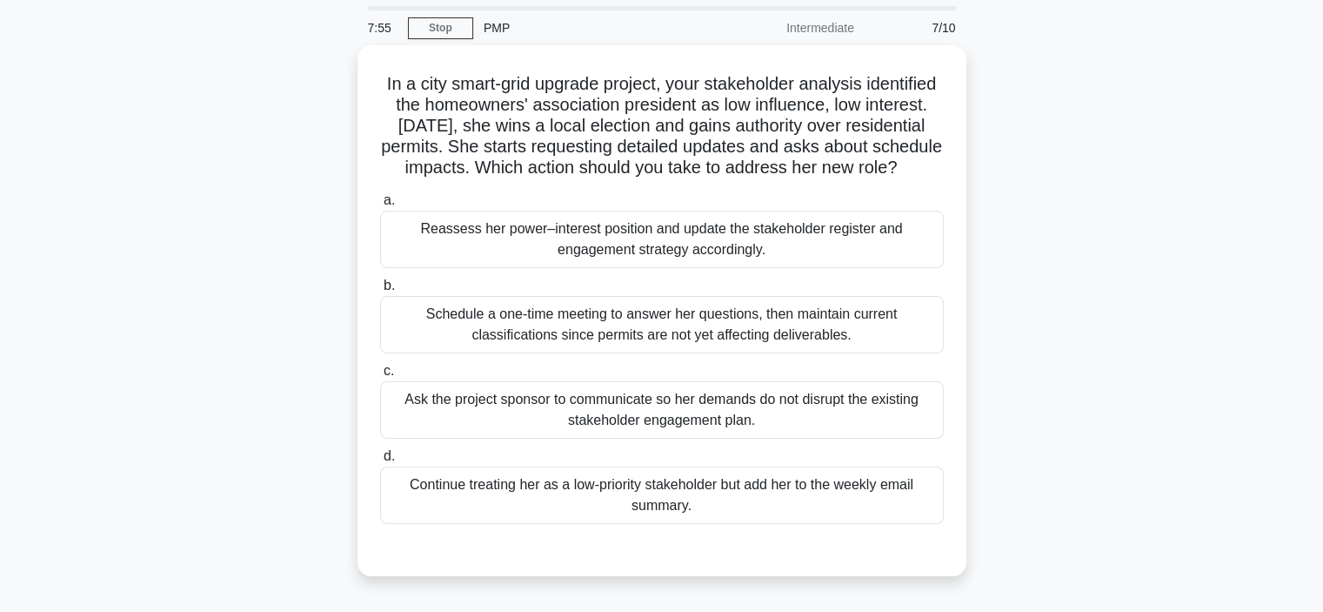
scroll to position [87, 0]
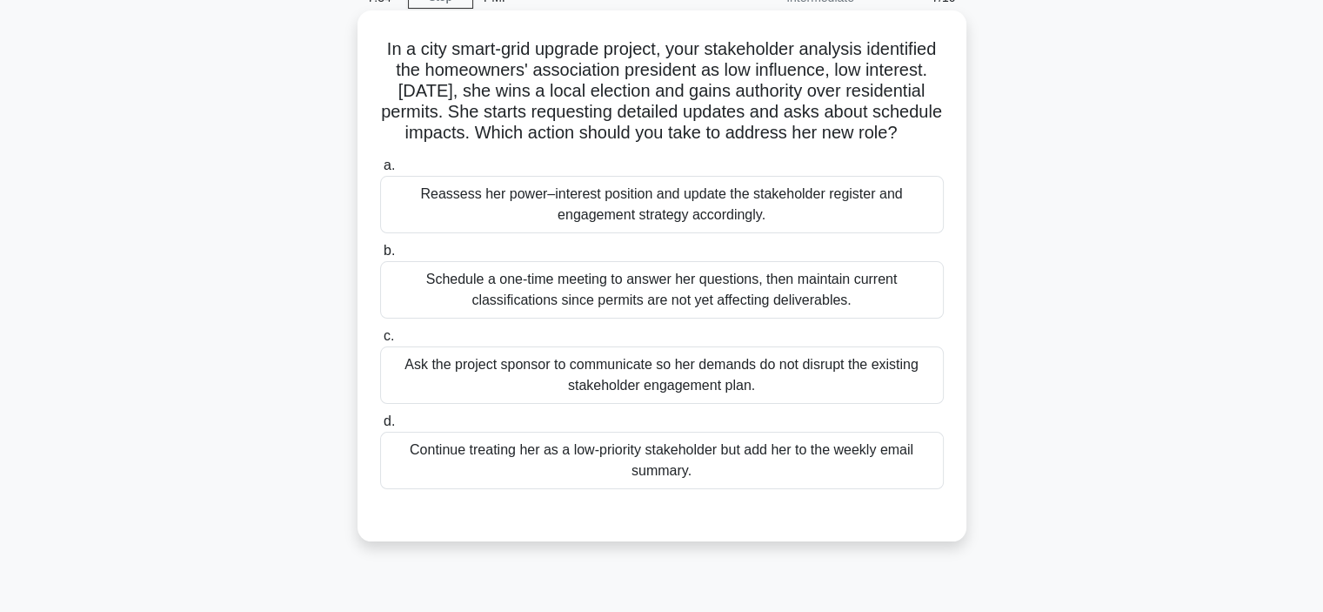
click at [438, 217] on div "Reassess her power–interest position and update the stakeholder register and en…" at bounding box center [662, 204] width 564 height 57
click at [380, 171] on input "a. Reassess her power–interest position and update the stakeholder register and…" at bounding box center [380, 165] width 0 height 11
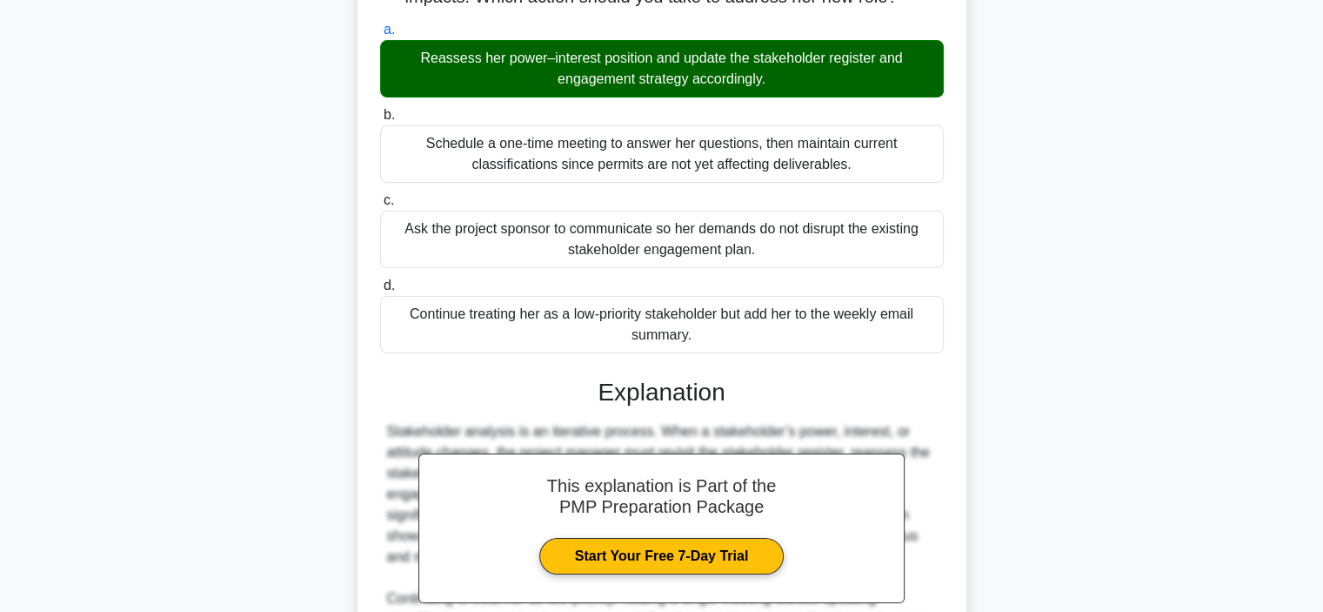
scroll to position [439, 0]
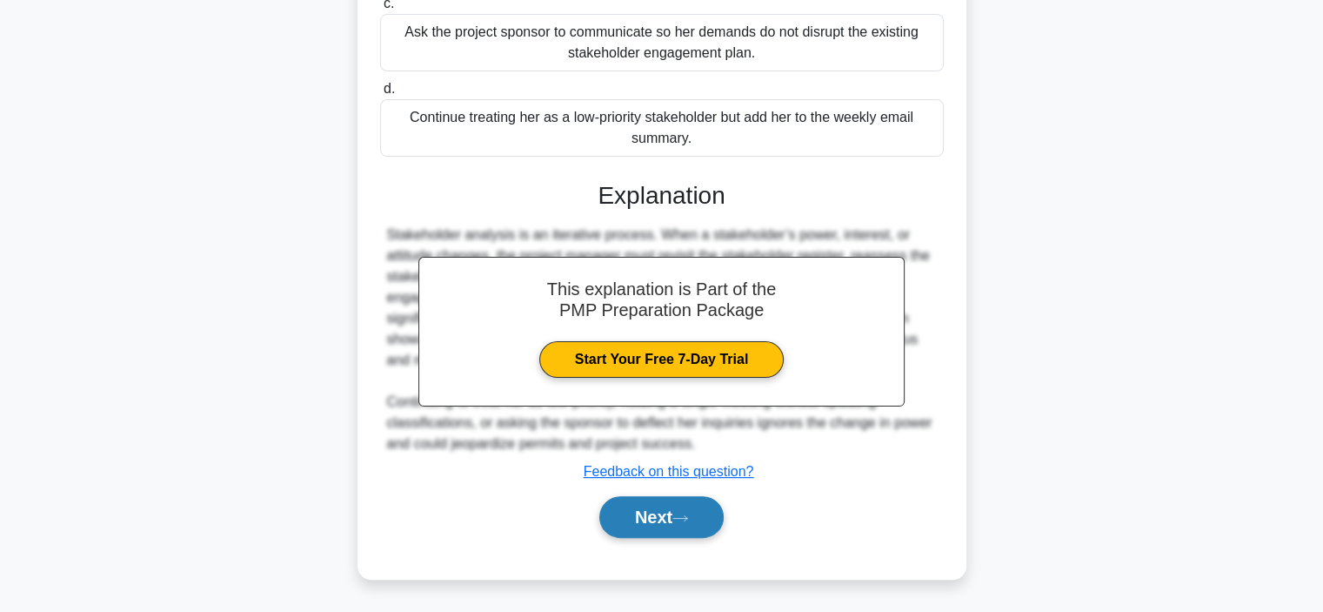
click at [657, 525] on button "Next" at bounding box center [661, 517] width 124 height 42
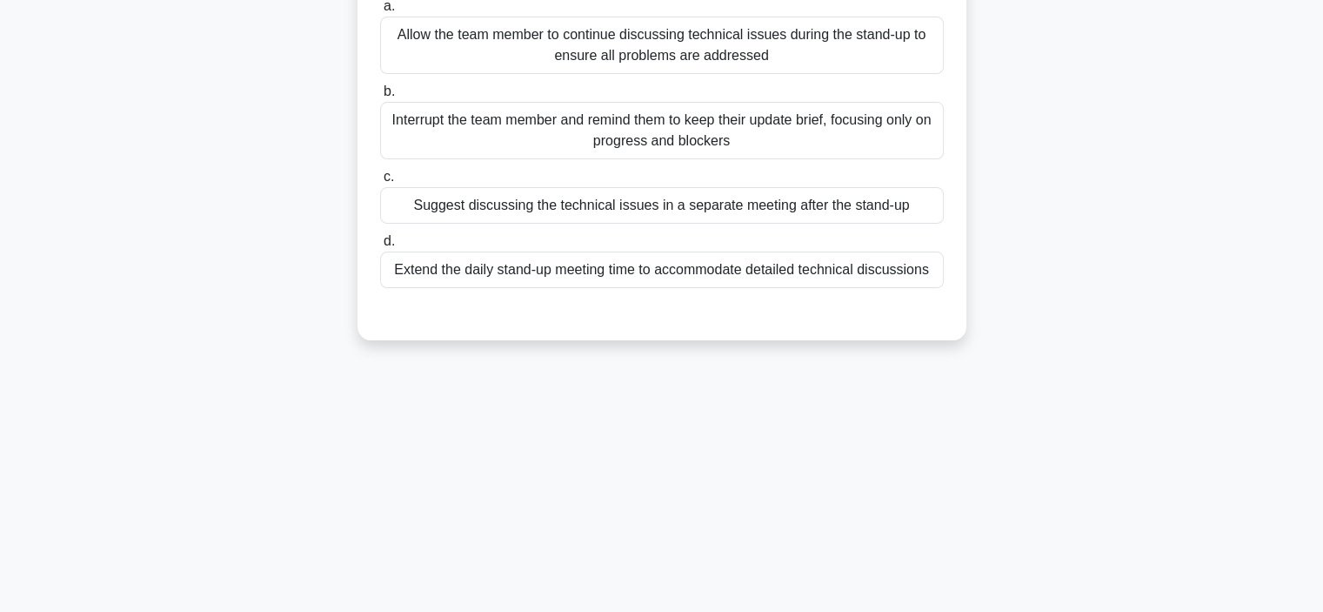
scroll to position [0, 0]
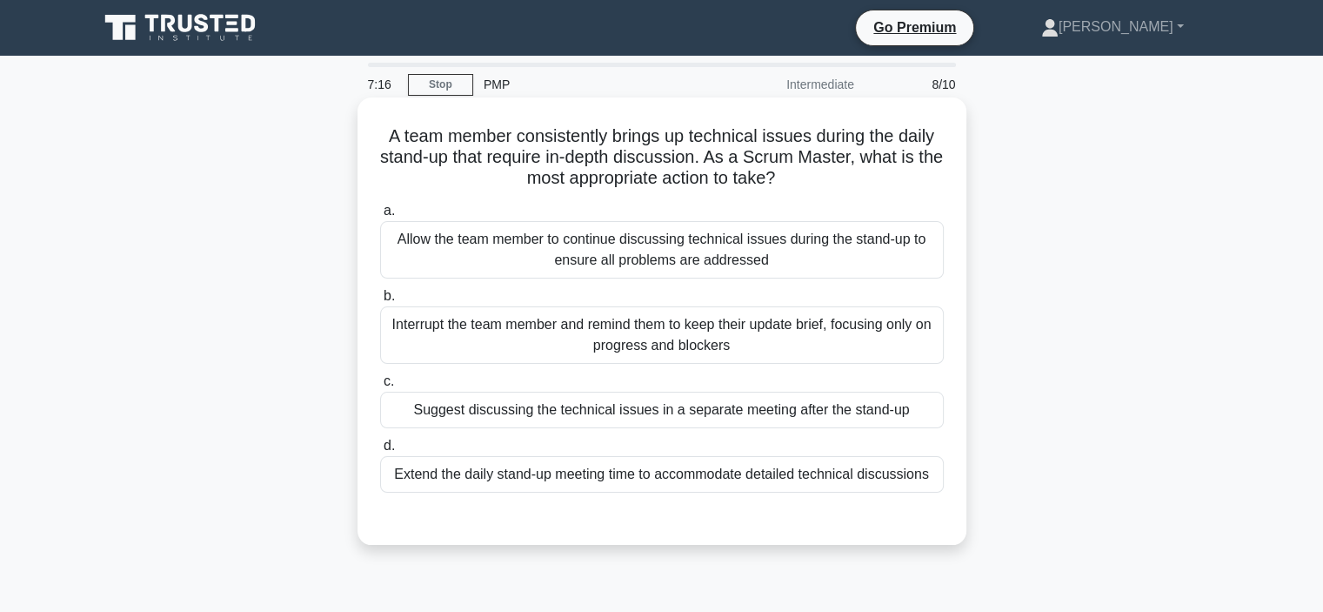
click at [610, 401] on div "Suggest discussing the technical issues in a separate meeting after the stand-up" at bounding box center [662, 410] width 564 height 37
click at [380, 387] on input "c. Suggest discussing the technical issues in a separate meeting after the stan…" at bounding box center [380, 381] width 0 height 11
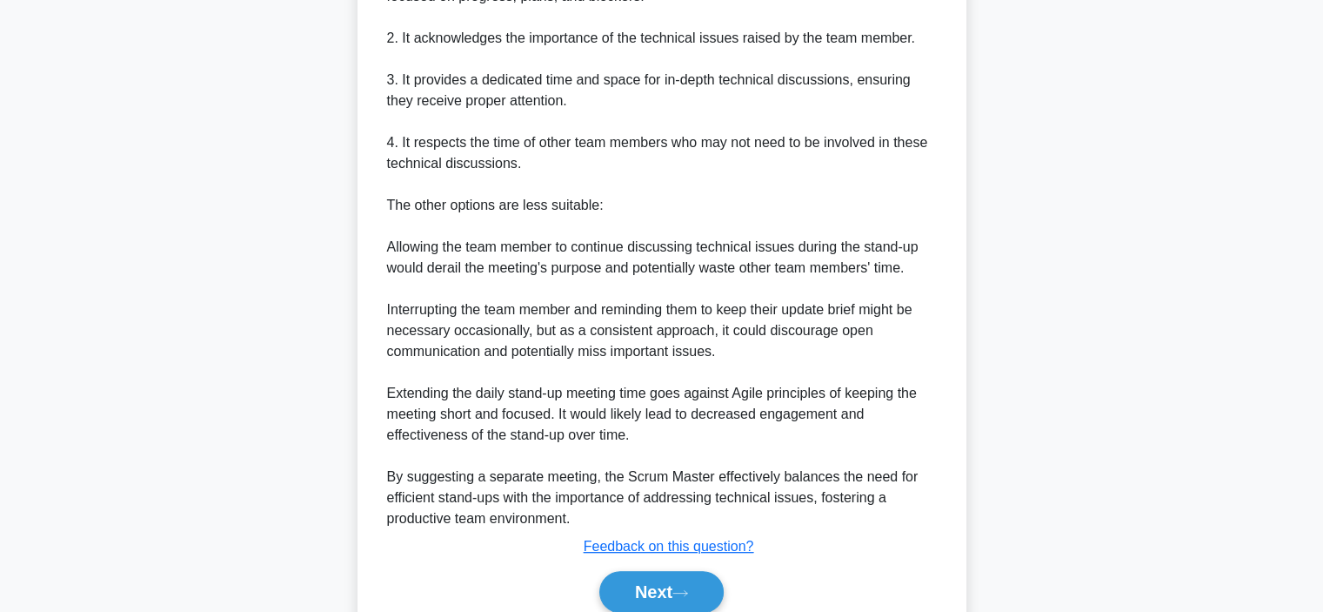
scroll to position [752, 0]
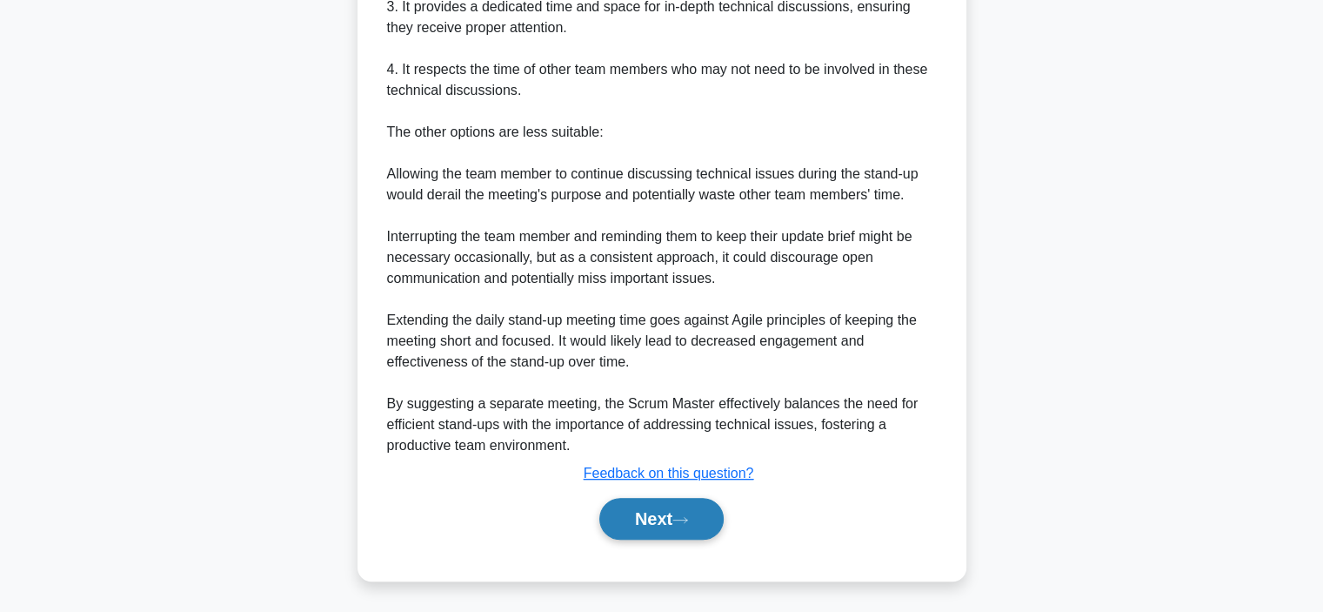
click at [650, 516] on button "Next" at bounding box center [661, 519] width 124 height 42
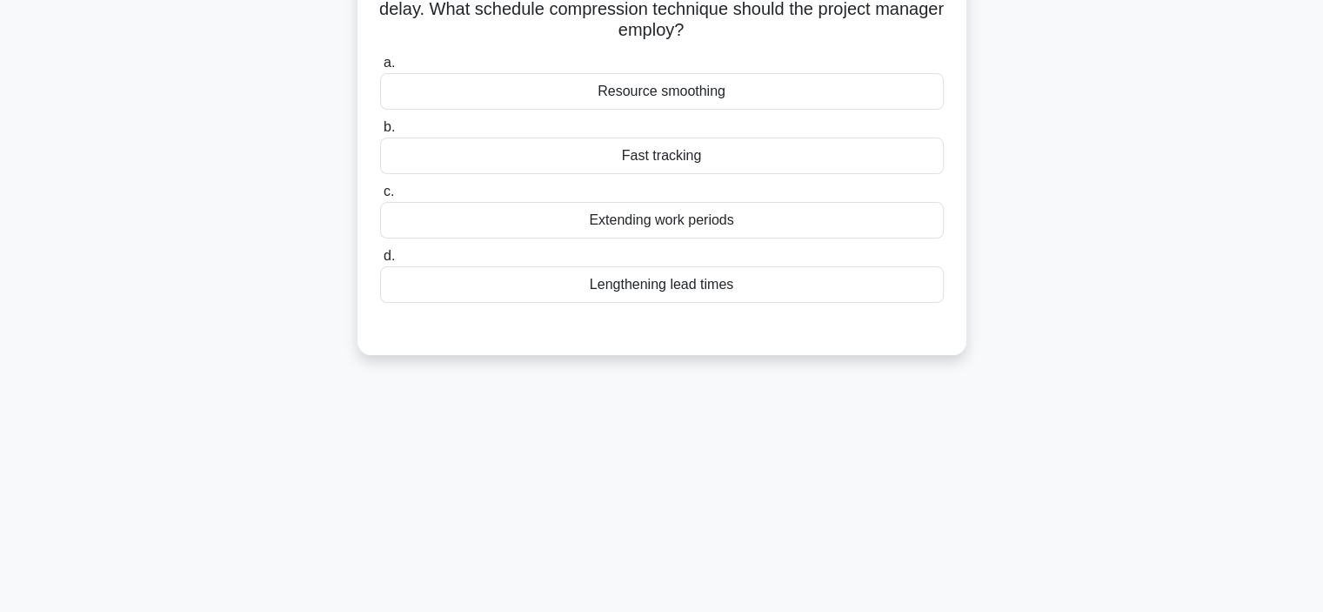
scroll to position [67, 0]
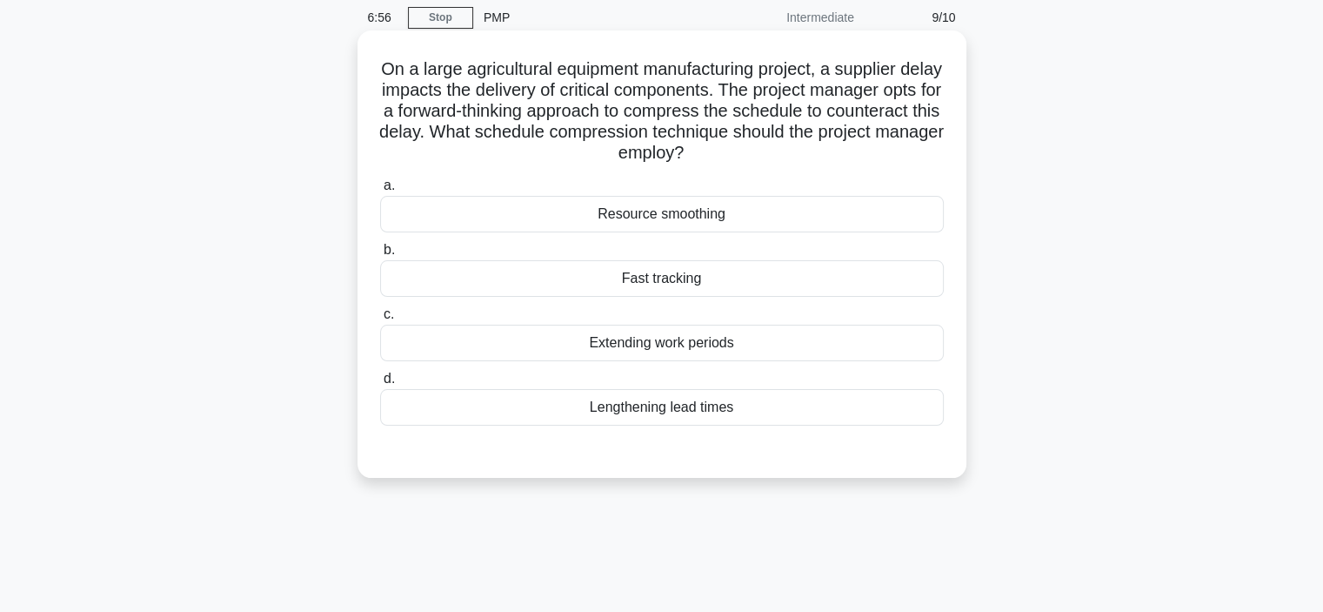
click at [631, 278] on div "Fast tracking" at bounding box center [662, 278] width 564 height 37
click at [380, 256] on input "b. Fast tracking" at bounding box center [380, 249] width 0 height 11
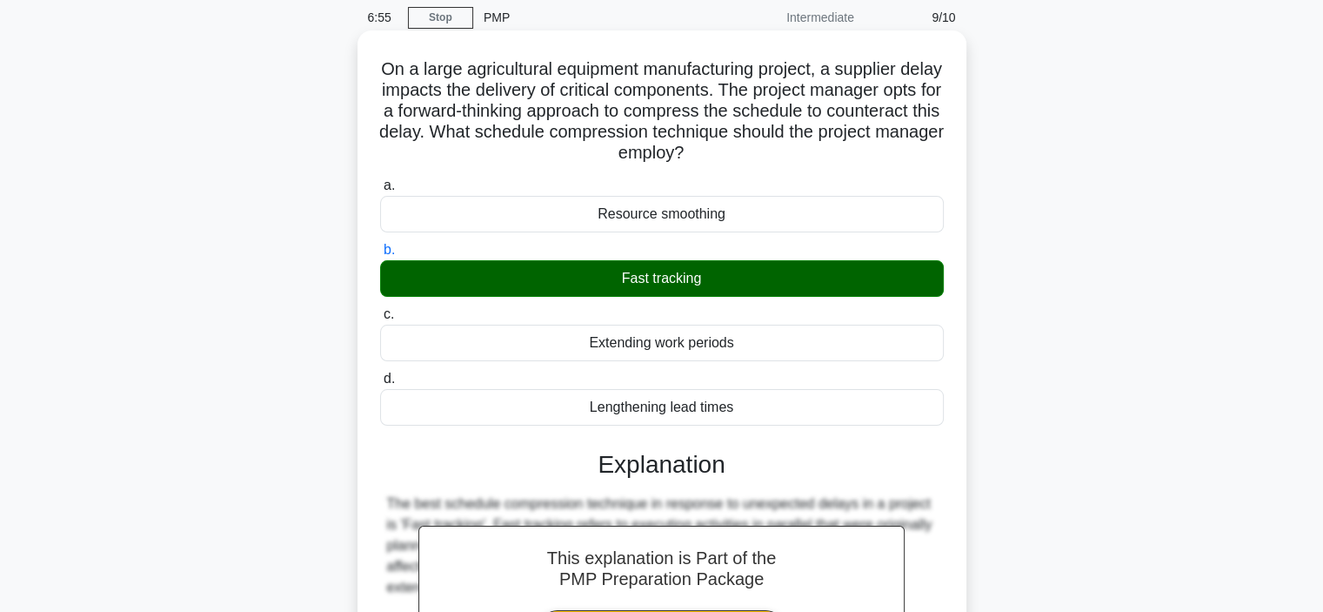
scroll to position [397, 0]
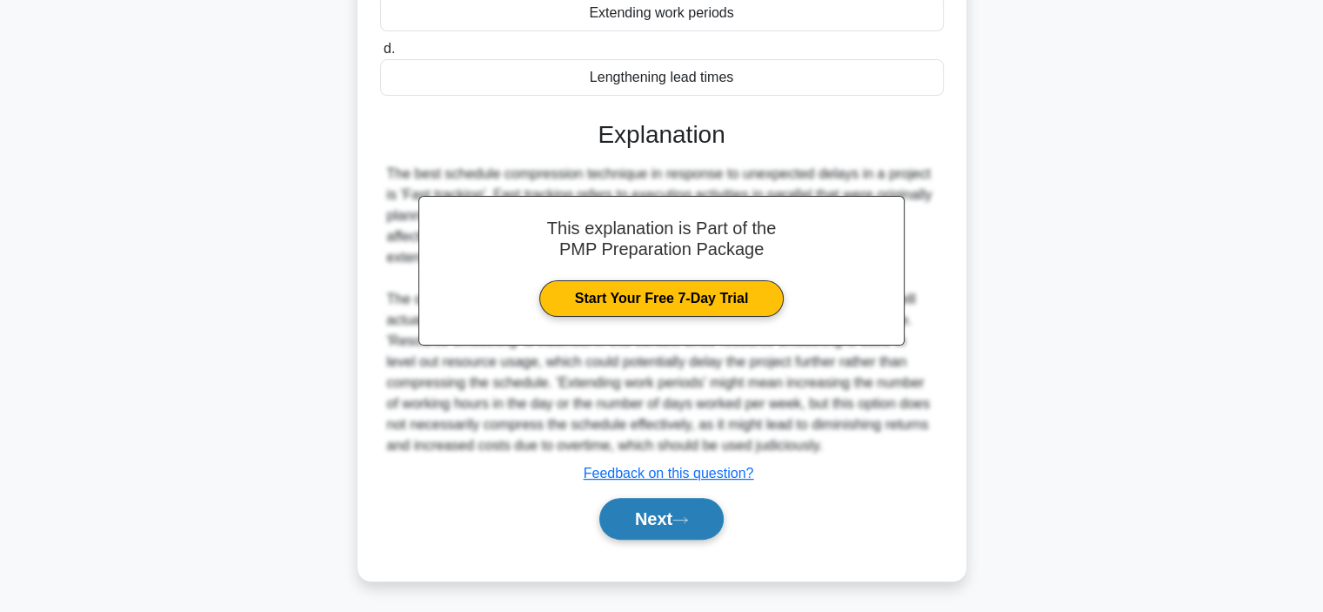
click at [653, 512] on button "Next" at bounding box center [661, 519] width 124 height 42
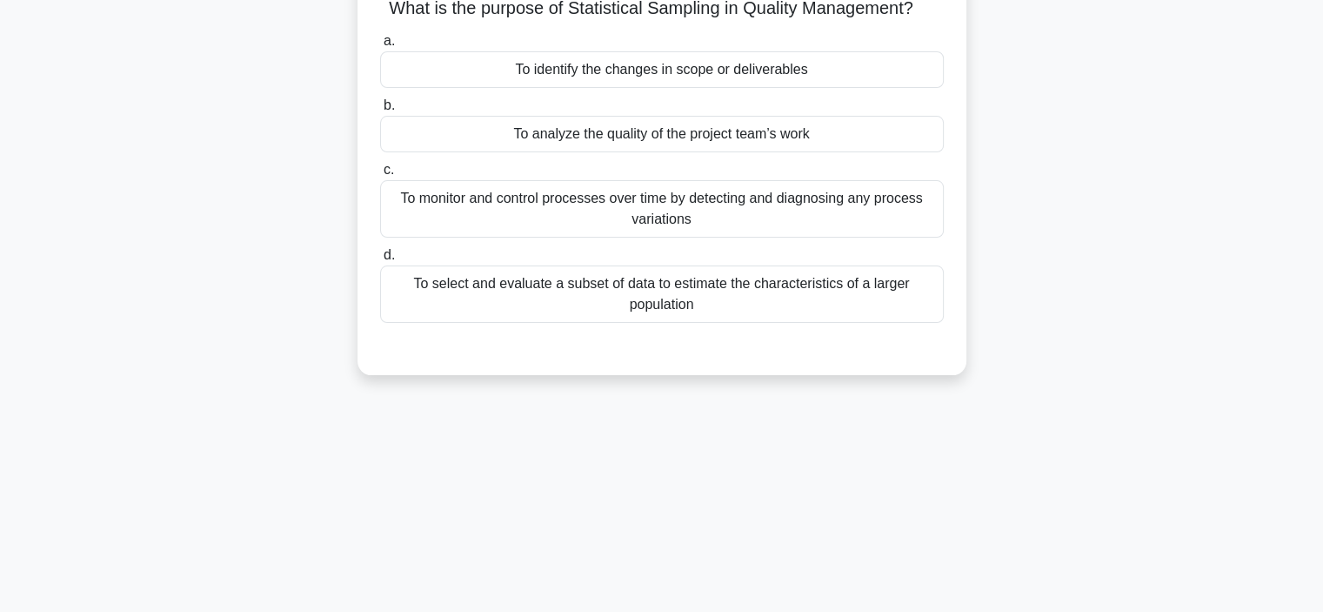
scroll to position [0, 0]
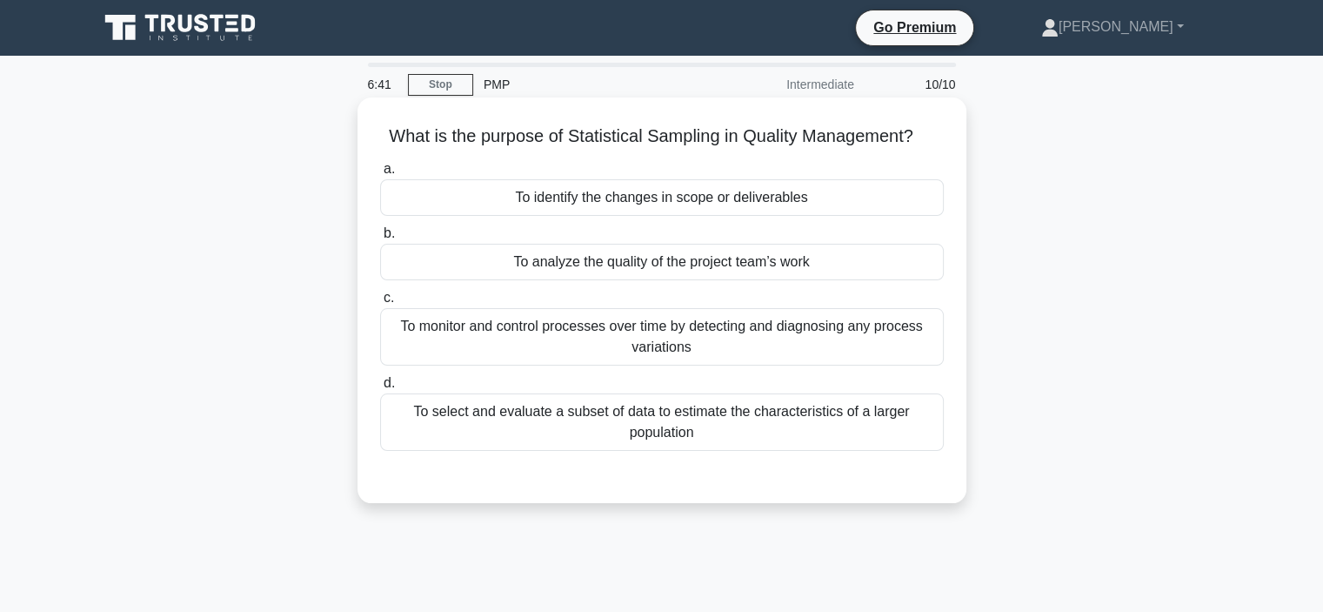
click at [503, 419] on div "To select and evaluate a subset of data to estimate the characteristics of a la…" at bounding box center [662, 421] width 564 height 57
click at [380, 389] on input "d. To select and evaluate a subset of data to estimate the characteristics of a…" at bounding box center [380, 383] width 0 height 11
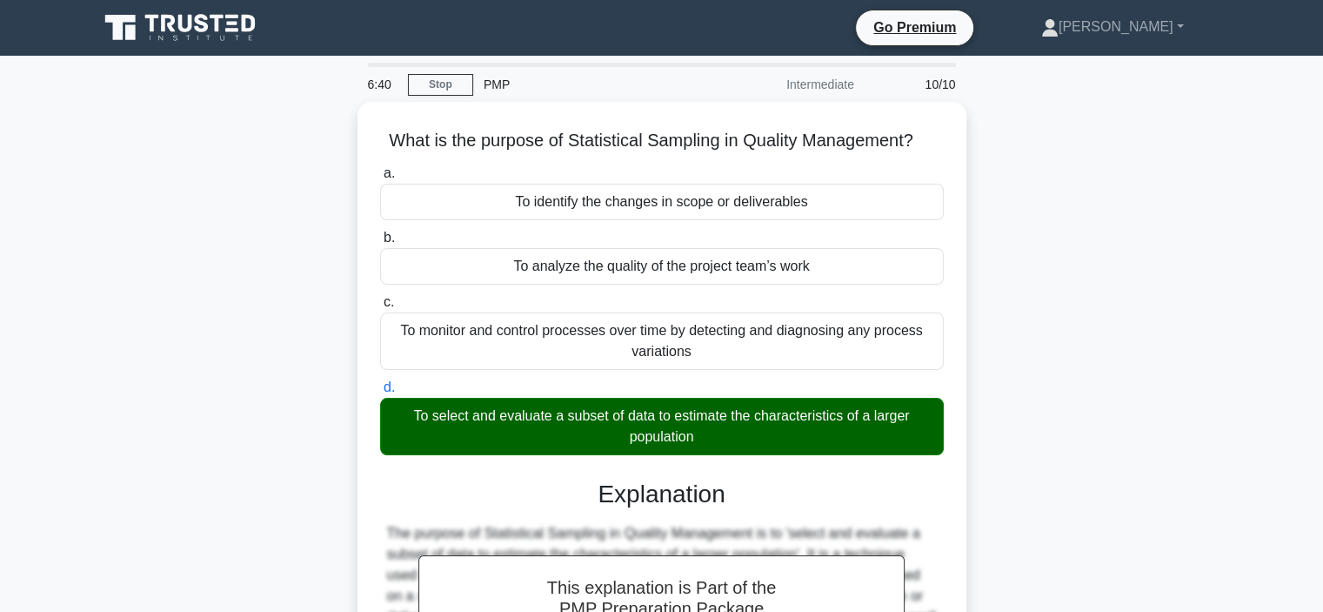
scroll to position [328, 0]
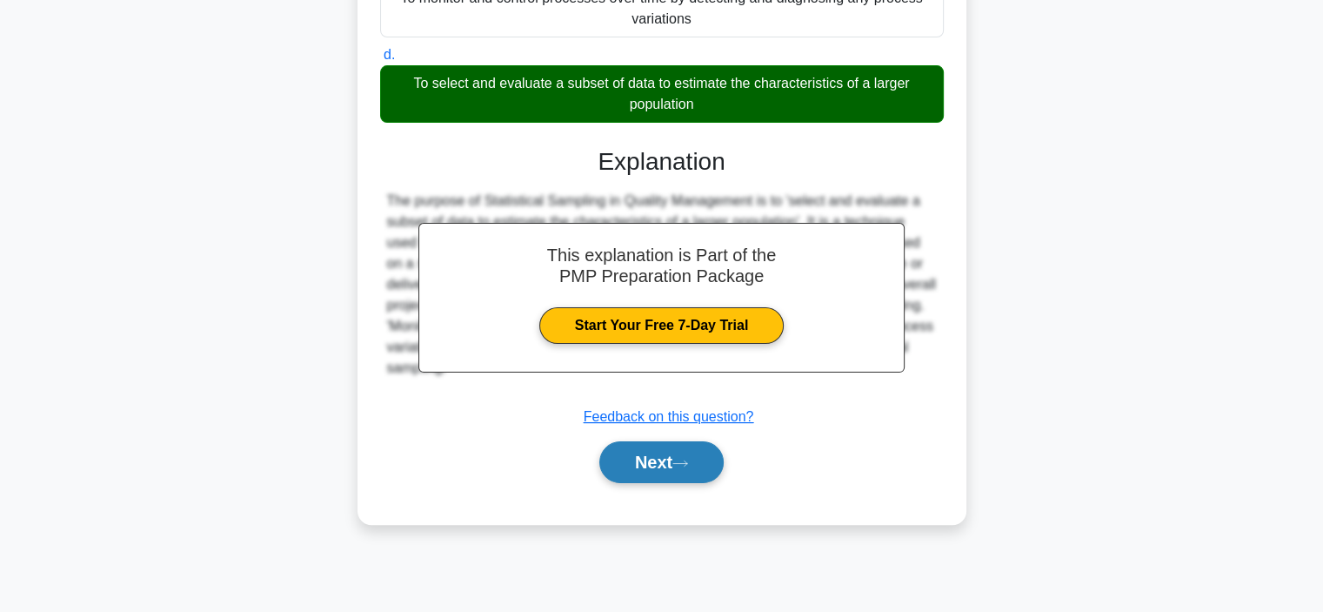
click at [660, 466] on button "Next" at bounding box center [661, 462] width 124 height 42
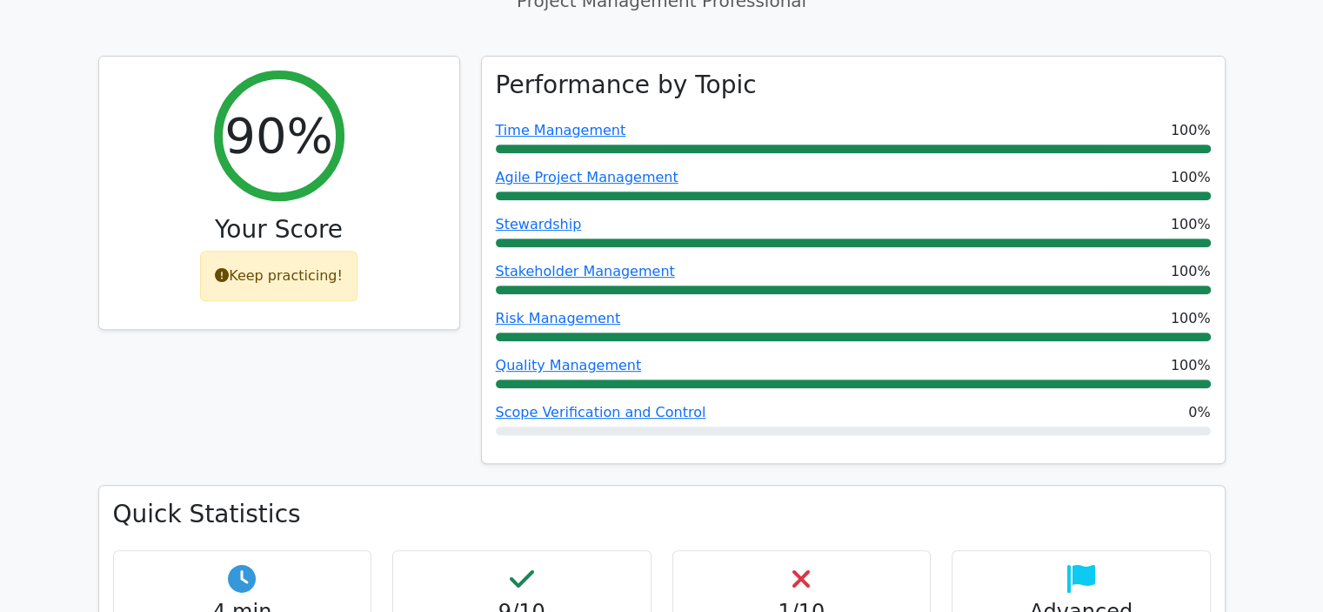
scroll to position [870, 0]
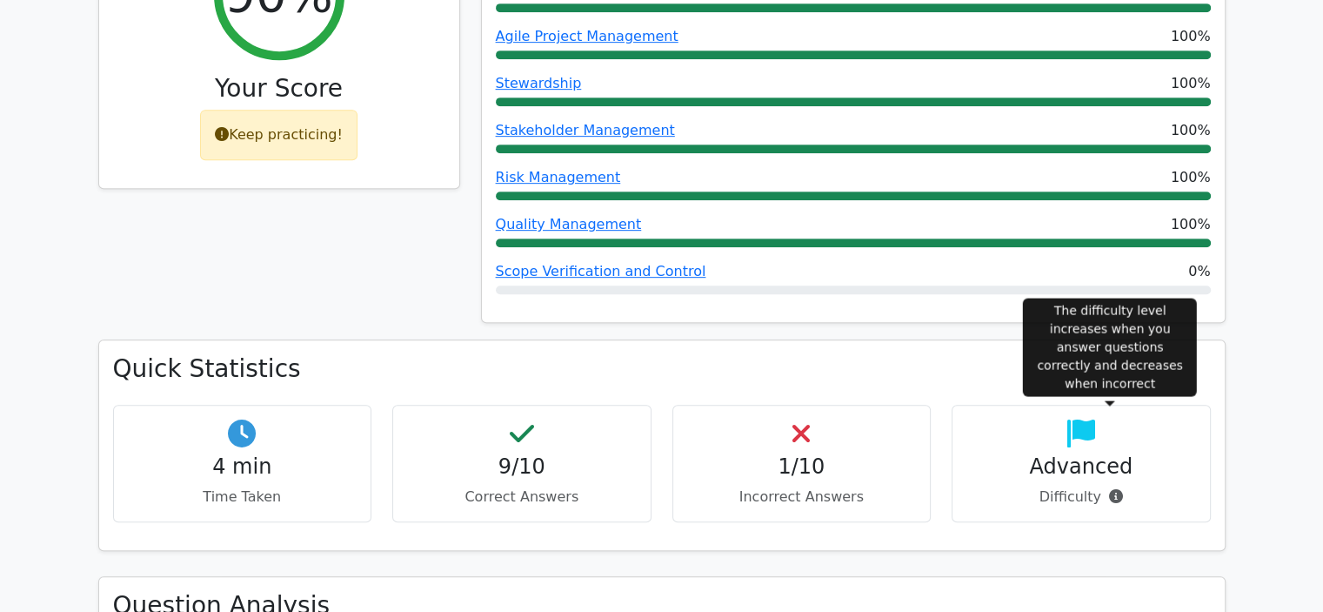
click at [1112, 489] on icon at bounding box center [1116, 496] width 14 height 14
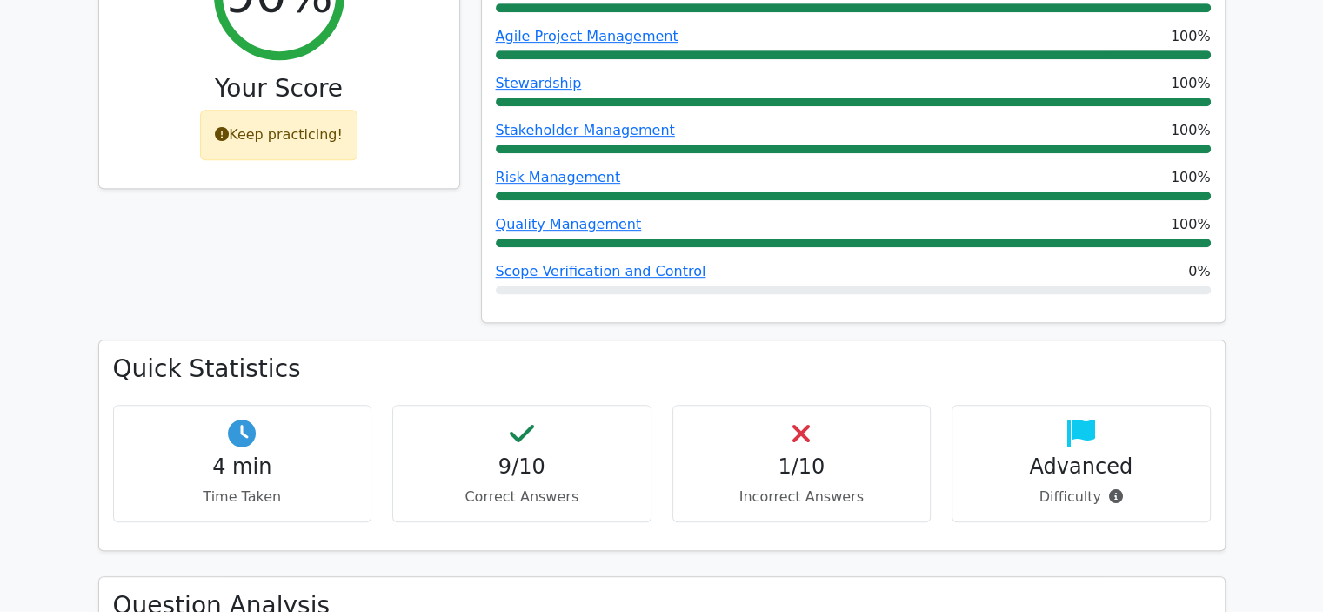
click at [1075, 454] on h4 "Advanced" at bounding box center [1082, 466] width 230 height 25
click at [1075, 419] on icon at bounding box center [1082, 433] width 28 height 28
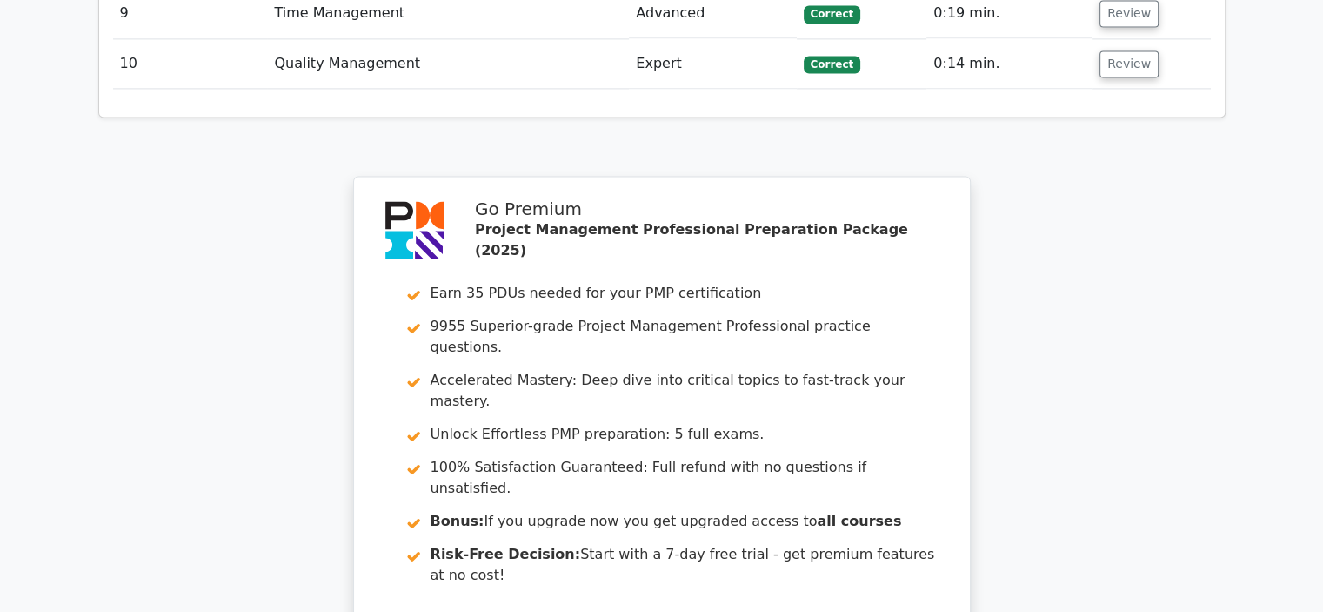
scroll to position [2610, 0]
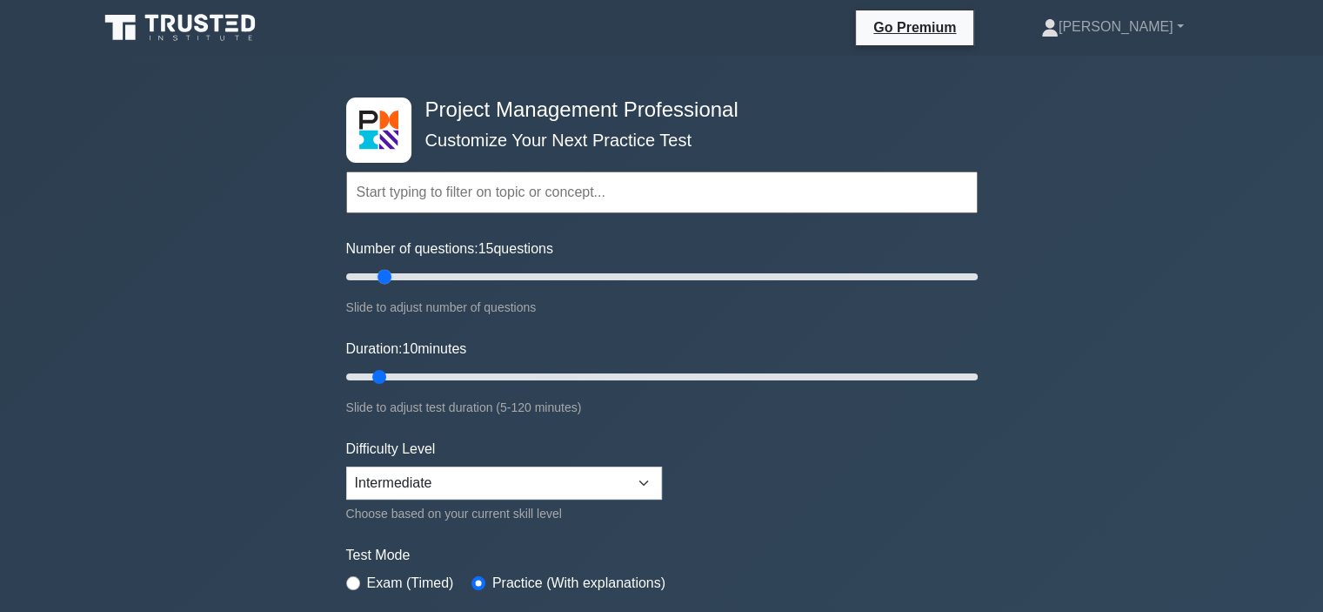
drag, startPoint x: 370, startPoint y: 279, endPoint x: 380, endPoint y: 279, distance: 10.4
type input "15"
click at [380, 279] on input "Number of questions: 15 questions" at bounding box center [662, 276] width 632 height 21
click at [386, 377] on input "Duration: 10 minutes" at bounding box center [662, 376] width 632 height 21
drag, startPoint x: 386, startPoint y: 377, endPoint x: 403, endPoint y: 377, distance: 16.5
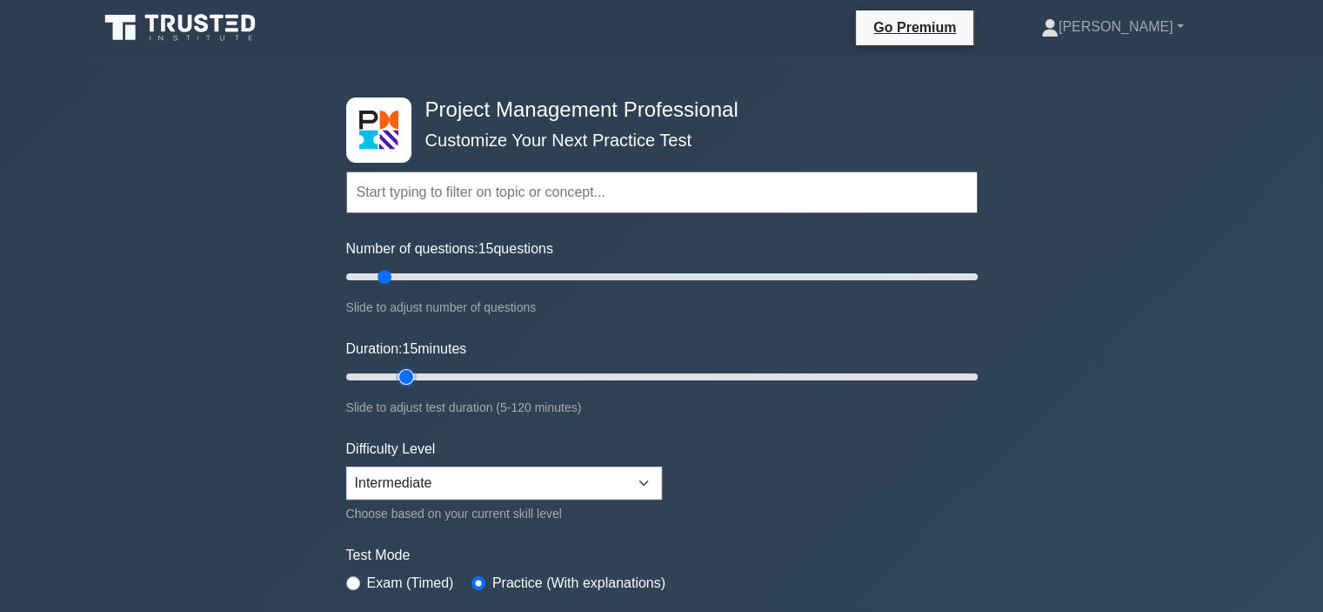
type input "15"
click at [403, 377] on input "Duration: 15 minutes" at bounding box center [662, 376] width 632 height 21
click at [556, 482] on select "Beginner Intermediate Expert" at bounding box center [504, 482] width 316 height 33
select select "expert"
click at [346, 466] on select "Beginner Intermediate Expert" at bounding box center [504, 482] width 316 height 33
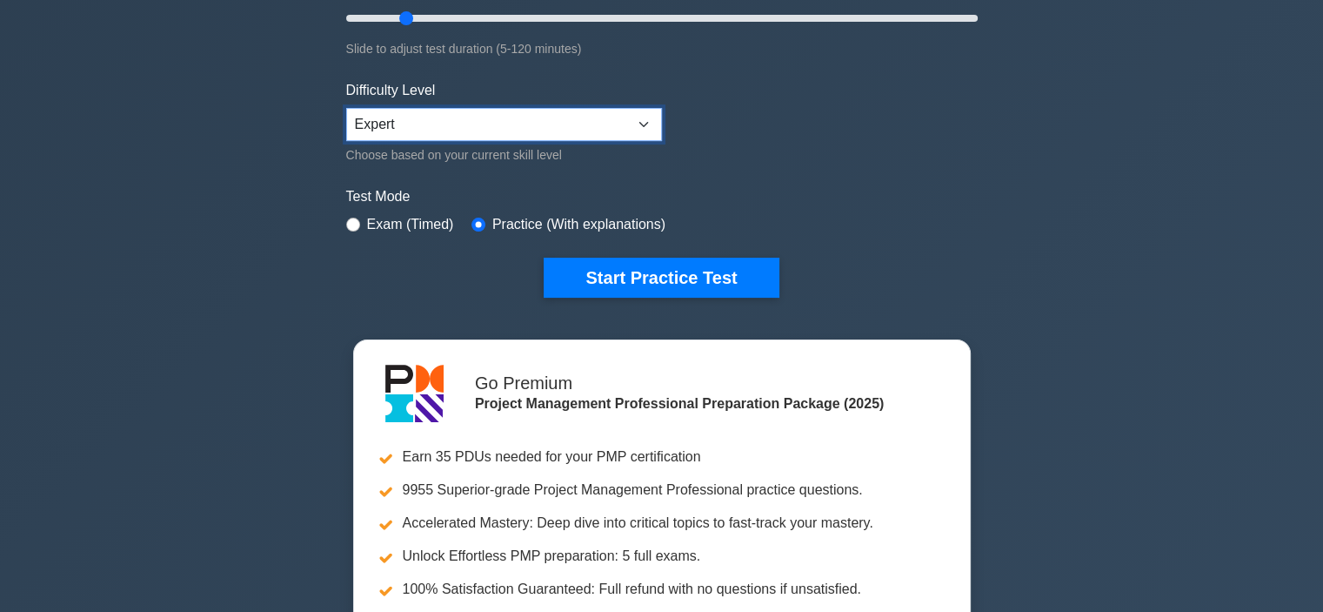
scroll to position [435, 0]
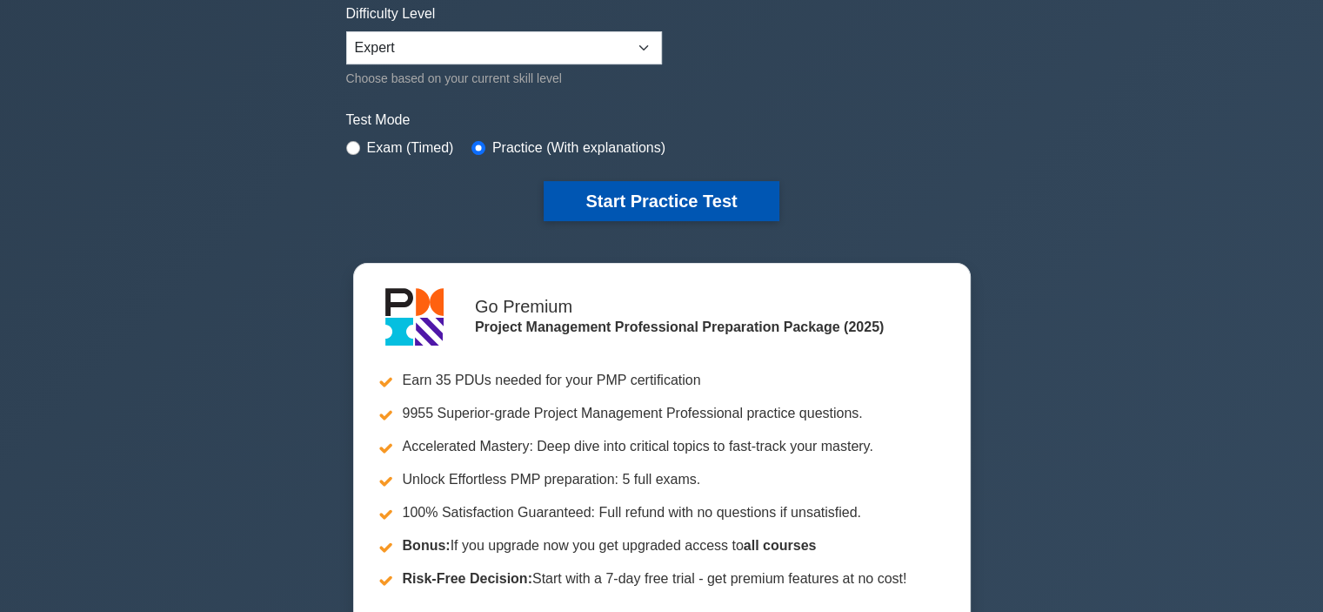
click at [693, 198] on button "Start Practice Test" at bounding box center [661, 201] width 235 height 40
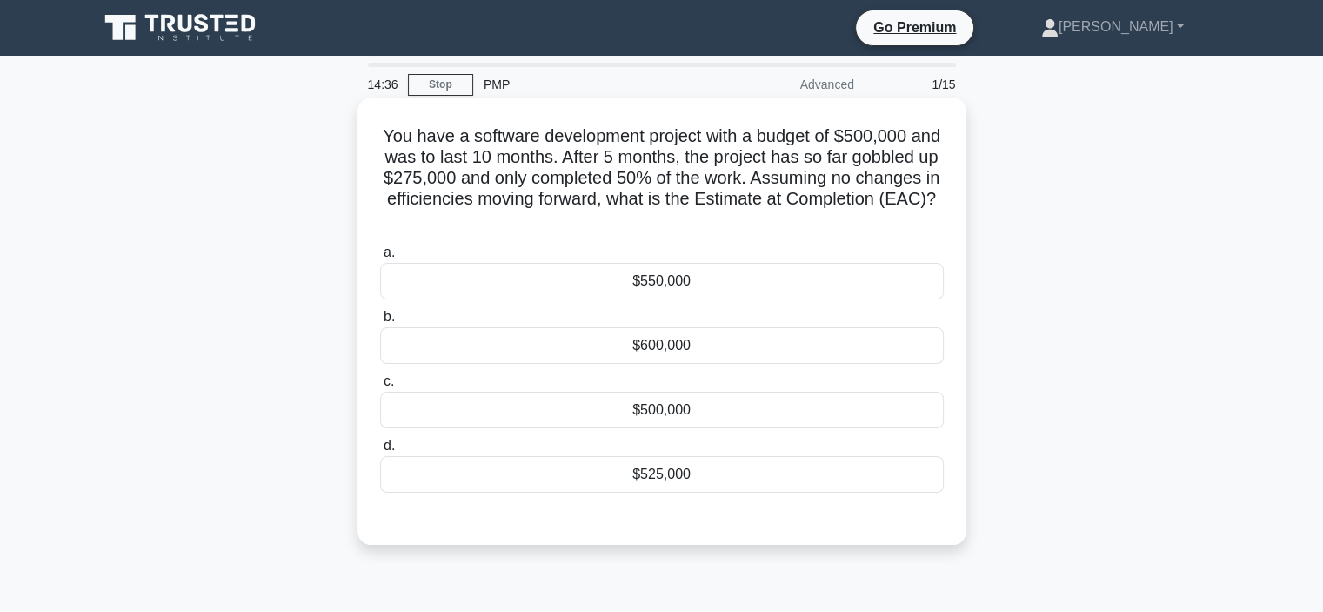
click at [678, 278] on div "$550,000" at bounding box center [662, 281] width 564 height 37
click at [380, 258] on input "a. $550,000" at bounding box center [380, 252] width 0 height 11
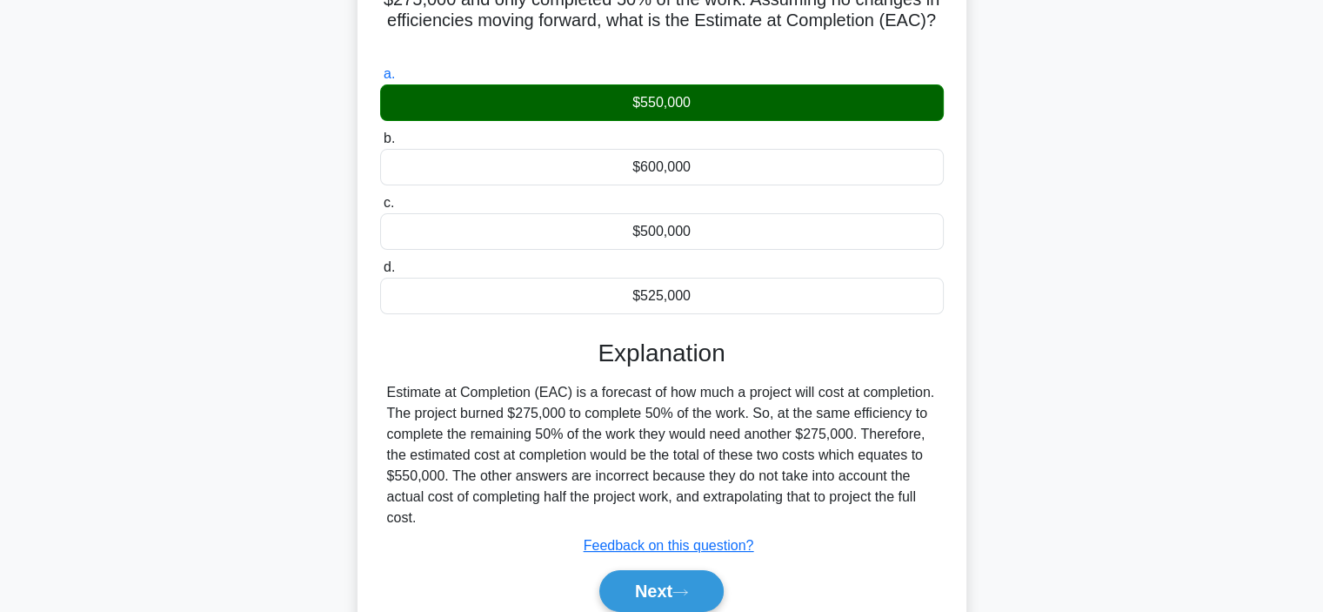
scroll to position [328, 0]
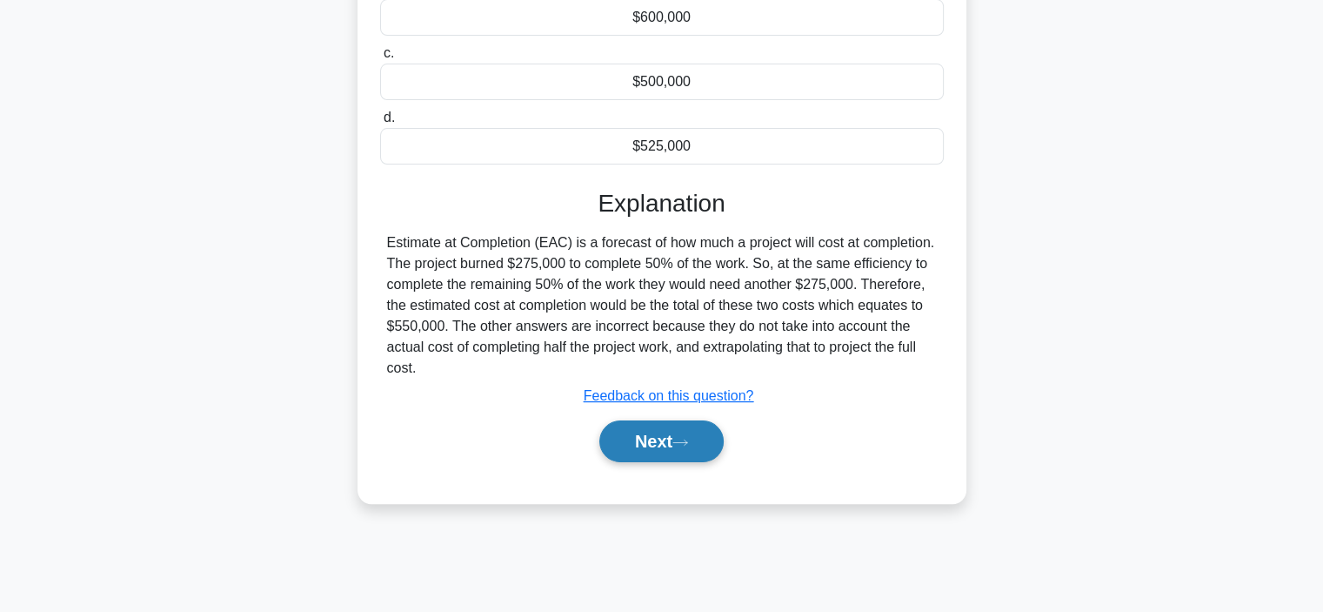
click at [672, 441] on button "Next" at bounding box center [661, 441] width 124 height 42
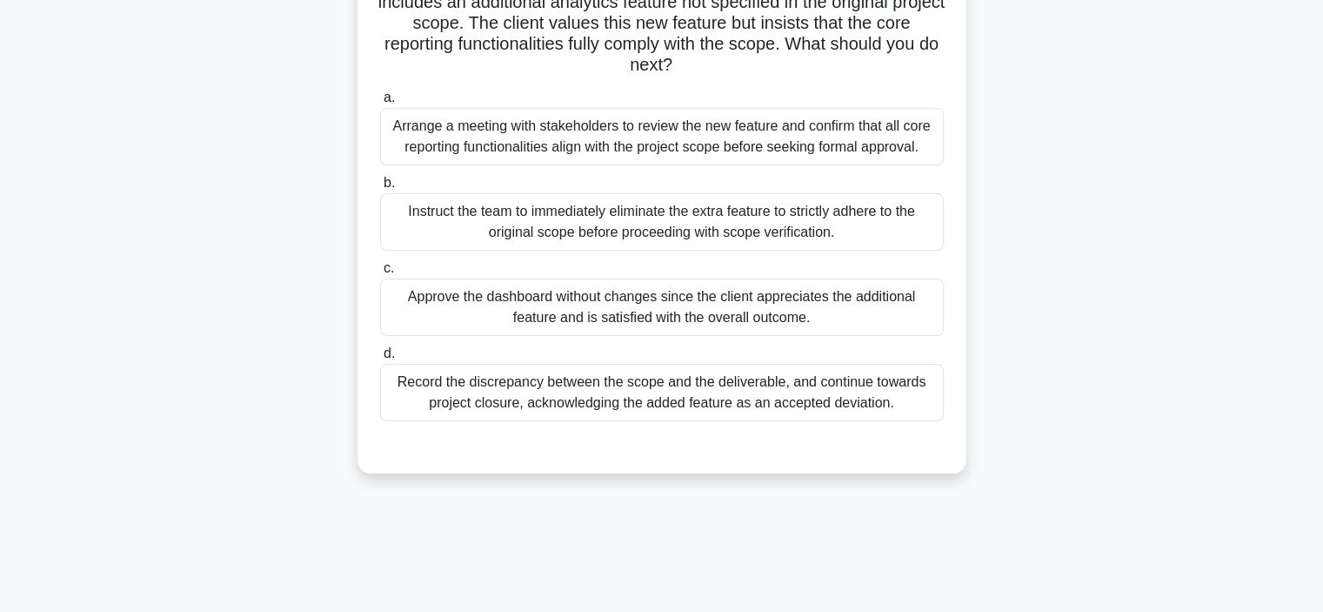
scroll to position [0, 0]
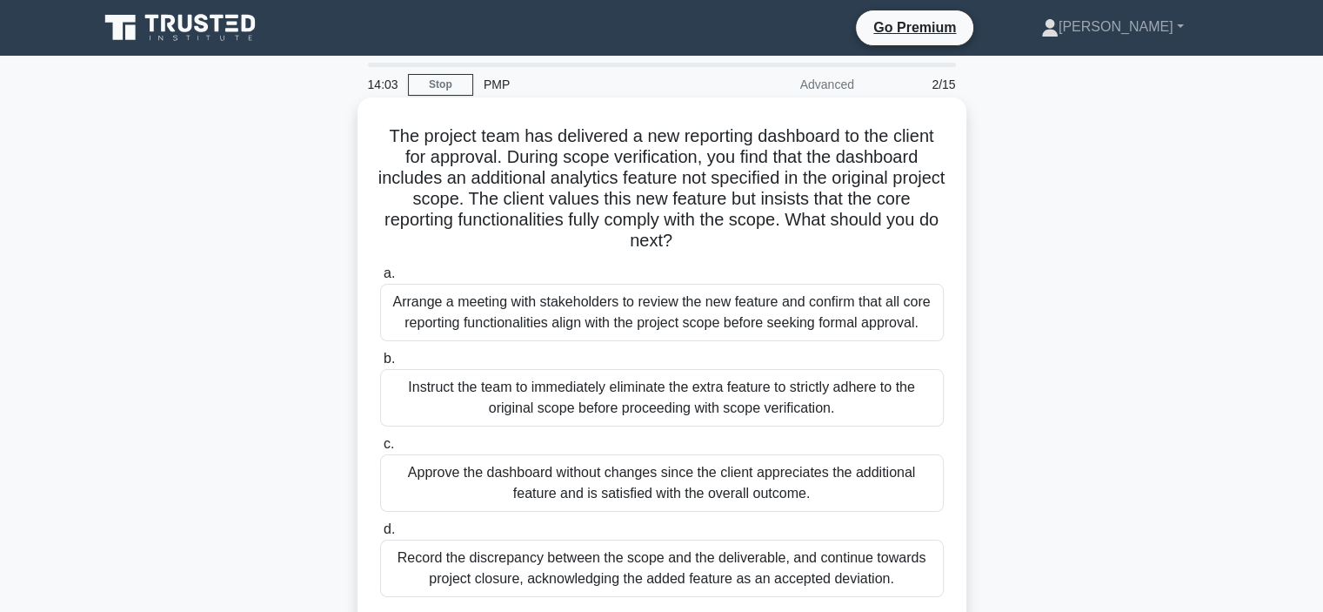
click at [588, 296] on div "Arrange a meeting with stakeholders to review the new feature and confirm that …" at bounding box center [662, 312] width 564 height 57
click at [380, 279] on input "a. Arrange a meeting with stakeholders to review the new feature and confirm th…" at bounding box center [380, 273] width 0 height 11
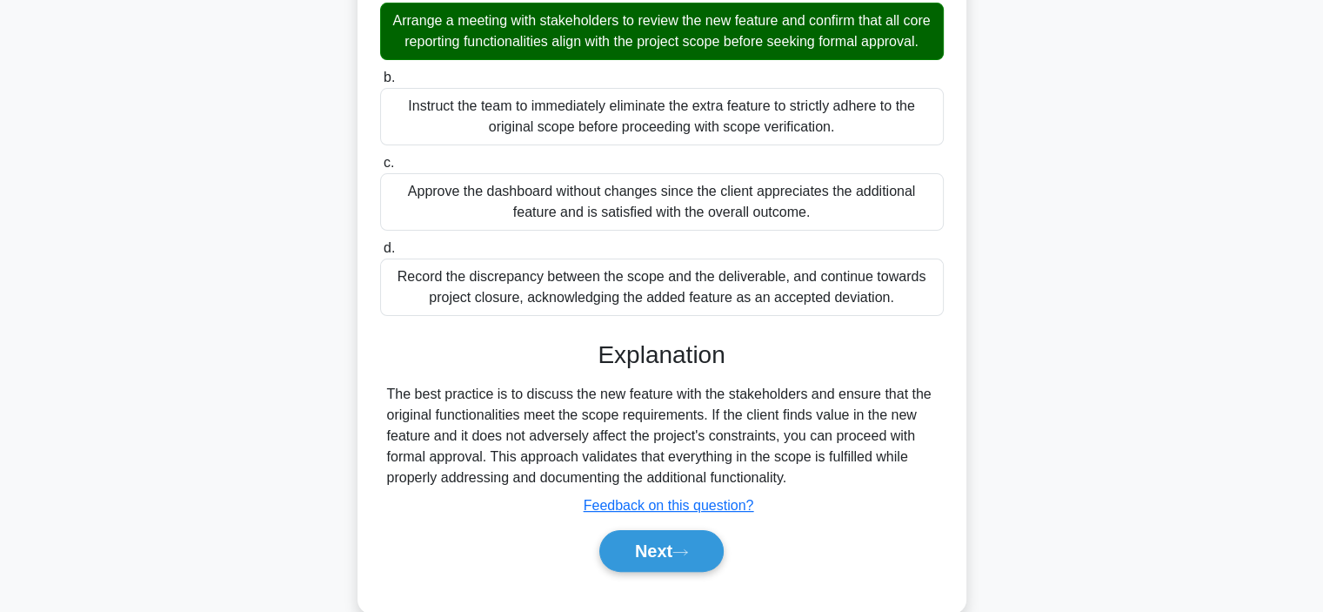
scroll to position [334, 0]
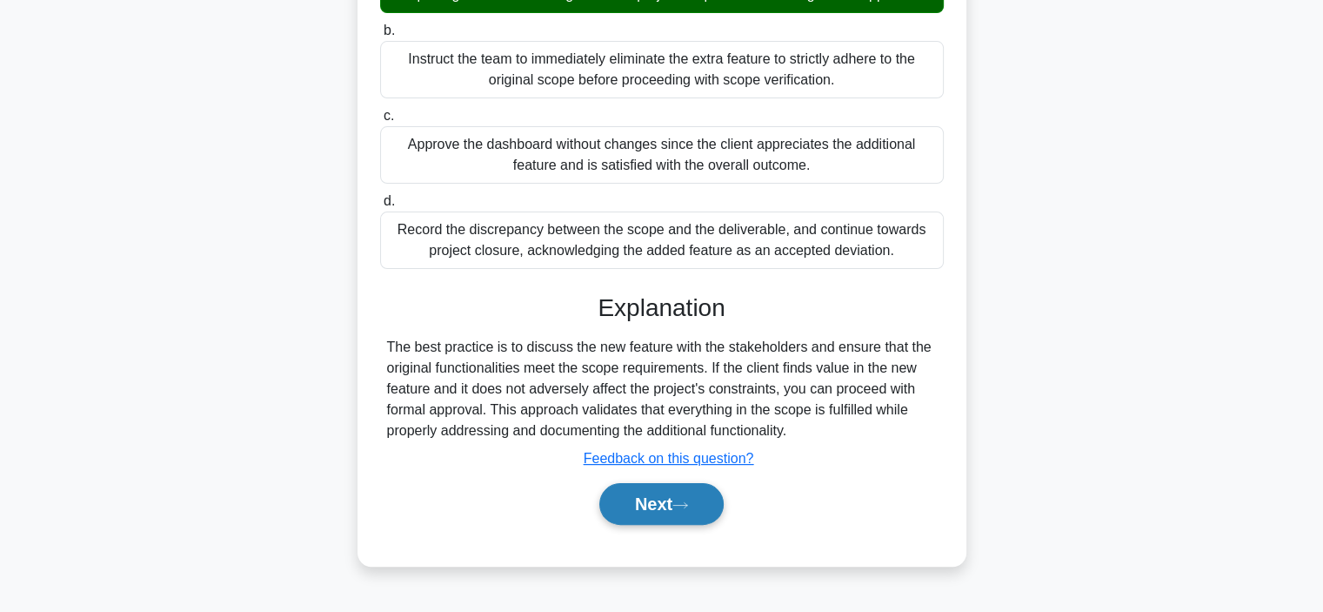
click at [700, 504] on button "Next" at bounding box center [661, 504] width 124 height 42
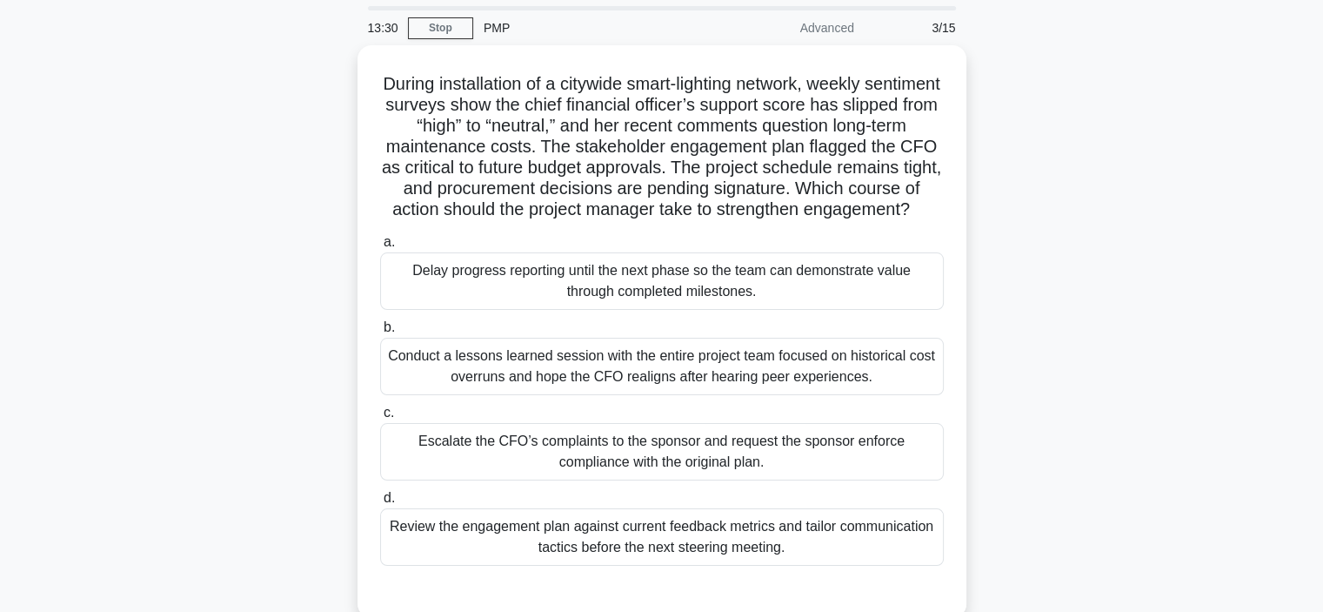
scroll to position [87, 0]
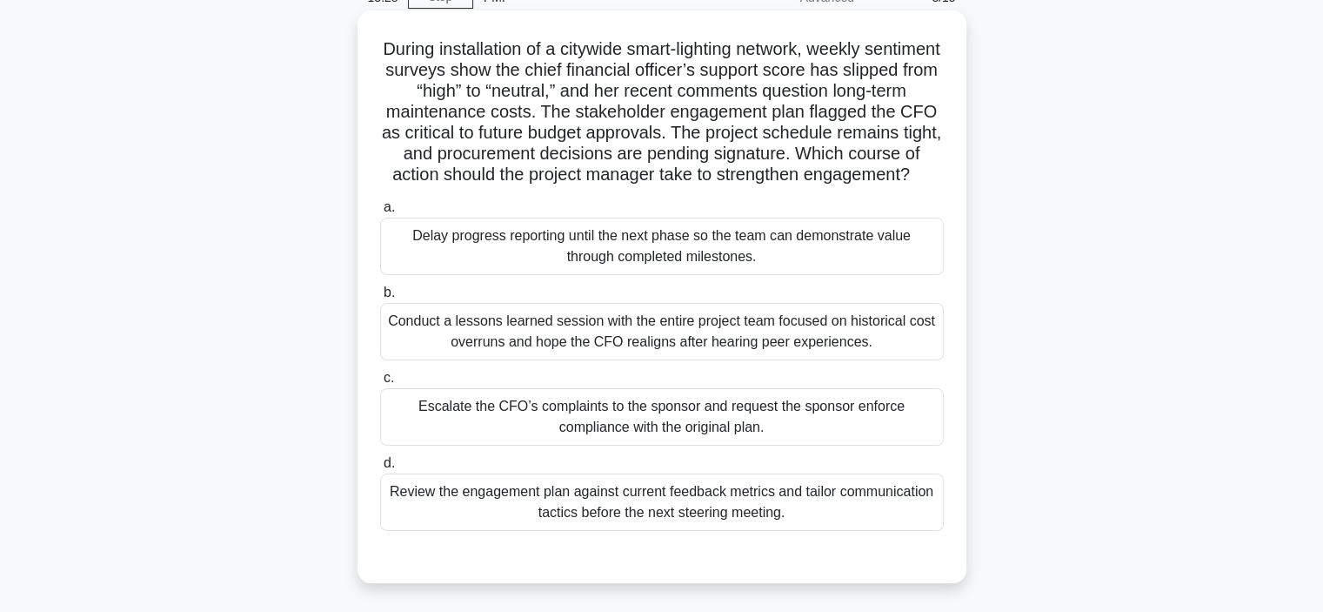
click at [593, 514] on div "Review the engagement plan against current feedback metrics and tailor communic…" at bounding box center [662, 501] width 564 height 57
click at [380, 469] on input "d. Review the engagement plan against current feedback metrics and tailor commu…" at bounding box center [380, 463] width 0 height 11
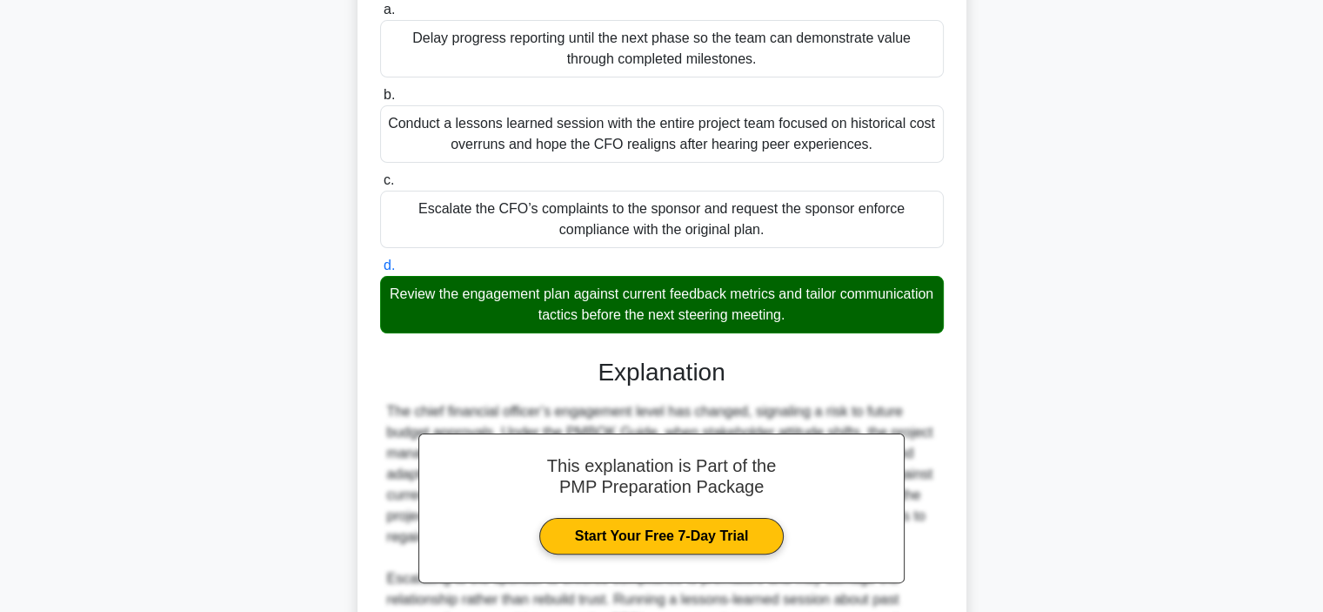
scroll to position [543, 0]
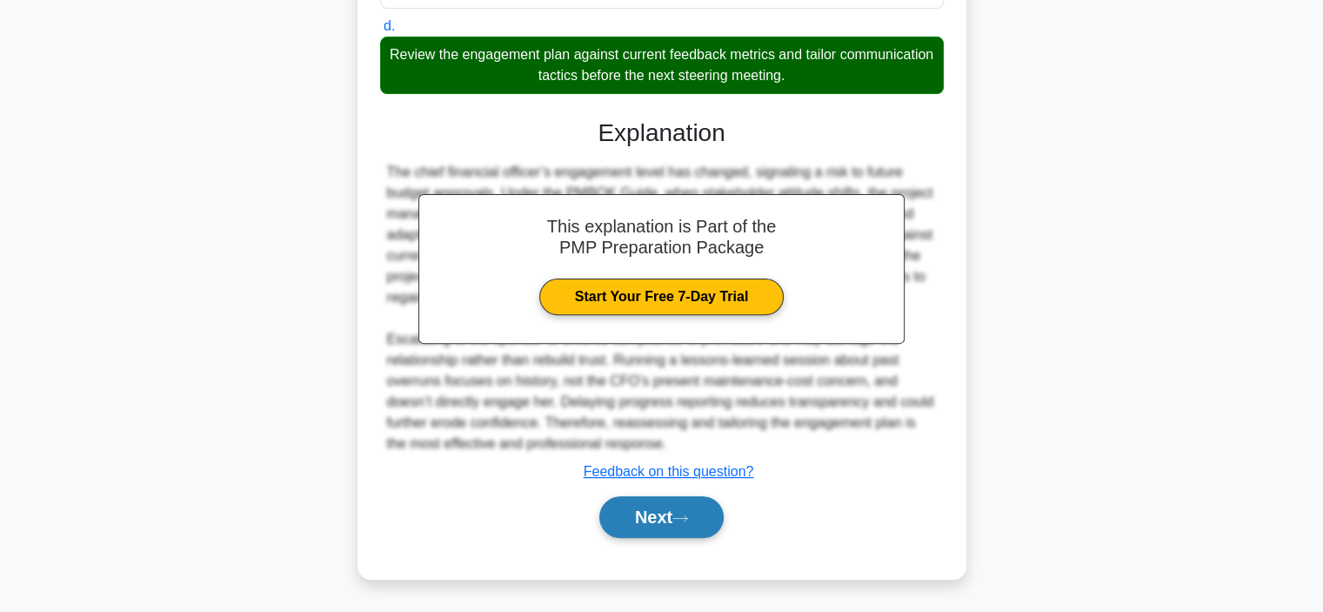
click at [661, 530] on button "Next" at bounding box center [661, 517] width 124 height 42
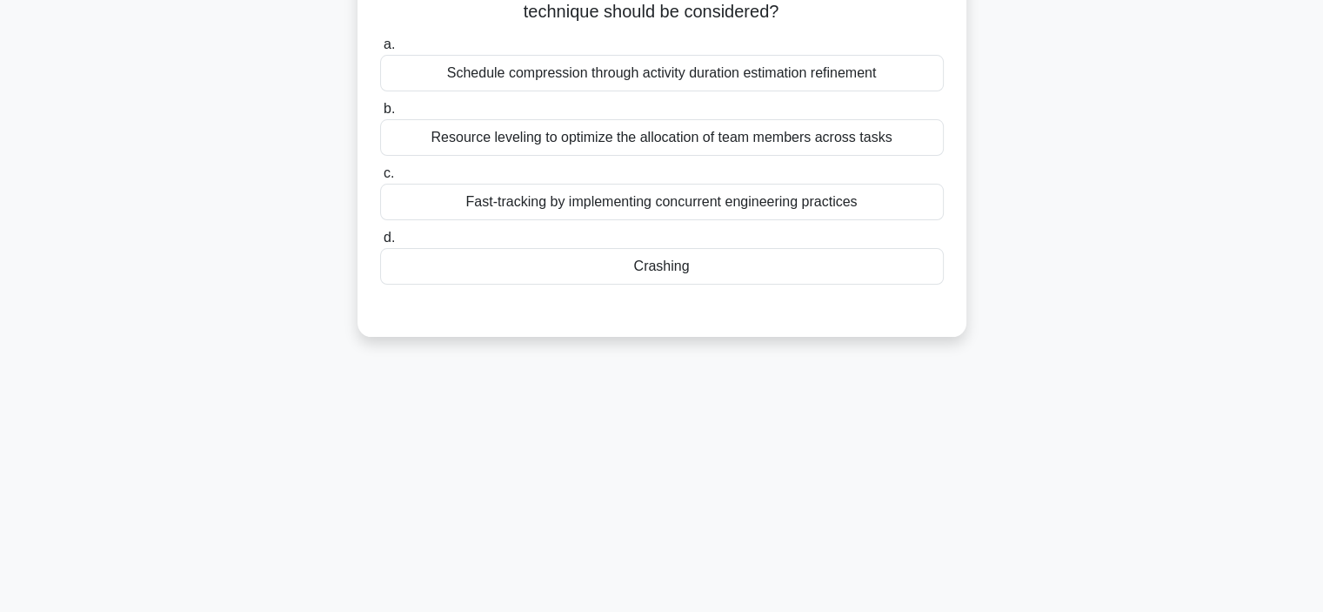
scroll to position [0, 0]
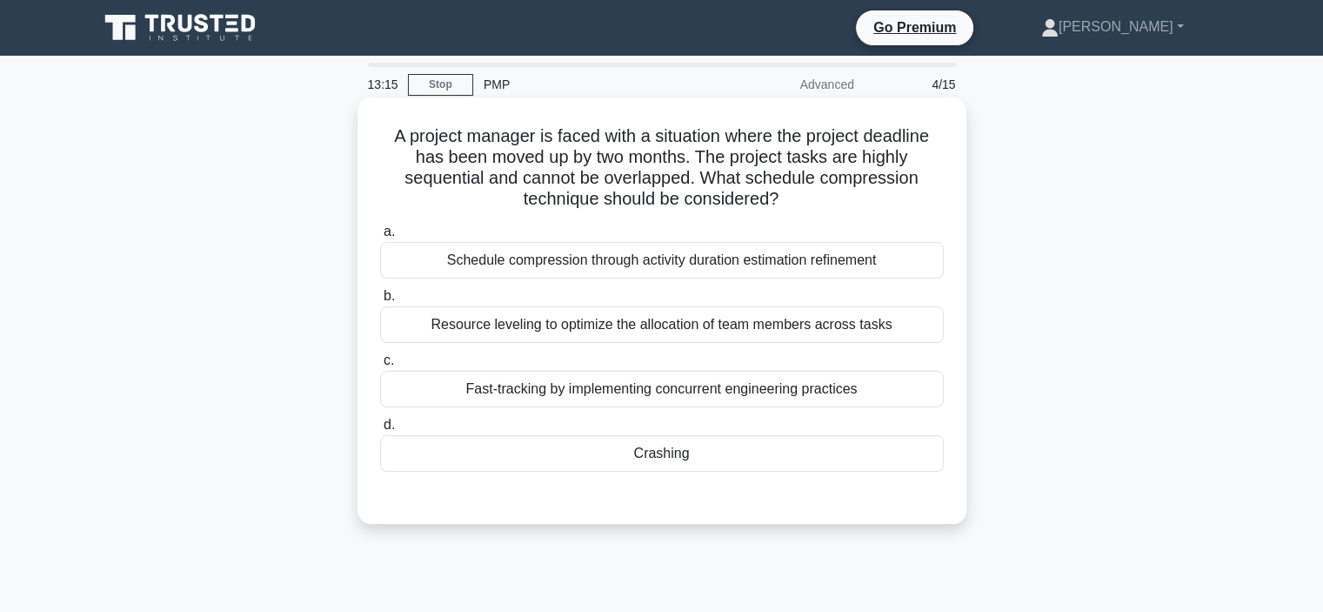
click at [614, 452] on div "Crashing" at bounding box center [662, 453] width 564 height 37
click at [380, 431] on input "d. Crashing" at bounding box center [380, 424] width 0 height 11
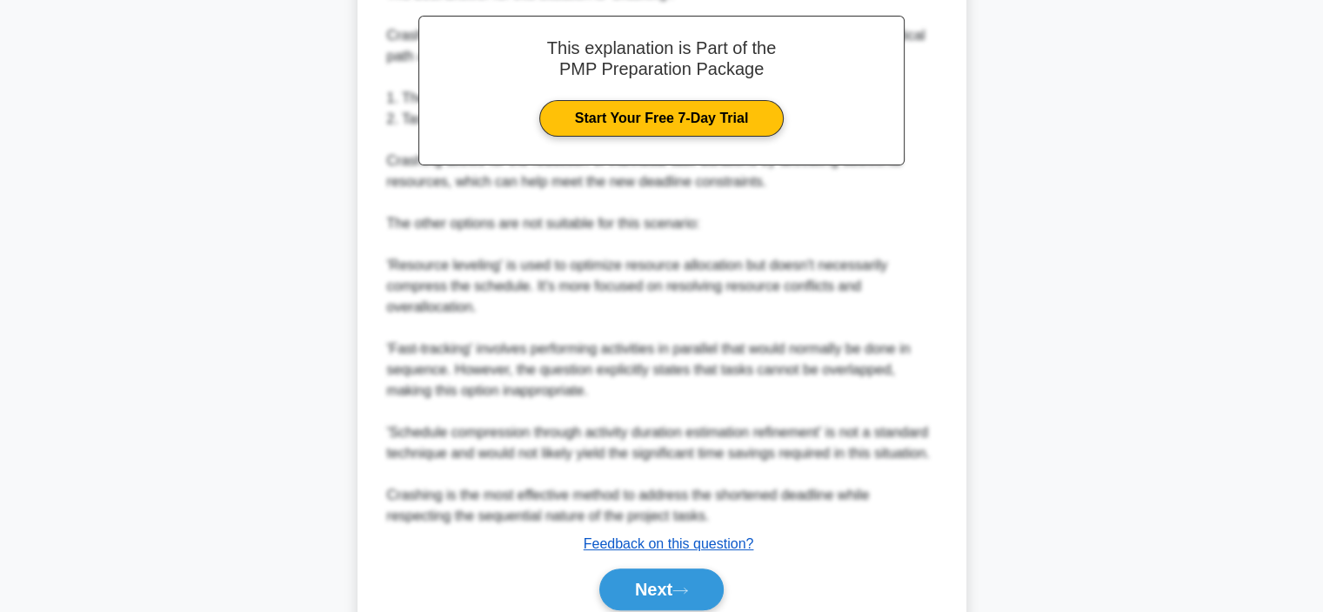
scroll to position [626, 0]
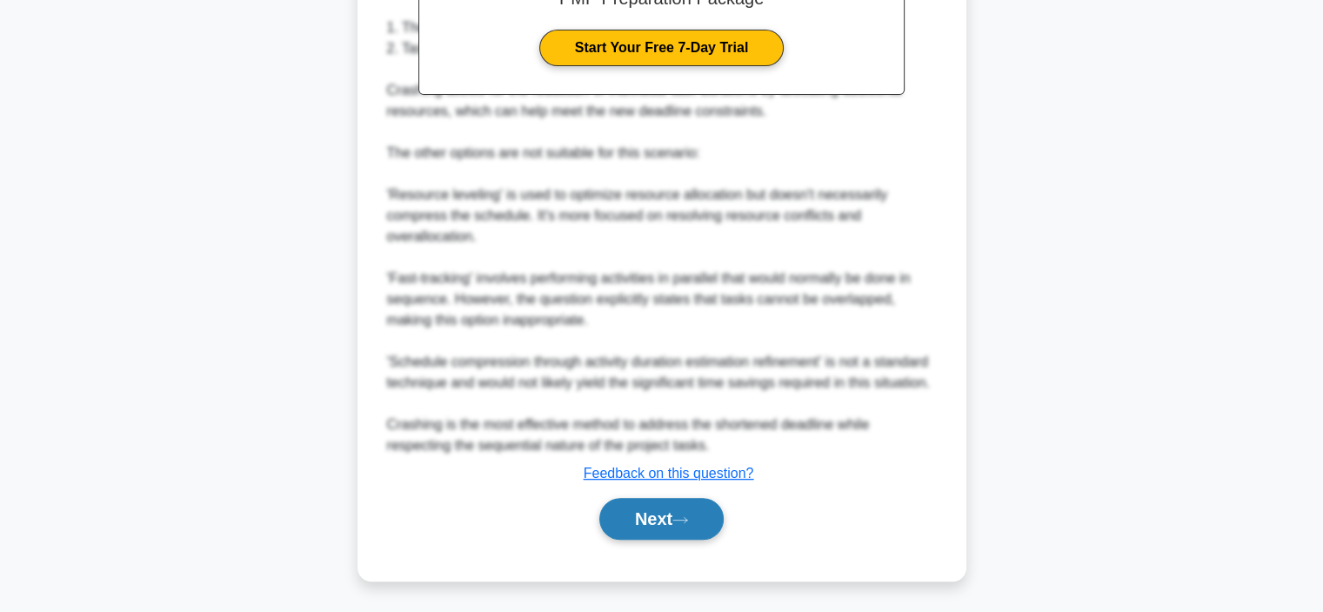
click at [666, 502] on button "Next" at bounding box center [661, 519] width 124 height 42
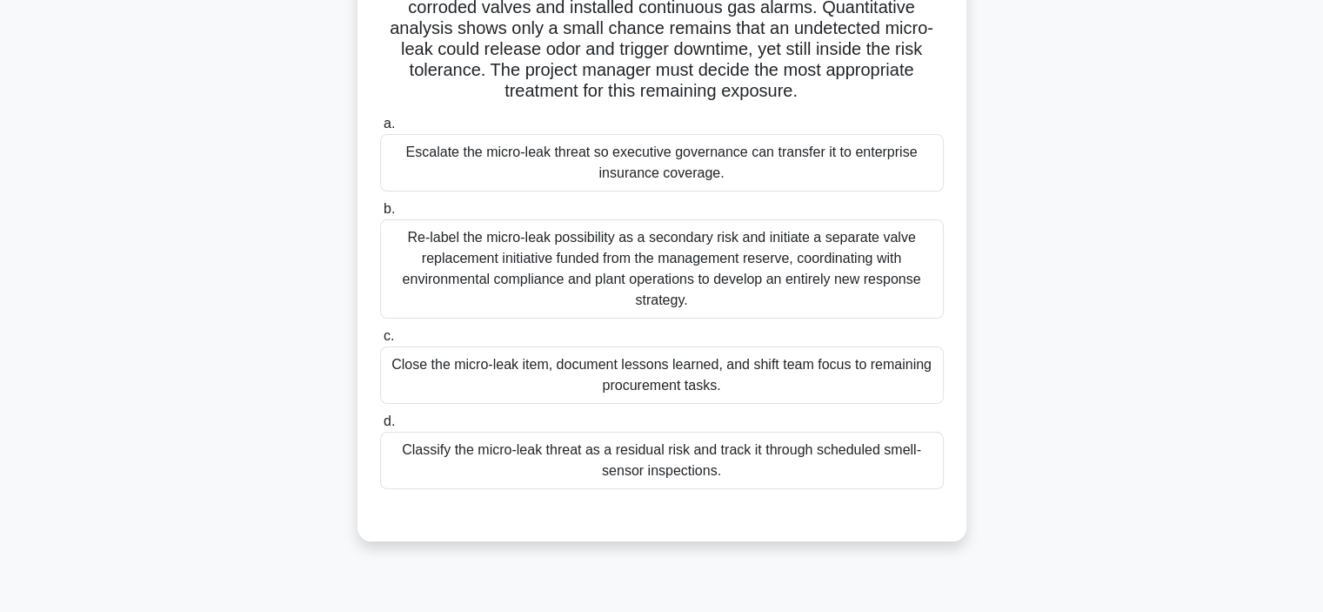
scroll to position [67, 0]
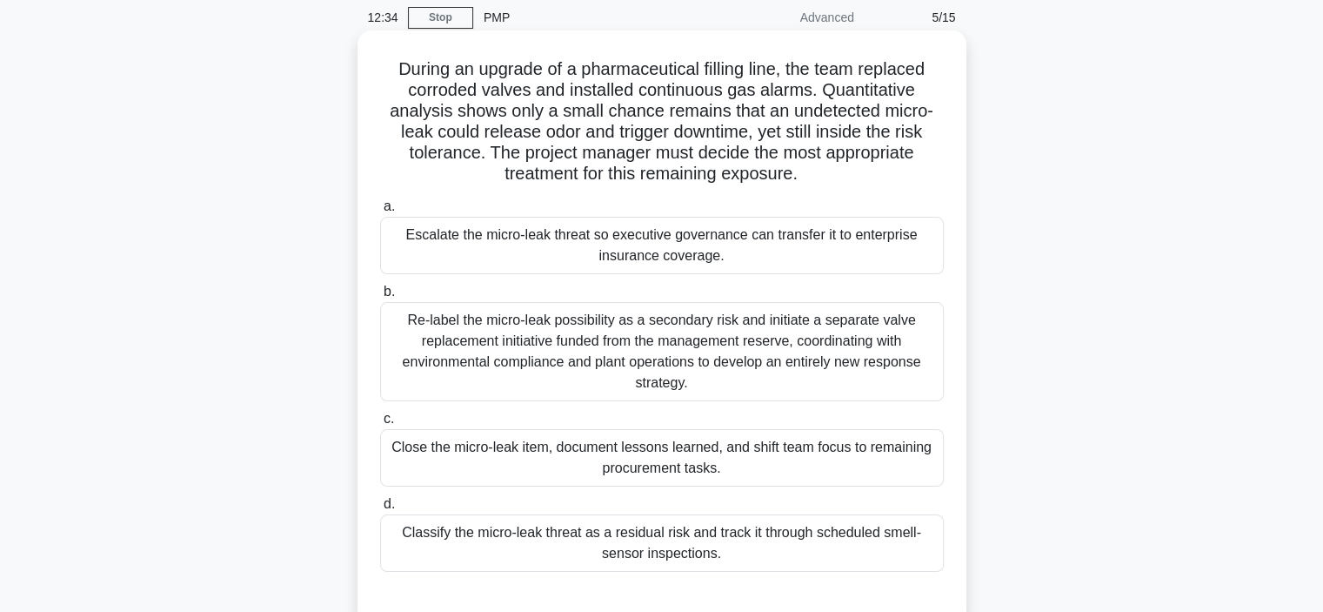
click at [560, 557] on div "Classify the micro-leak threat as a residual risk and track it through schedule…" at bounding box center [662, 542] width 564 height 57
click at [380, 510] on input "d. Classify the micro-leak threat as a residual risk and track it through sched…" at bounding box center [380, 504] width 0 height 11
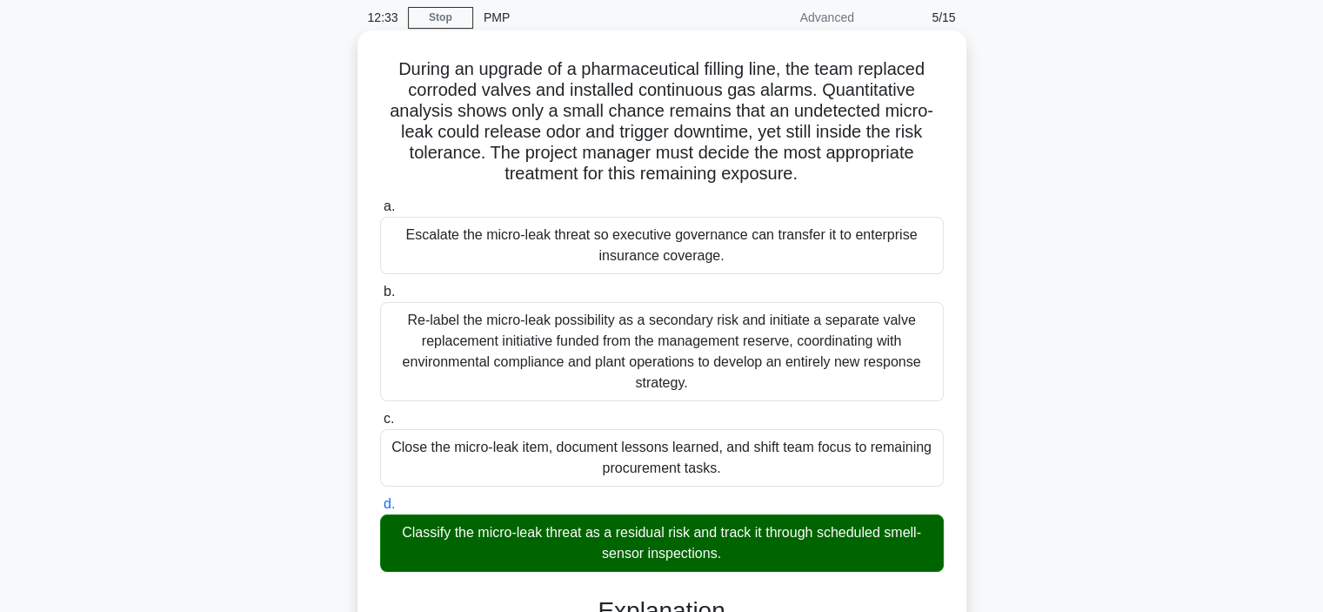
scroll to position [502, 0]
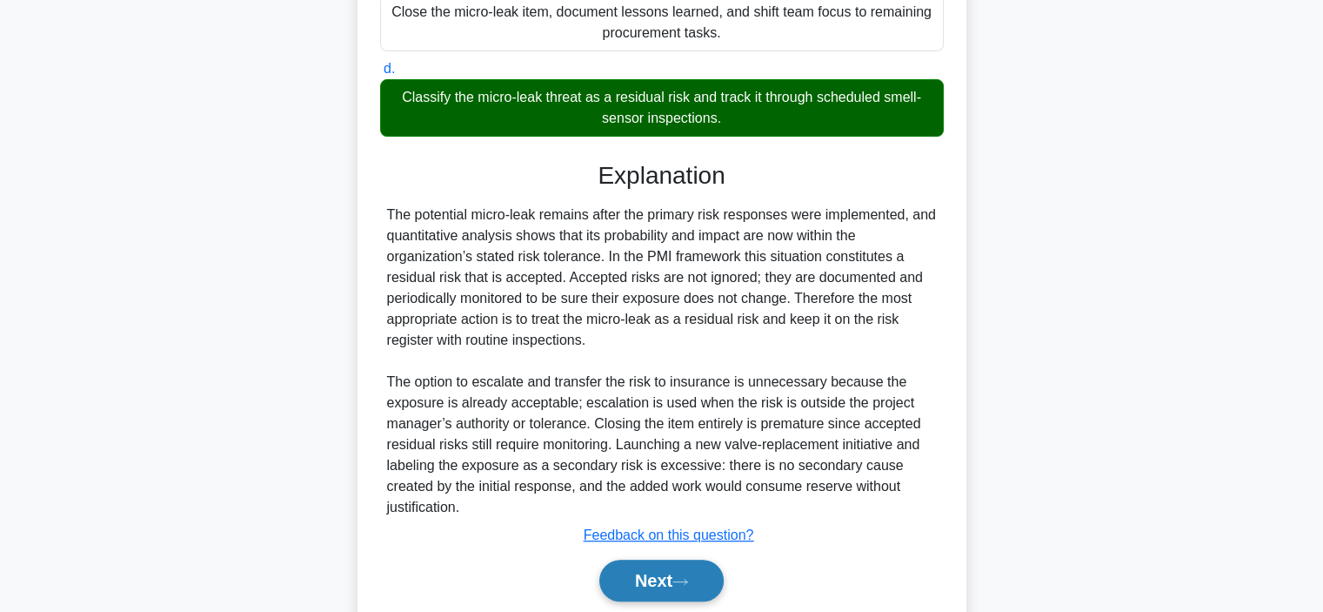
click at [680, 580] on icon at bounding box center [681, 582] width 16 height 10
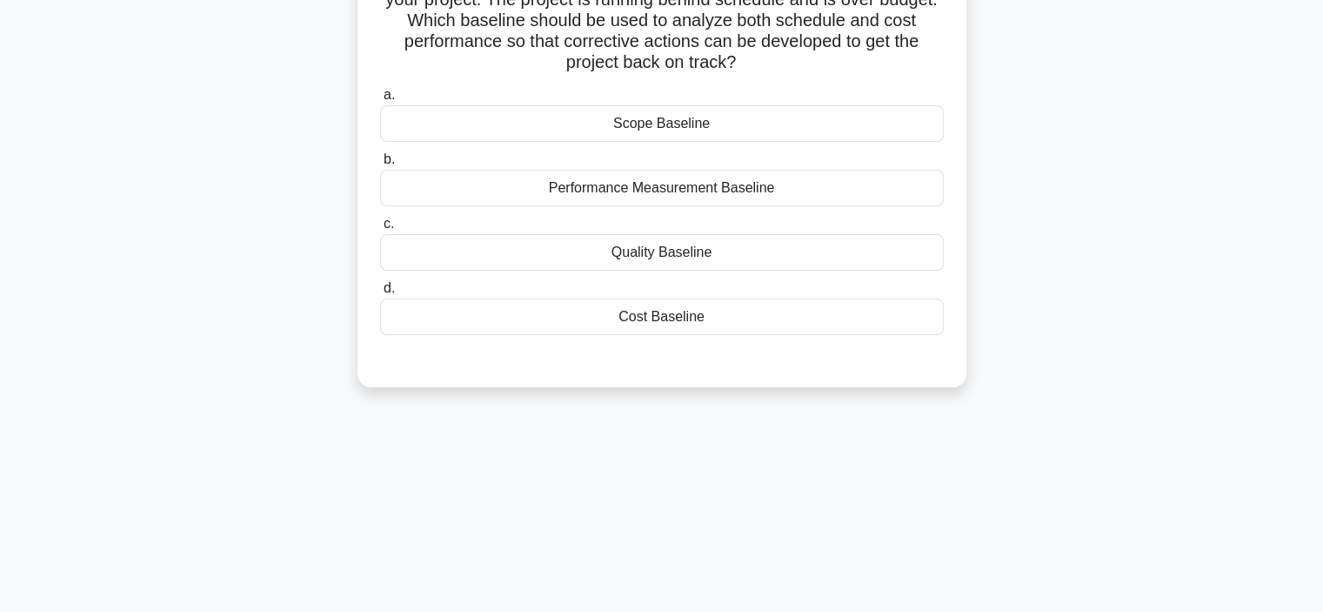
scroll to position [67, 0]
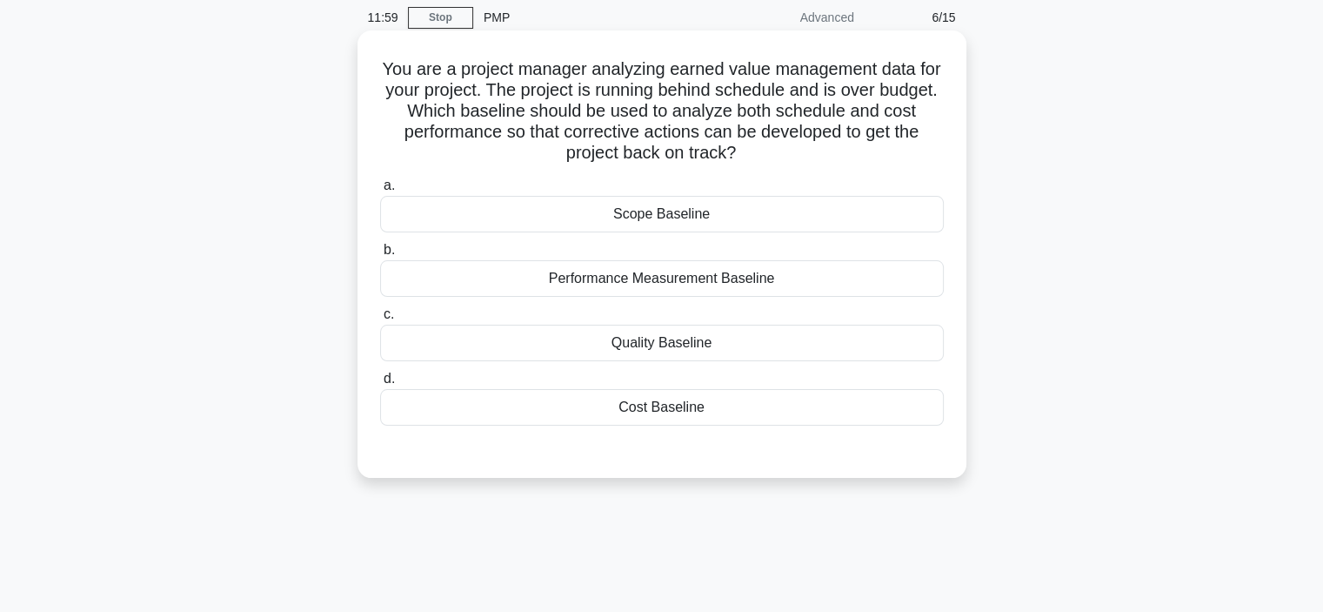
click at [609, 285] on div "Performance Measurement Baseline" at bounding box center [662, 278] width 564 height 37
click at [380, 256] on input "b. Performance Measurement Baseline" at bounding box center [380, 249] width 0 height 11
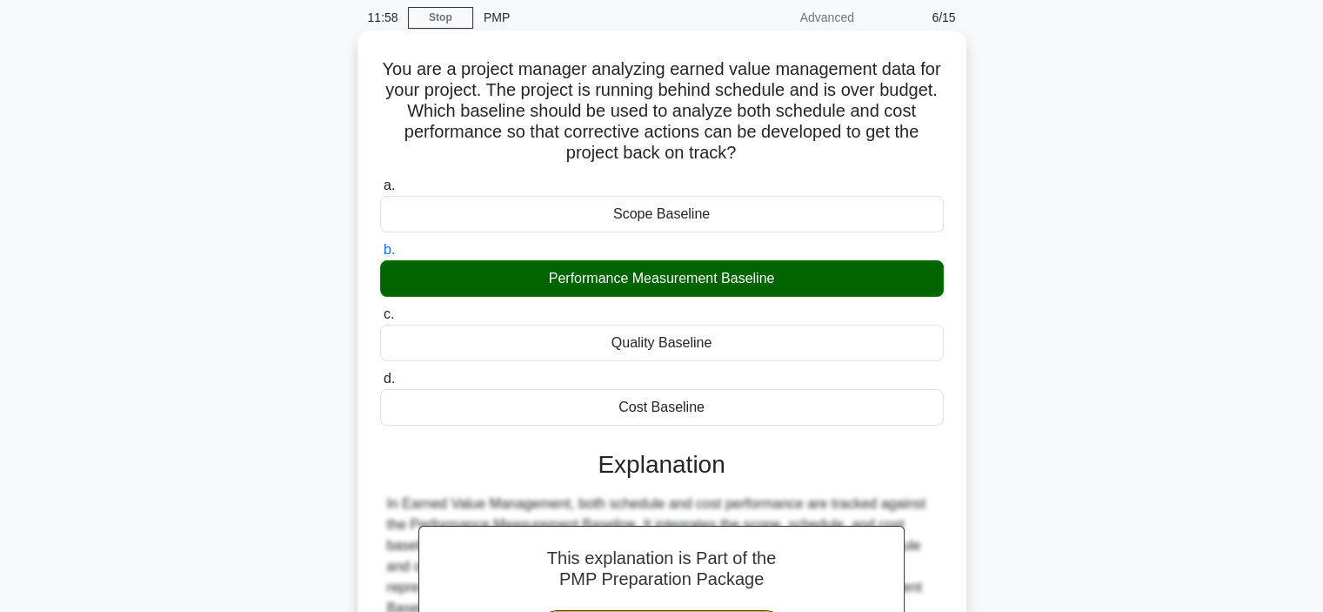
scroll to position [328, 0]
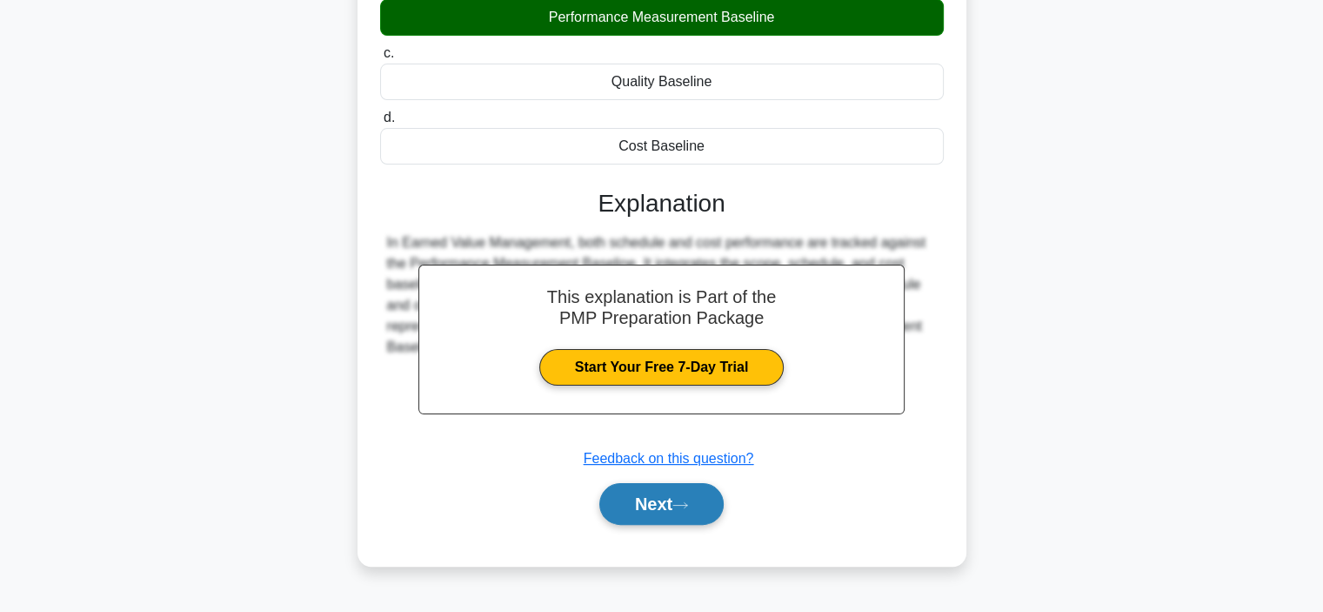
click at [670, 512] on button "Next" at bounding box center [661, 504] width 124 height 42
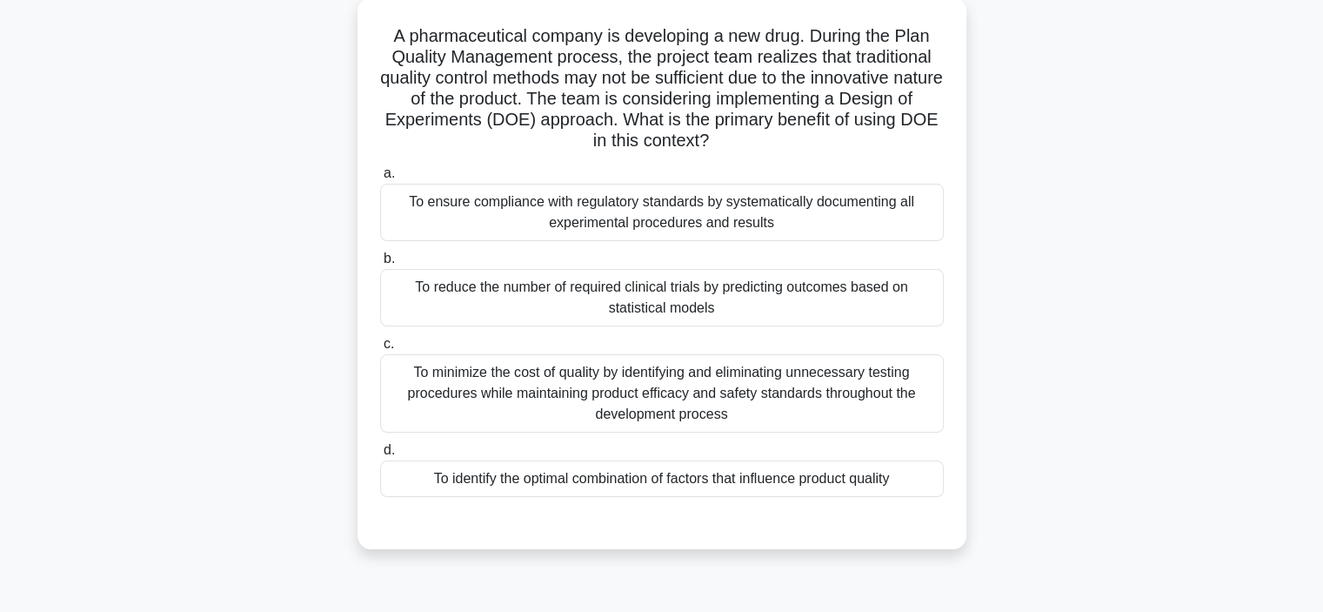
scroll to position [67, 0]
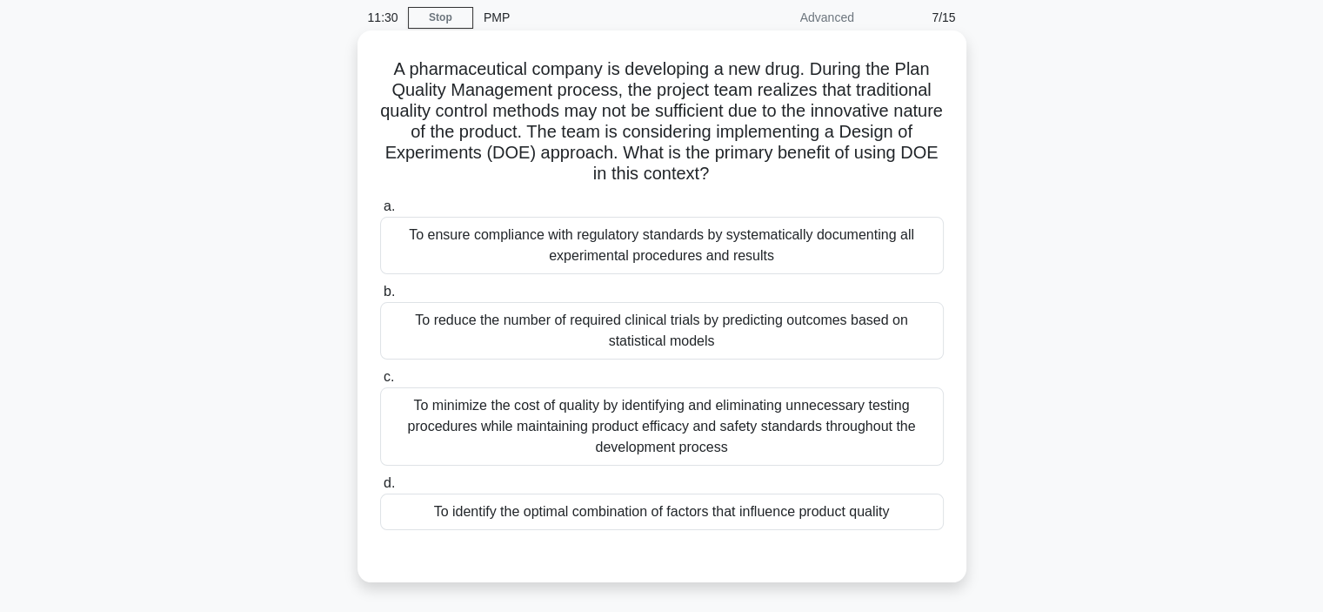
click at [630, 443] on div "To minimize the cost of quality by identifying and eliminating unnecessary test…" at bounding box center [662, 426] width 564 height 78
click at [380, 383] on input "c. To minimize the cost of quality by identifying and eliminating unnecessary t…" at bounding box center [380, 377] width 0 height 11
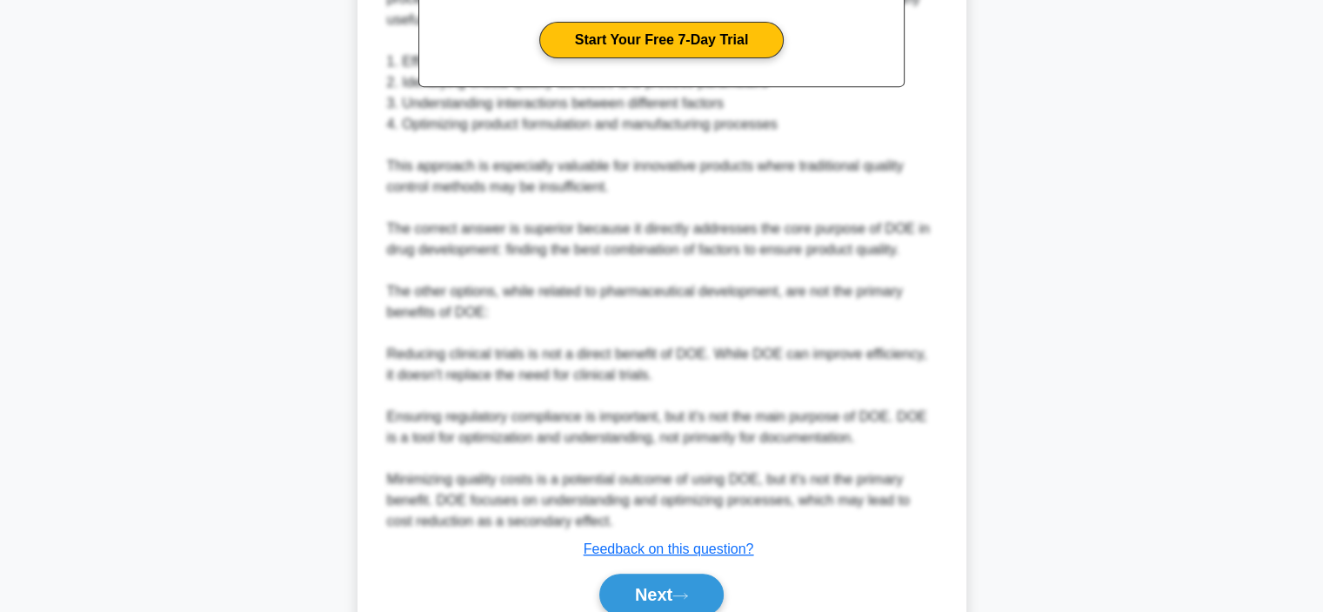
scroll to position [837, 0]
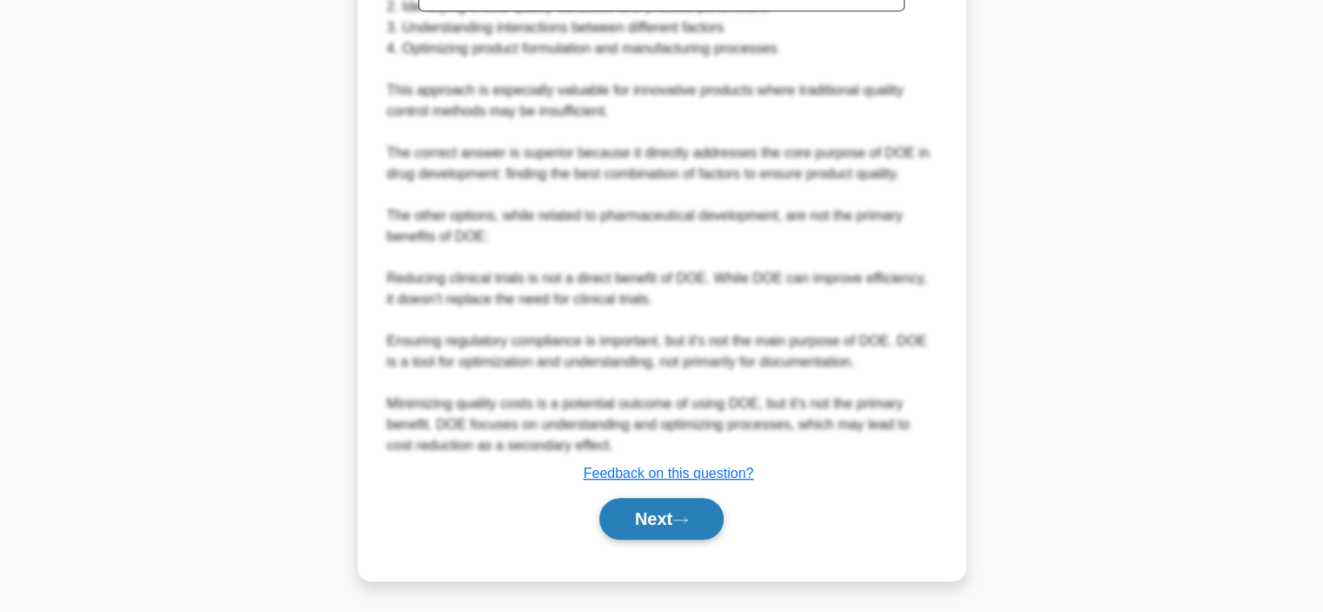
click at [688, 516] on icon at bounding box center [681, 520] width 16 height 10
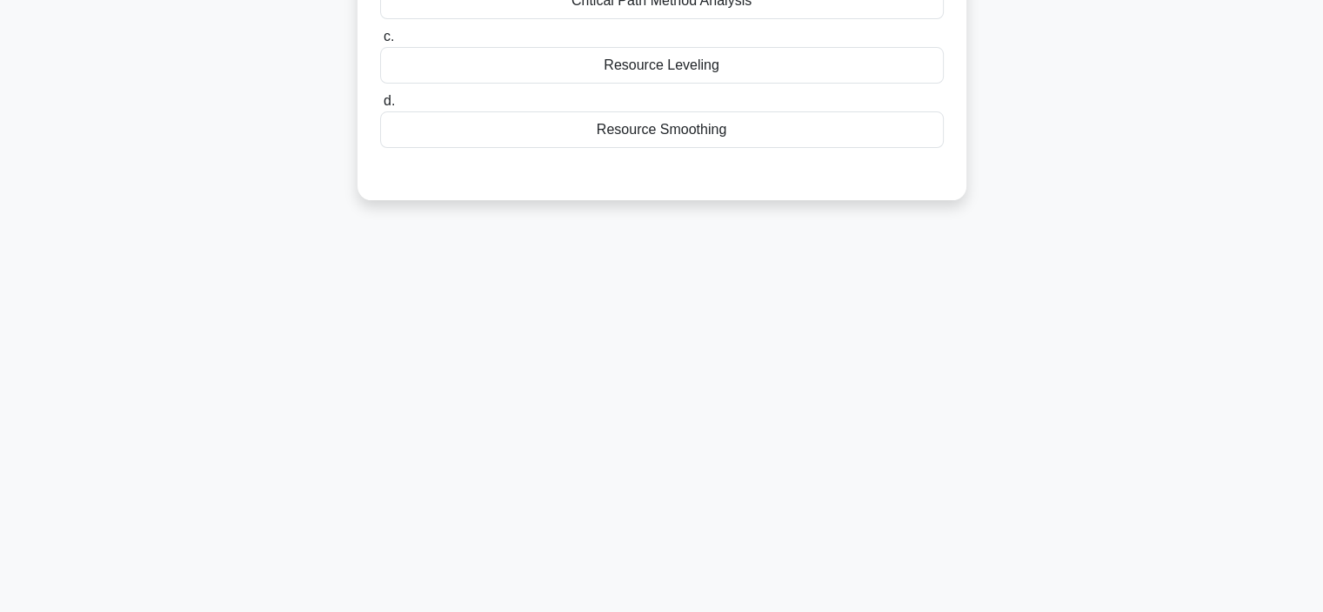
scroll to position [0, 0]
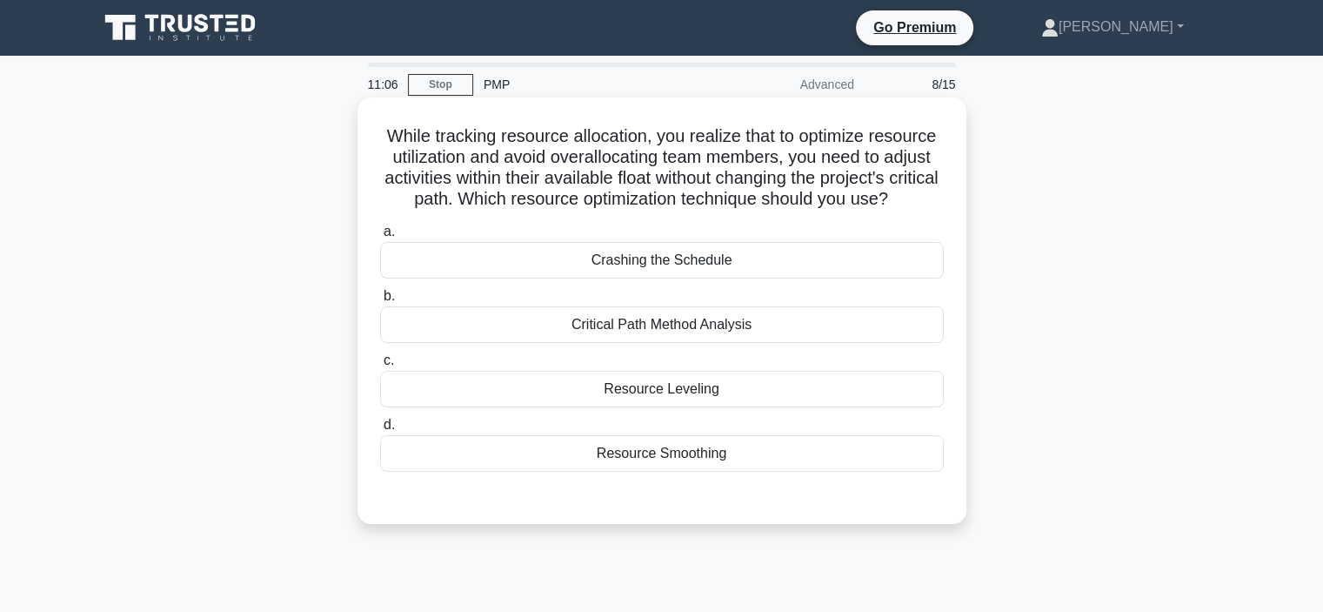
click at [610, 343] on div "Critical Path Method Analysis" at bounding box center [662, 324] width 564 height 37
click at [380, 302] on input "b. Critical Path Method Analysis" at bounding box center [380, 296] width 0 height 11
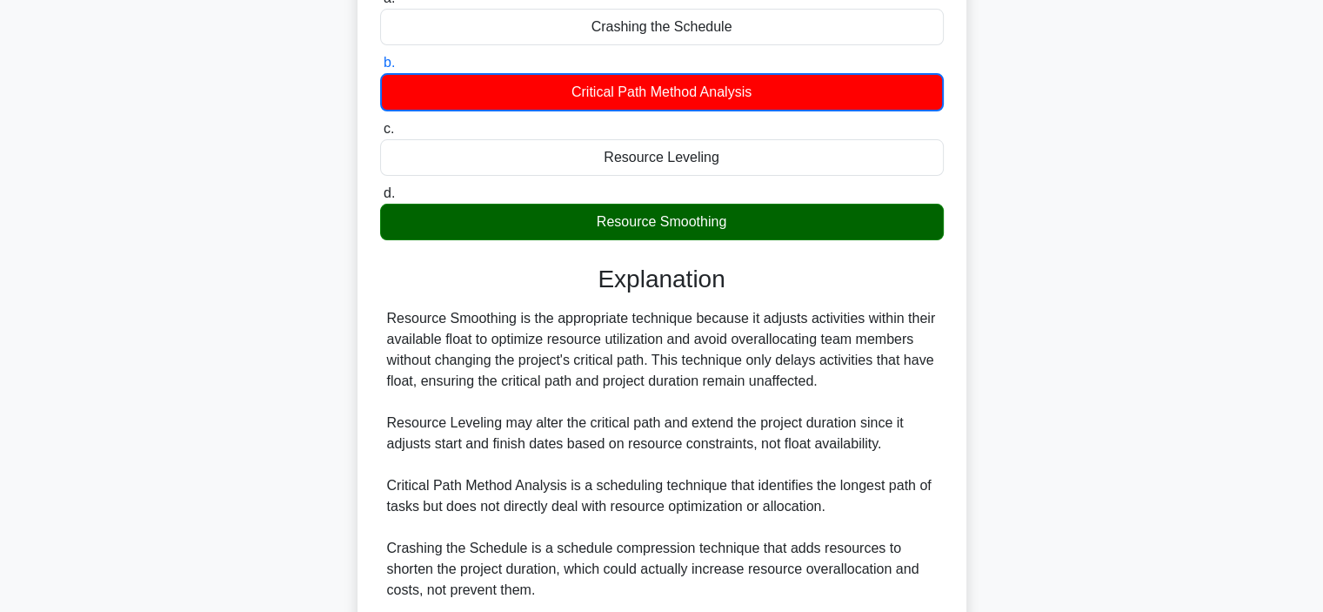
scroll to position [398, 0]
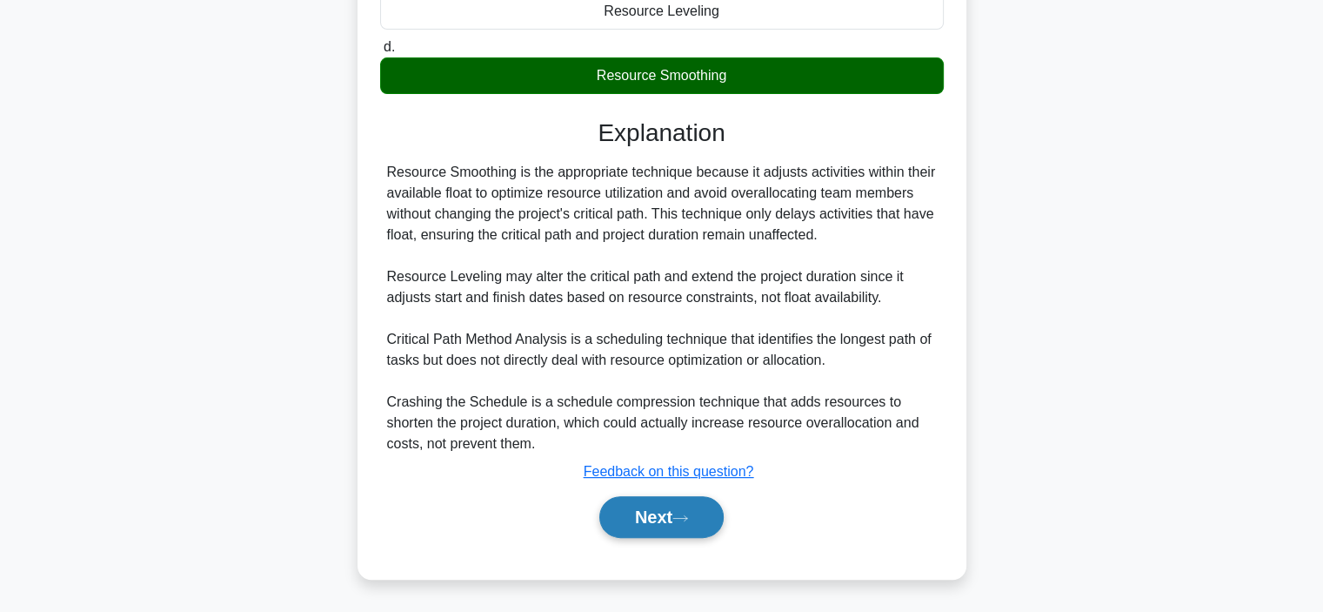
click at [649, 510] on button "Next" at bounding box center [661, 517] width 124 height 42
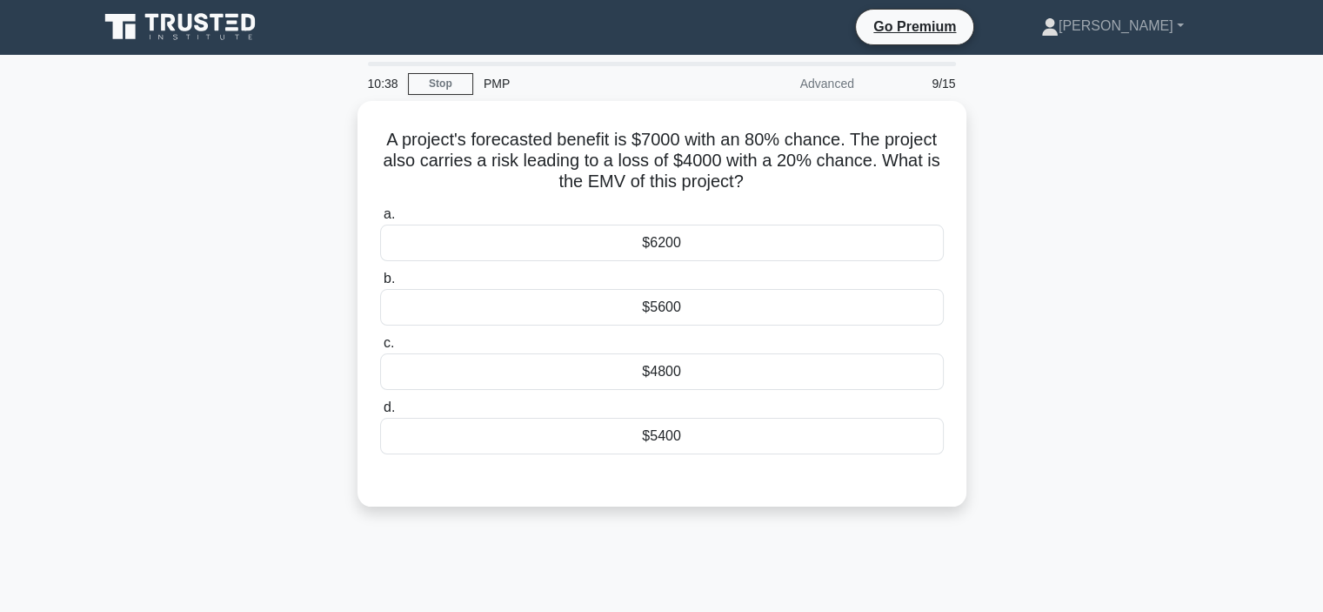
scroll to position [0, 0]
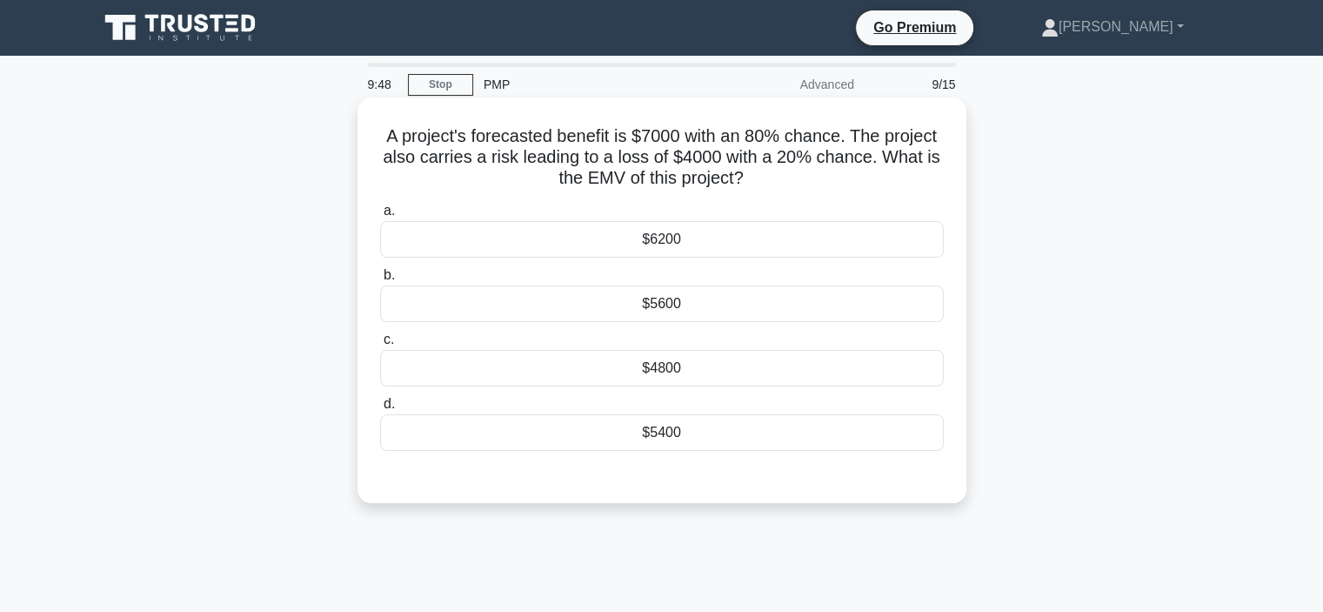
click at [637, 367] on div "$4800" at bounding box center [662, 368] width 564 height 37
click at [380, 345] on input "c. $4800" at bounding box center [380, 339] width 0 height 11
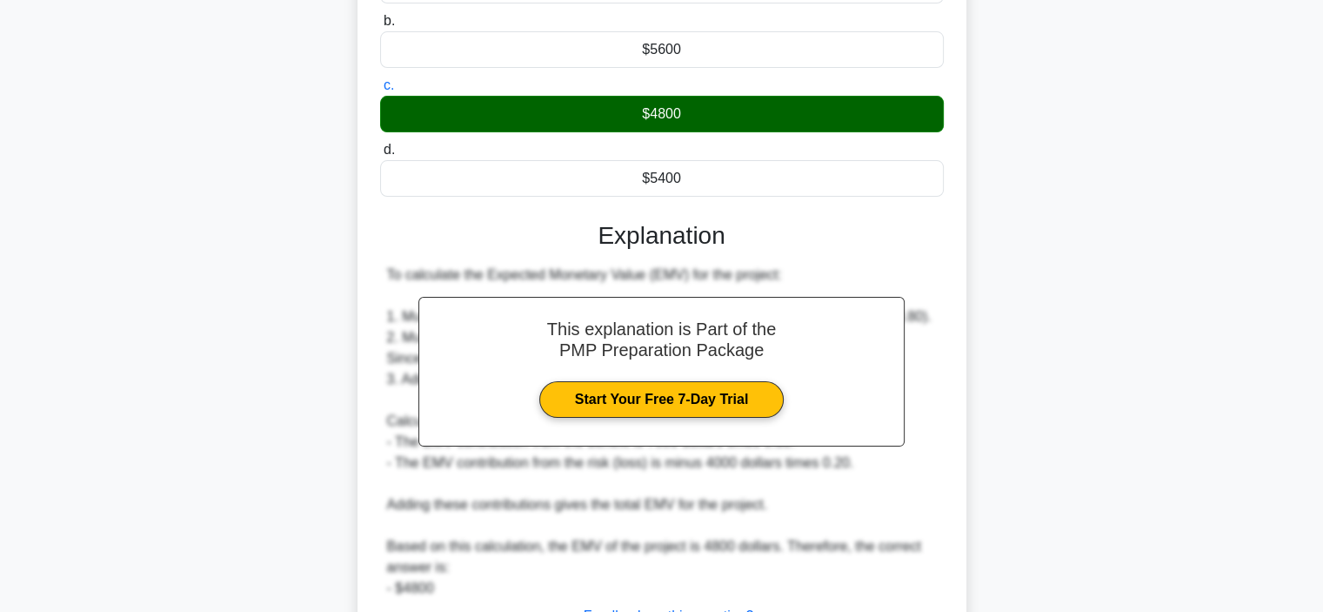
scroll to position [397, 0]
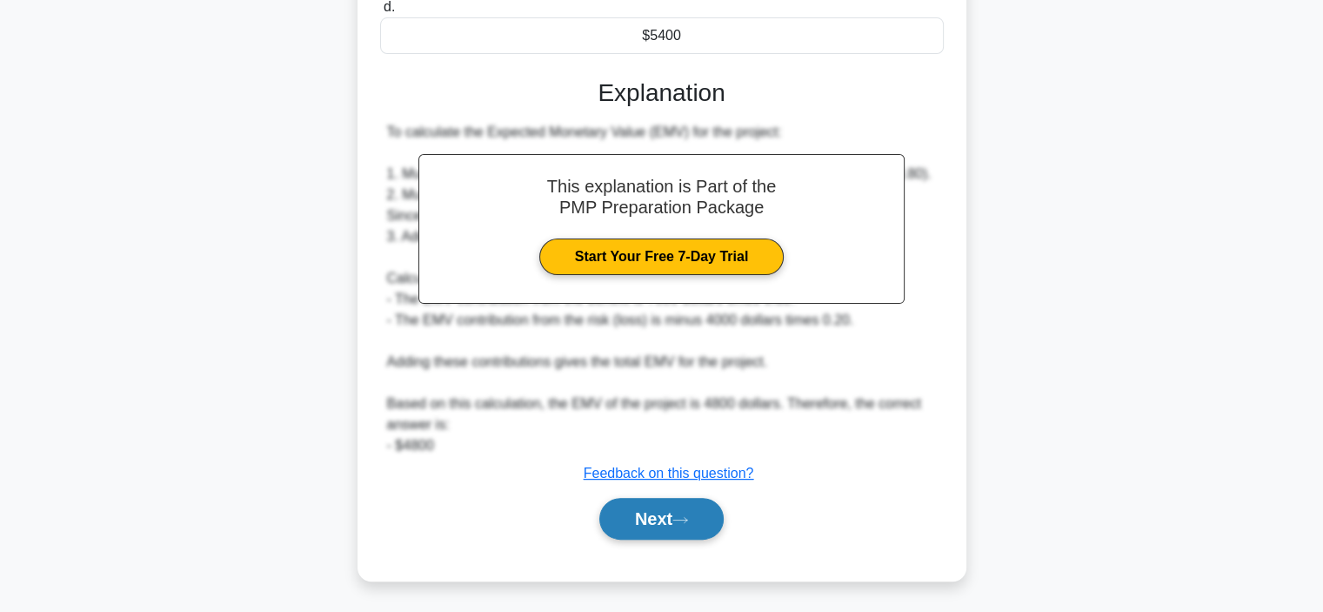
click at [661, 517] on button "Next" at bounding box center [661, 519] width 124 height 42
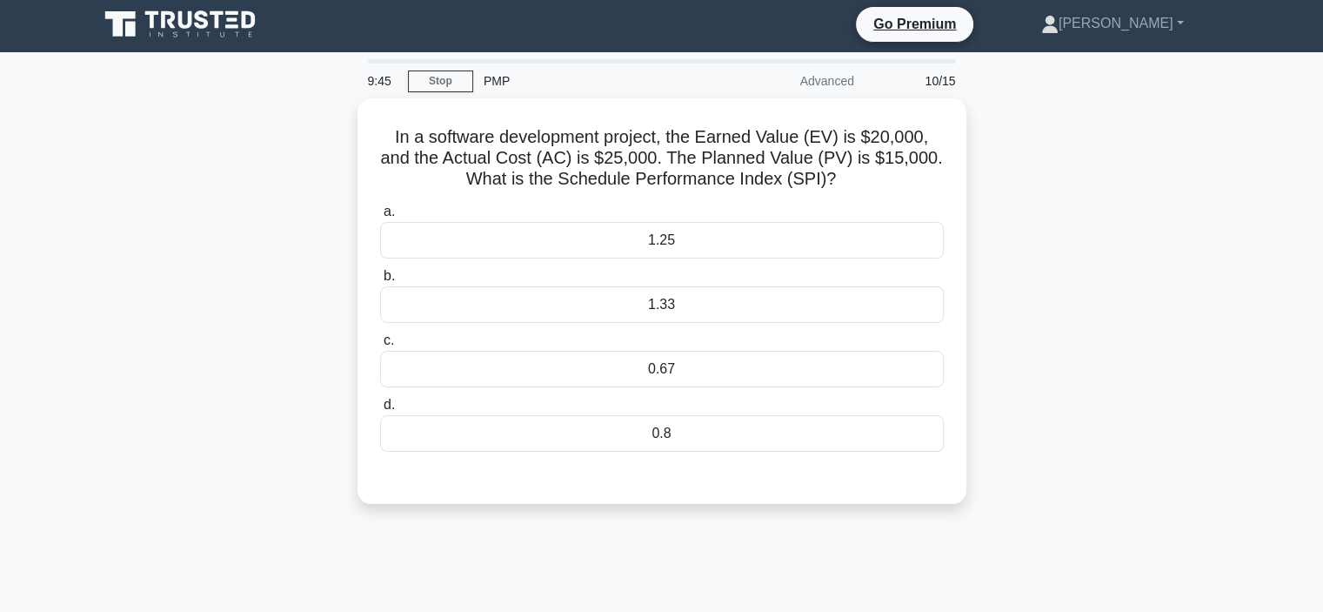
scroll to position [0, 0]
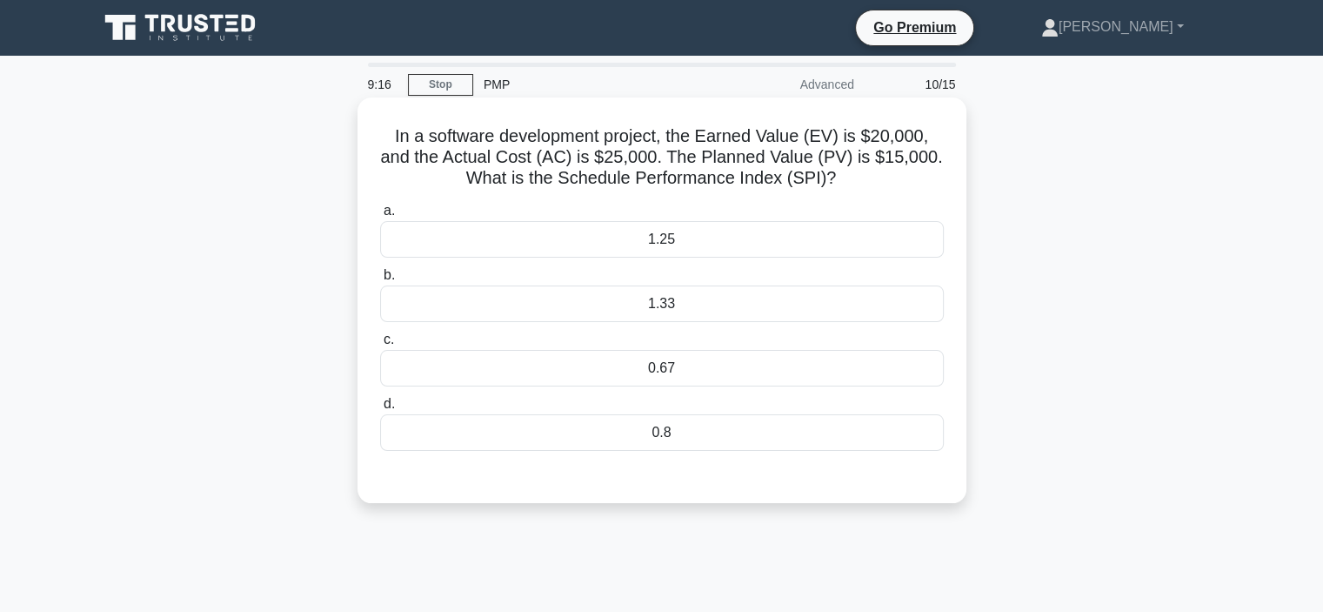
click at [720, 283] on label "b. 1.33" at bounding box center [662, 293] width 564 height 57
click at [380, 281] on input "b. 1.33" at bounding box center [380, 275] width 0 height 11
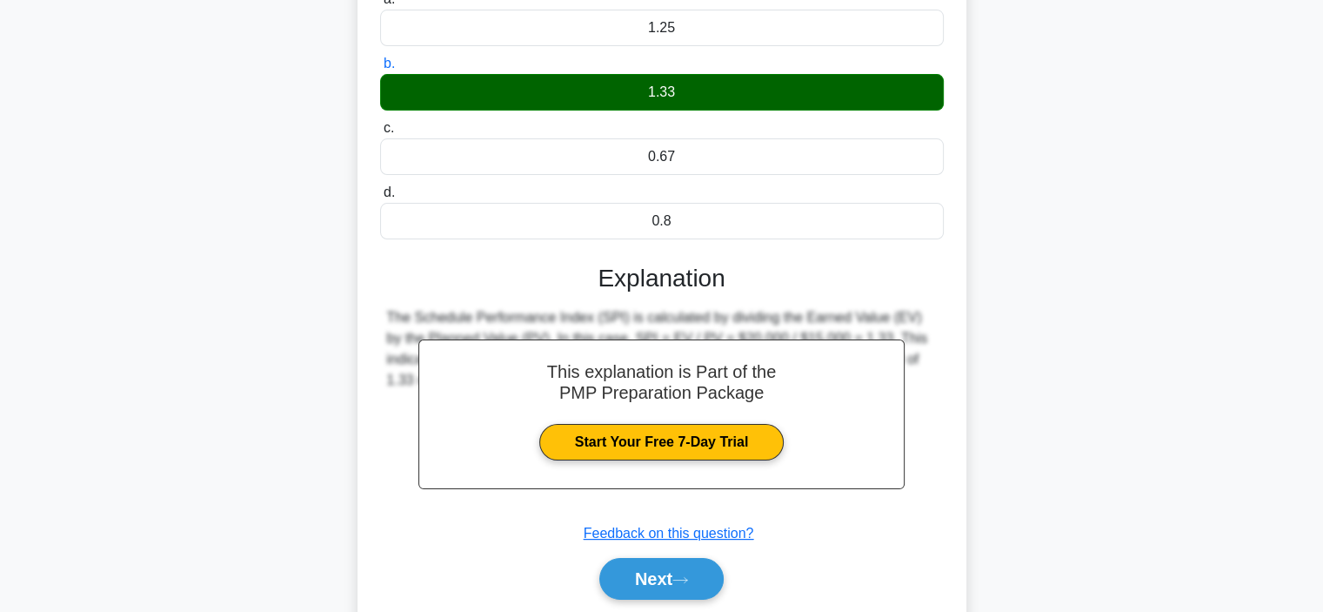
scroll to position [328, 0]
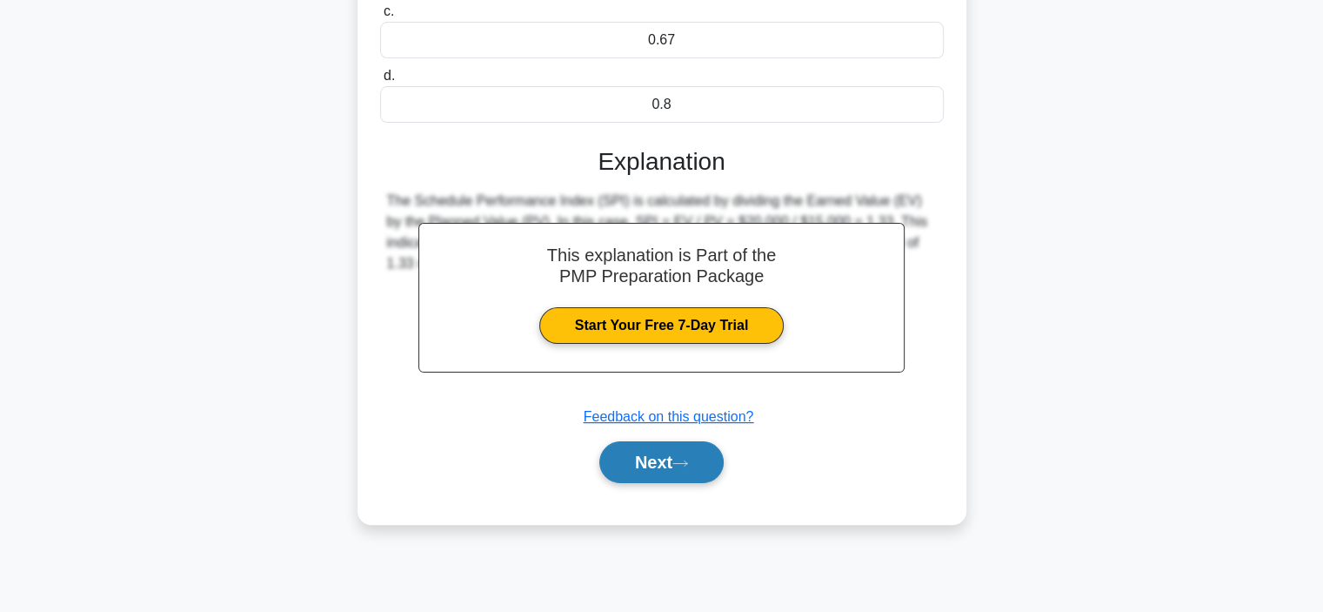
click at [649, 457] on button "Next" at bounding box center [661, 462] width 124 height 42
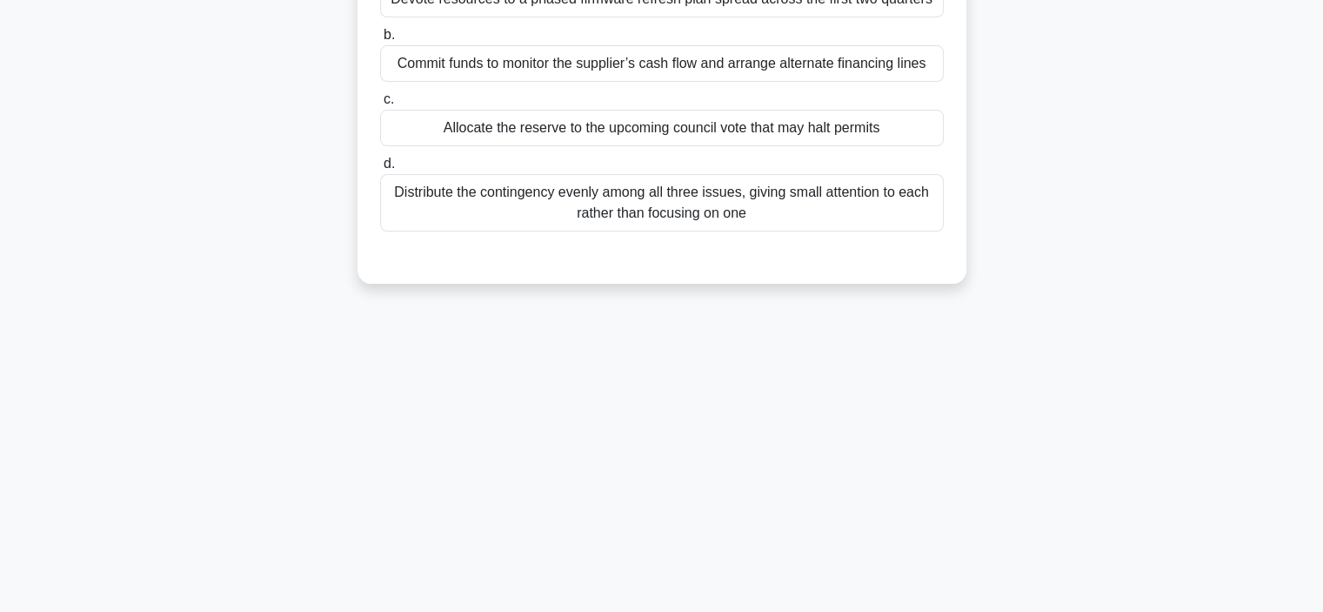
scroll to position [67, 0]
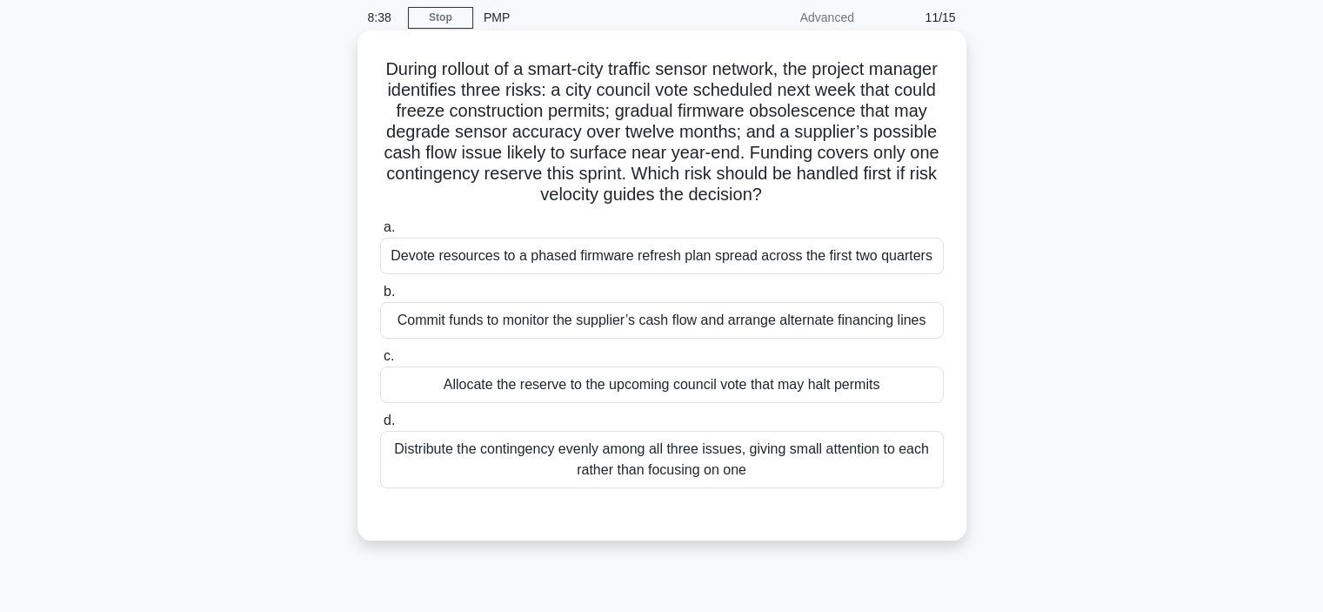
click at [747, 399] on div "Allocate the reserve to the upcoming council vote that may halt permits" at bounding box center [662, 384] width 564 height 37
click at [380, 362] on input "c. Allocate the reserve to the upcoming council vote that may halt permits" at bounding box center [380, 356] width 0 height 11
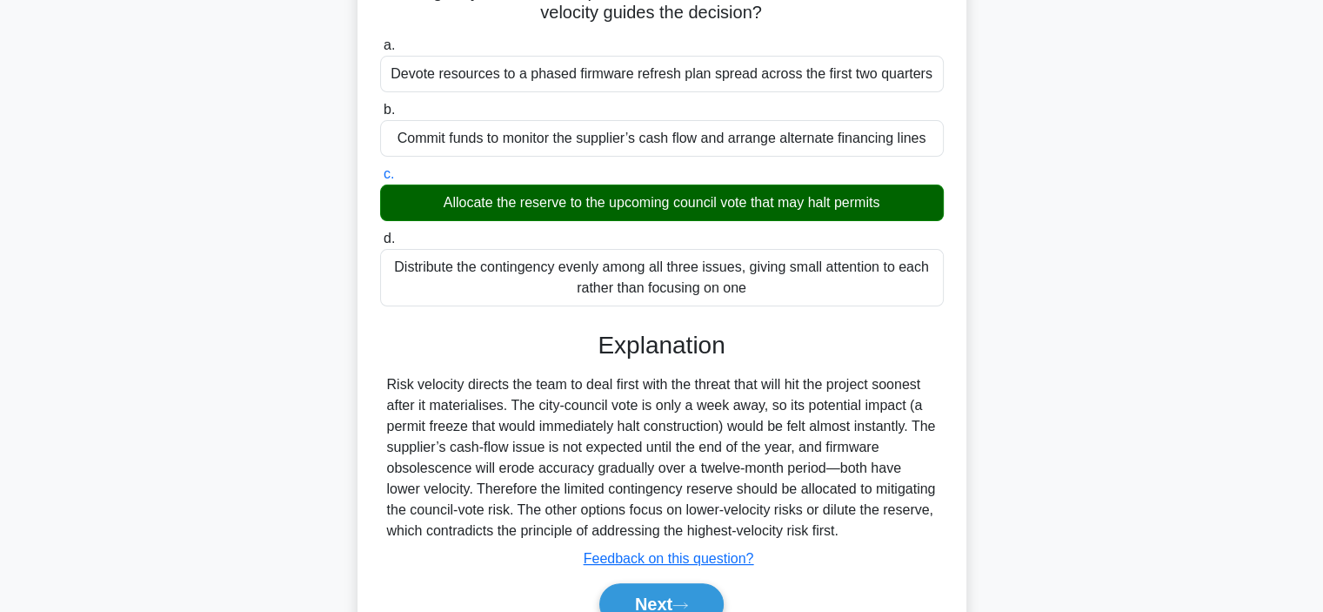
scroll to position [334, 0]
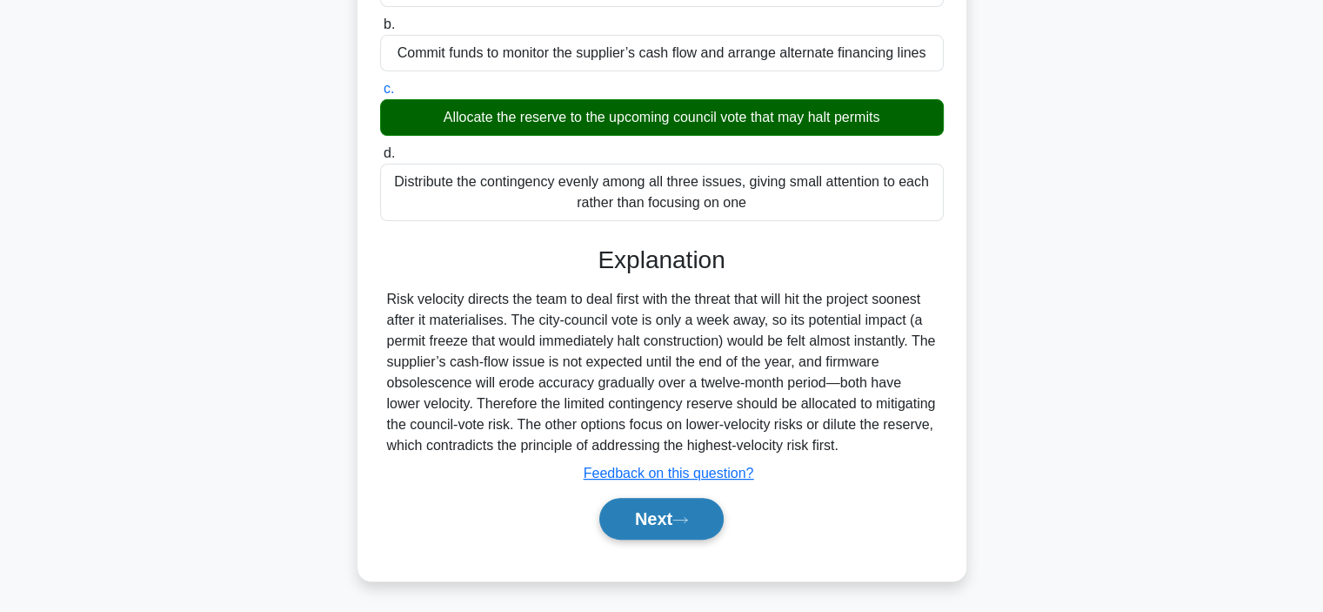
click at [643, 510] on button "Next" at bounding box center [661, 519] width 124 height 42
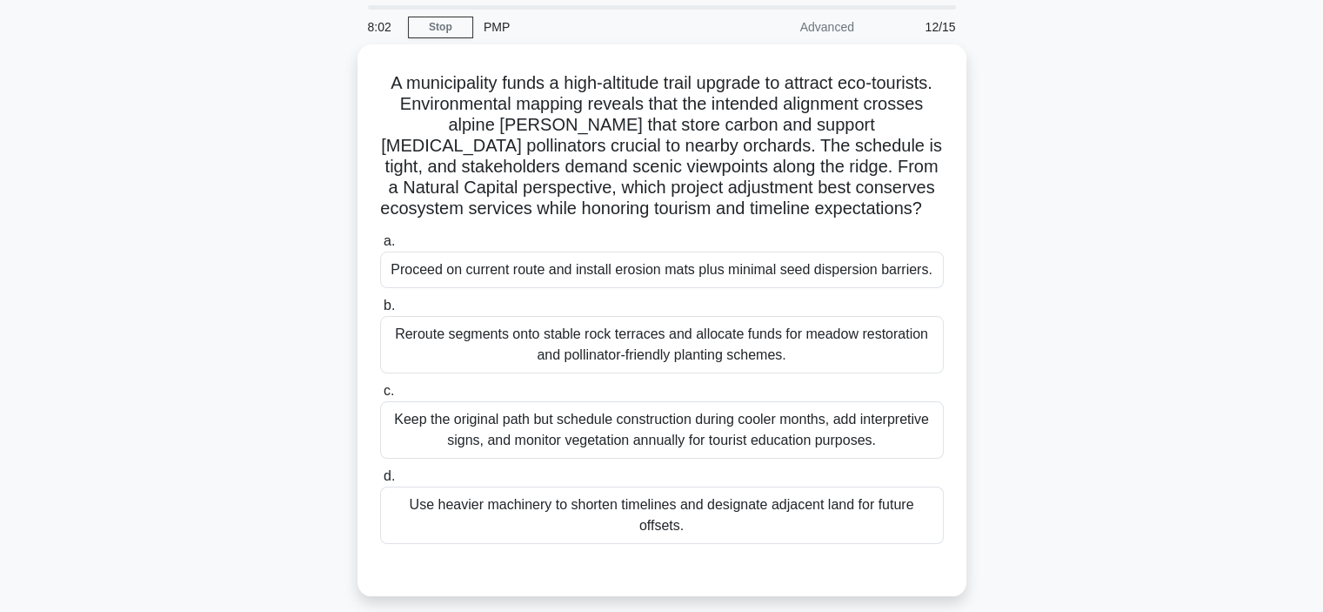
scroll to position [87, 0]
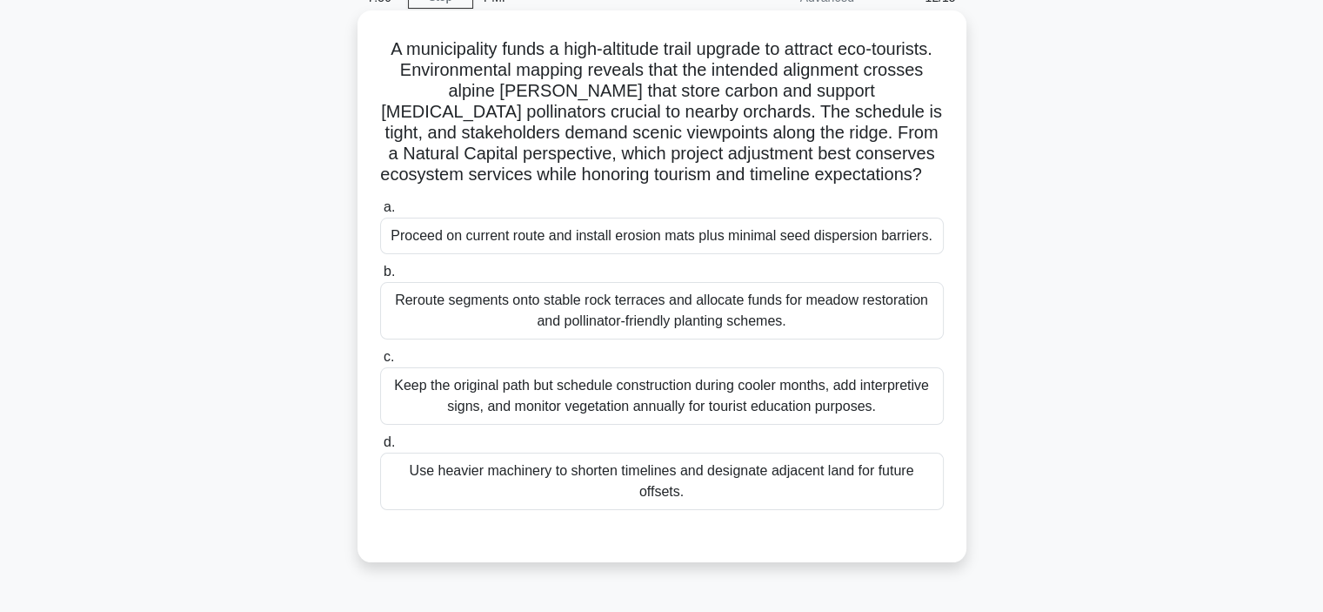
click at [553, 329] on div "Reroute segments onto stable rock terraces and allocate funds for meadow restor…" at bounding box center [662, 310] width 564 height 57
click at [380, 278] on input "b. Reroute segments onto stable rock terraces and allocate funds for meadow res…" at bounding box center [380, 271] width 0 height 11
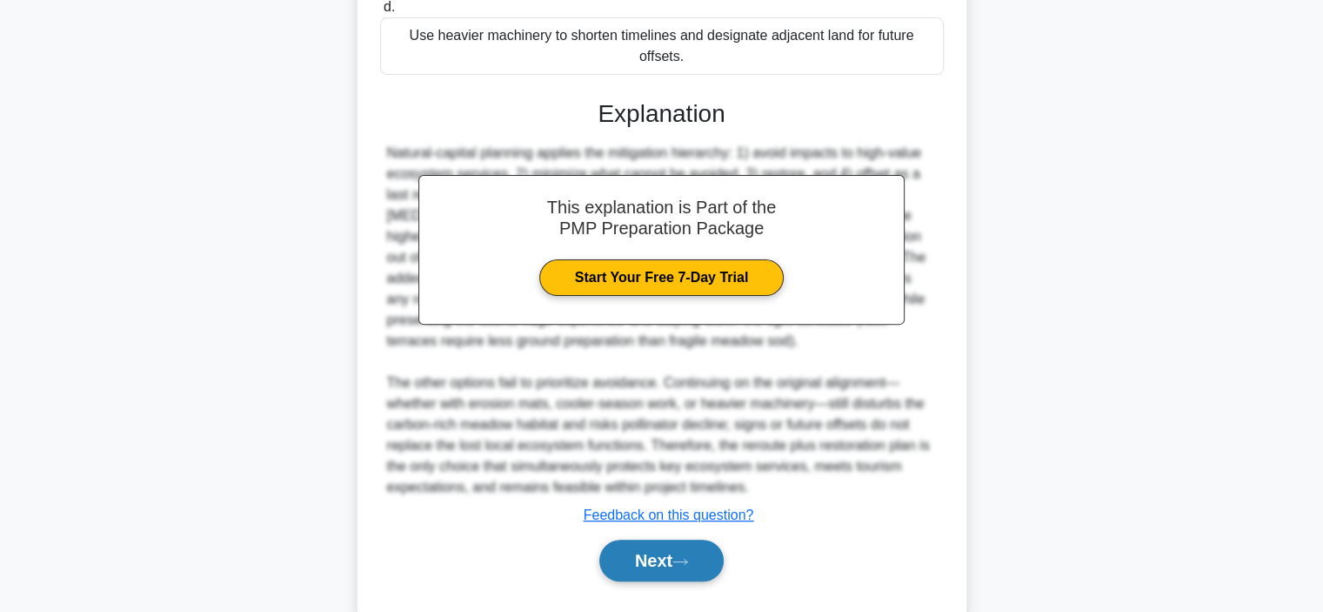
click at [662, 574] on button "Next" at bounding box center [661, 560] width 124 height 42
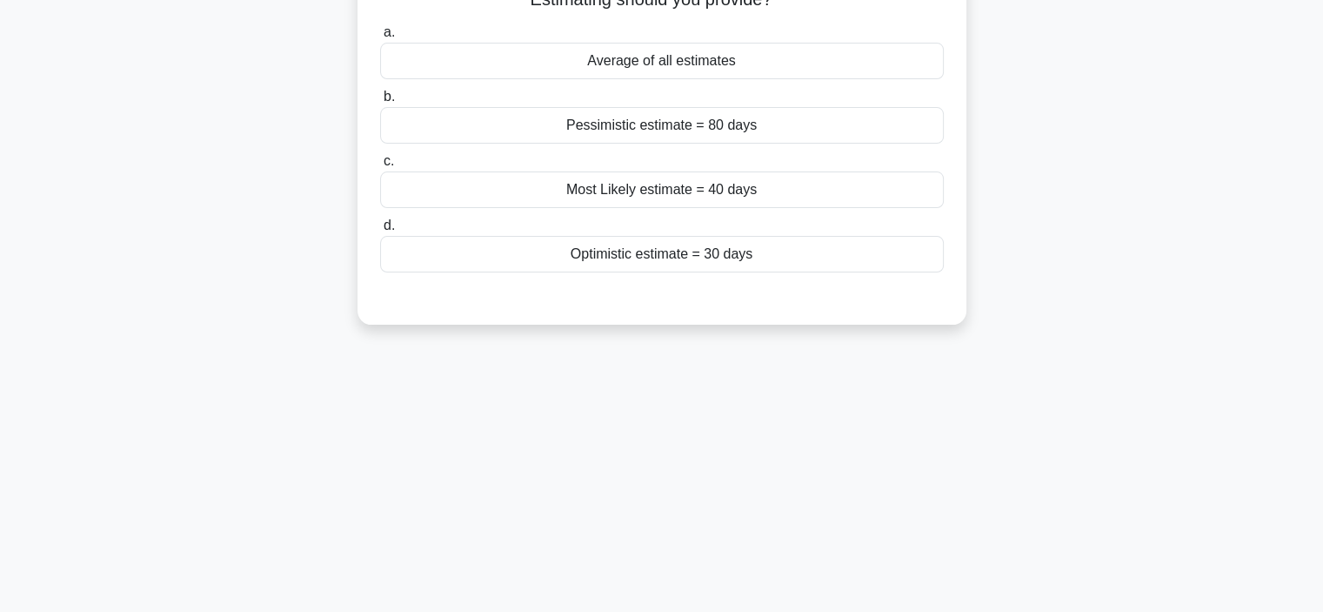
scroll to position [0, 0]
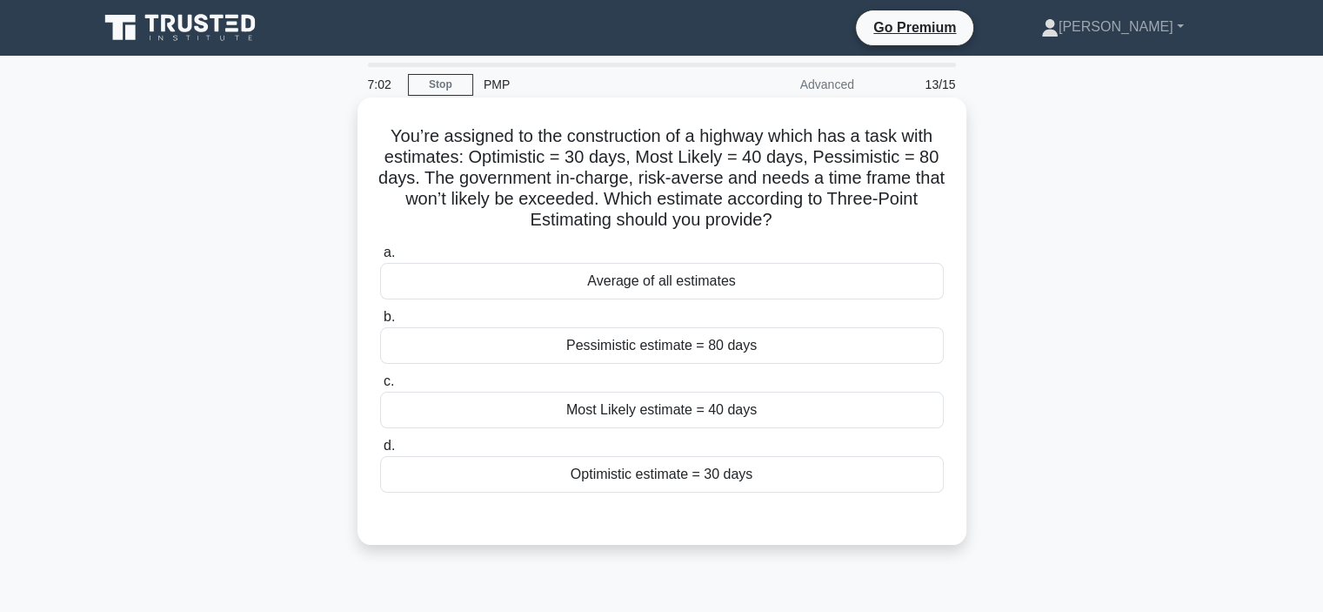
click at [658, 302] on div "a. Average of all estimates b. Pessimistic estimate = 80 days c. d." at bounding box center [662, 367] width 585 height 258
click at [666, 286] on div "Average of all estimates" at bounding box center [662, 281] width 564 height 37
click at [380, 258] on input "a. Average of all estimates" at bounding box center [380, 252] width 0 height 11
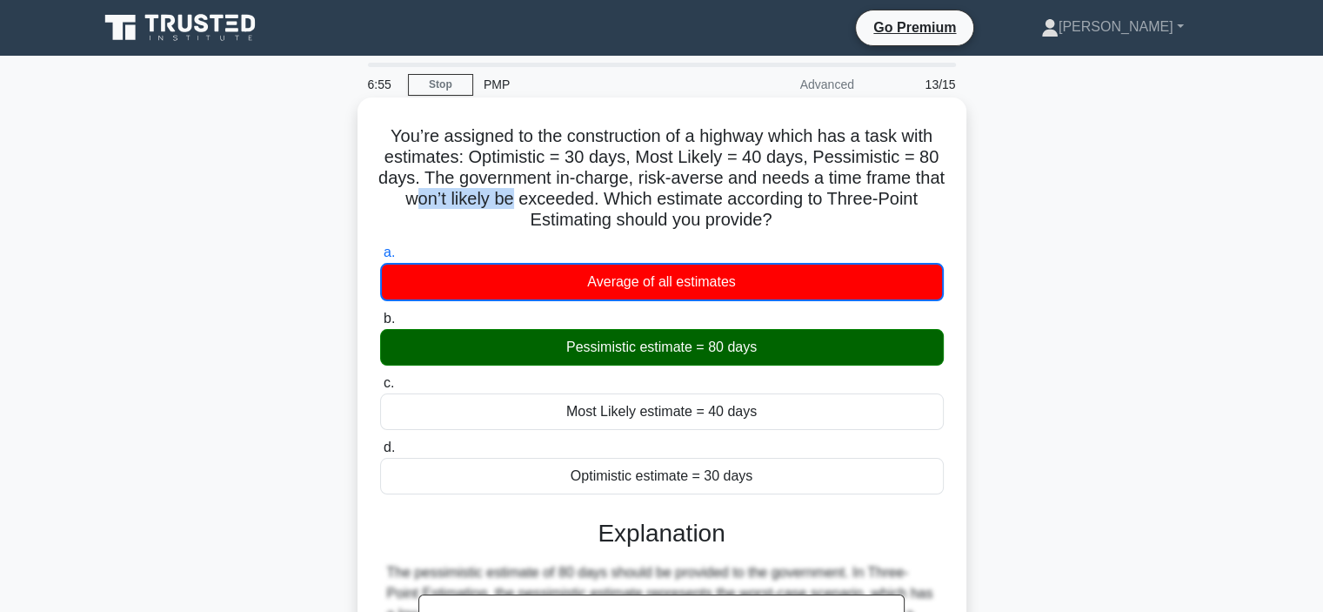
drag, startPoint x: 434, startPoint y: 204, endPoint x: 530, endPoint y: 199, distance: 95.9
click at [530, 199] on h5 "You’re assigned to the construction of a highway which has a task with estimate…" at bounding box center [661, 178] width 567 height 106
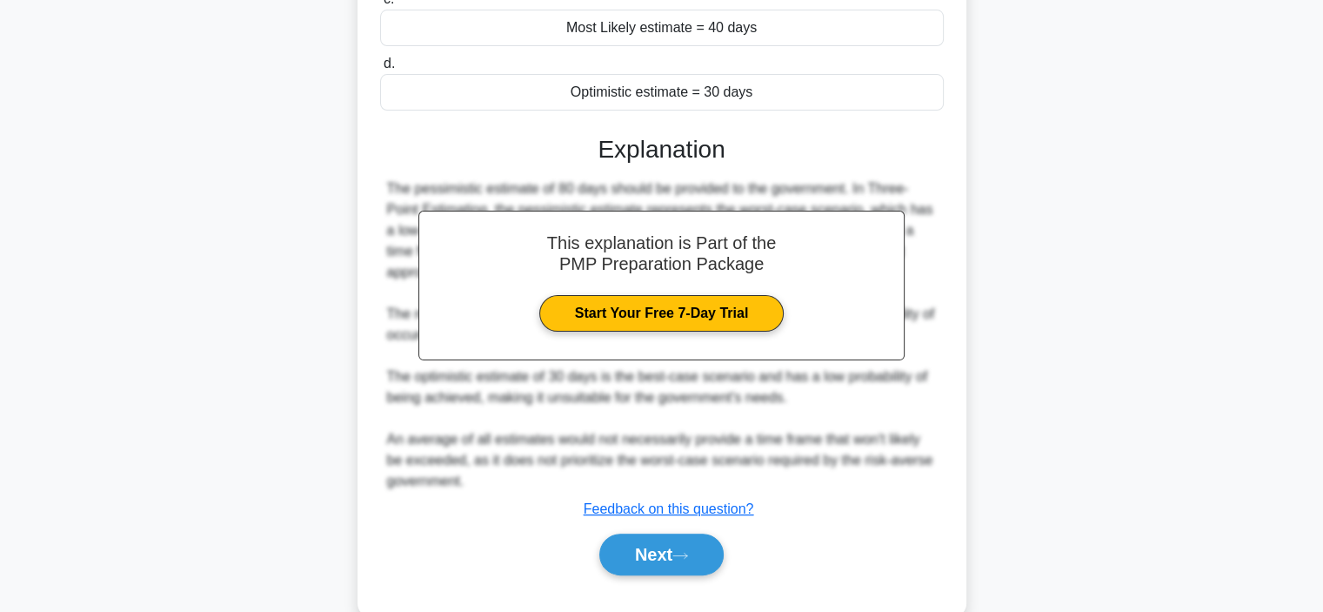
scroll to position [419, 0]
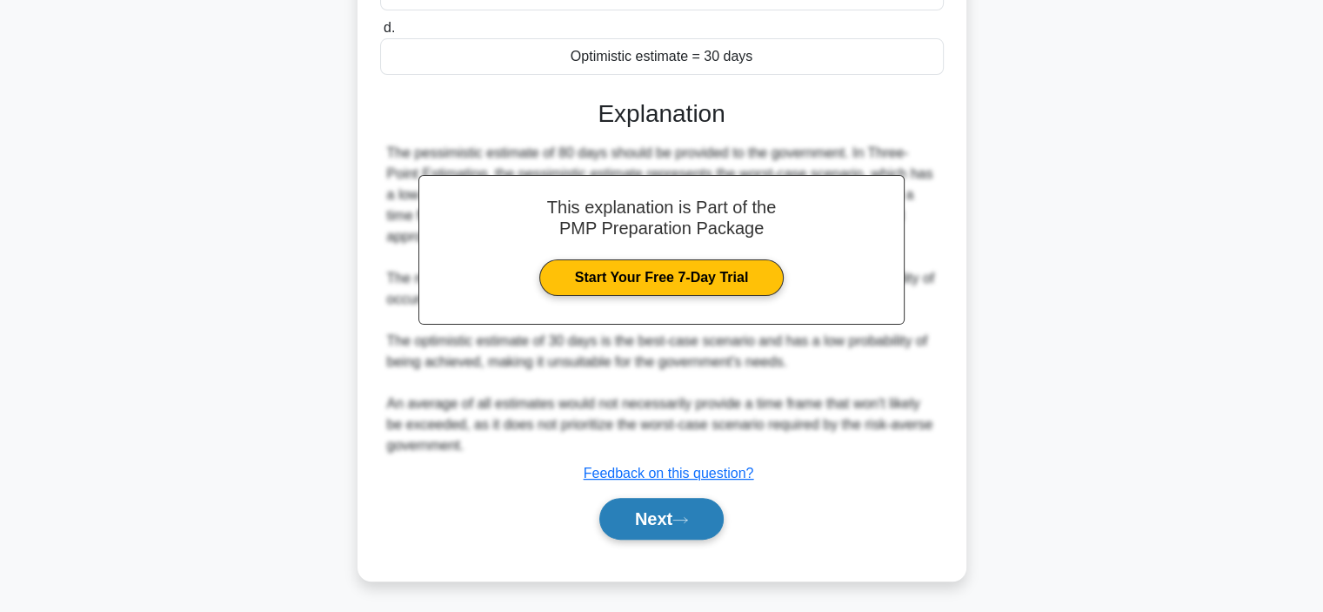
click at [673, 515] on button "Next" at bounding box center [661, 519] width 124 height 42
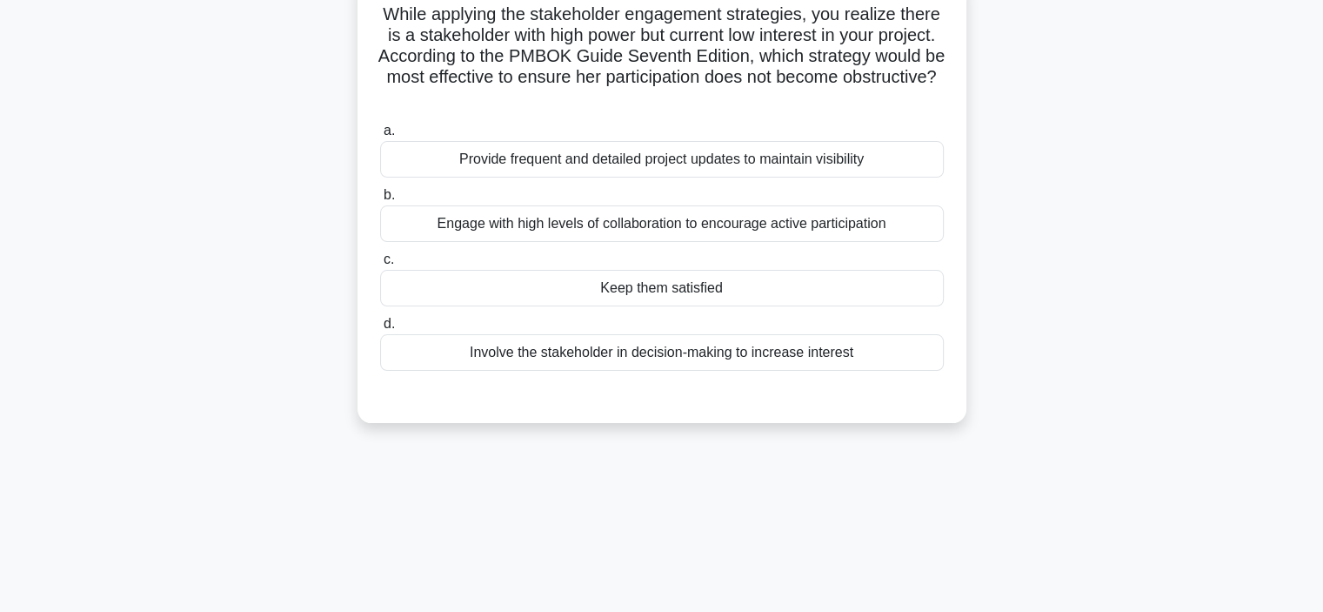
scroll to position [0, 0]
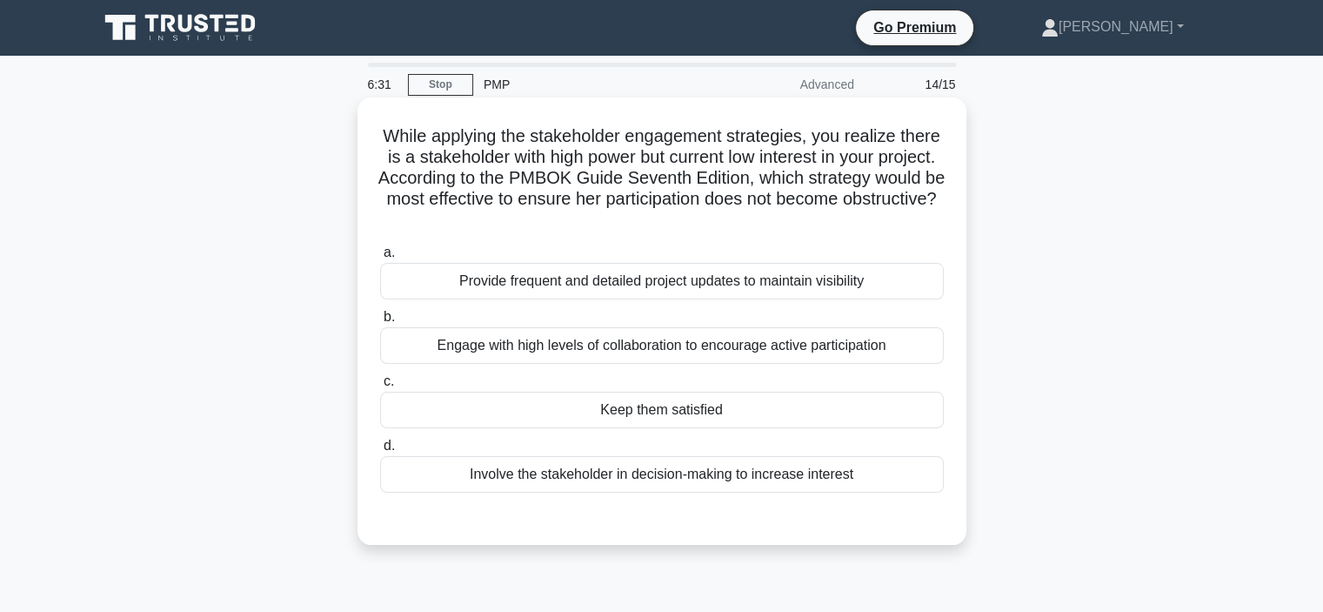
click at [650, 291] on div "Provide frequent and detailed project updates to maintain visibility" at bounding box center [662, 281] width 564 height 37
click at [380, 258] on input "a. Provide frequent and detailed project updates to maintain visibility" at bounding box center [380, 252] width 0 height 11
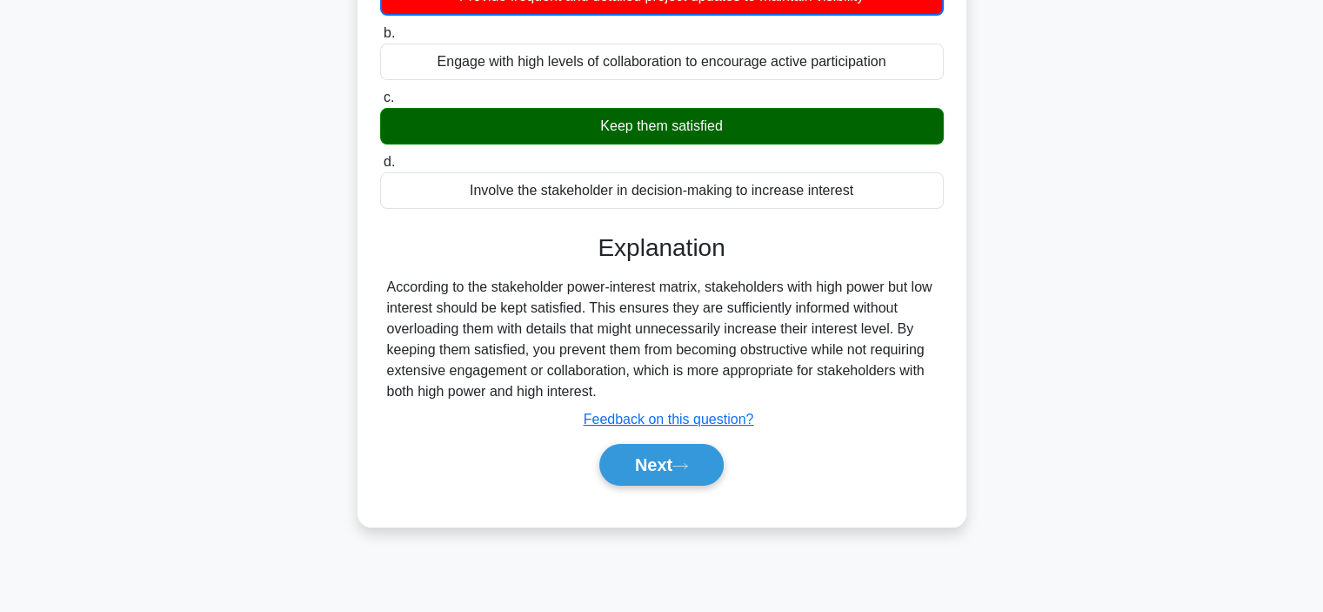
scroll to position [328, 0]
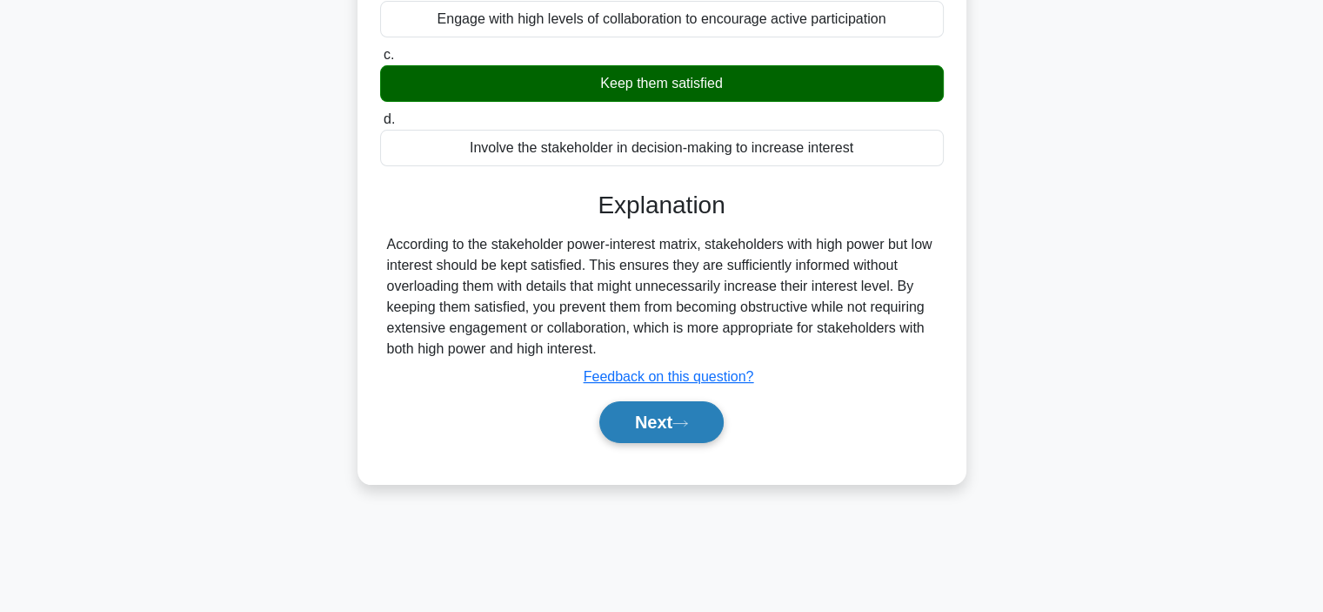
click at [647, 438] on button "Next" at bounding box center [661, 422] width 124 height 42
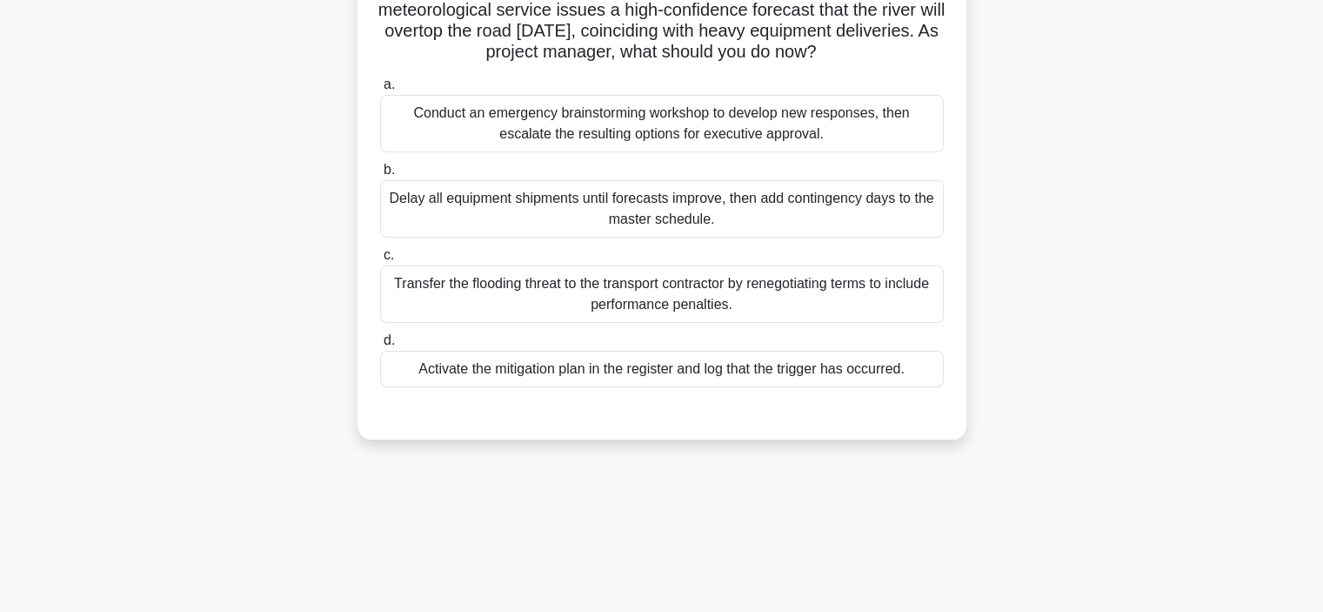
scroll to position [67, 0]
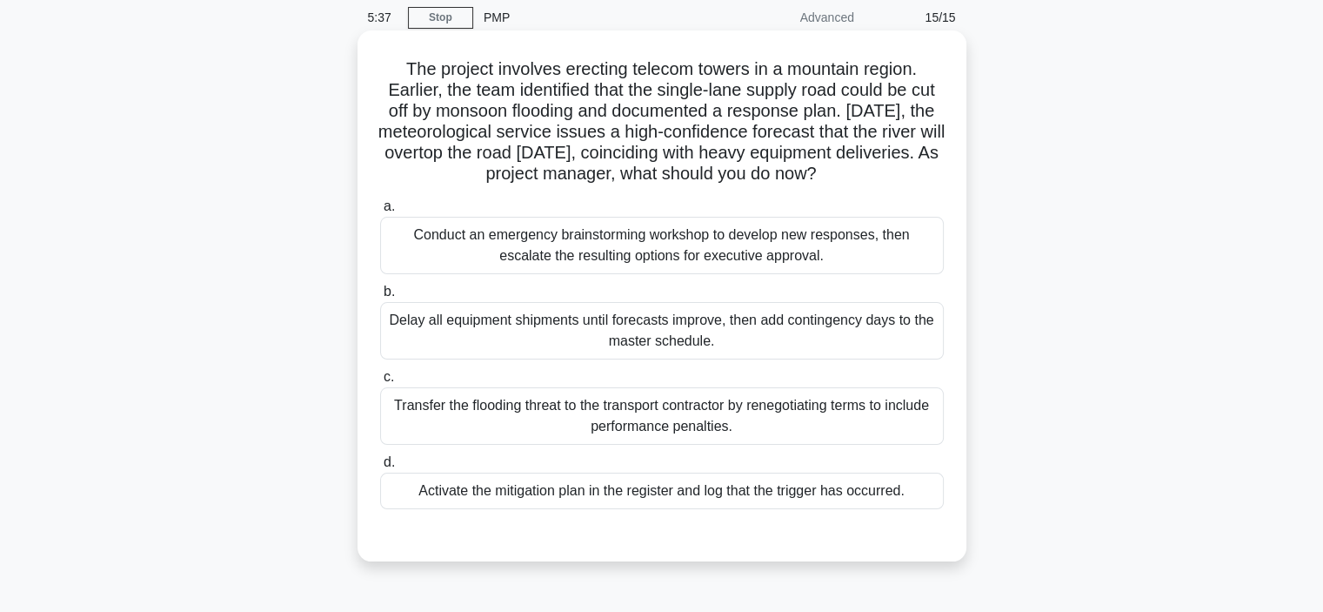
click at [656, 500] on div "Activate the mitigation plan in the register and log that the trigger has occur…" at bounding box center [662, 490] width 564 height 37
click at [380, 468] on input "d. Activate the mitigation plan in the register and log that the trigger has oc…" at bounding box center [380, 462] width 0 height 11
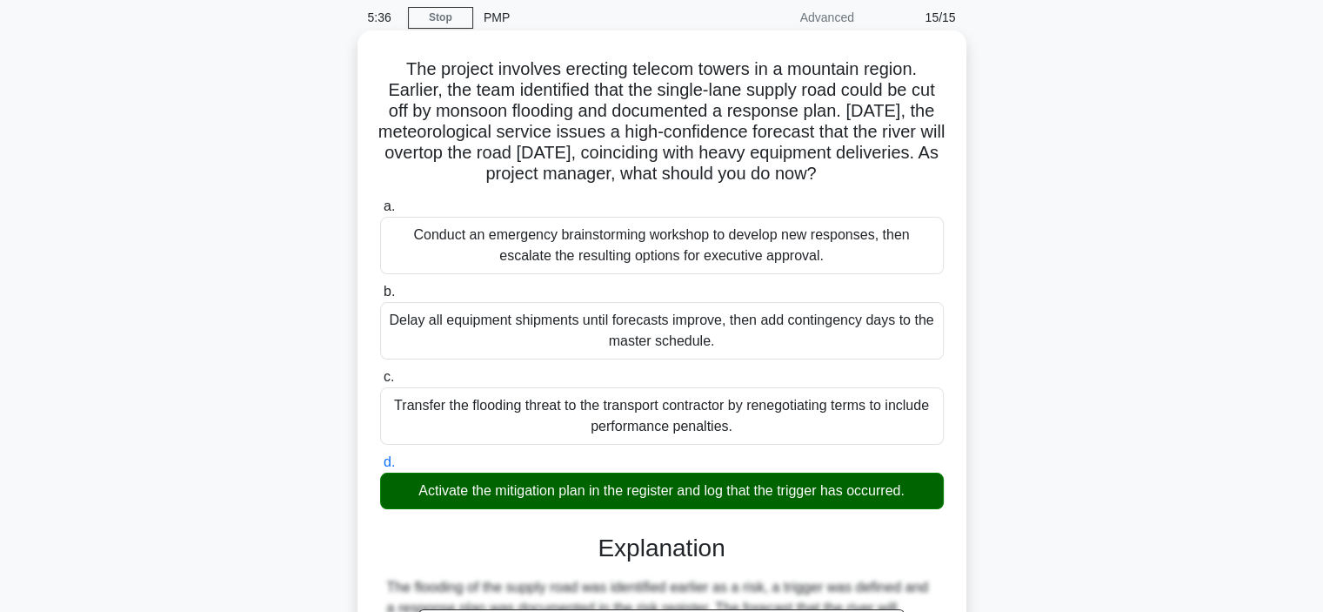
scroll to position [522, 0]
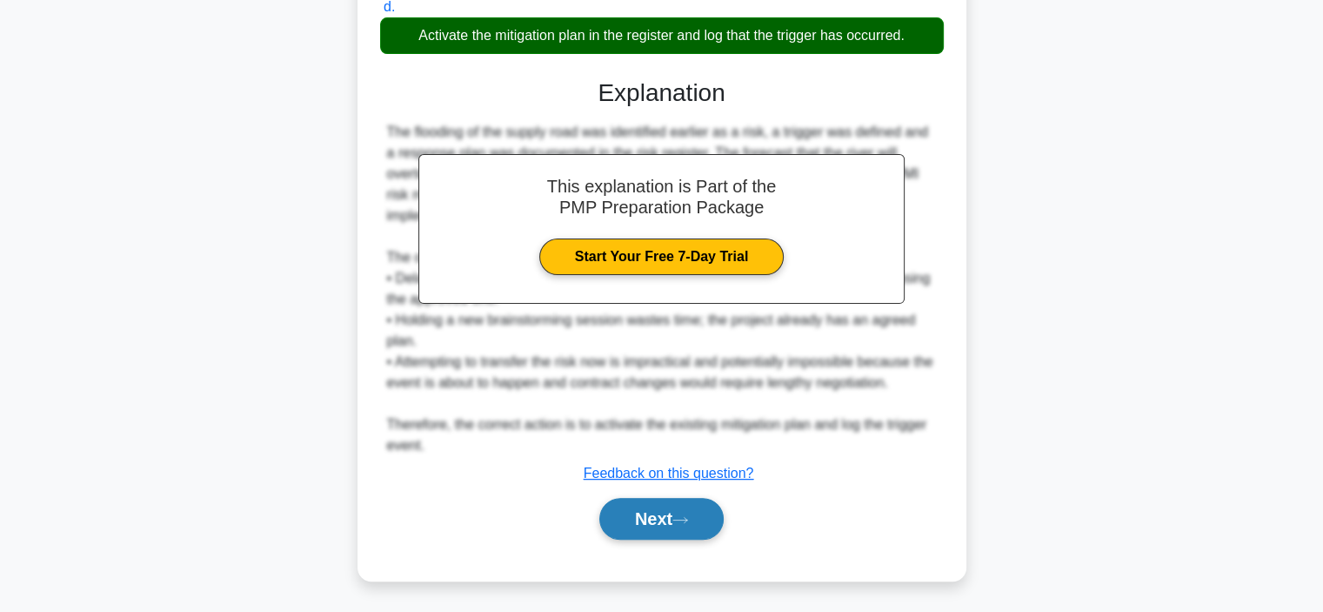
click at [668, 525] on button "Next" at bounding box center [661, 519] width 124 height 42
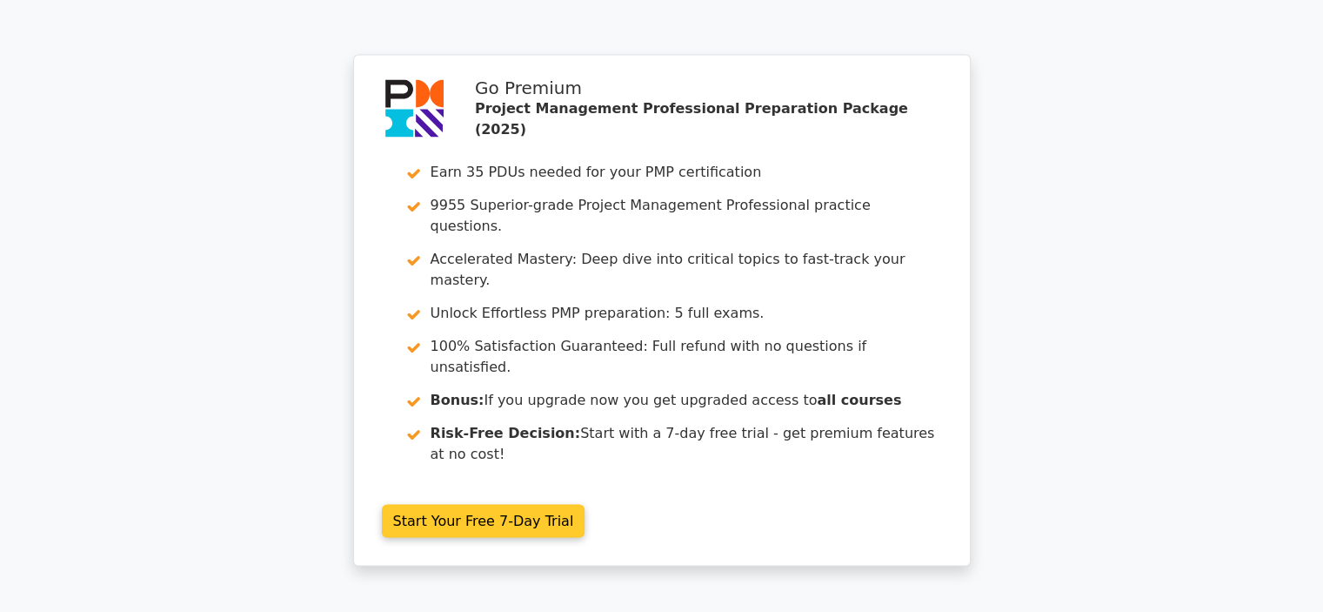
scroll to position [3480, 0]
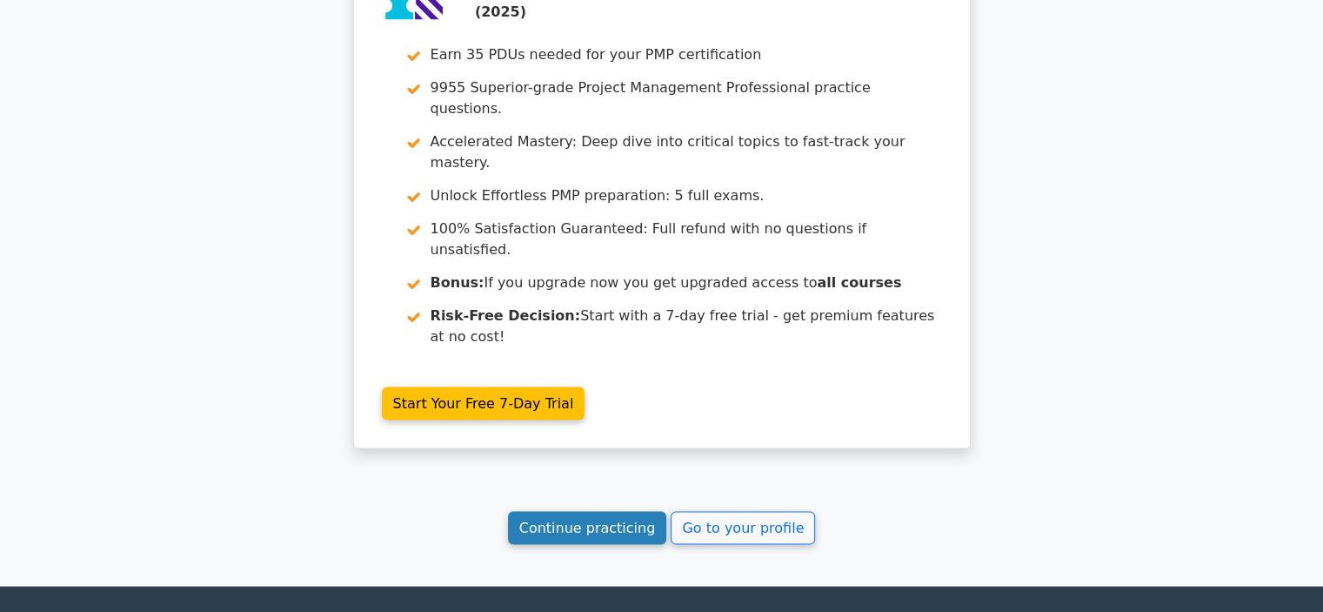
click at [570, 512] on link "Continue practicing" at bounding box center [587, 528] width 159 height 33
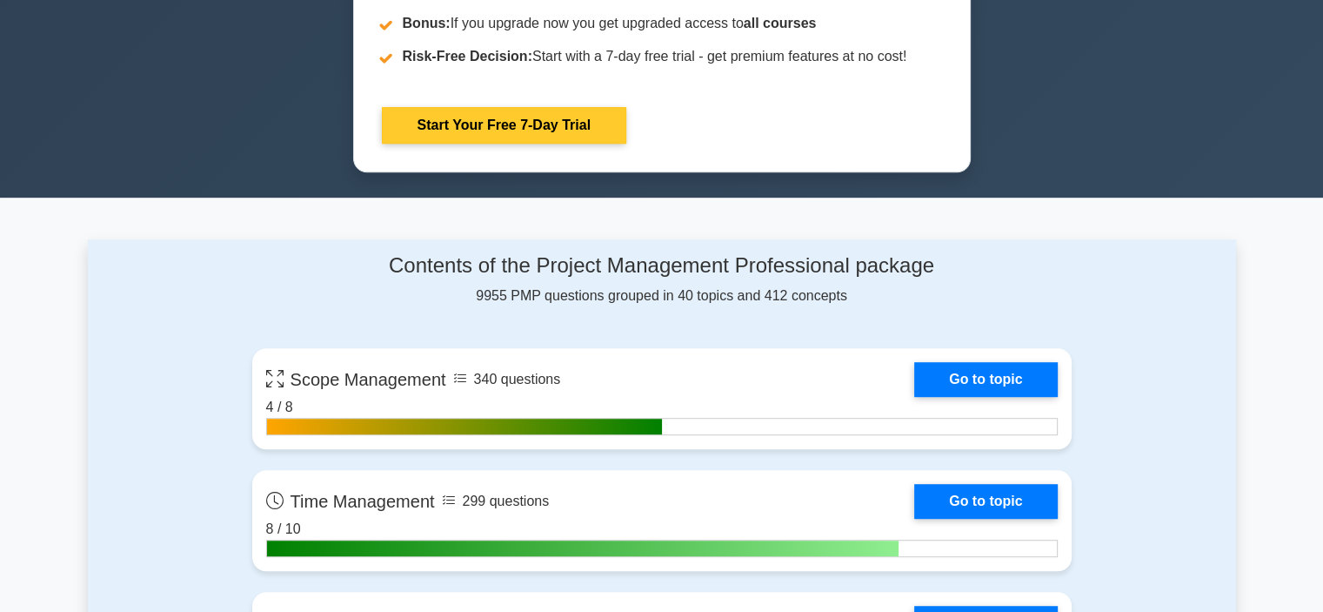
scroll to position [957, 0]
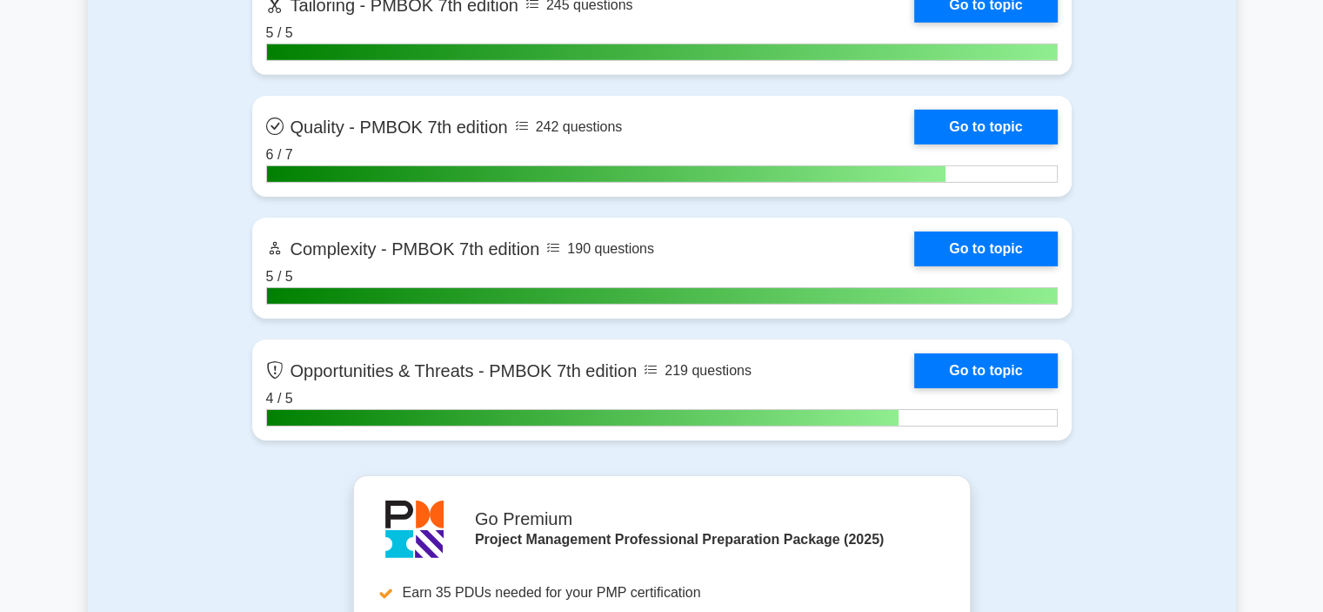
scroll to position [5743, 0]
